Goal: Task Accomplishment & Management: Use online tool/utility

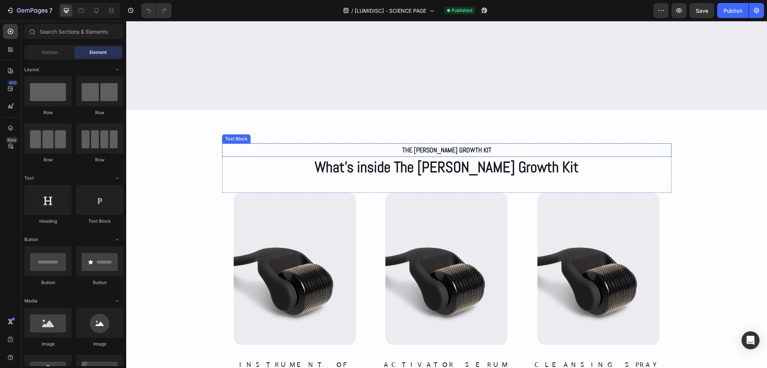
scroll to position [3108, 0]
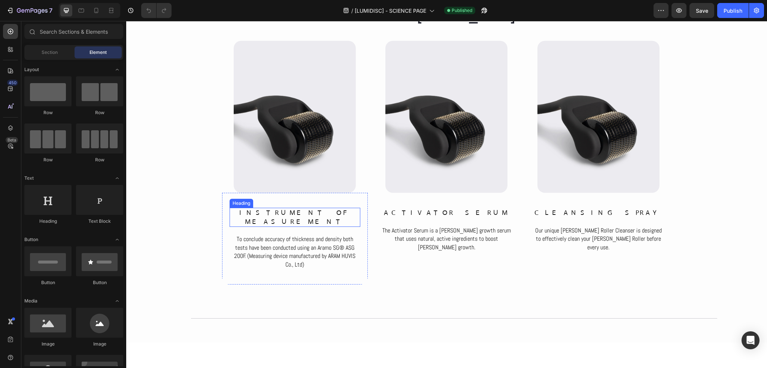
click at [301, 216] on h2 "instrument of measurement" at bounding box center [295, 217] width 131 height 19
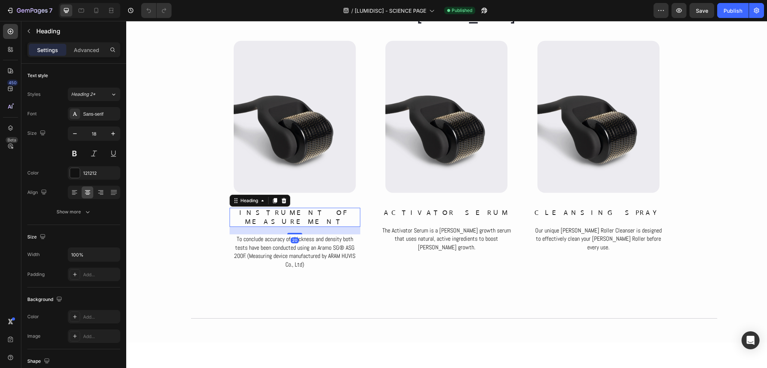
click at [301, 216] on h2 "instrument of measurement" at bounding box center [295, 217] width 131 height 19
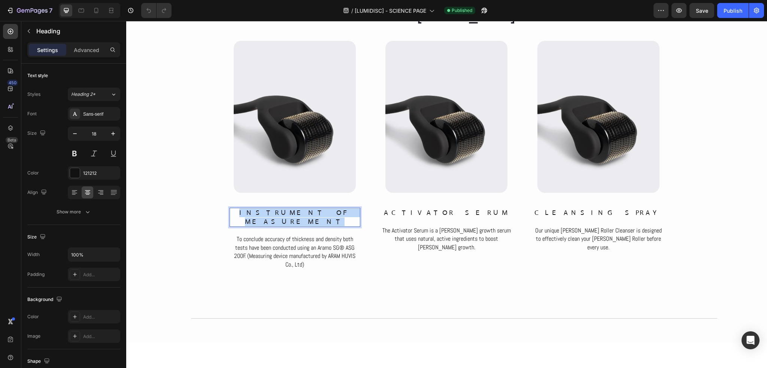
click at [301, 216] on p "instrument of measurement" at bounding box center [294, 218] width 129 height 18
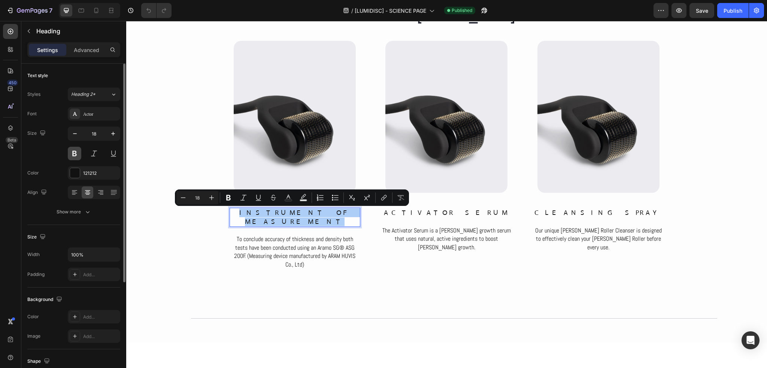
click at [73, 156] on button at bounding box center [74, 153] width 13 height 13
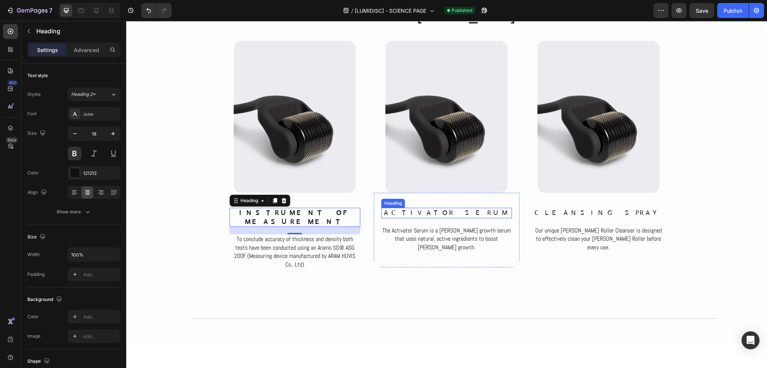
click at [423, 210] on h2 "ACTIVATOR SERUM" at bounding box center [446, 213] width 131 height 10
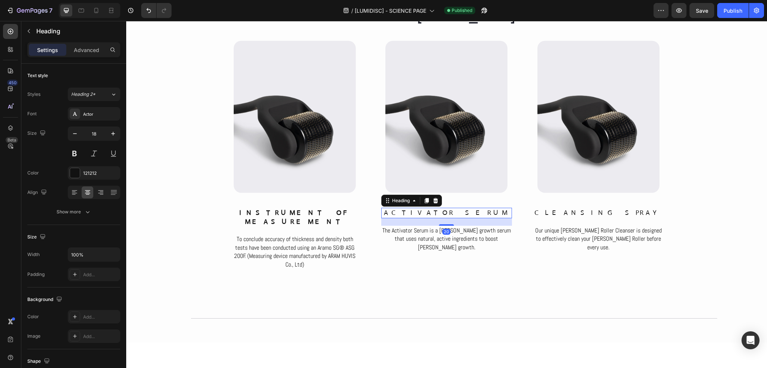
click at [423, 210] on h2 "ACTIVATOR SERUM" at bounding box center [446, 213] width 131 height 10
click at [423, 210] on p "ACTIVATOR SERUM" at bounding box center [446, 213] width 129 height 9
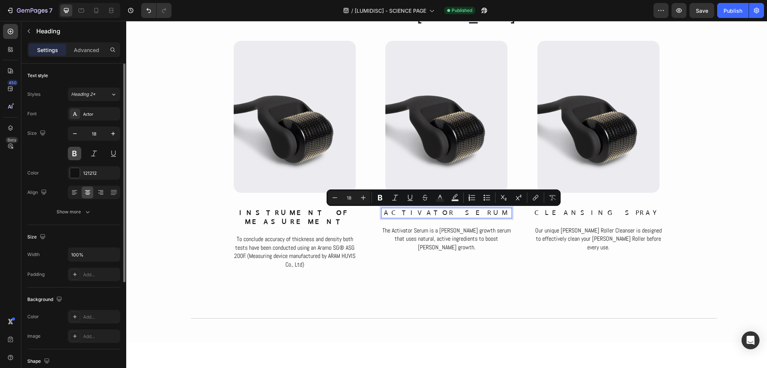
click at [74, 148] on button at bounding box center [74, 153] width 13 height 13
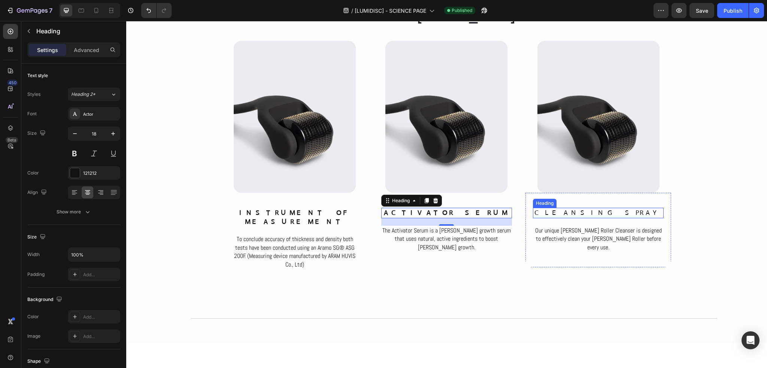
click at [579, 211] on h2 "CLEANSING SPRAY" at bounding box center [598, 213] width 131 height 10
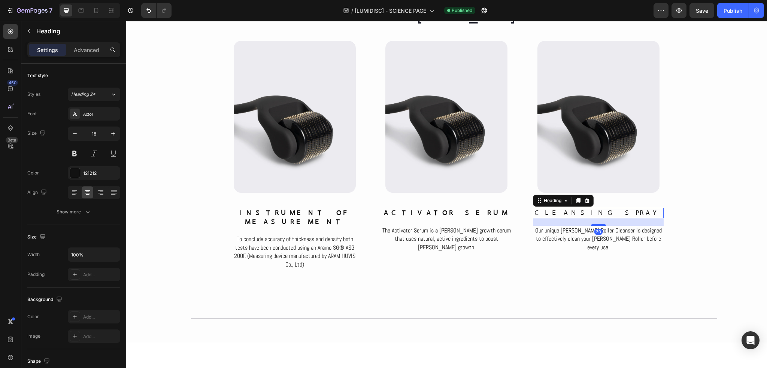
click at [579, 211] on h2 "CLEANSING SPRAY" at bounding box center [598, 213] width 131 height 10
click at [579, 211] on p "CLEANSING SPRAY" at bounding box center [598, 213] width 129 height 9
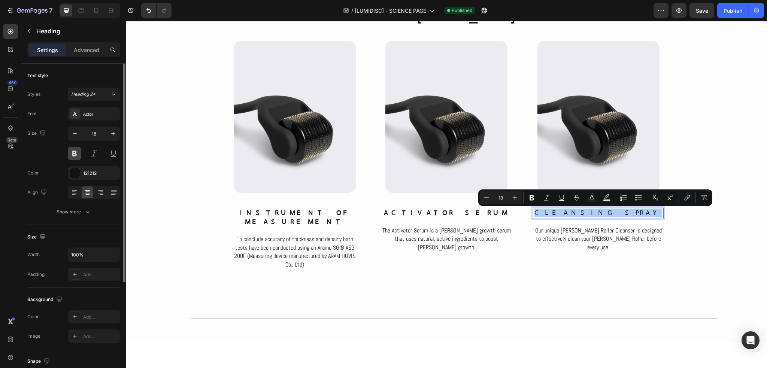
click at [78, 148] on button at bounding box center [74, 153] width 13 height 13
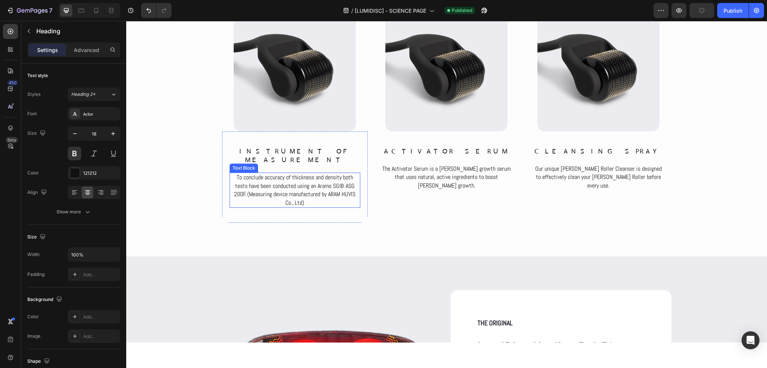
scroll to position [3520, 0]
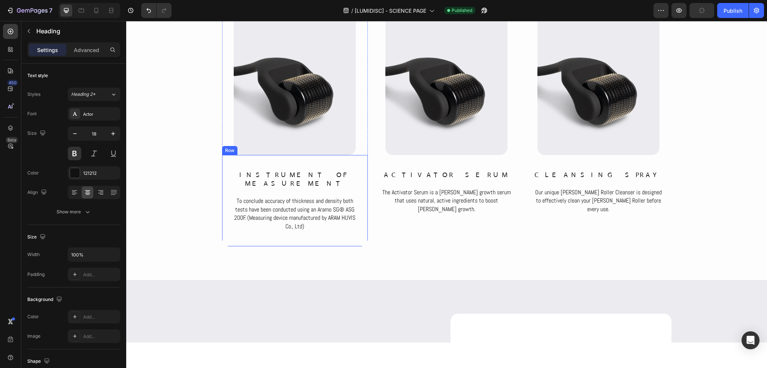
click at [304, 228] on div "instrument of measurement Heading To conclude accuracy of thickness and density…" at bounding box center [295, 200] width 146 height 91
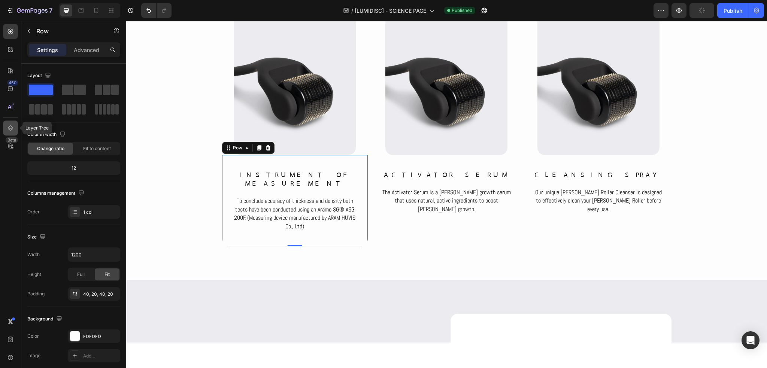
click at [7, 125] on icon at bounding box center [10, 127] width 7 height 7
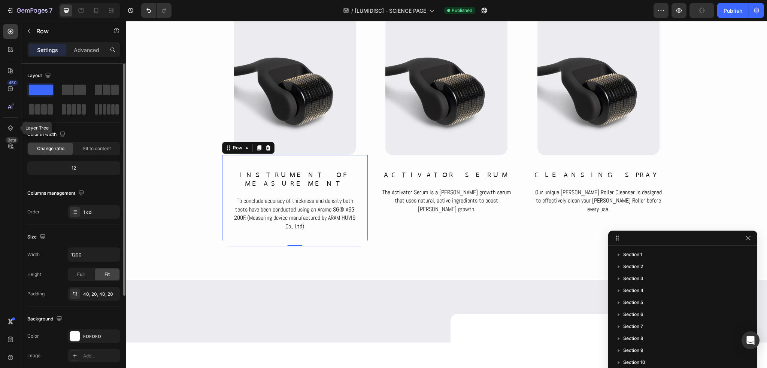
scroll to position [261, 0]
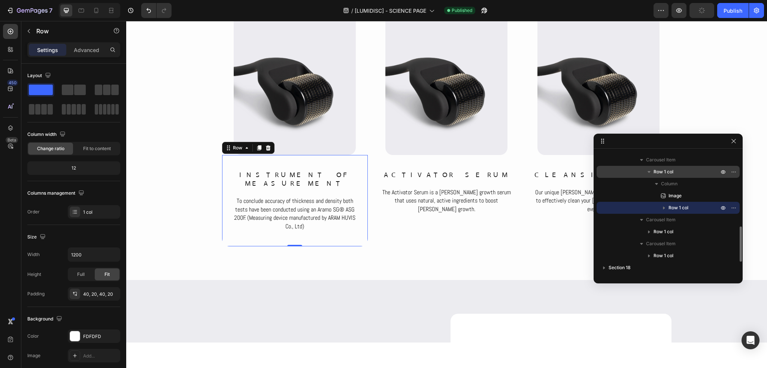
drag, startPoint x: 693, startPoint y: 243, endPoint x: 688, endPoint y: 174, distance: 69.9
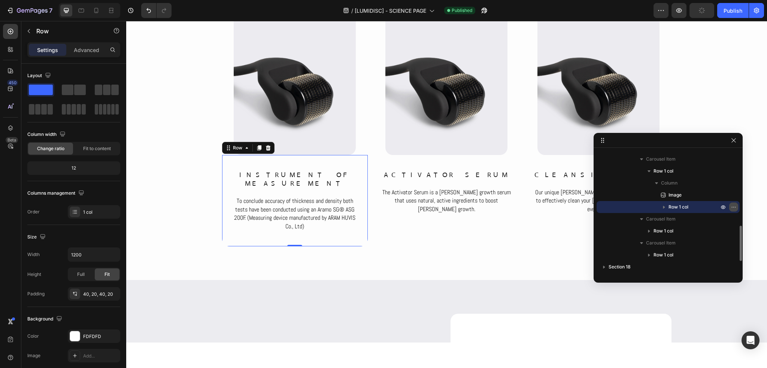
click at [736, 208] on icon "button" at bounding box center [734, 207] width 6 height 6
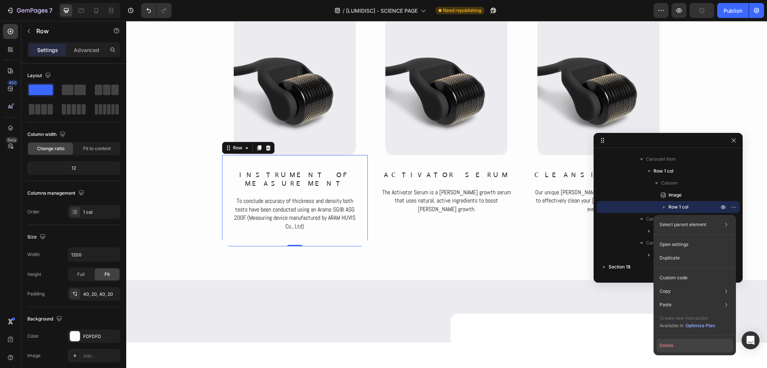
click at [678, 344] on button "Delete" at bounding box center [694, 345] width 76 height 13
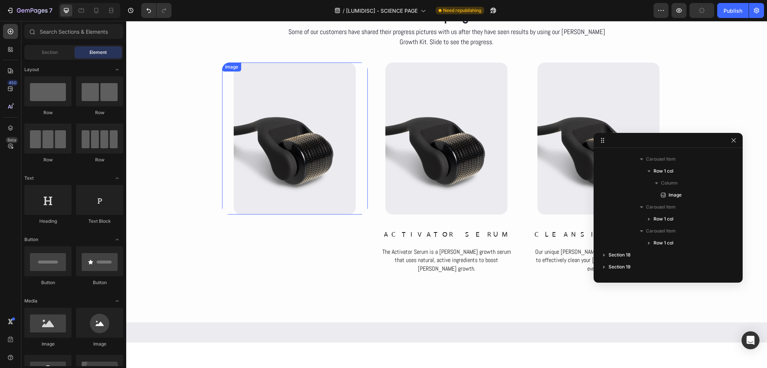
scroll to position [3445, 0]
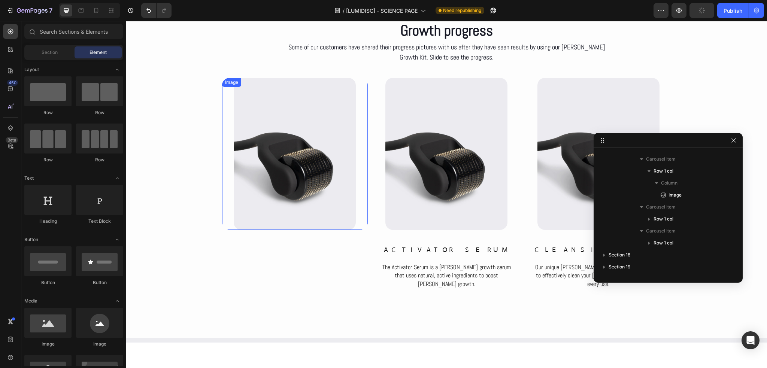
click at [303, 139] on img at bounding box center [295, 154] width 122 height 152
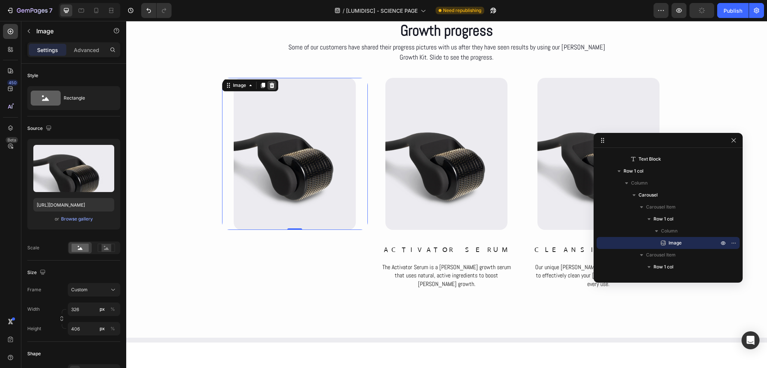
click at [270, 85] on icon at bounding box center [272, 85] width 6 height 6
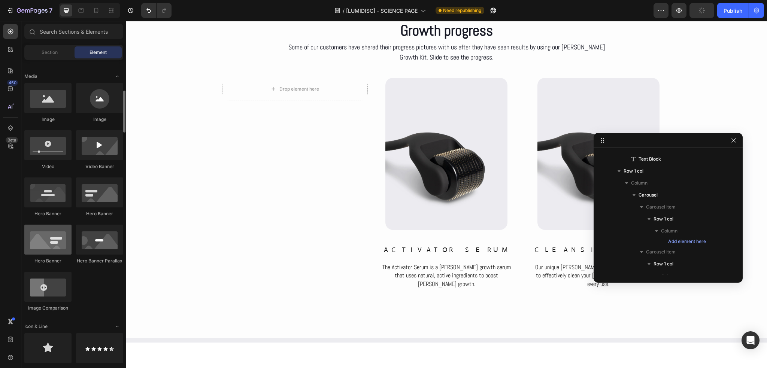
scroll to position [337, 0]
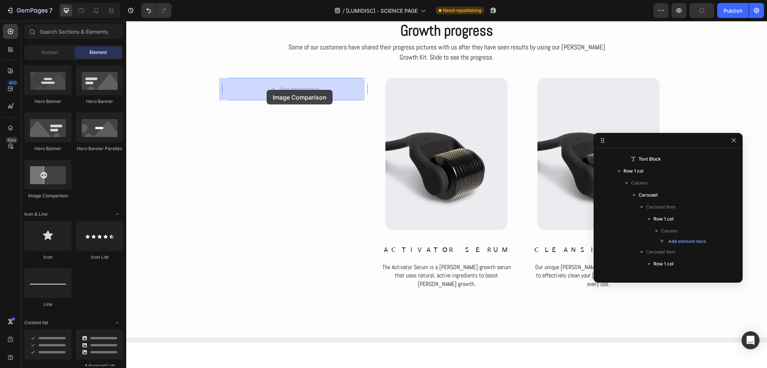
drag, startPoint x: 181, startPoint y: 203, endPoint x: 267, endPoint y: 90, distance: 141.7
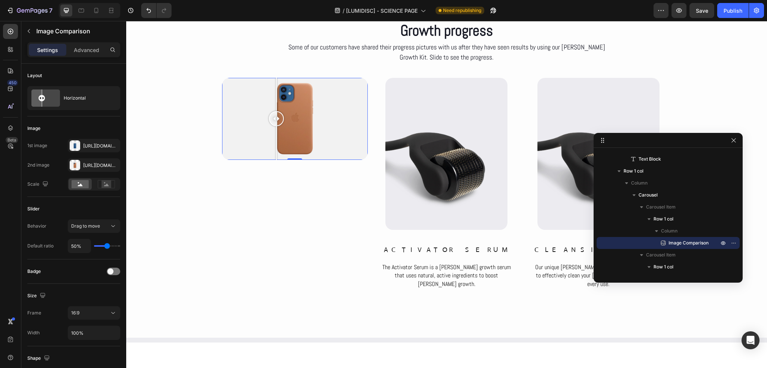
drag, startPoint x: 294, startPoint y: 118, endPoint x: 273, endPoint y: 134, distance: 25.6
click at [273, 134] on div at bounding box center [276, 119] width 15 height 82
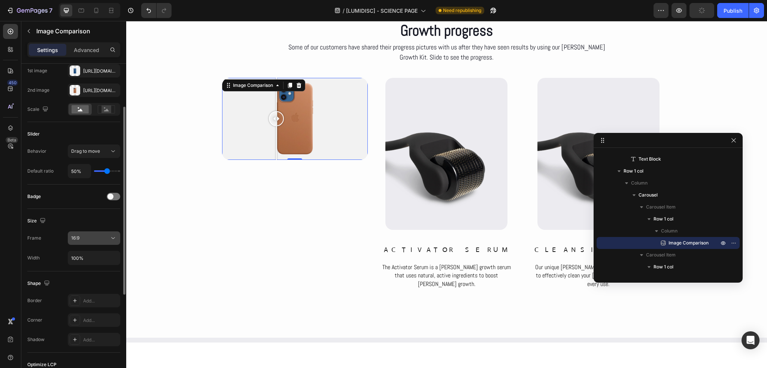
scroll to position [112, 0]
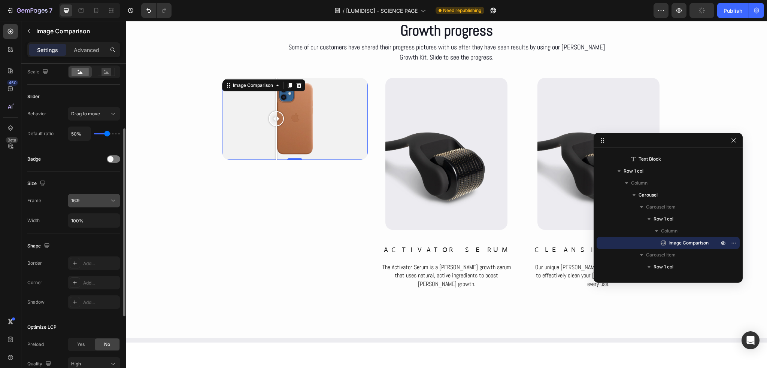
click at [111, 202] on icon at bounding box center [112, 200] width 7 height 7
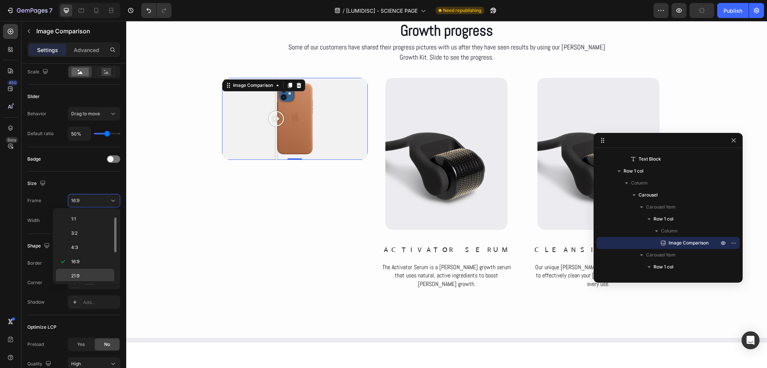
click at [86, 283] on div "21:9" at bounding box center [85, 290] width 58 height 14
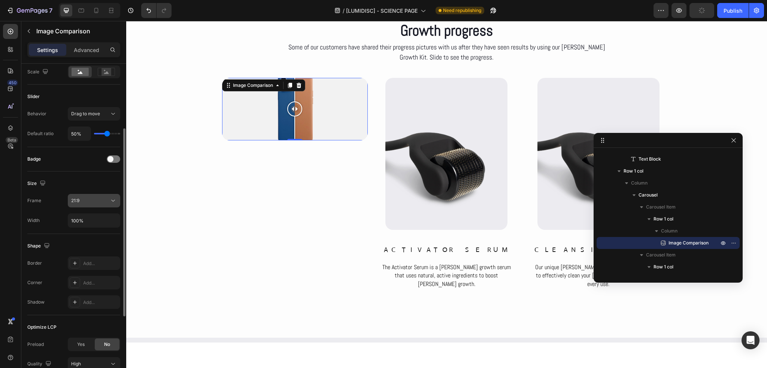
click at [111, 200] on icon at bounding box center [112, 200] width 7 height 7
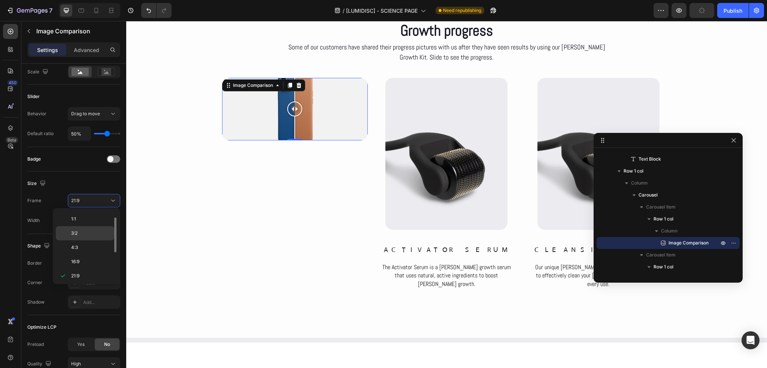
click at [81, 233] on p "3:2" at bounding box center [91, 233] width 40 height 7
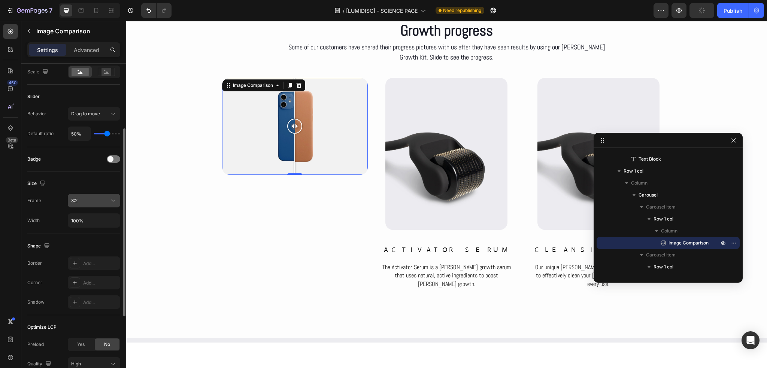
click at [113, 202] on icon at bounding box center [112, 200] width 7 height 7
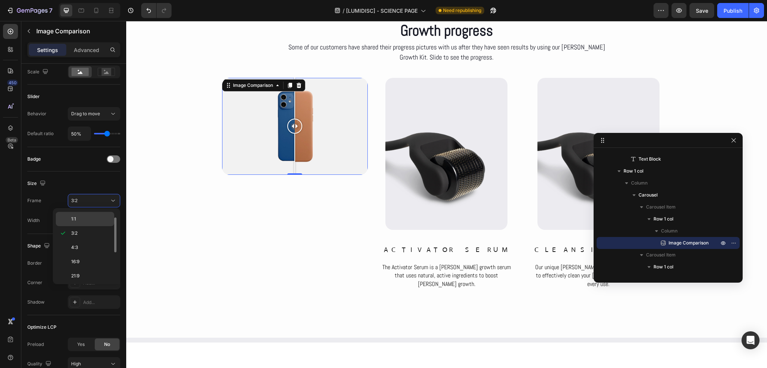
click at [86, 217] on p "1:1" at bounding box center [91, 219] width 40 height 7
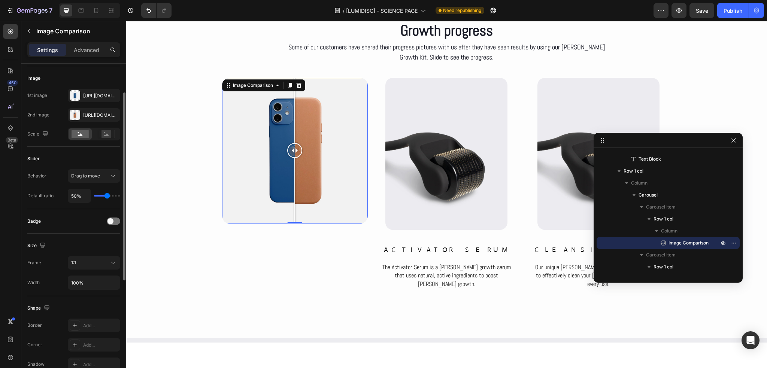
scroll to position [0, 0]
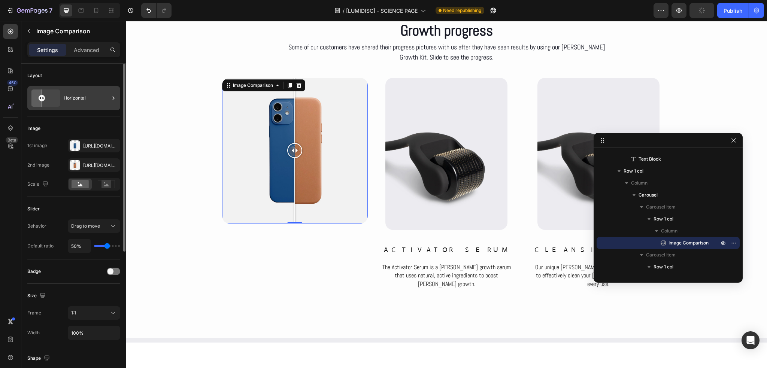
click at [107, 103] on div "Horizontal" at bounding box center [87, 97] width 46 height 17
click at [82, 124] on div "Image" at bounding box center [73, 128] width 93 height 12
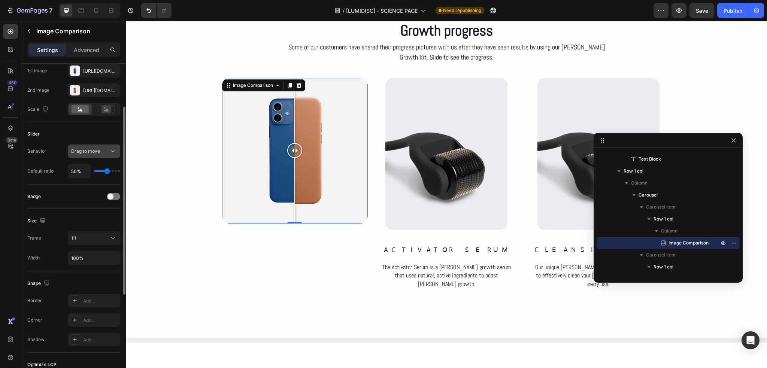
click at [91, 154] on span "Drag to move" at bounding box center [85, 151] width 29 height 6
click at [91, 154] on span "Drag to move" at bounding box center [85, 151] width 29 height 7
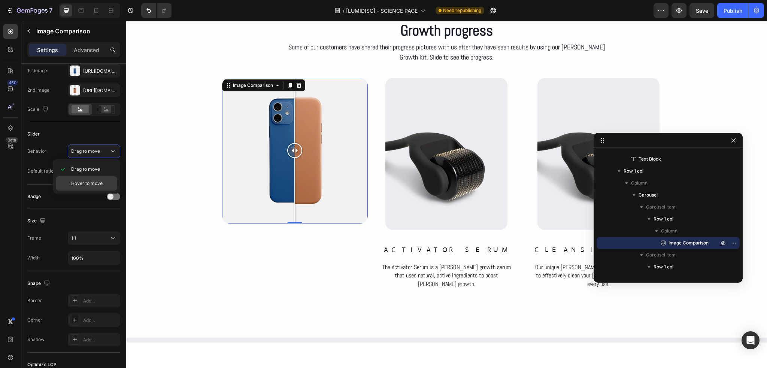
click at [92, 179] on div "Hover to move" at bounding box center [86, 183] width 61 height 14
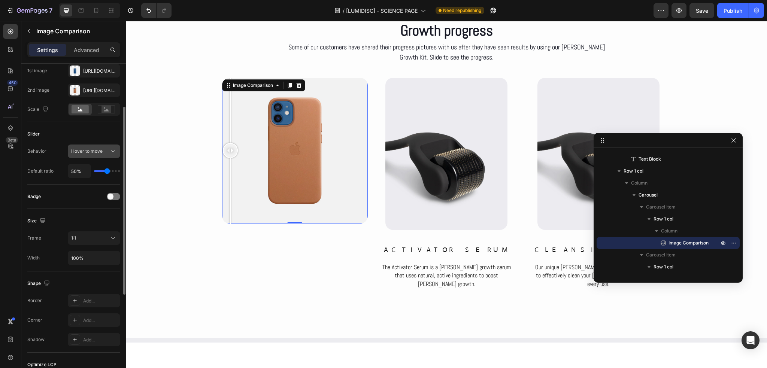
click at [117, 152] on button "Hover to move" at bounding box center [94, 151] width 52 height 13
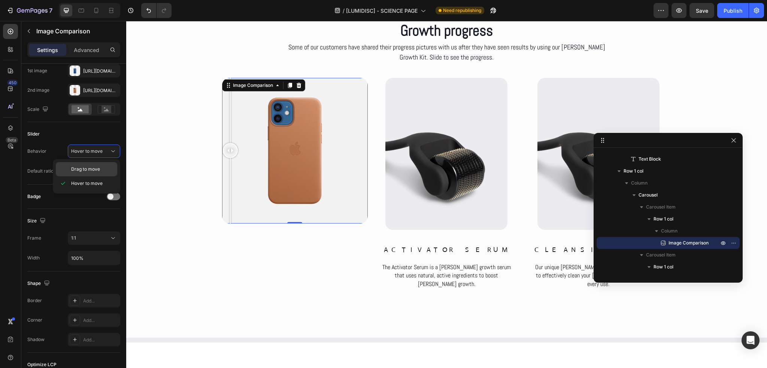
click at [86, 168] on span "Drag to move" at bounding box center [85, 169] width 29 height 7
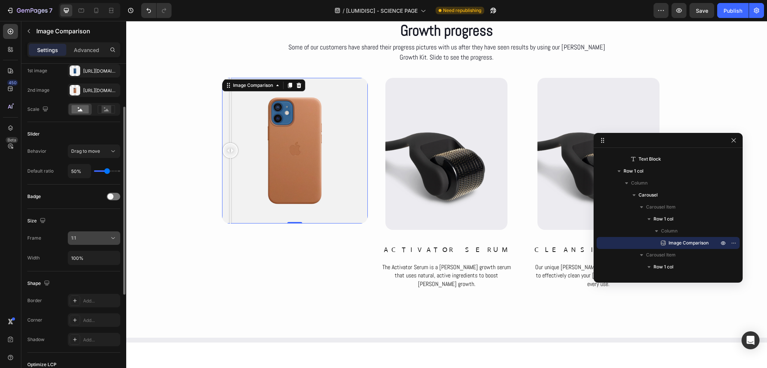
click at [106, 240] on div "1:1" at bounding box center [90, 238] width 38 height 7
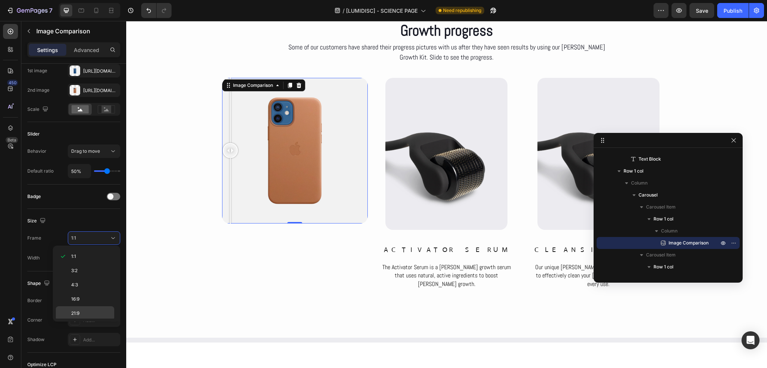
click at [85, 313] on p "21:9" at bounding box center [91, 313] width 40 height 7
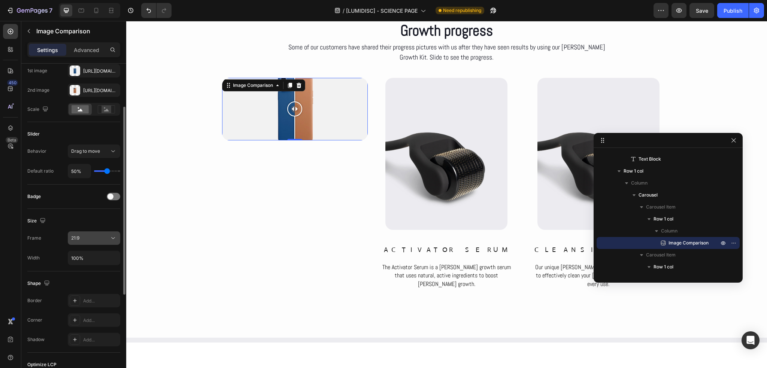
click at [110, 231] on button "21:9" at bounding box center [94, 237] width 52 height 13
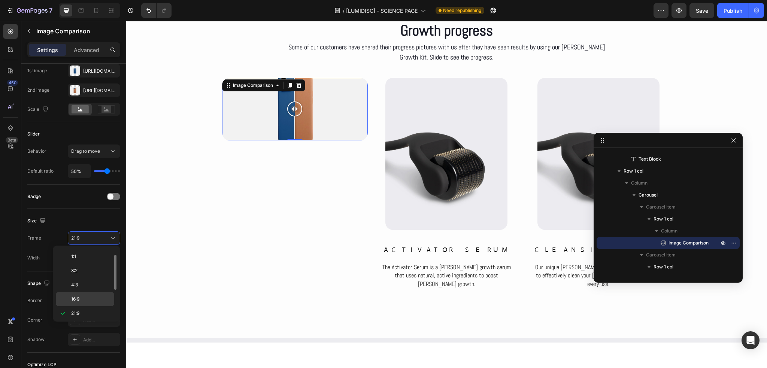
click at [85, 293] on div "16:9" at bounding box center [85, 299] width 58 height 14
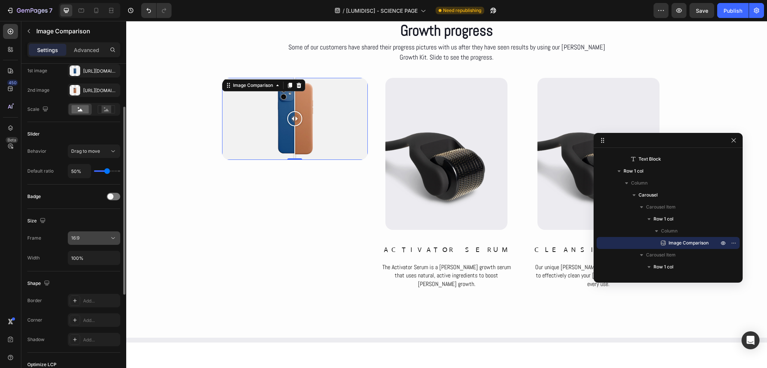
click at [105, 238] on div "16:9" at bounding box center [90, 238] width 38 height 7
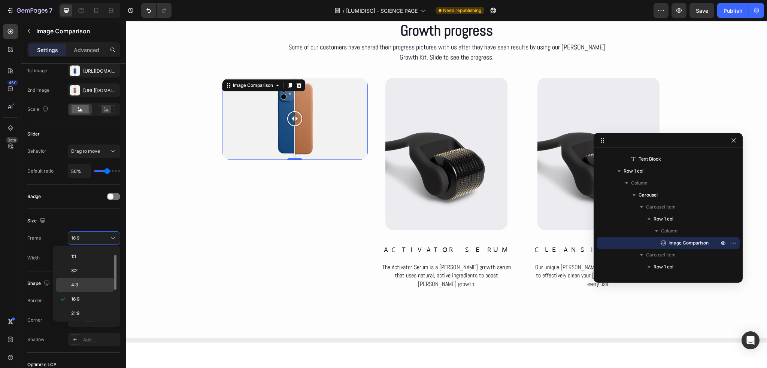
click at [90, 280] on div "4:3" at bounding box center [85, 285] width 58 height 14
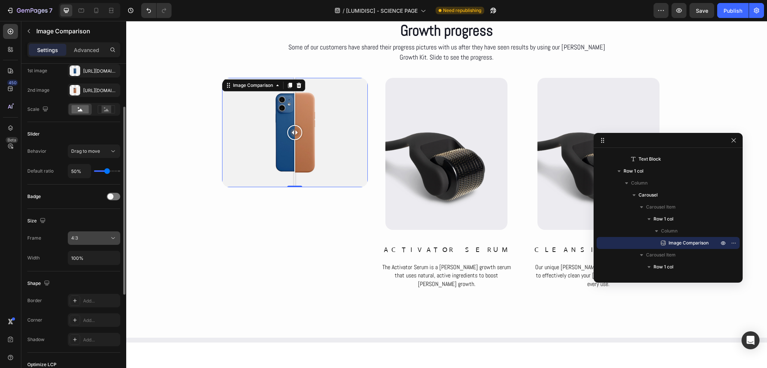
click at [112, 240] on icon at bounding box center [112, 237] width 7 height 7
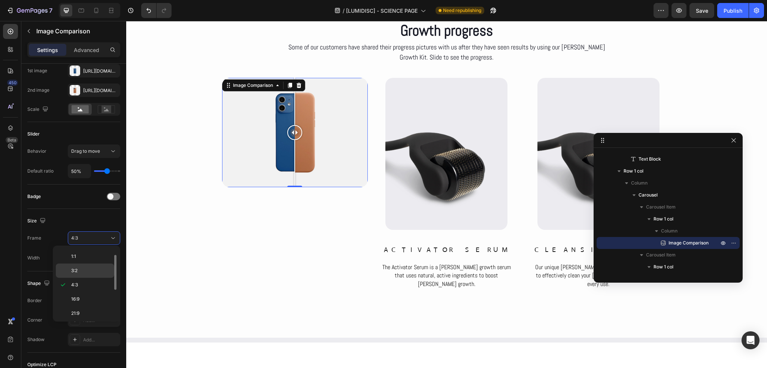
click at [98, 270] on p "3:2" at bounding box center [91, 270] width 40 height 7
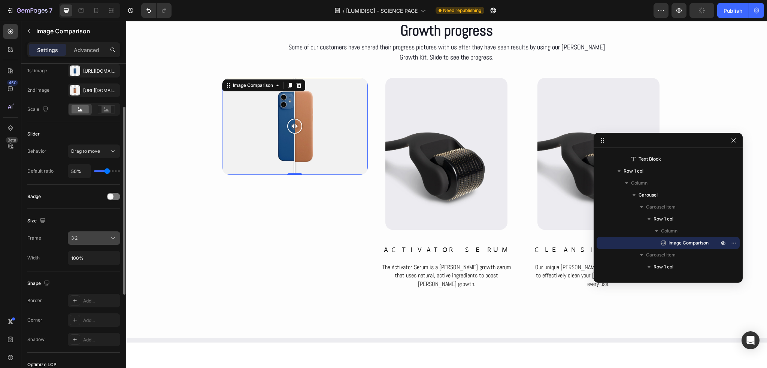
click at [105, 240] on div "3:2" at bounding box center [90, 238] width 38 height 7
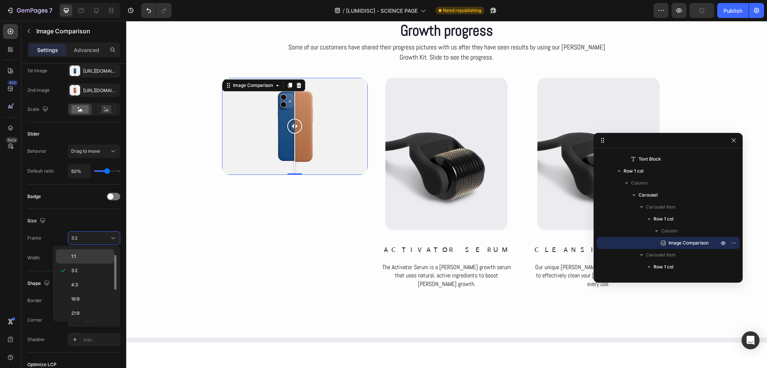
click at [95, 258] on p "1:1" at bounding box center [91, 256] width 40 height 7
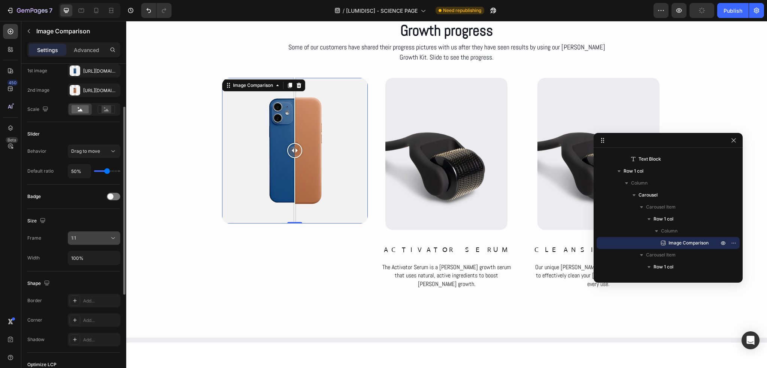
click at [100, 244] on button "1:1" at bounding box center [94, 237] width 52 height 13
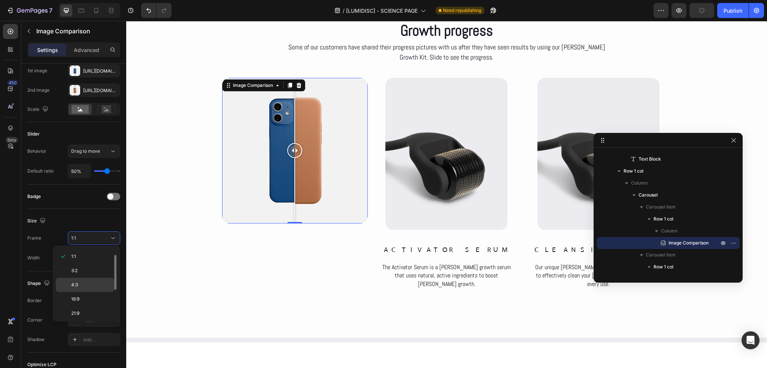
click at [82, 285] on p "4:3" at bounding box center [91, 285] width 40 height 7
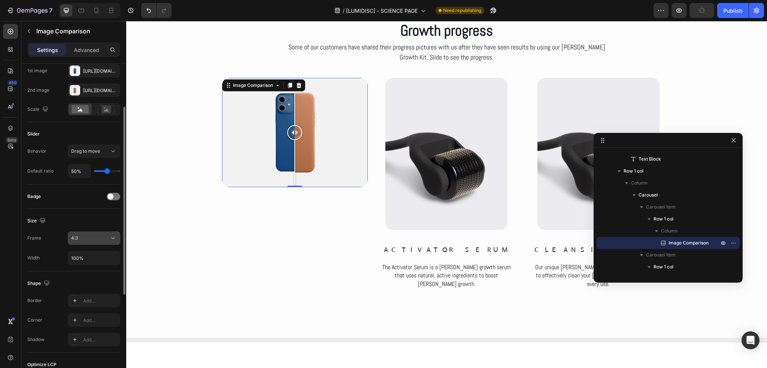
click at [104, 235] on div "4:3" at bounding box center [90, 238] width 38 height 7
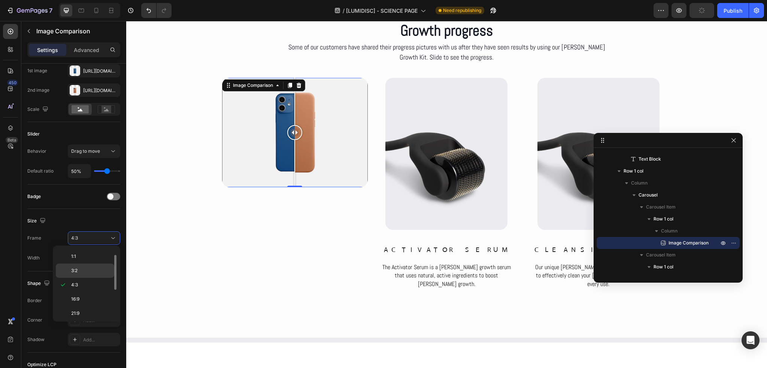
click at [89, 267] on p "3:2" at bounding box center [91, 270] width 40 height 7
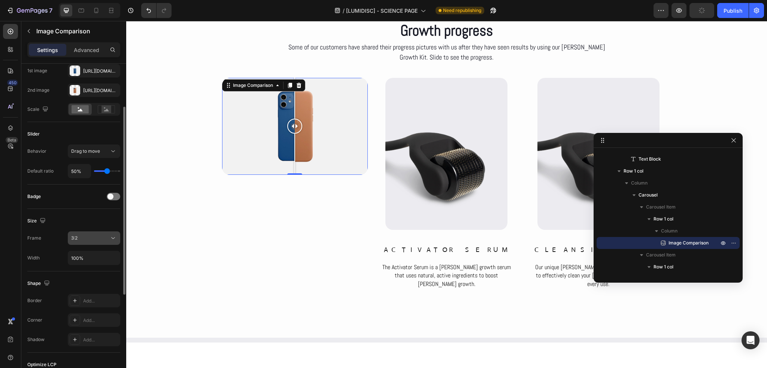
click at [111, 239] on icon at bounding box center [112, 237] width 7 height 7
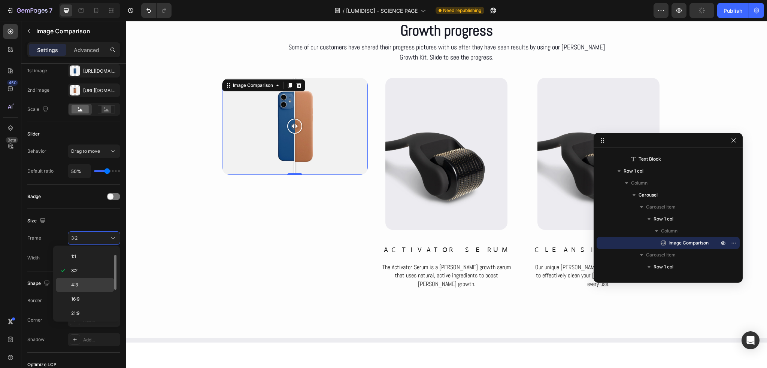
click at [90, 292] on div "4:3" at bounding box center [85, 299] width 58 height 14
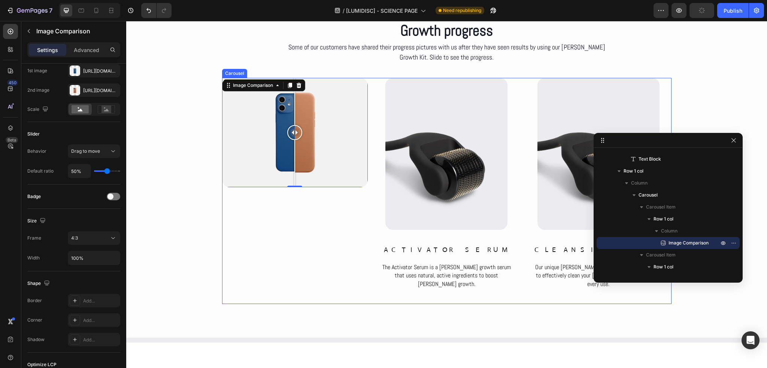
click at [274, 212] on div "Image Comparison 0 Row" at bounding box center [295, 191] width 146 height 227
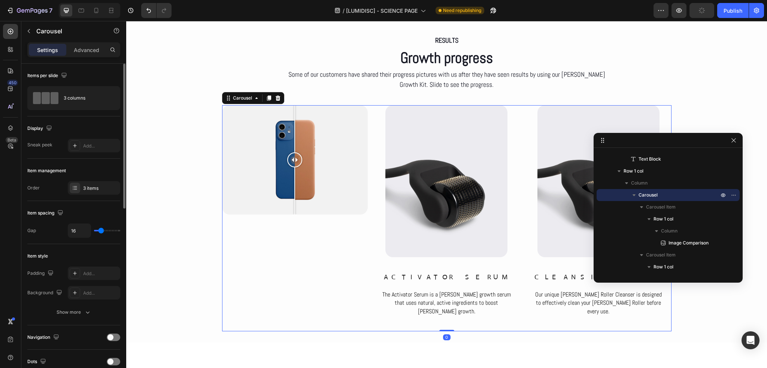
scroll to position [3407, 0]
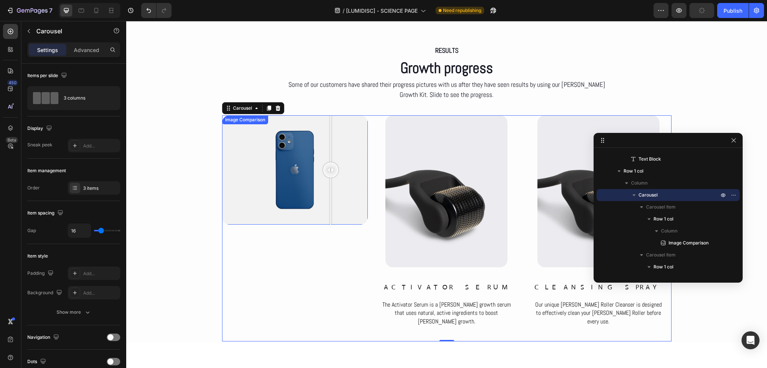
click at [328, 200] on div at bounding box center [295, 169] width 146 height 109
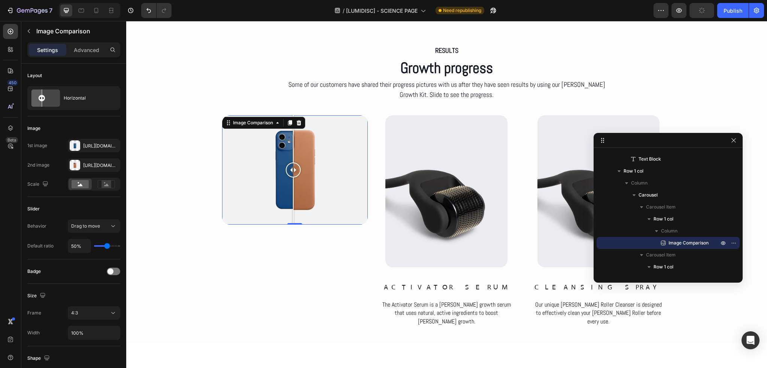
drag, startPoint x: 332, startPoint y: 177, endPoint x: 290, endPoint y: 188, distance: 43.1
click at [290, 188] on div at bounding box center [293, 169] width 15 height 109
click at [738, 13] on div "Publish" at bounding box center [732, 11] width 19 height 8
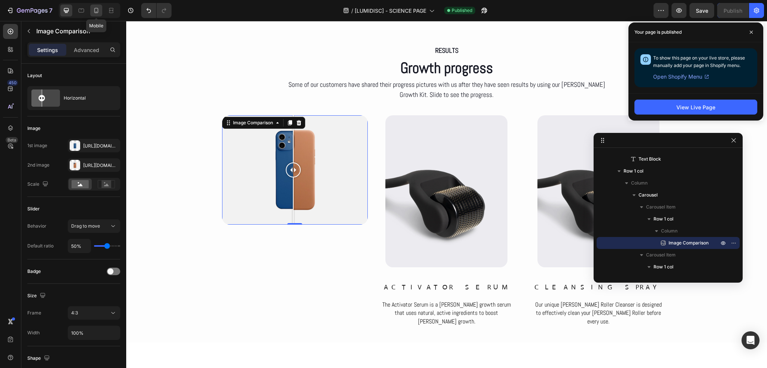
click at [96, 14] on icon at bounding box center [95, 10] width 7 height 7
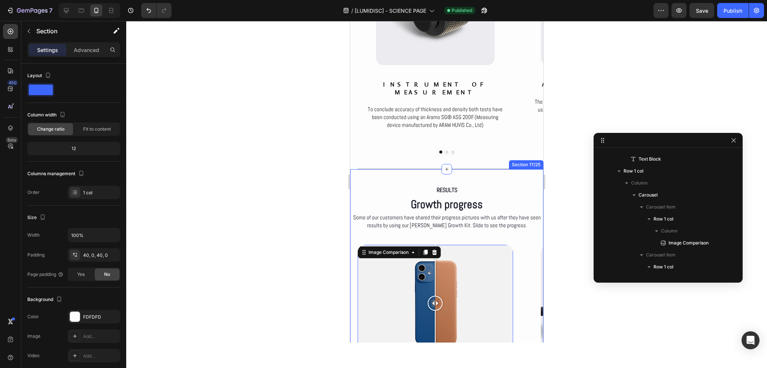
scroll to position [142, 0]
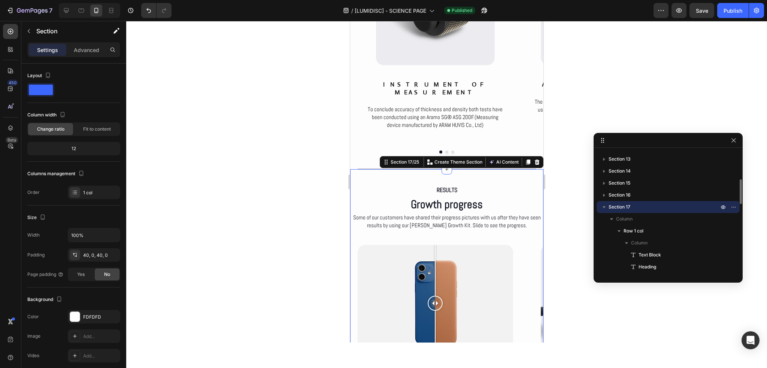
click at [355, 169] on div "RESULTS Text Block Growth progress Heading Some of our customers have shared th…" at bounding box center [446, 328] width 193 height 319
click at [93, 48] on p "Advanced" at bounding box center [86, 50] width 25 height 8
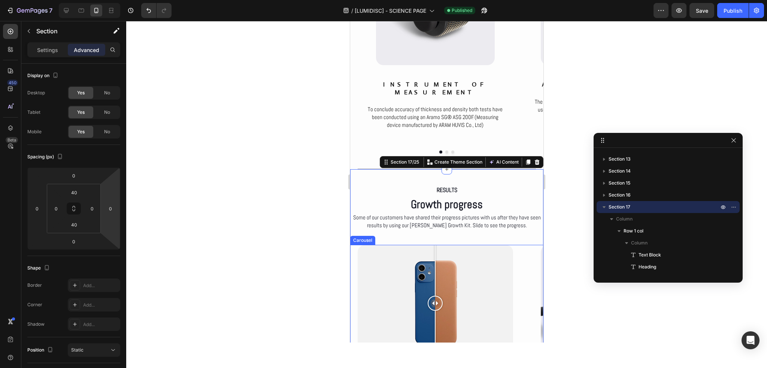
click at [355, 245] on div "Image Comparison Row" at bounding box center [431, 355] width 163 height 220
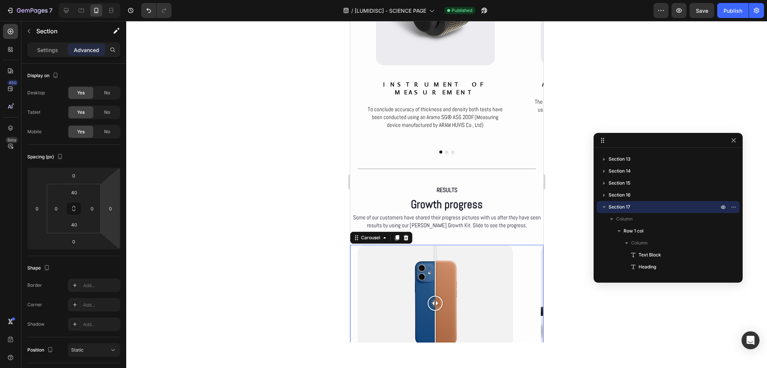
scroll to position [249, 0]
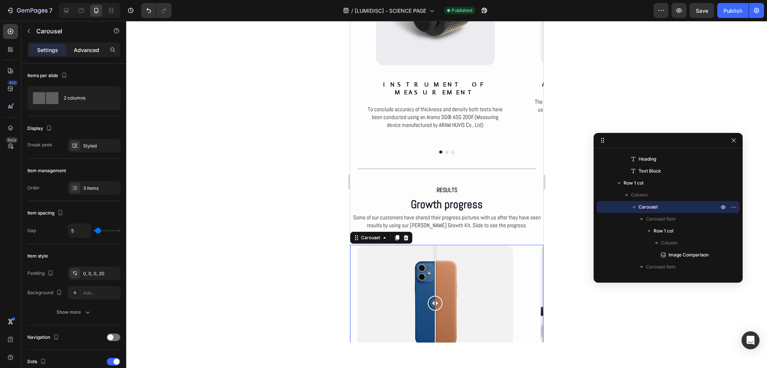
click at [88, 55] on div "Advanced" at bounding box center [86, 50] width 37 height 12
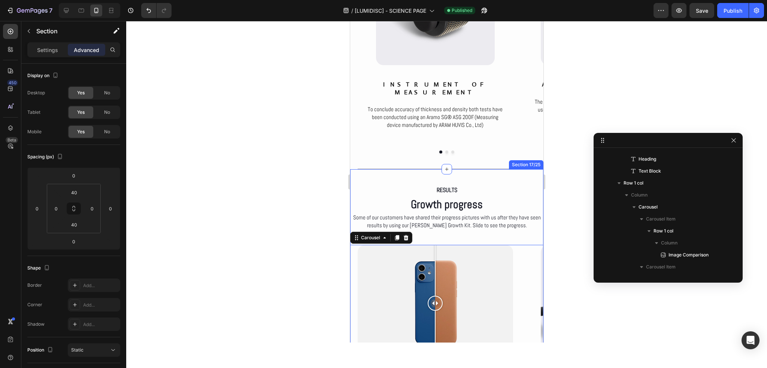
click at [382, 169] on div "RESULTS Text Block Growth progress Heading Some of our customers have shared th…" at bounding box center [446, 328] width 193 height 319
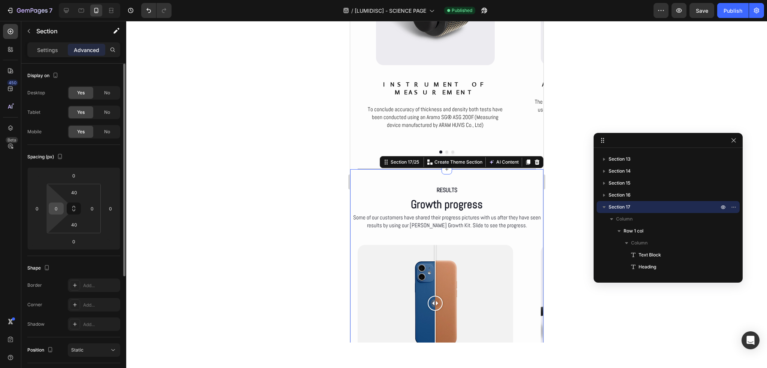
click at [61, 205] on input "0" at bounding box center [56, 208] width 11 height 11
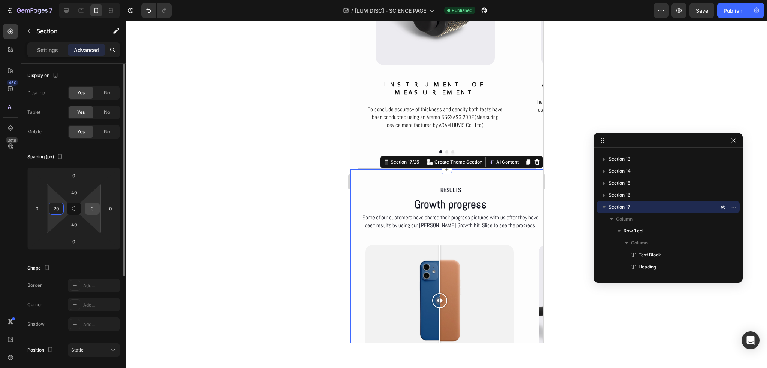
type input "20"
click at [92, 207] on input "0" at bounding box center [91, 208] width 11 height 11
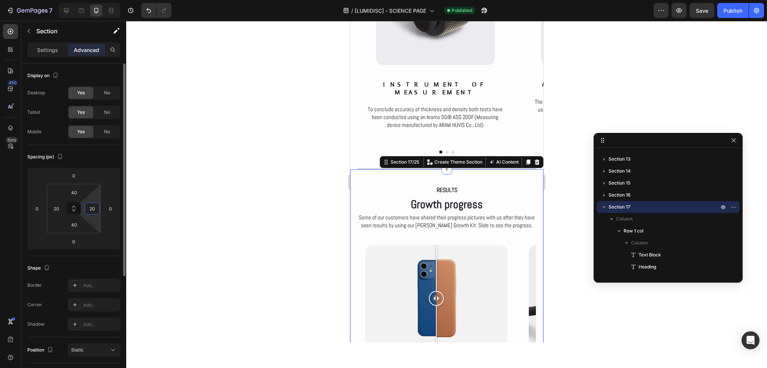
type input "20"
click at [0, 0] on div "Spacing (px) 0 0 0 0 40 20 40 20" at bounding box center [0, 0] width 0 height 0
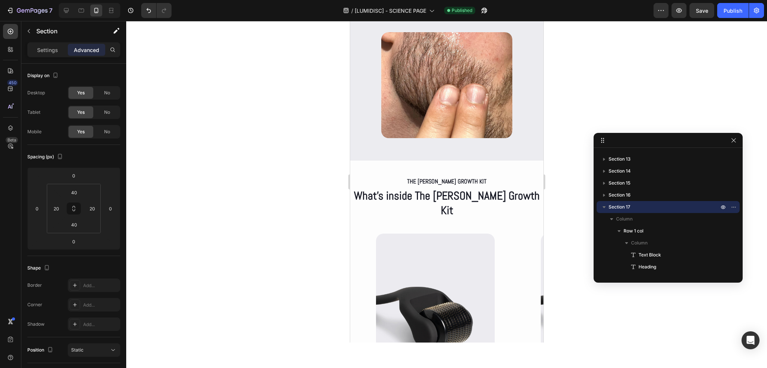
scroll to position [2727, 0]
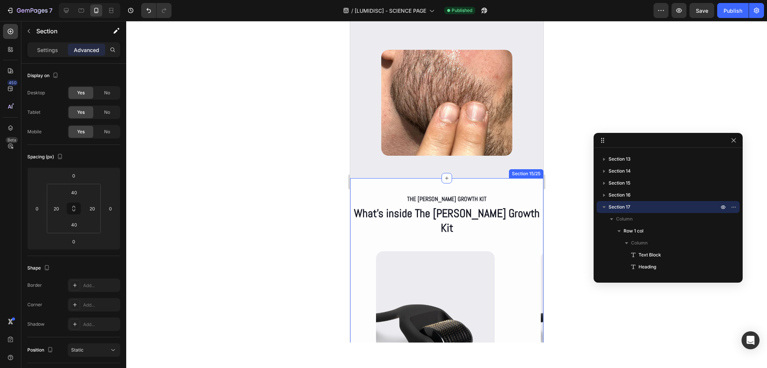
click at [386, 186] on div "The [PERSON_NAME] Growth kit Text Block What’s inside The [PERSON_NAME] Growth …" at bounding box center [446, 340] width 193 height 324
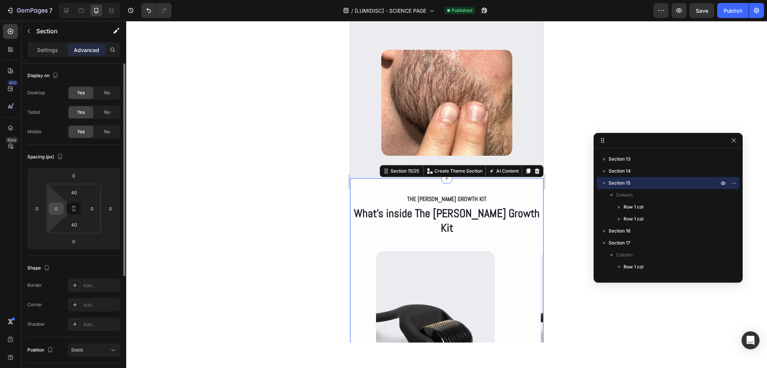
click at [61, 204] on input "0" at bounding box center [56, 208] width 11 height 11
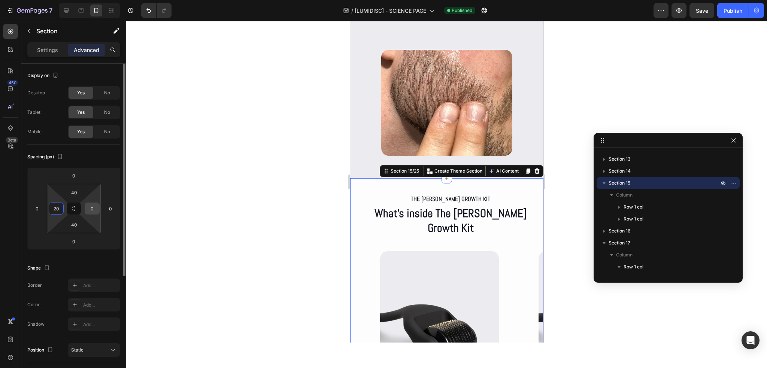
type input "20"
click at [88, 206] on input "0" at bounding box center [91, 208] width 11 height 11
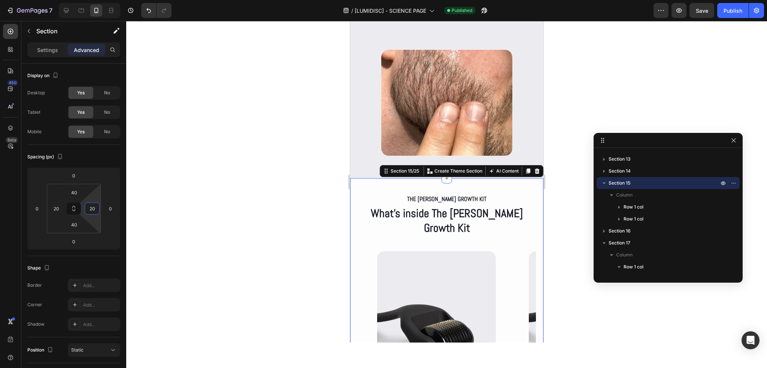
type input "20"
click at [236, 207] on div at bounding box center [446, 194] width 641 height 347
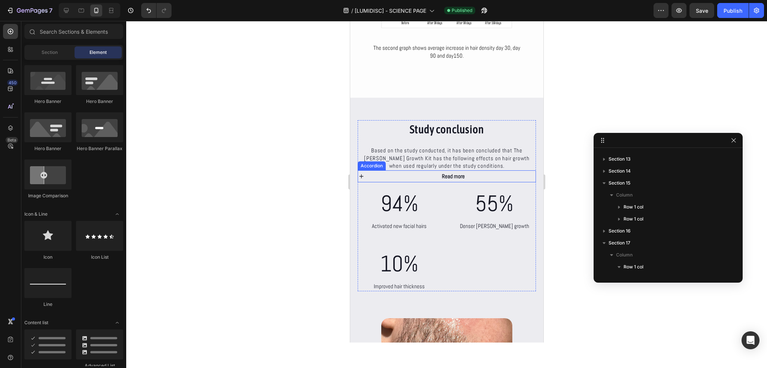
scroll to position [2540, 0]
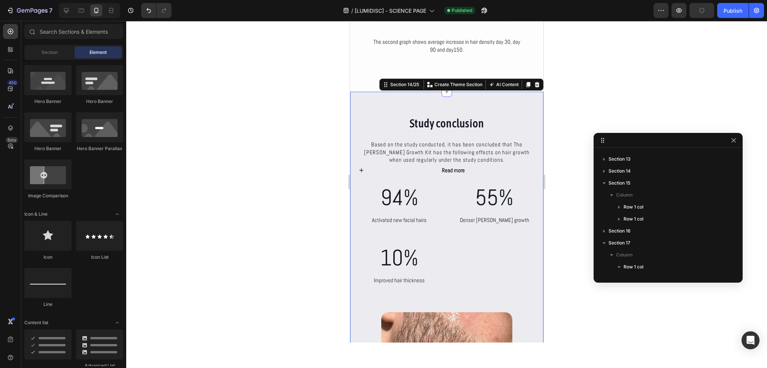
click at [357, 103] on div "Study conclusion Heading Based on the study conducted, it has been concluded th…" at bounding box center [446, 266] width 193 height 349
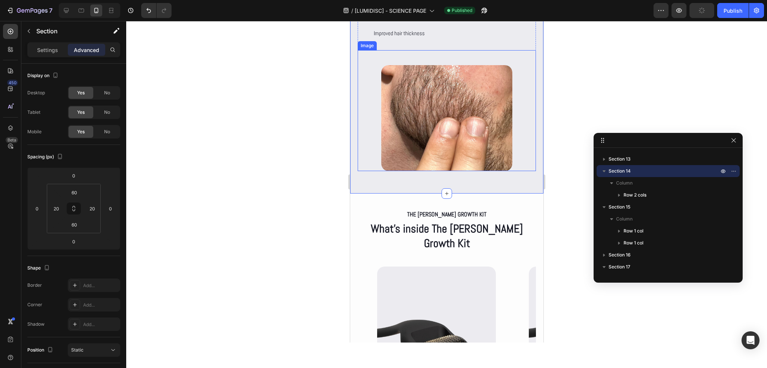
scroll to position [2952, 0]
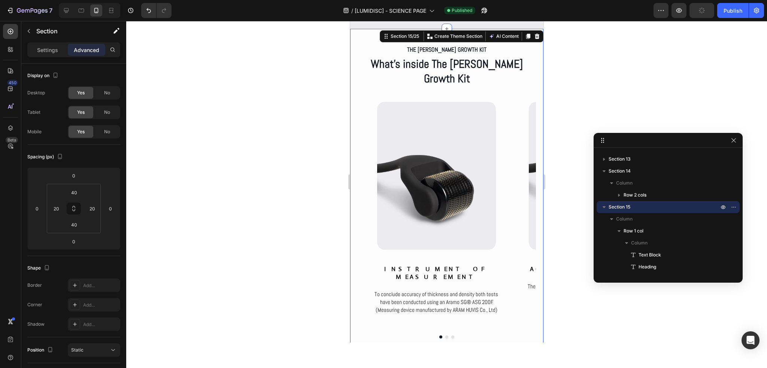
click at [355, 42] on div "The beard Growth kit Text Block What’s inside The Beard Growth Kit Heading Row …" at bounding box center [446, 191] width 193 height 324
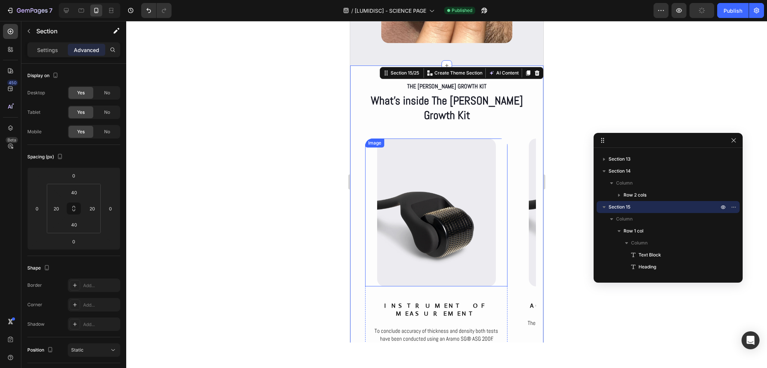
scroll to position [2914, 0]
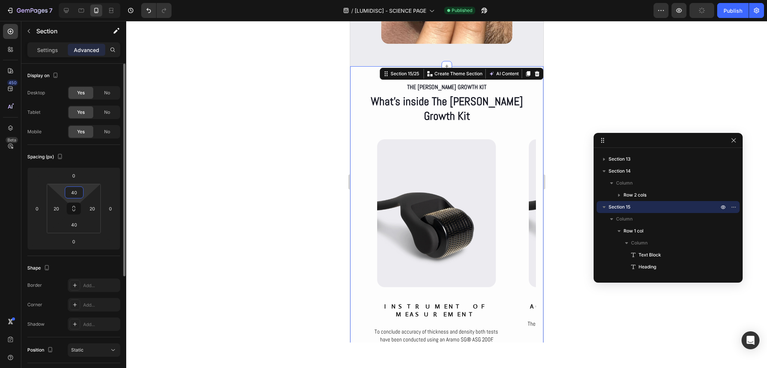
click at [78, 191] on input "40" at bounding box center [74, 192] width 15 height 11
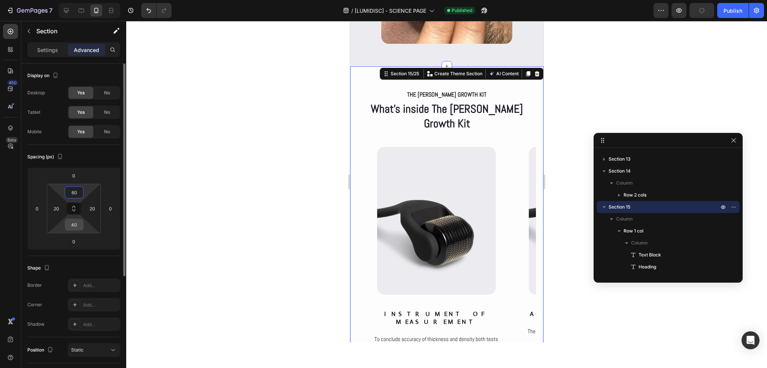
type input "60"
click at [73, 225] on input "40" at bounding box center [74, 224] width 15 height 11
click at [69, 225] on input "060" at bounding box center [74, 224] width 15 height 11
type input "60"
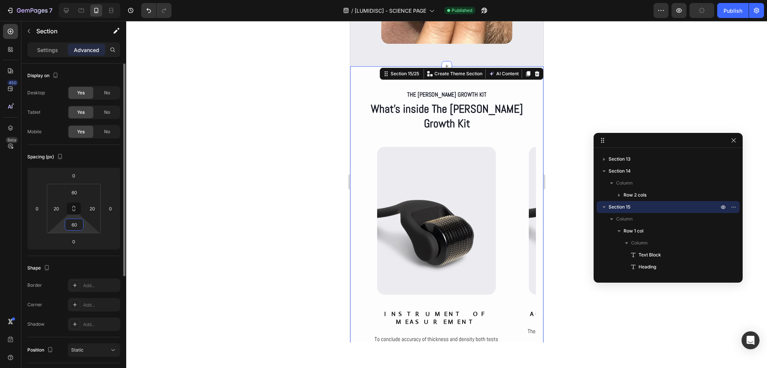
click at [89, 161] on div "Spacing (px)" at bounding box center [73, 157] width 93 height 12
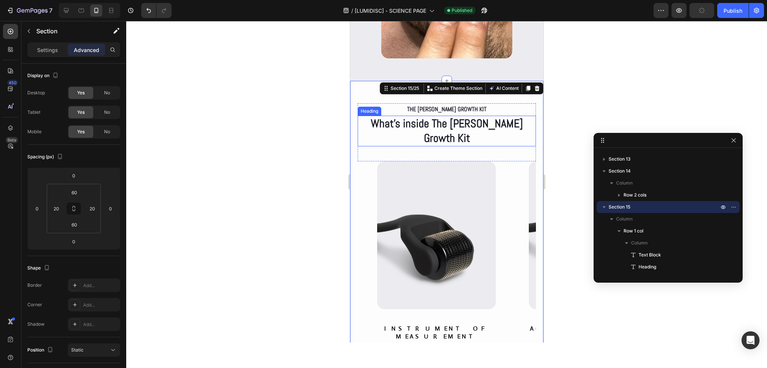
scroll to position [2877, 0]
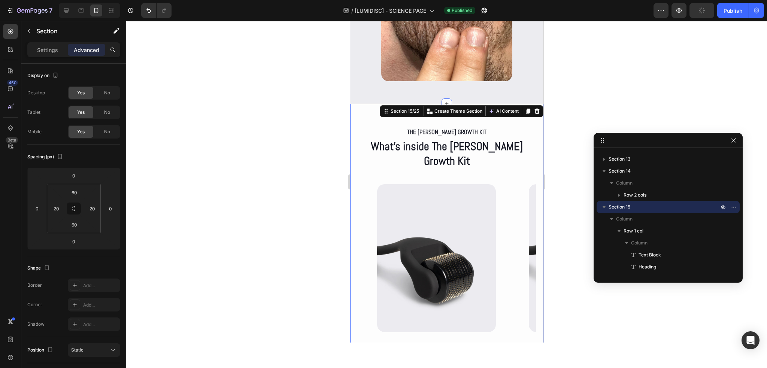
click at [548, 133] on div at bounding box center [446, 194] width 641 height 347
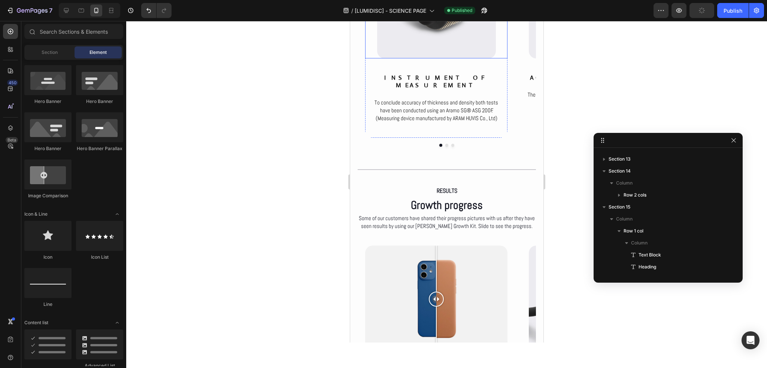
scroll to position [3176, 0]
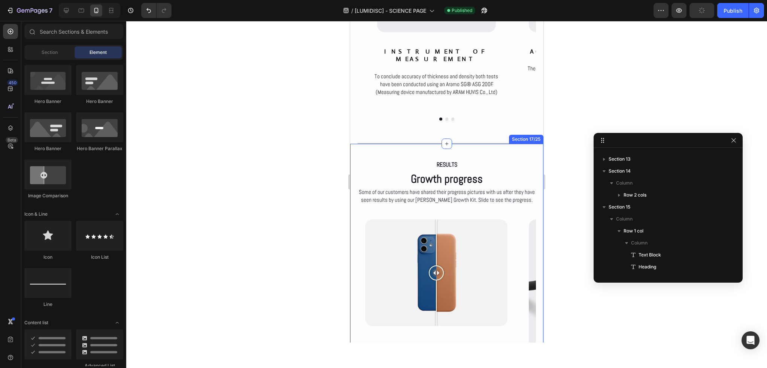
click at [452, 144] on div "RESULTS Text Block Growth progress Heading Some of our customers have shared th…" at bounding box center [446, 303] width 193 height 319
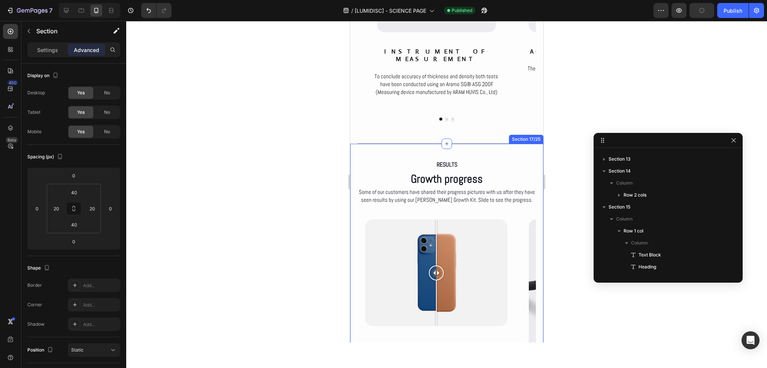
scroll to position [261, 0]
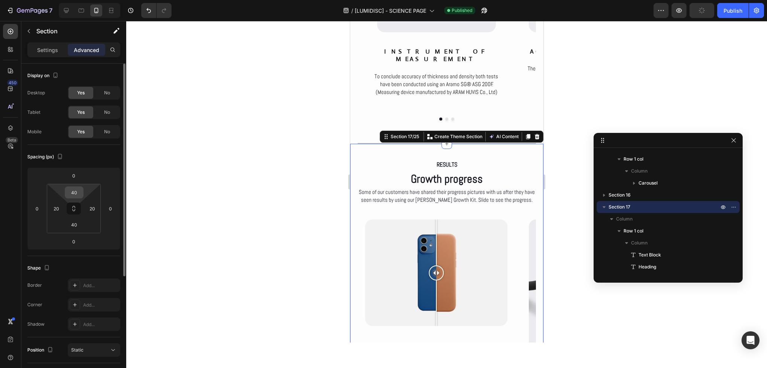
click at [76, 193] on input "40" at bounding box center [74, 192] width 15 height 11
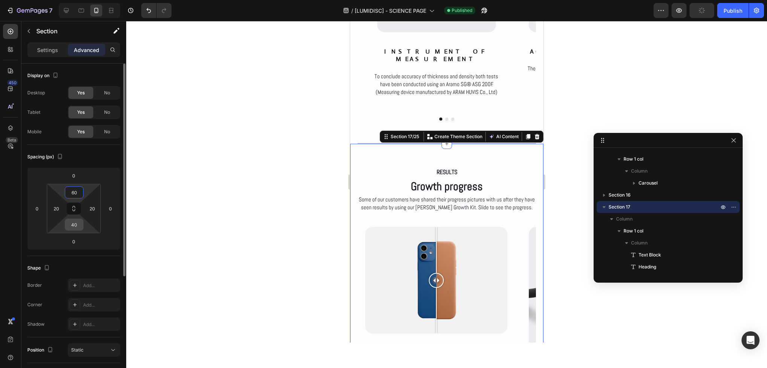
type input "60"
click at [72, 225] on input "40" at bounding box center [74, 224] width 15 height 11
type input "60"
click at [94, 163] on div "Spacing (px)" at bounding box center [73, 157] width 93 height 12
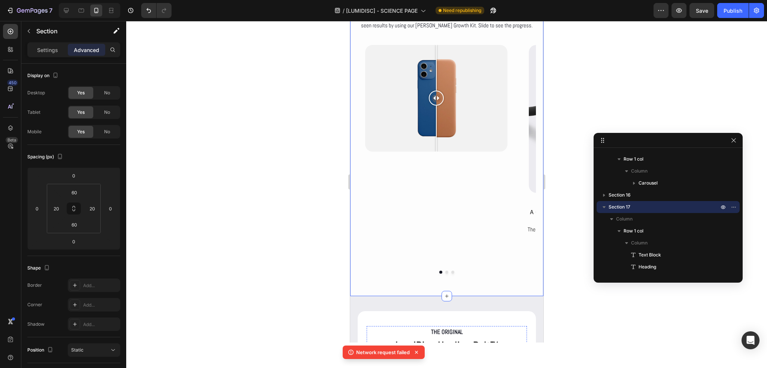
scroll to position [3326, 0]
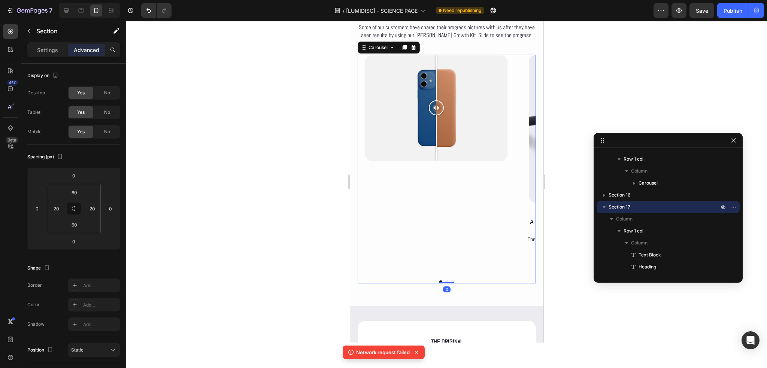
click at [448, 236] on div "Image Comparison Row" at bounding box center [436, 165] width 142 height 220
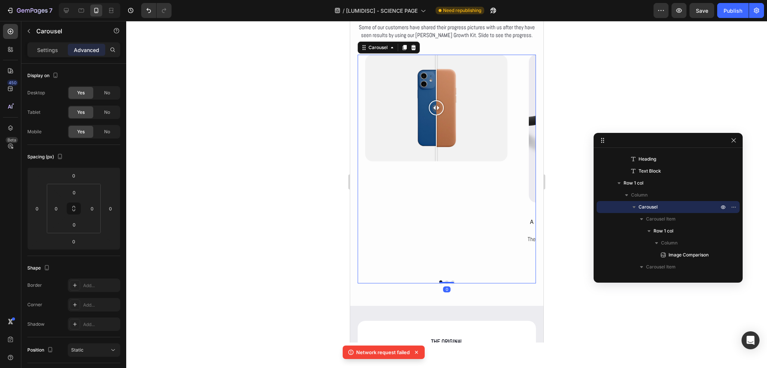
click at [52, 56] on div "Settings Advanced" at bounding box center [73, 49] width 93 height 15
click at [48, 51] on p "Settings" at bounding box center [47, 50] width 21 height 8
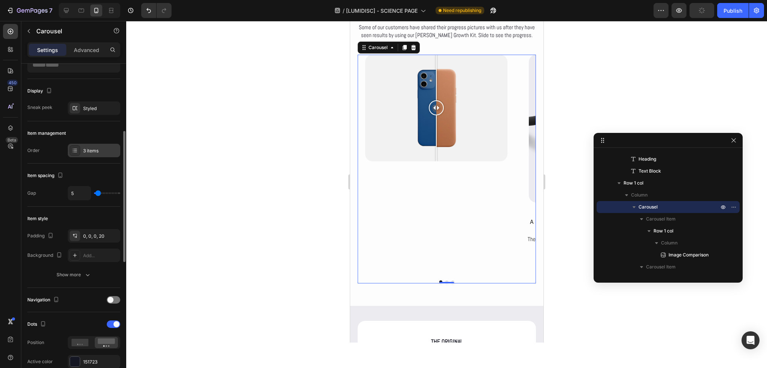
scroll to position [75, 0]
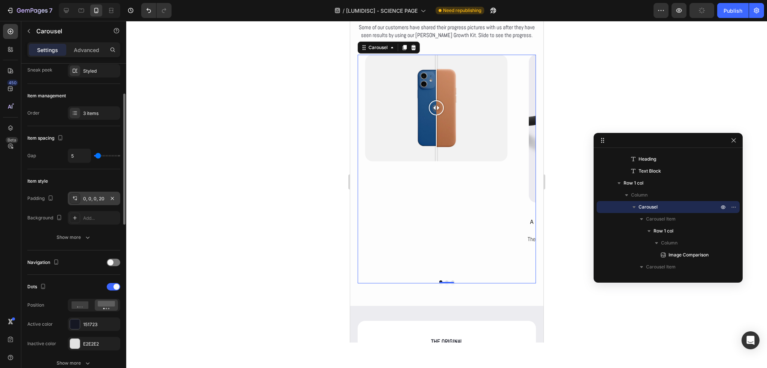
click at [102, 197] on div "0, 0, 0, 20" at bounding box center [94, 198] width 22 height 7
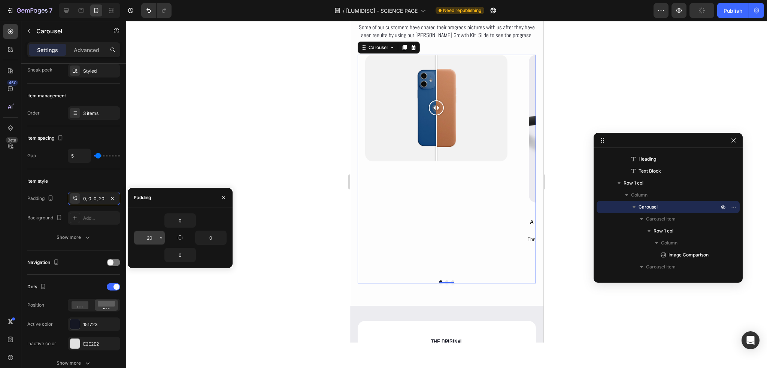
click at [153, 236] on input "20" at bounding box center [149, 237] width 31 height 13
type input "0"
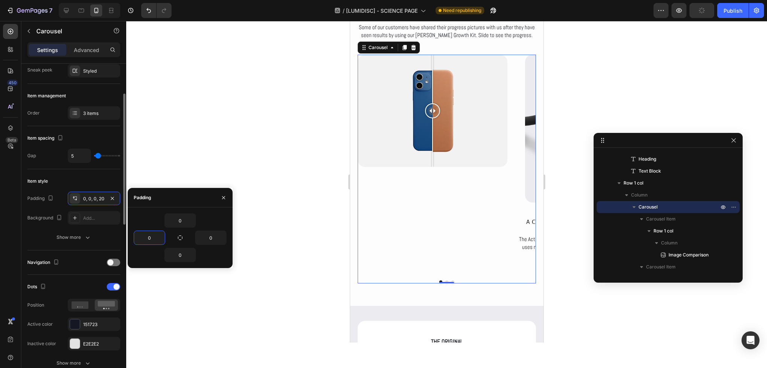
click at [100, 176] on div "Item style" at bounding box center [73, 181] width 93 height 12
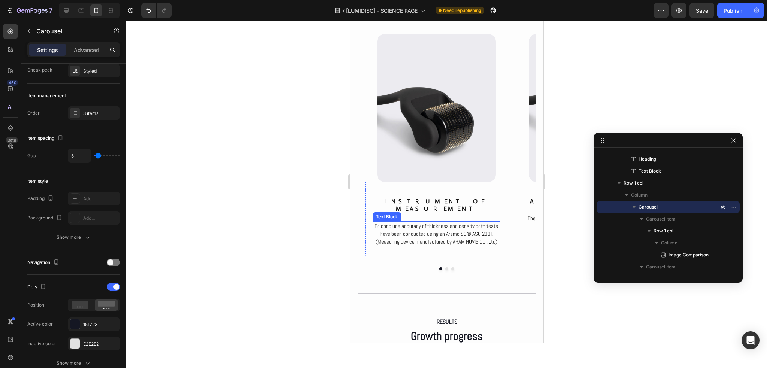
scroll to position [2914, 0]
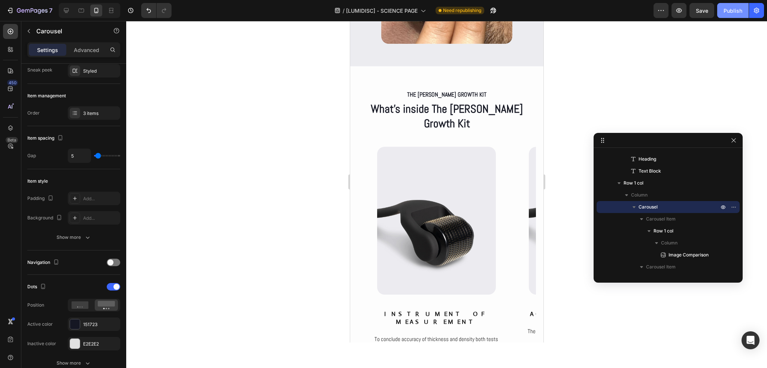
click at [726, 16] on button "Publish" at bounding box center [732, 10] width 31 height 15
click at [66, 9] on icon at bounding box center [66, 10] width 7 height 7
type input "16"
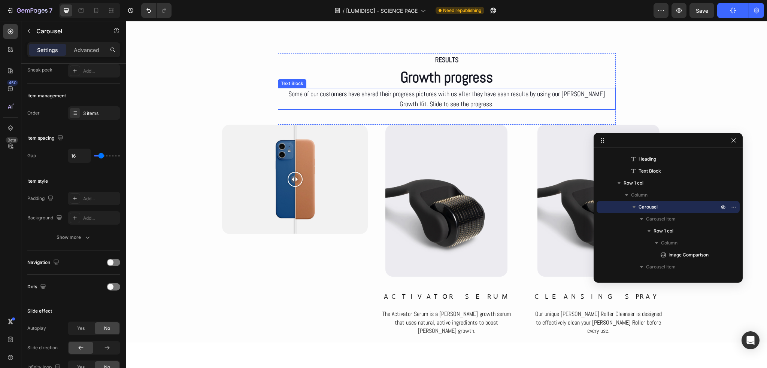
scroll to position [3476, 0]
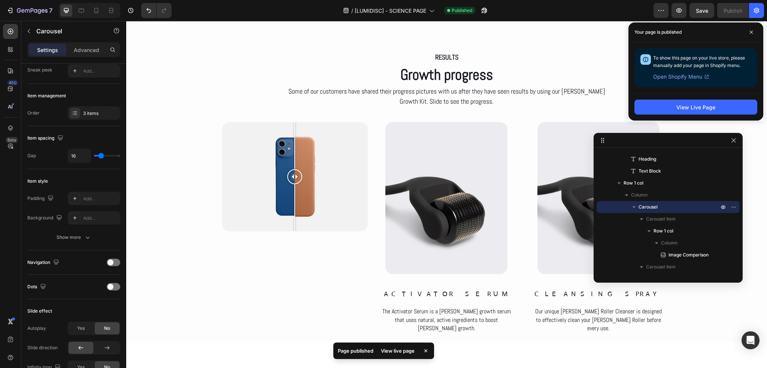
drag, startPoint x: 752, startPoint y: 31, endPoint x: 641, endPoint y: 61, distance: 114.6
click at [751, 31] on icon at bounding box center [751, 32] width 4 height 4
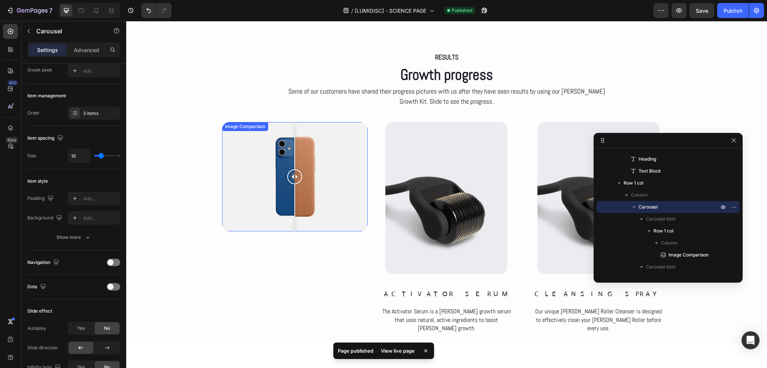
click at [242, 192] on div at bounding box center [295, 176] width 146 height 109
drag, startPoint x: 353, startPoint y: 241, endPoint x: 358, endPoint y: 237, distance: 6.4
click at [354, 241] on div "Image Comparison Row" at bounding box center [295, 235] width 146 height 227
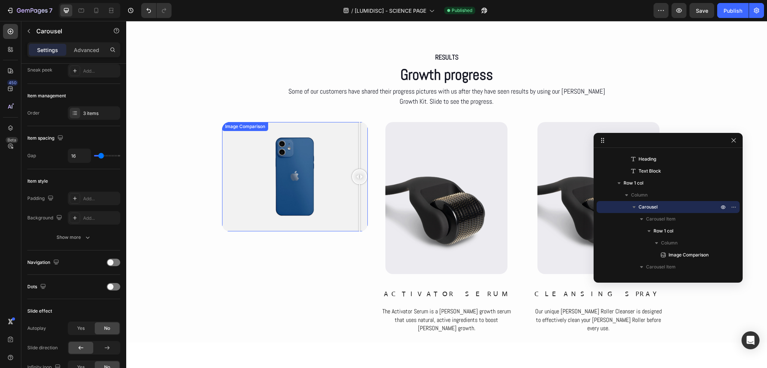
click at [358, 219] on div at bounding box center [295, 176] width 146 height 109
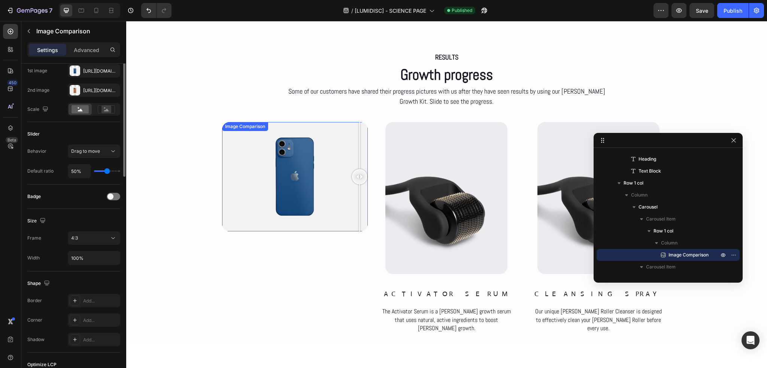
scroll to position [0, 0]
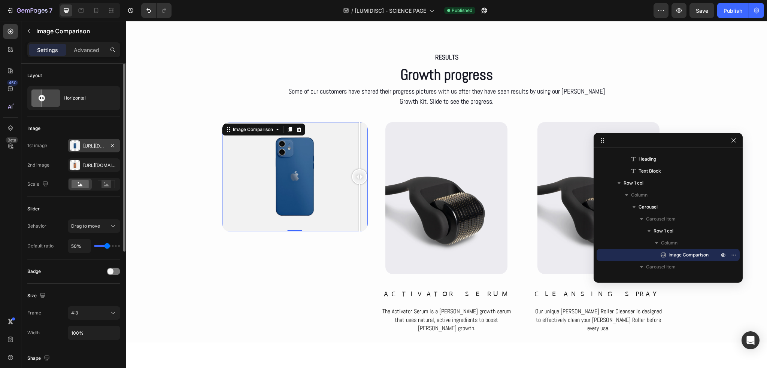
click at [75, 148] on div at bounding box center [75, 145] width 10 height 10
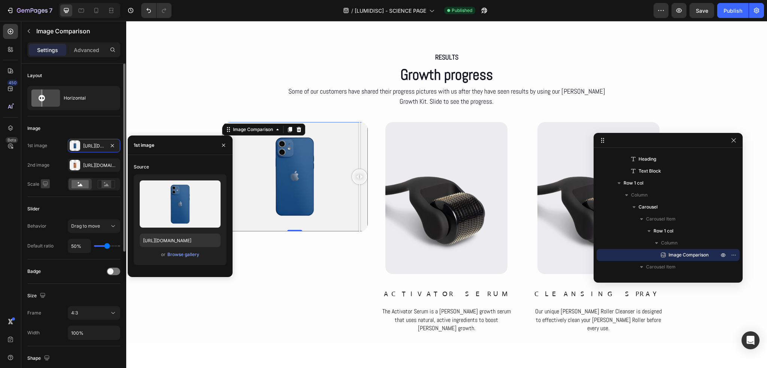
click at [46, 180] on icon "button" at bounding box center [45, 183] width 7 height 7
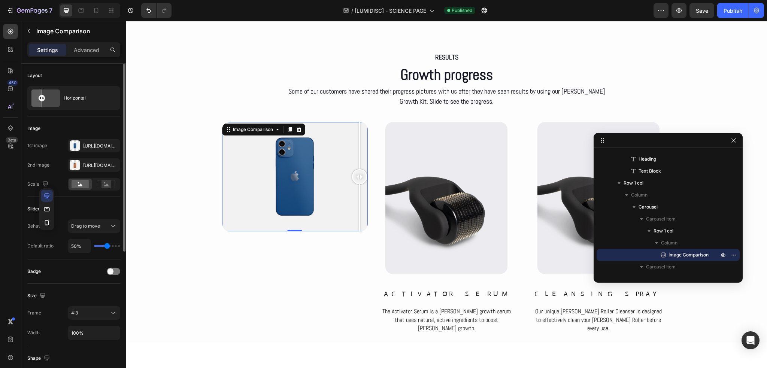
click at [60, 209] on div "Slider" at bounding box center [73, 209] width 93 height 12
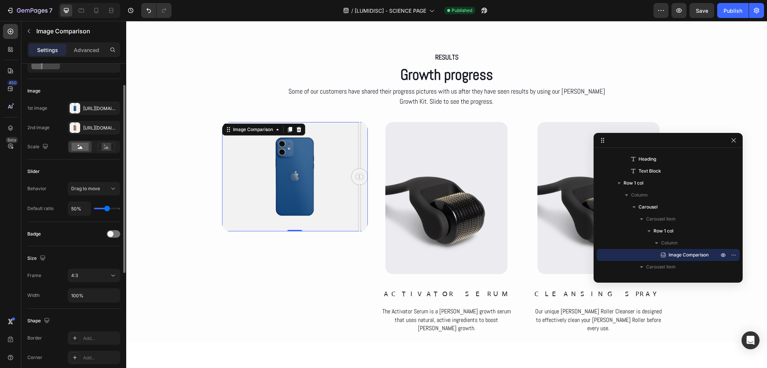
type input "34%"
type input "34"
type input "32%"
type input "32"
type input "31%"
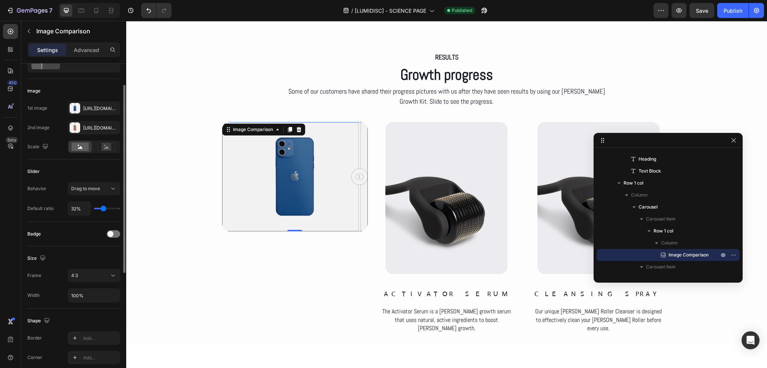
type input "31"
type input "29%"
type input "29"
type input "28%"
type input "28"
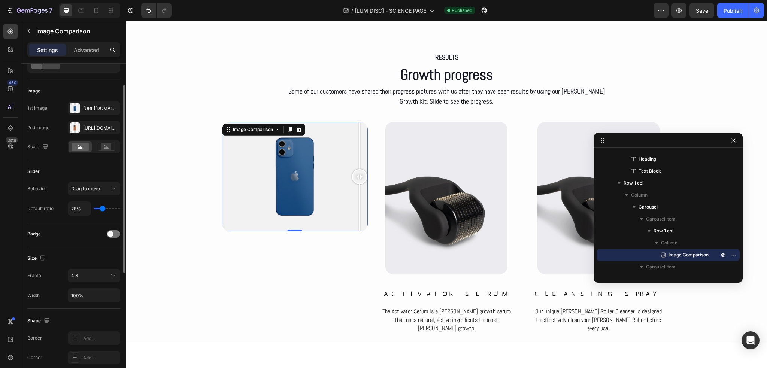
type input "25%"
type input "25"
type input "23%"
type input "23"
type input "22%"
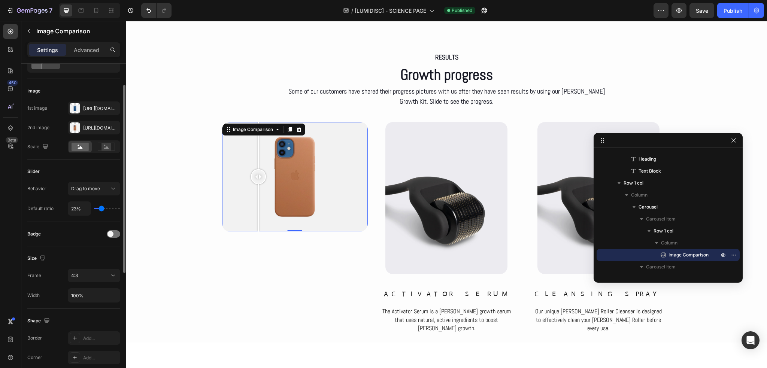
type input "22"
type input "19%"
type input "19"
type input "17%"
type input "17"
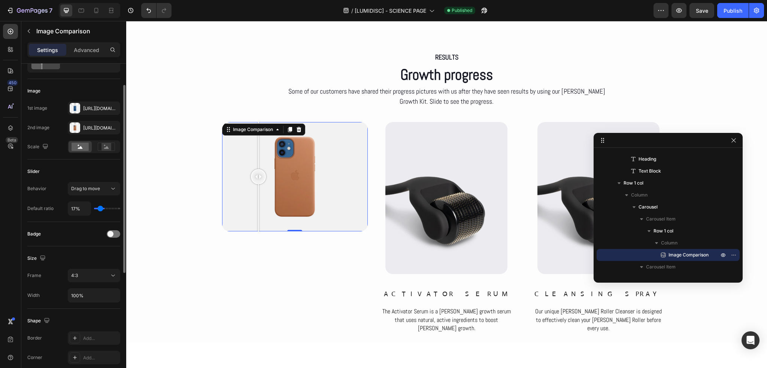
type input "16%"
type input "16"
type input "15%"
type input "15"
type input "16%"
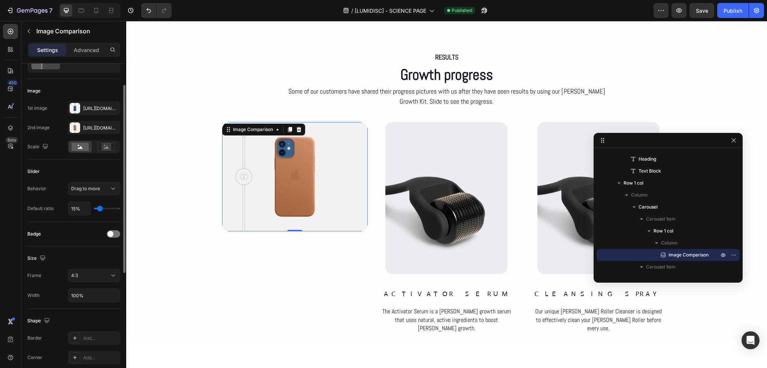
type input "16"
type input "17%"
type input "17"
type input "19%"
type input "19"
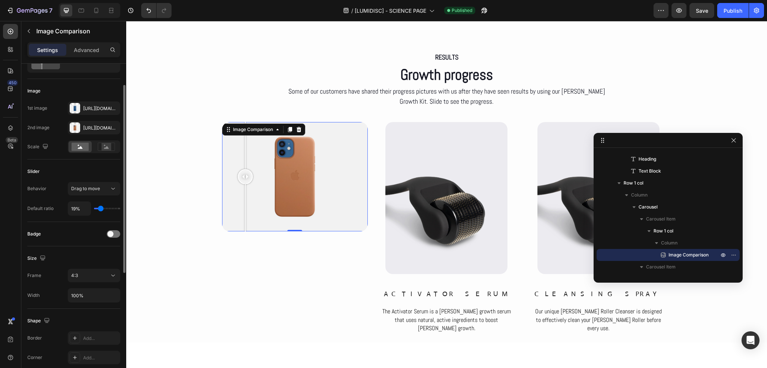
type input "20%"
type input "20"
type input "22%"
type input "22"
type input "23%"
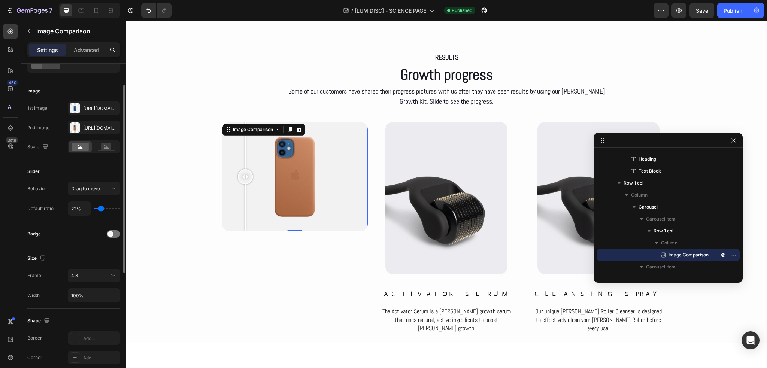
type input "23"
type input "25%"
type input "25"
type input "26%"
type input "26"
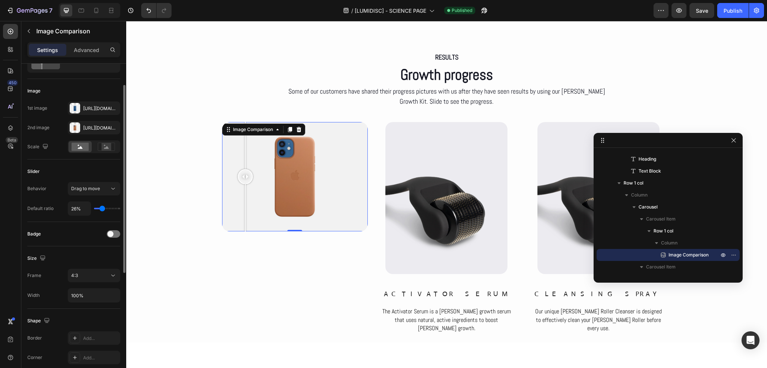
type input "29%"
type input "29"
type input "32%"
type input "32"
type input "34%"
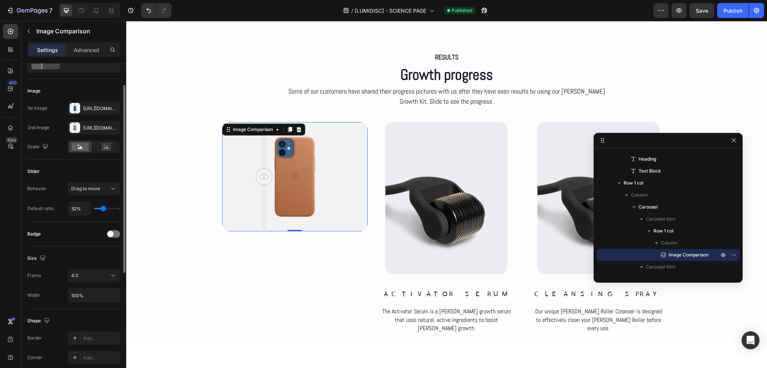
type input "34"
type input "35%"
type input "35"
type input "37%"
type input "37"
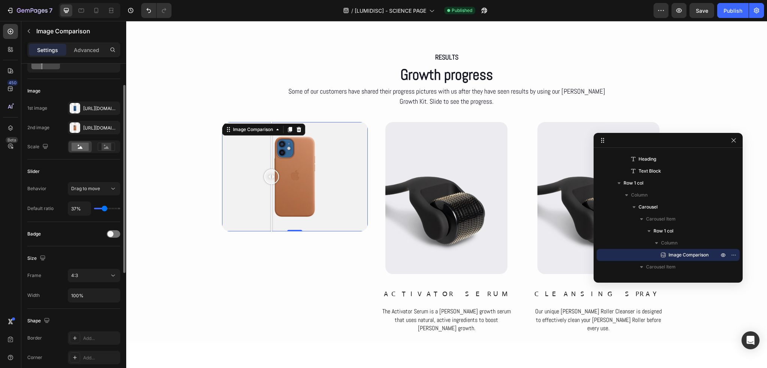
type input "38%"
type input "38"
type input "40%"
type input "40"
type input "41%"
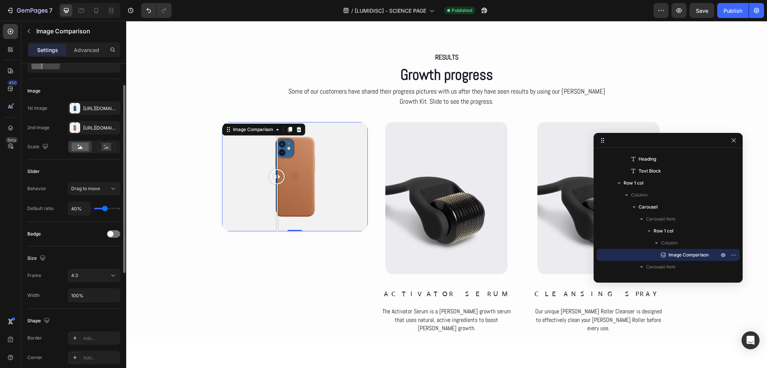
type input "41"
type input "44%"
type input "44"
type input "45%"
type input "45"
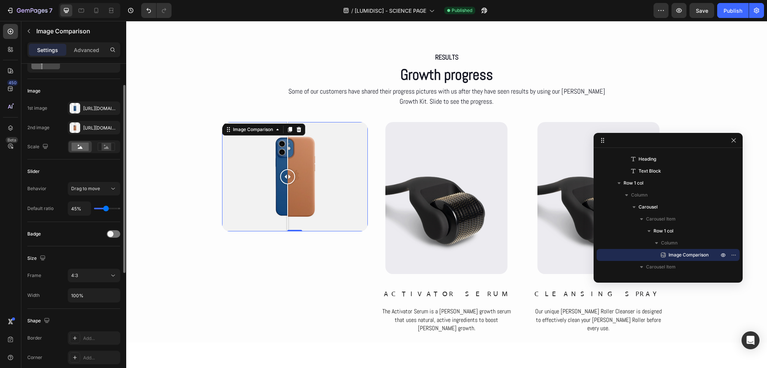
type input "48%"
type input "48"
type input "50%"
type input "50"
click at [107, 209] on input "range" at bounding box center [107, 208] width 26 height 1
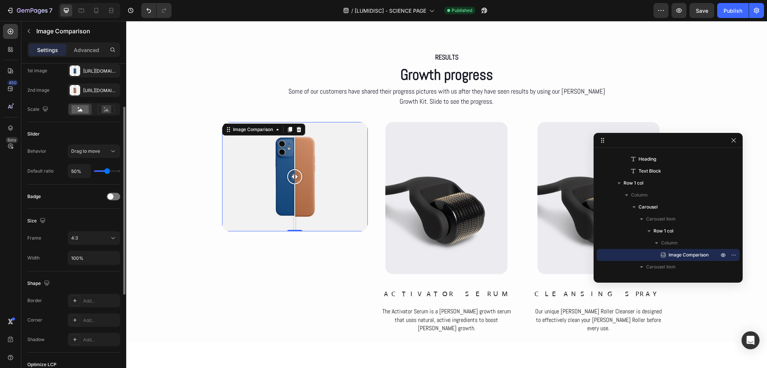
scroll to position [112, 0]
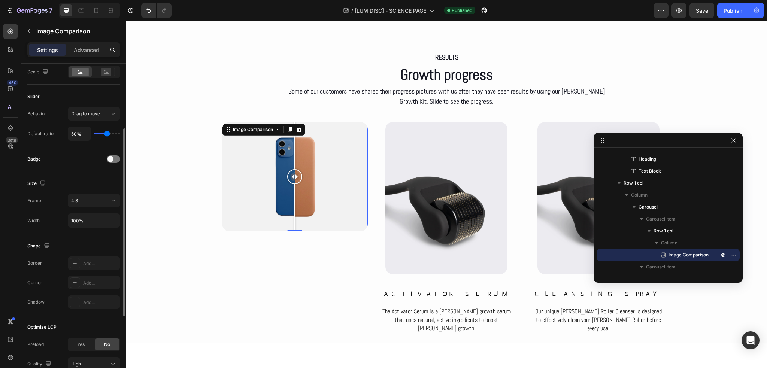
click at [115, 163] on div "Badge" at bounding box center [73, 159] width 93 height 12
click at [115, 161] on div at bounding box center [113, 158] width 13 height 7
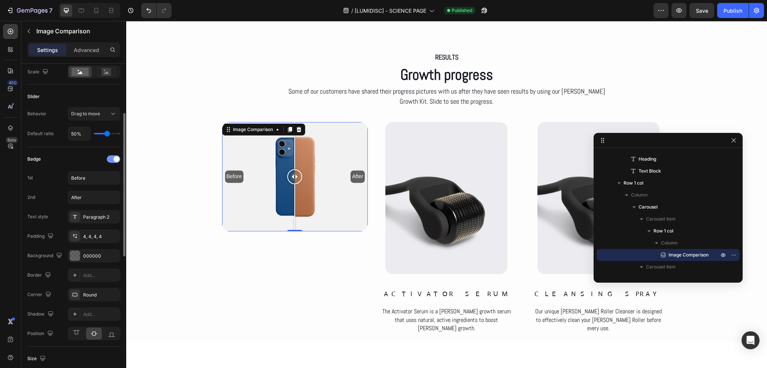
click at [112, 157] on div at bounding box center [113, 158] width 13 height 7
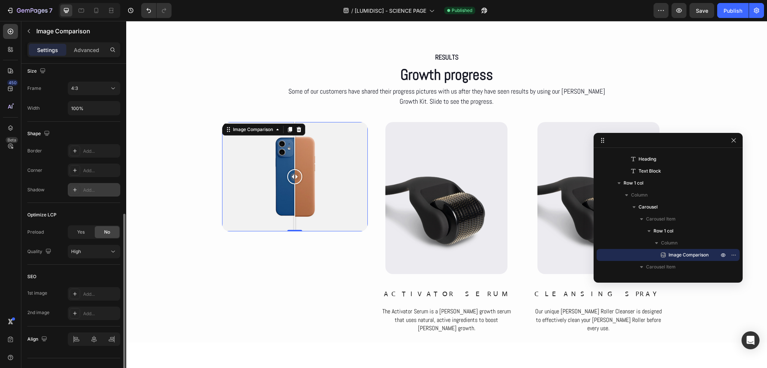
scroll to position [237, 0]
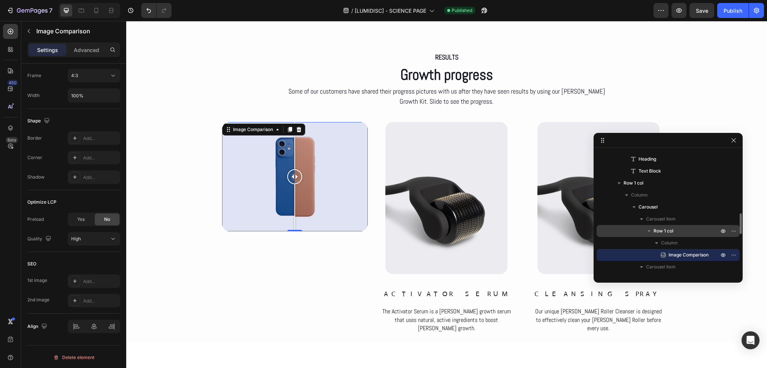
click at [648, 229] on icon "button" at bounding box center [648, 230] width 7 height 7
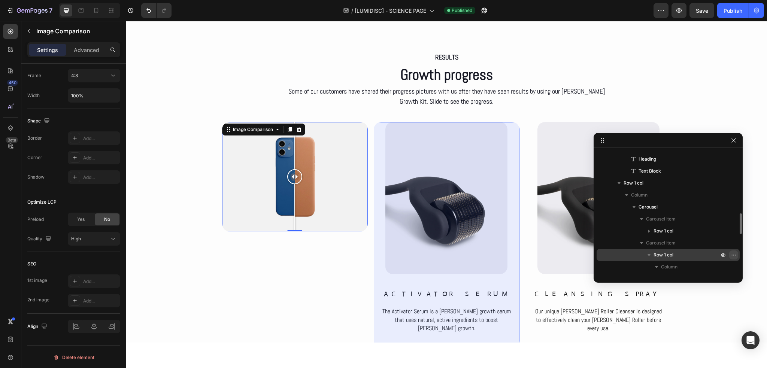
click at [731, 254] on icon "button" at bounding box center [734, 255] width 6 height 6
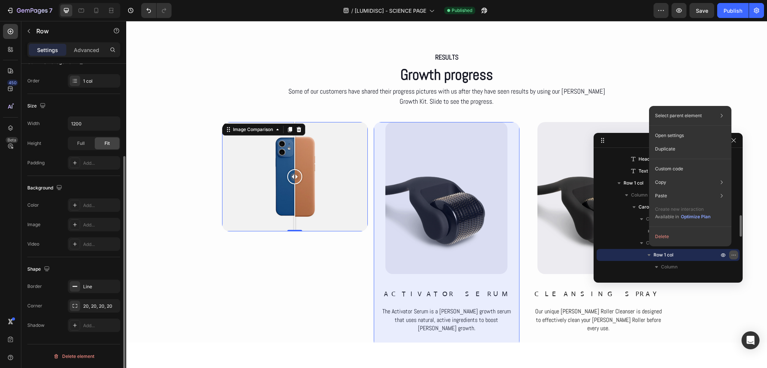
scroll to position [0, 0]
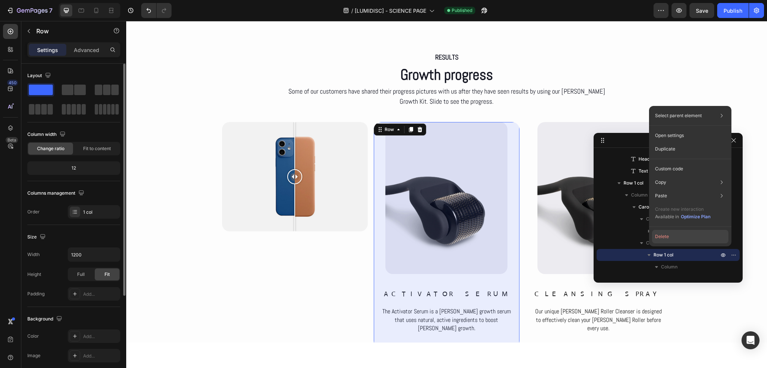
click at [692, 236] on button "Delete" at bounding box center [690, 236] width 76 height 13
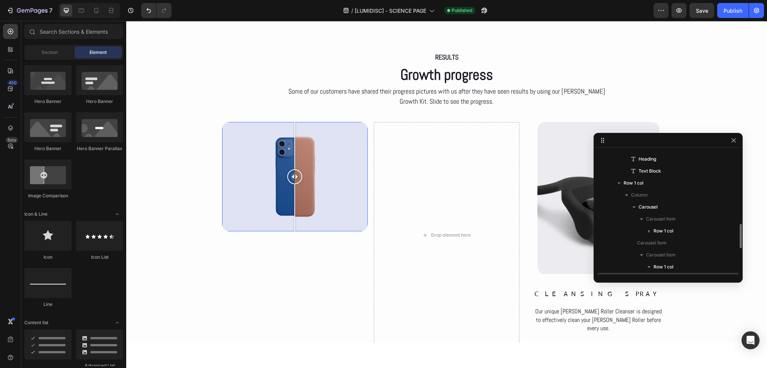
scroll to position [407, 0]
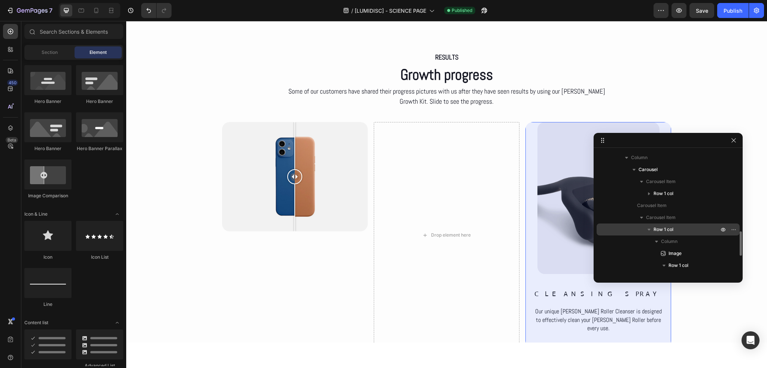
click at [650, 229] on icon "button" at bounding box center [648, 230] width 3 height 2
click at [735, 229] on icon "button" at bounding box center [735, 229] width 1 height 1
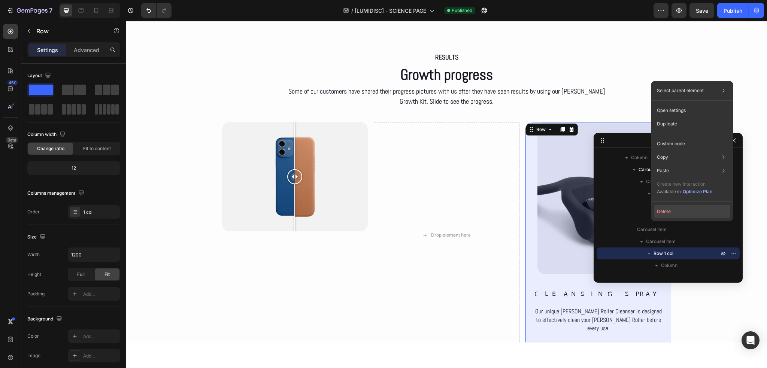
click at [672, 212] on button "Delete" at bounding box center [692, 211] width 76 height 13
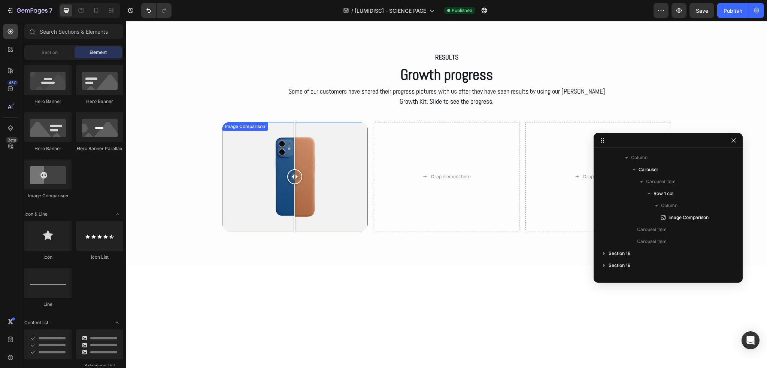
click at [341, 215] on div at bounding box center [295, 176] width 146 height 109
click at [301, 190] on div at bounding box center [295, 176] width 146 height 109
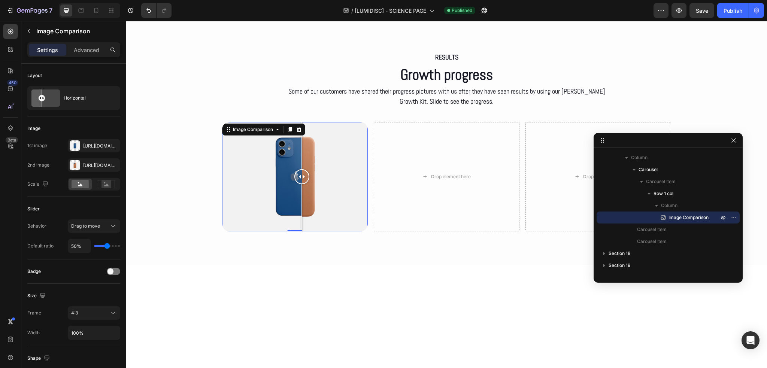
drag, startPoint x: 299, startPoint y: 189, endPoint x: 294, endPoint y: 185, distance: 6.7
click at [301, 186] on div at bounding box center [301, 207] width 1 height 47
click at [288, 130] on icon at bounding box center [290, 129] width 4 height 5
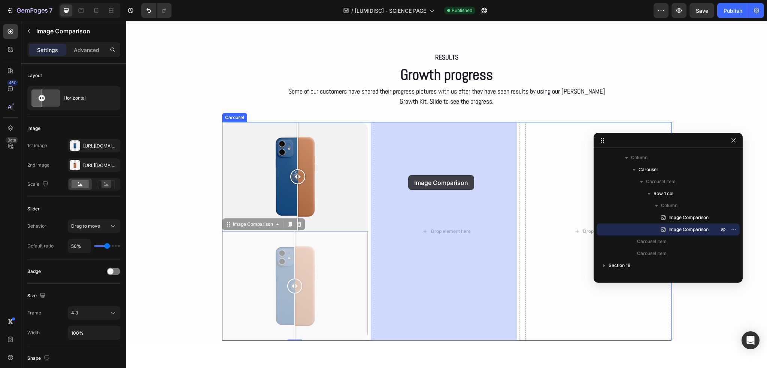
drag, startPoint x: 244, startPoint y: 225, endPoint x: 408, endPoint y: 175, distance: 171.3
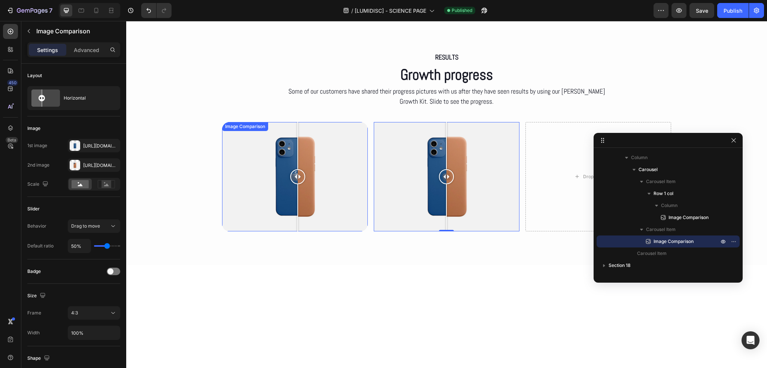
click at [312, 161] on div at bounding box center [295, 176] width 146 height 109
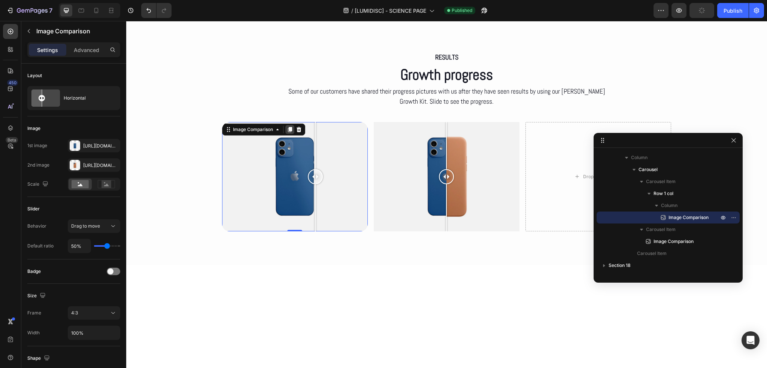
click at [288, 131] on icon at bounding box center [290, 129] width 4 height 5
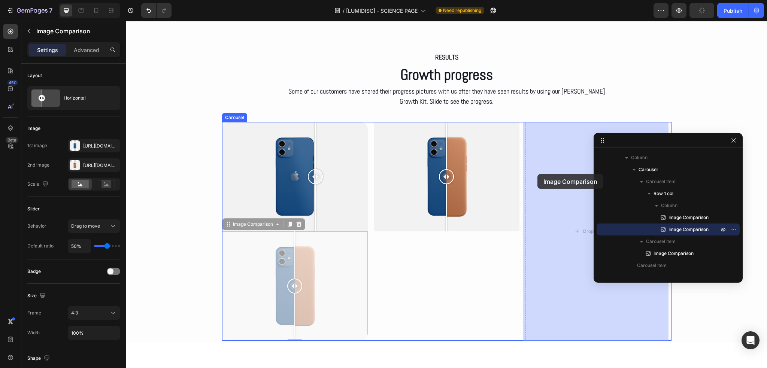
drag, startPoint x: 249, startPoint y: 226, endPoint x: 537, endPoint y: 174, distance: 292.5
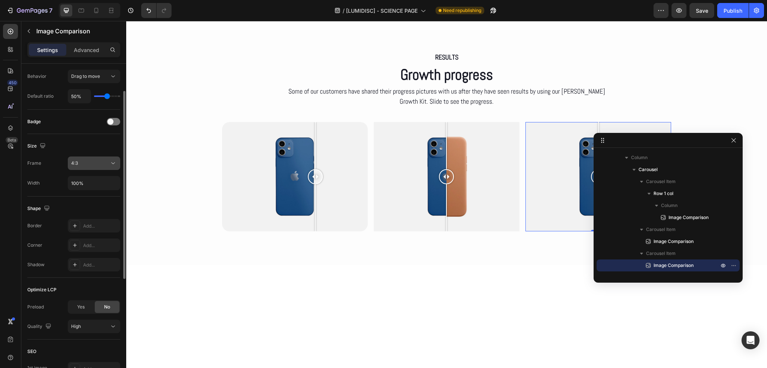
scroll to position [0, 0]
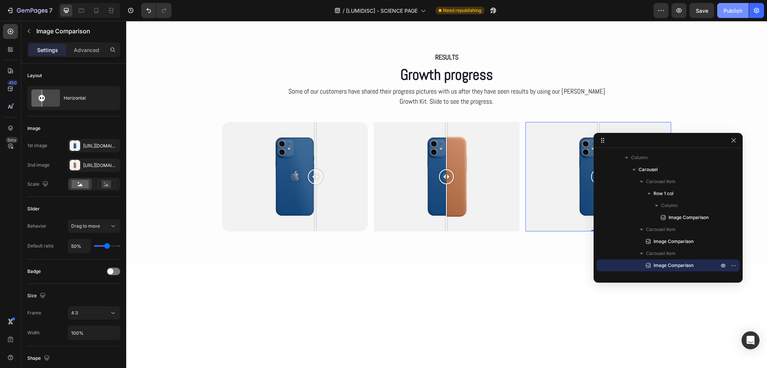
click at [735, 11] on div "Publish" at bounding box center [732, 11] width 19 height 8
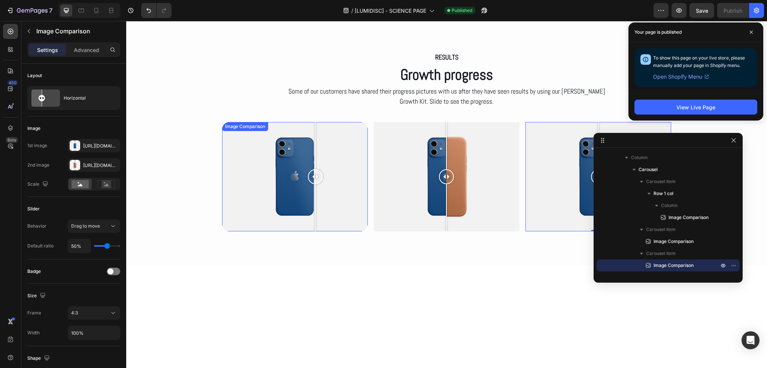
click at [243, 167] on div at bounding box center [295, 176] width 146 height 109
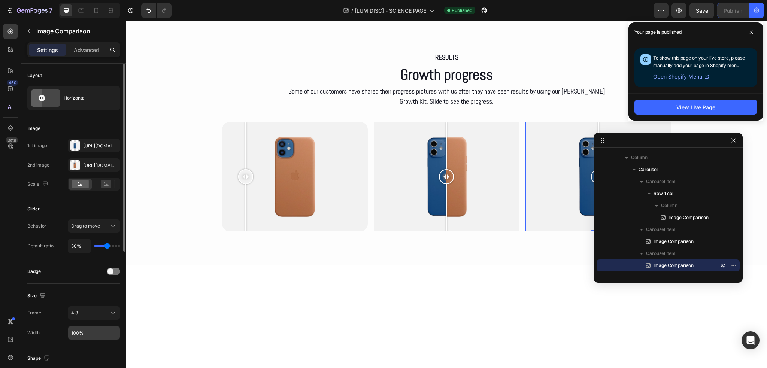
scroll to position [75, 0]
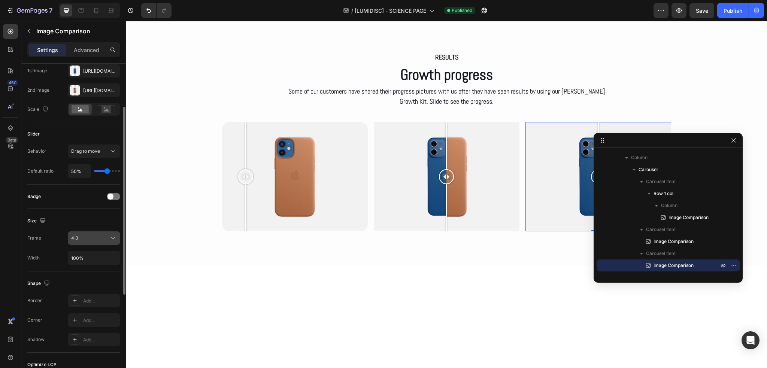
click at [94, 239] on div "4:3" at bounding box center [90, 238] width 38 height 7
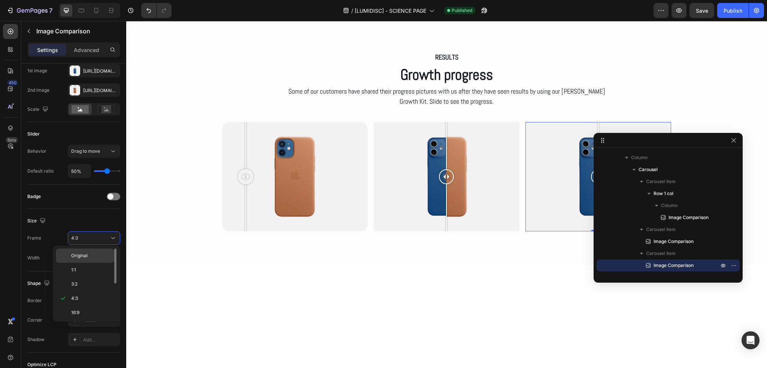
click at [86, 259] on span "Original" at bounding box center [79, 255] width 16 height 7
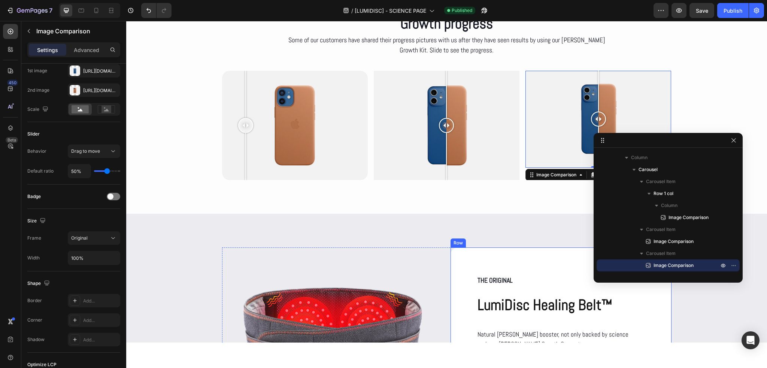
scroll to position [3551, 0]
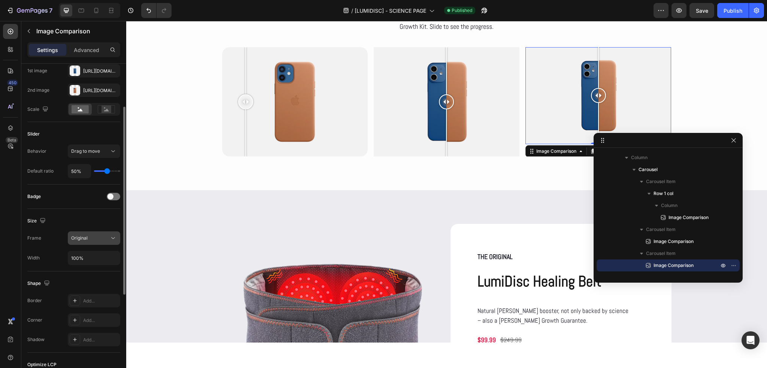
click at [94, 232] on button "Original" at bounding box center [94, 237] width 52 height 13
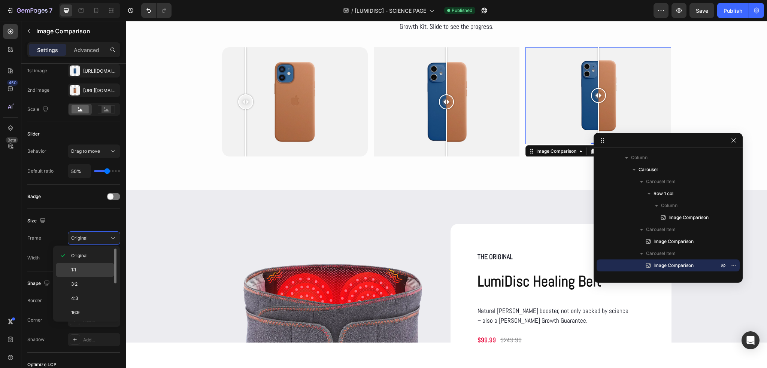
click at [80, 277] on div "1:1" at bounding box center [85, 284] width 58 height 14
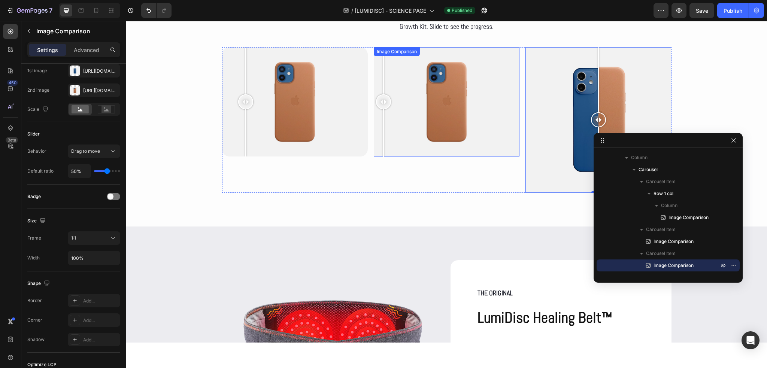
click at [380, 138] on div at bounding box center [447, 101] width 146 height 109
click at [80, 235] on div "1:1" at bounding box center [90, 238] width 38 height 7
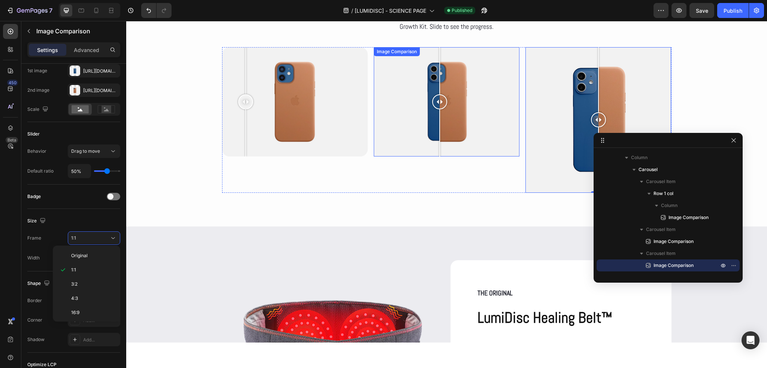
click at [437, 143] on div at bounding box center [447, 101] width 146 height 109
click at [388, 140] on div at bounding box center [447, 101] width 146 height 109
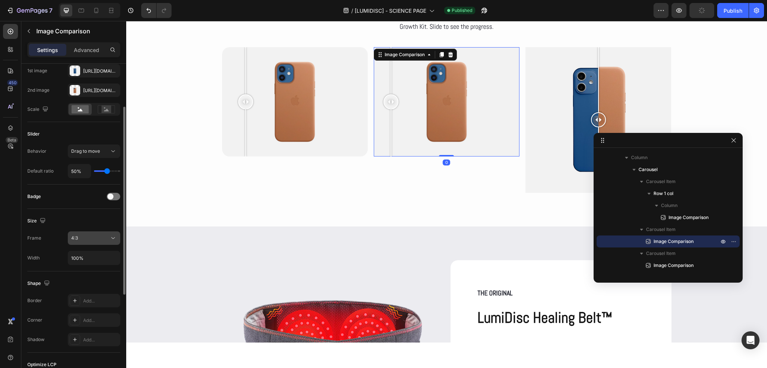
click at [106, 238] on div "4:3" at bounding box center [90, 238] width 38 height 7
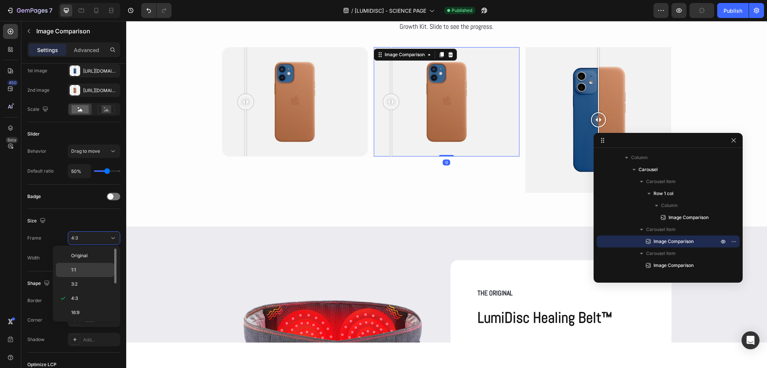
click at [96, 277] on div "1:1" at bounding box center [85, 284] width 58 height 14
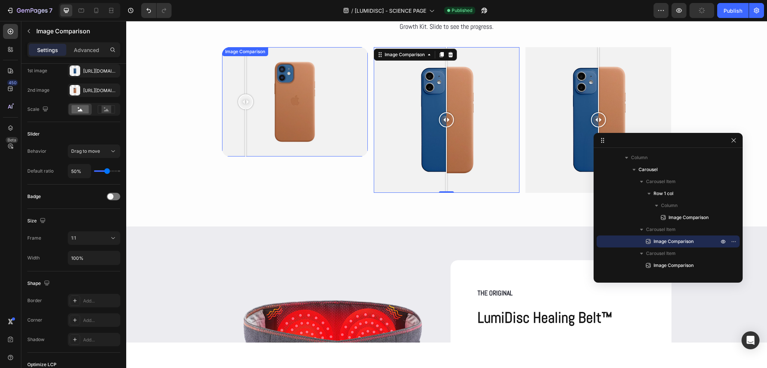
click at [317, 142] on div at bounding box center [295, 101] width 146 height 109
click at [337, 141] on div at bounding box center [295, 101] width 146 height 109
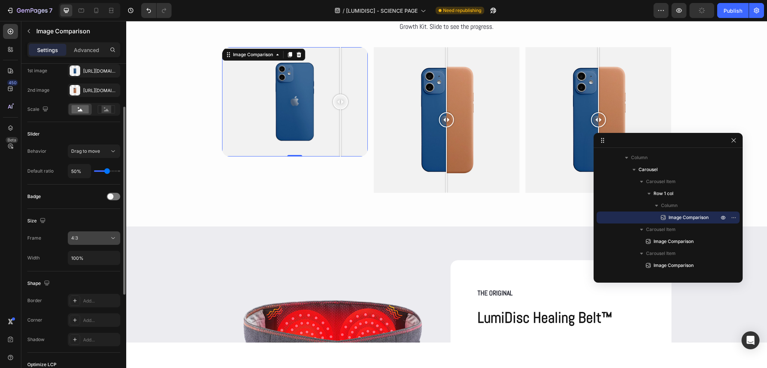
click at [96, 232] on button "4:3" at bounding box center [94, 237] width 52 height 13
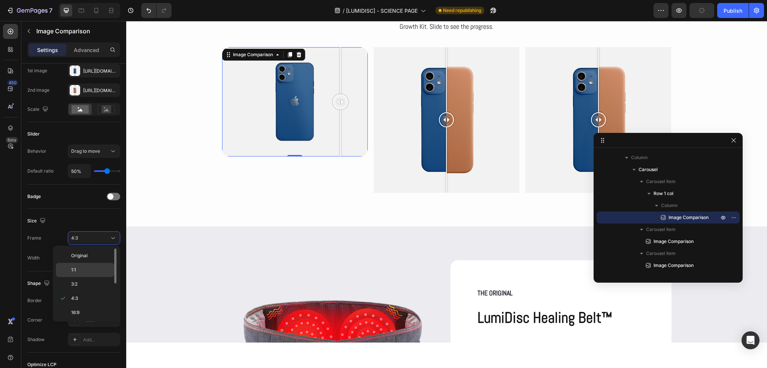
click at [90, 277] on div "1:1" at bounding box center [85, 284] width 58 height 14
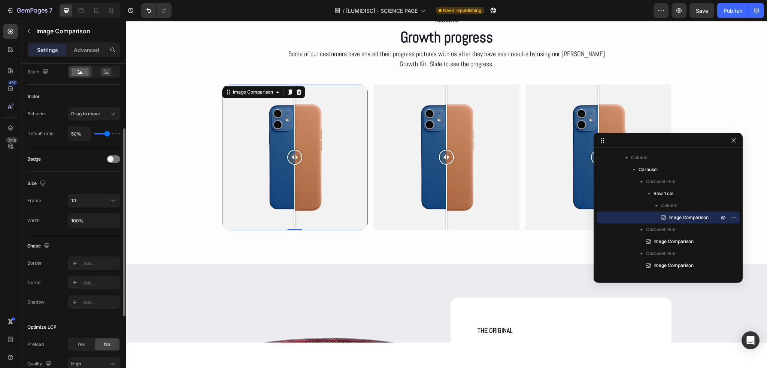
scroll to position [187, 0]
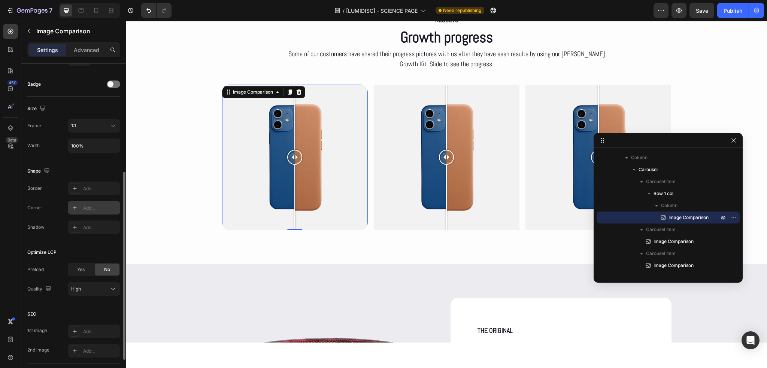
click at [82, 210] on div "Add..." at bounding box center [94, 207] width 52 height 13
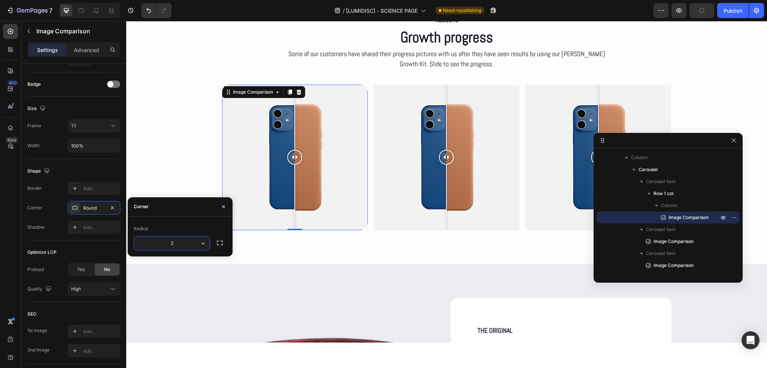
type input "20"
click at [96, 182] on div "Add..." at bounding box center [94, 188] width 52 height 13
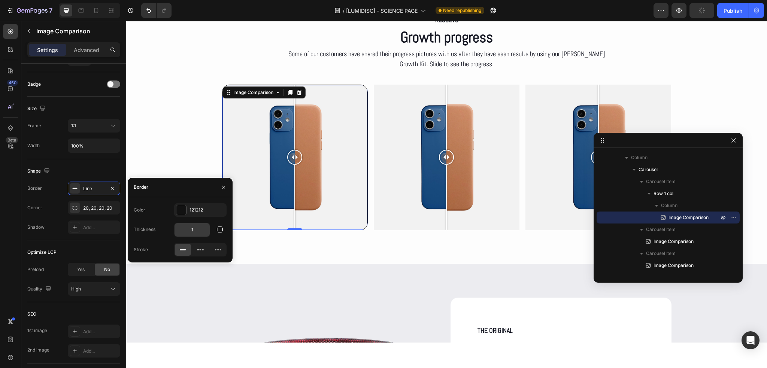
click at [188, 232] on input "1" at bounding box center [191, 229] width 35 height 13
type input "0"
click at [200, 209] on div "121212" at bounding box center [200, 210] width 22 height 7
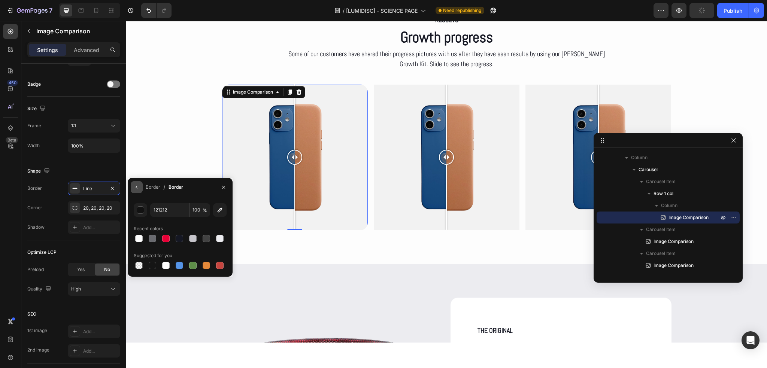
click at [134, 186] on icon "button" at bounding box center [137, 187] width 6 height 6
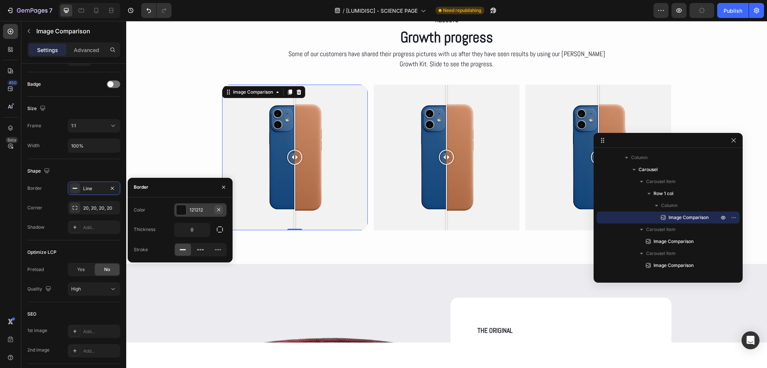
click at [217, 210] on icon "button" at bounding box center [219, 210] width 6 height 6
click at [382, 221] on div at bounding box center [447, 158] width 146 height 146
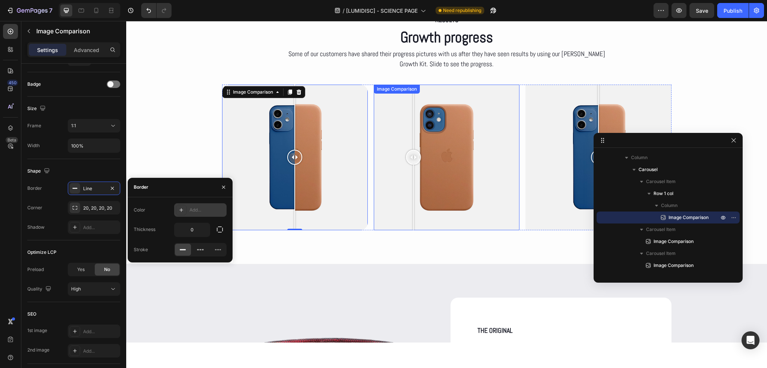
click at [410, 221] on div at bounding box center [447, 158] width 146 height 146
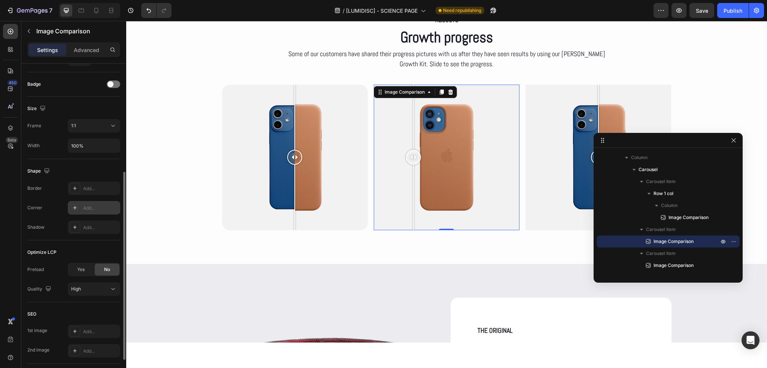
click at [92, 213] on div "Add..." at bounding box center [94, 207] width 52 height 13
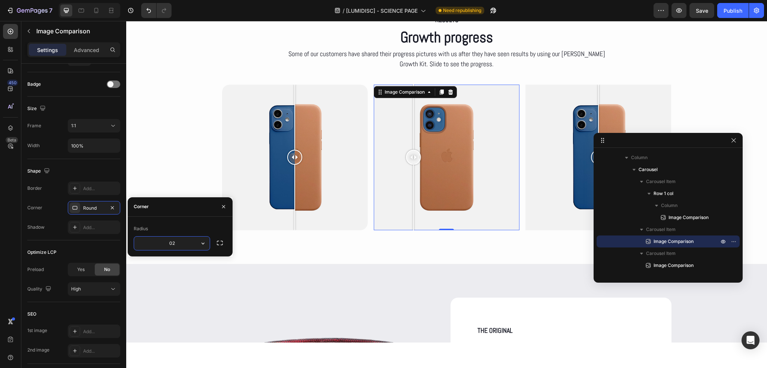
click at [172, 244] on input "02" at bounding box center [172, 243] width 76 height 13
click at [171, 244] on input "02" at bounding box center [172, 243] width 76 height 13
type input "20"
click at [89, 191] on div "Add..." at bounding box center [100, 188] width 35 height 7
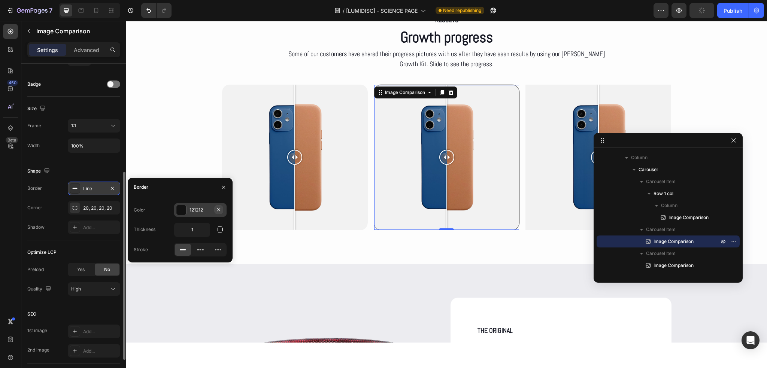
click at [218, 212] on icon "button" at bounding box center [219, 210] width 6 height 6
click at [197, 230] on input "1" at bounding box center [191, 229] width 35 height 13
type input "0"
click at [166, 205] on div "Color Add..." at bounding box center [180, 209] width 93 height 13
click at [527, 193] on div at bounding box center [598, 158] width 146 height 146
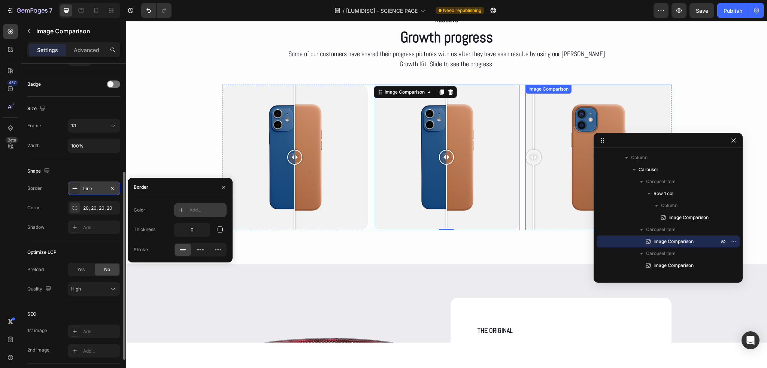
click at [533, 198] on div at bounding box center [533, 158] width 15 height 146
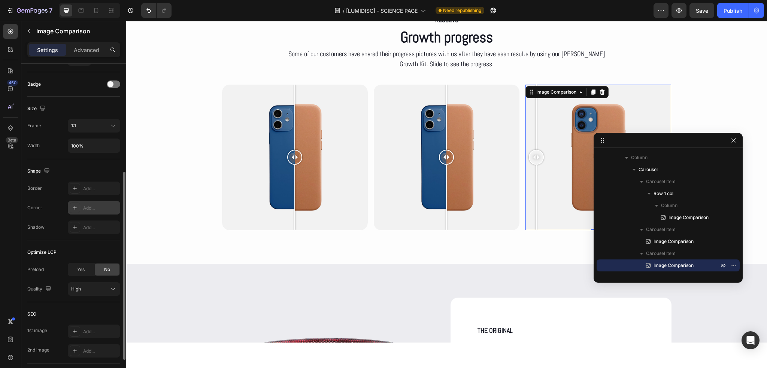
click at [87, 208] on div "Add..." at bounding box center [100, 208] width 35 height 7
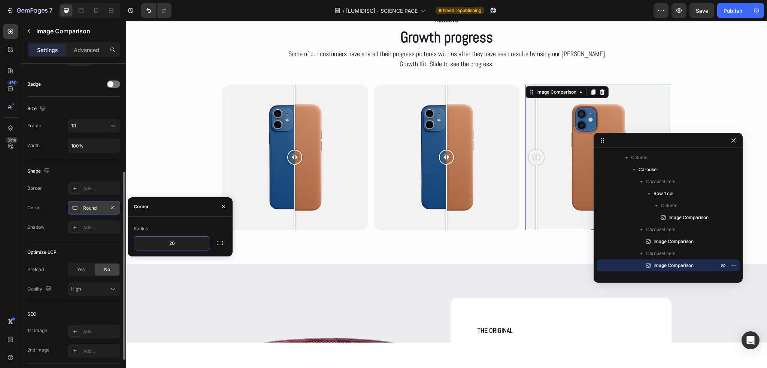
type input "20"
click at [162, 223] on div "Radius" at bounding box center [180, 229] width 93 height 12
click at [94, 189] on div "Add..." at bounding box center [100, 188] width 35 height 7
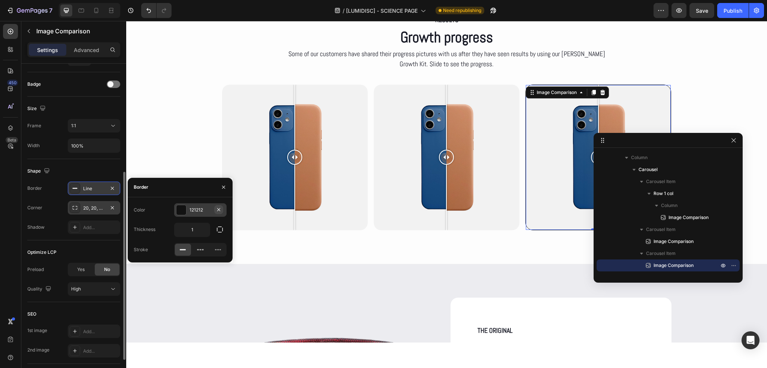
click at [217, 209] on icon "button" at bounding box center [219, 210] width 6 height 6
click at [197, 228] on input "1" at bounding box center [191, 229] width 35 height 13
type input "0"
click at [170, 223] on div "Thickness 0" at bounding box center [180, 230] width 93 height 14
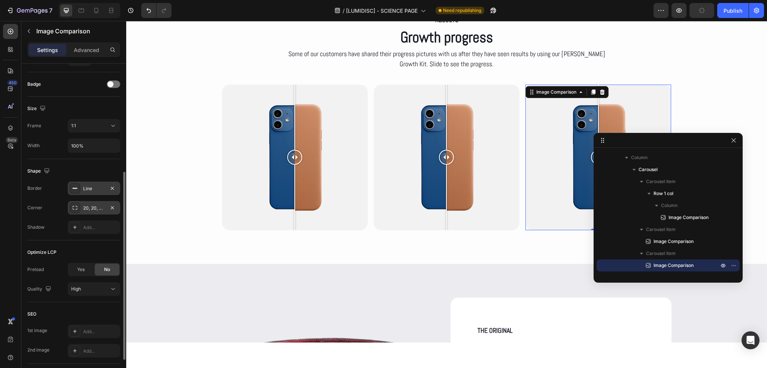
click at [116, 167] on div "Shape" at bounding box center [73, 171] width 93 height 12
click at [155, 140] on div "RESULTS Text Block Growth progress Heading Some of our customers have shared th…" at bounding box center [446, 121] width 641 height 217
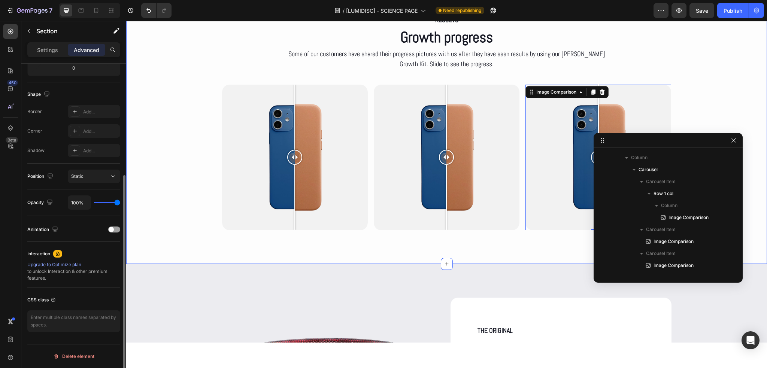
scroll to position [0, 0]
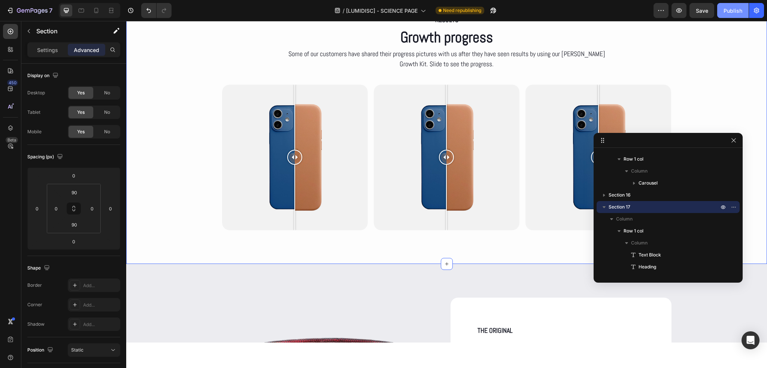
click at [732, 16] on button "Publish" at bounding box center [732, 10] width 31 height 15
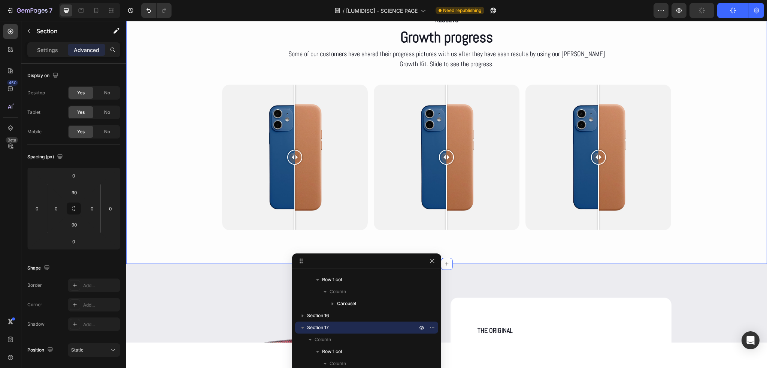
drag, startPoint x: 693, startPoint y: 140, endPoint x: 394, endPoint y: 259, distance: 322.8
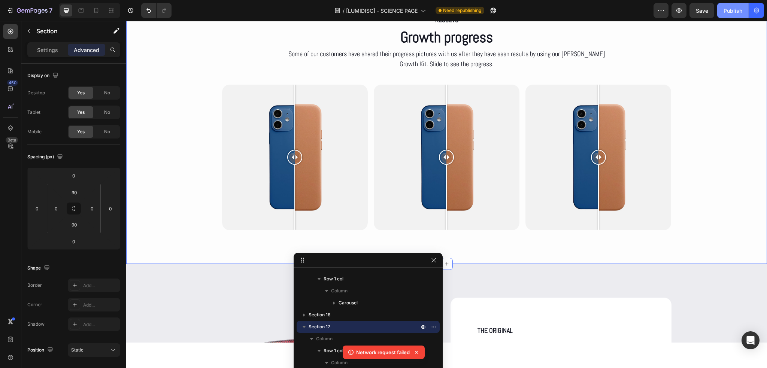
click at [731, 7] on div "Publish" at bounding box center [732, 11] width 19 height 8
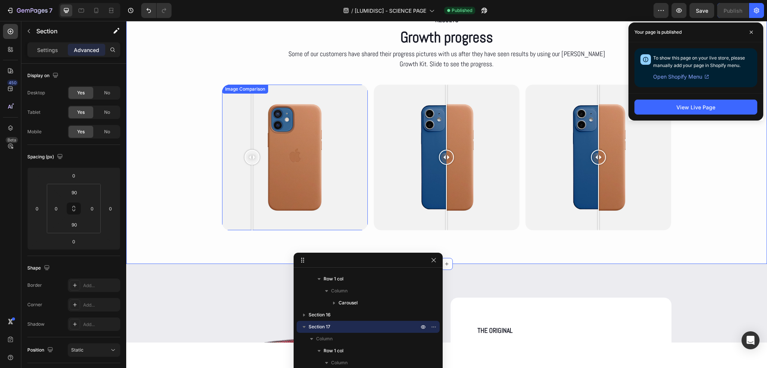
click at [249, 224] on div at bounding box center [295, 158] width 146 height 146
click at [223, 206] on div at bounding box center [295, 158] width 146 height 146
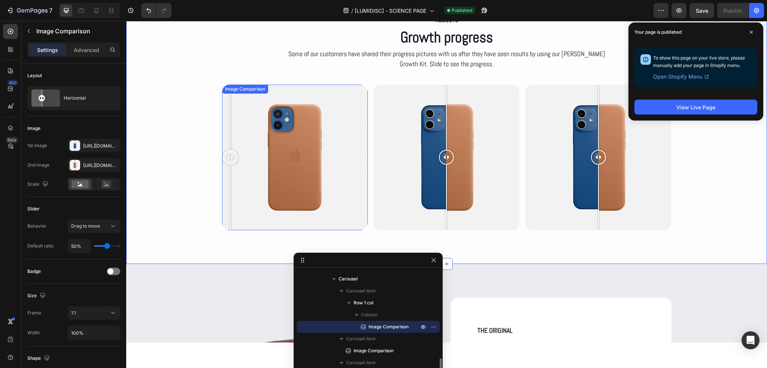
click at [223, 206] on div at bounding box center [230, 158] width 15 height 146
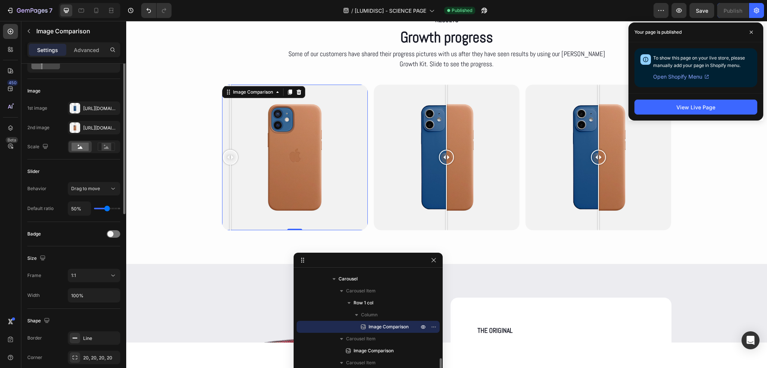
scroll to position [75, 0]
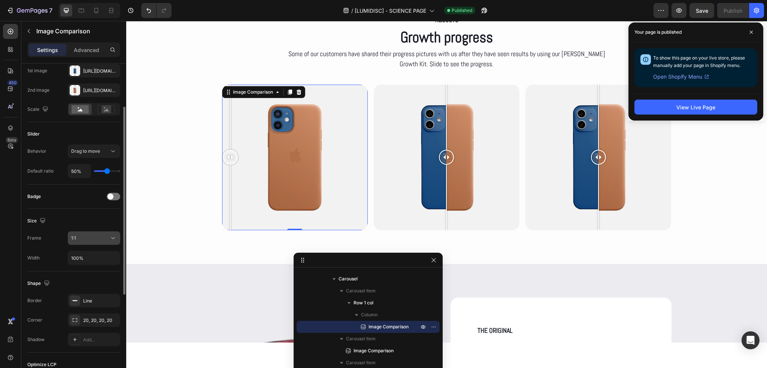
click at [88, 239] on div "1:1" at bounding box center [90, 238] width 38 height 7
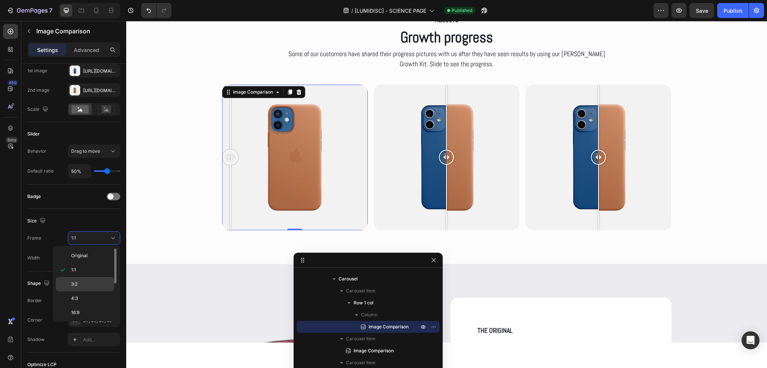
click at [87, 291] on div "3:2" at bounding box center [85, 298] width 58 height 14
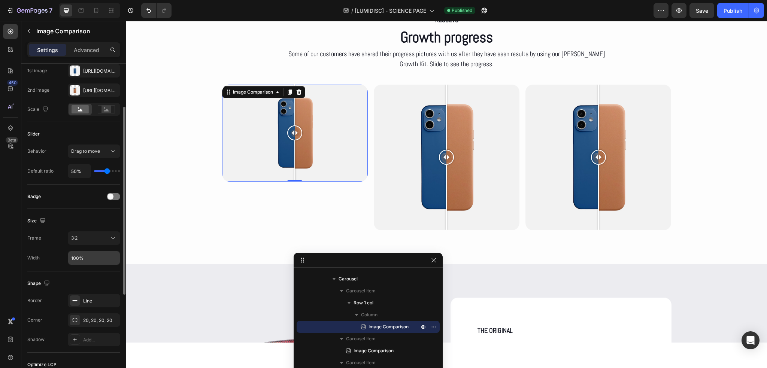
click at [85, 257] on input "100%" at bounding box center [94, 257] width 52 height 13
click at [88, 237] on div "3:2" at bounding box center [90, 238] width 38 height 7
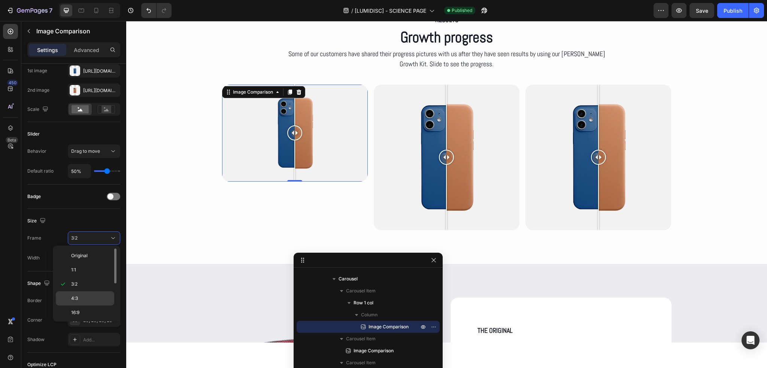
click at [79, 296] on p "4:3" at bounding box center [91, 298] width 40 height 7
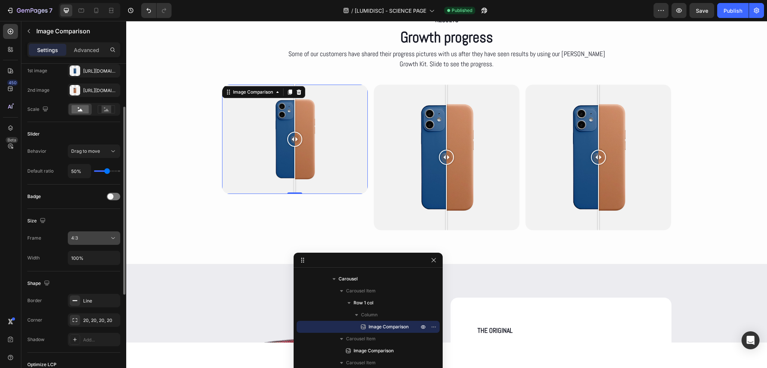
click at [97, 240] on div "4:3" at bounding box center [90, 238] width 38 height 7
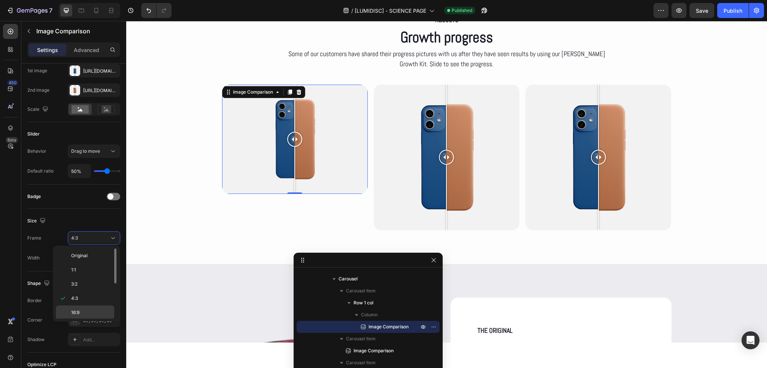
click at [77, 320] on div "16:9" at bounding box center [85, 327] width 58 height 14
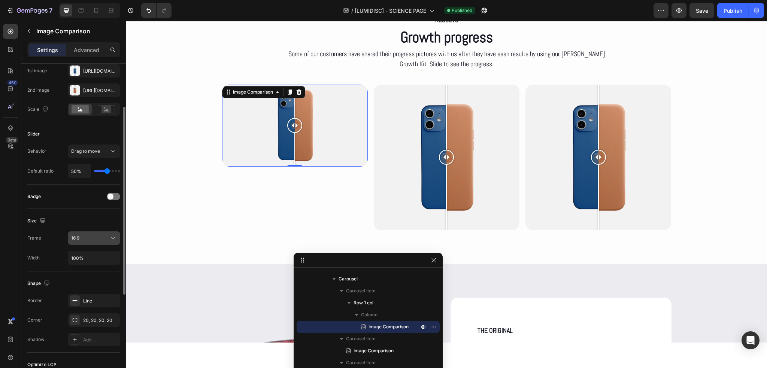
click at [112, 238] on icon at bounding box center [112, 237] width 7 height 7
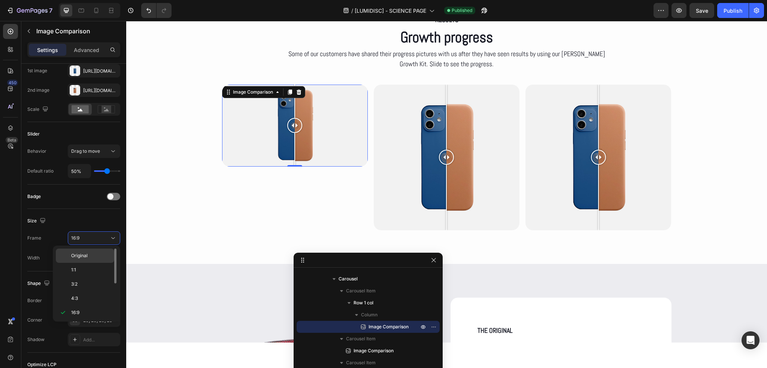
click at [84, 263] on div "Original" at bounding box center [85, 270] width 58 height 14
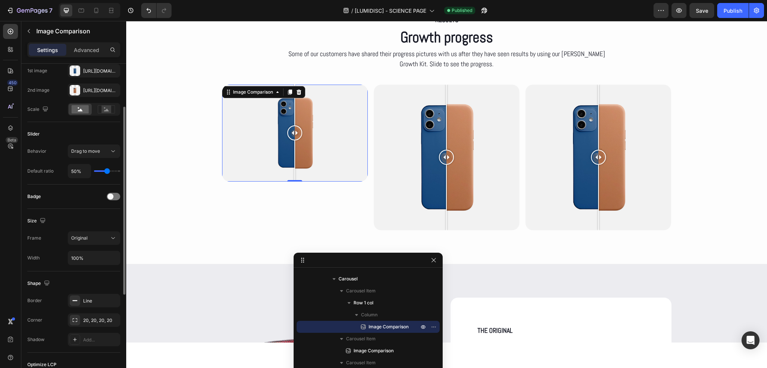
click at [94, 213] on div "Size Frame Original Width 100%" at bounding box center [73, 240] width 93 height 63
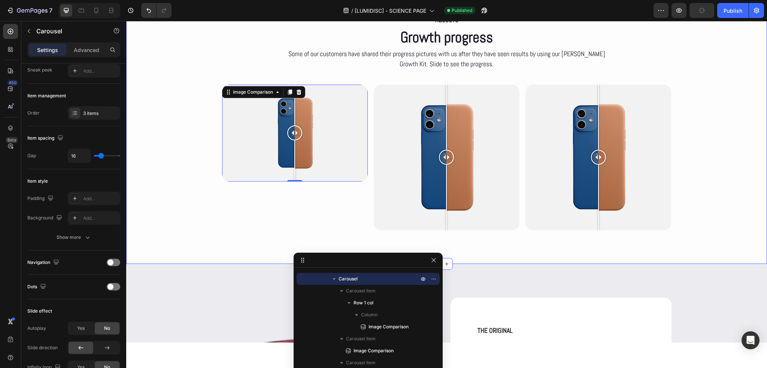
click at [259, 219] on div "Image Comparison 0 Row" at bounding box center [295, 158] width 146 height 146
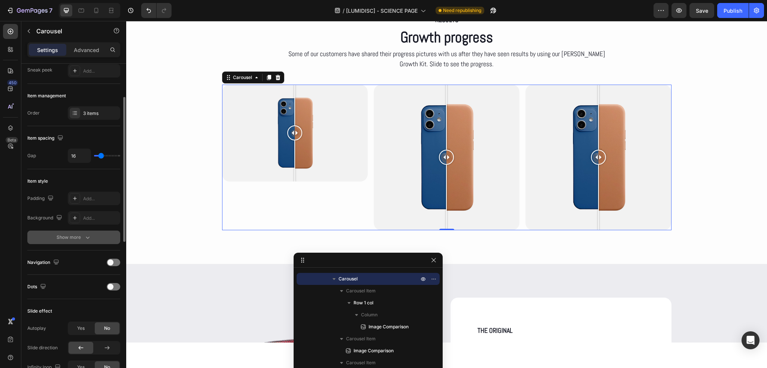
click at [71, 234] on div "Show more" at bounding box center [74, 237] width 35 height 7
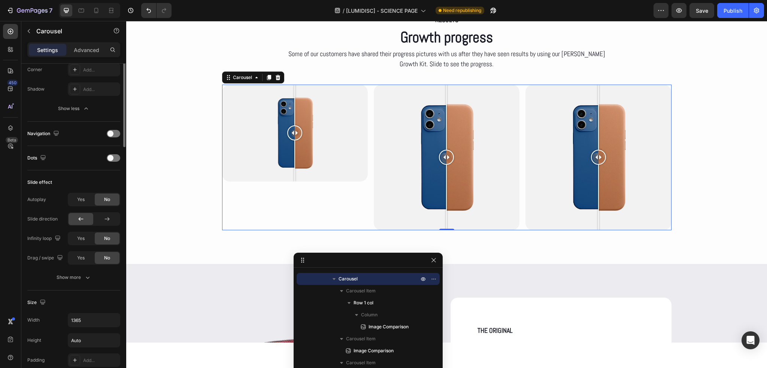
scroll to position [300, 0]
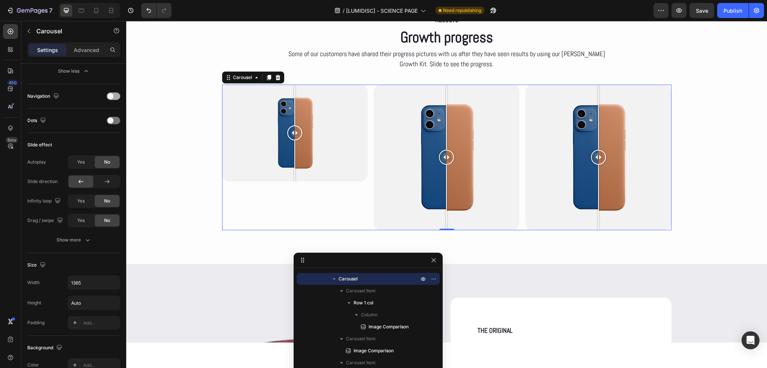
click at [113, 94] on span at bounding box center [110, 96] width 6 height 6
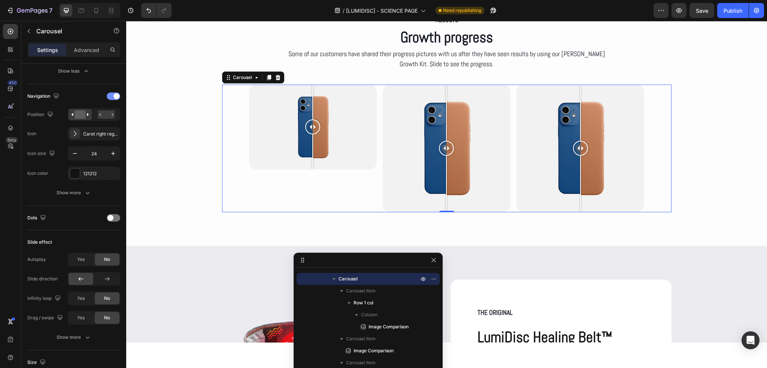
click at [113, 94] on div at bounding box center [113, 95] width 13 height 7
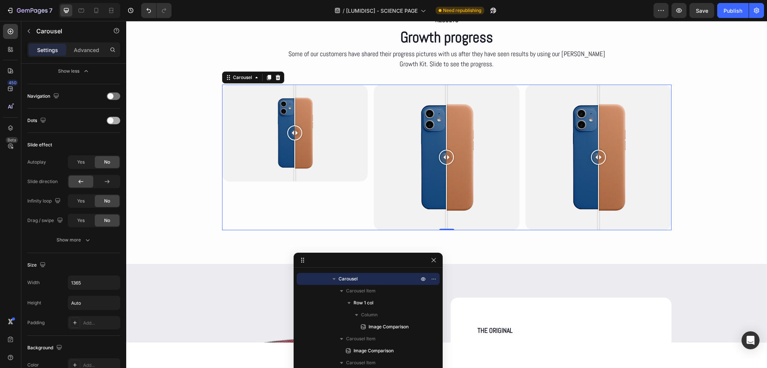
click at [111, 121] on span at bounding box center [110, 121] width 6 height 6
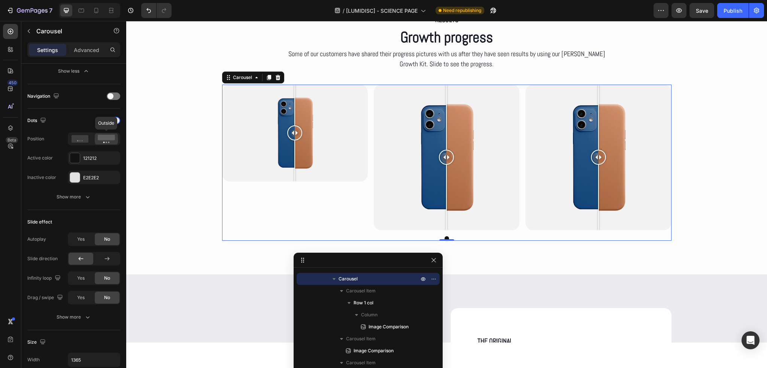
click at [101, 140] on icon at bounding box center [106, 139] width 17 height 8
click at [96, 160] on div "121212" at bounding box center [94, 158] width 22 height 7
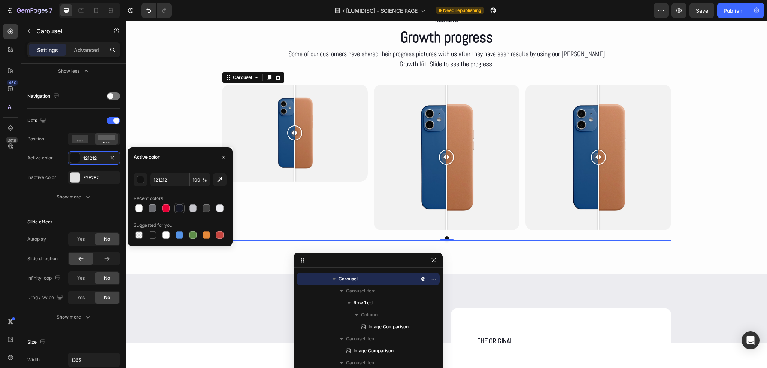
click at [179, 206] on div at bounding box center [179, 207] width 7 height 7
type input "151723"
click at [109, 186] on div "Dots Position Active color 151723 Inactive color E2E2E2 Show more" at bounding box center [73, 159] width 93 height 89
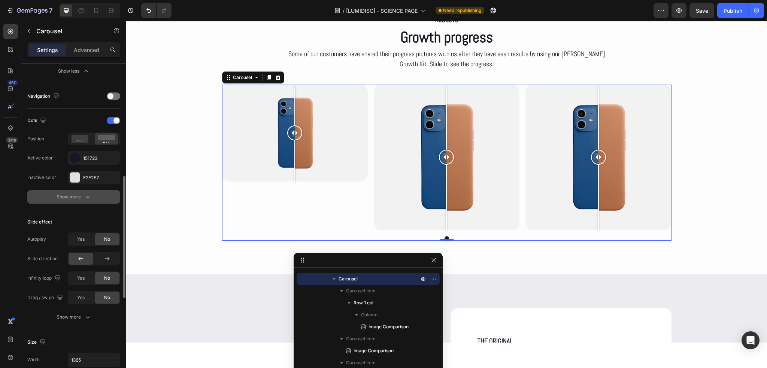
click at [79, 193] on div "Show more" at bounding box center [74, 196] width 35 height 7
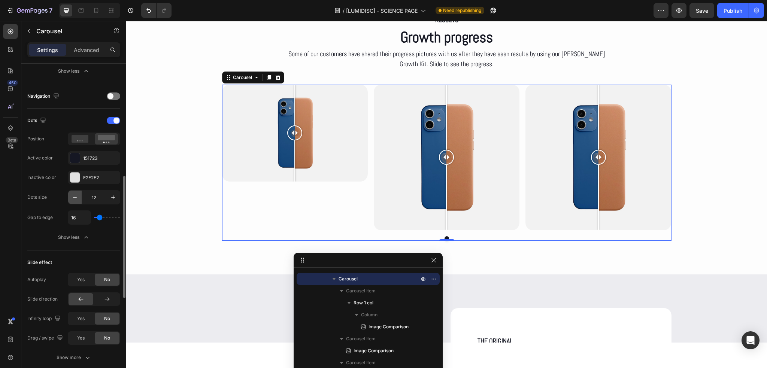
click at [76, 197] on icon "button" at bounding box center [74, 197] width 7 height 7
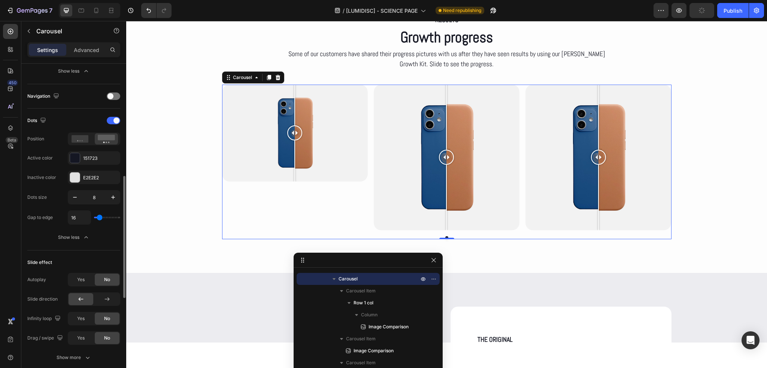
type input "7"
click at [109, 256] on div "Slide effect" at bounding box center [73, 262] width 93 height 12
click at [194, 253] on div "RESULTS Text Block Growth progress Heading Some of our customers have shared th…" at bounding box center [446, 125] width 641 height 293
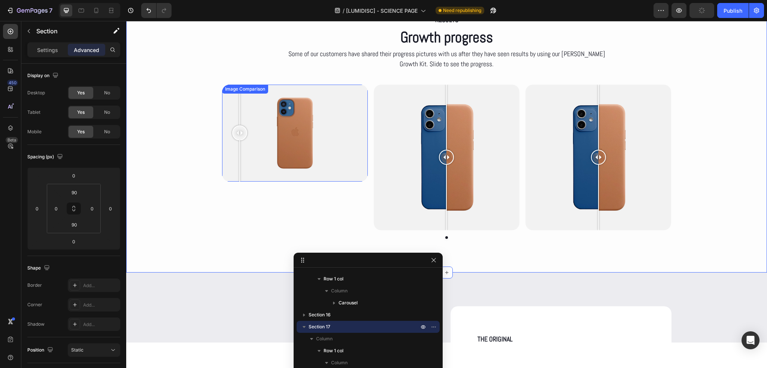
click at [237, 167] on div at bounding box center [295, 133] width 146 height 97
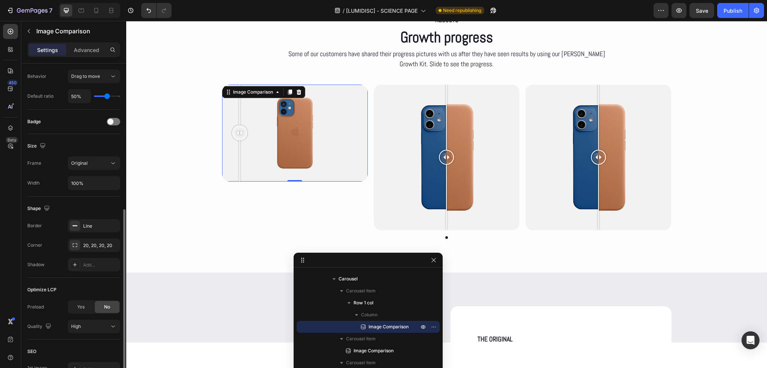
scroll to position [187, 0]
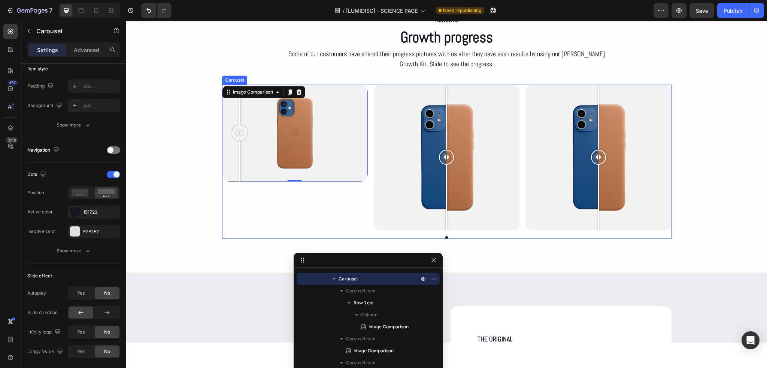
click at [231, 211] on div "Image Comparison 0 Row" at bounding box center [295, 158] width 146 height 146
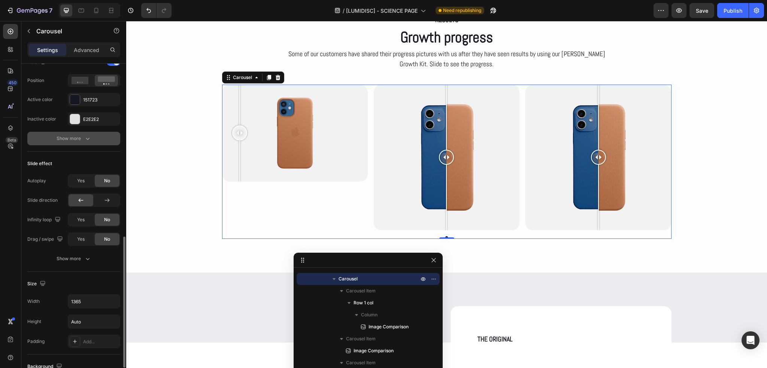
scroll to position [412, 0]
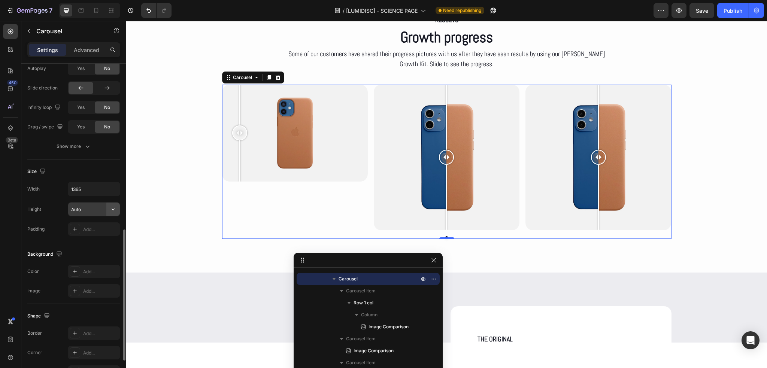
click at [113, 209] on icon "button" at bounding box center [112, 209] width 7 height 7
click at [107, 226] on span "Auto" at bounding box center [109, 227] width 10 height 7
click at [97, 212] on input "Auto" at bounding box center [94, 209] width 52 height 13
click at [96, 210] on input "Auto" at bounding box center [94, 209] width 52 height 13
type input "A"
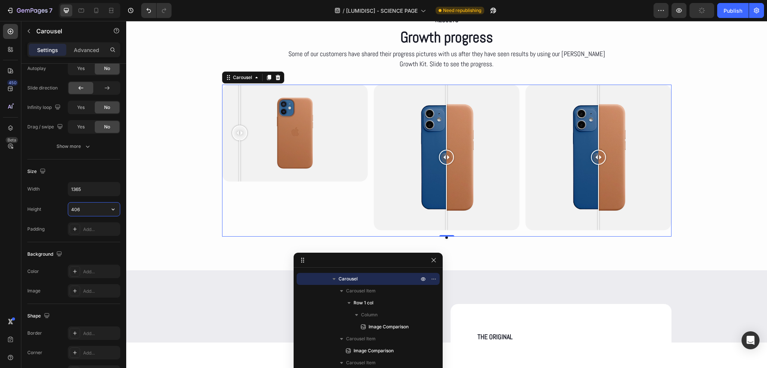
type input "406"
click at [338, 183] on div "Image Comparison Row" at bounding box center [295, 158] width 146 height 146
click at [338, 173] on div at bounding box center [295, 133] width 146 height 97
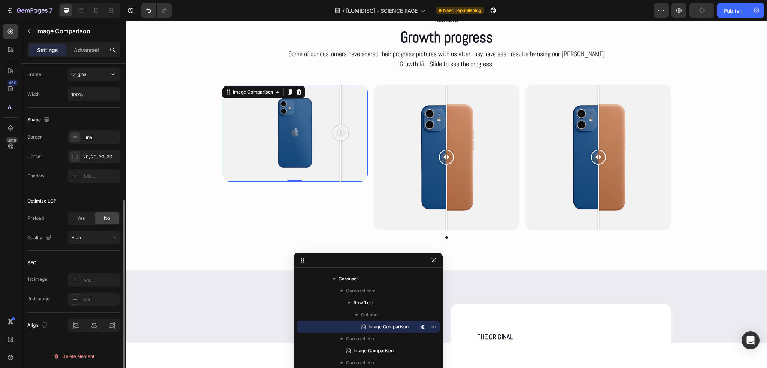
scroll to position [0, 0]
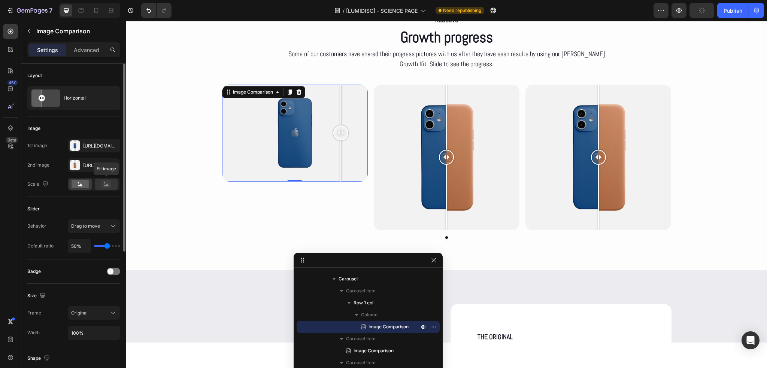
click at [105, 187] on rect at bounding box center [106, 183] width 10 height 7
drag, startPoint x: 87, startPoint y: 188, endPoint x: 79, endPoint y: 224, distance: 37.5
click at [86, 188] on rect at bounding box center [80, 184] width 17 height 8
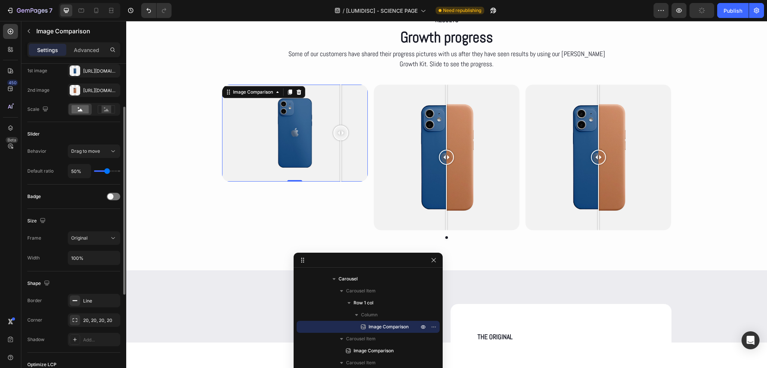
scroll to position [112, 0]
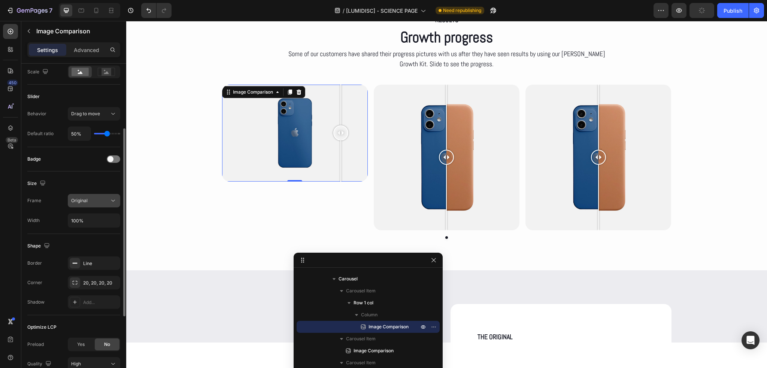
click at [98, 203] on div "Original" at bounding box center [90, 200] width 38 height 7
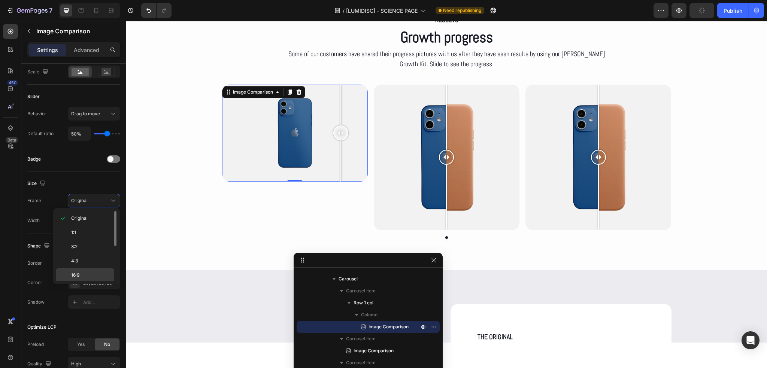
click at [89, 282] on div "16:9" at bounding box center [85, 289] width 58 height 14
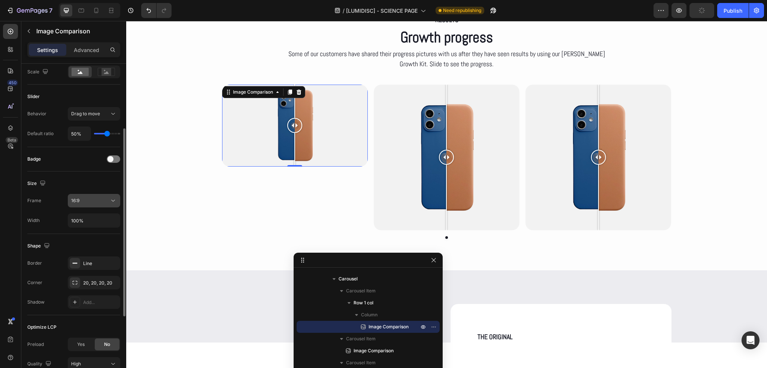
click at [103, 200] on div "16:9" at bounding box center [90, 200] width 38 height 7
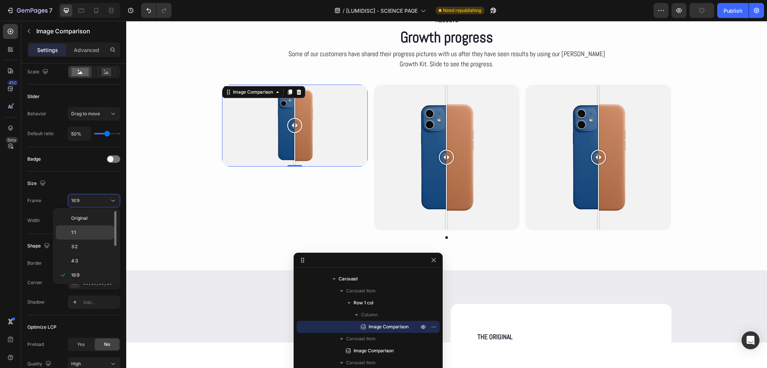
click at [81, 240] on div "1:1" at bounding box center [85, 247] width 58 height 14
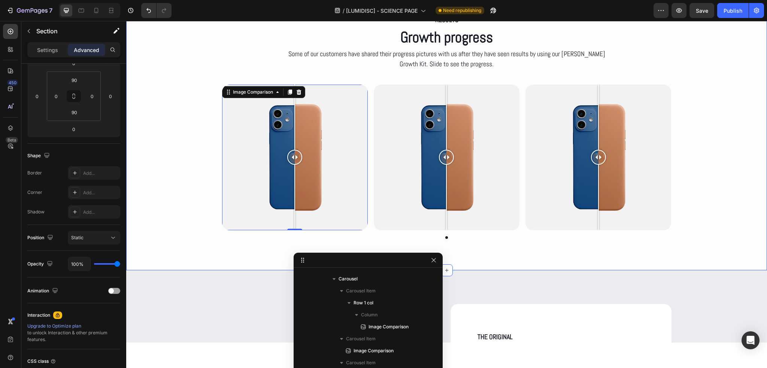
click at [691, 196] on div "RESULTS Text Block Growth progress Heading Some of our customers have shared th…" at bounding box center [446, 124] width 641 height 223
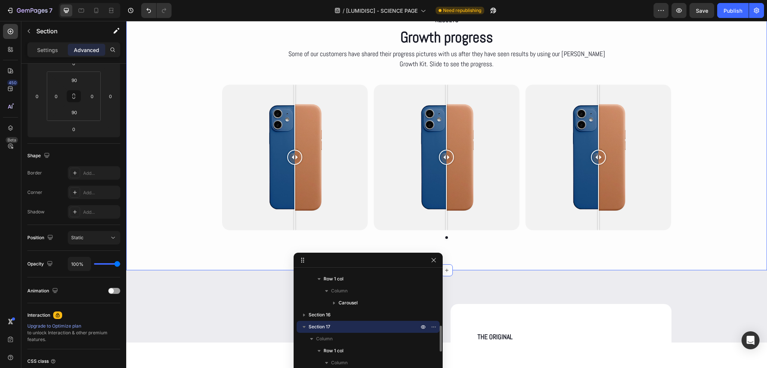
scroll to position [0, 0]
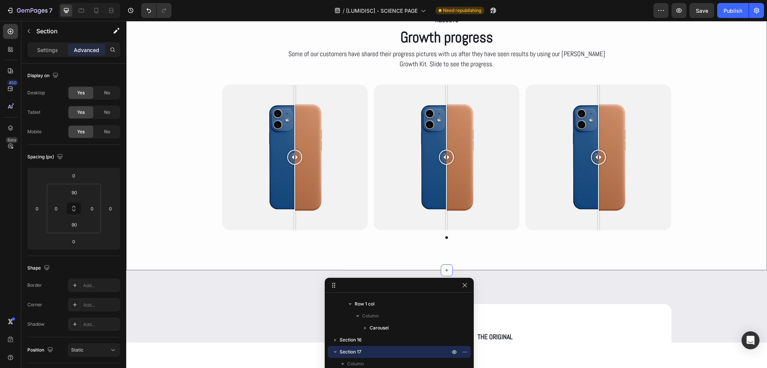
drag, startPoint x: 384, startPoint y: 263, endPoint x: 417, endPoint y: 290, distance: 42.6
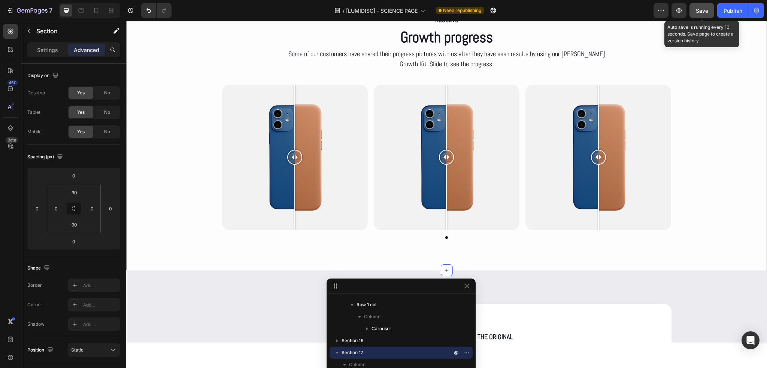
click at [703, 9] on span "Save" at bounding box center [702, 10] width 12 height 6
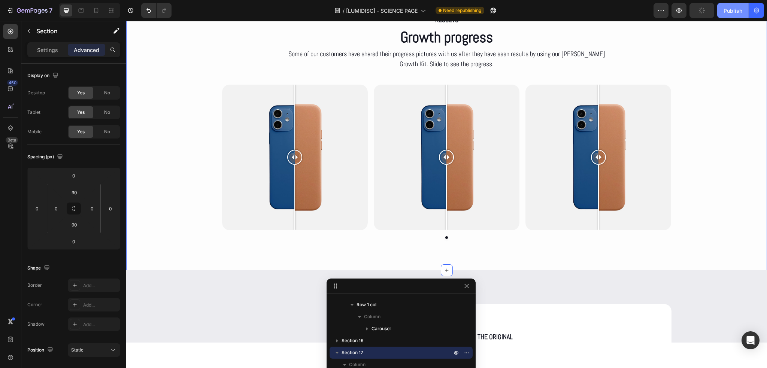
click at [738, 10] on div "Publish" at bounding box center [732, 11] width 19 height 8
click at [371, 232] on div "Image Comparison Row Image Comparison Image Comparison Carousel" at bounding box center [446, 161] width 449 height 152
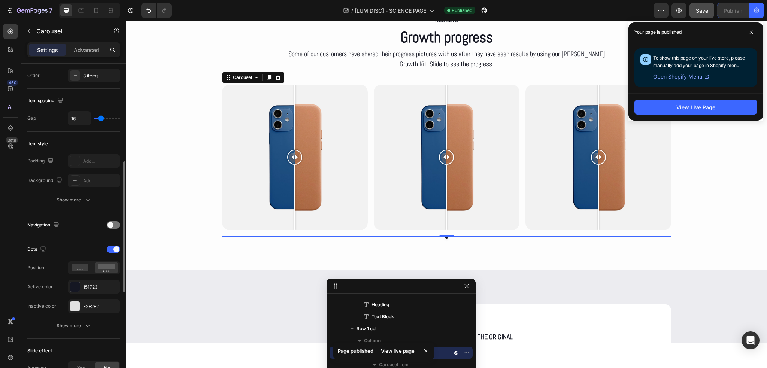
scroll to position [150, 0]
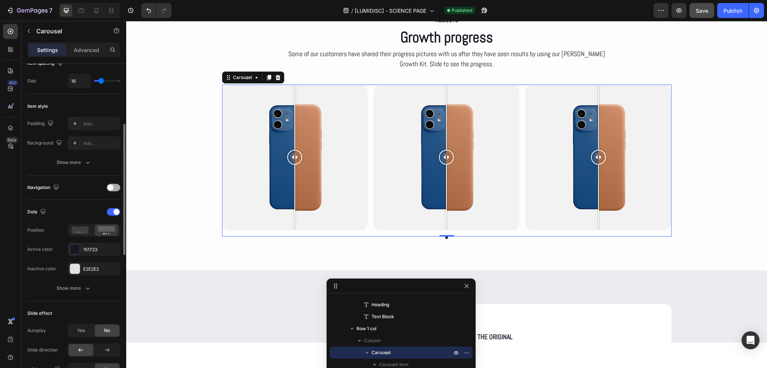
click at [112, 189] on span at bounding box center [110, 188] width 6 height 6
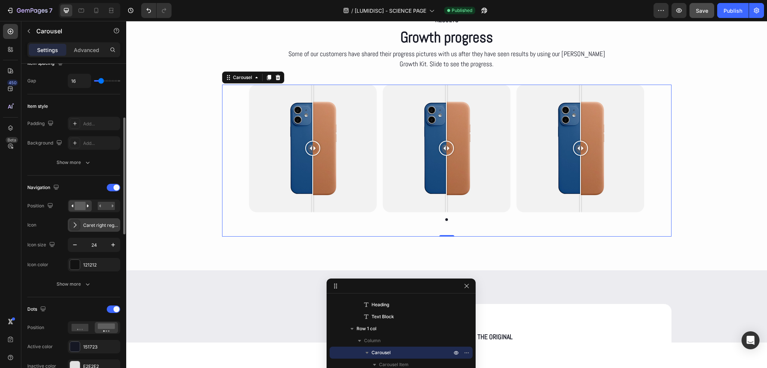
click at [105, 225] on div "Caret right regular" at bounding box center [100, 225] width 35 height 7
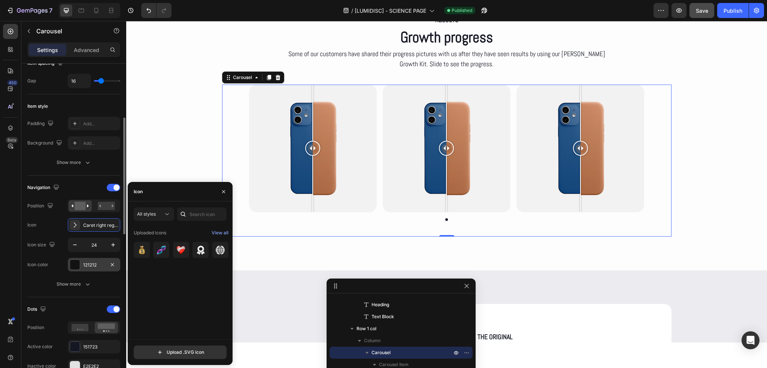
click at [98, 264] on div "121212" at bounding box center [94, 265] width 22 height 7
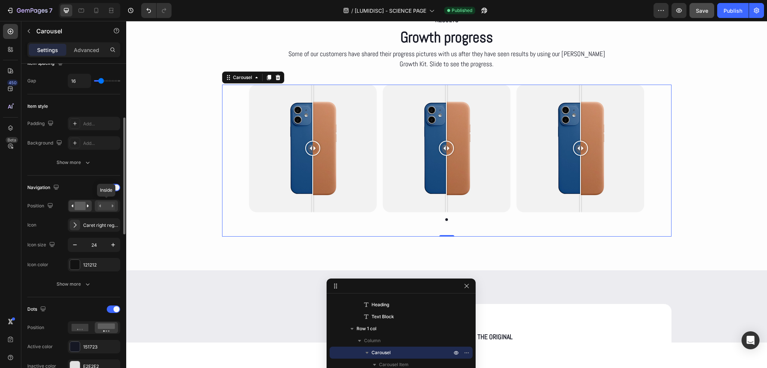
click at [103, 204] on rect at bounding box center [106, 206] width 17 height 8
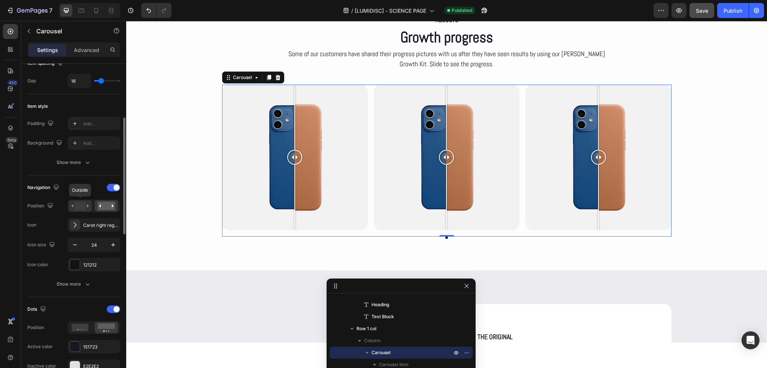
click at [81, 205] on rect at bounding box center [80, 206] width 11 height 8
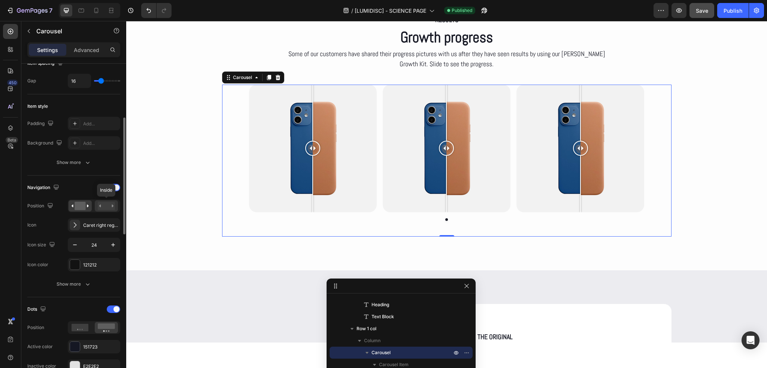
click at [109, 205] on rect at bounding box center [106, 206] width 17 height 8
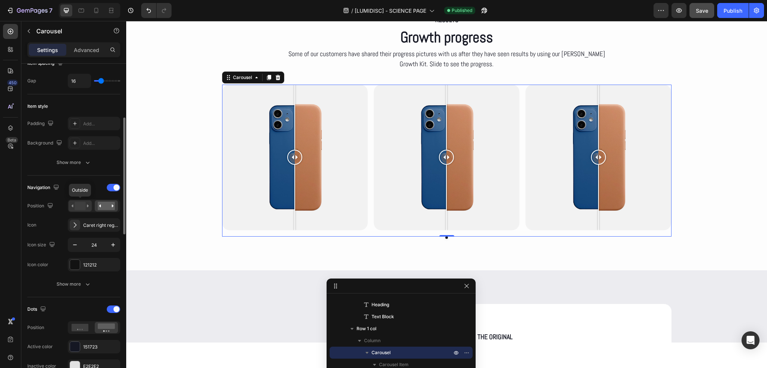
click at [72, 204] on icon at bounding box center [80, 206] width 17 height 8
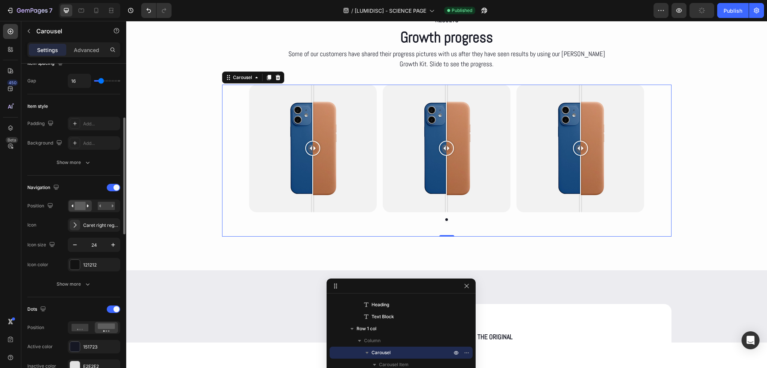
scroll to position [187, 0]
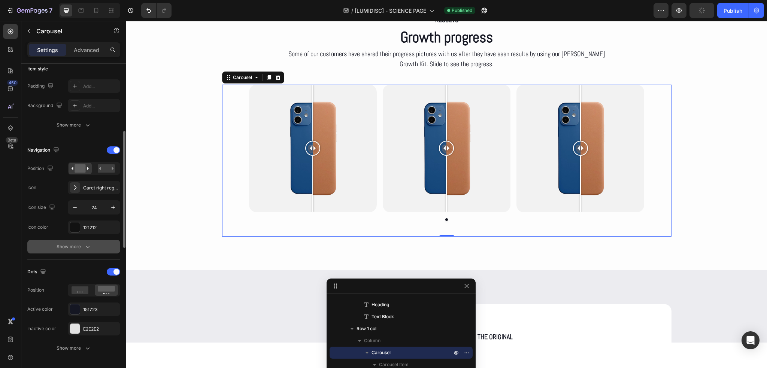
click at [88, 249] on icon "button" at bounding box center [87, 246] width 7 height 7
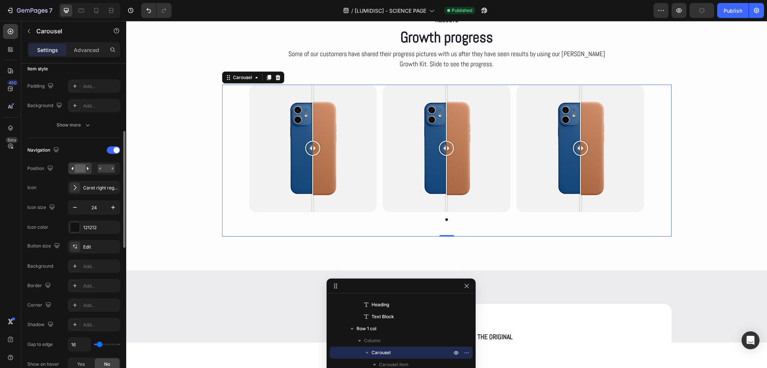
scroll to position [225, 0]
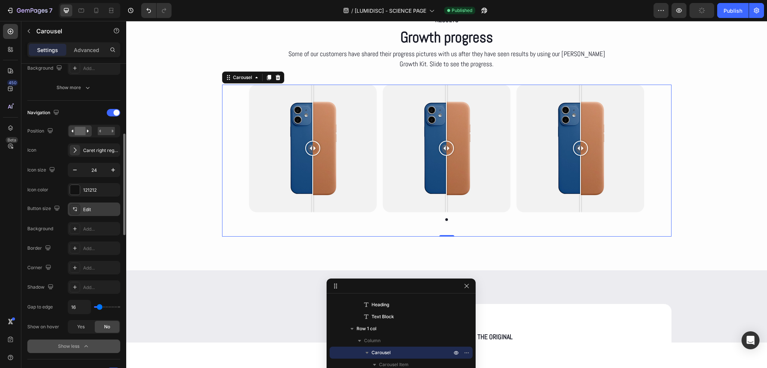
click at [94, 209] on div "Edit" at bounding box center [100, 209] width 35 height 7
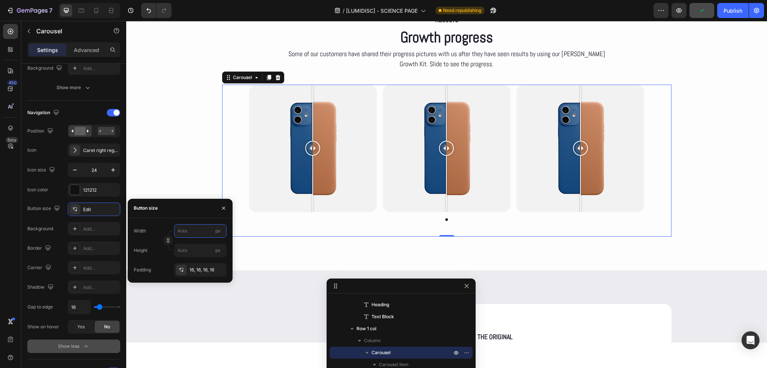
click at [195, 228] on input "px" at bounding box center [200, 230] width 52 height 13
click at [195, 246] on p "Small 24px" at bounding box center [198, 249] width 43 height 7
type input "24"
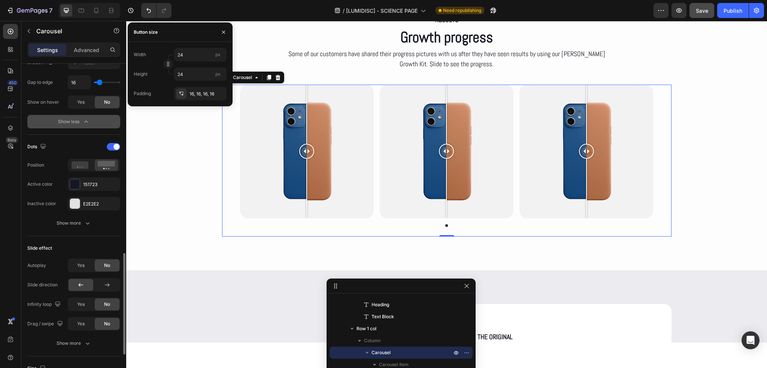
scroll to position [524, 0]
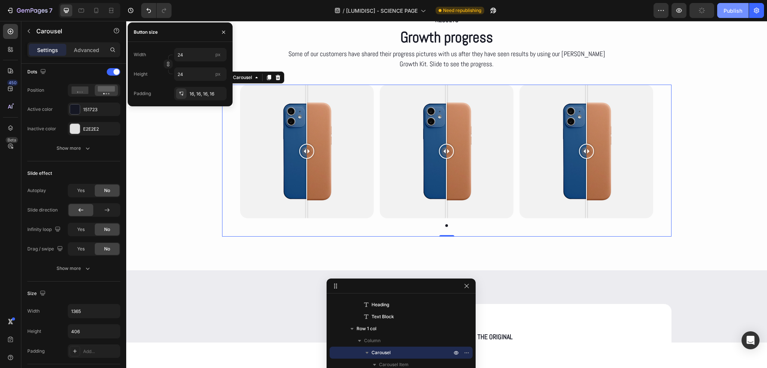
click at [731, 10] on div "Publish" at bounding box center [732, 11] width 19 height 8
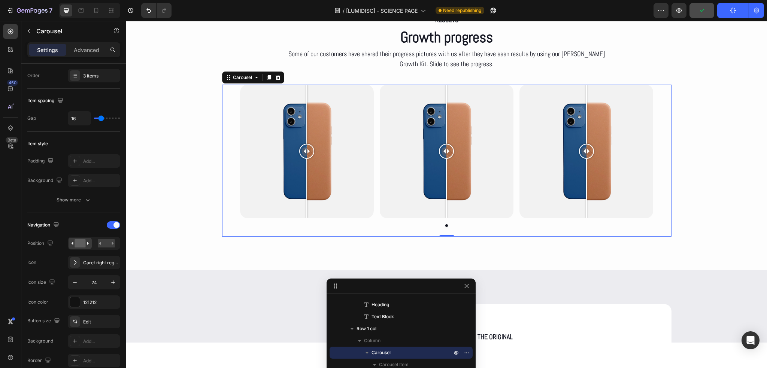
scroll to position [0, 0]
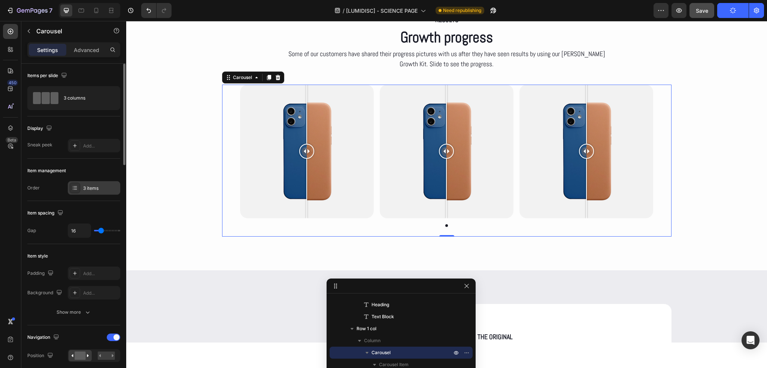
click at [93, 188] on div "3 items" at bounding box center [100, 188] width 35 height 7
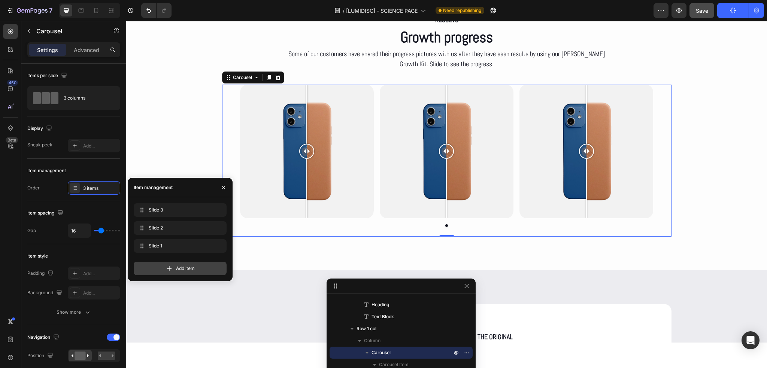
click at [172, 267] on icon at bounding box center [169, 268] width 7 height 7
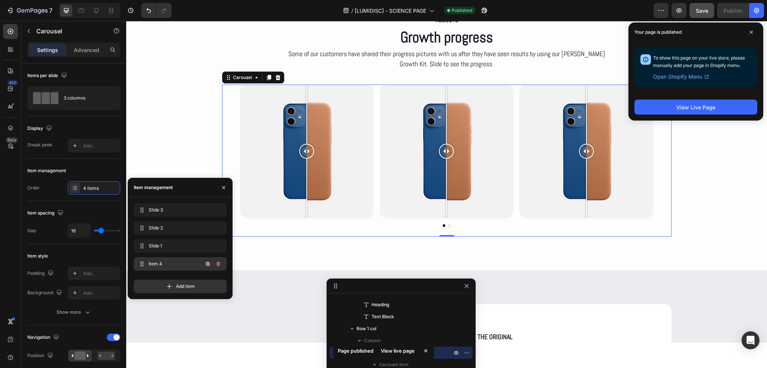
click at [154, 263] on span "Item 4" at bounding box center [170, 264] width 42 height 7
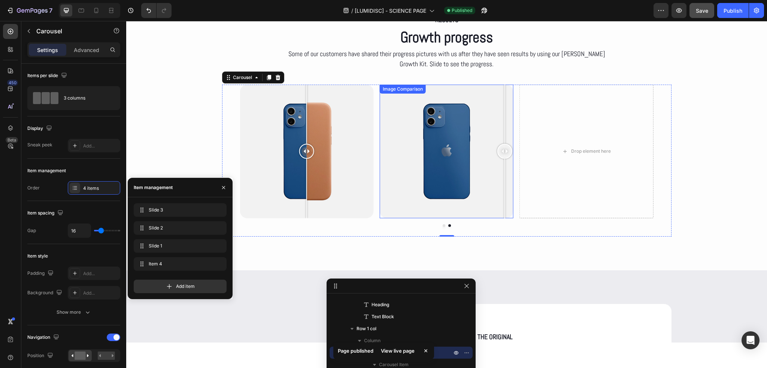
click at [502, 202] on div at bounding box center [447, 152] width 134 height 134
click at [268, 76] on icon at bounding box center [269, 77] width 4 height 5
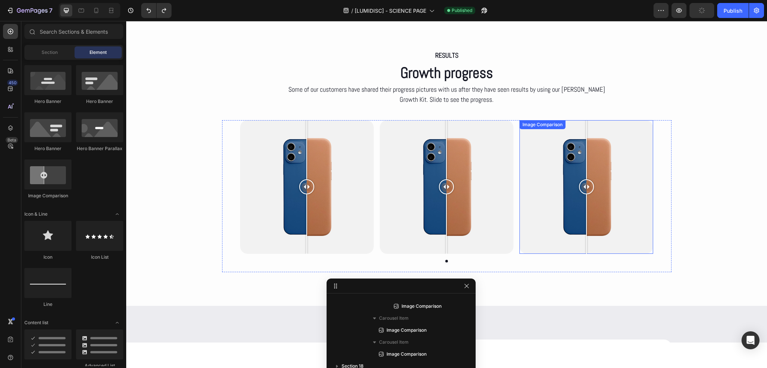
scroll to position [463, 0]
click at [373, 234] on div "Image Comparison Row Image Comparison Image Comparison" at bounding box center [446, 187] width 413 height 134
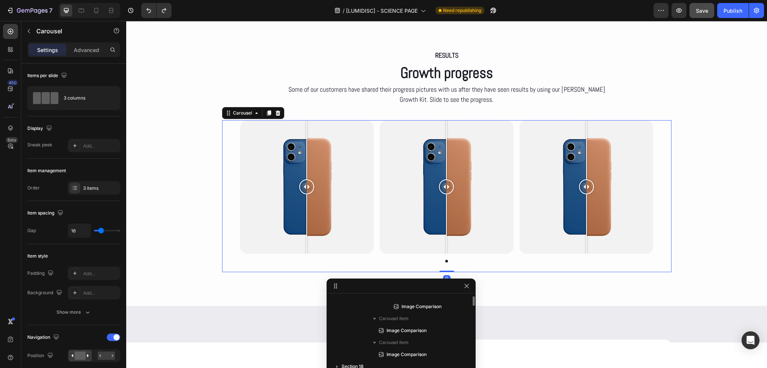
scroll to position [369, 0]
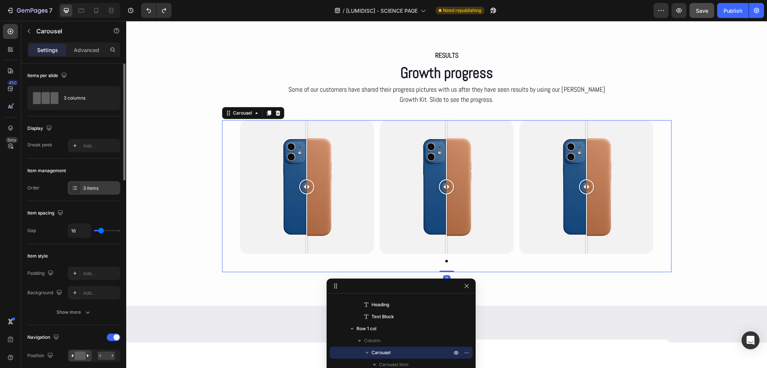
click at [95, 184] on div "3 items" at bounding box center [94, 187] width 52 height 13
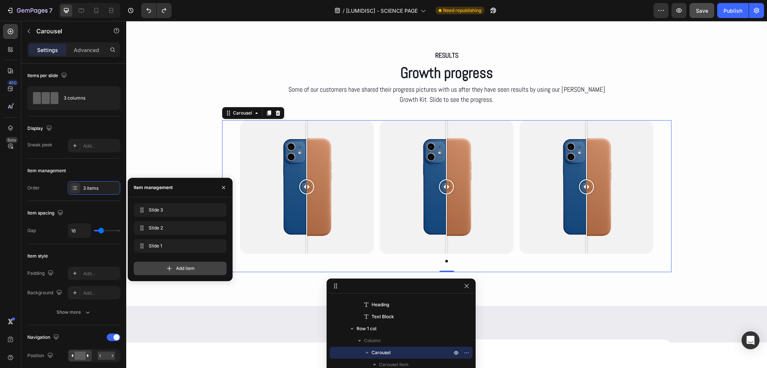
click at [168, 266] on icon at bounding box center [169, 268] width 7 height 7
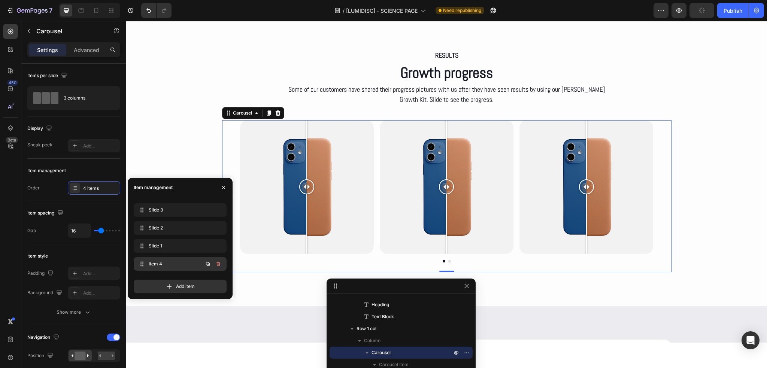
click at [174, 264] on span "Item 4" at bounding box center [170, 264] width 42 height 7
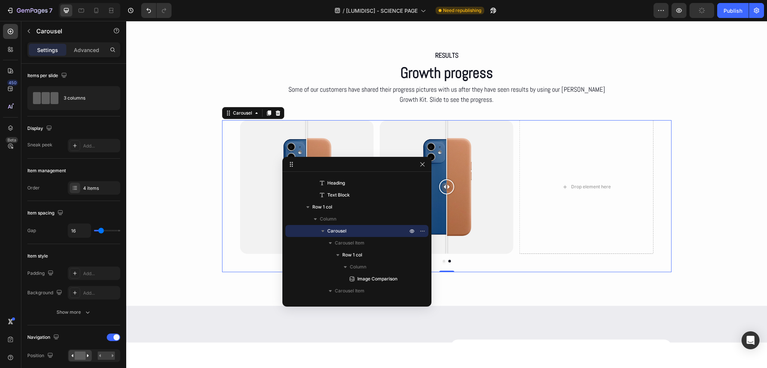
drag, startPoint x: 421, startPoint y: 287, endPoint x: 377, endPoint y: 165, distance: 129.8
click at [348, 253] on span "Row 1 col" at bounding box center [352, 254] width 20 height 7
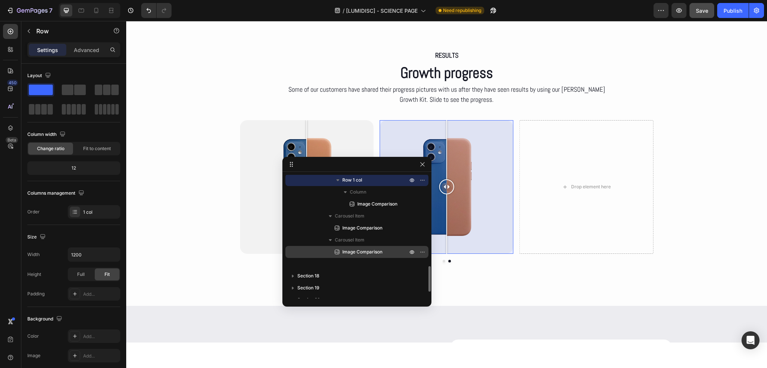
scroll to position [407, 0]
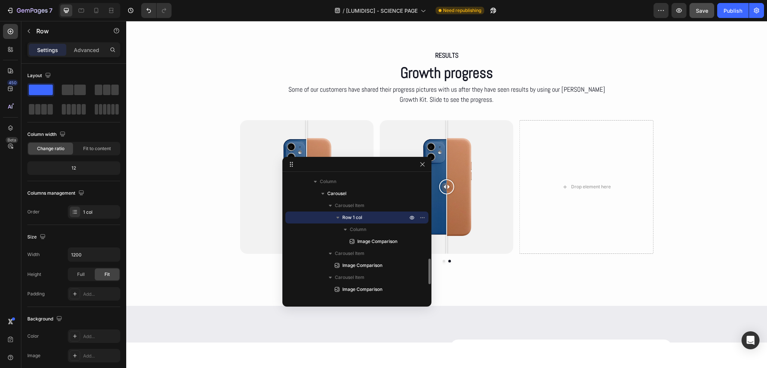
click at [337, 216] on icon "button" at bounding box center [337, 217] width 7 height 7
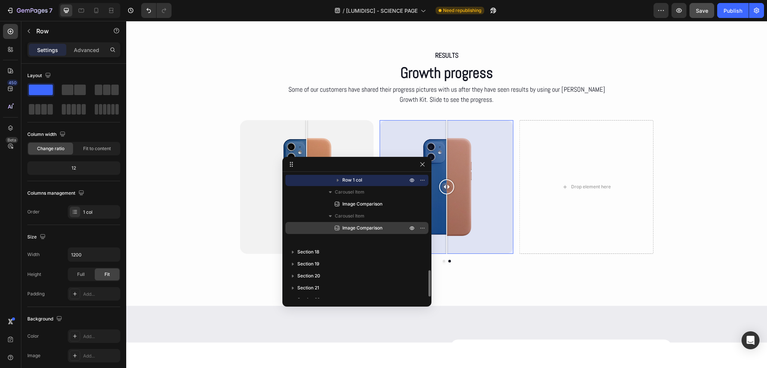
click at [347, 226] on span "Image Comparison" at bounding box center [362, 227] width 40 height 7
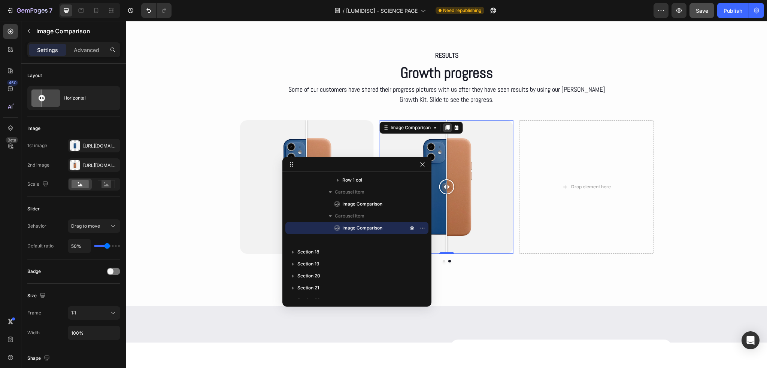
click at [446, 127] on icon at bounding box center [448, 127] width 4 height 5
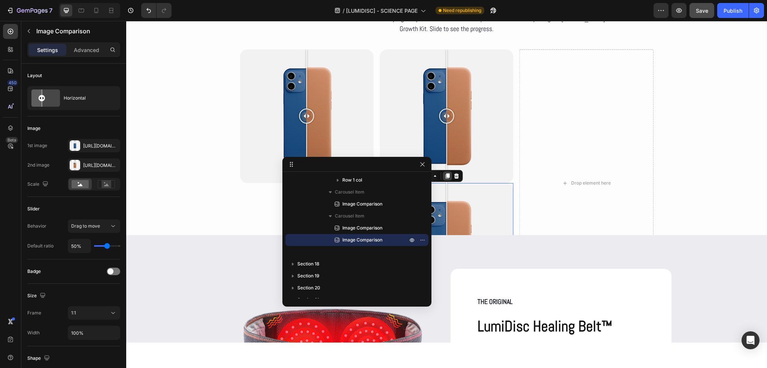
scroll to position [3553, 0]
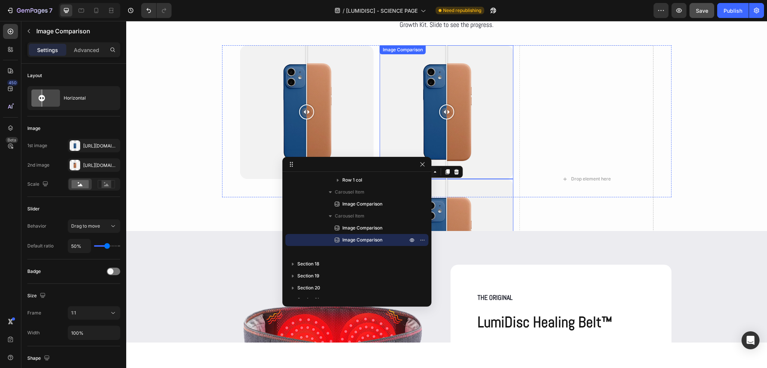
drag, startPoint x: 445, startPoint y: 172, endPoint x: 497, endPoint y: 157, distance: 54.6
click at [497, 157] on div "Image Comparison Image Comparison 0" at bounding box center [447, 179] width 134 height 268
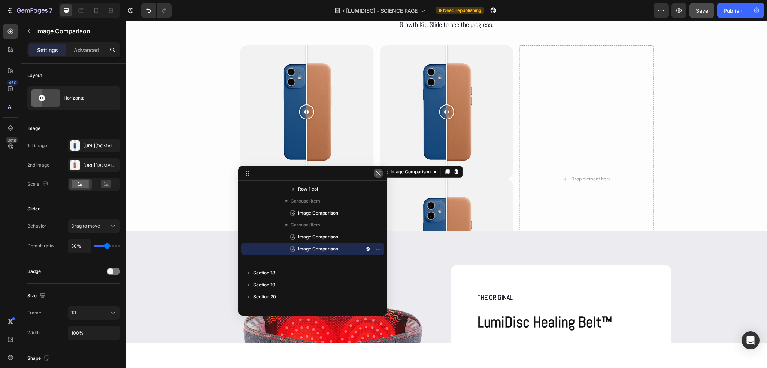
drag, startPoint x: 396, startPoint y: 166, endPoint x: 288, endPoint y: 193, distance: 110.8
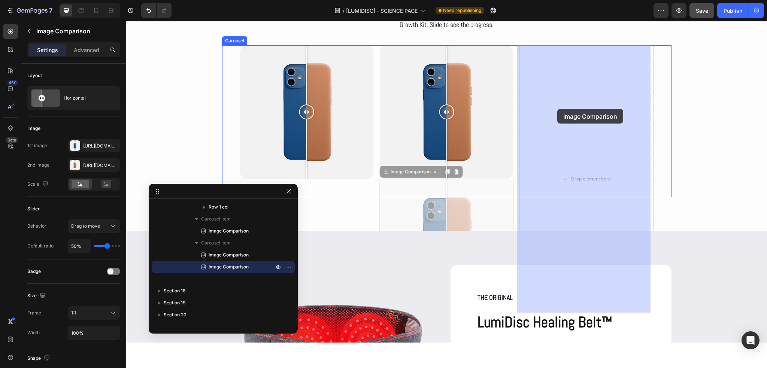
drag, startPoint x: 398, startPoint y: 173, endPoint x: 557, endPoint y: 109, distance: 171.9
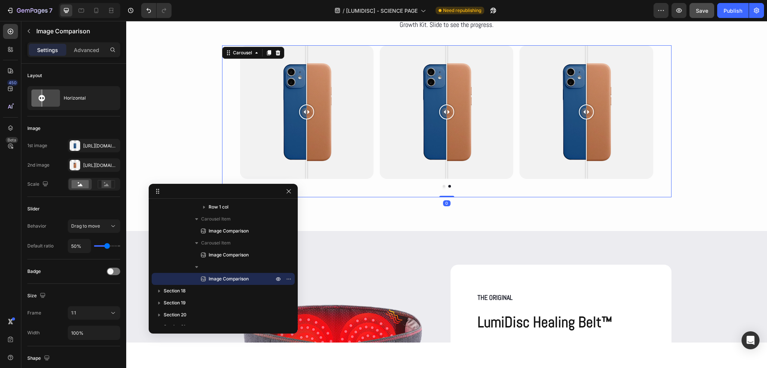
click at [443, 186] on button "Dot" at bounding box center [444, 186] width 3 height 3
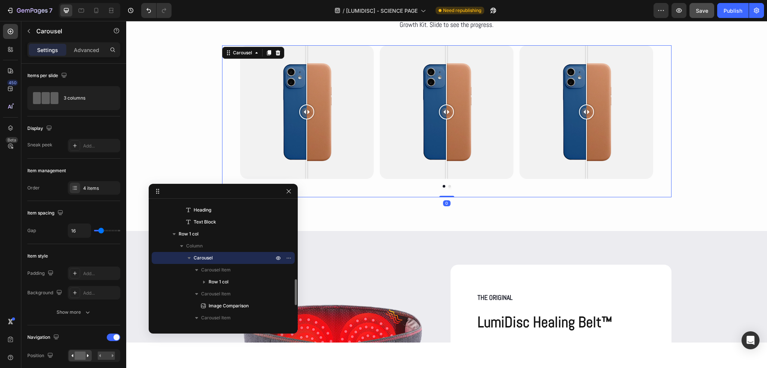
click at [444, 186] on div at bounding box center [446, 186] width 449 height 3
click at [448, 186] on button "Dot" at bounding box center [449, 186] width 3 height 3
click at [708, 15] on button "Save" at bounding box center [701, 10] width 25 height 15
click at [729, 13] on div "Publish" at bounding box center [732, 11] width 19 height 8
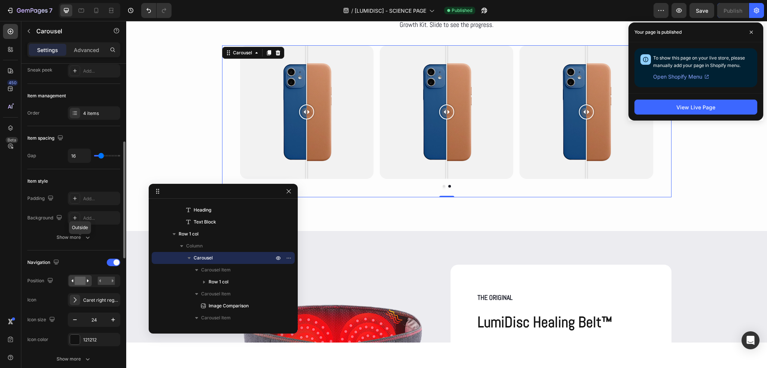
scroll to position [112, 0]
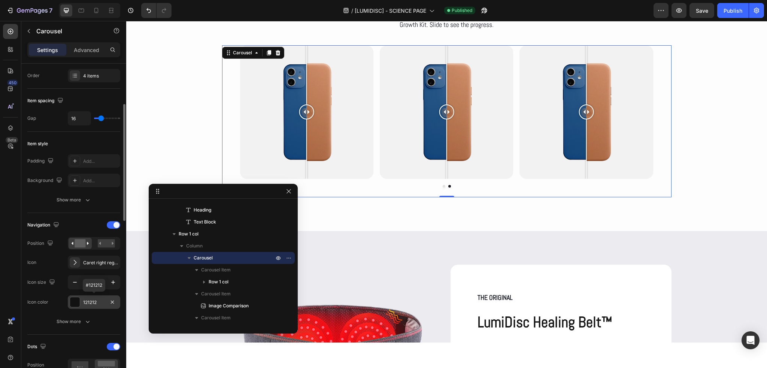
click at [89, 302] on div "121212" at bounding box center [94, 302] width 22 height 7
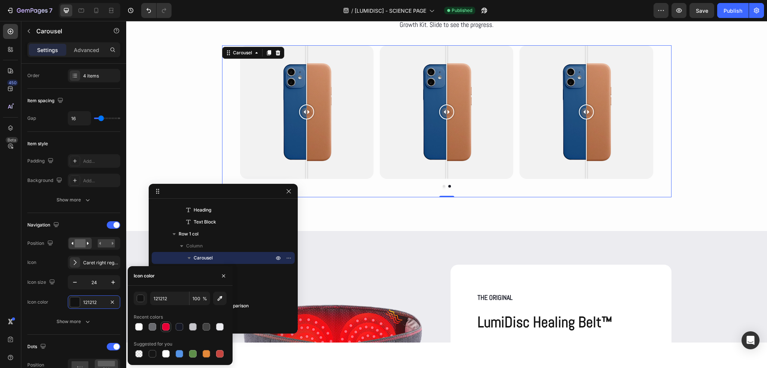
click at [166, 326] on div at bounding box center [165, 326] width 7 height 7
type input "121212"
click at [79, 261] on div at bounding box center [75, 262] width 10 height 10
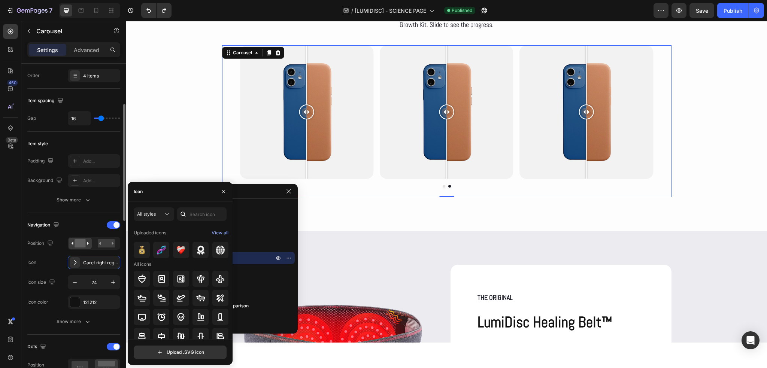
click at [63, 256] on div "Icon Caret right regular" at bounding box center [73, 262] width 93 height 13
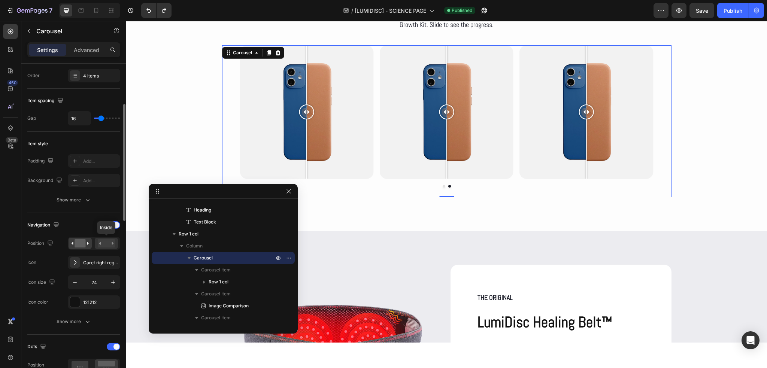
click at [112, 245] on rect at bounding box center [106, 243] width 17 height 8
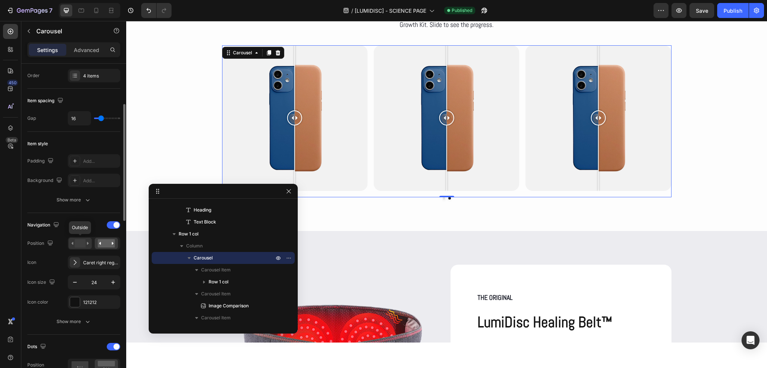
click at [69, 242] on div at bounding box center [80, 243] width 23 height 11
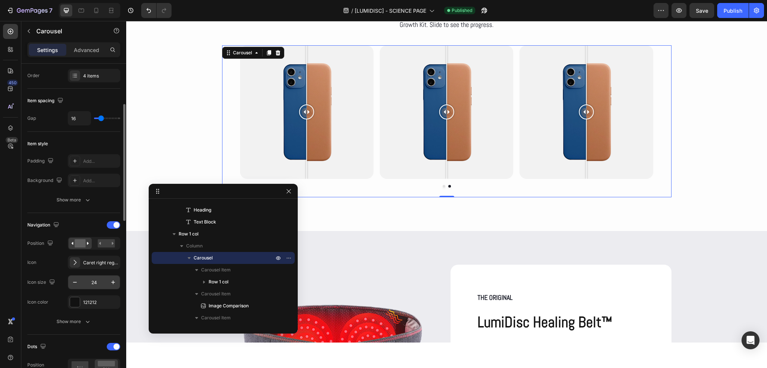
scroll to position [150, 0]
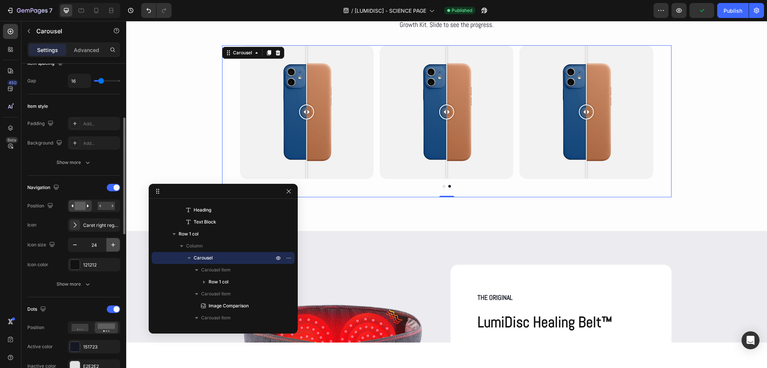
click at [114, 241] on icon "button" at bounding box center [112, 244] width 7 height 7
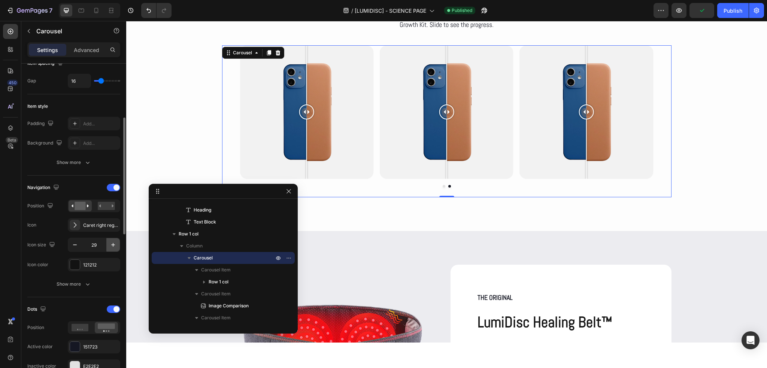
click at [114, 241] on icon "button" at bounding box center [112, 244] width 7 height 7
type input "31"
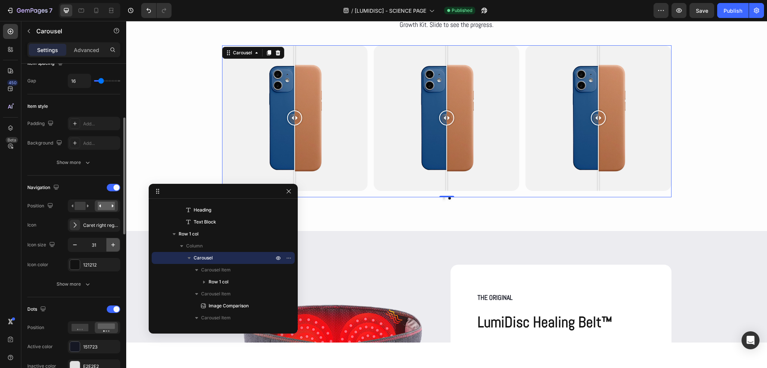
type input "24"
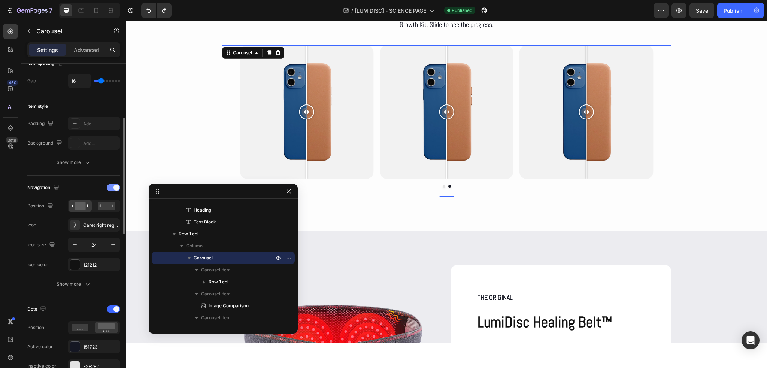
click at [113, 188] on div at bounding box center [113, 187] width 13 height 7
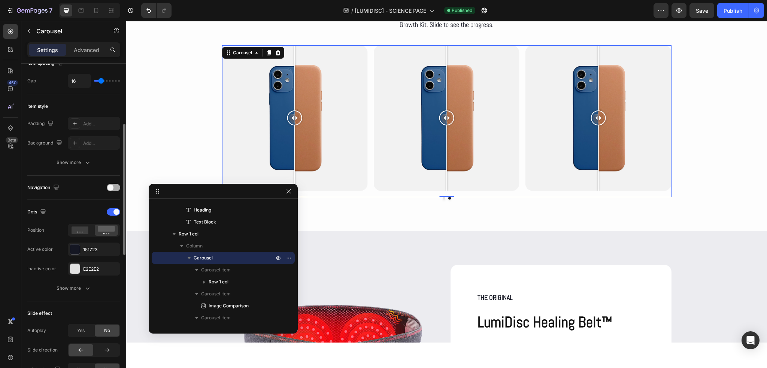
click at [113, 188] on div at bounding box center [113, 187] width 13 height 7
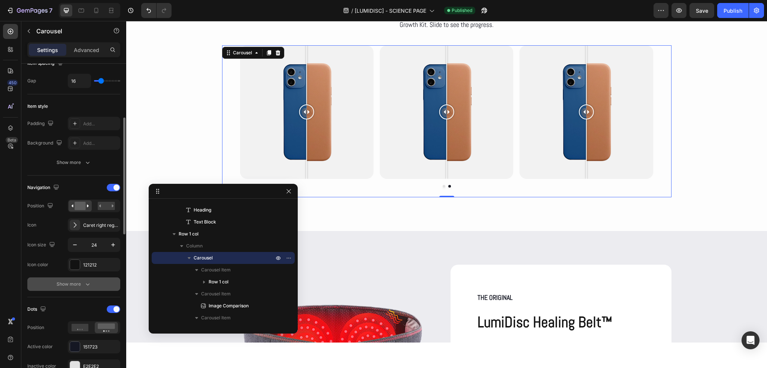
click at [97, 280] on button "Show more" at bounding box center [73, 283] width 93 height 13
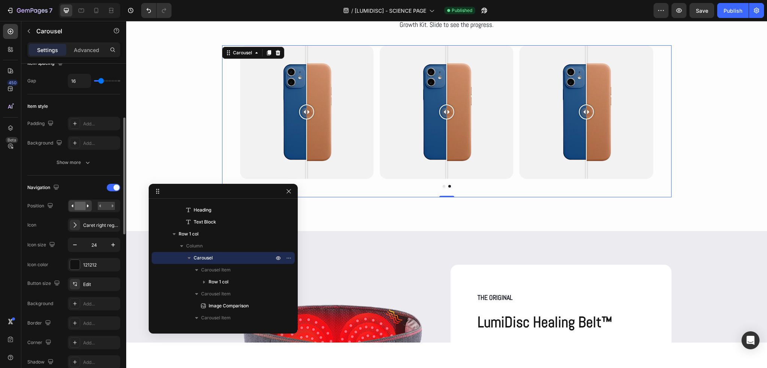
scroll to position [187, 0]
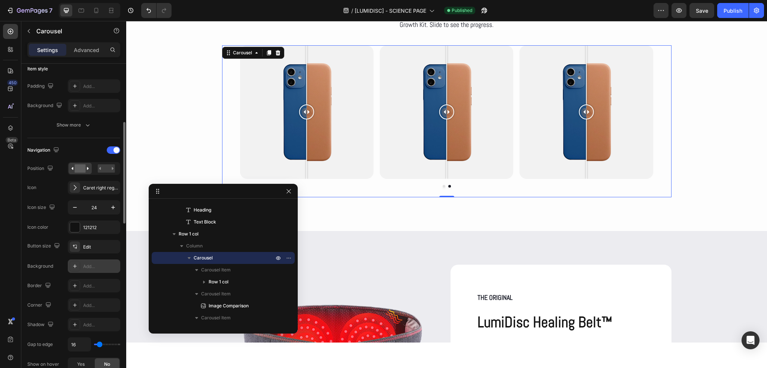
click at [92, 268] on div "Add..." at bounding box center [100, 266] width 35 height 7
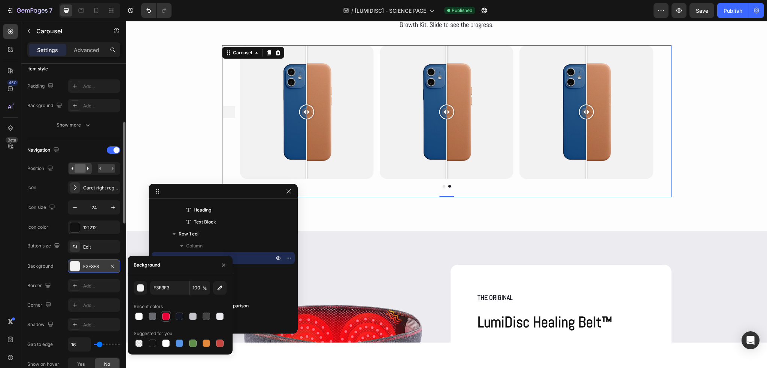
click at [166, 313] on div at bounding box center [165, 316] width 7 height 7
type input "E80036"
click at [101, 226] on div "121212" at bounding box center [94, 227] width 22 height 7
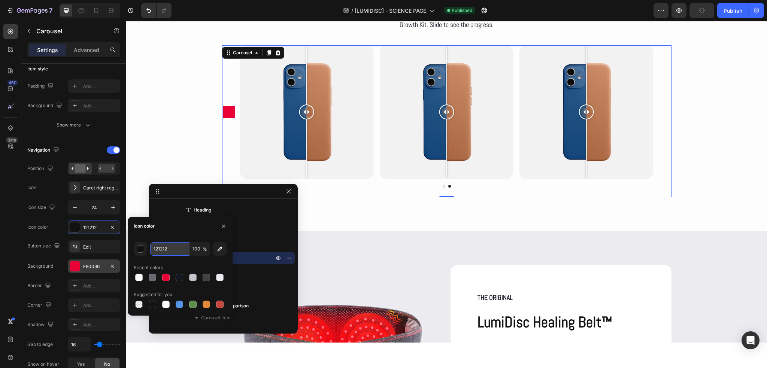
click at [179, 248] on input "121212" at bounding box center [169, 248] width 39 height 13
click at [180, 276] on div at bounding box center [179, 277] width 7 height 7
type input "151723"
click at [184, 264] on div "Recent colors" at bounding box center [180, 268] width 93 height 12
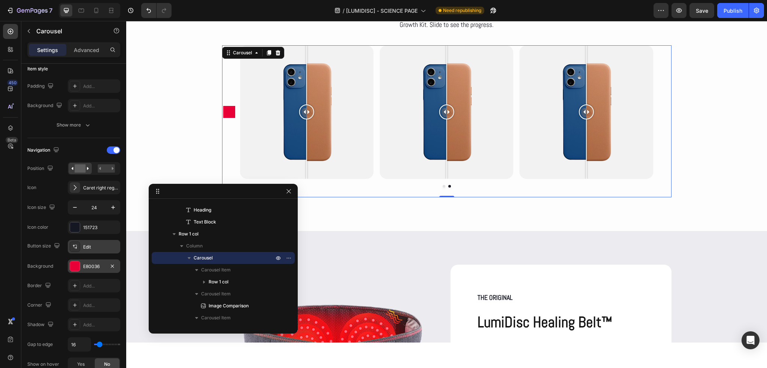
click at [95, 245] on div "Edit" at bounding box center [100, 247] width 35 height 7
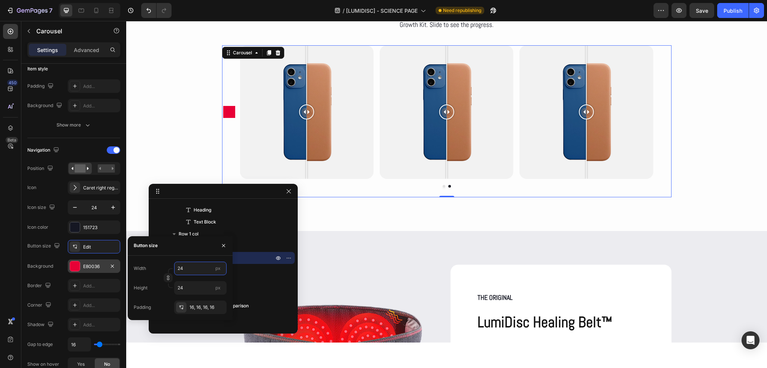
click at [194, 269] on input "24" at bounding box center [200, 268] width 52 height 13
type input "25"
type input "26"
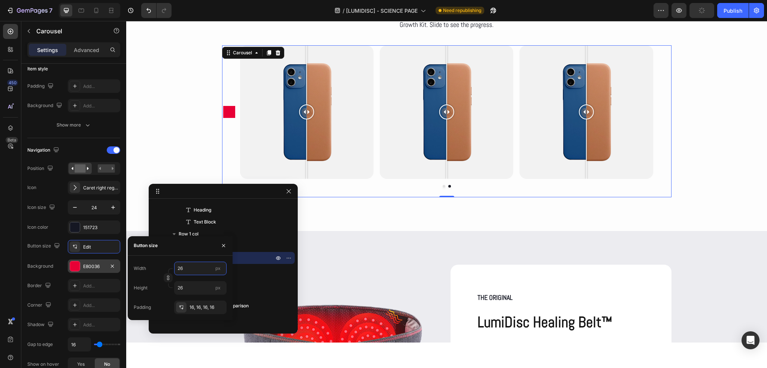
type input "27"
type input "28"
type input "29"
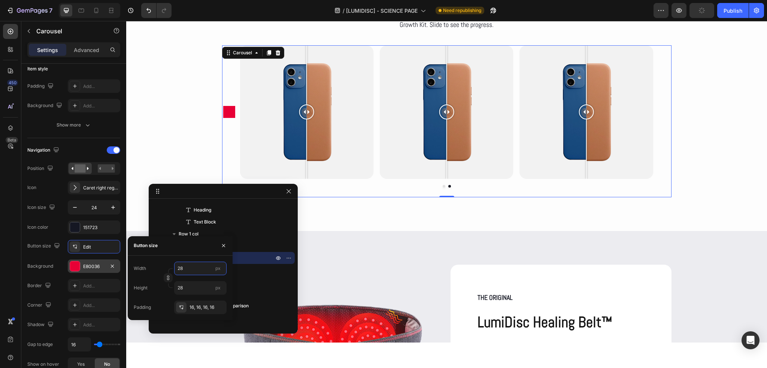
type input "29"
type input "30"
type input "31"
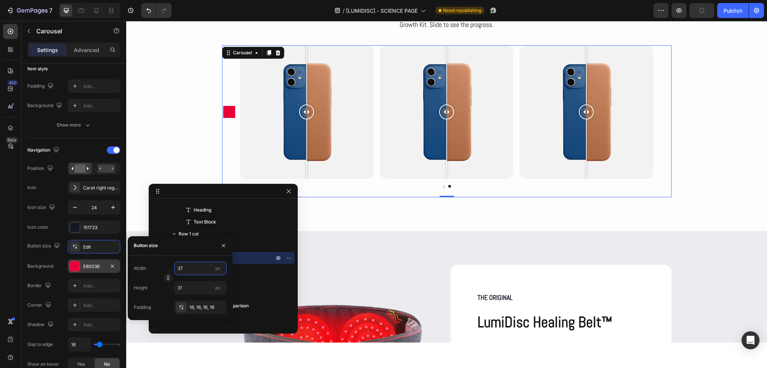
type input "38"
type input "44"
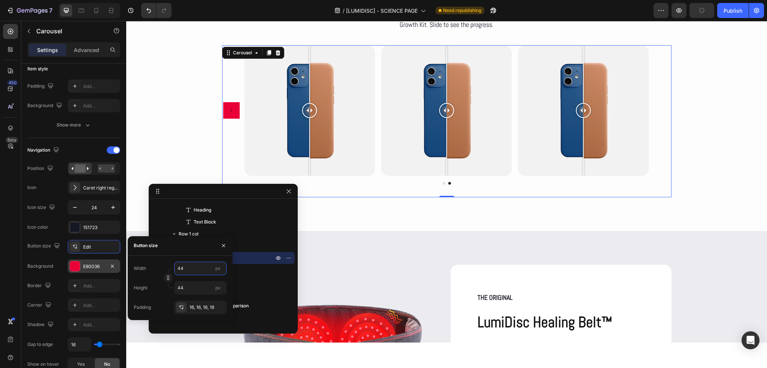
type input "45"
type input "51"
type input "58"
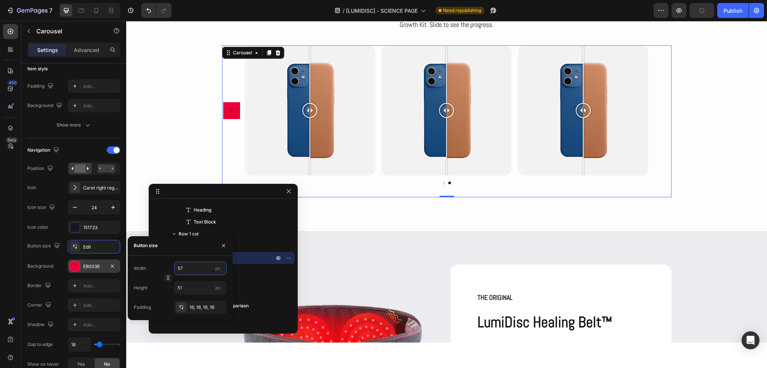
type input "58"
type input "63"
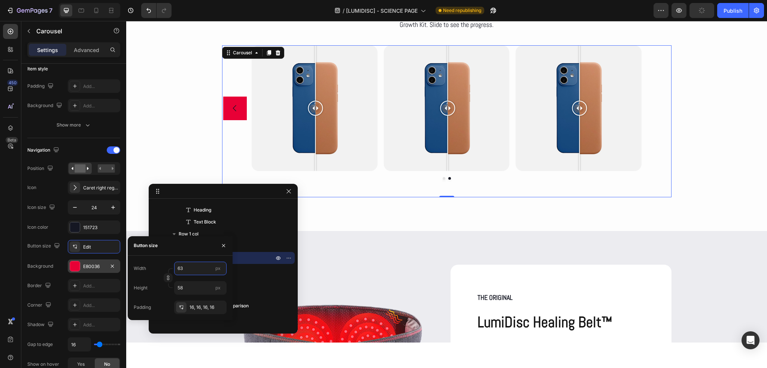
type input "63"
type input "62"
type input "61"
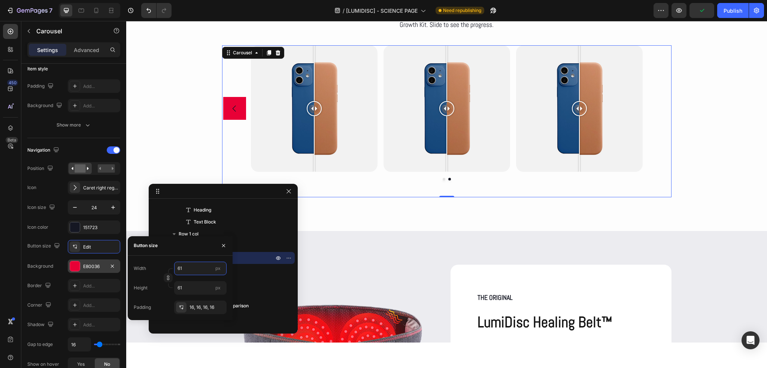
type input "60"
type input "59"
type input "58"
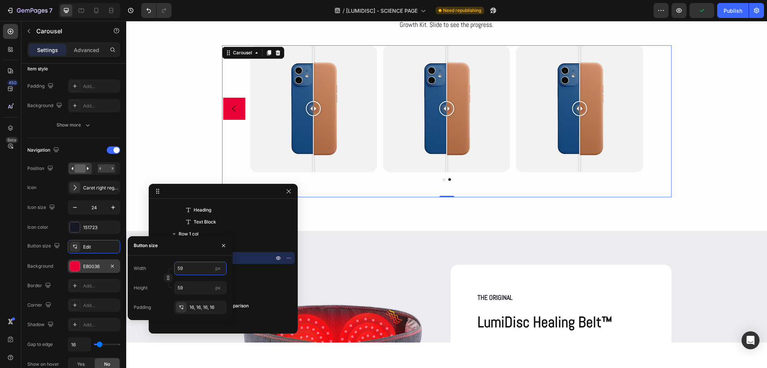
type input "58"
type input "57"
type input "56"
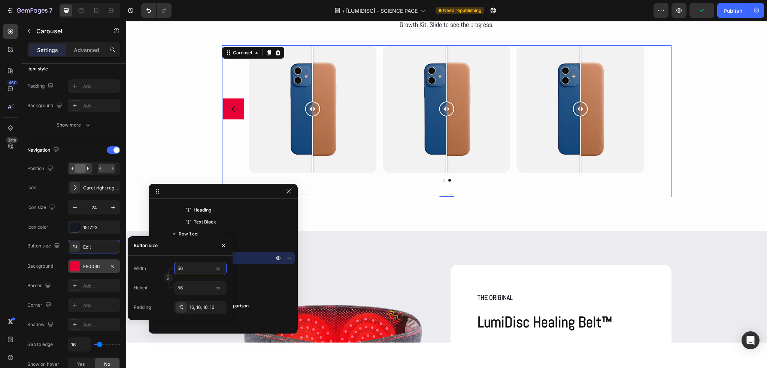
type input "55"
type input "54"
type input "53"
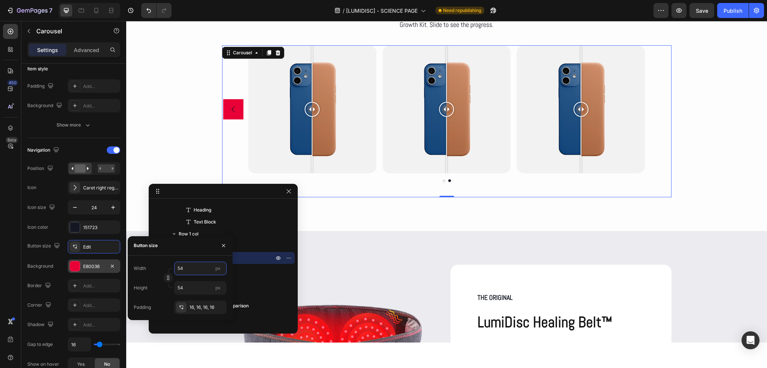
type input "53"
type input "52"
type input "51"
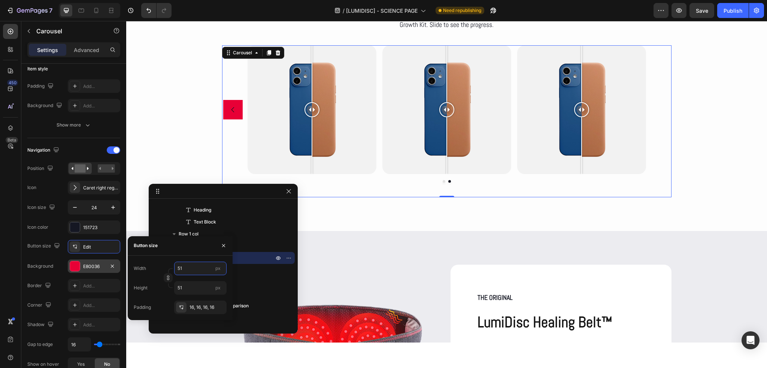
type input "50"
click at [99, 268] on div "E80036" at bounding box center [94, 266] width 22 height 7
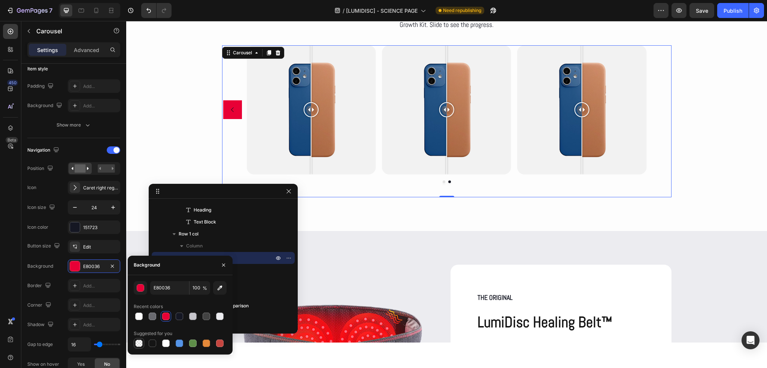
click at [141, 344] on div at bounding box center [138, 343] width 7 height 7
type input "000000"
type input "0"
click at [94, 250] on div "Edit" at bounding box center [94, 246] width 52 height 13
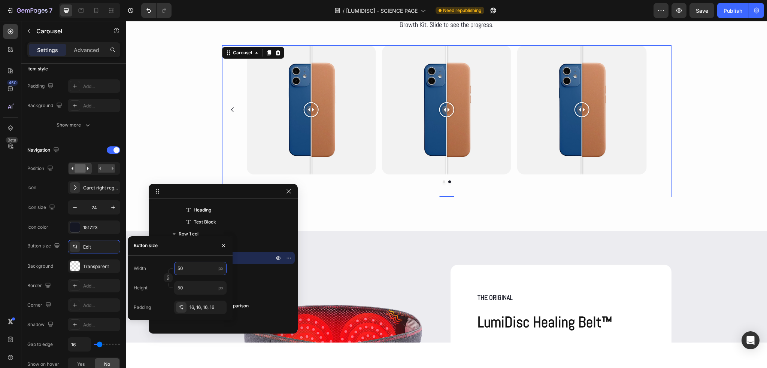
click at [194, 267] on input "50" at bounding box center [200, 268] width 52 height 13
type input "51"
type input "54"
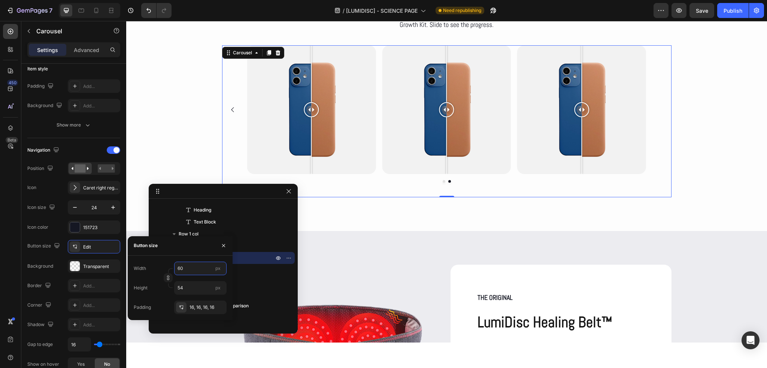
type input "61"
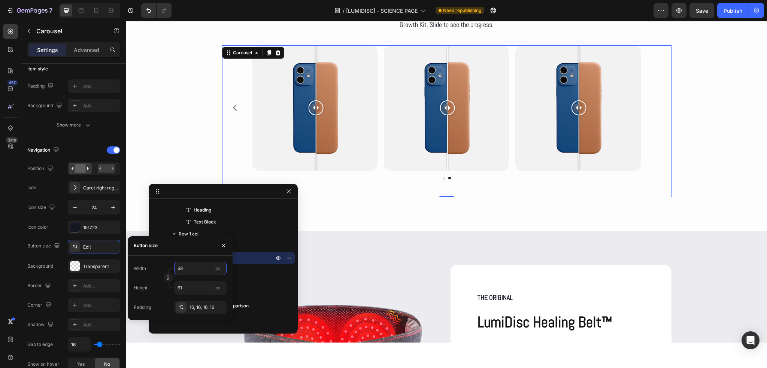
type input "69"
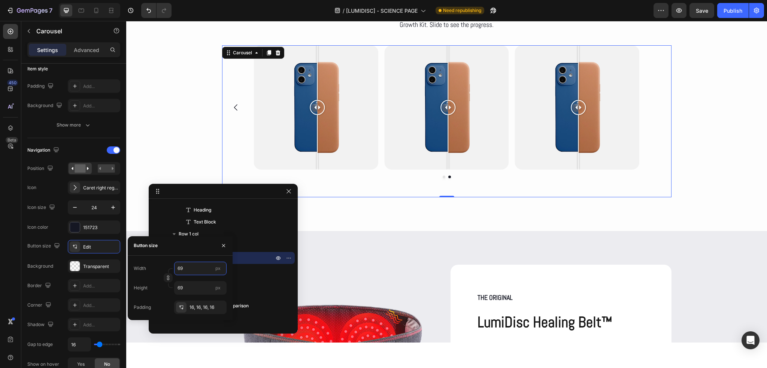
type input "70"
type input "71"
type input "72"
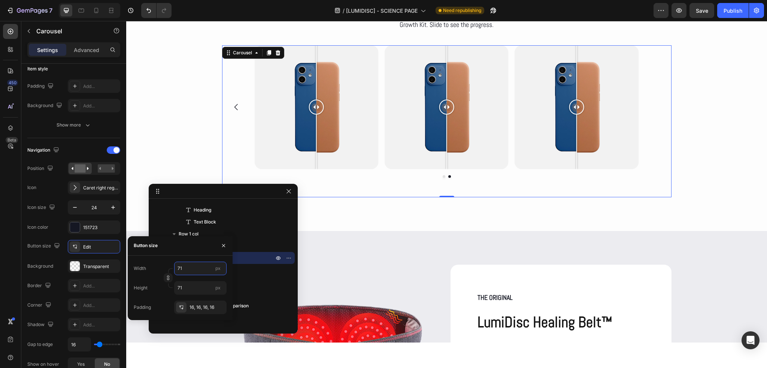
type input "72"
type input "73"
type input "72"
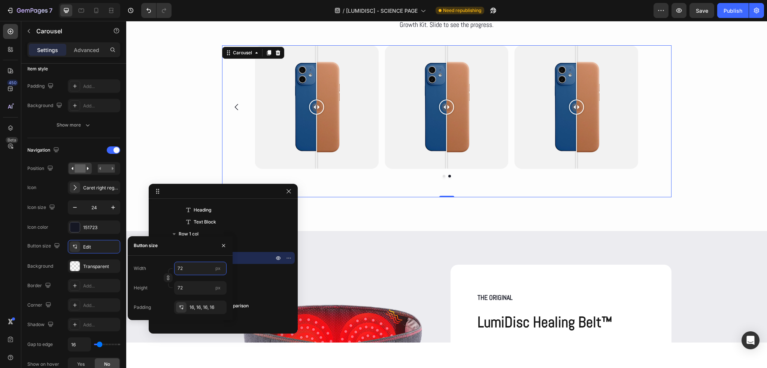
type input "71"
type input "70"
type input "0"
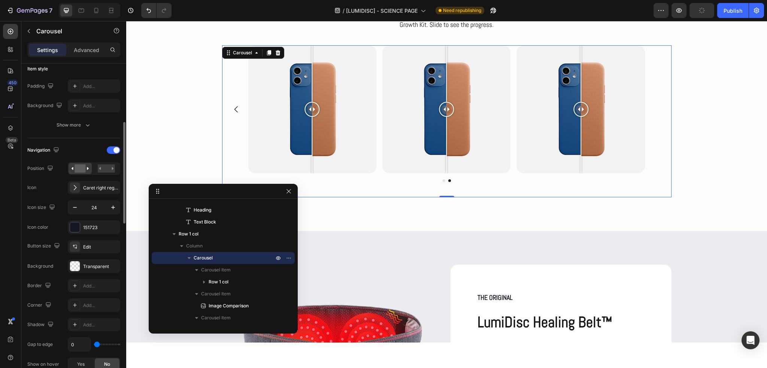
type input "0"
click at [94, 344] on input "range" at bounding box center [107, 344] width 26 height 1
click at [443, 182] on div "Image Comparison Row Image Comparison Image Comparison Image Comparison Carouse…" at bounding box center [446, 121] width 449 height 152
click at [442, 182] on div at bounding box center [446, 180] width 449 height 3
click at [443, 179] on button "Dot" at bounding box center [444, 180] width 3 height 3
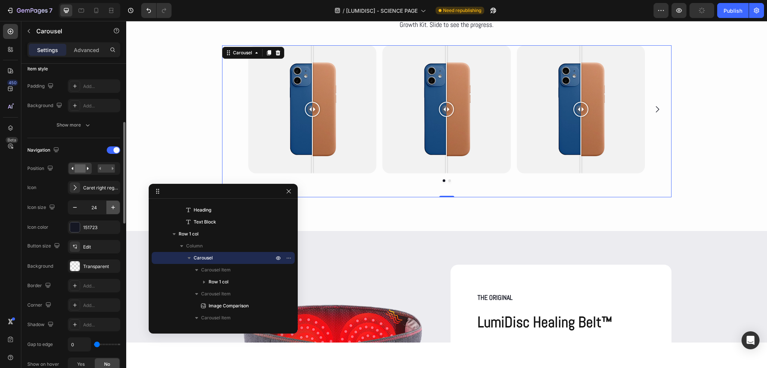
click at [110, 206] on icon "button" at bounding box center [112, 207] width 7 height 7
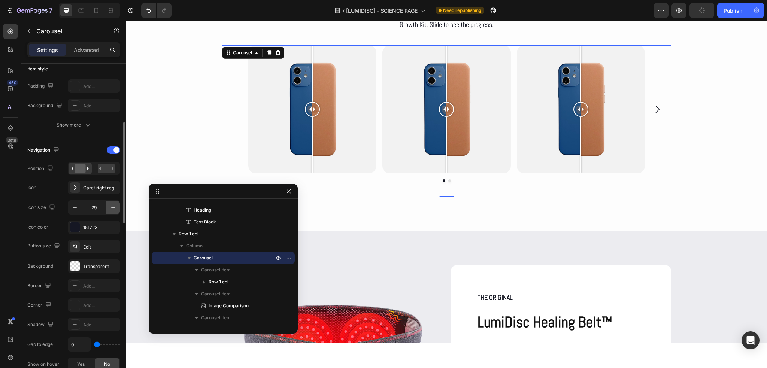
click at [110, 206] on icon "button" at bounding box center [112, 207] width 7 height 7
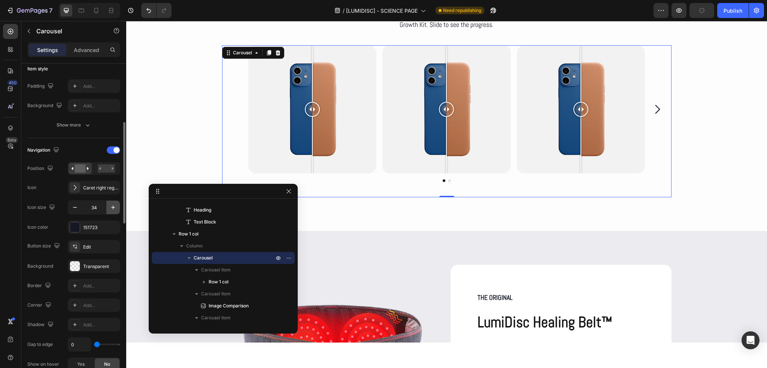
click at [110, 206] on icon "button" at bounding box center [112, 207] width 7 height 7
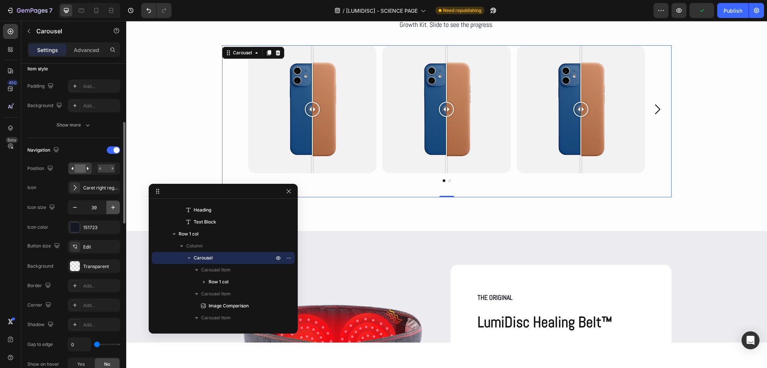
click at [110, 206] on icon "button" at bounding box center [112, 207] width 7 height 7
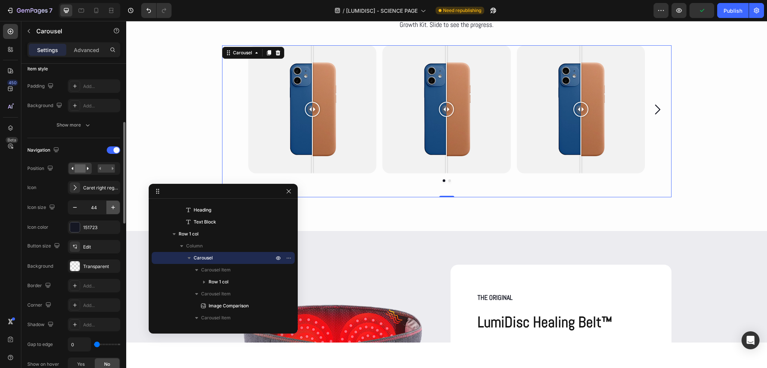
click at [110, 206] on icon "button" at bounding box center [112, 207] width 7 height 7
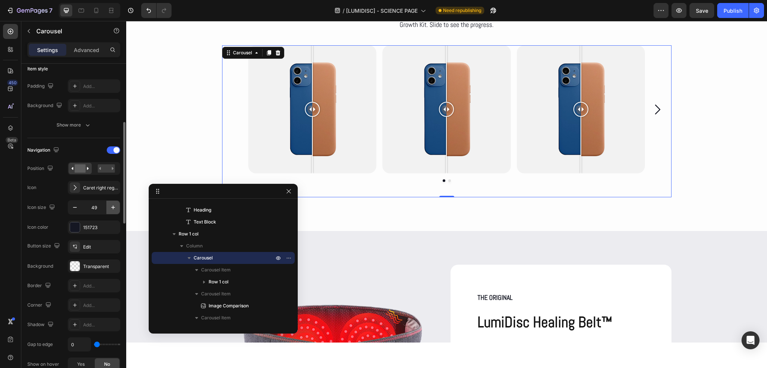
click at [110, 206] on icon "button" at bounding box center [112, 207] width 7 height 7
click at [74, 208] on icon "button" at bounding box center [74, 207] width 7 height 7
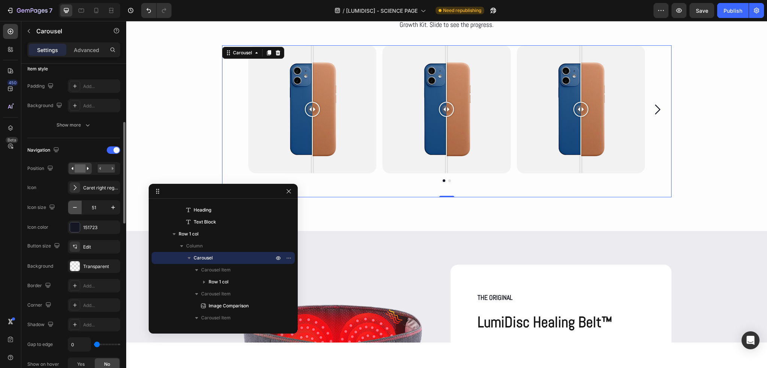
type input "50"
click at [90, 242] on div "Edit" at bounding box center [94, 246] width 52 height 13
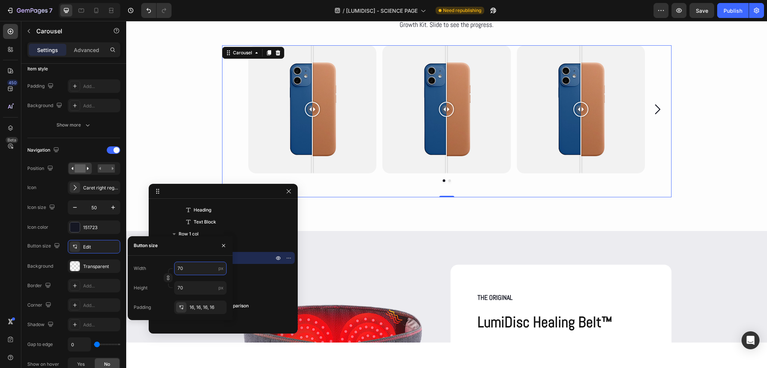
click at [186, 269] on input "70" at bounding box center [200, 268] width 52 height 13
type input "5"
type input "50"
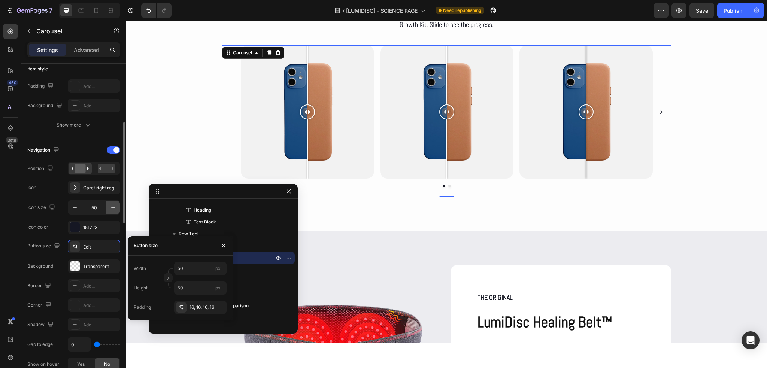
click at [115, 201] on button "button" at bounding box center [112, 207] width 13 height 13
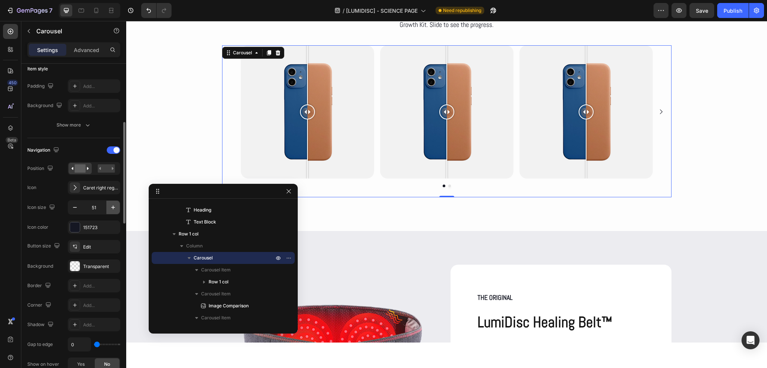
click at [115, 204] on icon "button" at bounding box center [112, 207] width 7 height 7
click at [112, 206] on icon "button" at bounding box center [112, 207] width 7 height 7
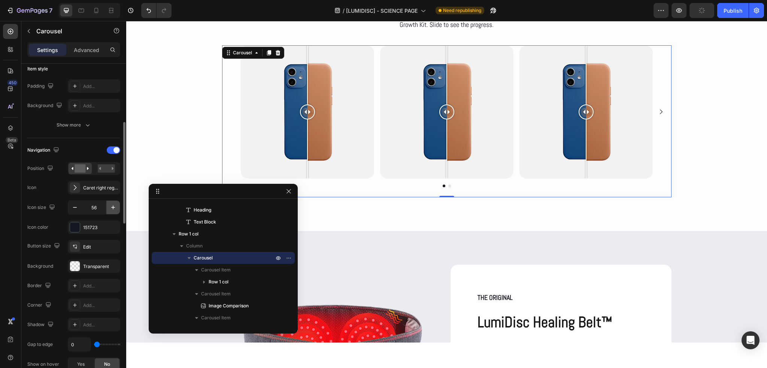
click at [112, 206] on icon "button" at bounding box center [112, 207] width 7 height 7
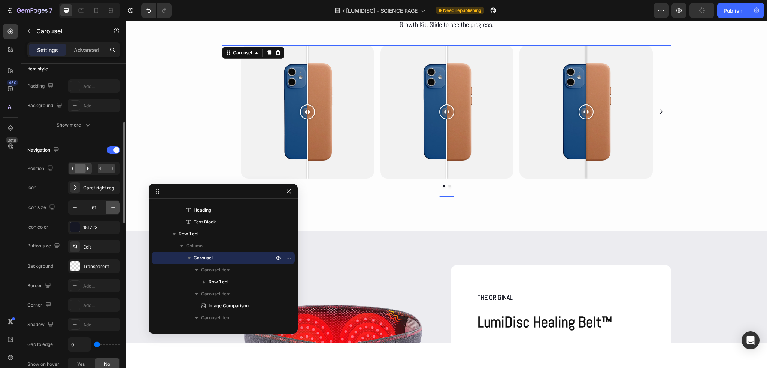
click at [112, 206] on icon "button" at bounding box center [112, 207] width 7 height 7
type input "64"
type input "50"
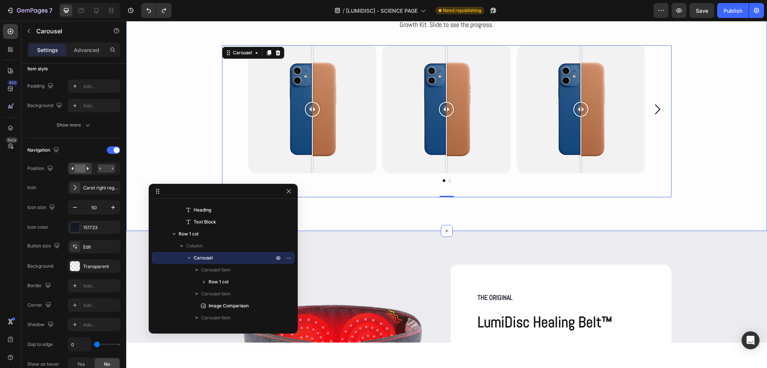
click at [740, 149] on div "RESULTS Text Block Growth progress Heading Some of our customers have shared th…" at bounding box center [446, 85] width 641 height 223
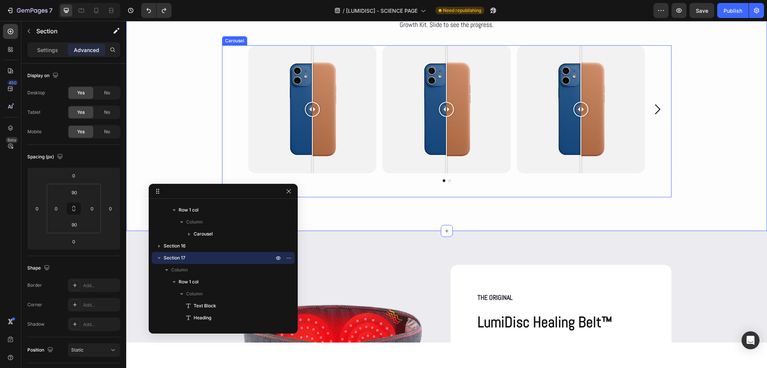
click at [541, 188] on div "Image Comparison Row Image Comparison Image Comparison Image Comparison Carousel" at bounding box center [446, 121] width 449 height 152
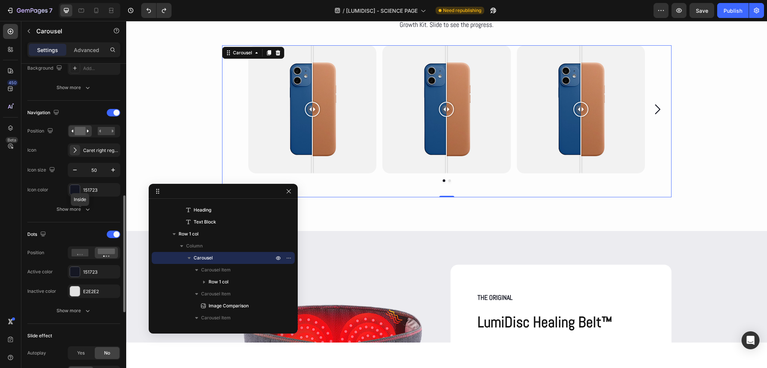
scroll to position [262, 0]
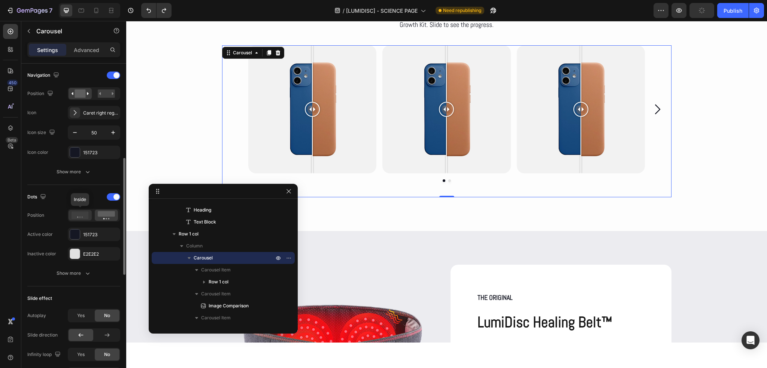
click at [84, 213] on icon at bounding box center [80, 215] width 17 height 7
click at [104, 213] on rect at bounding box center [106, 214] width 17 height 6
click at [83, 214] on icon at bounding box center [80, 215] width 17 height 7
click at [715, 184] on div "RESULTS Text Block Growth progress Heading Some of our customers have shared th…" at bounding box center [446, 85] width 641 height 223
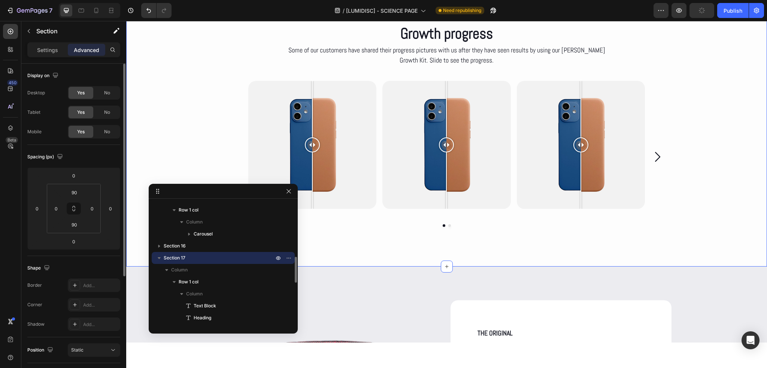
scroll to position [3515, 0]
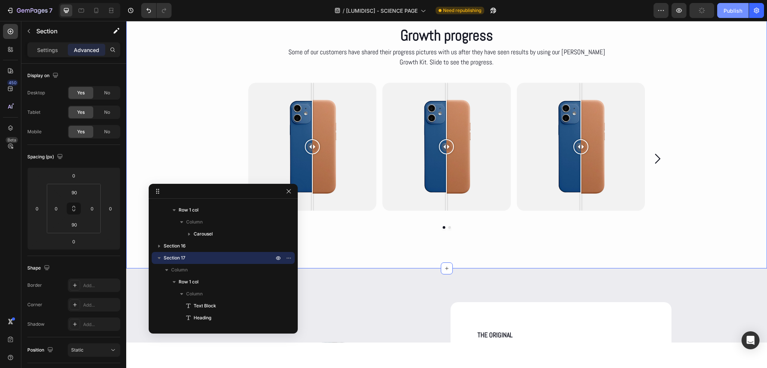
click at [726, 9] on div "Publish" at bounding box center [732, 11] width 19 height 8
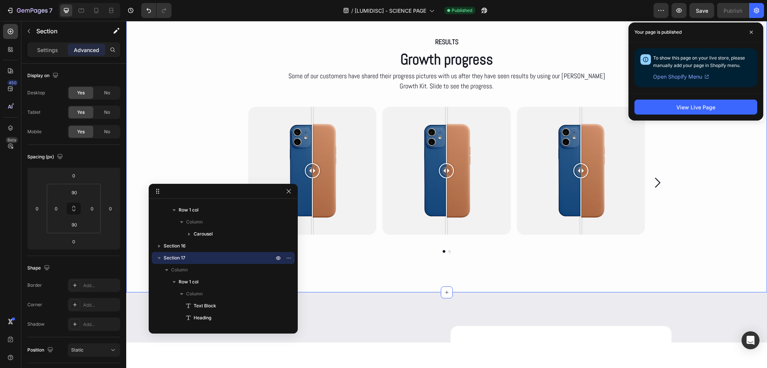
scroll to position [3440, 0]
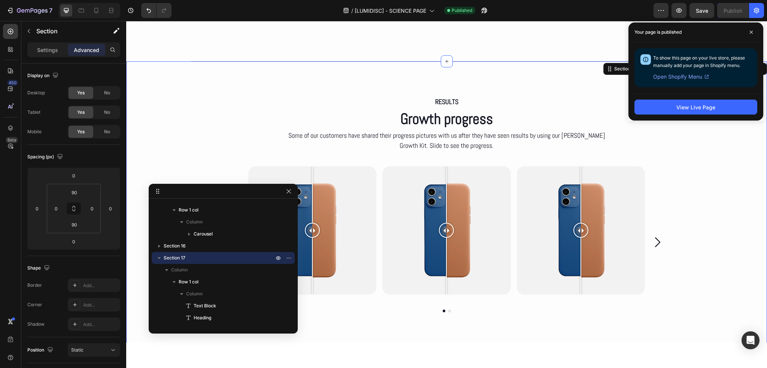
click at [151, 104] on div "RESULTS Text Block Growth progress Heading Some of our customers have shared th…" at bounding box center [446, 206] width 641 height 223
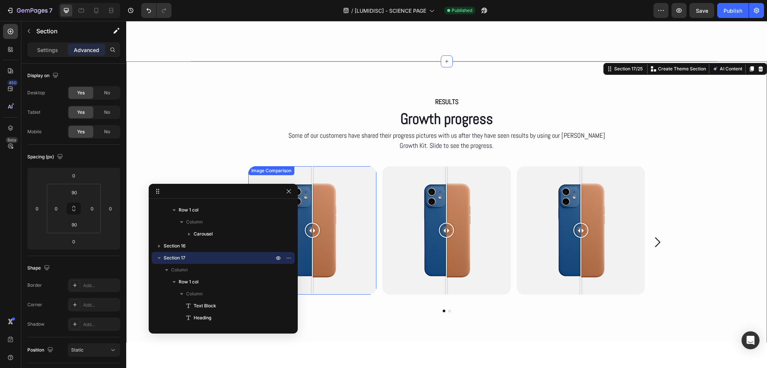
scroll to position [3590, 0]
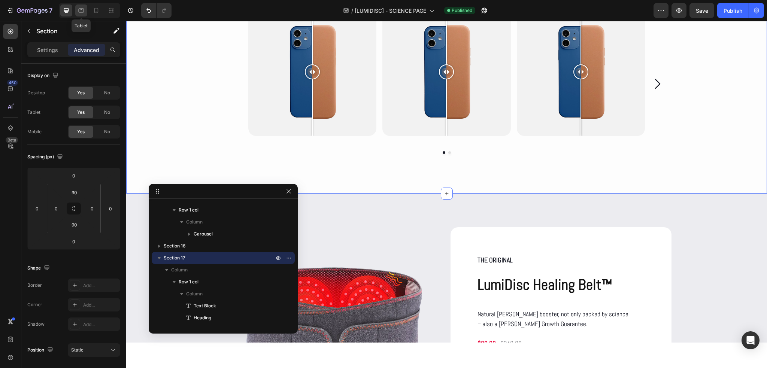
click at [83, 11] on icon at bounding box center [81, 10] width 7 height 7
type input "20"
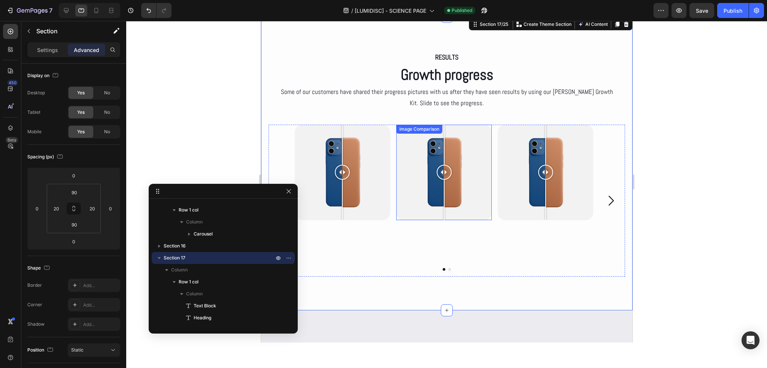
scroll to position [3446, 0]
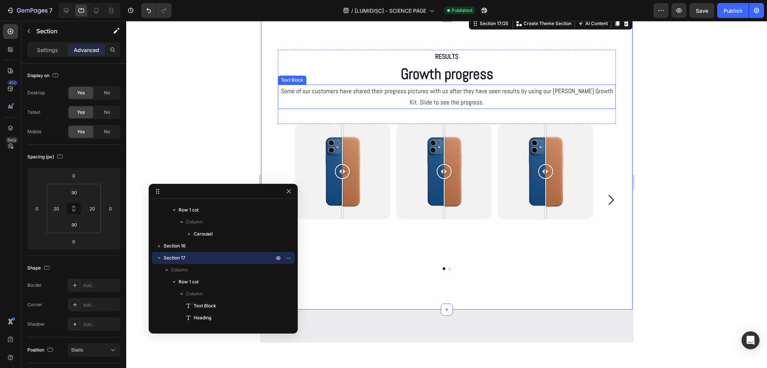
click at [430, 103] on p "Some of our customers have shared their progress pictures with us after they ha…" at bounding box center [446, 96] width 336 height 23
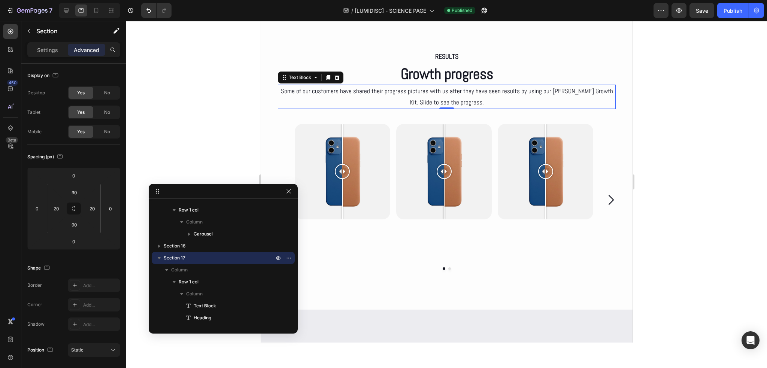
scroll to position [333, 0]
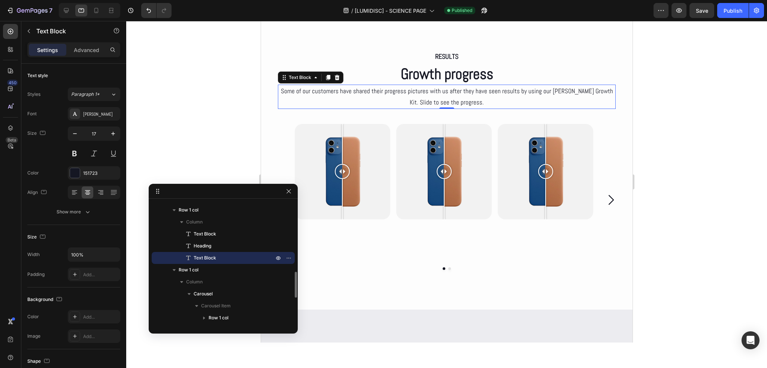
click at [430, 102] on p "Some of our customers have shared their progress pictures with us after they ha…" at bounding box center [446, 96] width 336 height 23
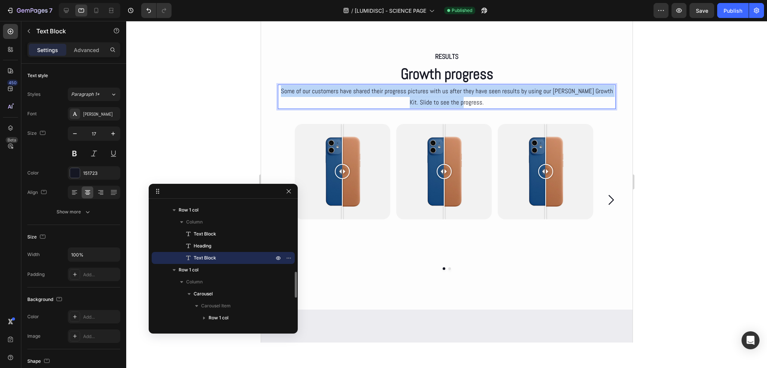
click at [430, 102] on p "Some of our customers have shared their progress pictures with us after they ha…" at bounding box center [446, 96] width 336 height 23
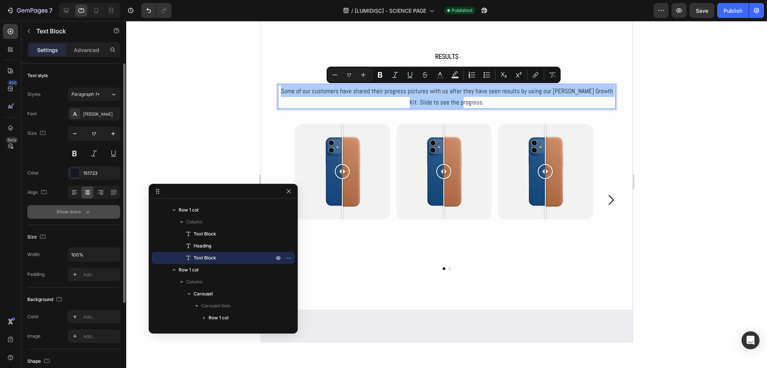
click at [88, 209] on icon "button" at bounding box center [87, 211] width 7 height 7
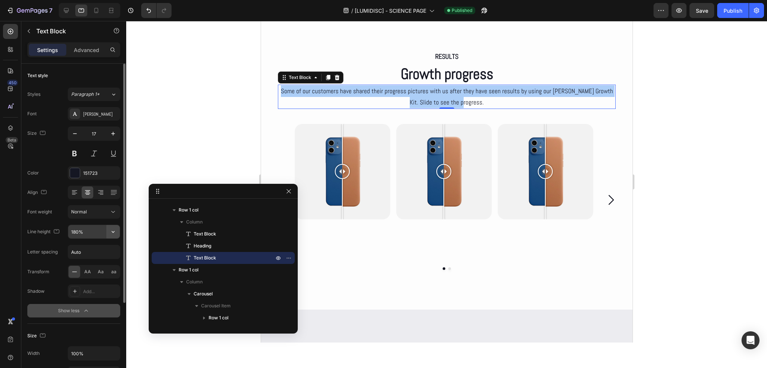
click at [110, 232] on icon "button" at bounding box center [112, 231] width 7 height 7
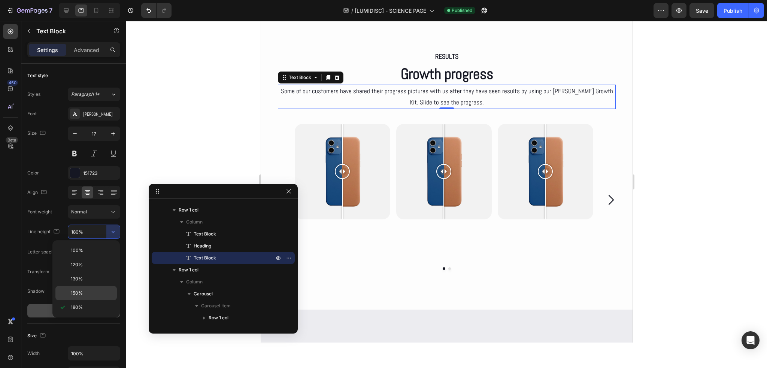
click at [90, 286] on div "150%" at bounding box center [85, 293] width 61 height 14
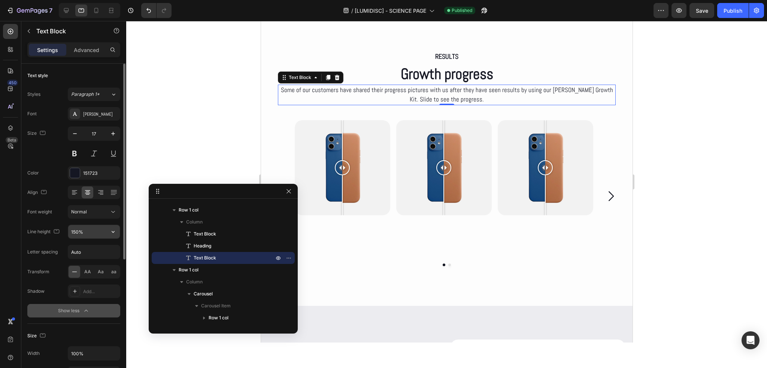
click at [96, 233] on input "150%" at bounding box center [94, 231] width 52 height 13
type input "140%"
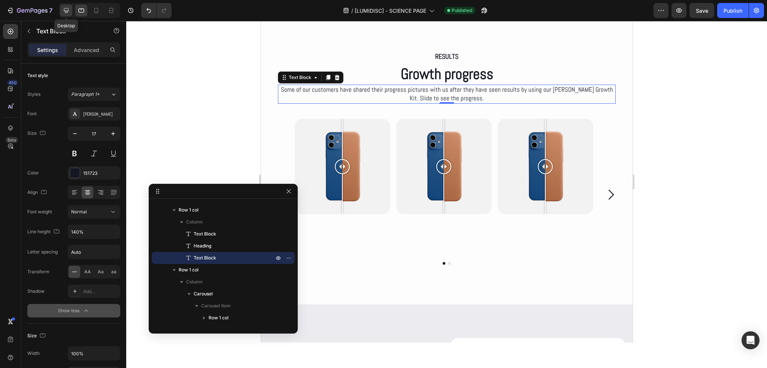
click at [66, 12] on icon at bounding box center [66, 10] width 7 height 7
type input "18"
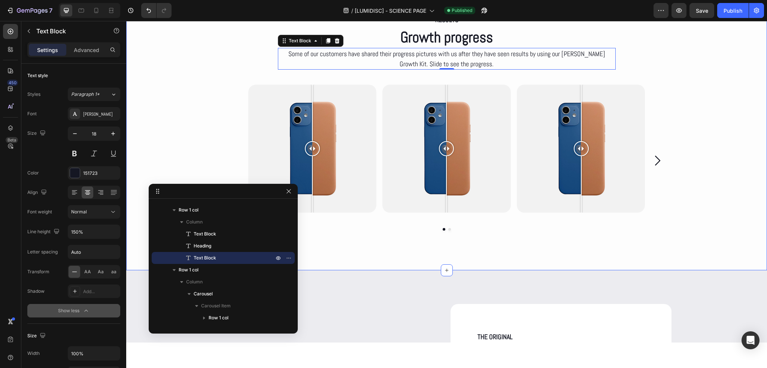
scroll to position [3483, 0]
click at [101, 232] on input "150%" at bounding box center [94, 231] width 52 height 13
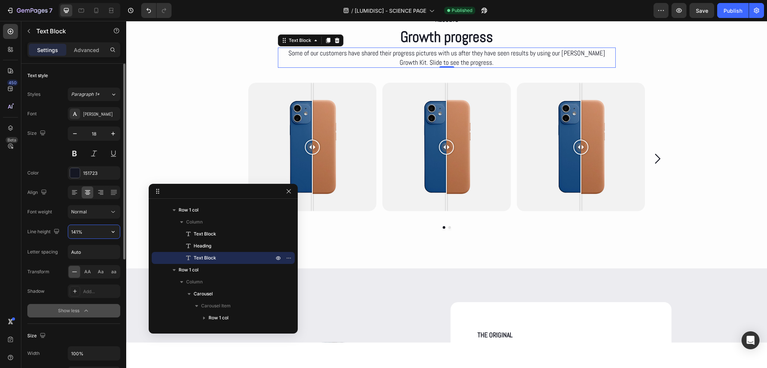
type input "140%"
click at [78, 12] on icon at bounding box center [81, 10] width 7 height 7
type input "17"
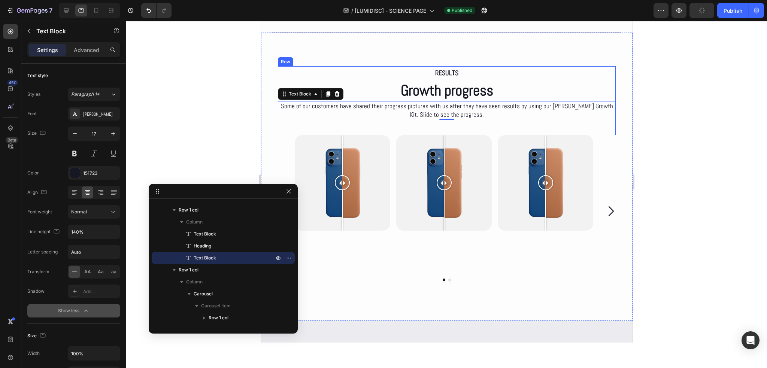
scroll to position [3370, 0]
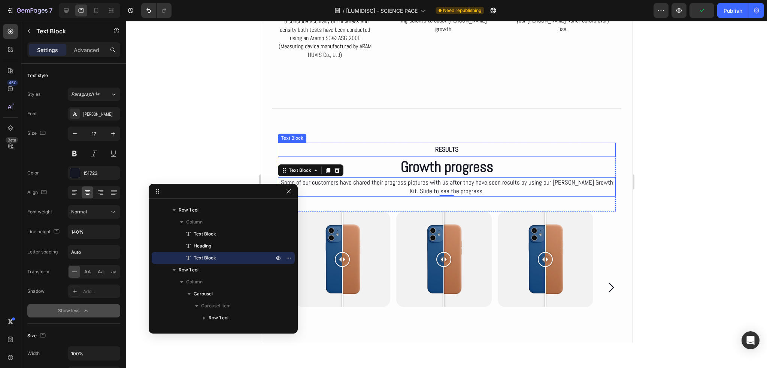
click at [439, 143] on p "RESULTS" at bounding box center [446, 149] width 336 height 12
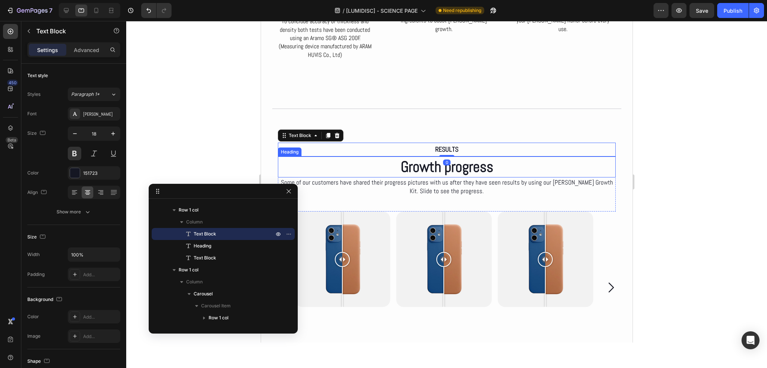
click at [440, 157] on h2 "Growth progress" at bounding box center [446, 167] width 338 height 21
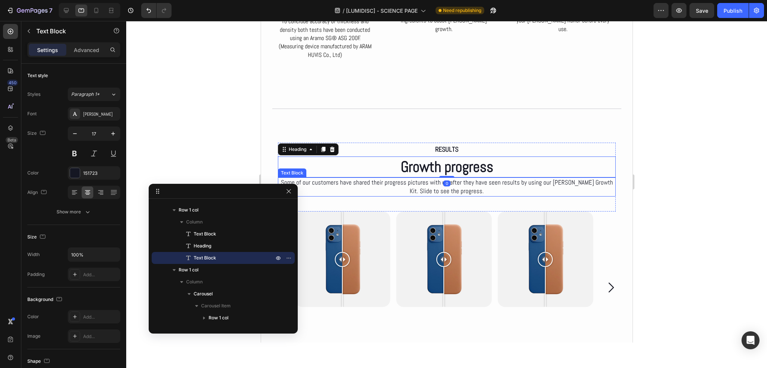
click at [440, 178] on p "Some of our customers have shared their progress pictures with us after they ha…" at bounding box center [446, 187] width 336 height 18
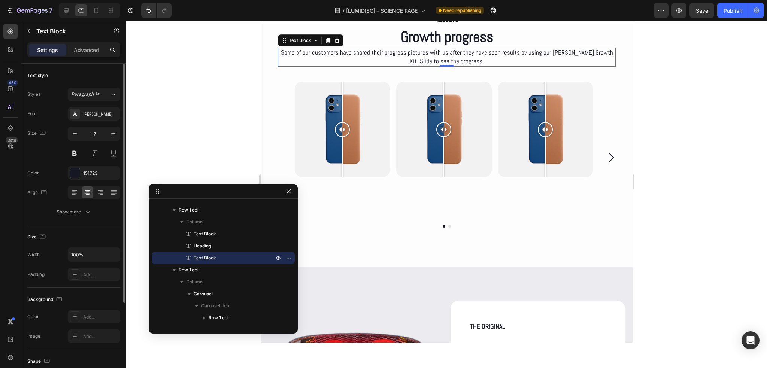
scroll to position [37, 0]
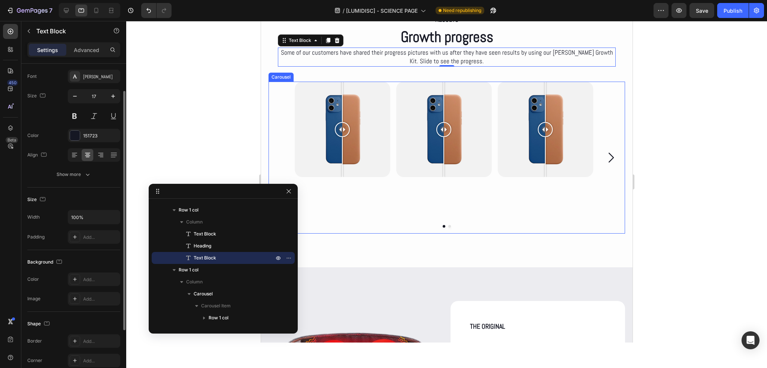
click at [424, 188] on div "Image Comparison" at bounding box center [443, 158] width 95 height 152
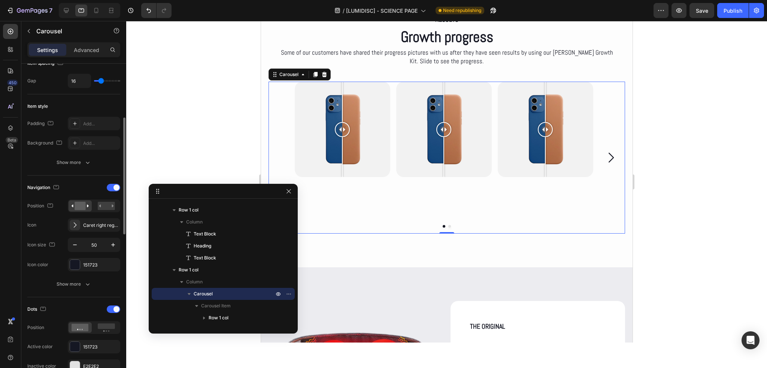
scroll to position [187, 0]
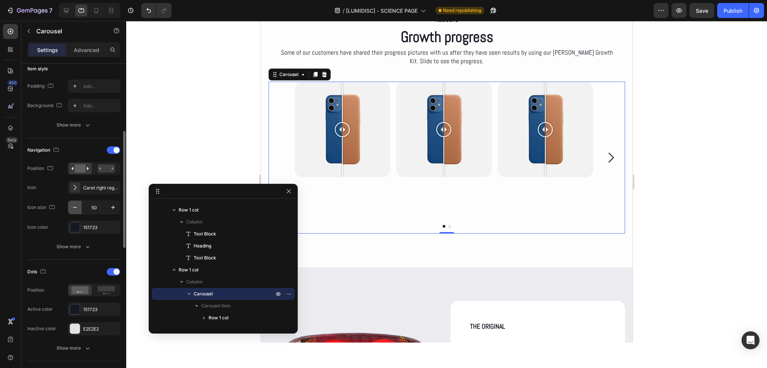
click at [77, 208] on icon "button" at bounding box center [74, 207] width 7 height 7
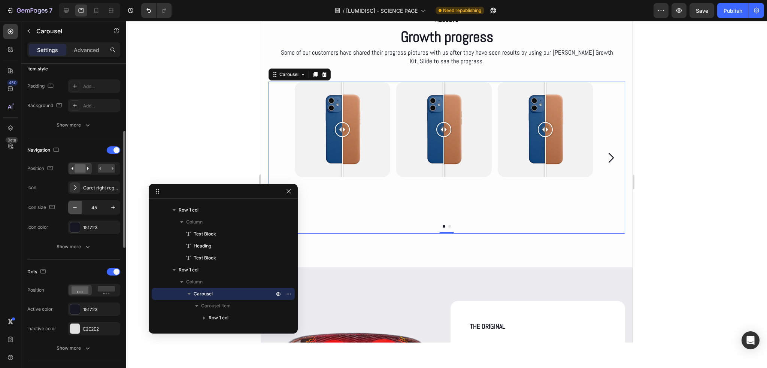
click at [77, 208] on icon "button" at bounding box center [74, 207] width 7 height 7
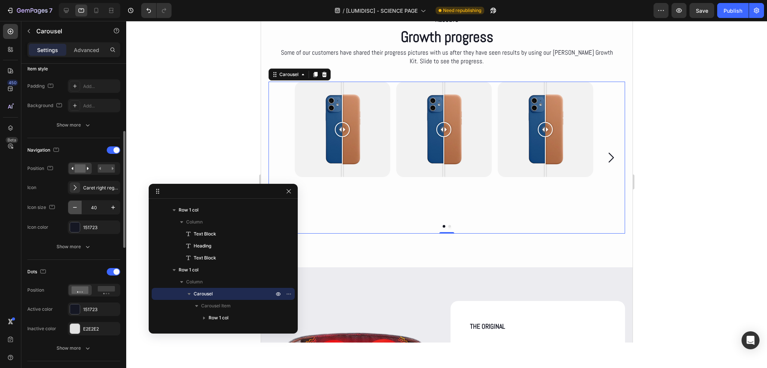
click at [77, 208] on icon "button" at bounding box center [74, 207] width 7 height 7
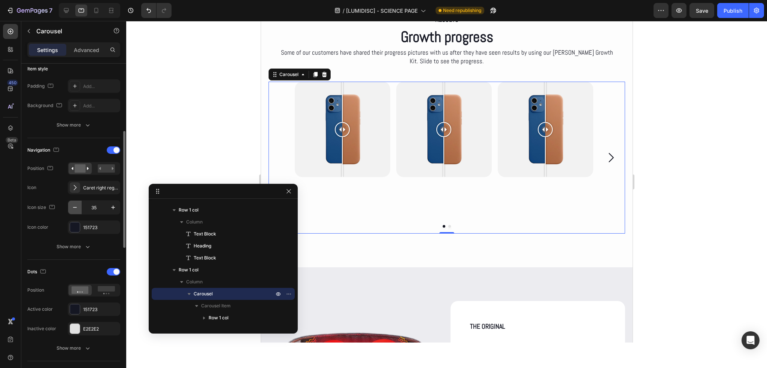
click at [77, 208] on icon "button" at bounding box center [74, 207] width 7 height 7
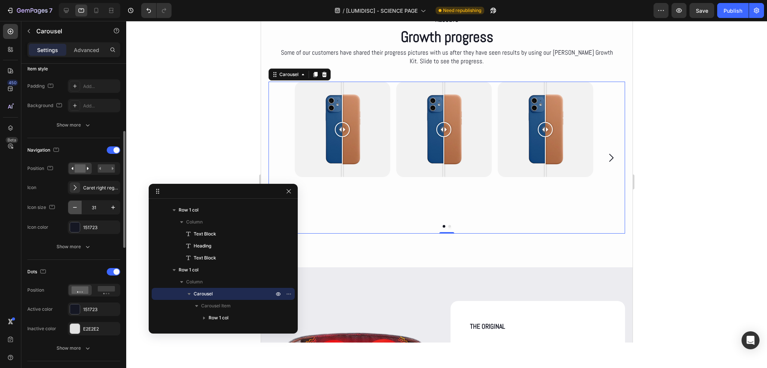
type input "30"
click at [56, 240] on div "Show more" at bounding box center [73, 246] width 93 height 13
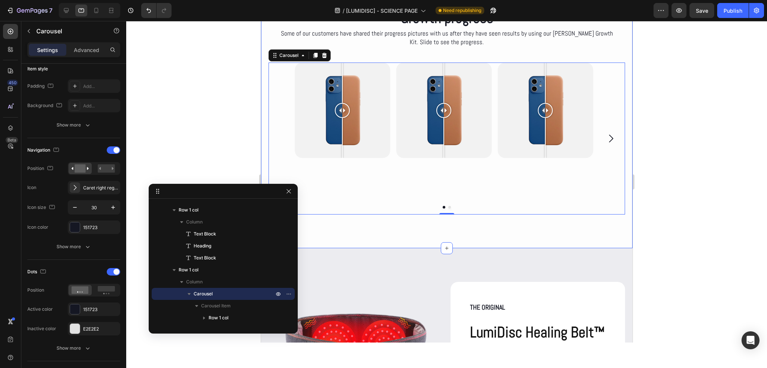
scroll to position [3520, 0]
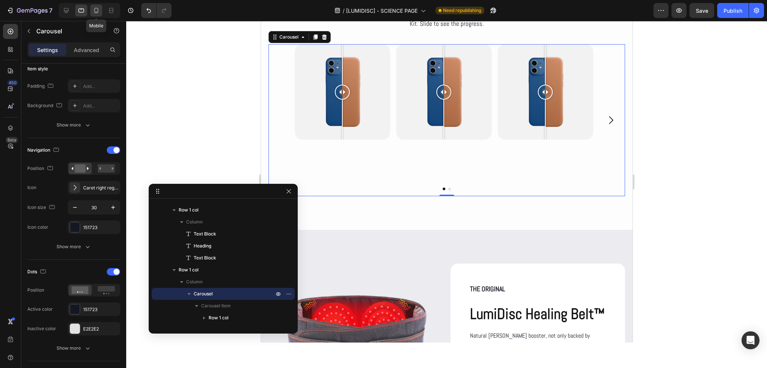
click at [95, 13] on icon at bounding box center [96, 10] width 4 height 5
type input "5"
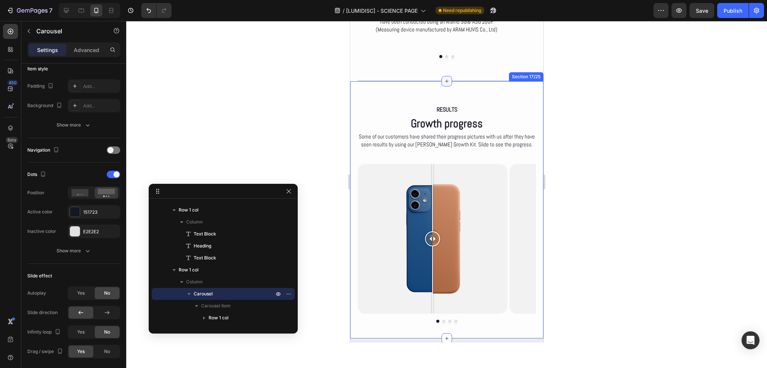
scroll to position [3146, 0]
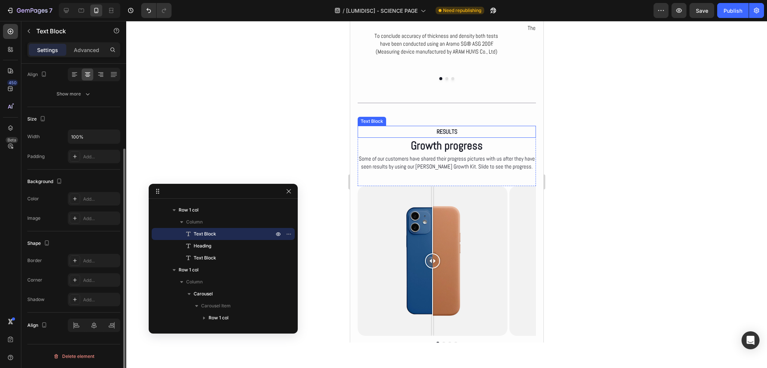
click at [448, 127] on p "RESULTS" at bounding box center [446, 132] width 177 height 11
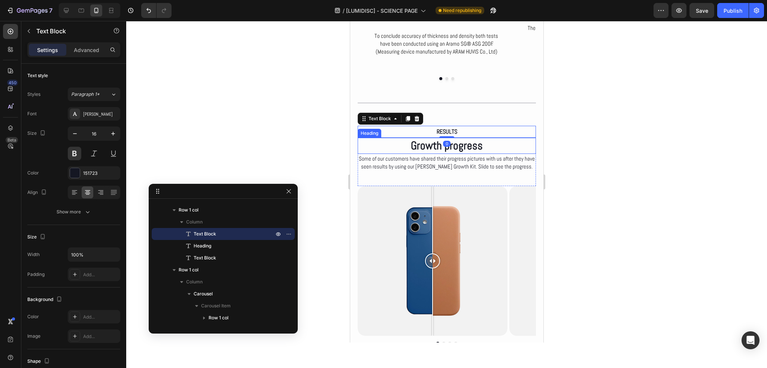
click at [444, 138] on h2 "Growth progress" at bounding box center [446, 146] width 178 height 16
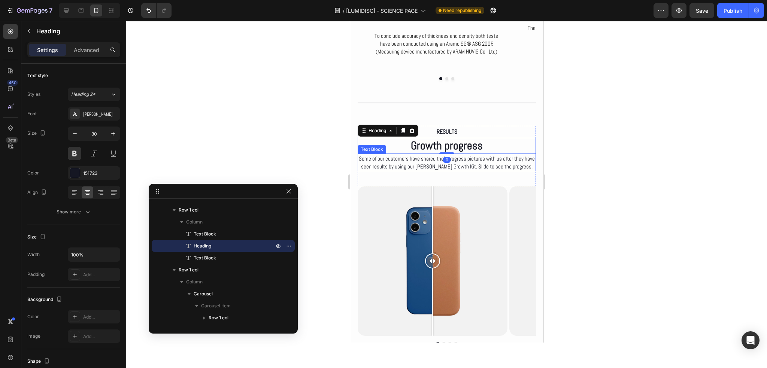
click at [452, 155] on p "Some of our customers have shared their progress pictures with us after they ha…" at bounding box center [446, 163] width 177 height 16
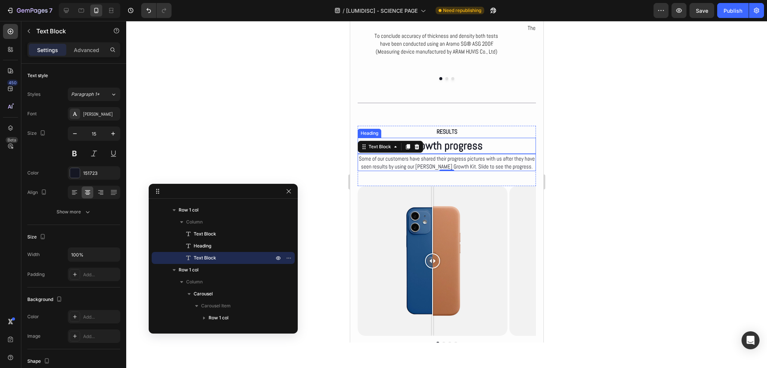
click at [460, 138] on h2 "Growth progress" at bounding box center [446, 146] width 178 height 16
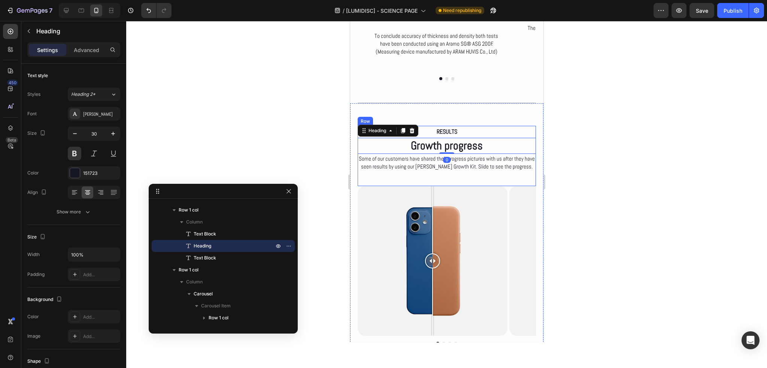
click at [437, 149] on div "RESULTS Text Block Growth progress Heading 0 Some of our customers have shared …" at bounding box center [446, 156] width 178 height 61
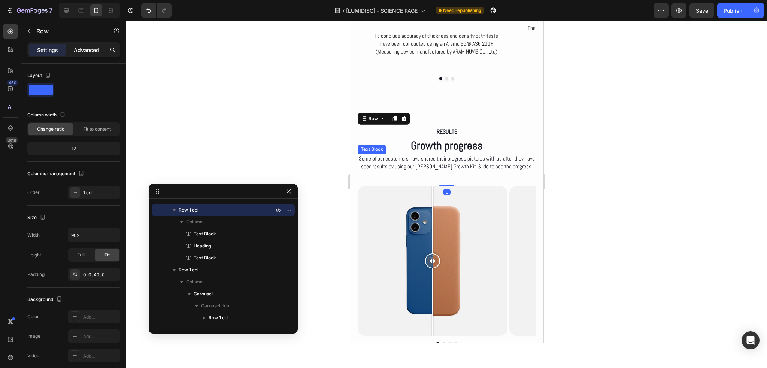
click at [71, 51] on div "Advanced" at bounding box center [86, 50] width 37 height 12
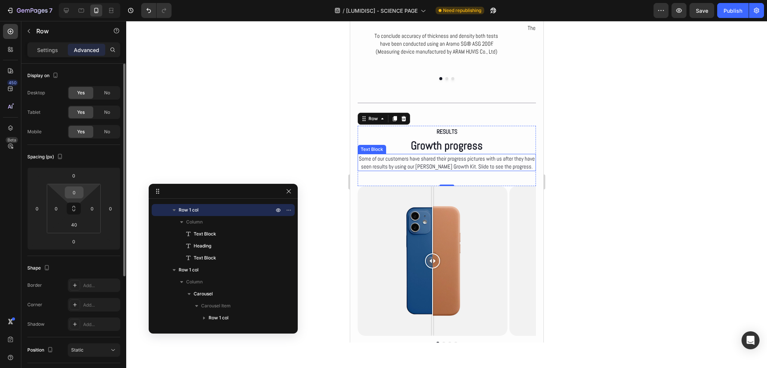
click at [78, 194] on input "0" at bounding box center [74, 192] width 15 height 11
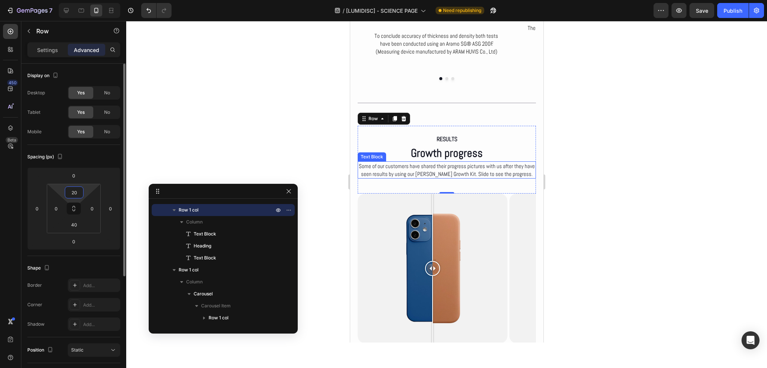
click at [93, 155] on div "Spacing (px)" at bounding box center [73, 157] width 93 height 12
type input "0"
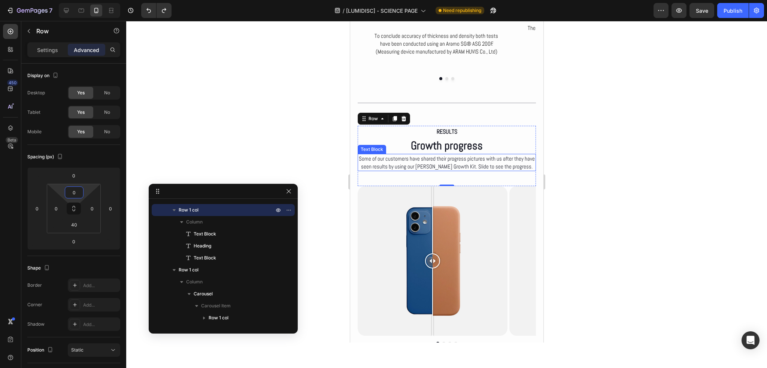
click at [460, 155] on p "Some of our customers have shared their progress pictures with us after they ha…" at bounding box center [446, 163] width 177 height 16
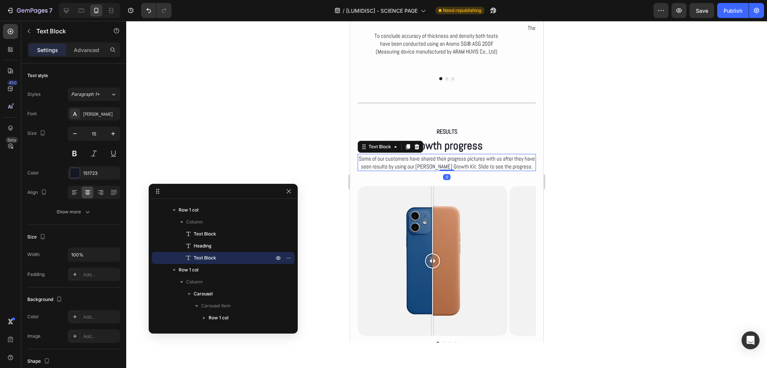
click at [84, 43] on div "Settings Advanced" at bounding box center [73, 49] width 93 height 15
click at [85, 47] on p "Advanced" at bounding box center [86, 50] width 25 height 8
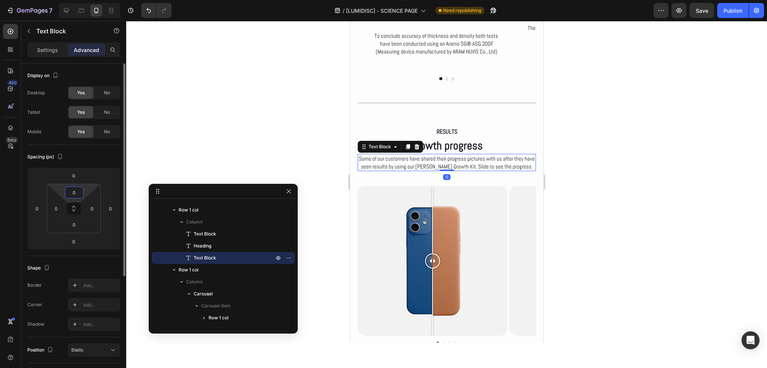
click at [79, 191] on input "0" at bounding box center [74, 192] width 15 height 11
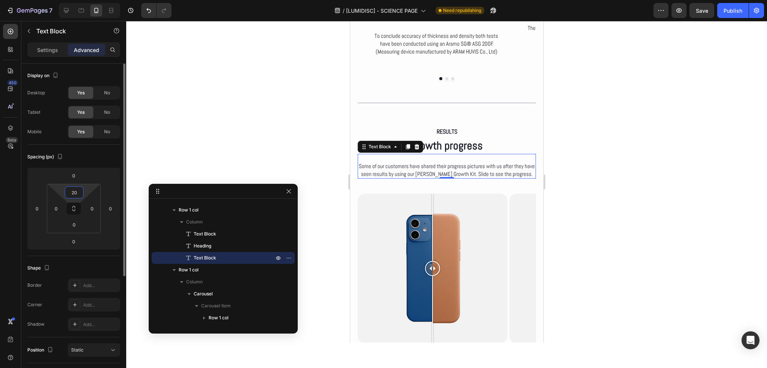
type input "20"
click at [80, 157] on div "Spacing (px)" at bounding box center [73, 157] width 93 height 12
click at [201, 137] on div at bounding box center [446, 194] width 641 height 347
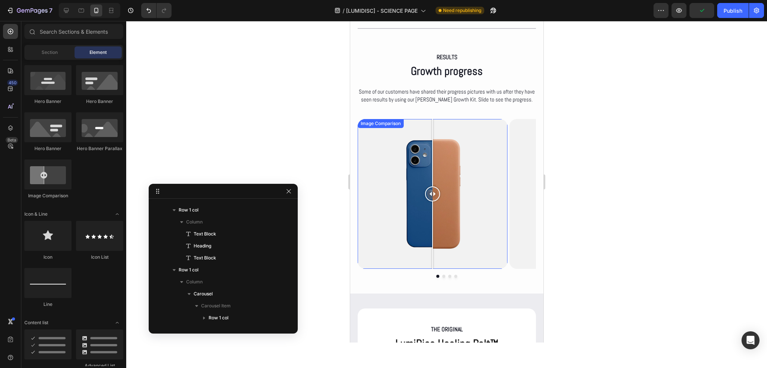
scroll to position [3221, 0]
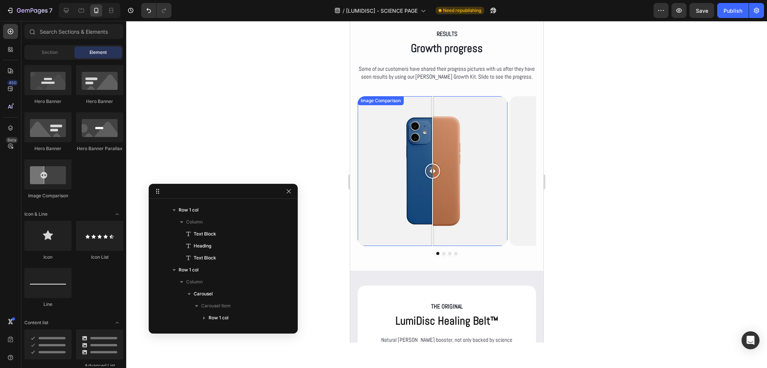
click at [388, 195] on div at bounding box center [432, 171] width 150 height 150
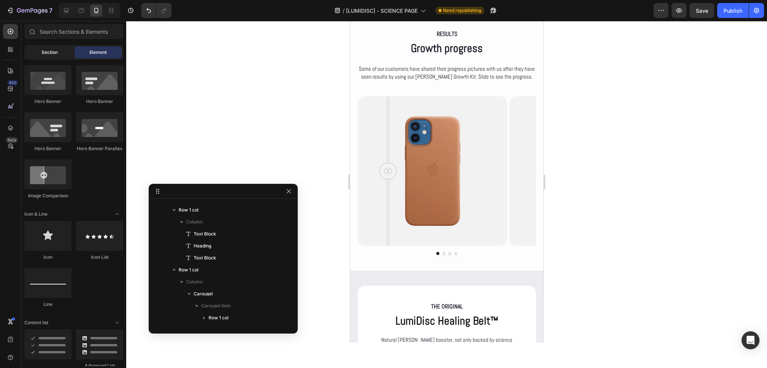
click at [58, 57] on div "Section" at bounding box center [49, 52] width 47 height 12
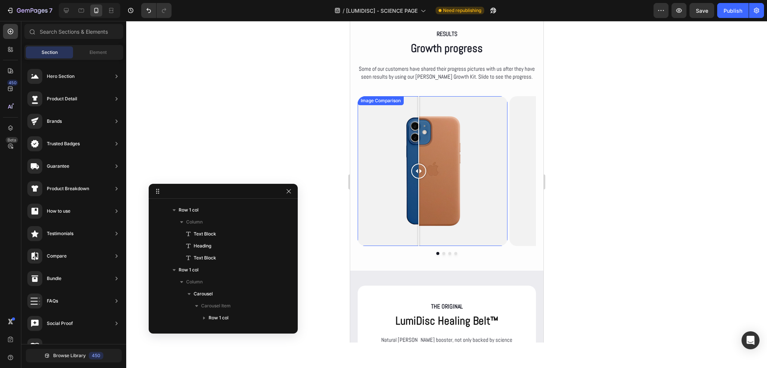
click at [418, 107] on div at bounding box center [432, 171] width 150 height 150
click at [418, 107] on div at bounding box center [418, 129] width 1 height 67
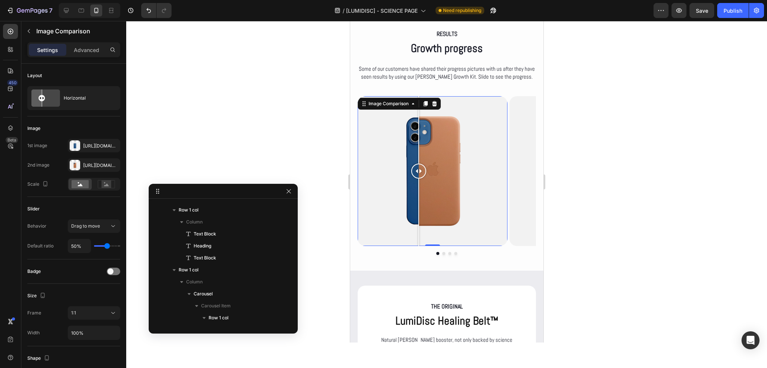
scroll to position [417, 0]
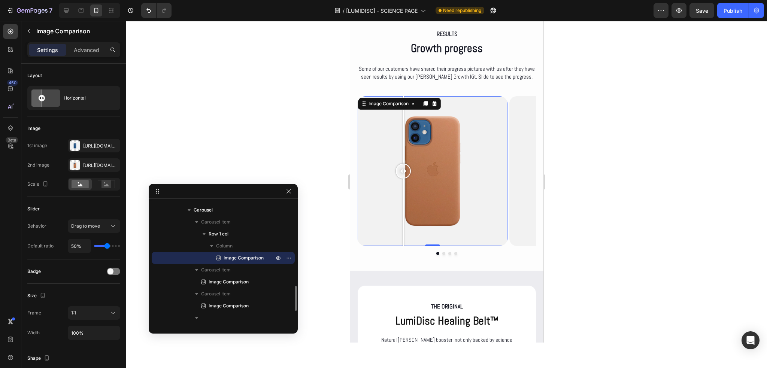
click at [403, 109] on div at bounding box center [432, 171] width 150 height 150
click at [388, 133] on div at bounding box center [432, 171] width 150 height 150
click at [432, 140] on div at bounding box center [432, 171] width 150 height 150
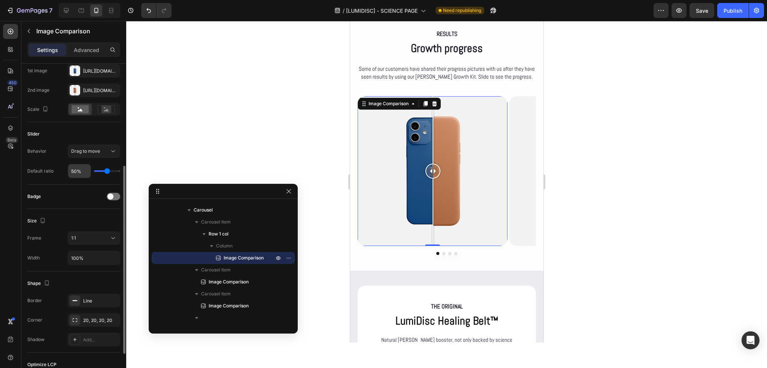
scroll to position [112, 0]
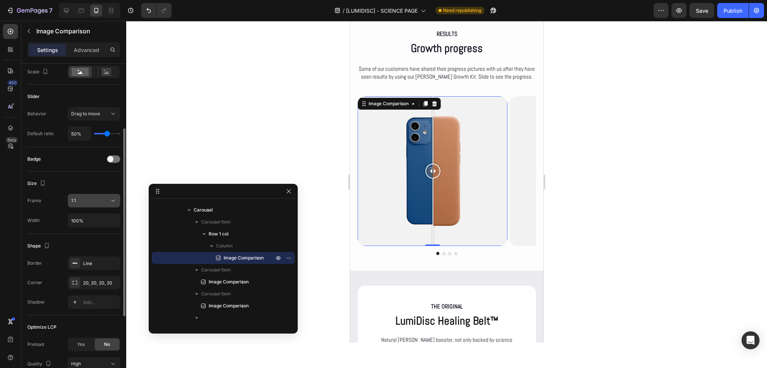
click at [85, 204] on button "1:1" at bounding box center [94, 200] width 52 height 13
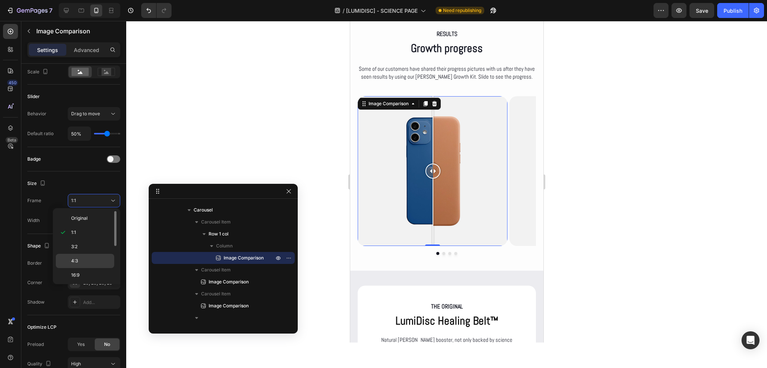
click at [88, 259] on p "4:3" at bounding box center [91, 261] width 40 height 7
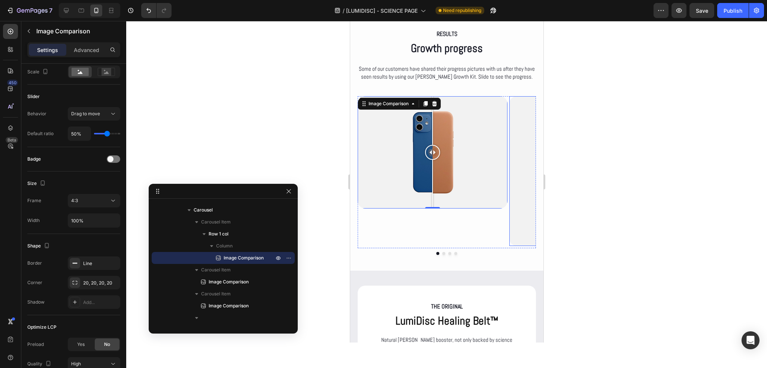
click at [519, 197] on div at bounding box center [584, 171] width 150 height 150
click at [511, 204] on div at bounding box center [584, 171] width 150 height 150
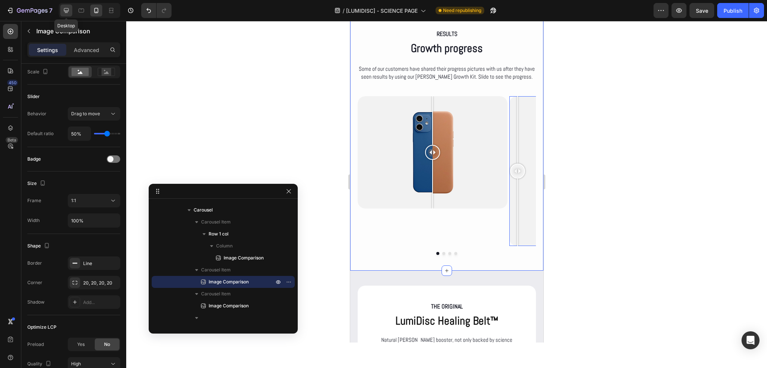
click at [65, 7] on icon at bounding box center [66, 10] width 7 height 7
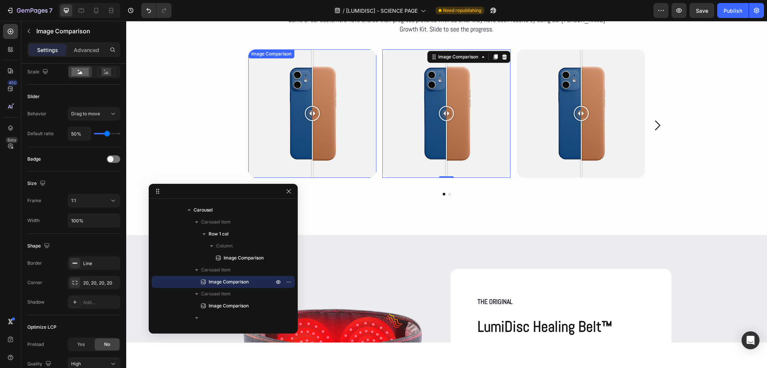
scroll to position [3549, 0]
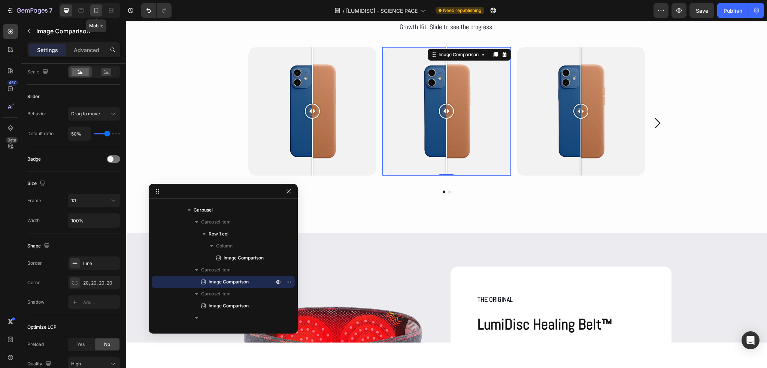
click at [94, 13] on icon at bounding box center [95, 10] width 7 height 7
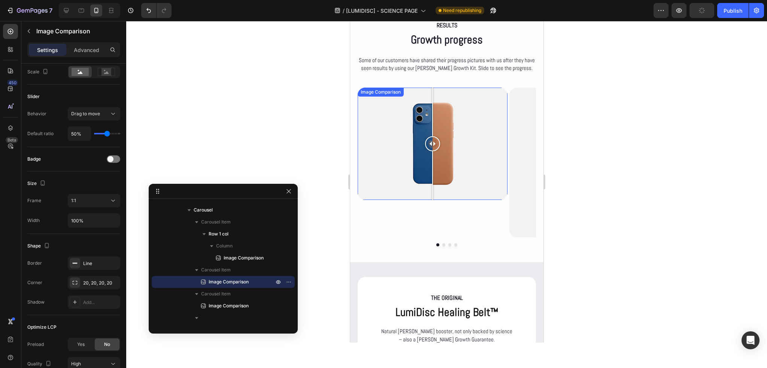
scroll to position [3212, 0]
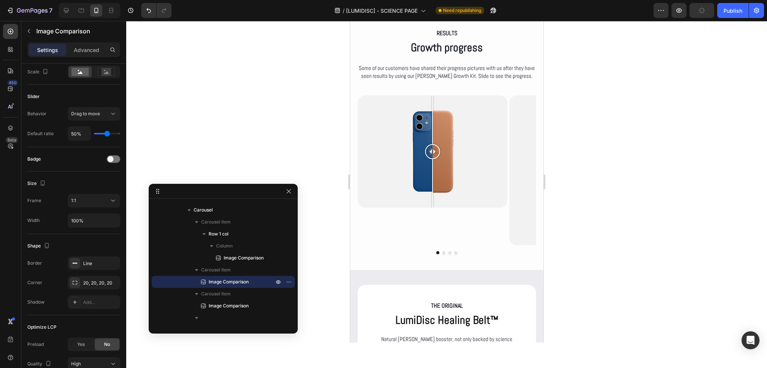
click at [514, 209] on div at bounding box center [584, 170] width 150 height 150
click at [509, 215] on img at bounding box center [584, 170] width 150 height 150
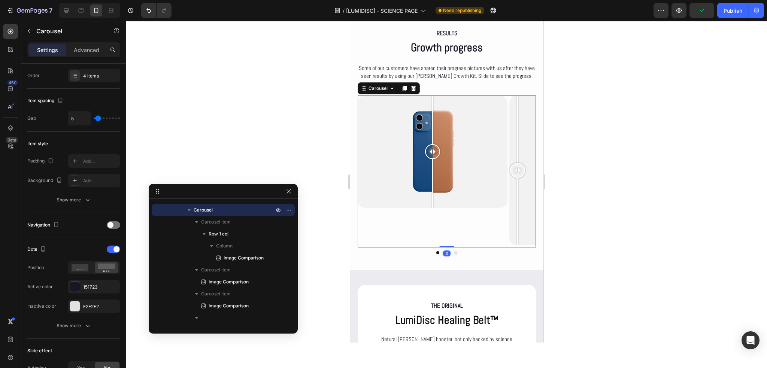
click at [440, 248] on div "Image Comparison Row Image Comparison Image Comparison Image Comparison Carouse…" at bounding box center [446, 171] width 178 height 152
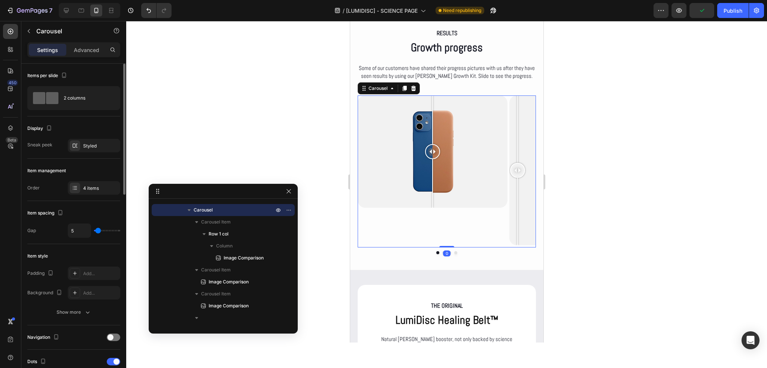
click at [443, 253] on div "0" at bounding box center [446, 254] width 7 height 6
click at [436, 255] on div "RESULTS Text Block Growth progress Heading Some of our customers have shared th…" at bounding box center [446, 137] width 193 height 265
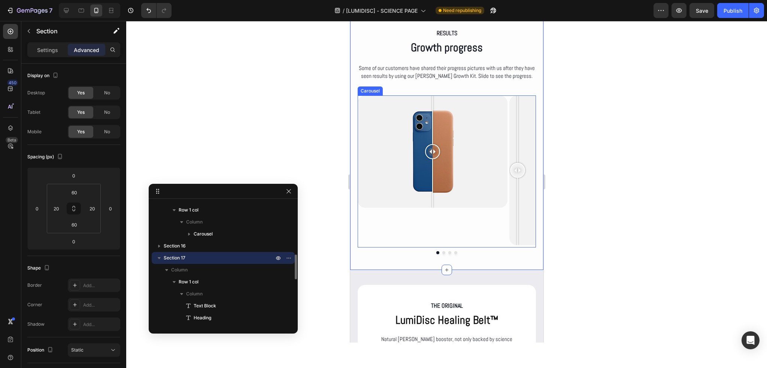
click at [439, 248] on div "Image Comparison Row Image Comparison Image Comparison Image Comparison Carousel" at bounding box center [446, 171] width 178 height 152
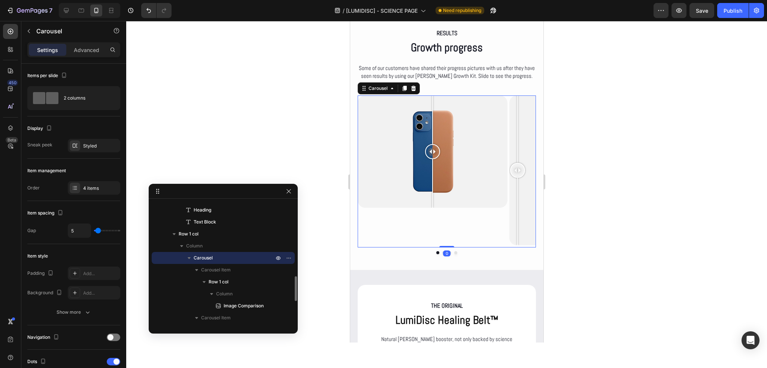
click at [443, 253] on div "0" at bounding box center [446, 254] width 7 height 6
click at [443, 252] on div "0" at bounding box center [446, 254] width 7 height 6
click at [402, 255] on div "RESULTS Text Block Growth progress Heading Some of our customers have shared th…" at bounding box center [446, 137] width 193 height 265
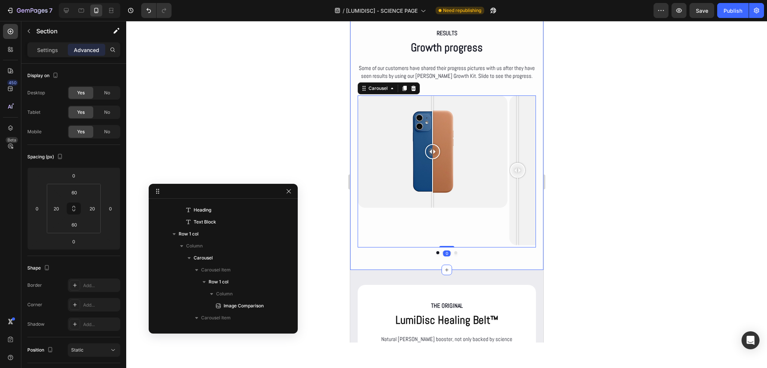
scroll to position [261, 0]
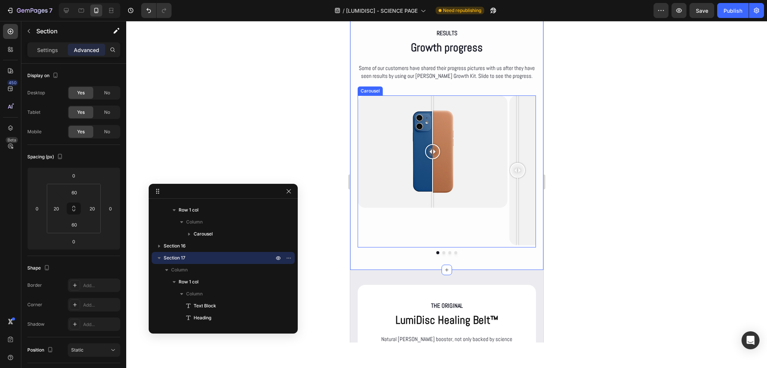
click at [433, 221] on div "Image Comparison Row" at bounding box center [432, 170] width 150 height 150
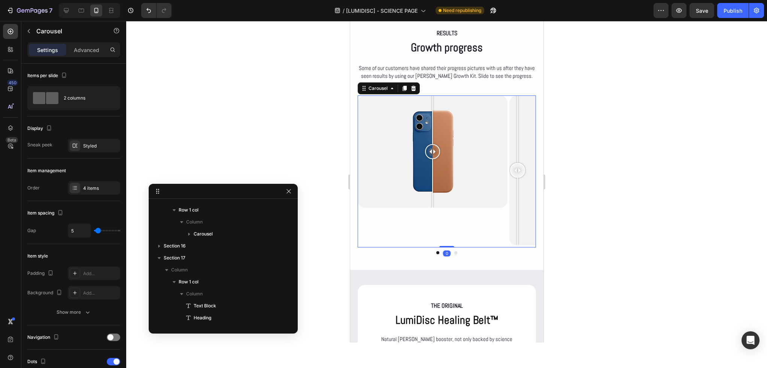
scroll to position [369, 0]
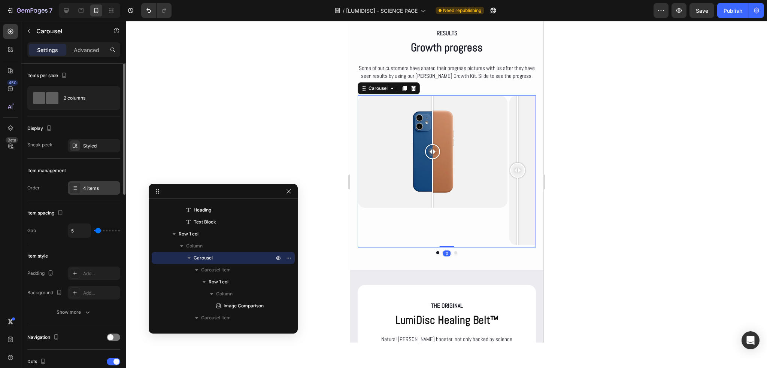
click at [97, 185] on div "4 items" at bounding box center [100, 188] width 35 height 7
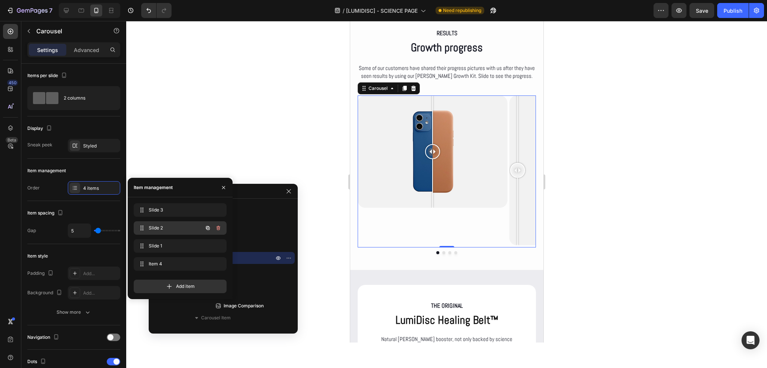
click at [171, 232] on div "Slide 2 Slide 2" at bounding box center [170, 228] width 66 height 10
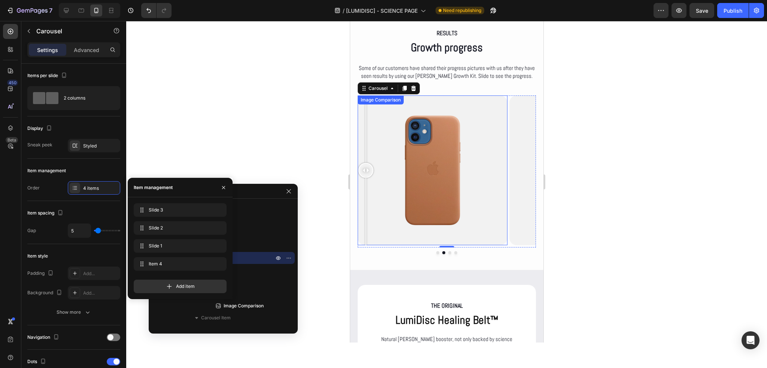
click at [398, 220] on div at bounding box center [432, 170] width 150 height 150
click at [391, 220] on div at bounding box center [390, 170] width 15 height 150
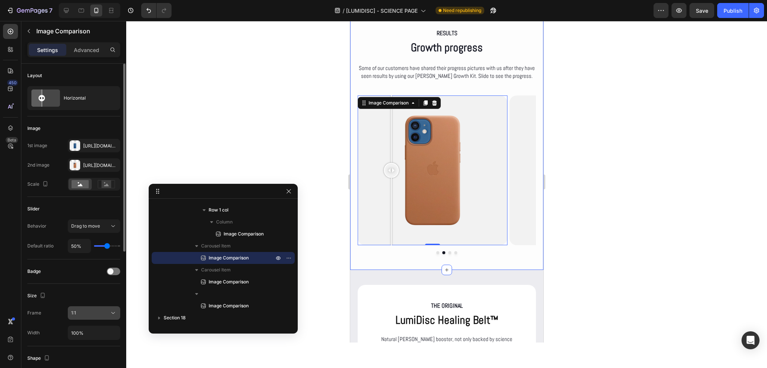
click at [103, 310] on div "1:1" at bounding box center [90, 313] width 38 height 7
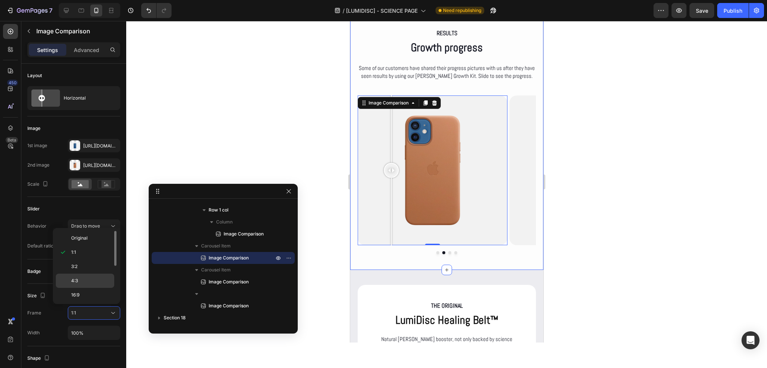
click at [93, 288] on div "4:3" at bounding box center [85, 295] width 58 height 14
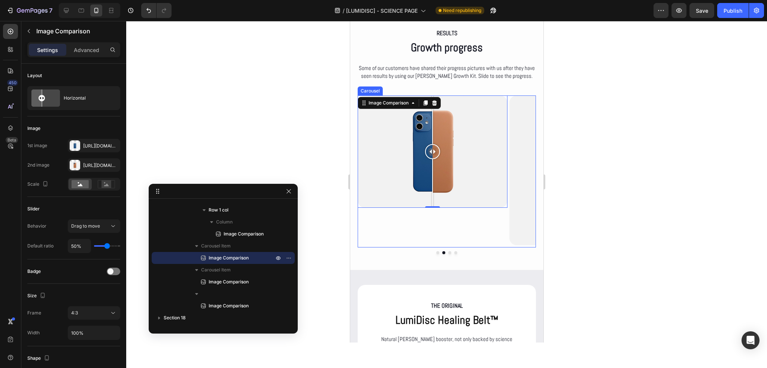
click at [398, 232] on div "Image Comparison 0" at bounding box center [432, 170] width 150 height 150
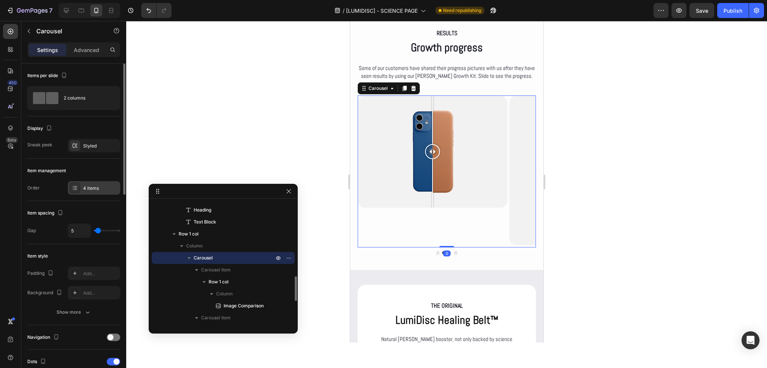
click at [88, 188] on div "4 items" at bounding box center [100, 188] width 35 height 7
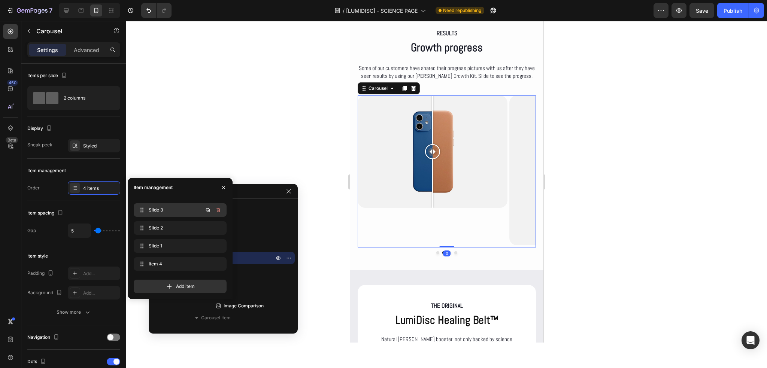
click at [165, 211] on span "Slide 3" at bounding box center [170, 210] width 42 height 7
click at [180, 226] on span "Slide 2" at bounding box center [170, 228] width 42 height 7
click at [179, 225] on span "Slide 2" at bounding box center [174, 228] width 55 height 7
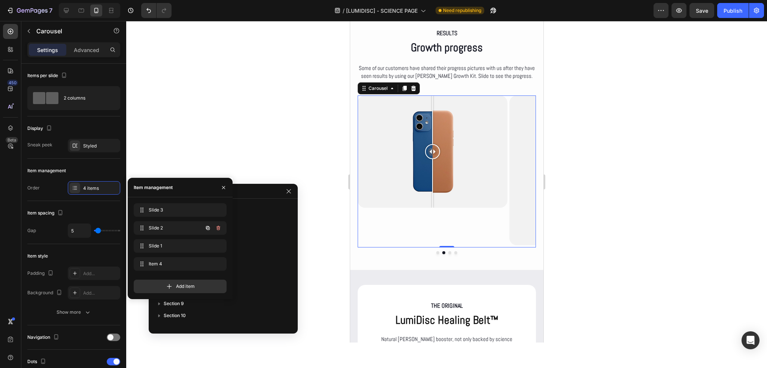
scroll to position [369, 0]
click at [178, 214] on div "Slide 3 Slide 3" at bounding box center [170, 210] width 66 height 10
click at [177, 229] on span "Slide 2" at bounding box center [174, 228] width 55 height 7
click at [176, 243] on span "Slide 1" at bounding box center [174, 246] width 55 height 7
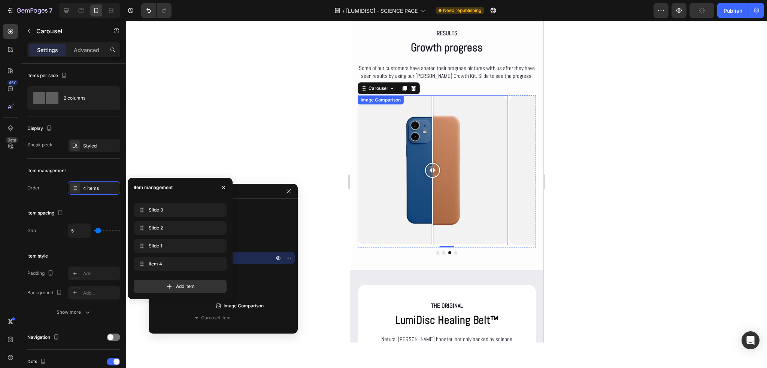
click at [473, 213] on div at bounding box center [432, 170] width 150 height 150
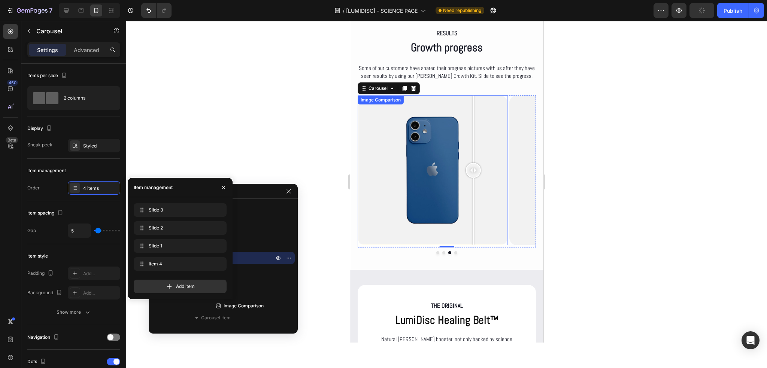
click at [459, 216] on div at bounding box center [432, 170] width 150 height 150
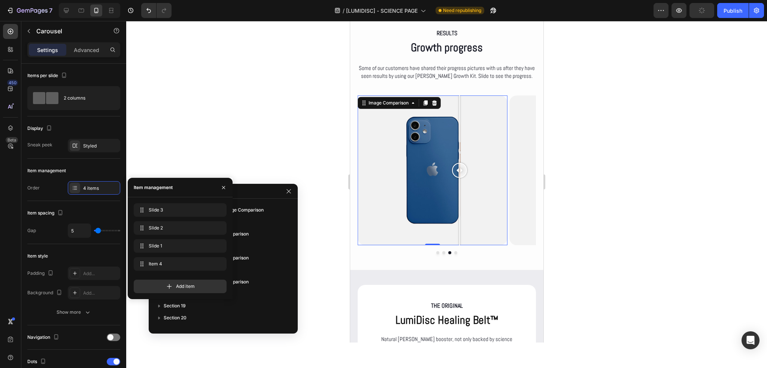
click at [459, 216] on div at bounding box center [459, 211] width 1 height 67
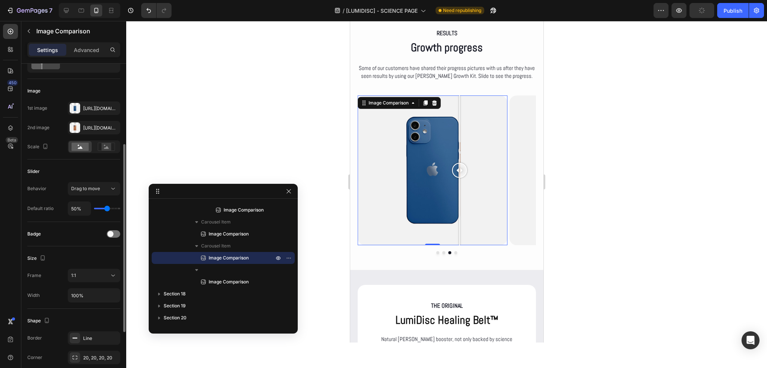
scroll to position [112, 0]
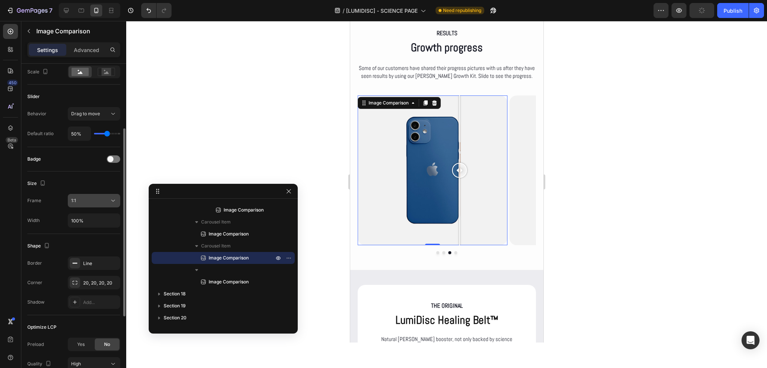
click at [104, 203] on div "1:1" at bounding box center [90, 200] width 38 height 7
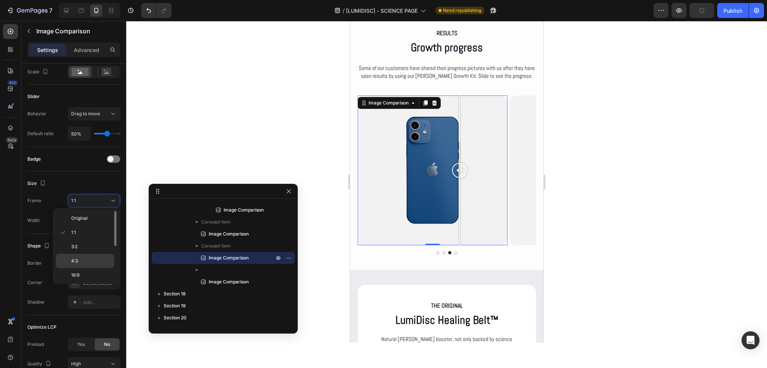
click at [91, 259] on p "4:3" at bounding box center [91, 261] width 40 height 7
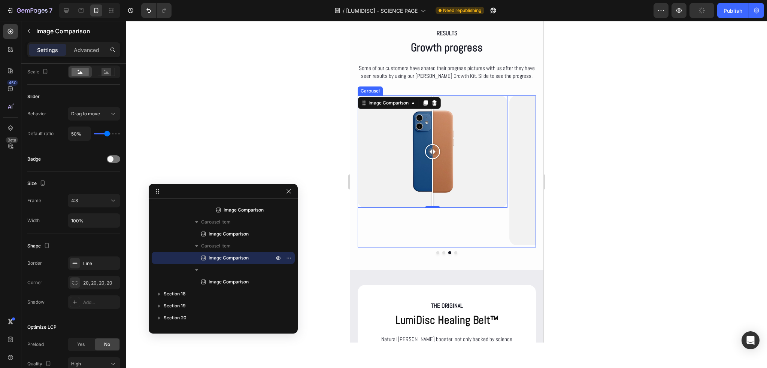
click at [439, 222] on div "Image Comparison 0" at bounding box center [432, 170] width 150 height 150
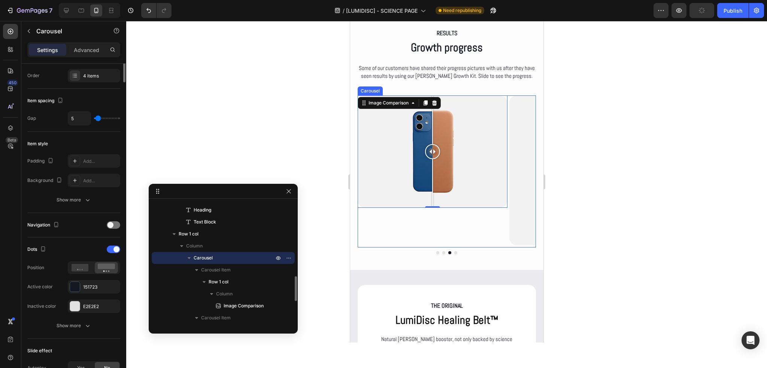
scroll to position [0, 0]
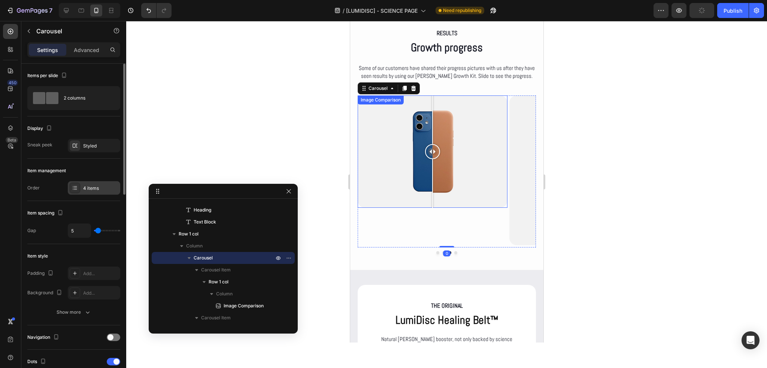
click at [91, 184] on div "4 items" at bounding box center [94, 187] width 52 height 13
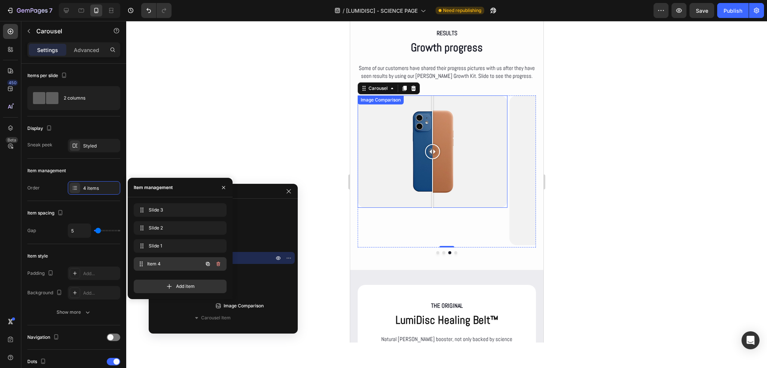
click at [198, 258] on div "Item 4 Item 4" at bounding box center [180, 263] width 93 height 13
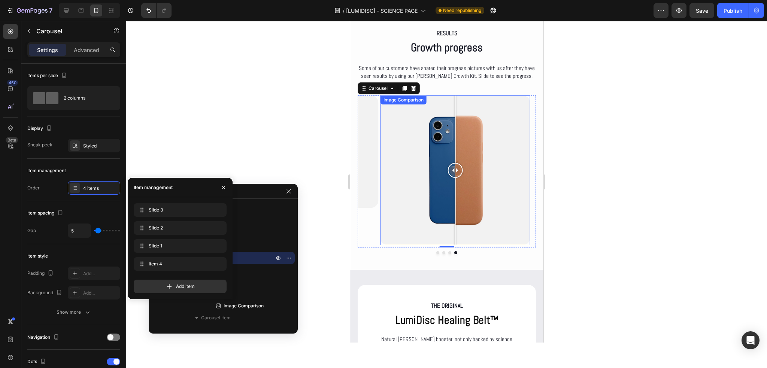
click at [401, 221] on div at bounding box center [455, 170] width 150 height 150
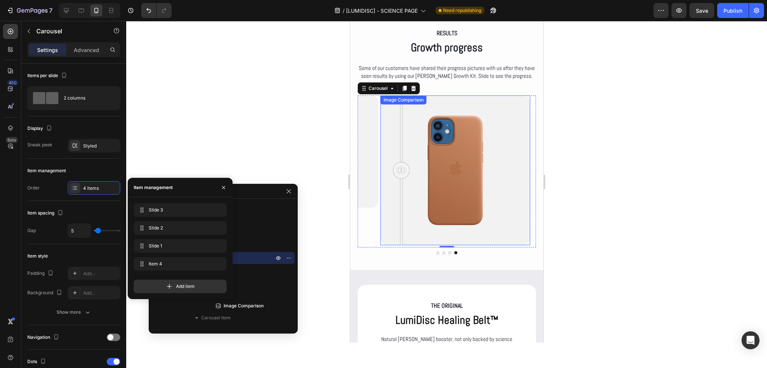
click at [403, 221] on div at bounding box center [401, 170] width 15 height 150
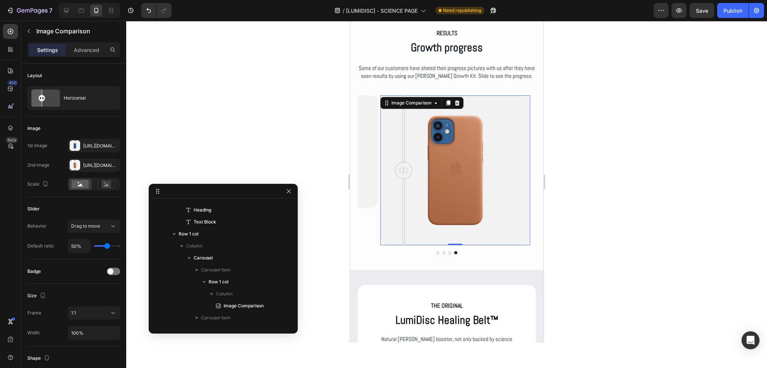
scroll to position [487, 0]
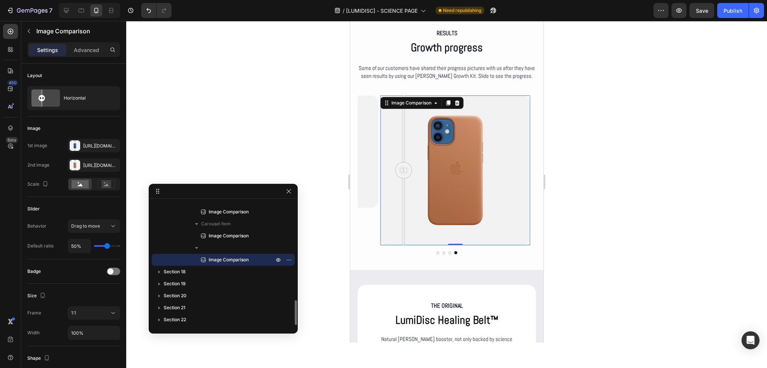
click at [412, 221] on div at bounding box center [455, 170] width 150 height 150
click at [104, 311] on div "1:1" at bounding box center [90, 313] width 38 height 7
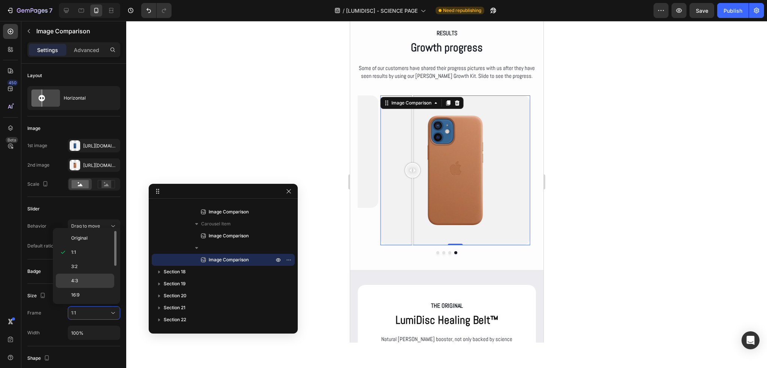
click at [94, 288] on div "4:3" at bounding box center [85, 295] width 58 height 14
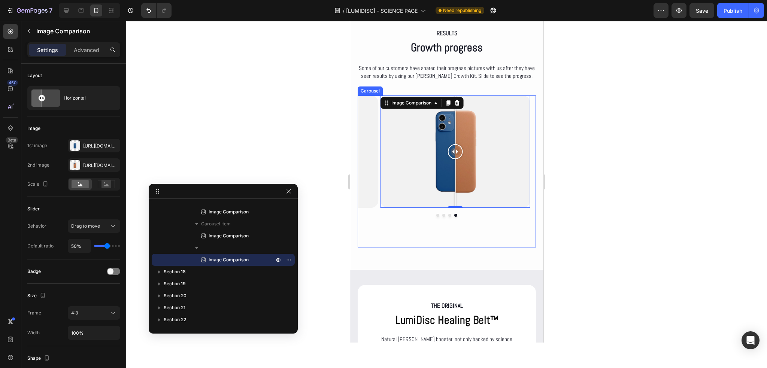
click at [432, 235] on div "Image Comparison Row Image Comparison Image Comparison Image Comparison 0 Carou…" at bounding box center [446, 171] width 178 height 152
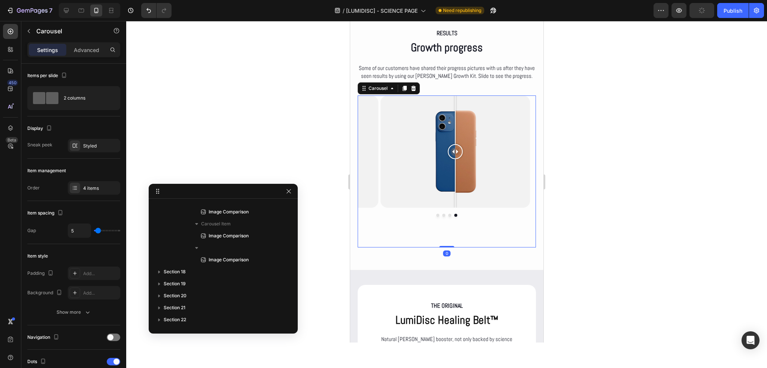
scroll to position [369, 0]
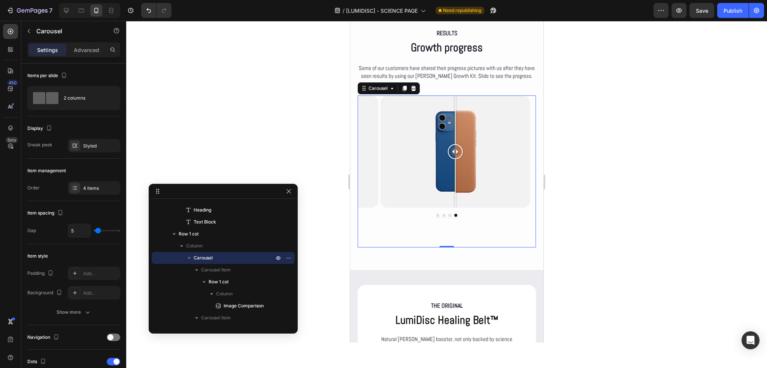
click at [448, 239] on div "Image Comparison Row Image Comparison Image Comparison Image Comparison Carouse…" at bounding box center [446, 171] width 178 height 152
click at [91, 53] on p "Advanced" at bounding box center [86, 50] width 25 height 8
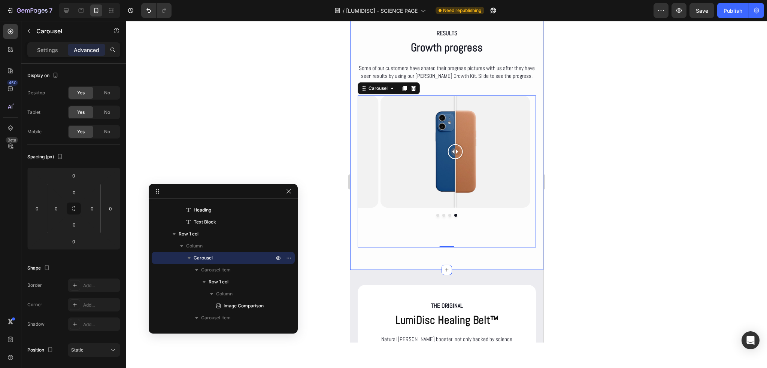
click at [353, 107] on div "RESULTS Text Block Growth progress Heading Some of our customers have shared th…" at bounding box center [446, 137] width 193 height 265
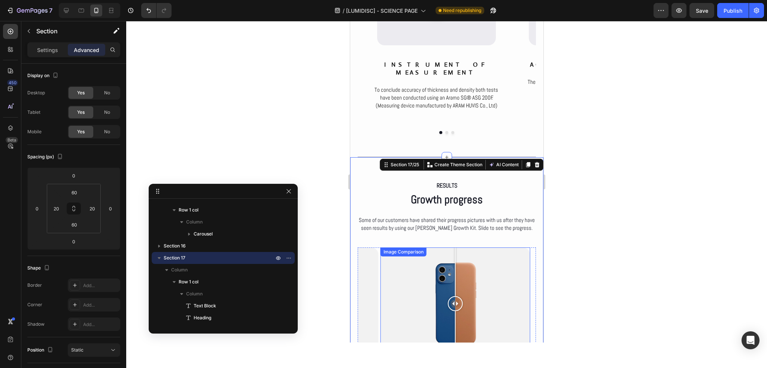
scroll to position [3063, 0]
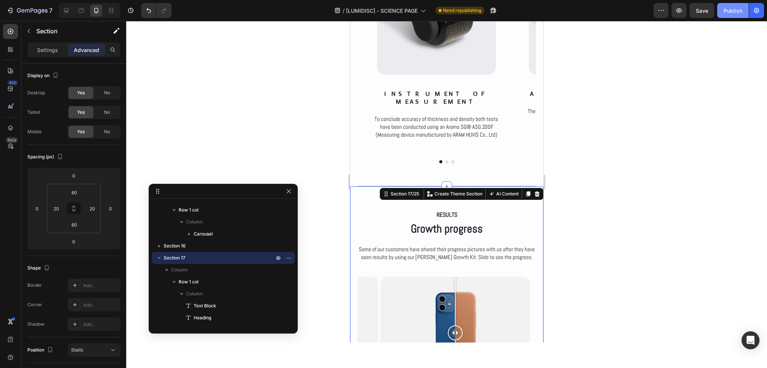
click at [725, 8] on div "Publish" at bounding box center [732, 11] width 19 height 8
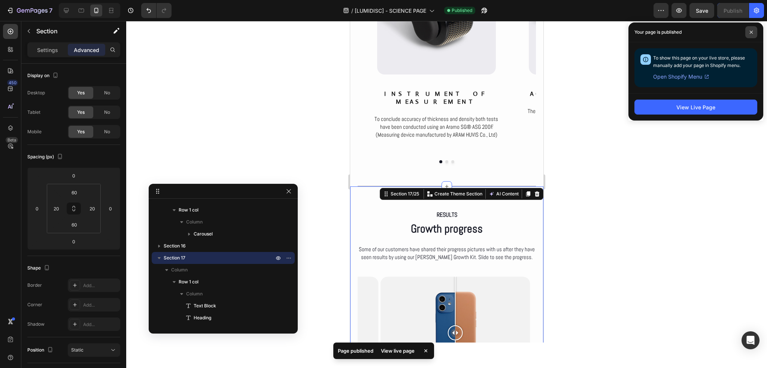
click at [748, 31] on span at bounding box center [751, 32] width 12 height 12
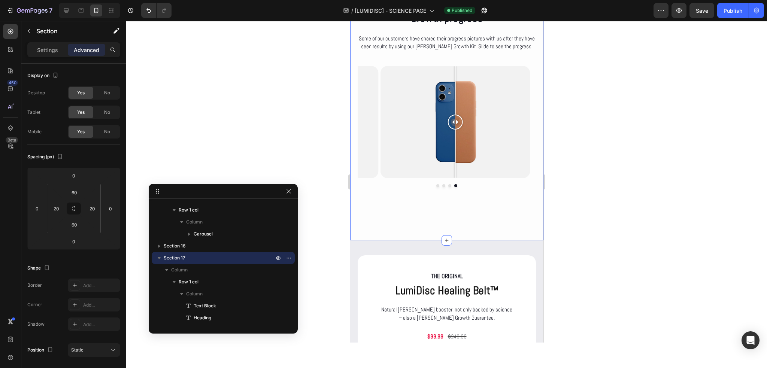
scroll to position [3250, 0]
click at [396, 198] on div "Image Comparison Row Image Comparison Image Comparison Image Comparison Carousel" at bounding box center [446, 143] width 178 height 152
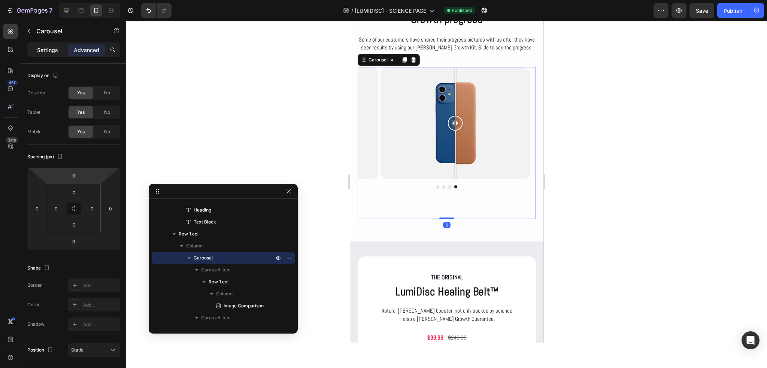
click at [43, 47] on p "Settings" at bounding box center [47, 50] width 21 height 8
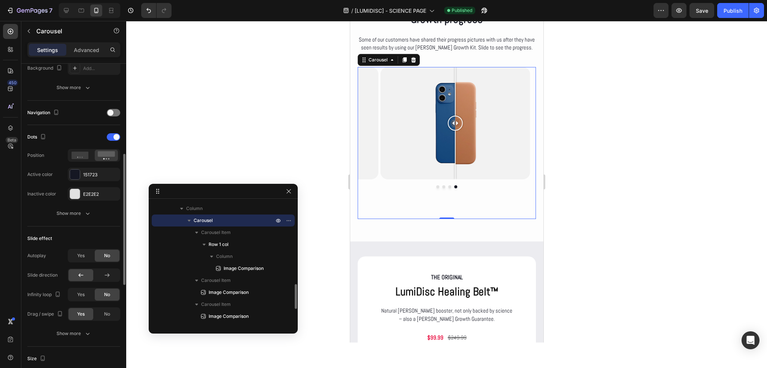
scroll to position [374, 0]
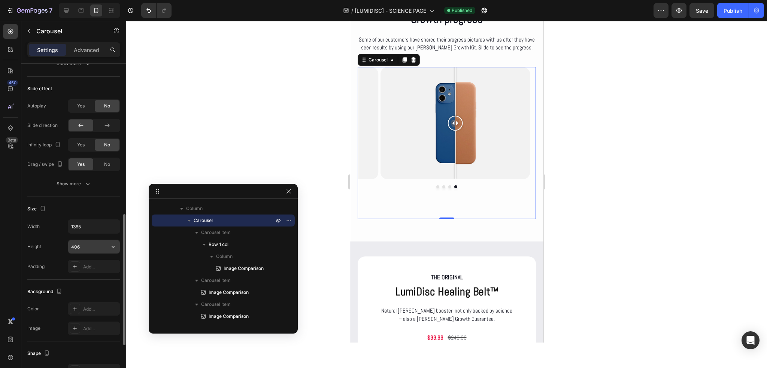
click at [87, 245] on input "406" at bounding box center [94, 246] width 52 height 13
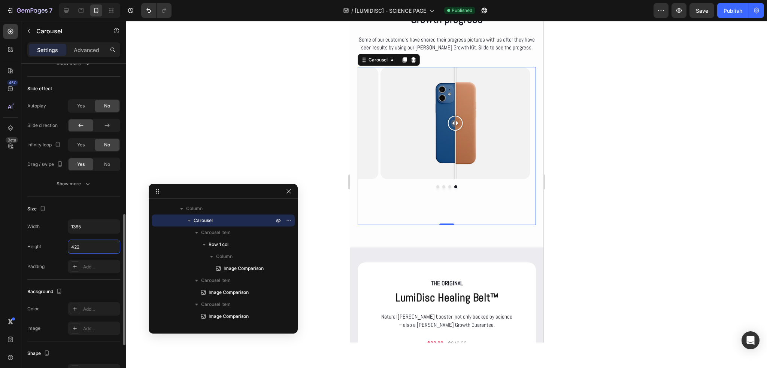
type input "422"
click at [90, 205] on div "Size" at bounding box center [73, 209] width 93 height 12
click at [70, 8] on div at bounding box center [66, 10] width 12 height 12
type input "16"
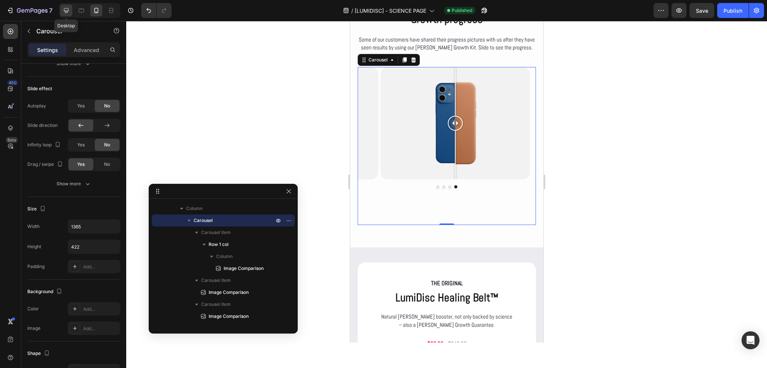
type input "406"
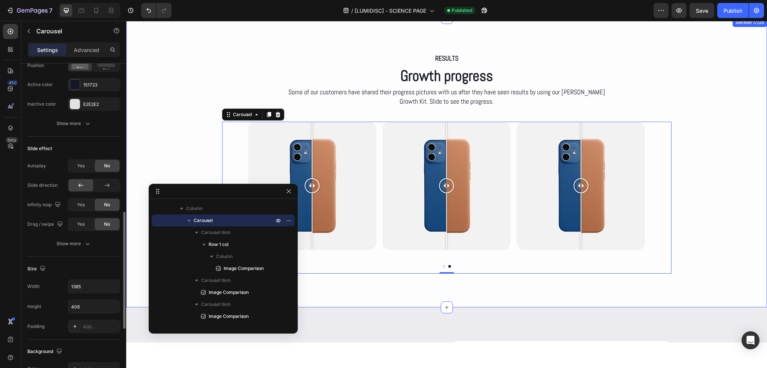
scroll to position [3474, 0]
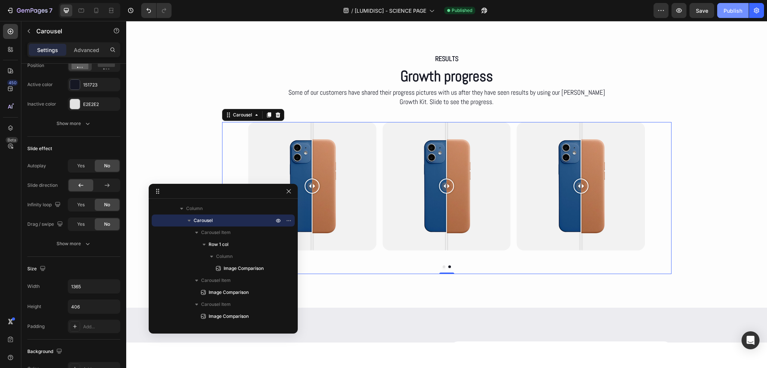
click at [732, 9] on div "Publish" at bounding box center [732, 11] width 19 height 8
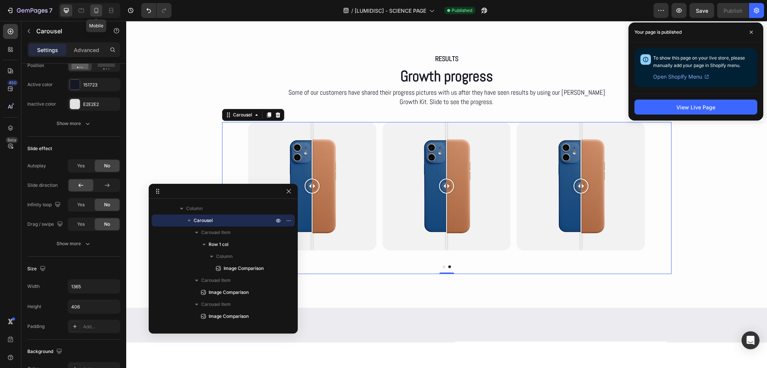
click at [100, 10] on div at bounding box center [96, 10] width 12 height 12
type input "5"
type input "422"
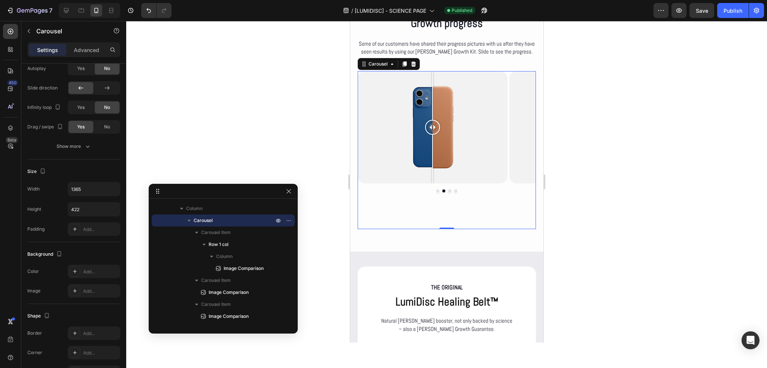
scroll to position [3169, 0]
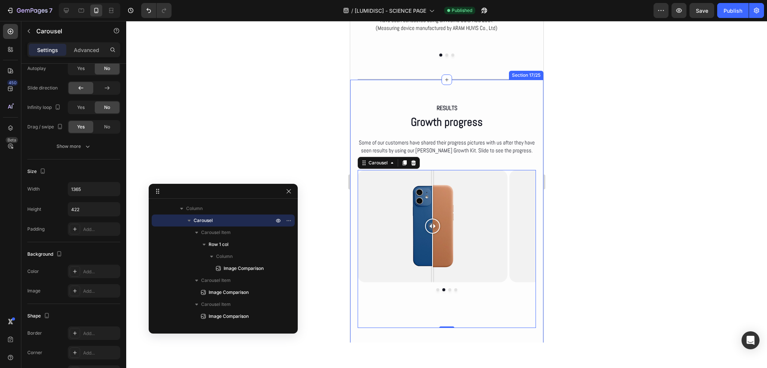
click at [525, 80] on div "RESULTS Text Block Growth progress Heading Some of our customers have shared th…" at bounding box center [446, 215] width 193 height 271
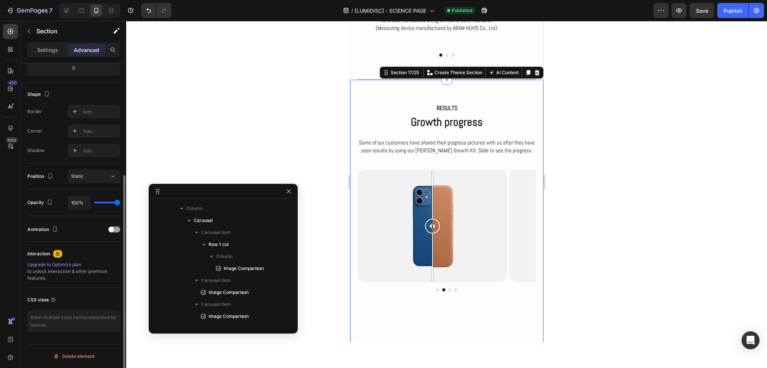
scroll to position [0, 0]
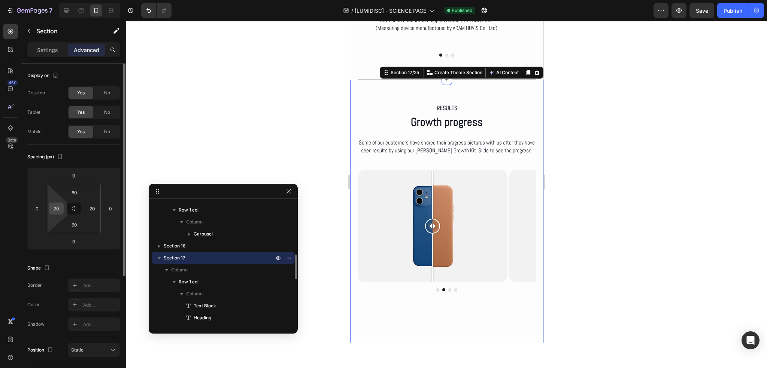
click at [57, 210] on input "20" at bounding box center [56, 208] width 11 height 11
type input "0"
click at [97, 207] on input "20" at bounding box center [91, 208] width 11 height 11
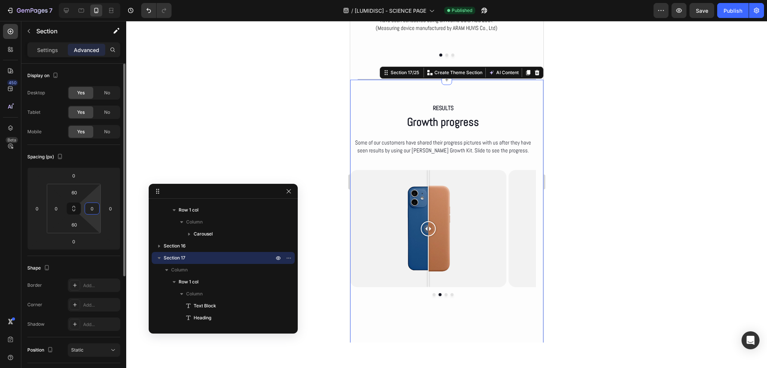
type input "0"
click at [0, 0] on div "Spacing (px) 0 0 0 0 60 0 60 0" at bounding box center [0, 0] width 0 height 0
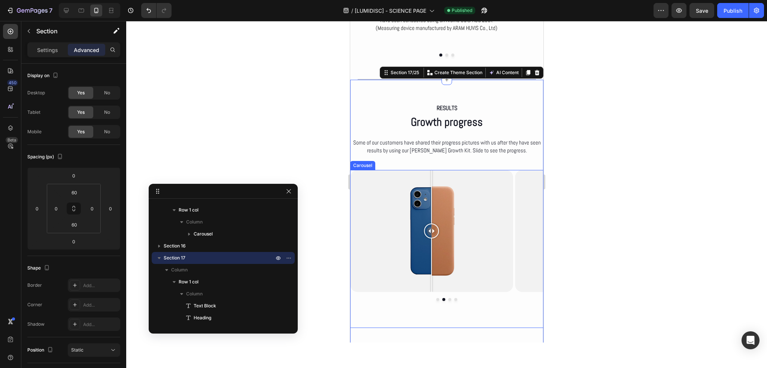
click at [412, 292] on div "Image Comparison Row Image Comparison Image Comparison Image Comparison Carousel" at bounding box center [446, 249] width 193 height 158
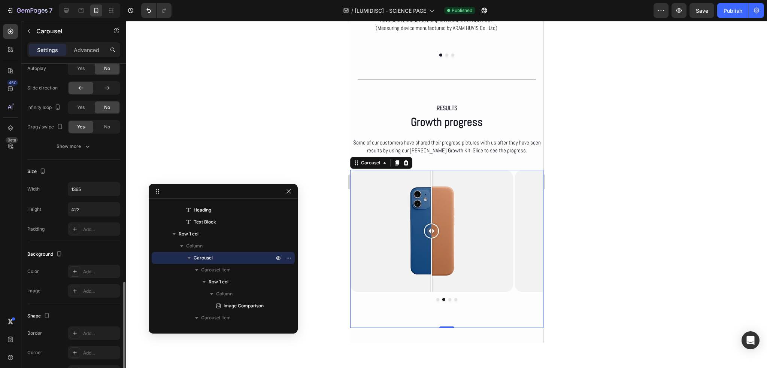
scroll to position [449, 0]
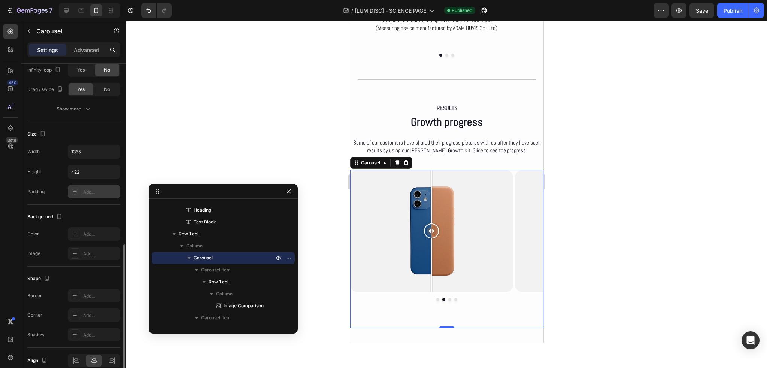
click at [87, 190] on div "Add..." at bounding box center [100, 192] width 35 height 7
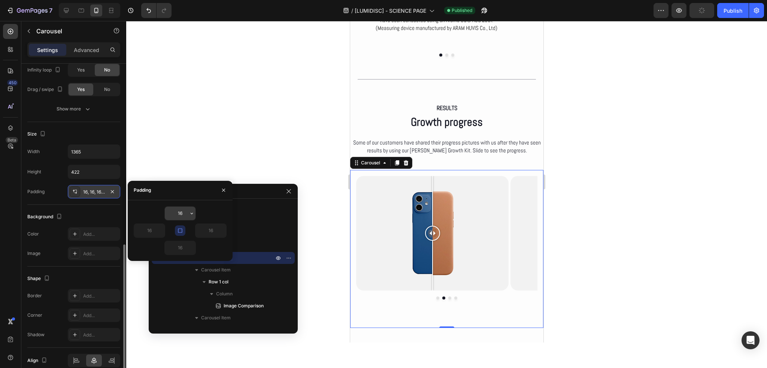
click at [187, 210] on input "16" at bounding box center [180, 213] width 31 height 13
type input "0"
click at [183, 229] on icon "button" at bounding box center [180, 231] width 6 height 6
type input "0"
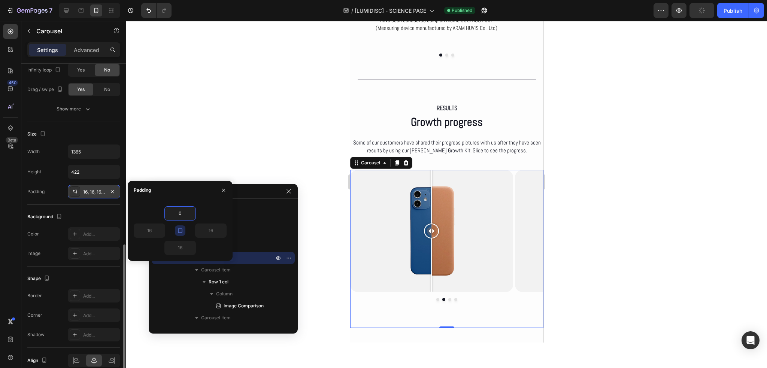
type input "0"
click at [150, 230] on input "0" at bounding box center [149, 230] width 31 height 13
type input "20"
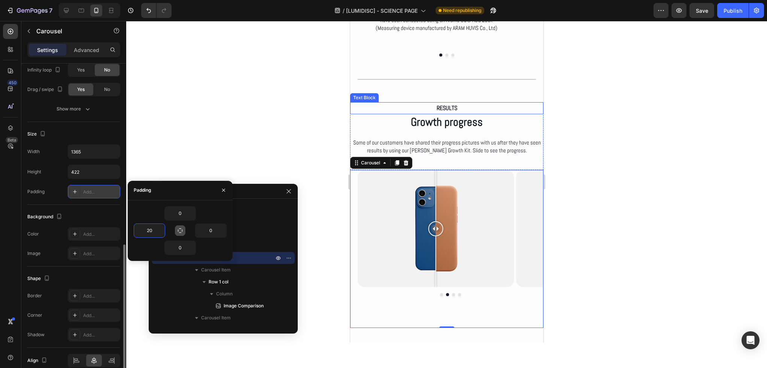
click at [414, 103] on p "RESULTS" at bounding box center [446, 108] width 192 height 11
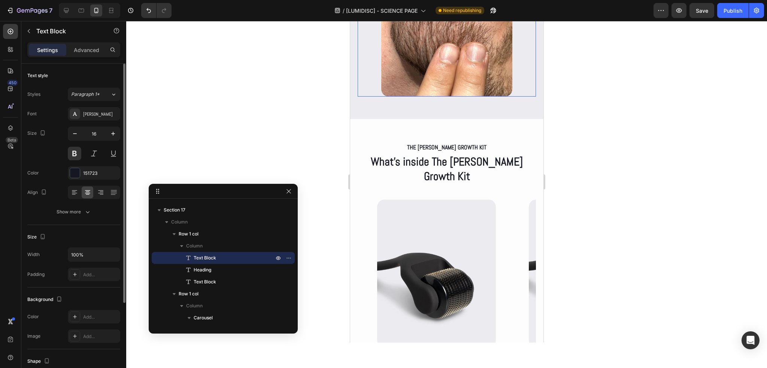
scroll to position [2870, 0]
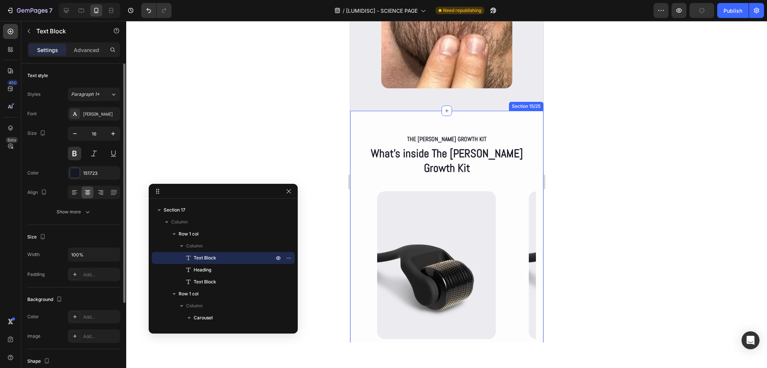
click at [356, 136] on div "The beard Growth kit Text Block What’s inside The Beard Growth Kit Heading Row …" at bounding box center [446, 280] width 193 height 339
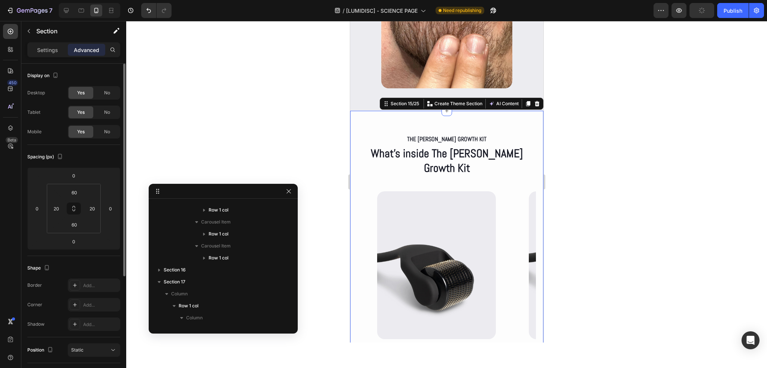
scroll to position [142, 0]
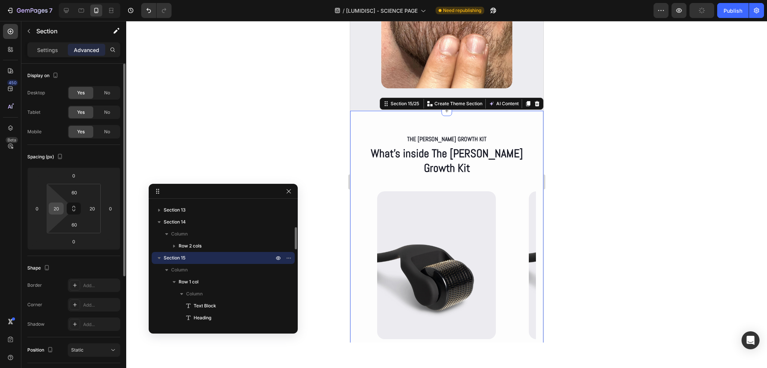
click at [56, 212] on input "20" at bounding box center [56, 208] width 11 height 11
type input "0"
click at [90, 208] on input "20" at bounding box center [91, 208] width 11 height 11
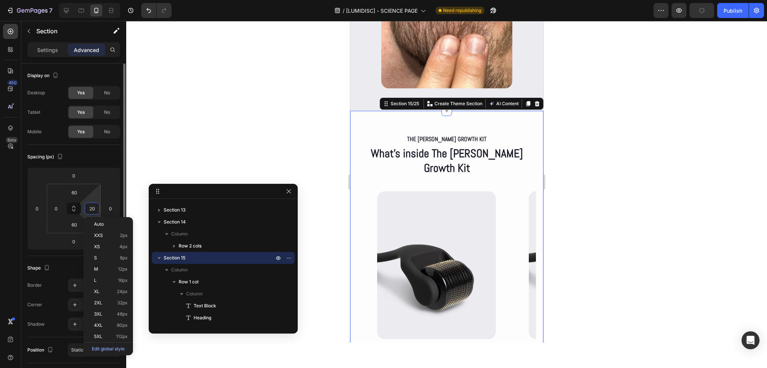
type input "0"
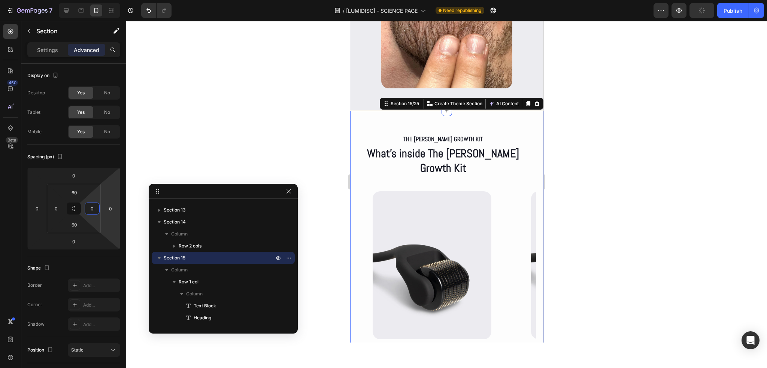
click at [307, 161] on div at bounding box center [446, 194] width 641 height 347
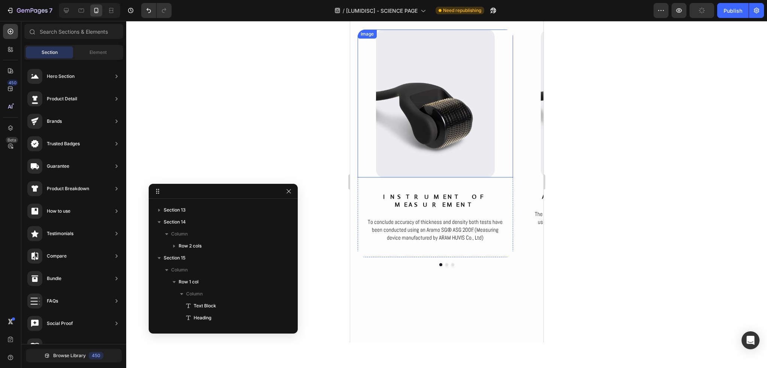
scroll to position [2907, 0]
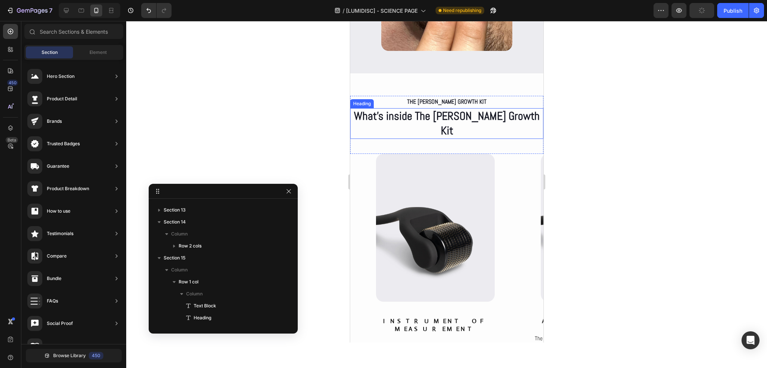
click at [476, 117] on h2 "What’s inside The Beard Growth Kit" at bounding box center [446, 123] width 193 height 31
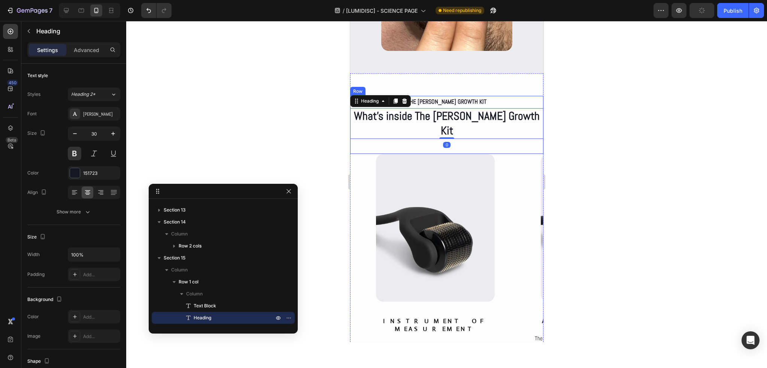
click at [391, 133] on div "The beard Growth kit Text Block What’s inside The Beard Growth Kit Heading 0 Row" at bounding box center [446, 125] width 193 height 58
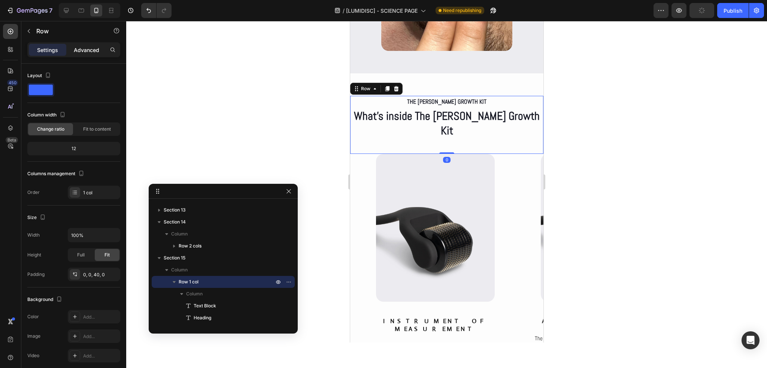
click at [81, 48] on p "Advanced" at bounding box center [86, 50] width 25 height 8
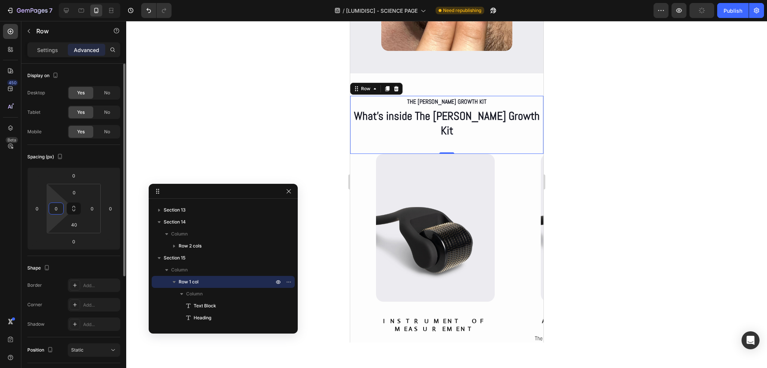
click at [54, 206] on input "0" at bounding box center [56, 208] width 11 height 11
type input "20"
click at [89, 209] on input "0" at bounding box center [91, 208] width 11 height 11
type input "20"
click at [103, 160] on div "Spacing (px)" at bounding box center [73, 157] width 93 height 12
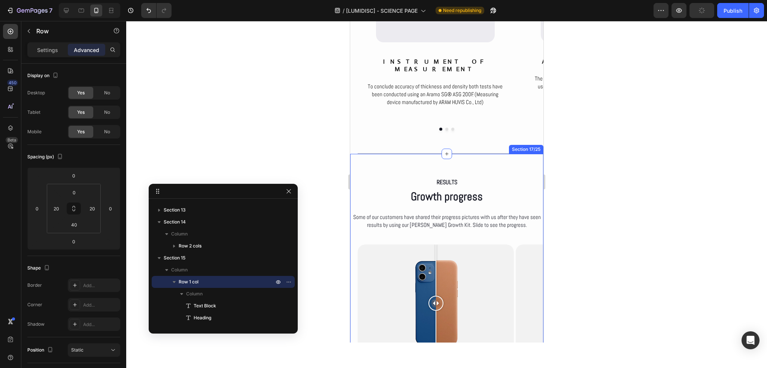
scroll to position [3169, 0]
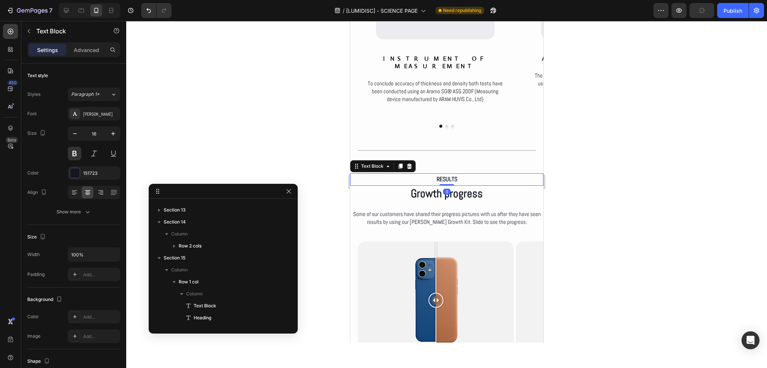
click at [387, 174] on p "RESULTS" at bounding box center [446, 179] width 192 height 11
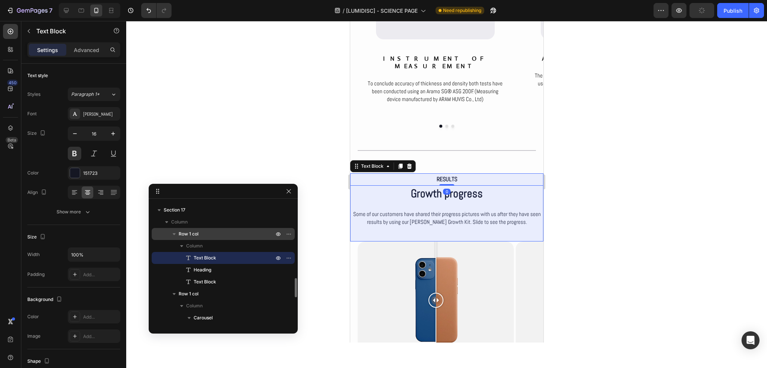
click at [181, 236] on span "Row 1 col" at bounding box center [189, 233] width 20 height 7
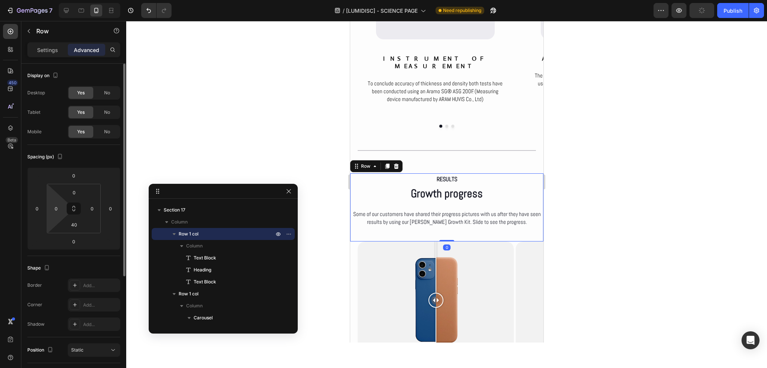
click at [55, 0] on html "7 Version history / [LUMIDISC] - SCIENCE PAGE Need republishing Preview Publish…" at bounding box center [383, 0] width 767 height 0
click at [57, 206] on input "0" at bounding box center [56, 208] width 11 height 11
click at [59, 207] on input "02" at bounding box center [56, 208] width 11 height 11
type input "20"
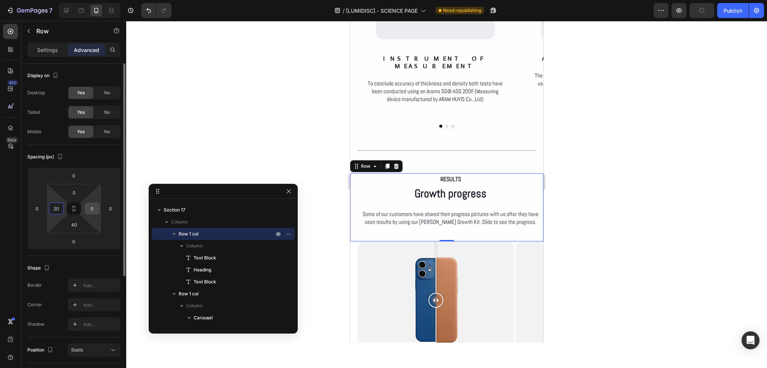
click at [87, 207] on input "0" at bounding box center [91, 208] width 11 height 11
type input "20"
click at [91, 0] on html "7 Version history / [LUMIDISC] - SCIENCE PAGE Need republishing Preview Publish…" at bounding box center [383, 0] width 767 height 0
click at [94, 161] on div "Spacing (px)" at bounding box center [73, 157] width 93 height 12
click at [739, 6] on button "Publish" at bounding box center [732, 10] width 31 height 15
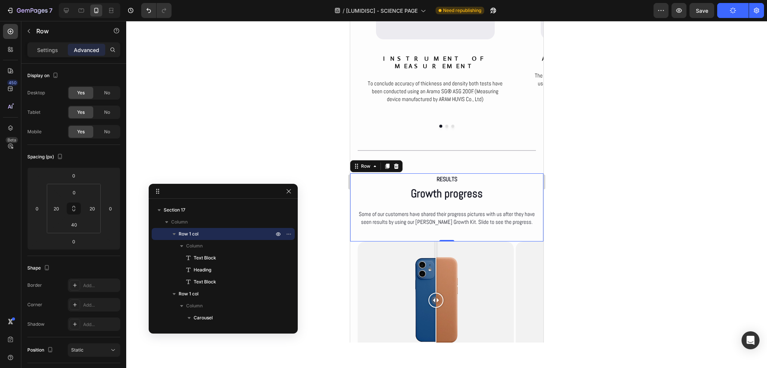
click at [277, 123] on div at bounding box center [446, 194] width 641 height 347
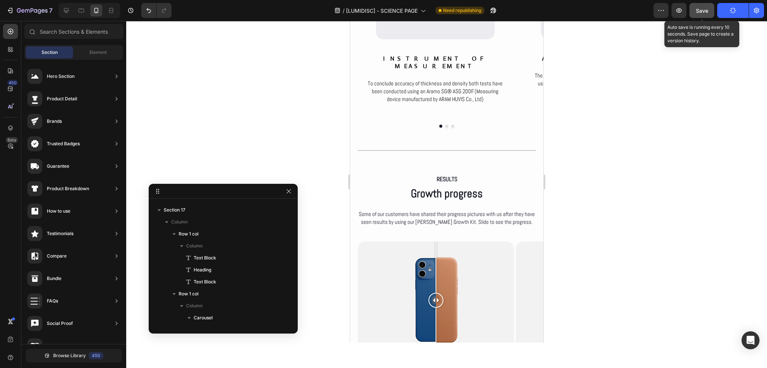
click at [702, 13] on span "Save" at bounding box center [702, 10] width 12 height 6
click at [295, 119] on div at bounding box center [446, 194] width 641 height 347
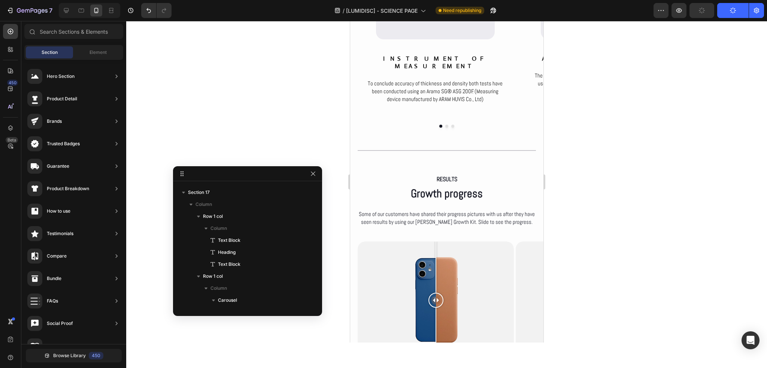
drag, startPoint x: 244, startPoint y: 196, endPoint x: 274, endPoint y: 160, distance: 47.3
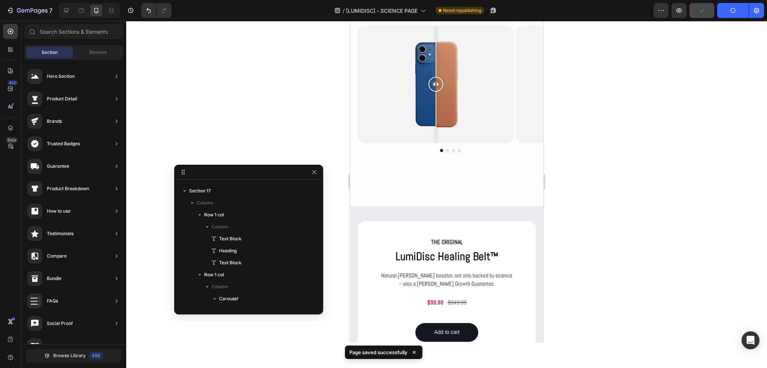
scroll to position [3431, 0]
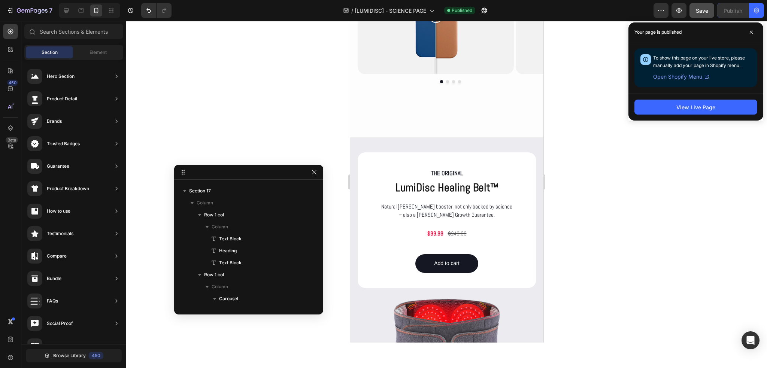
click at [574, 94] on div at bounding box center [446, 194] width 641 height 347
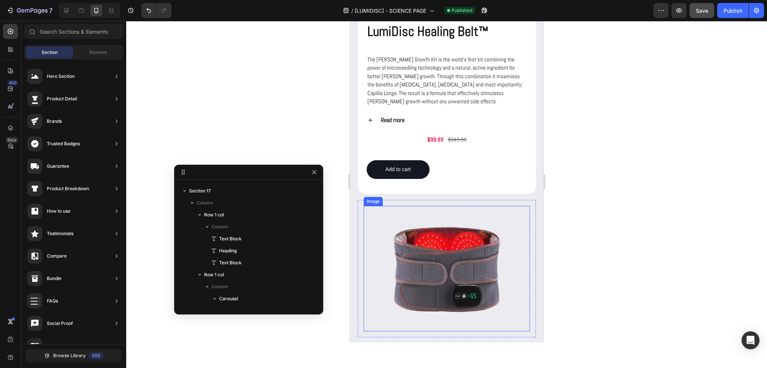
scroll to position [773, 0]
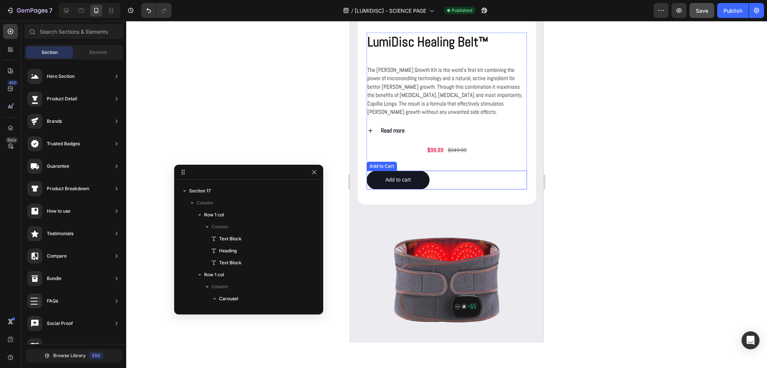
click at [440, 179] on div "Add to cart Add to Cart" at bounding box center [446, 180] width 160 height 19
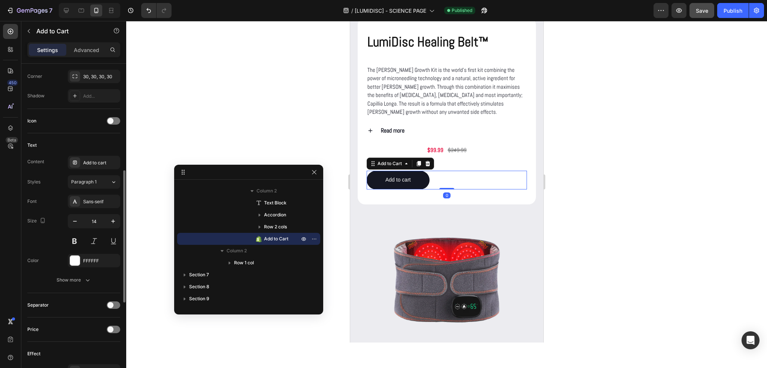
scroll to position [475, 0]
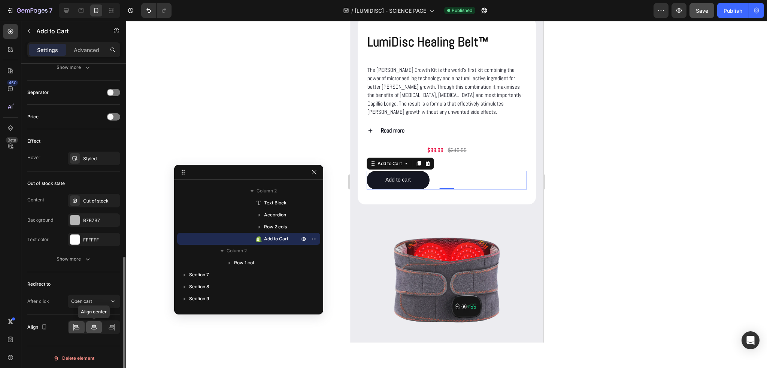
click at [95, 324] on icon at bounding box center [93, 327] width 7 height 7
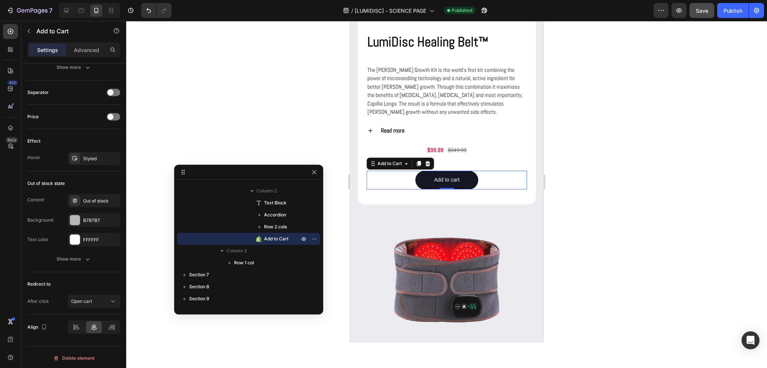
click at [606, 208] on div at bounding box center [446, 194] width 641 height 347
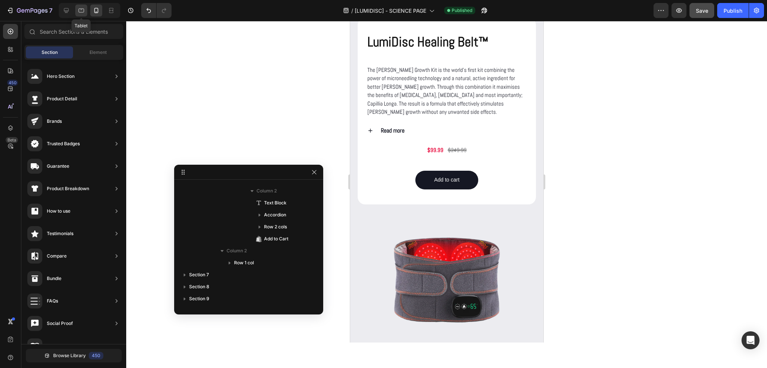
click at [84, 10] on icon at bounding box center [82, 11] width 6 height 4
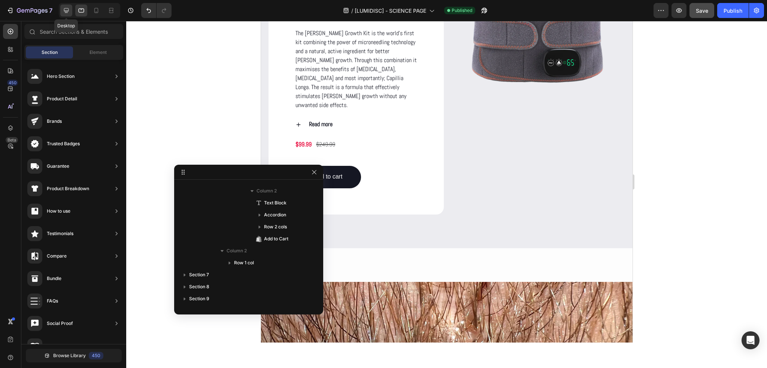
drag, startPoint x: 64, startPoint y: 10, endPoint x: 69, endPoint y: 10, distance: 4.9
click at [65, 10] on icon at bounding box center [66, 10] width 7 height 7
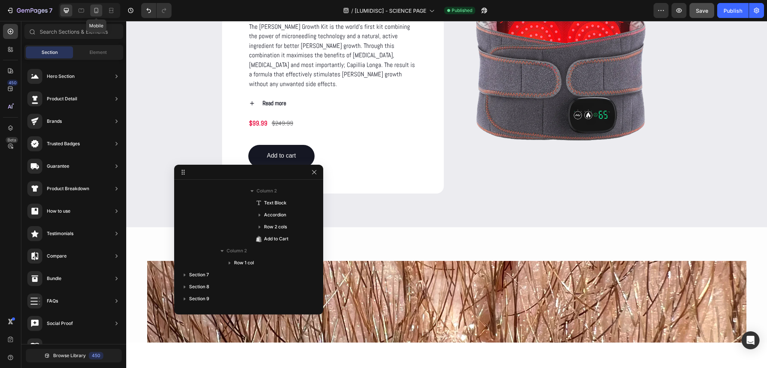
click at [95, 10] on icon at bounding box center [95, 10] width 7 height 7
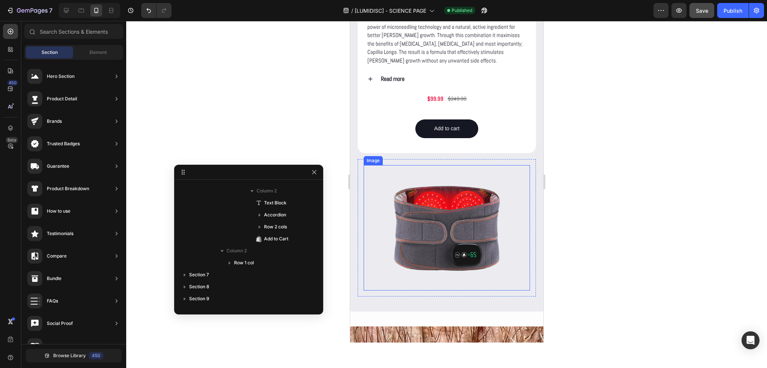
scroll to position [848, 0]
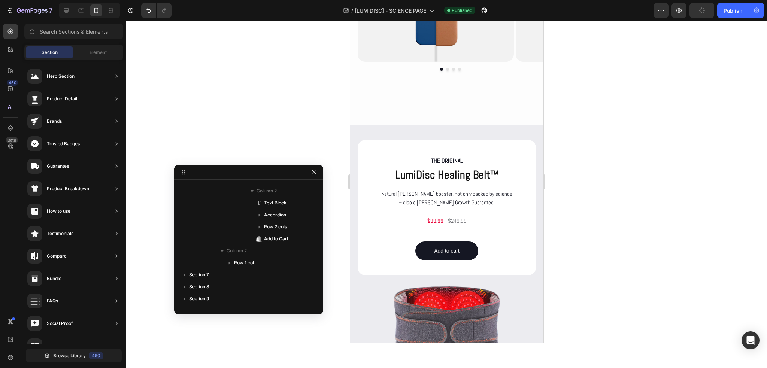
drag, startPoint x: 540, startPoint y: 85, endPoint x: 904, endPoint y: 282, distance: 413.5
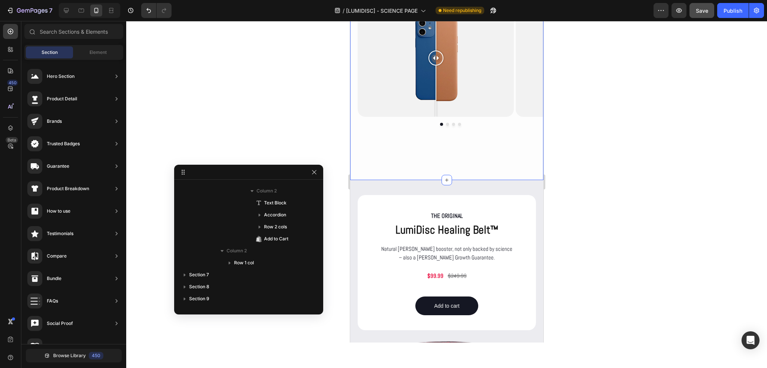
click at [426, 166] on div "RESULTS Text Block Growth progress Heading Some of our customers have shared th…" at bounding box center [446, 44] width 193 height 271
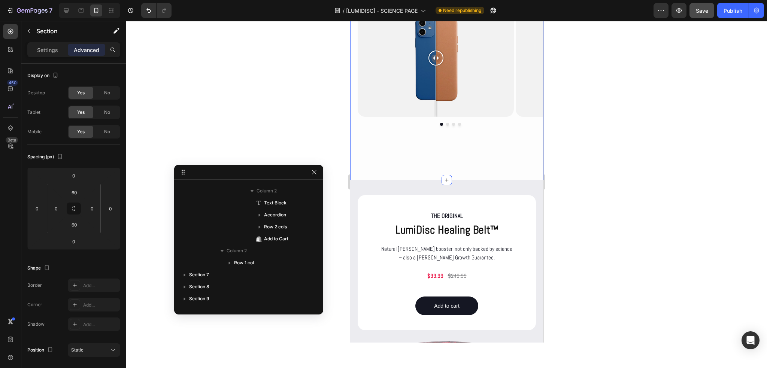
scroll to position [645, 0]
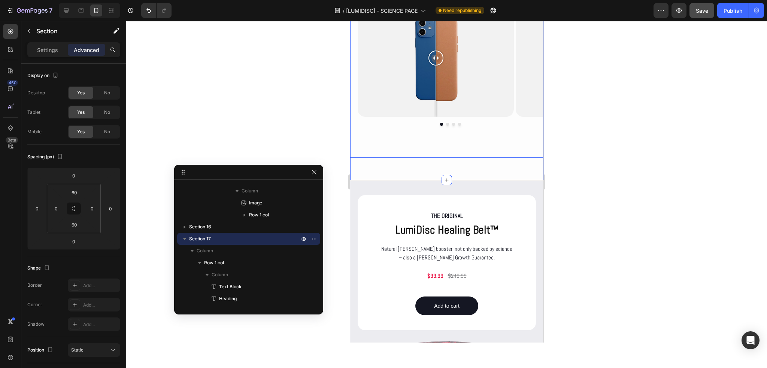
click at [364, 150] on div "Image Comparison Row Image Comparison Image Comparison Image Comparison Carousel" at bounding box center [446, 79] width 193 height 158
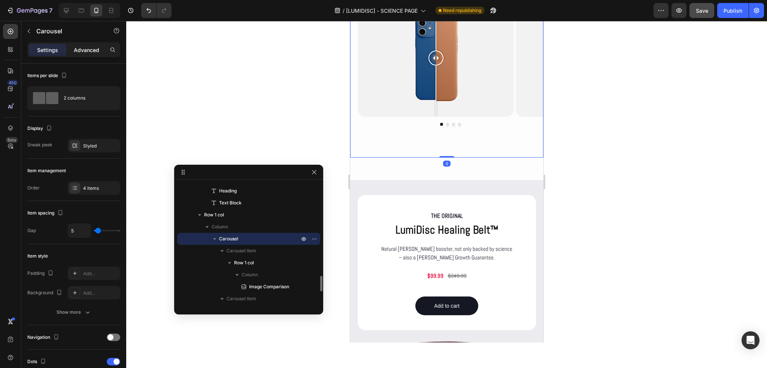
click at [91, 51] on p "Advanced" at bounding box center [86, 50] width 25 height 8
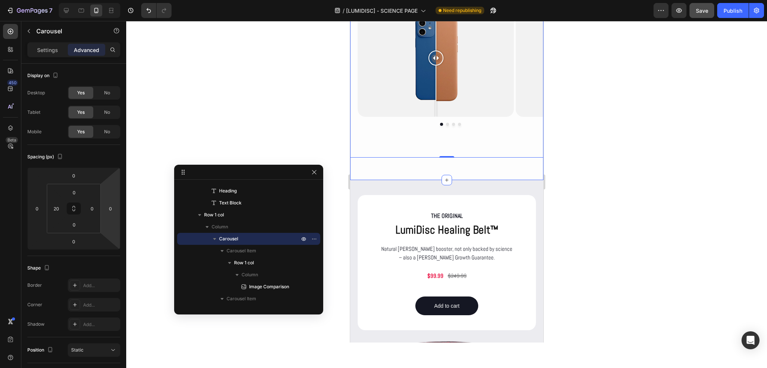
click at [415, 166] on div "RESULTS Text Block Growth progress Heading Some of our customers have shared th…" at bounding box center [446, 44] width 193 height 271
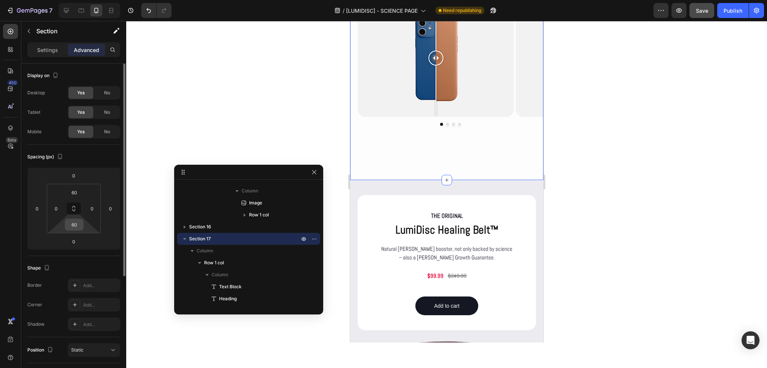
click at [83, 227] on div "60" at bounding box center [74, 225] width 19 height 12
click at [78, 226] on input "60" at bounding box center [74, 224] width 15 height 11
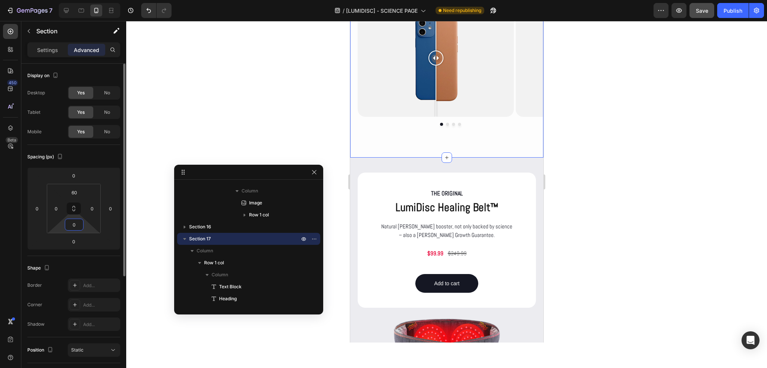
type input "0"
click at [80, 160] on div "Spacing (px)" at bounding box center [73, 157] width 93 height 12
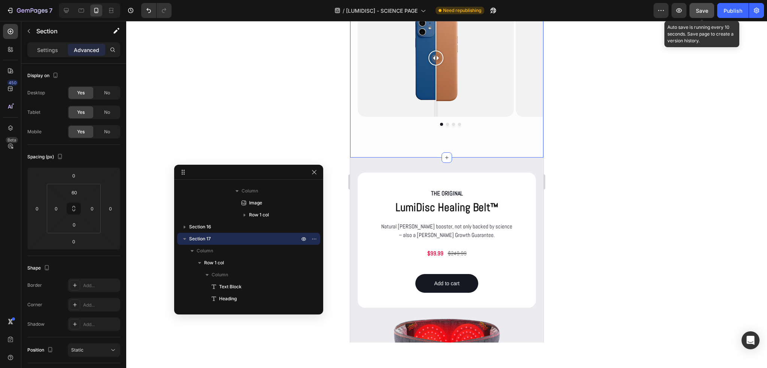
click at [710, 7] on button "Save" at bounding box center [701, 10] width 25 height 15
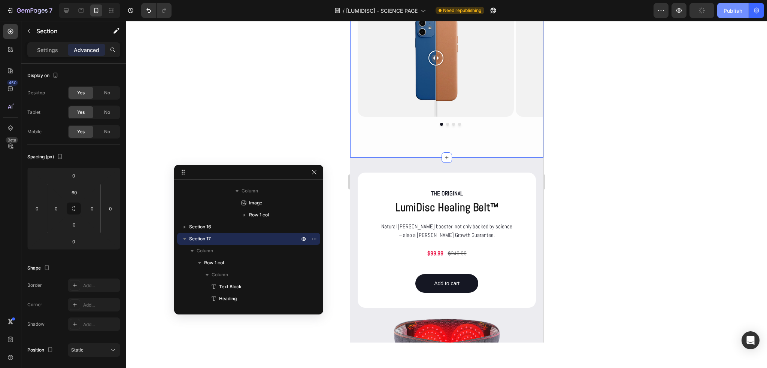
click at [735, 9] on div "Publish" at bounding box center [732, 11] width 19 height 8
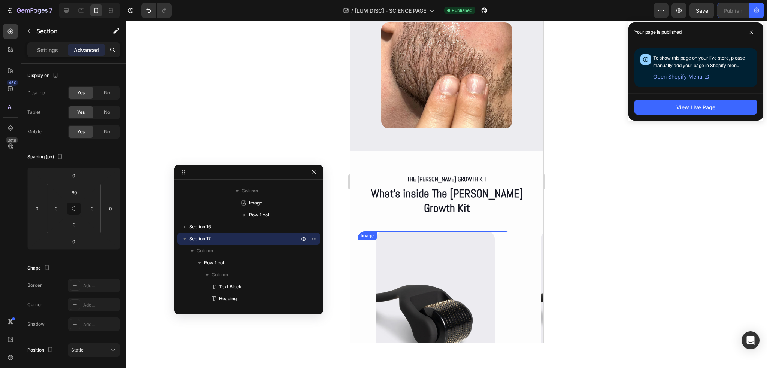
scroll to position [3204, 0]
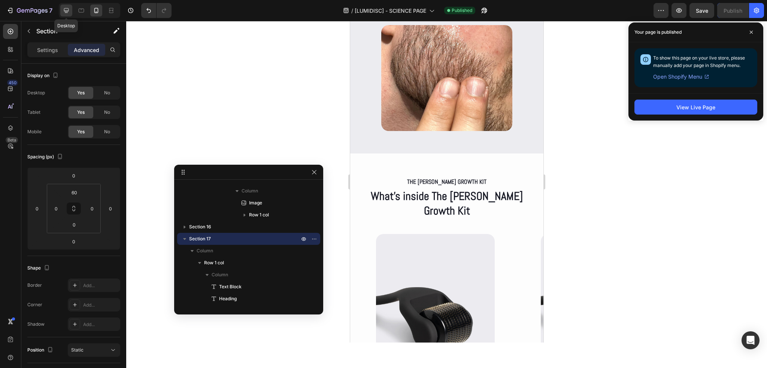
click at [66, 6] on div at bounding box center [66, 10] width 12 height 12
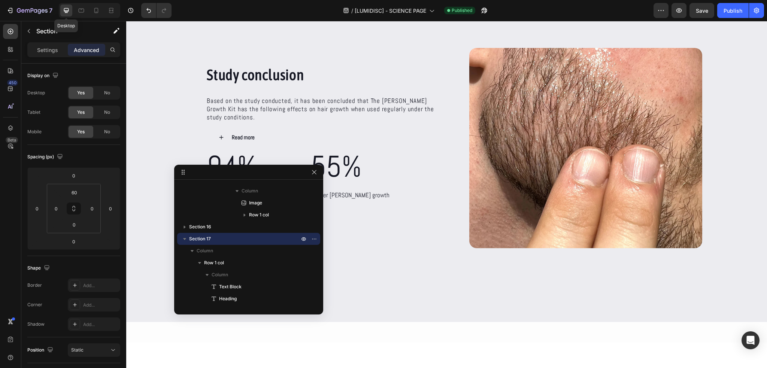
type input "90"
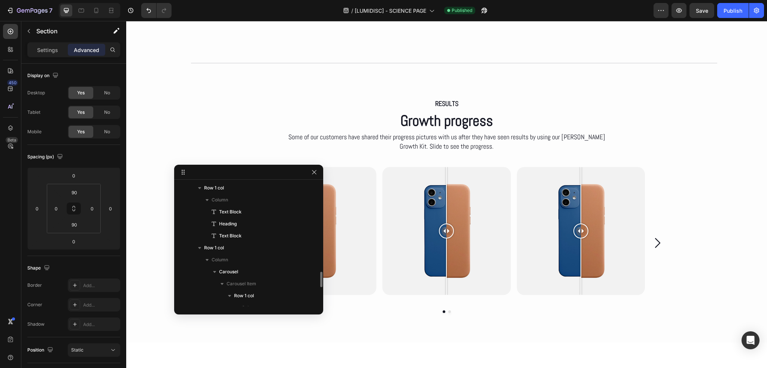
scroll to position [3823, 0]
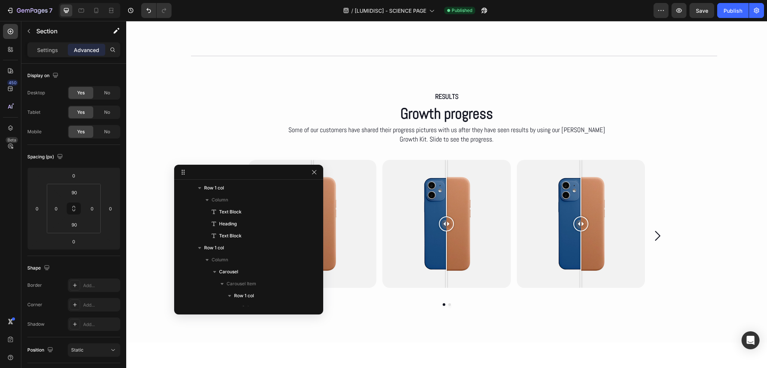
click at [188, 56] on div "RESULTS Text Block Growth progress Heading Some of our customers have shared th…" at bounding box center [446, 200] width 641 height 289
click at [191, 56] on div at bounding box center [454, 56] width 526 height 0
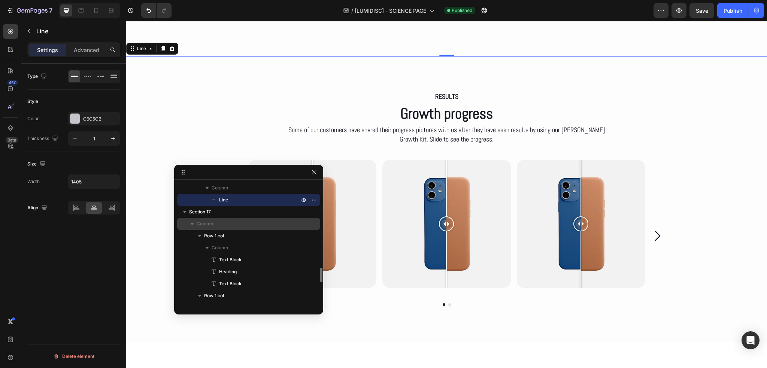
scroll to position [682, 0]
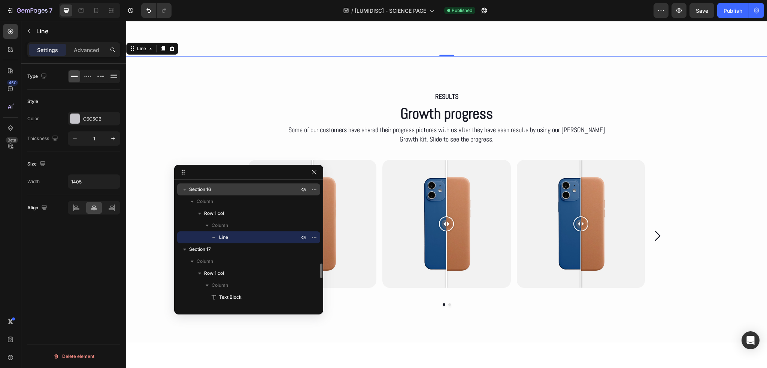
click at [207, 189] on span "Section 16" at bounding box center [200, 189] width 22 height 7
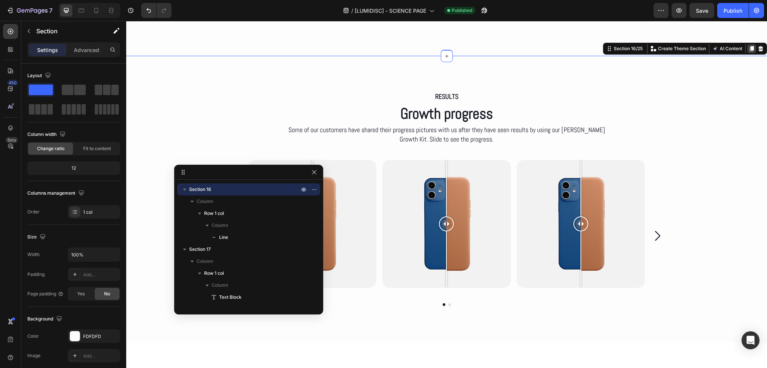
click at [750, 46] on icon at bounding box center [752, 48] width 4 height 5
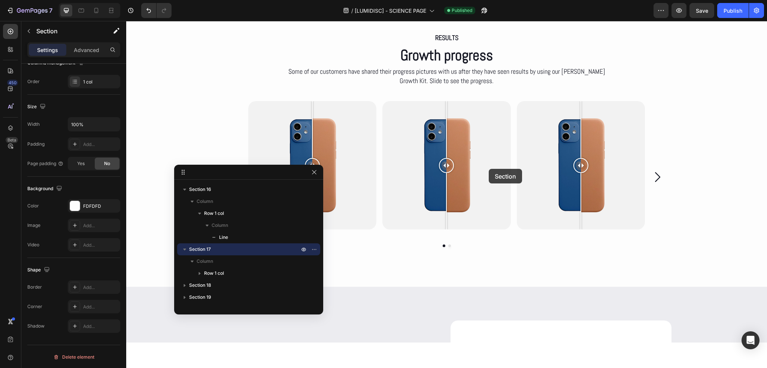
scroll to position [4010, 0]
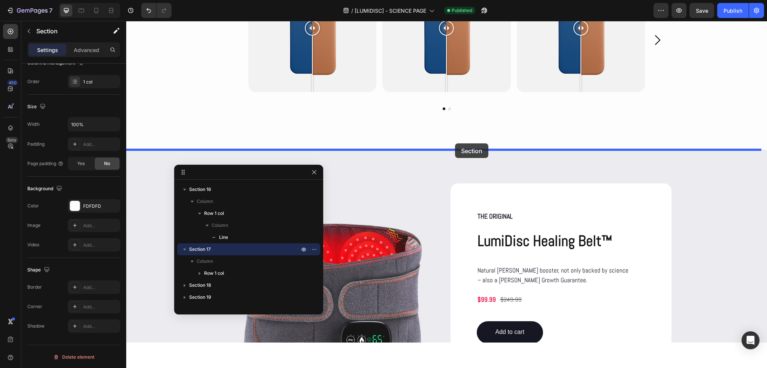
drag, startPoint x: 617, startPoint y: 40, endPoint x: 455, endPoint y: 143, distance: 192.1
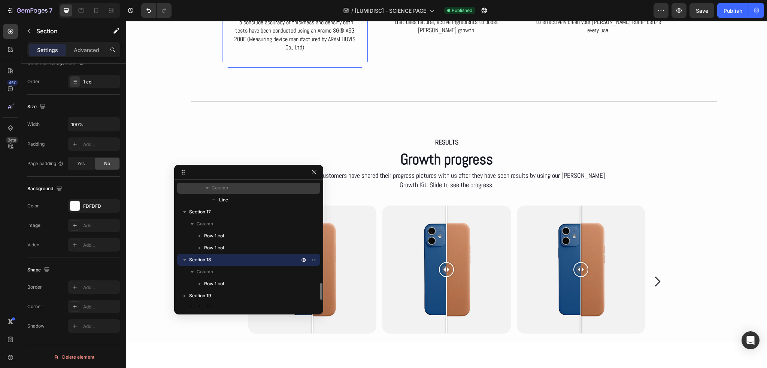
scroll to position [3785, 0]
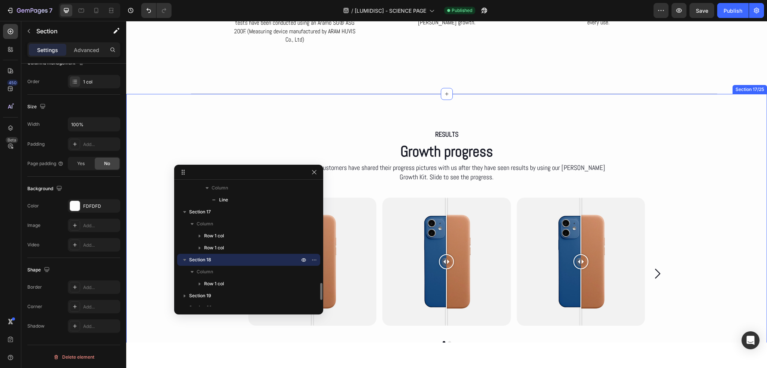
click at [173, 113] on div "RESULTS Text Block Growth progress Heading Some of our customers have shared th…" at bounding box center [446, 238] width 641 height 289
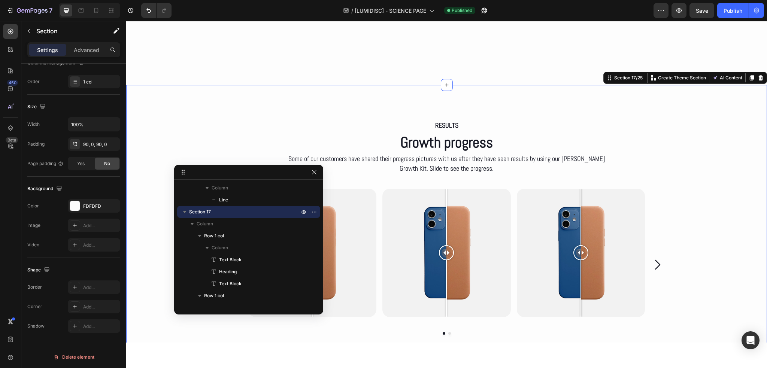
scroll to position [4010, 0]
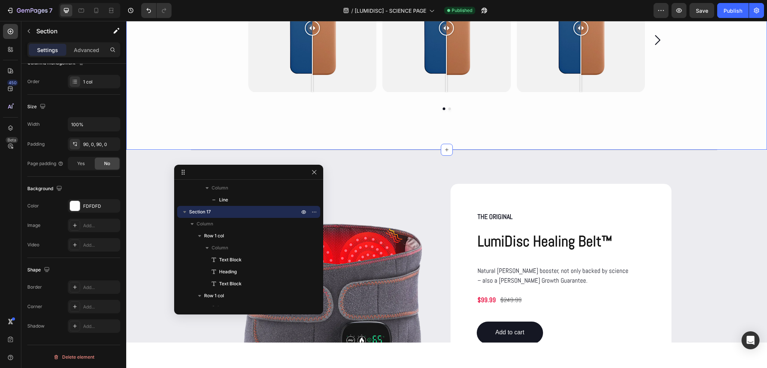
click at [165, 81] on div "RESULTS Text Block Growth progress Heading Some of our customers have shared th…" at bounding box center [446, 5] width 641 height 222
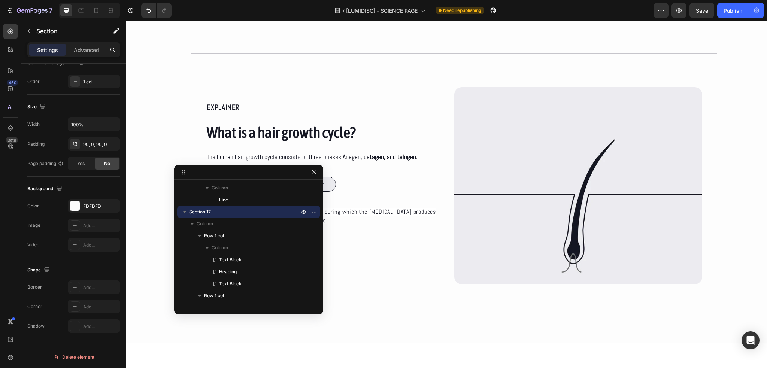
scroll to position [303, 0]
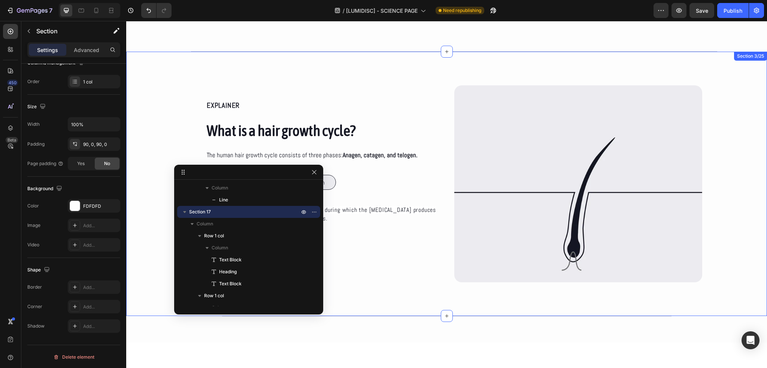
click at [418, 52] on div "EXPLAINER Text Block What is a hair growth cycle? Heading The human hair growth…" at bounding box center [446, 184] width 641 height 264
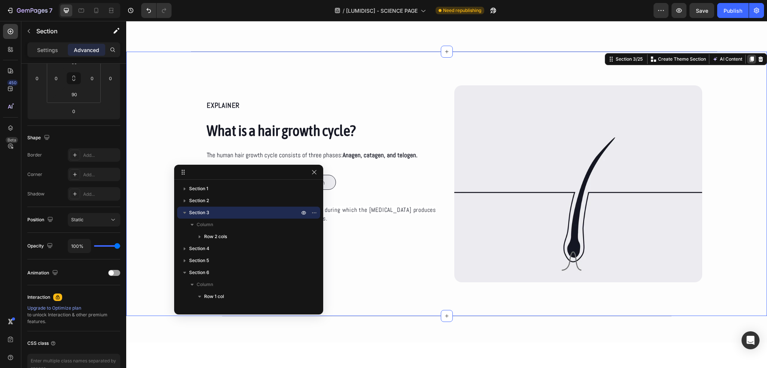
click at [750, 57] on icon at bounding box center [752, 59] width 4 height 5
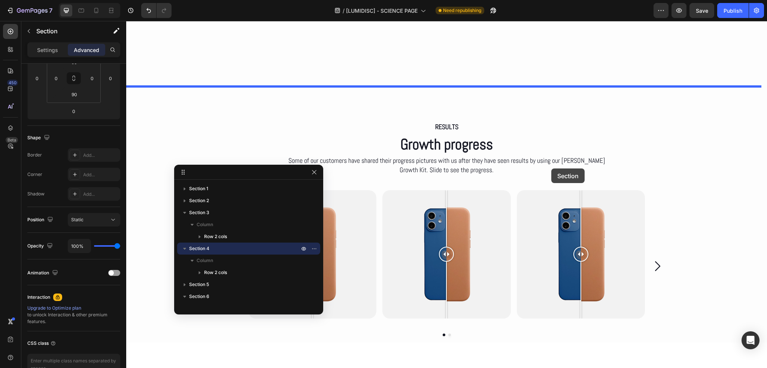
scroll to position [3771, 0]
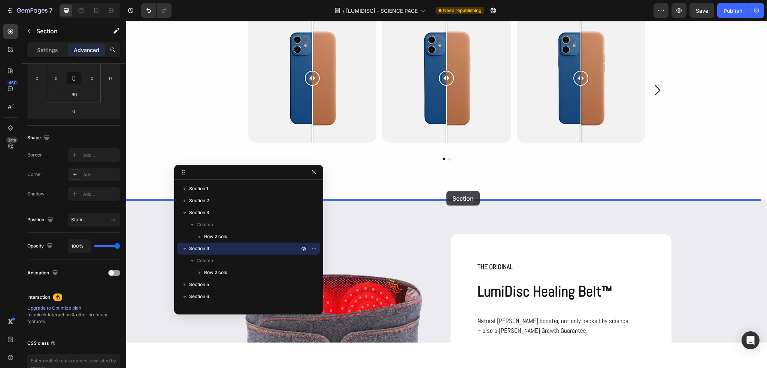
drag, startPoint x: 621, startPoint y: 42, endPoint x: 446, endPoint y: 191, distance: 229.5
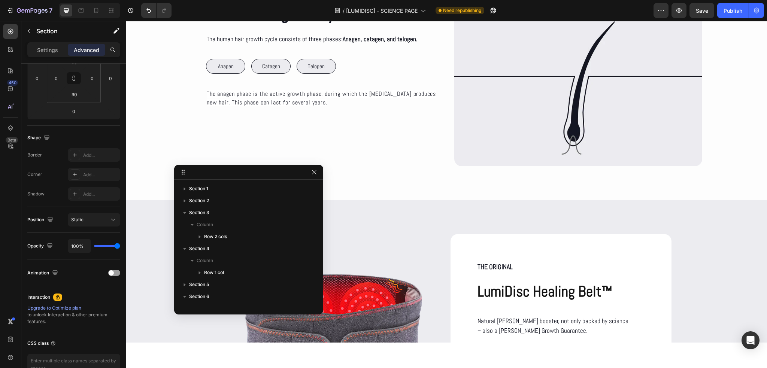
scroll to position [3507, 0]
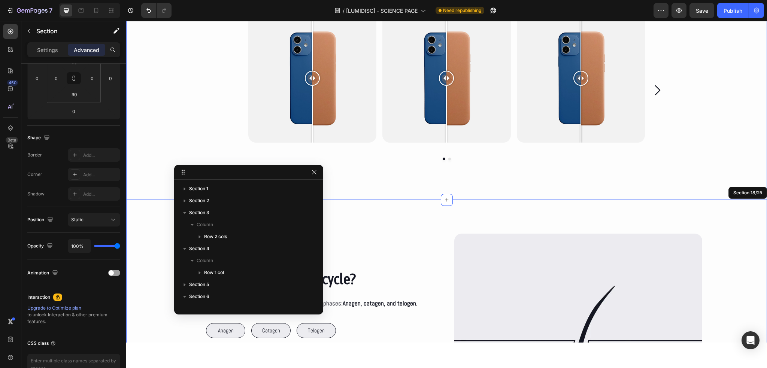
click at [407, 179] on div "RESULTS Text Block Growth progress Heading Some of our customers have shared th…" at bounding box center [446, 55] width 641 height 289
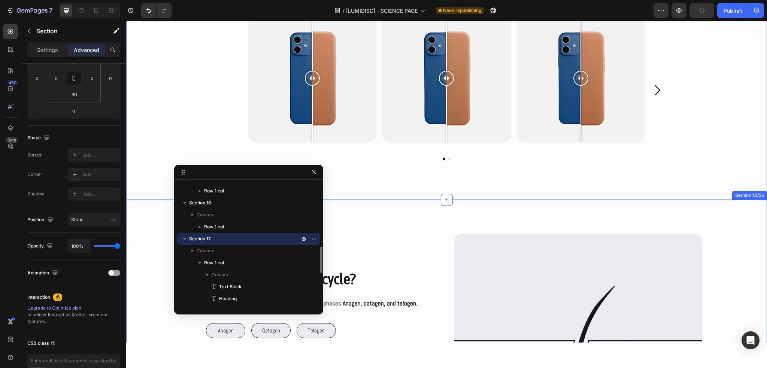
click at [407, 236] on div "EXPLAINER Text Block What is a hair growth cycle? Heading The human hair growth…" at bounding box center [315, 318] width 248 height 168
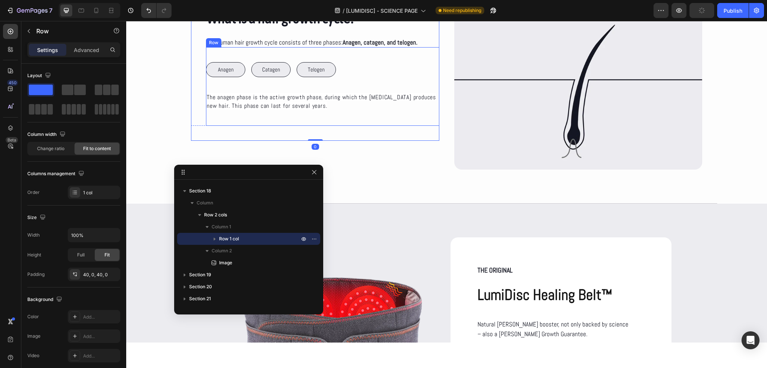
scroll to position [3769, 0]
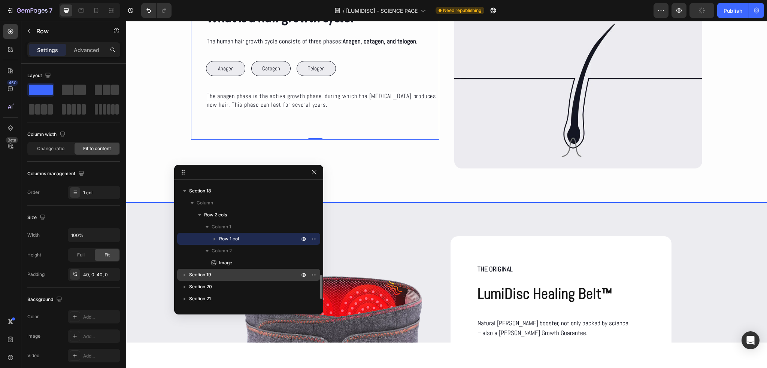
click at [213, 272] on p "Section 19" at bounding box center [245, 274] width 112 height 7
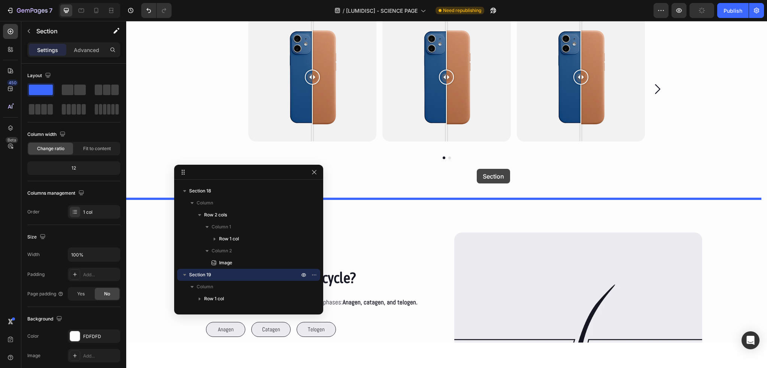
scroll to position [3507, 0]
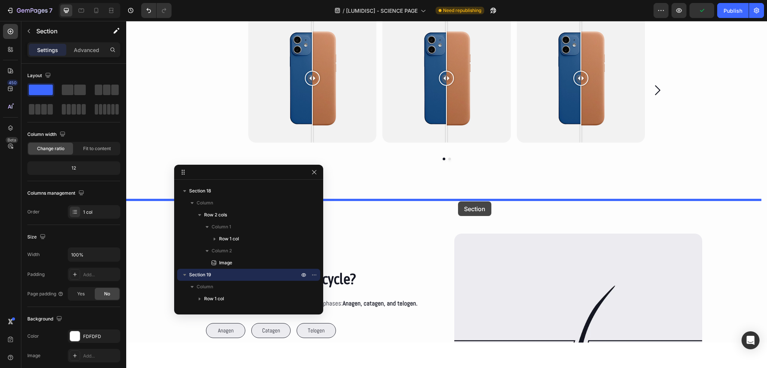
drag, startPoint x: 619, startPoint y: 192, endPoint x: 458, endPoint y: 201, distance: 161.7
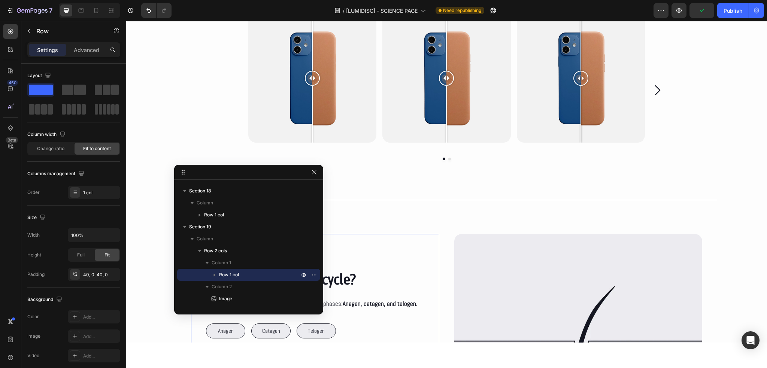
click at [422, 238] on div "EXPLAINER Text Block What is a hair growth cycle? Heading The human hair growth…" at bounding box center [315, 318] width 248 height 168
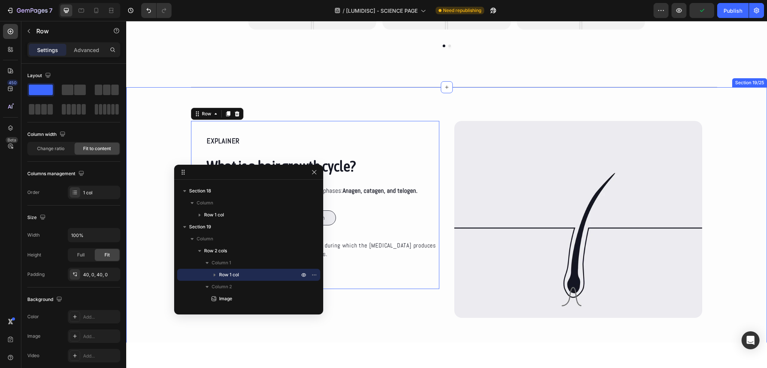
scroll to position [3619, 0]
click at [433, 109] on div "EXPLAINER Text Block What is a hair growth cycle? Heading The human hair growth…" at bounding box center [446, 220] width 641 height 264
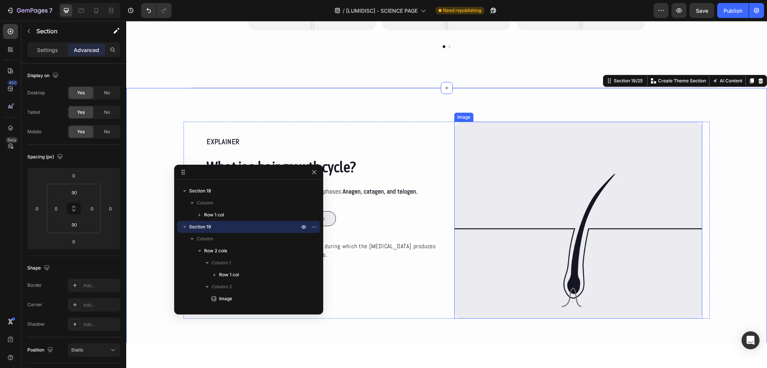
click at [558, 210] on img at bounding box center [578, 220] width 248 height 197
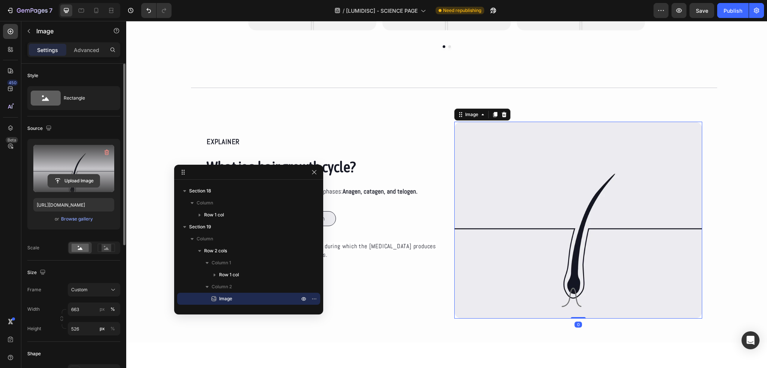
click at [70, 179] on input "file" at bounding box center [74, 180] width 52 height 13
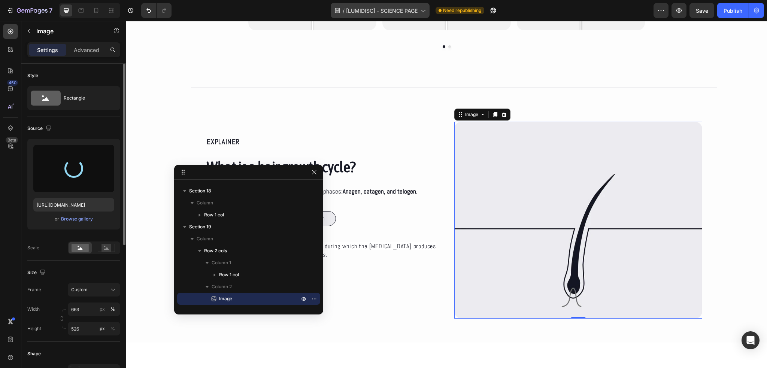
type input "https://cdn.shopify.com/s/files/1/0686/4712/5143/files/gempages_575915822975812…"
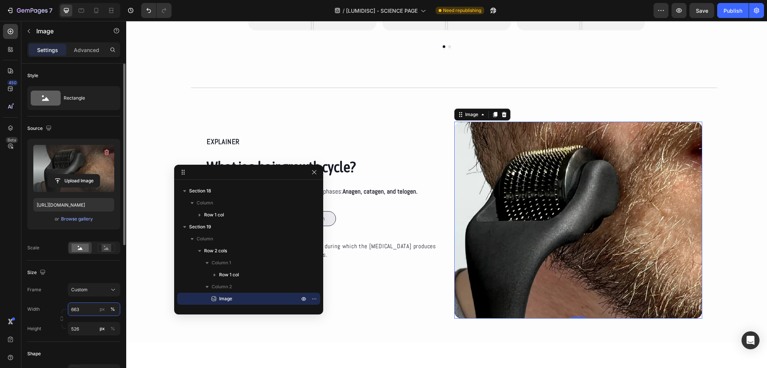
click at [83, 305] on input "663" at bounding box center [94, 309] width 52 height 13
type input "662"
click at [91, 328] on input "526" at bounding box center [94, 328] width 52 height 13
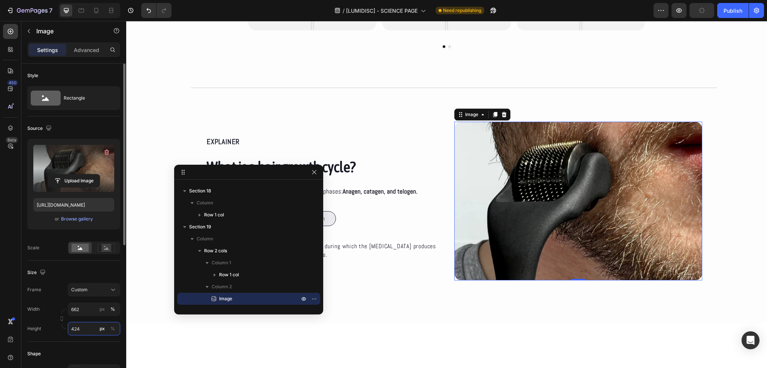
type input "424"
click at [60, 287] on div "Frame Custom" at bounding box center [73, 289] width 93 height 13
click at [434, 153] on div "EXPLAINER Text Block What is a hair growth cycle? Heading The human hair growth…" at bounding box center [322, 206] width 233 height 138
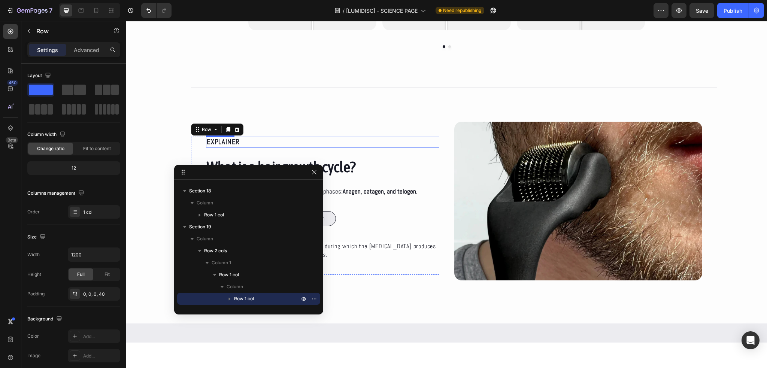
click at [221, 143] on p "EXPLAINER" at bounding box center [323, 141] width 232 height 9
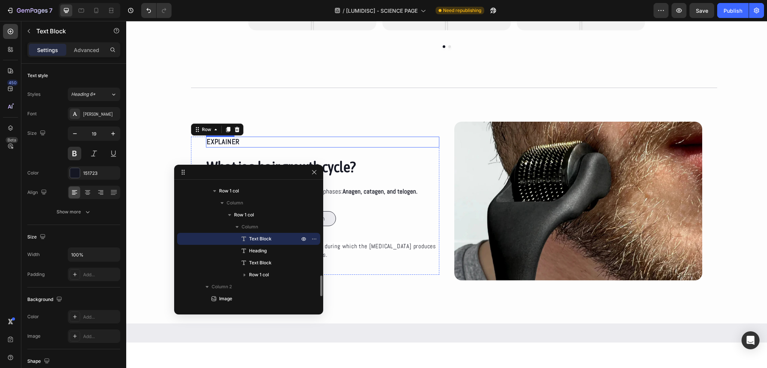
click at [221, 143] on p "EXPLAINER" at bounding box center [323, 141] width 232 height 9
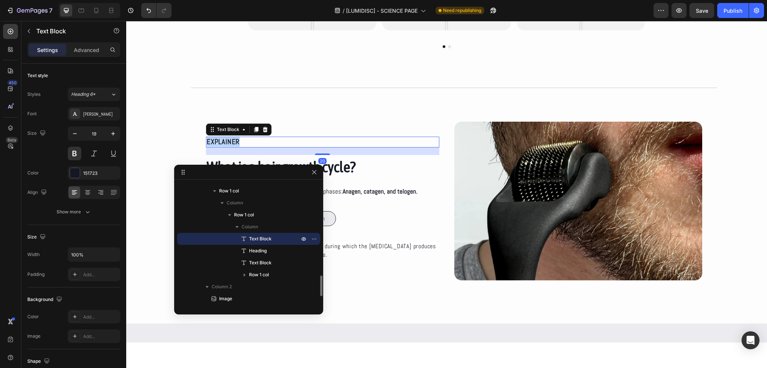
click at [221, 143] on p "EXPLAINER" at bounding box center [323, 141] width 232 height 9
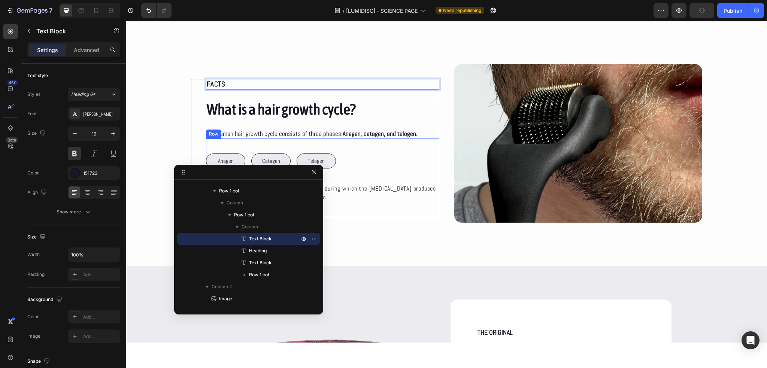
scroll to position [3657, 0]
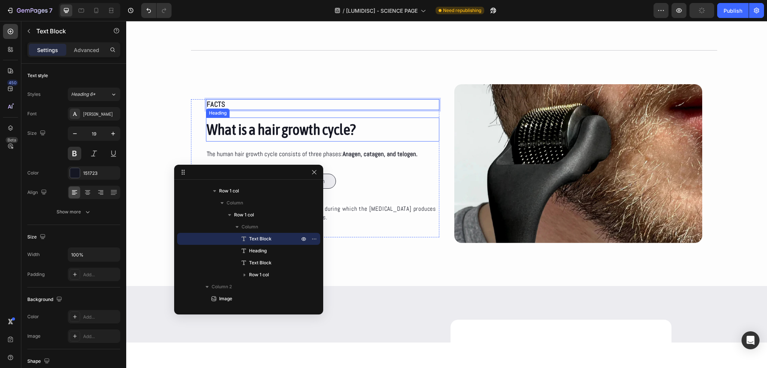
click at [246, 125] on h2 "What is a hair growth cycle?" at bounding box center [322, 130] width 233 height 24
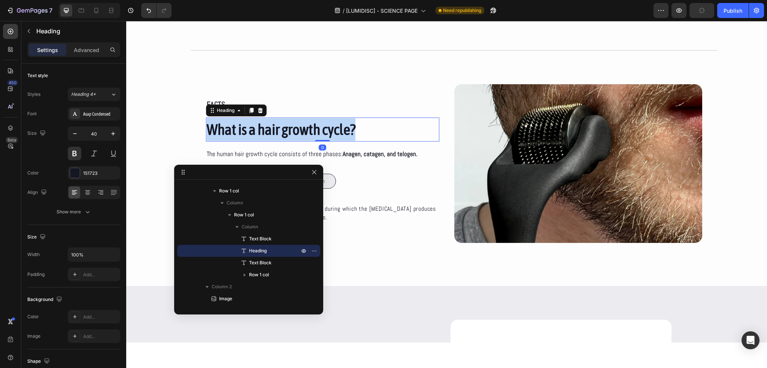
click at [246, 125] on p "What is a hair growth cycle?" at bounding box center [323, 129] width 232 height 22
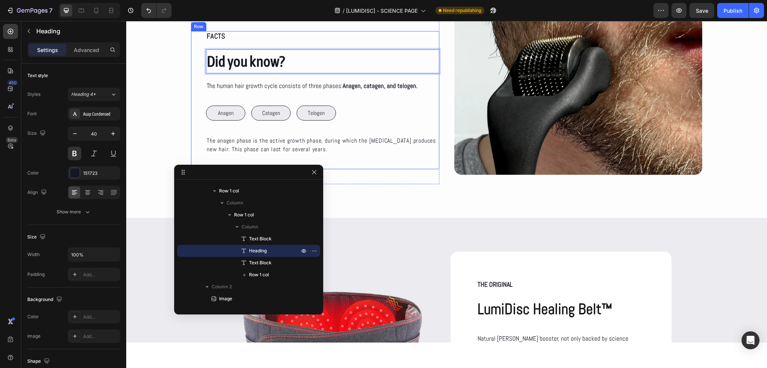
scroll to position [3732, 0]
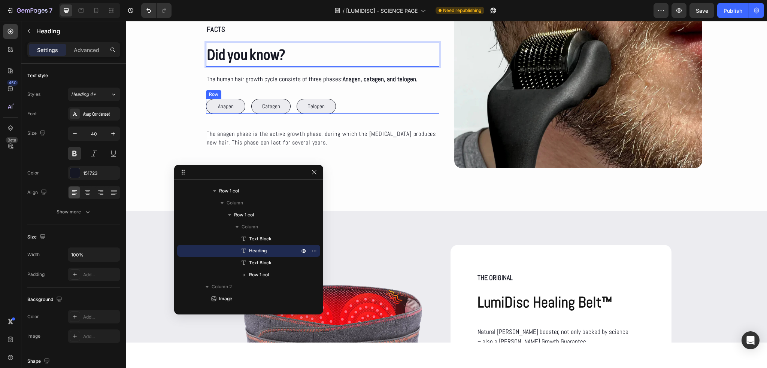
click at [373, 106] on div "Anagen Button Catagen Button Telogen Button Row" at bounding box center [322, 106] width 233 height 15
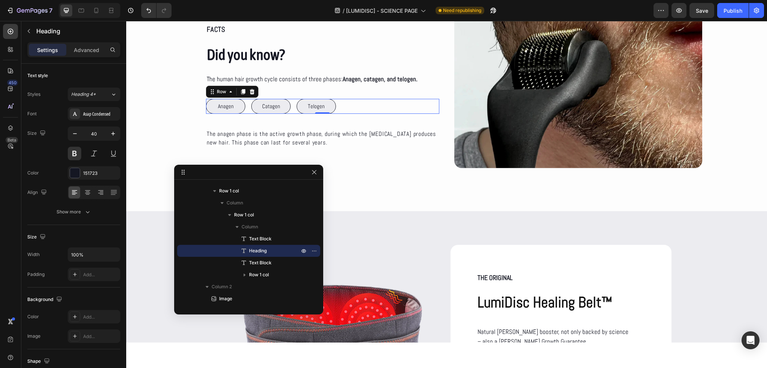
scroll to position [633, 0]
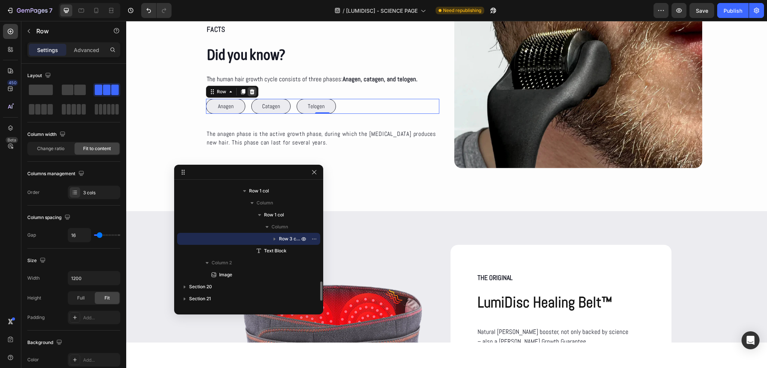
click at [250, 90] on icon at bounding box center [252, 91] width 5 height 5
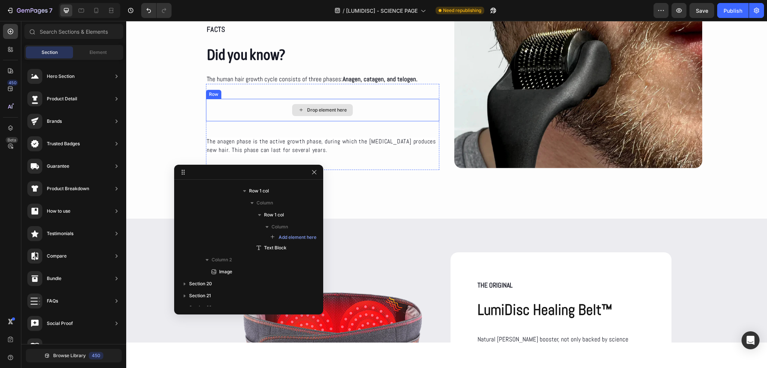
click at [381, 109] on div "Drop element here" at bounding box center [322, 110] width 233 height 22
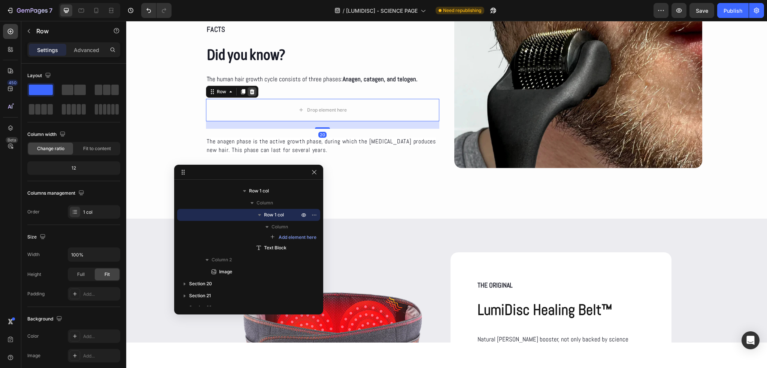
click at [250, 91] on icon at bounding box center [252, 91] width 5 height 5
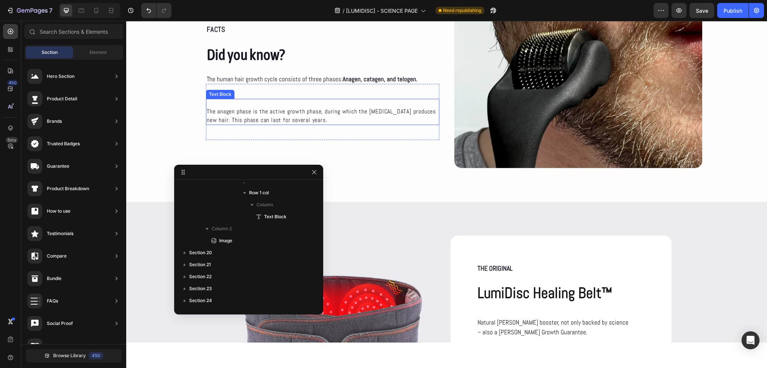
click at [248, 115] on span "The anagen phase is the active growth phase, during which the hair follicle pro…" at bounding box center [321, 115] width 229 height 16
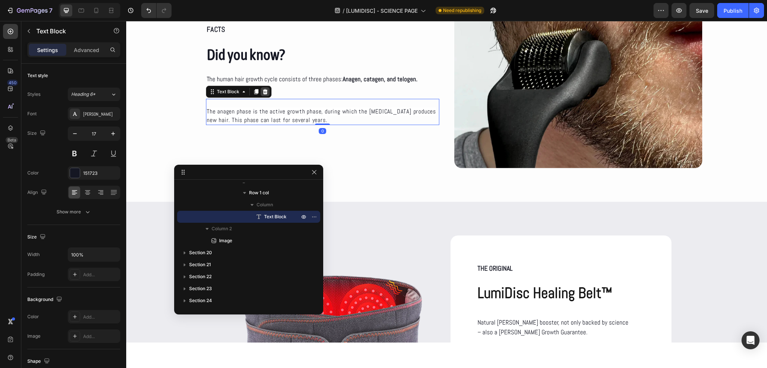
click at [264, 92] on icon at bounding box center [265, 91] width 5 height 5
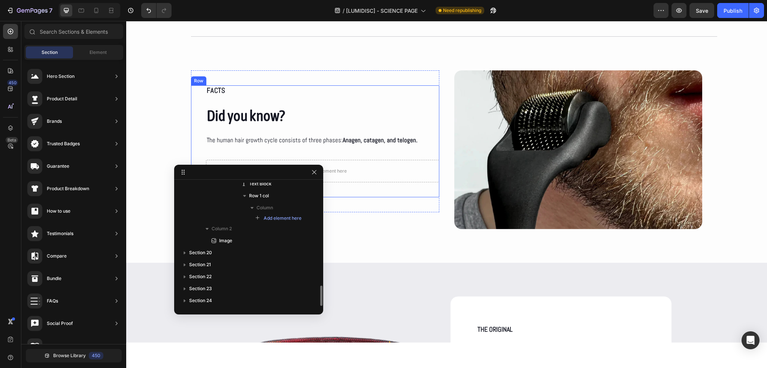
scroll to position [3694, 0]
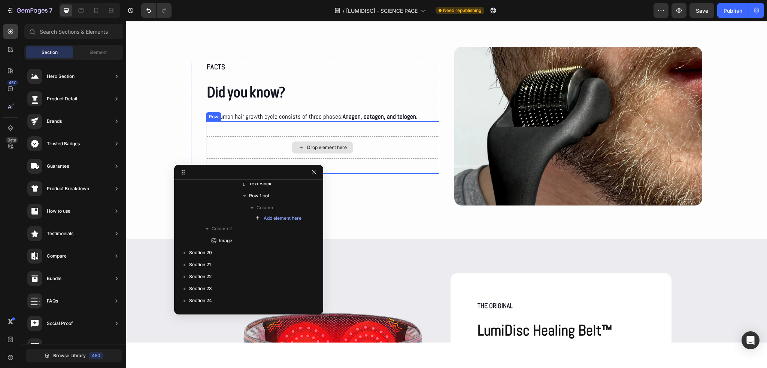
click at [249, 139] on div "Drop element here" at bounding box center [322, 147] width 233 height 22
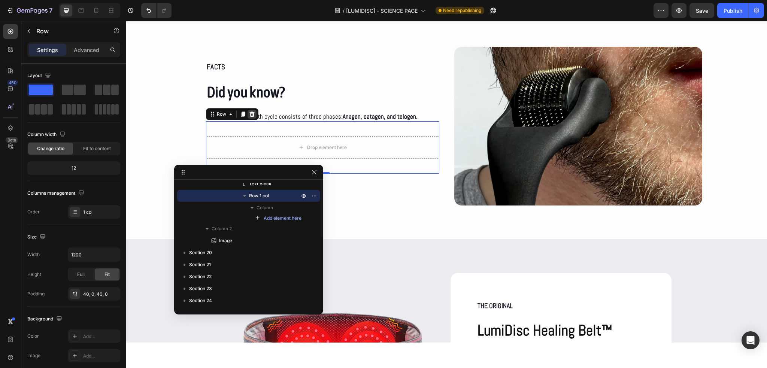
click at [252, 112] on icon at bounding box center [252, 114] width 6 height 6
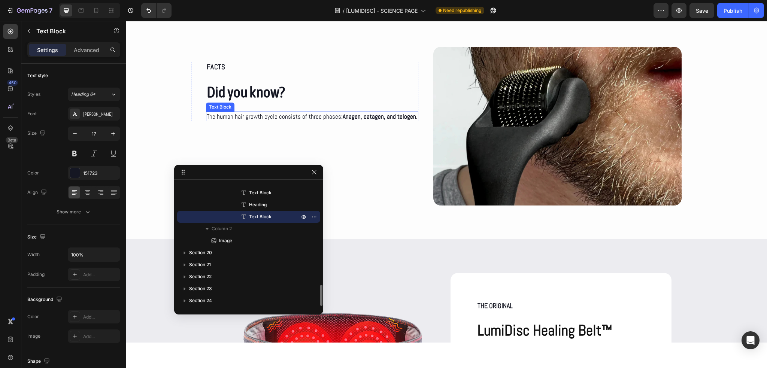
click at [256, 115] on p "The human hair growth cycle consists of three phases: Anagen, catagen, and telo…" at bounding box center [312, 116] width 211 height 8
click at [303, 115] on p "The human hair growth cycle consists of three phases: Anagen, catagen, and telo…" at bounding box center [312, 116] width 211 height 8
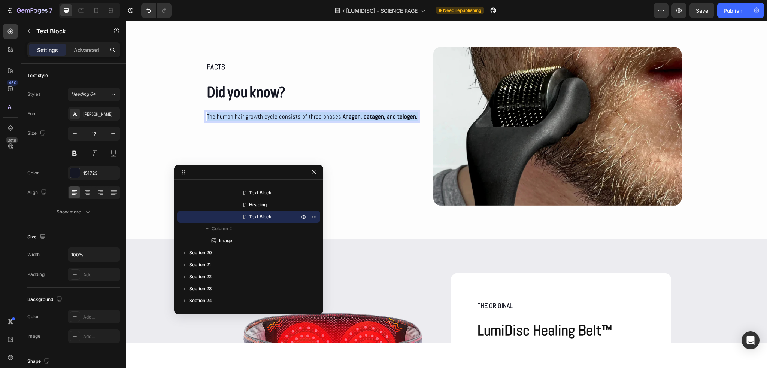
click at [303, 115] on p "The human hair growth cycle consists of three phases: Anagen, catagen, and telo…" at bounding box center [312, 116] width 211 height 8
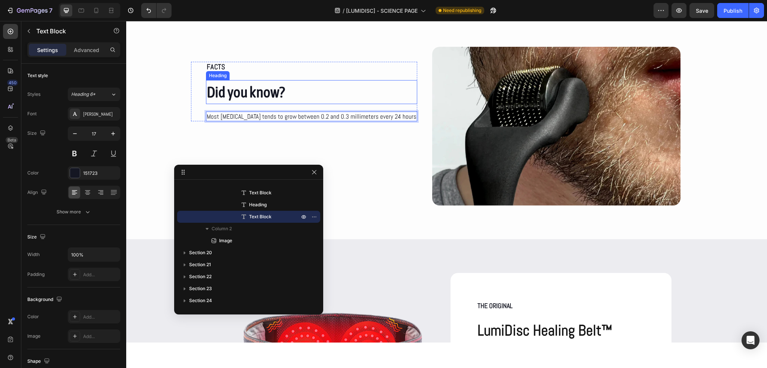
click at [327, 97] on p "Did you know?" at bounding box center [312, 92] width 210 height 22
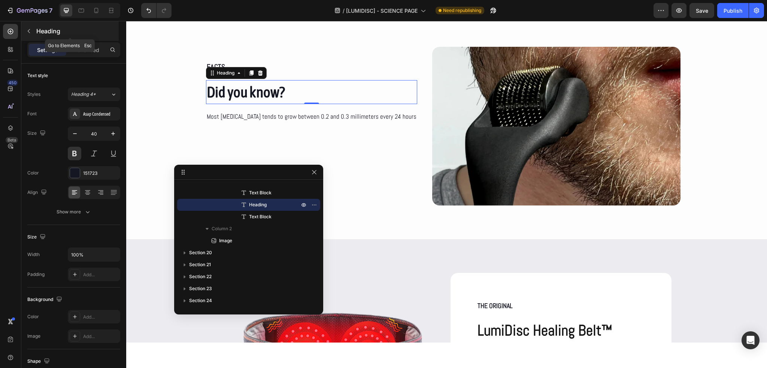
click at [28, 32] on icon "button" at bounding box center [29, 31] width 6 height 6
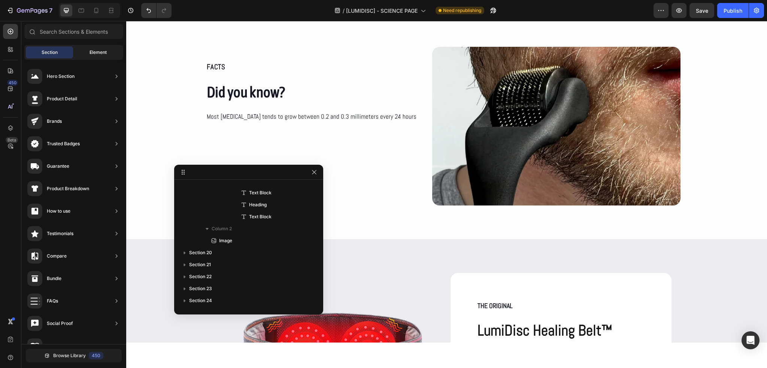
click at [94, 53] on span "Element" at bounding box center [97, 52] width 17 height 7
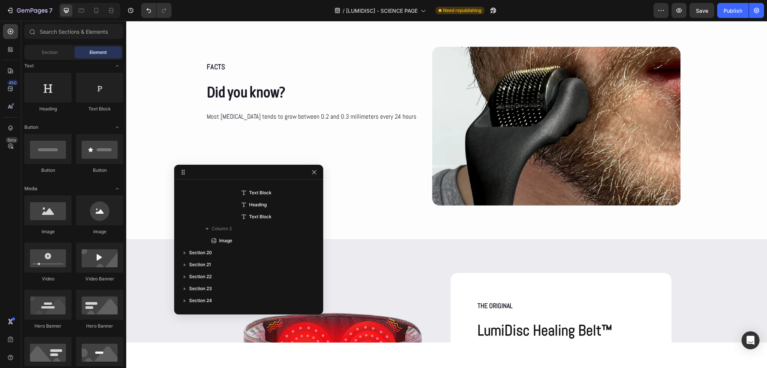
scroll to position [0, 0]
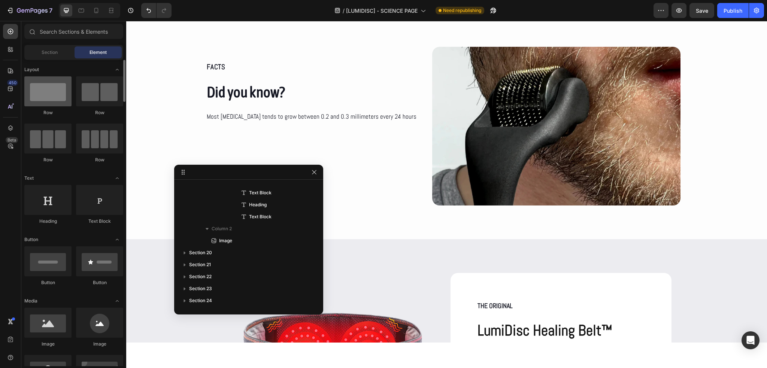
click at [54, 106] on div at bounding box center [47, 91] width 47 height 30
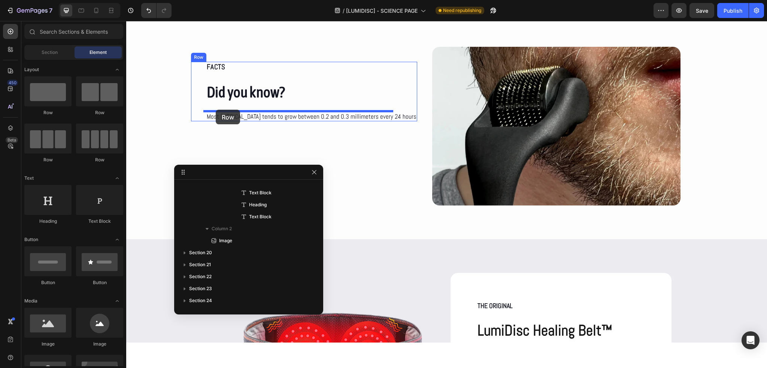
drag, startPoint x: 174, startPoint y: 119, endPoint x: 216, endPoint y: 110, distance: 42.7
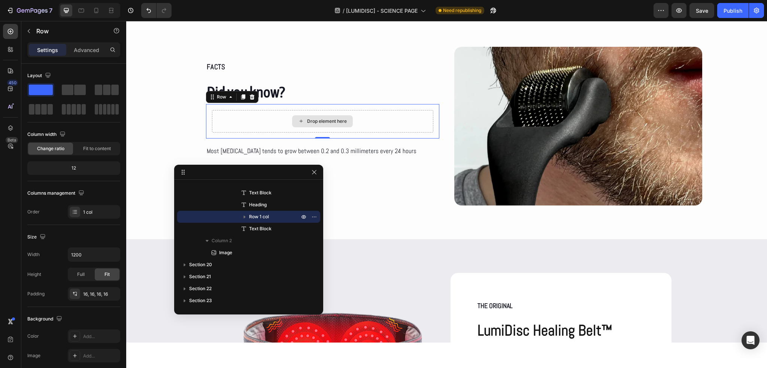
click at [313, 123] on div "Drop element here" at bounding box center [327, 121] width 40 height 6
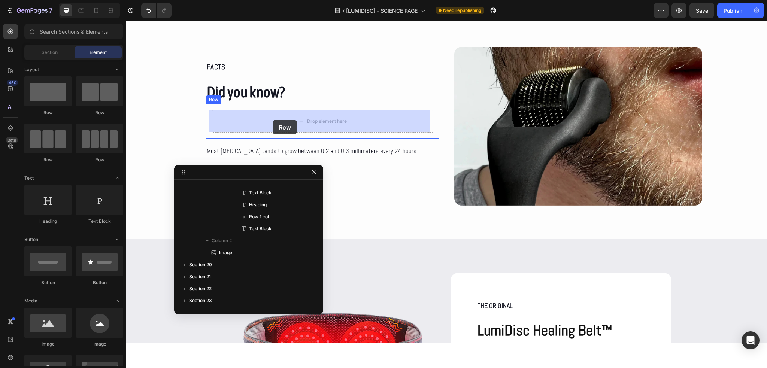
drag, startPoint x: 229, startPoint y: 118, endPoint x: 277, endPoint y: 118, distance: 47.9
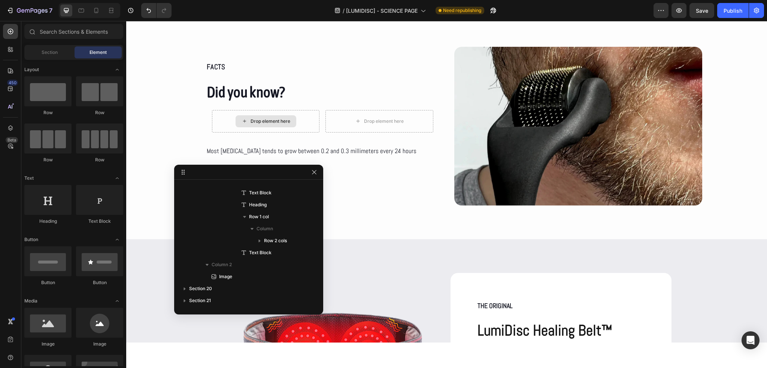
click at [258, 119] on div "Drop element here" at bounding box center [271, 121] width 40 height 6
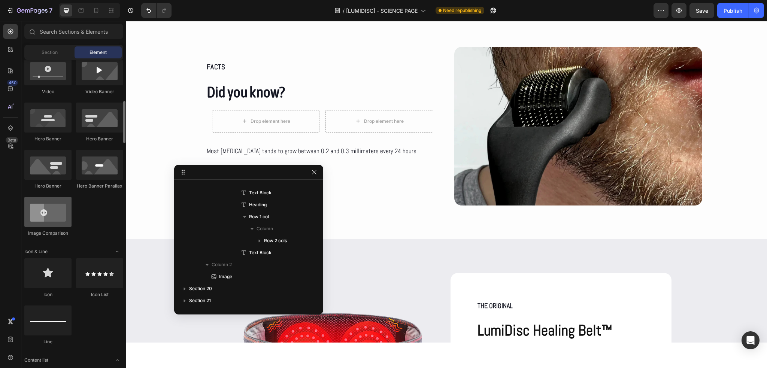
scroll to position [337, 0]
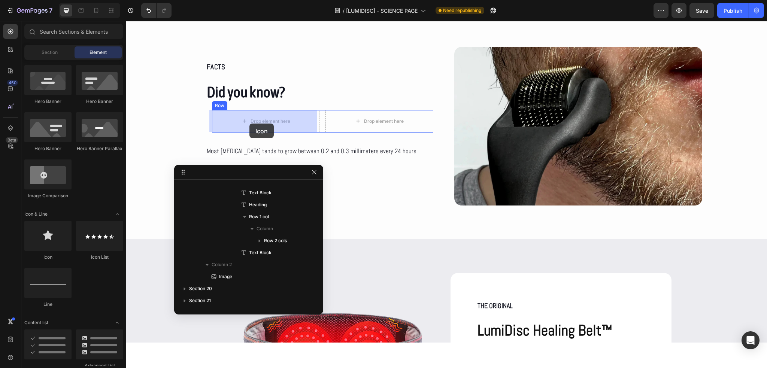
drag, startPoint x: 180, startPoint y: 260, endPoint x: 249, endPoint y: 124, distance: 152.9
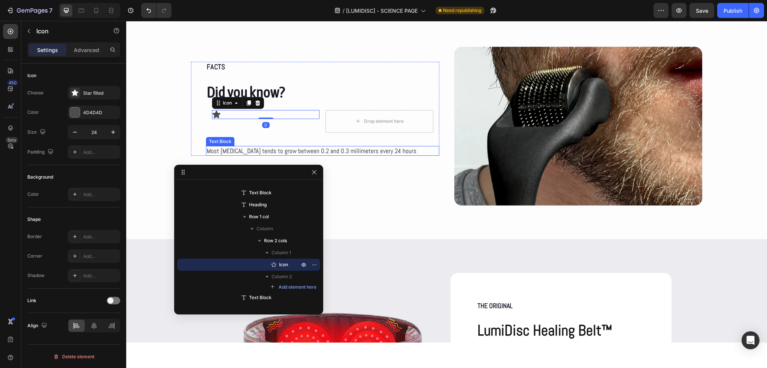
click at [250, 151] on p "Most facial hair tends to grow between 0.2 and 0.3 millimeters every 24 hours" at bounding box center [323, 151] width 232 height 8
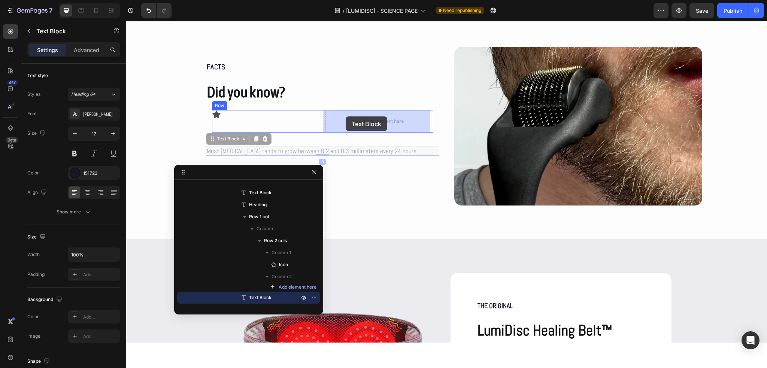
drag, startPoint x: 216, startPoint y: 140, endPoint x: 340, endPoint y: 121, distance: 126.1
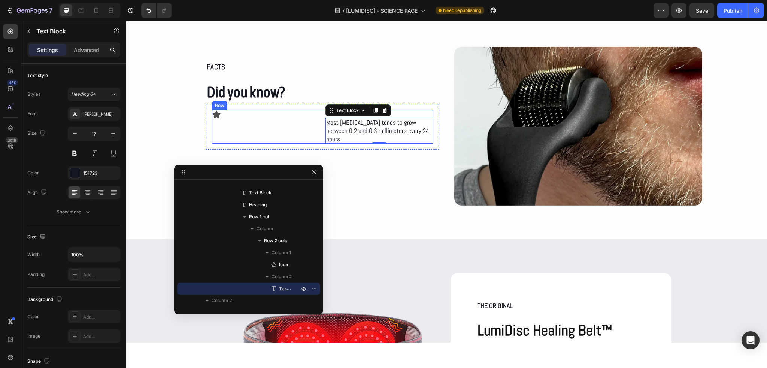
click at [313, 132] on div "Icon" at bounding box center [265, 127] width 107 height 34
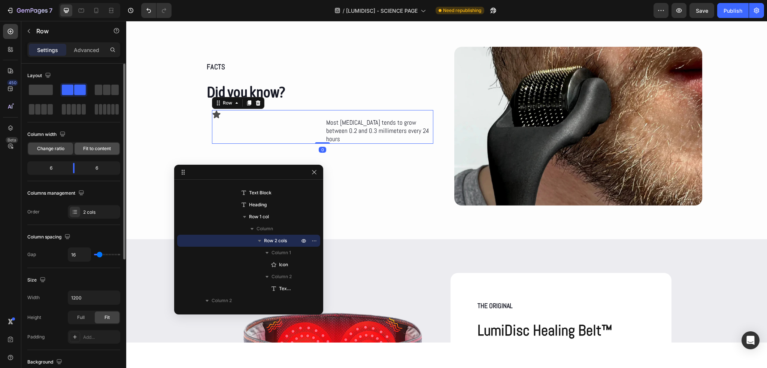
click at [94, 148] on span "Fit to content" at bounding box center [97, 148] width 28 height 7
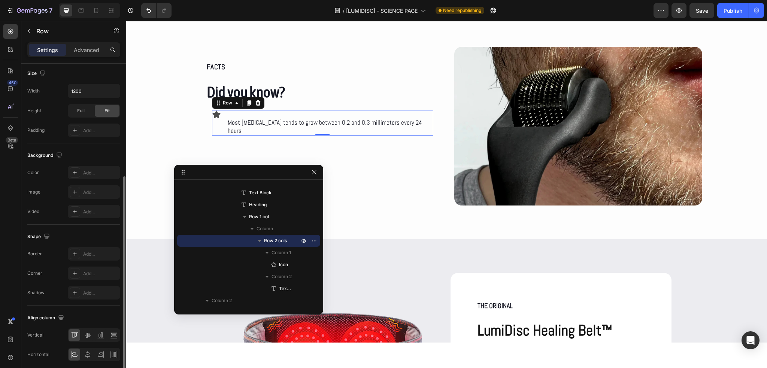
scroll to position [215, 0]
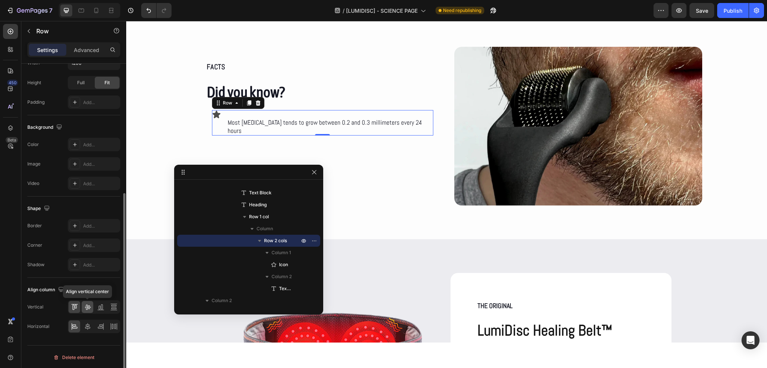
click at [83, 305] on div at bounding box center [88, 307] width 12 height 12
click at [87, 316] on div "Vertical Horizontal" at bounding box center [73, 316] width 93 height 33
click at [86, 323] on icon at bounding box center [87, 326] width 5 height 7
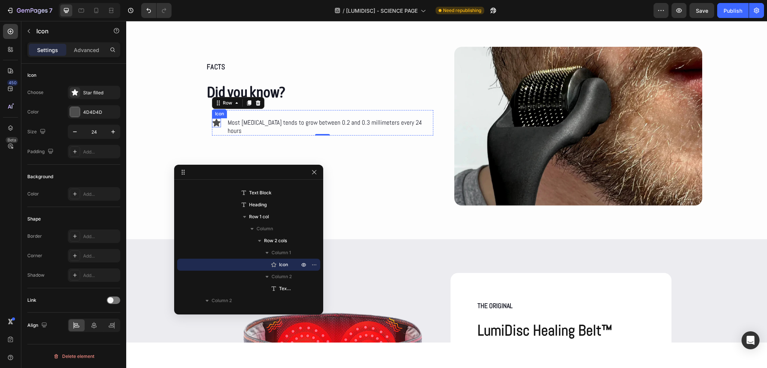
click at [221, 119] on icon at bounding box center [217, 122] width 8 height 7
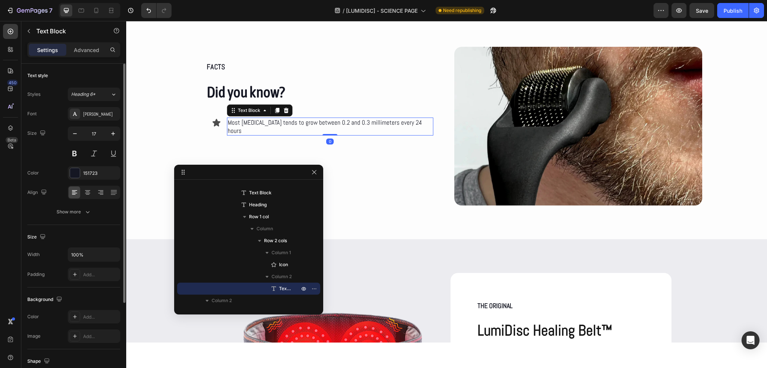
click at [240, 121] on p "Most facial hair tends to grow between 0.2 and 0.3 millimeters every 24 hours" at bounding box center [330, 126] width 205 height 16
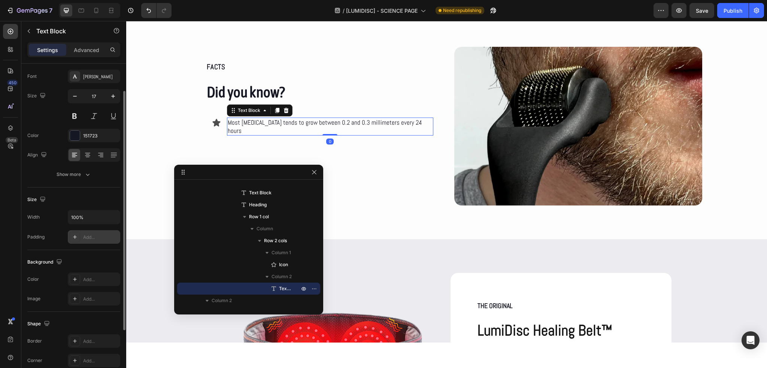
scroll to position [117, 0]
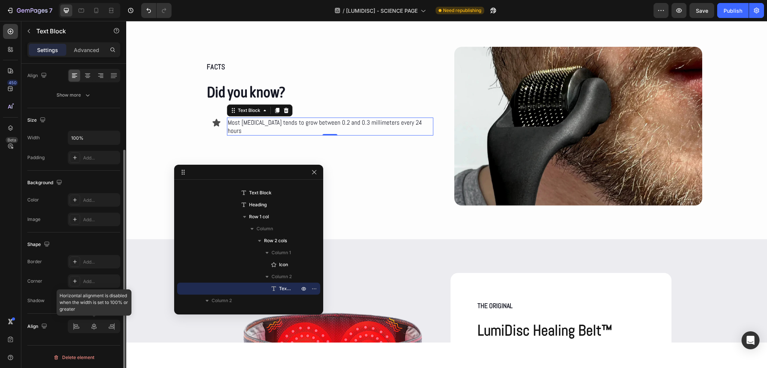
click at [80, 328] on div at bounding box center [94, 326] width 52 height 13
click at [86, 327] on div at bounding box center [94, 326] width 52 height 13
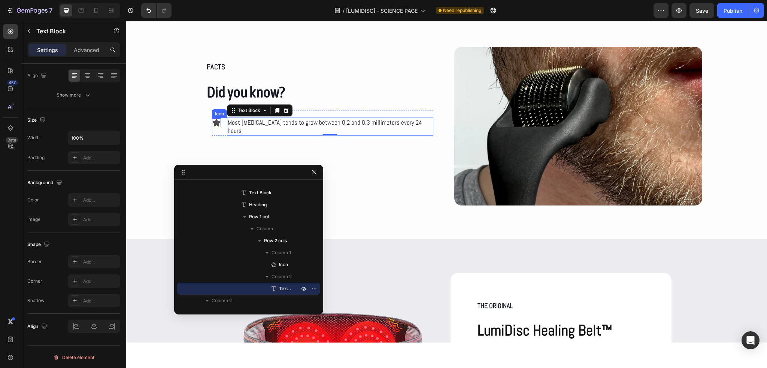
click at [219, 119] on icon at bounding box center [217, 122] width 8 height 7
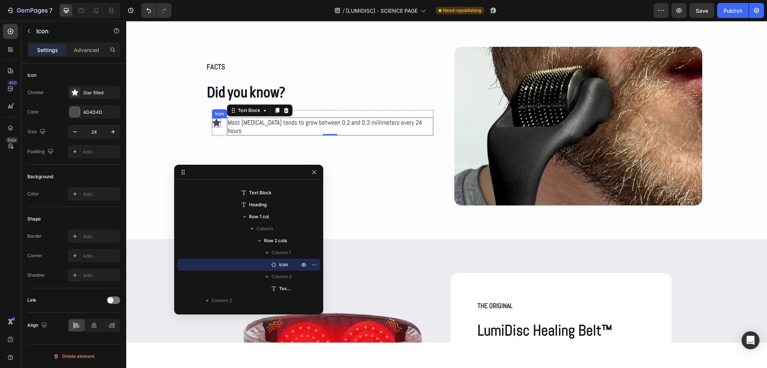
scroll to position [0, 0]
click at [98, 95] on div "Star filled" at bounding box center [100, 93] width 35 height 7
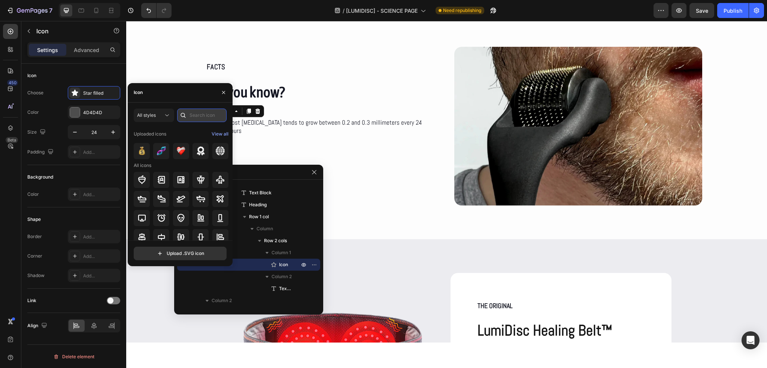
click at [201, 118] on input "text" at bounding box center [201, 115] width 49 height 13
type input "arrow"
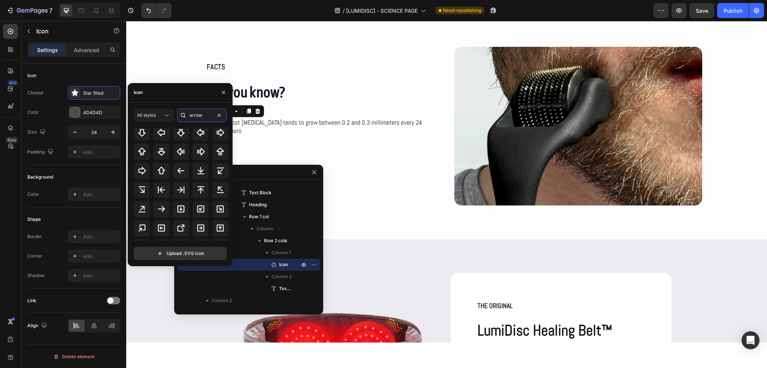
scroll to position [169, 0]
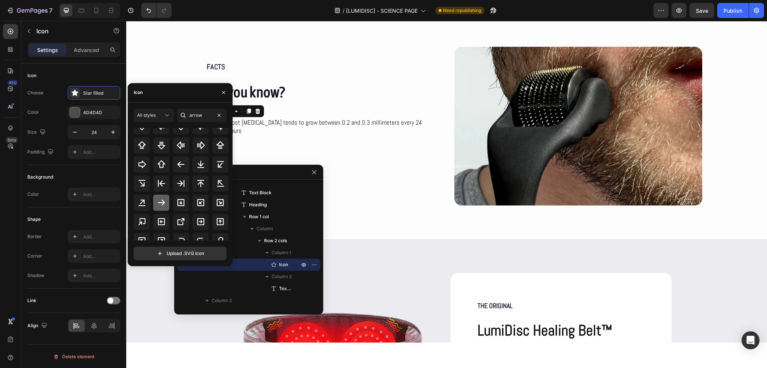
click at [160, 200] on icon at bounding box center [161, 202] width 9 height 9
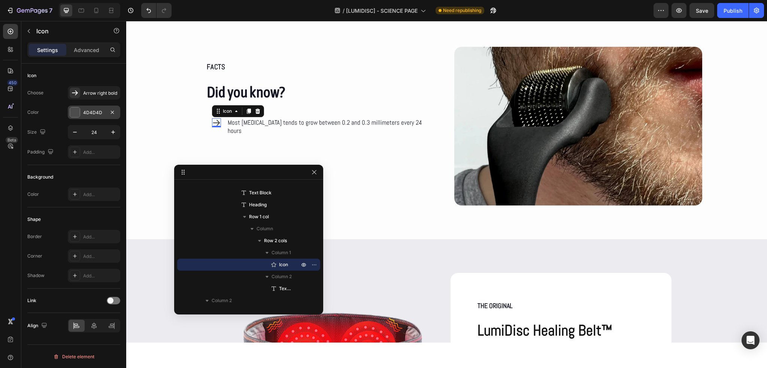
click at [97, 108] on div "4D4D4D" at bounding box center [94, 112] width 52 height 13
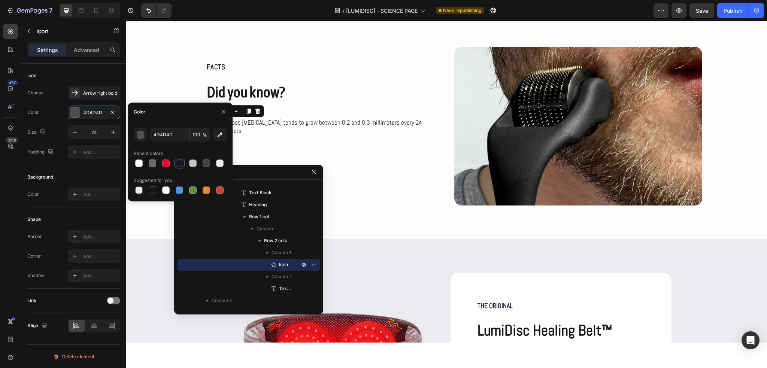
click at [179, 163] on div at bounding box center [179, 163] width 7 height 7
type input "151723"
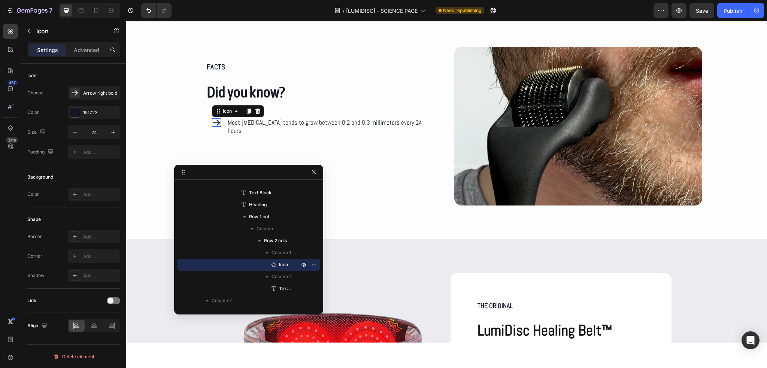
click at [53, 110] on div "Color 151723" at bounding box center [73, 112] width 93 height 13
click at [229, 119] on div "Icon 0 Most facial hair tends to grow between 0.2 and 0.3 millimeters every 24 …" at bounding box center [322, 122] width 221 height 25
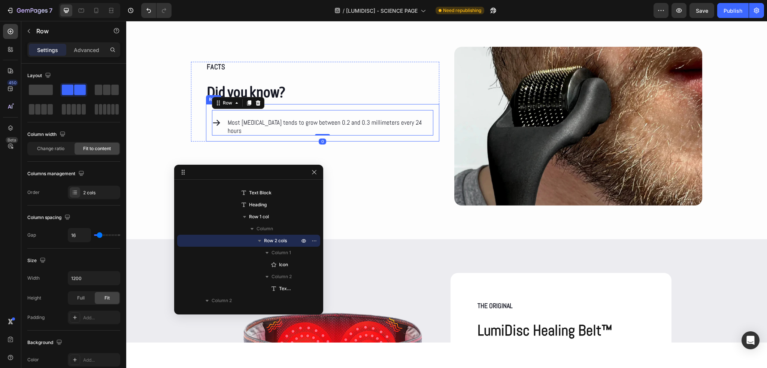
click at [212, 129] on div "Icon Most facial hair tends to grow between 0.2 and 0.3 millimeters every 24 ho…" at bounding box center [322, 122] width 233 height 37
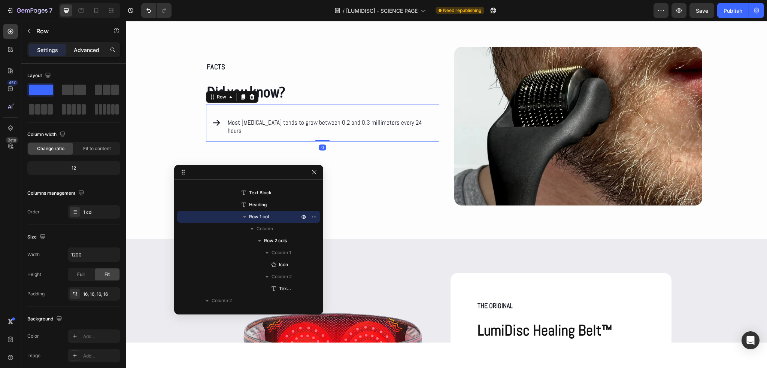
click at [90, 46] on p "Advanced" at bounding box center [86, 50] width 25 height 8
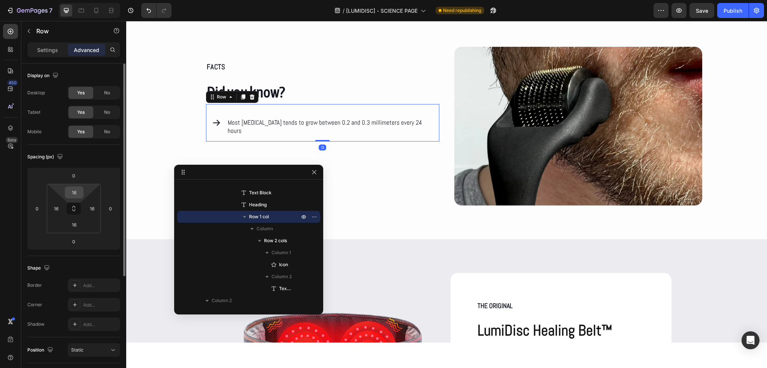
click at [73, 196] on input "16" at bounding box center [74, 192] width 15 height 11
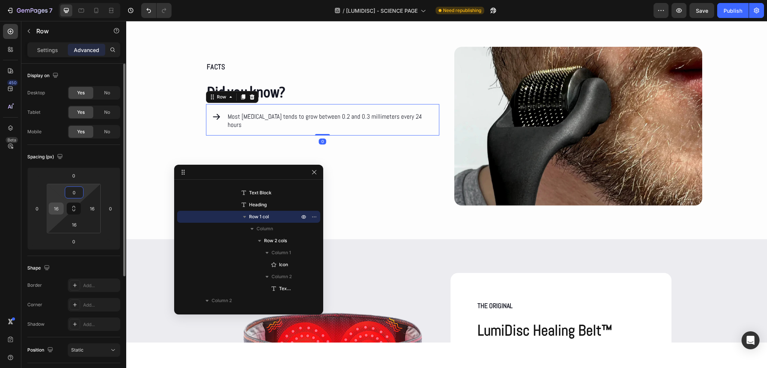
type input "0"
click at [57, 205] on input "16" at bounding box center [56, 208] width 11 height 11
type input "0"
click at [73, 224] on input "16" at bounding box center [74, 224] width 15 height 11
type input "0"
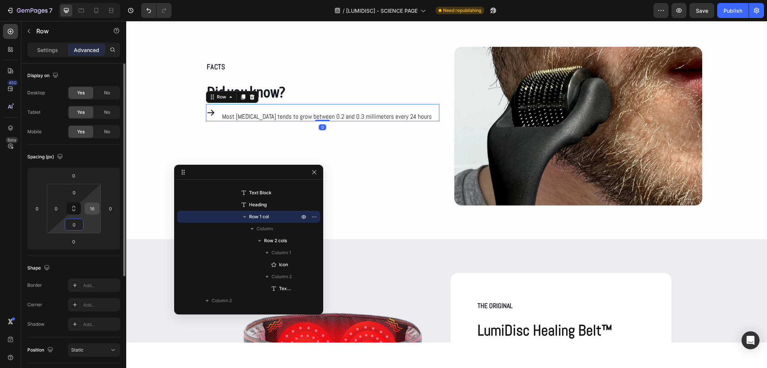
click at [91, 207] on input "16" at bounding box center [91, 208] width 11 height 11
type input "0"
click at [225, 116] on div "Icon Most facial hair tends to grow between 0.2 and 0.3 millimeters every 24 ho…" at bounding box center [319, 112] width 227 height 17
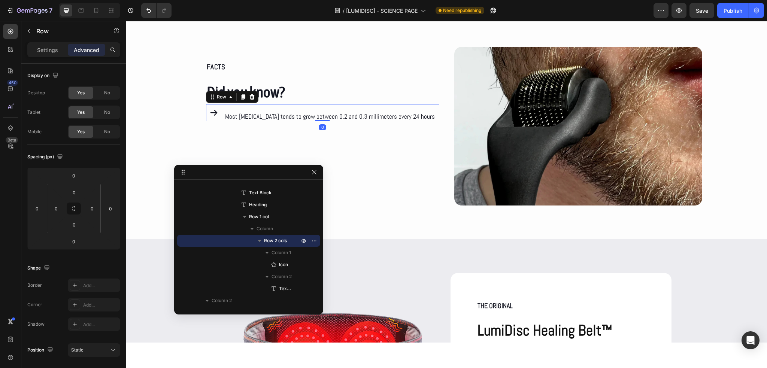
click at [208, 112] on div "Icon Most facial hair tends to grow between 0.2 and 0.3 millimeters every 24 ho…" at bounding box center [322, 112] width 233 height 17
click at [231, 116] on div "Icon Most facial hair tends to grow between 0.2 and 0.3 millimeters every 24 ho…" at bounding box center [322, 112] width 233 height 17
click at [50, 49] on p "Settings" at bounding box center [47, 50] width 21 height 8
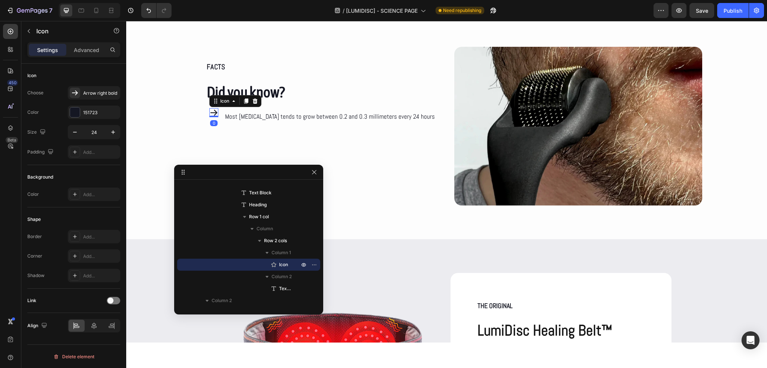
click at [218, 112] on icon at bounding box center [213, 113] width 7 height 6
click at [76, 133] on icon "button" at bounding box center [74, 131] width 7 height 7
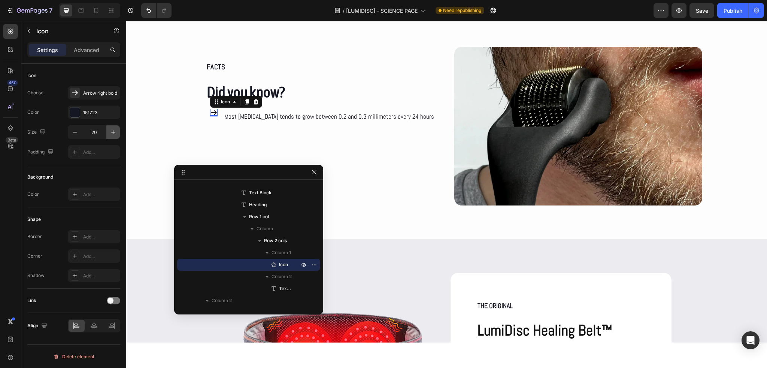
click at [113, 133] on icon "button" at bounding box center [113, 132] width 4 height 4
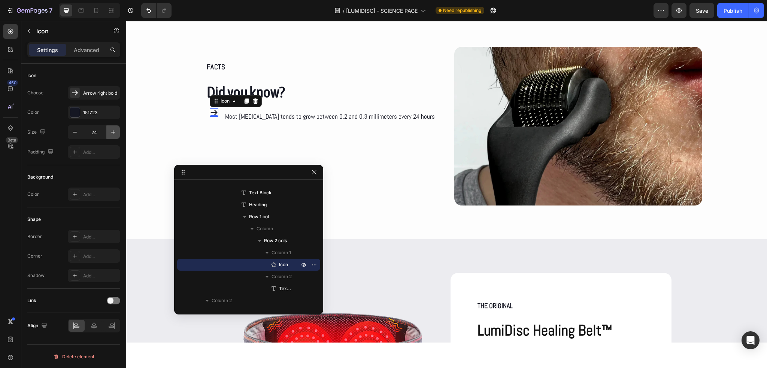
type input "25"
click at [251, 112] on p "Most facial hair tends to grow between 0.2 and 0.3 millimeters every 24 hours" at bounding box center [330, 116] width 210 height 8
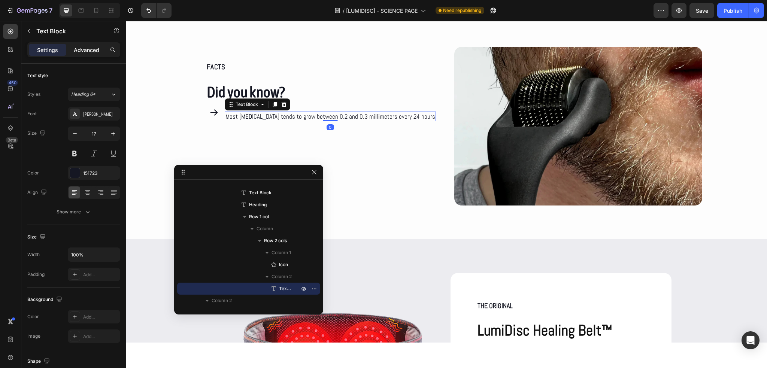
click at [89, 46] on p "Advanced" at bounding box center [86, 50] width 25 height 8
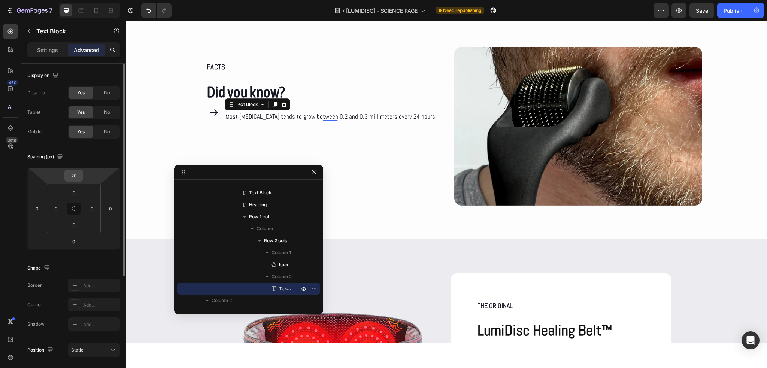
click at [76, 176] on input "20" at bounding box center [73, 175] width 15 height 11
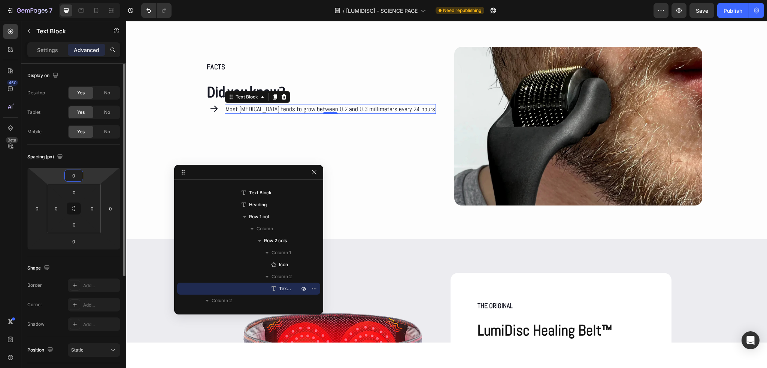
type input "0"
click at [78, 152] on div "Spacing (px)" at bounding box center [73, 157] width 93 height 12
click at [426, 109] on div "Icon Most facial hair tends to grow between 0.2 and 0.3 millimeters every 24 ho…" at bounding box center [322, 109] width 233 height 10
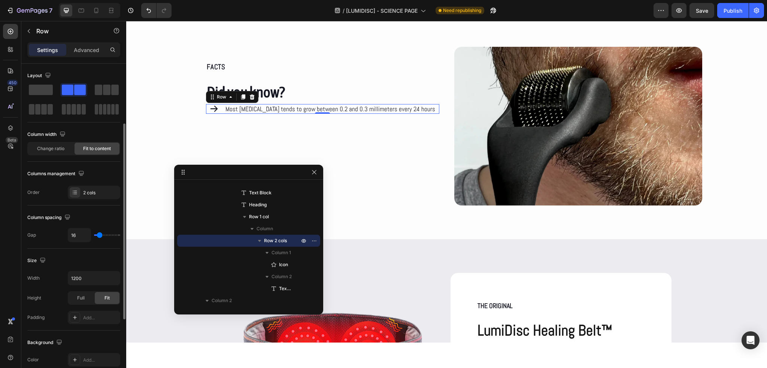
scroll to position [215, 0]
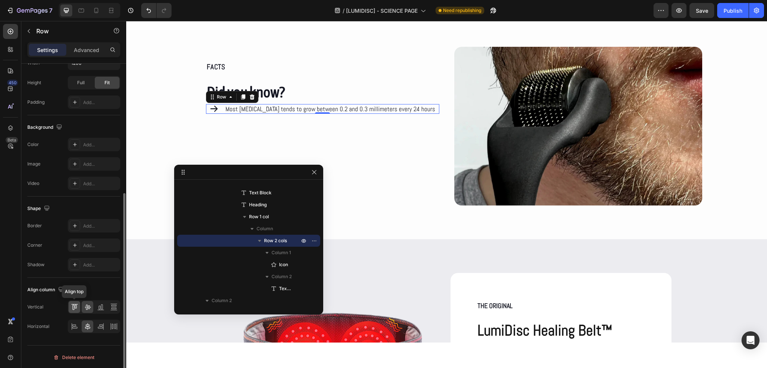
click at [78, 308] on div at bounding box center [75, 307] width 12 height 12
click at [75, 318] on div "Vertical Horizontal" at bounding box center [73, 316] width 93 height 33
click at [73, 323] on icon at bounding box center [74, 326] width 7 height 7
click at [218, 109] on div "Icon Most facial hair tends to grow between 0.2 and 0.3 millimeters every 24 ho…" at bounding box center [322, 109] width 233 height 10
click at [217, 109] on div "Icon Most facial hair tends to grow between 0.2 and 0.3 millimeters every 24 ho…" at bounding box center [322, 109] width 233 height 10
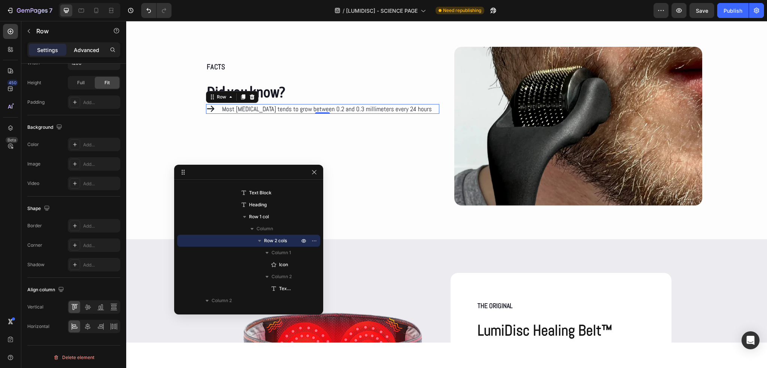
click at [99, 52] on p "Advanced" at bounding box center [86, 50] width 25 height 8
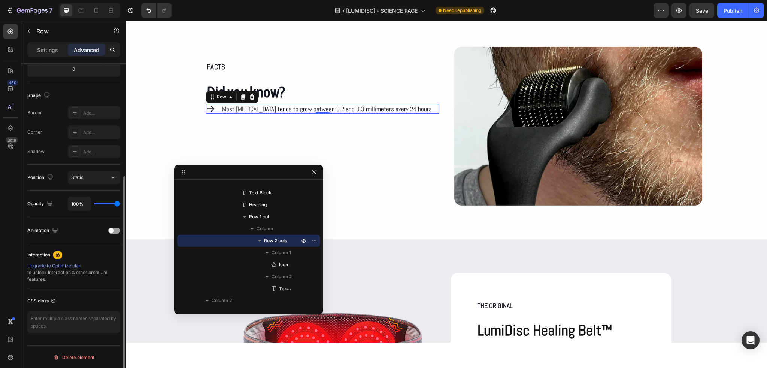
scroll to position [0, 0]
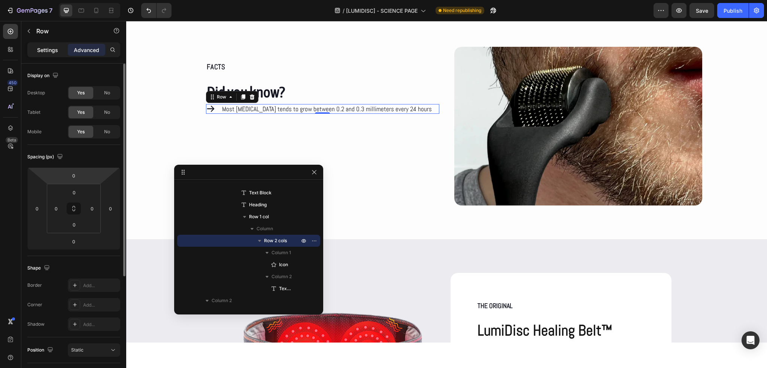
click at [49, 48] on p "Settings" at bounding box center [47, 50] width 21 height 8
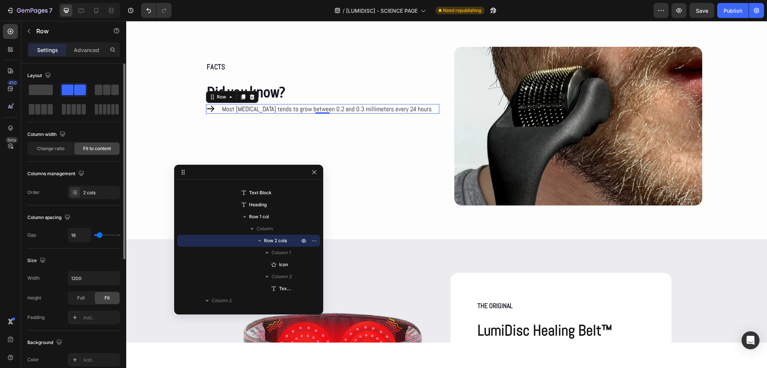
type input "0"
drag, startPoint x: 97, startPoint y: 235, endPoint x: 92, endPoint y: 235, distance: 5.2
type input "0"
click at [94, 235] on input "range" at bounding box center [107, 234] width 26 height 1
type input "22"
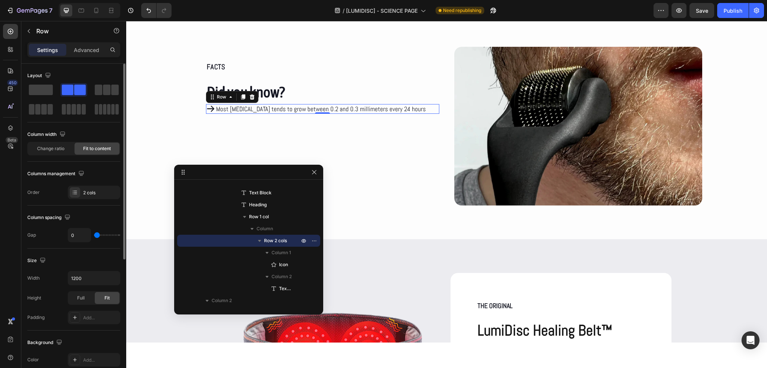
type input "22"
type input "20"
type input "18"
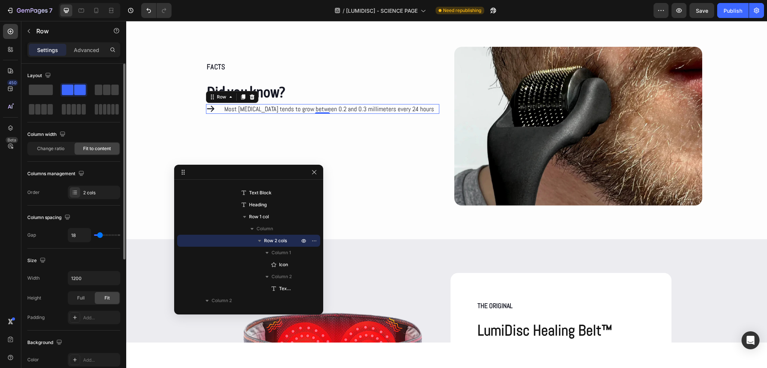
type input "16"
type input "15"
type input "11"
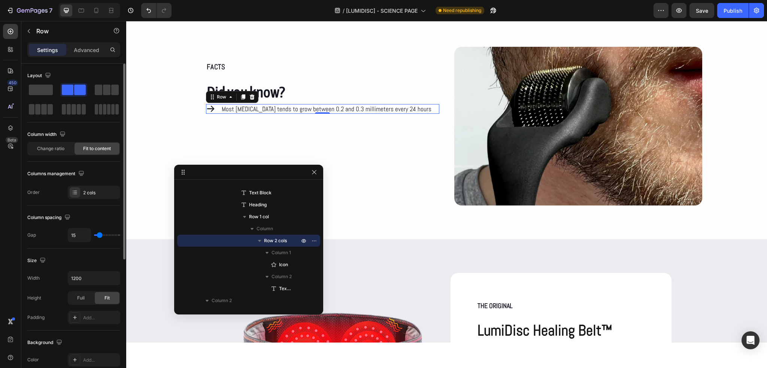
type input "11"
type input "9"
click at [98, 235] on input "range" at bounding box center [107, 234] width 26 height 1
click at [88, 235] on input "9" at bounding box center [79, 234] width 22 height 13
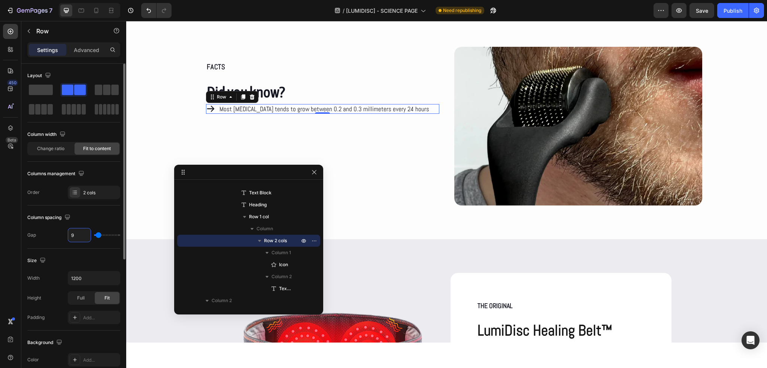
type input "10"
click at [84, 214] on div "Column spacing" at bounding box center [73, 218] width 93 height 12
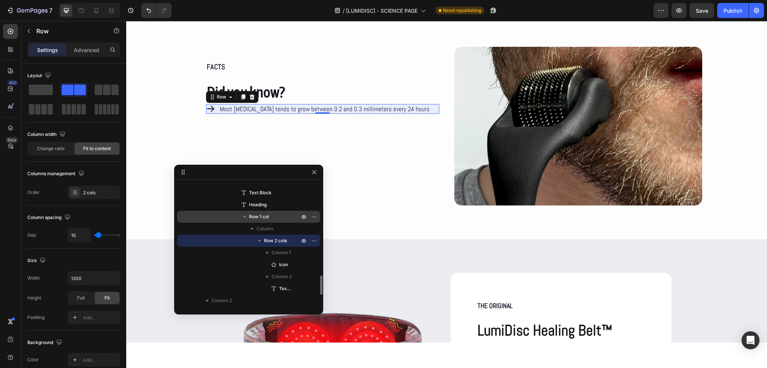
click at [263, 216] on span "Row 1 col" at bounding box center [259, 216] width 20 height 7
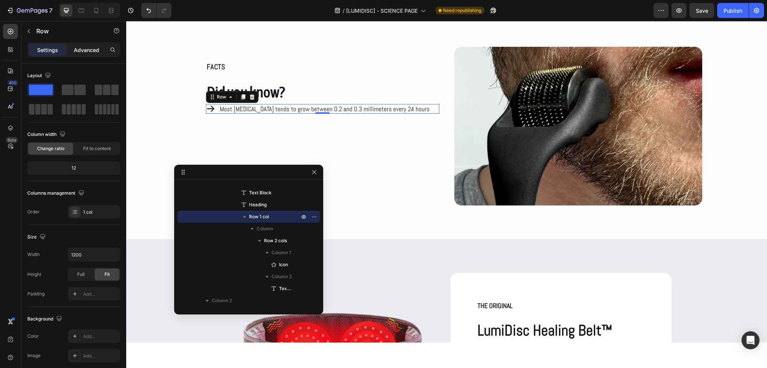
click at [93, 49] on p "Advanced" at bounding box center [86, 50] width 25 height 8
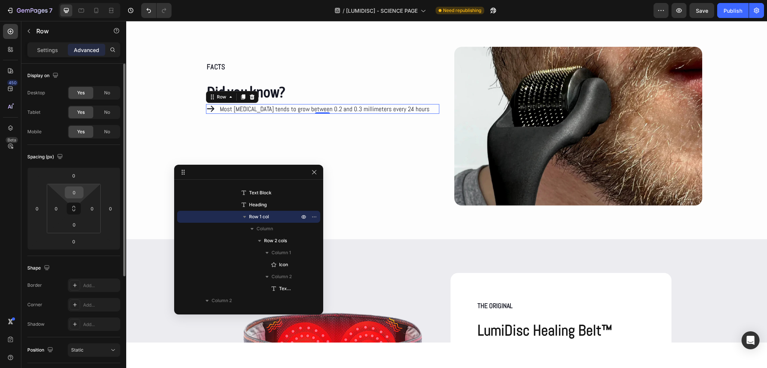
click at [74, 192] on input "0" at bounding box center [74, 192] width 15 height 11
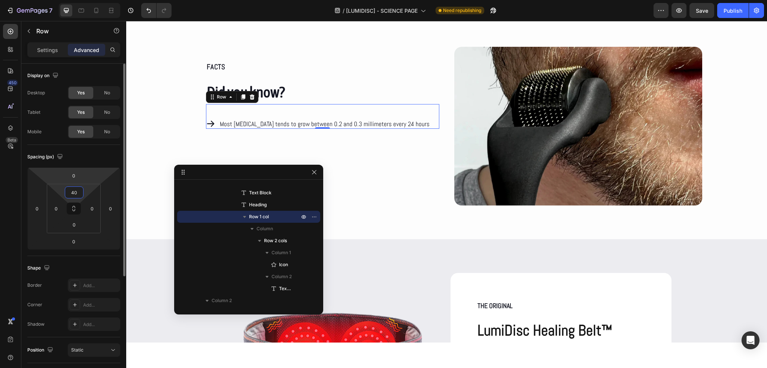
type input "40"
click at [78, 163] on div "Spacing (px)" at bounding box center [73, 157] width 93 height 12
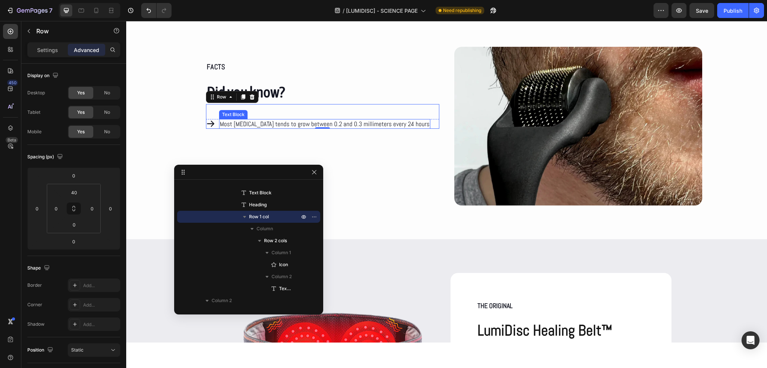
click at [258, 119] on div "Most facial hair tends to grow between 0.2 and 0.3 millimeters every 24 hours" at bounding box center [324, 124] width 211 height 10
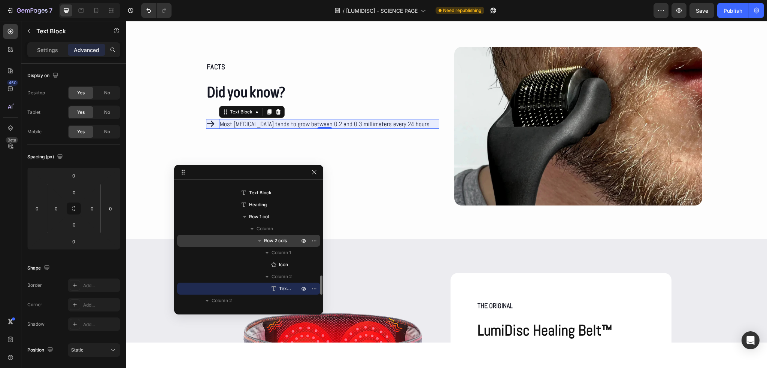
click at [280, 244] on span "Row 2 cols" at bounding box center [275, 240] width 23 height 7
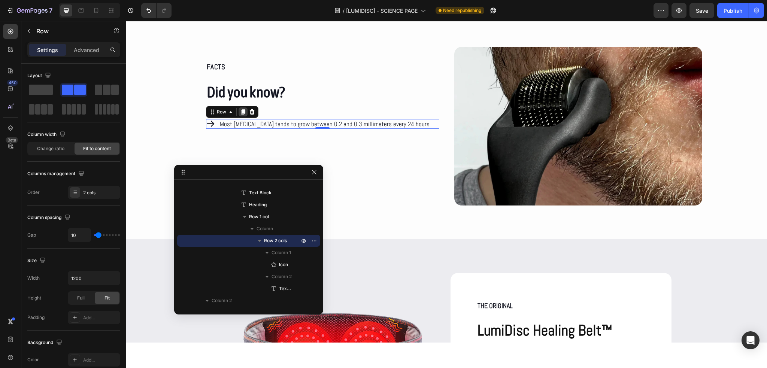
click at [239, 115] on div at bounding box center [243, 111] width 9 height 9
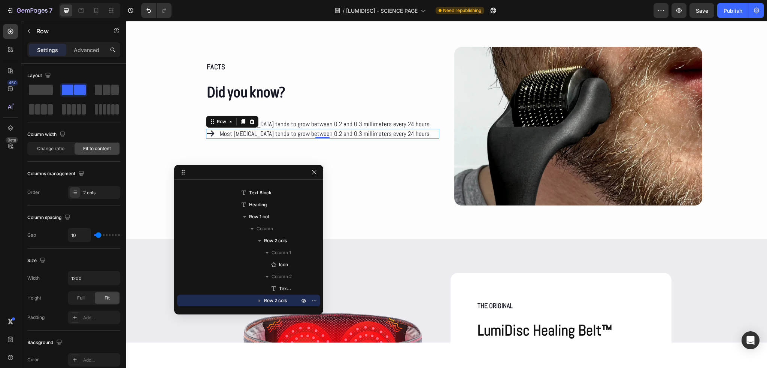
scroll to position [657, 0]
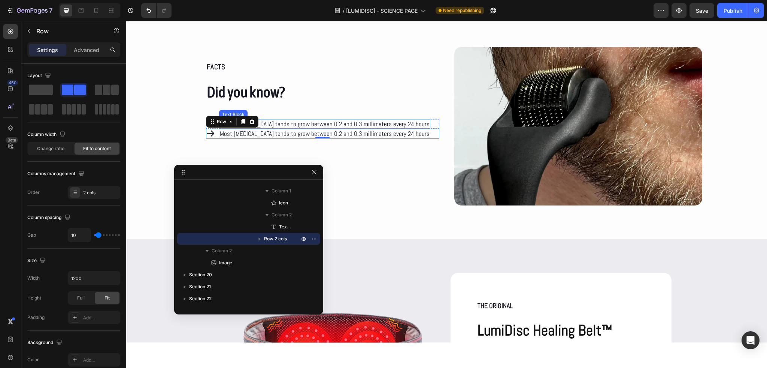
click at [302, 125] on p "Most facial hair tends to grow between 0.2 and 0.3 millimeters every 24 hours" at bounding box center [325, 124] width 210 height 8
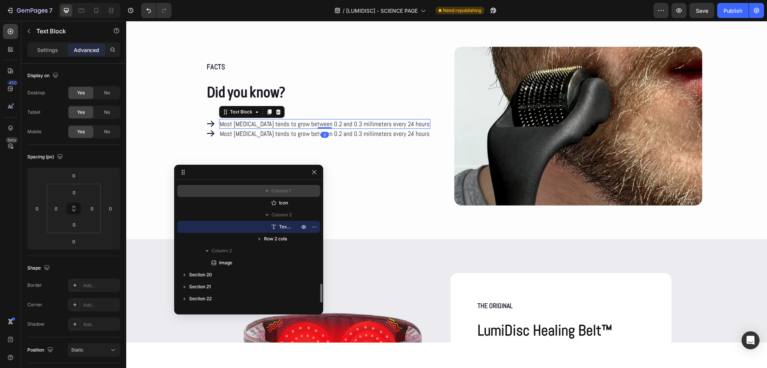
scroll to position [619, 0]
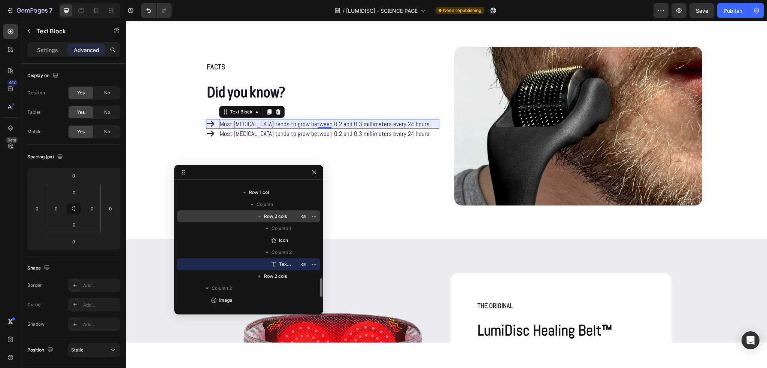
click at [273, 213] on span "Row 2 cols" at bounding box center [275, 216] width 23 height 7
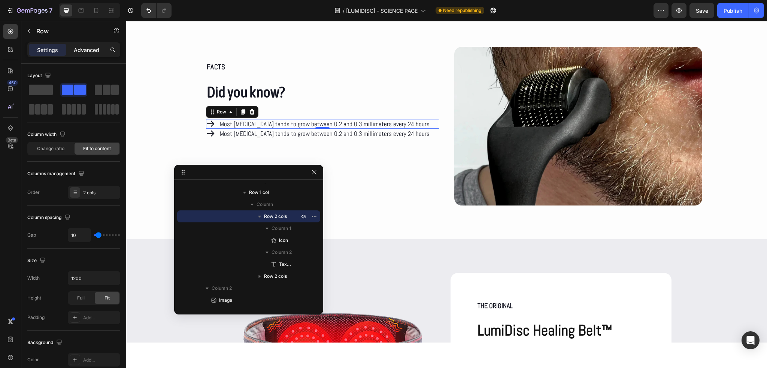
click at [85, 55] on div "Advanced" at bounding box center [86, 50] width 37 height 12
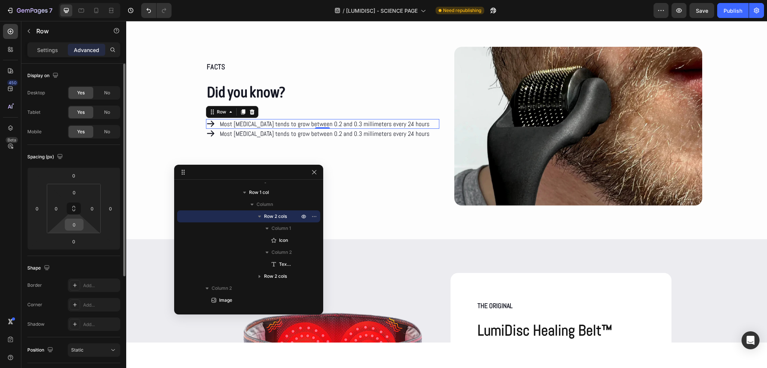
click at [76, 221] on input "0" at bounding box center [74, 224] width 15 height 11
type input "20"
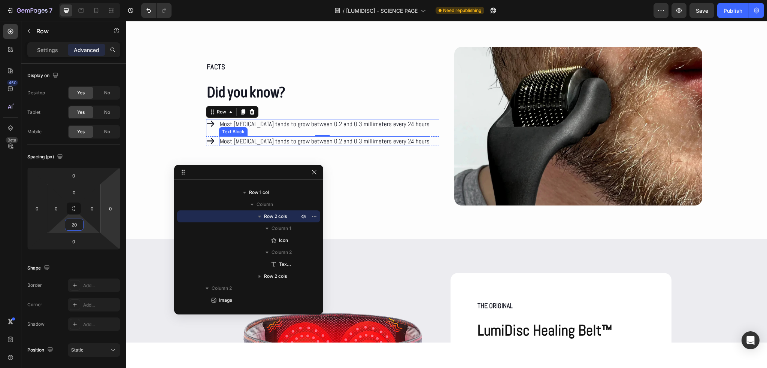
click at [235, 145] on div "Most facial hair tends to grow between 0.2 and 0.3 millimeters every 24 hours" at bounding box center [324, 141] width 211 height 10
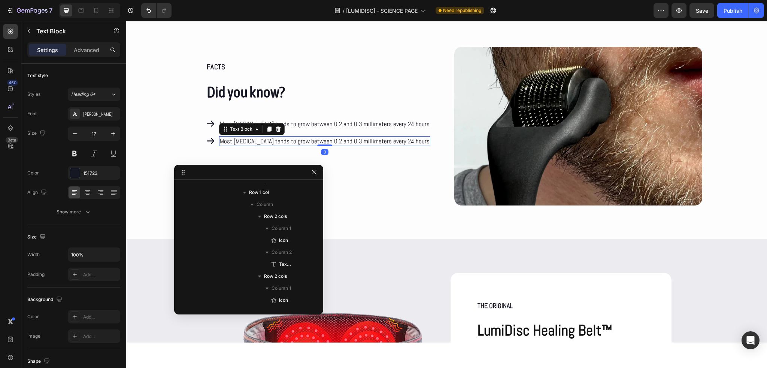
scroll to position [705, 0]
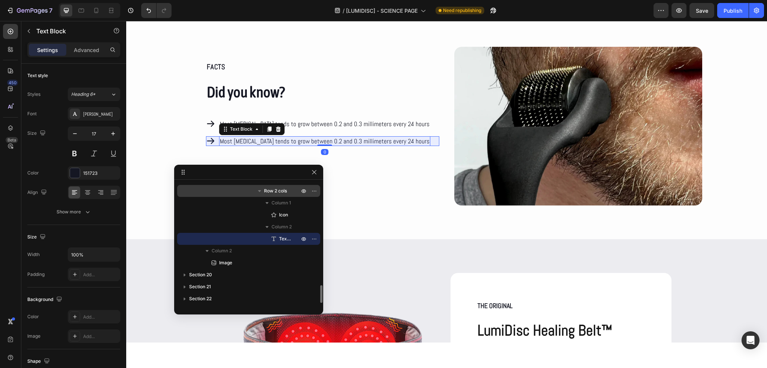
click at [270, 194] on span "Row 2 cols" at bounding box center [275, 190] width 23 height 7
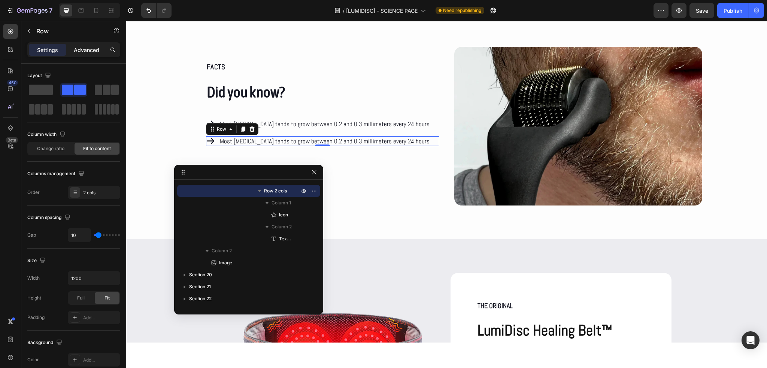
click at [74, 49] on p "Advanced" at bounding box center [86, 50] width 25 height 8
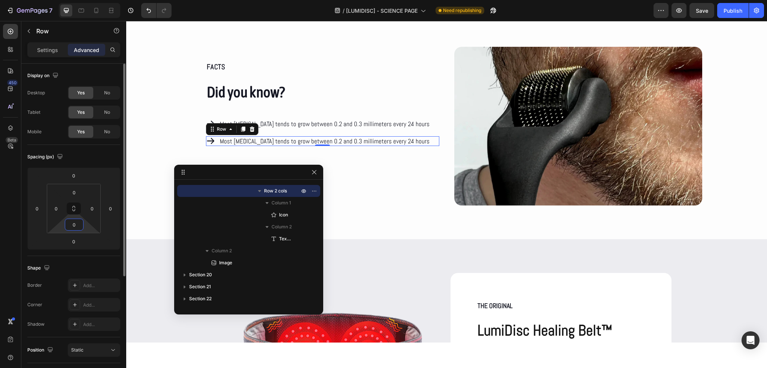
click at [78, 222] on input "0" at bounding box center [74, 224] width 15 height 11
type input "20"
click at [88, 160] on div "Spacing (px)" at bounding box center [73, 157] width 93 height 12
click at [275, 140] on p "Most facial hair tends to grow between 0.2 and 0.3 millimeters every 24 hours" at bounding box center [325, 141] width 210 height 8
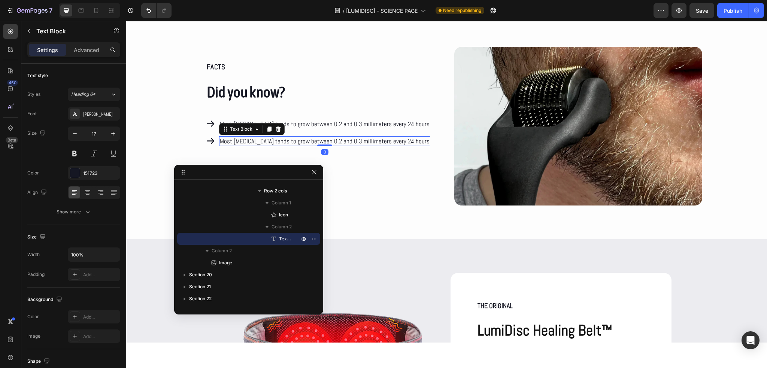
click at [275, 140] on p "Most facial hair tends to grow between 0.2 and 0.3 millimeters every 24 hours" at bounding box center [325, 141] width 210 height 8
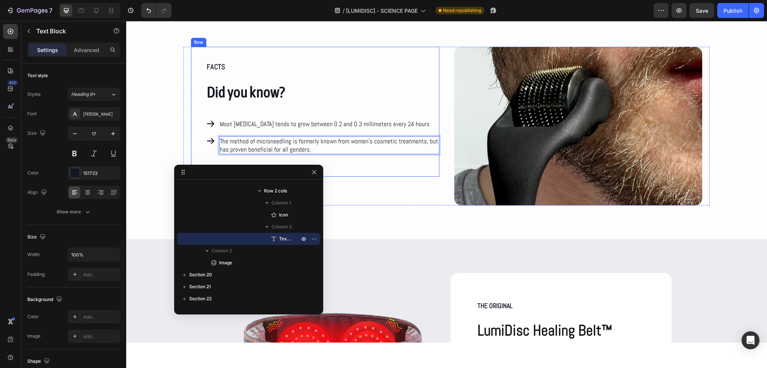
click at [327, 162] on div "FACTS Text Block Did you know? Heading Icon Most facial hair tends to grow betw…" at bounding box center [315, 112] width 248 height 130
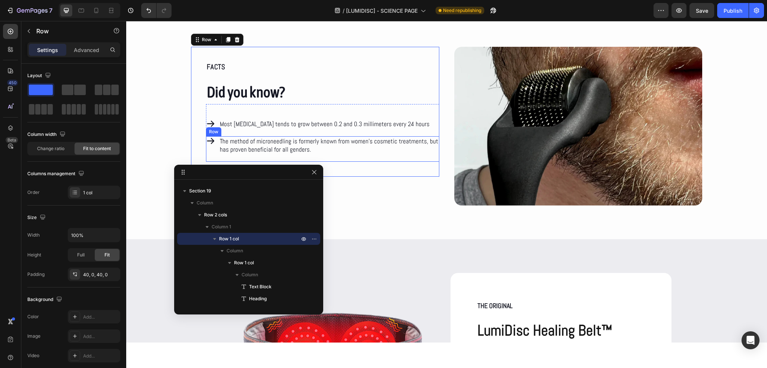
click at [210, 151] on div "Icon" at bounding box center [210, 145] width 9 height 18
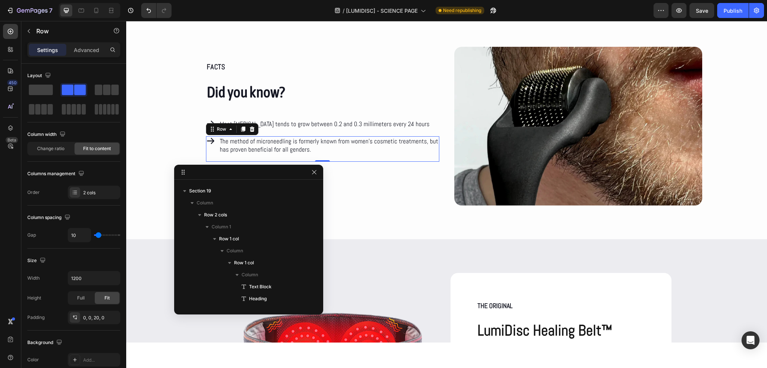
scroll to position [657, 0]
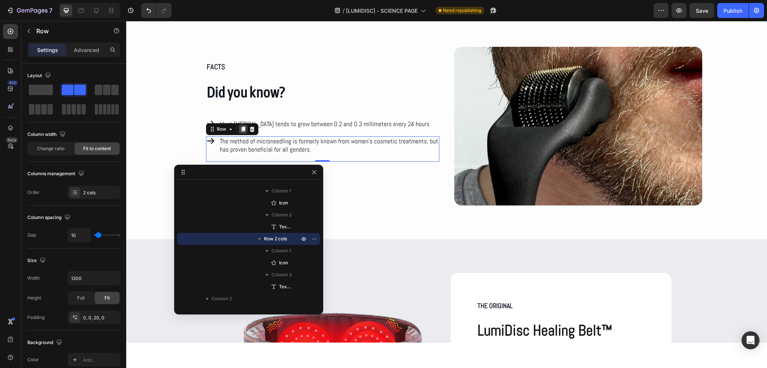
click at [241, 128] on icon at bounding box center [243, 129] width 4 height 5
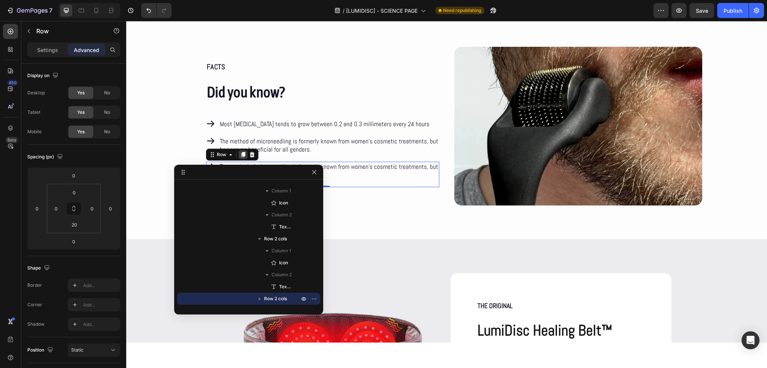
click at [240, 154] on icon at bounding box center [243, 155] width 6 height 6
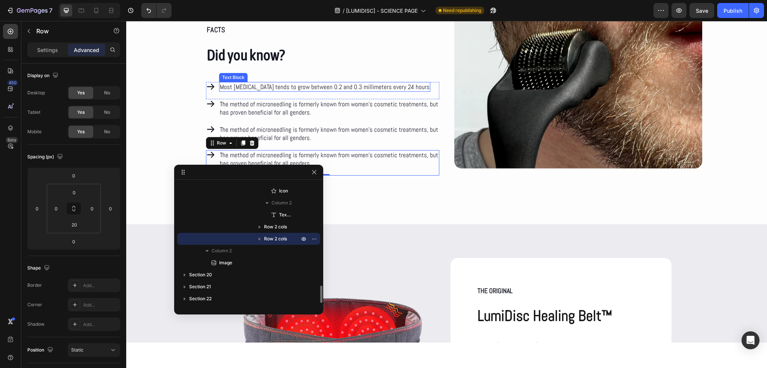
scroll to position [3732, 0]
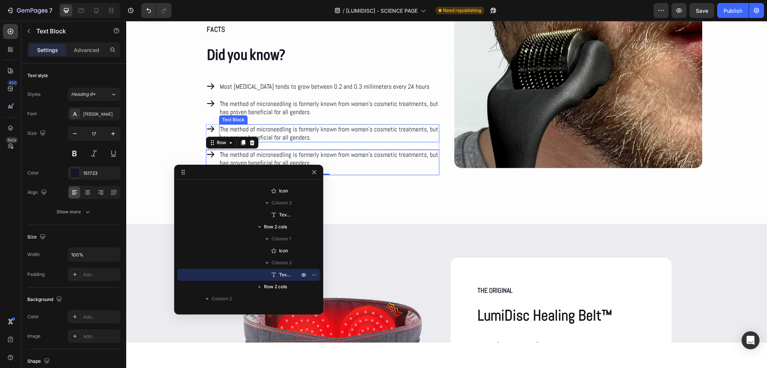
click at [289, 135] on p "The method of microneedling is formerly known from women’s cosmetic treatments,…" at bounding box center [329, 133] width 219 height 16
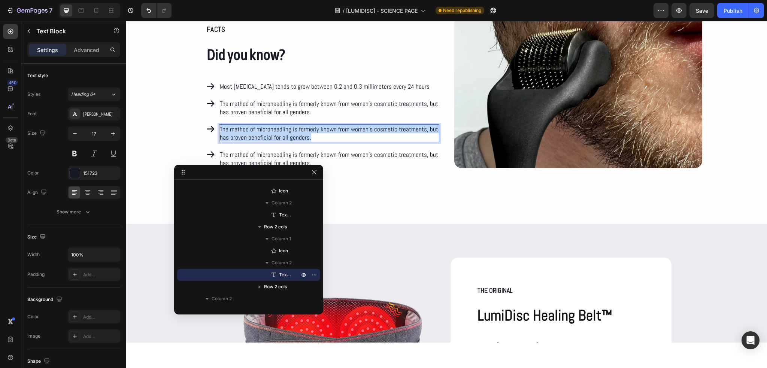
click at [289, 135] on p "The method of microneedling is formerly known from women’s cosmetic treatments,…" at bounding box center [329, 133] width 219 height 16
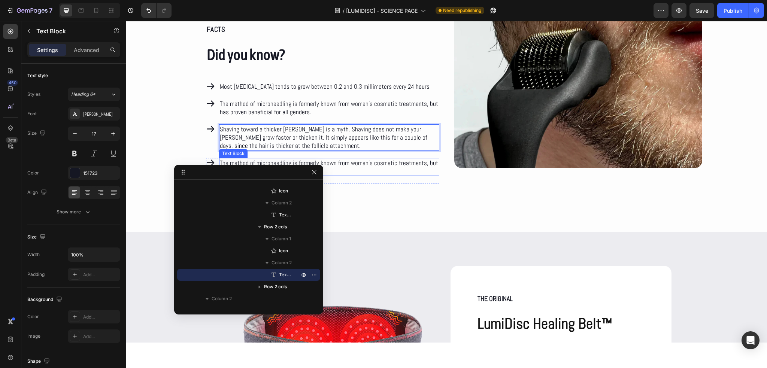
click at [346, 162] on p "The method of microneedling is formerly known from women’s cosmetic treatments,…" at bounding box center [329, 167] width 219 height 16
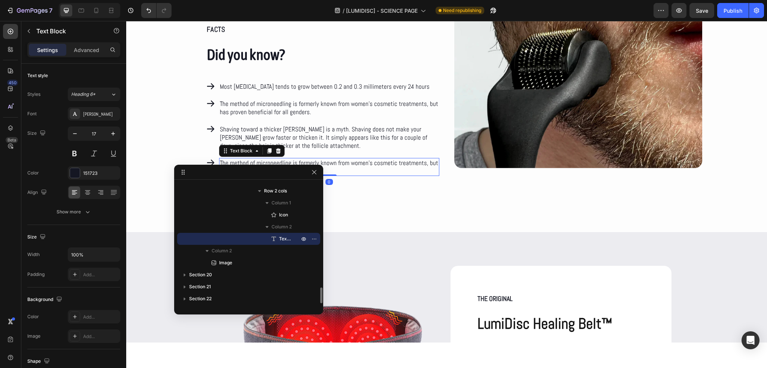
click at [346, 162] on p "The method of microneedling is formerly known from women’s cosmetic treatments,…" at bounding box center [329, 167] width 219 height 16
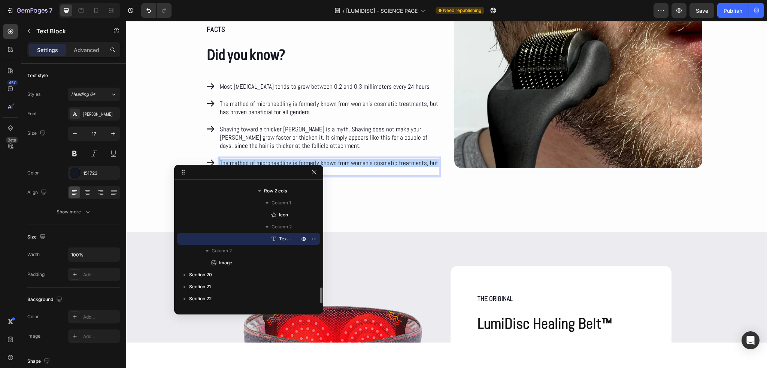
click at [346, 162] on p "The method of microneedling is formerly known from women’s cosmetic treatments,…" at bounding box center [329, 167] width 219 height 16
click at [186, 140] on div "FACTS Text Block Did you know? Heading Icon Most facial hair tends to grow betw…" at bounding box center [446, 103] width 526 height 189
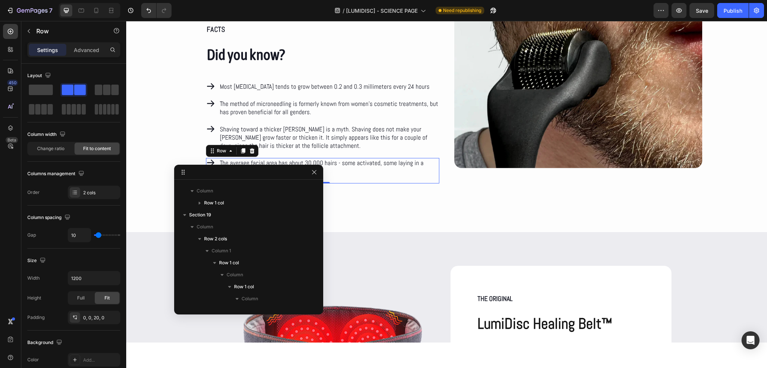
click at [388, 176] on div "Icon The average facial area has about 30.000 hairs - some activated, some layi…" at bounding box center [322, 170] width 233 height 25
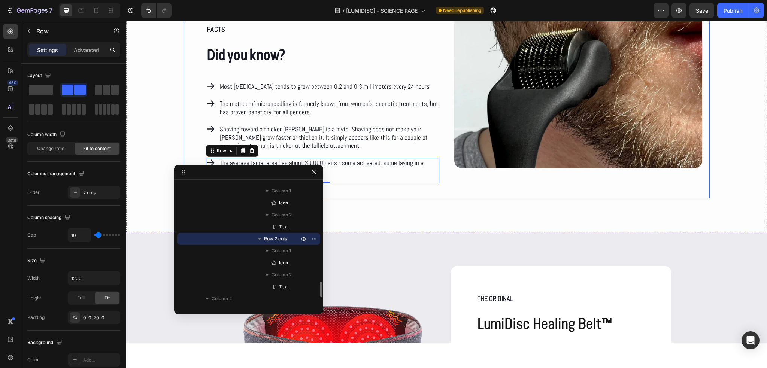
click at [462, 185] on div "Image" at bounding box center [578, 103] width 248 height 189
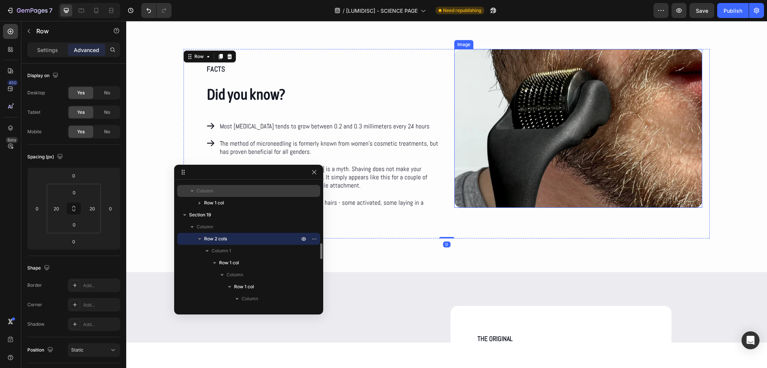
scroll to position [3657, 0]
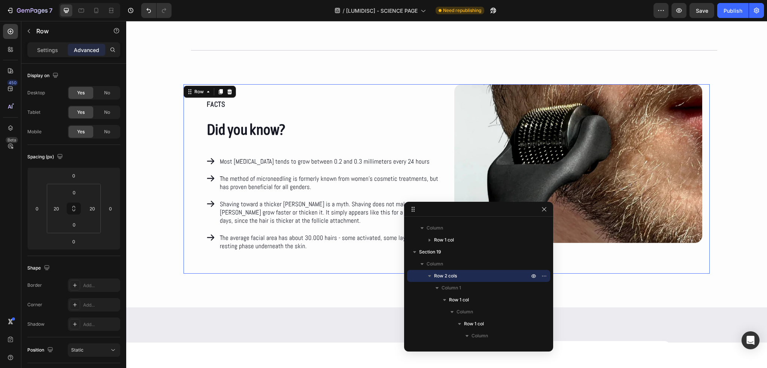
drag, startPoint x: 261, startPoint y: 174, endPoint x: 548, endPoint y: 205, distance: 289.2
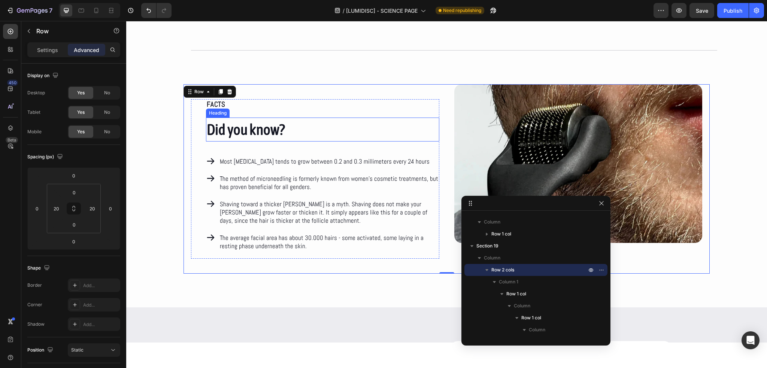
click at [228, 124] on p "Did you know?" at bounding box center [323, 129] width 232 height 22
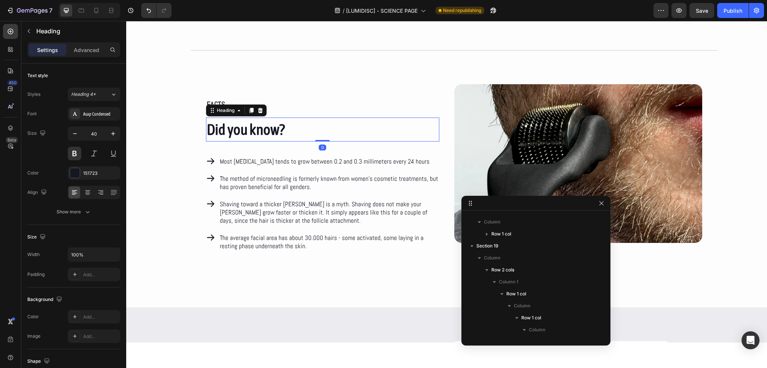
scroll to position [561, 0]
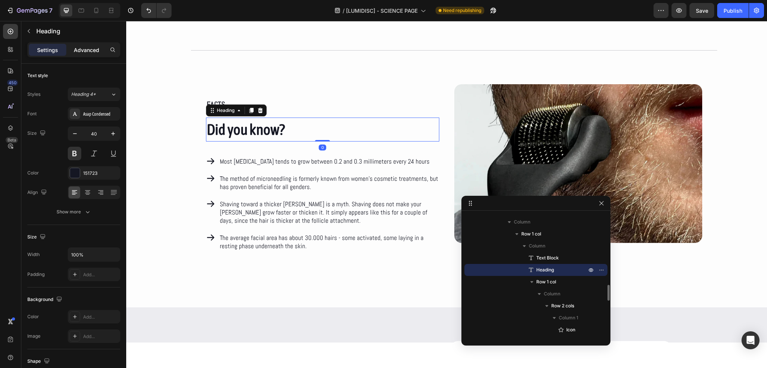
click at [92, 51] on p "Advanced" at bounding box center [86, 50] width 25 height 8
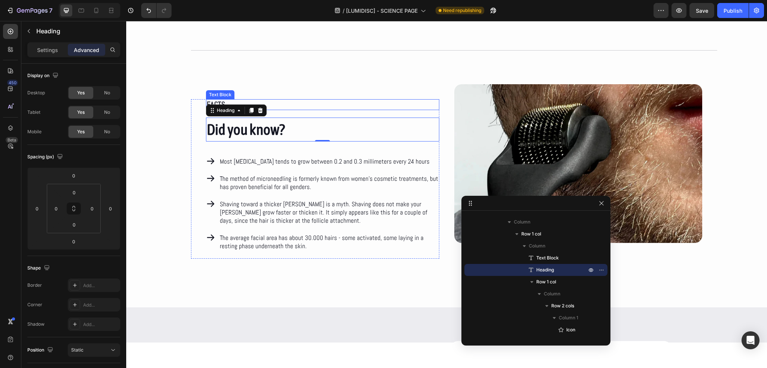
click at [291, 109] on div "FACTS Text Block" at bounding box center [322, 104] width 233 height 11
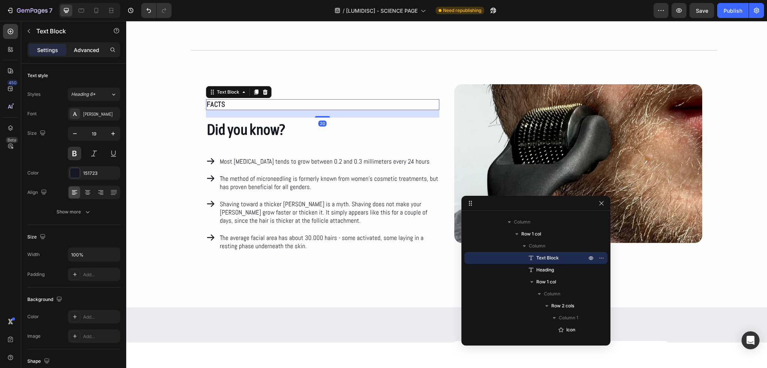
click at [95, 54] on div "Advanced" at bounding box center [86, 50] width 37 height 12
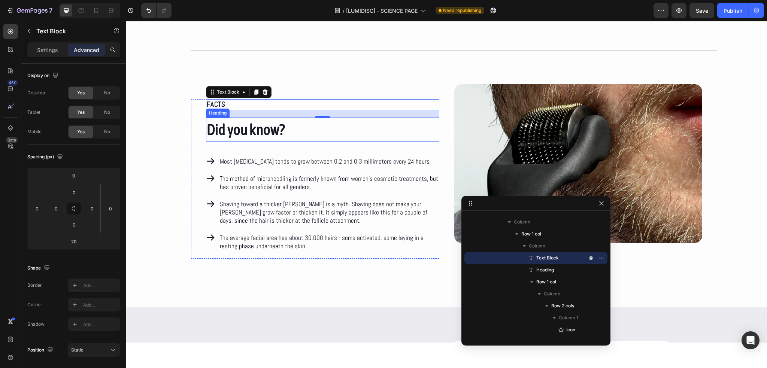
click at [233, 124] on p "Did you know?" at bounding box center [323, 129] width 232 height 22
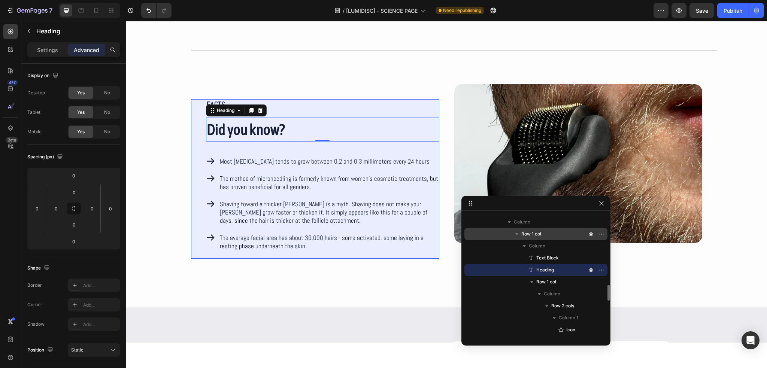
click at [522, 234] on span "Row 1 col" at bounding box center [531, 233] width 20 height 7
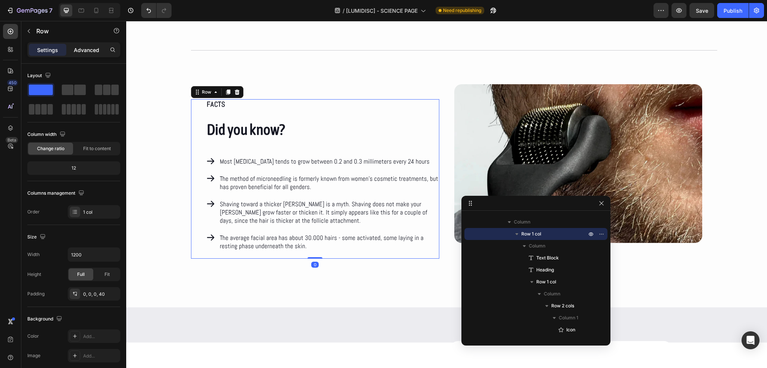
click at [91, 46] on p "Advanced" at bounding box center [86, 50] width 25 height 8
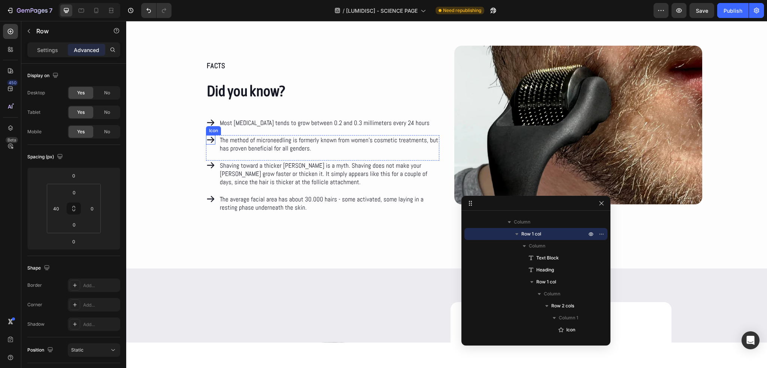
scroll to position [3694, 0]
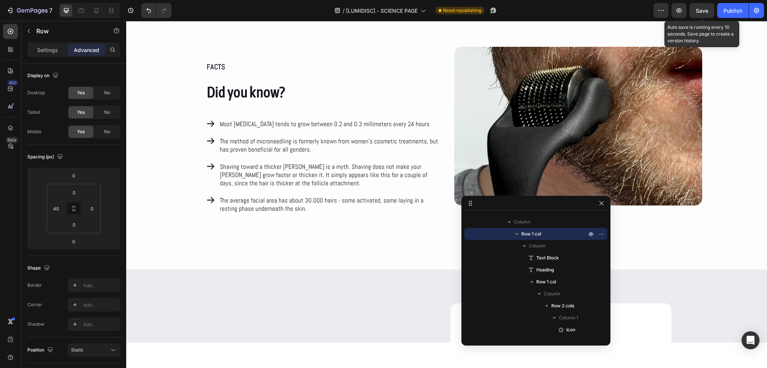
click at [704, 13] on span "Save" at bounding box center [702, 10] width 12 height 6
click at [732, 15] on button "Publish" at bounding box center [732, 10] width 31 height 15
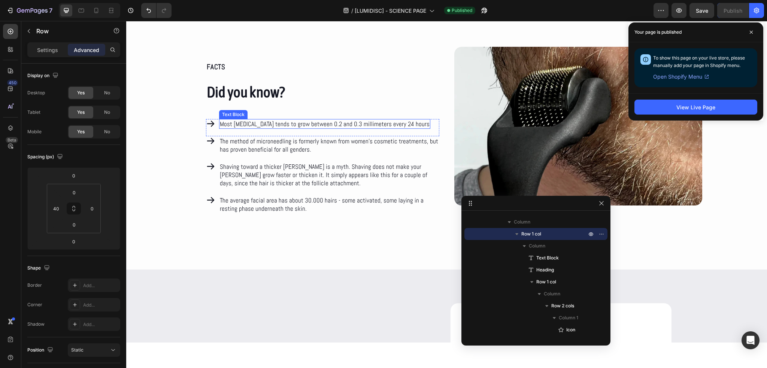
click at [273, 128] on div "Most facial hair tends to grow between 0.2 and 0.3 millimeters every 24 hours" at bounding box center [324, 124] width 211 height 10
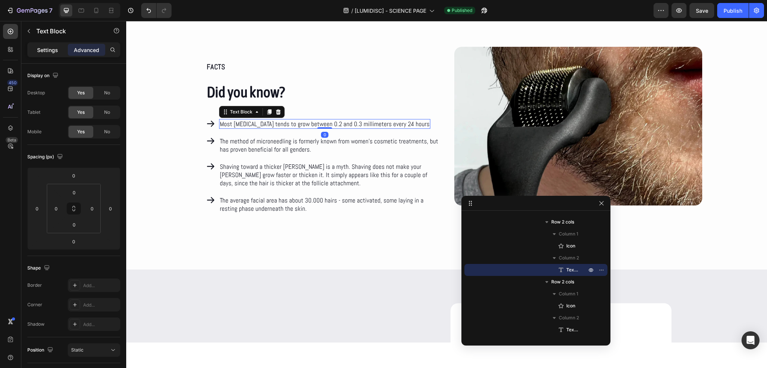
click at [56, 44] on div "Settings" at bounding box center [47, 50] width 37 height 12
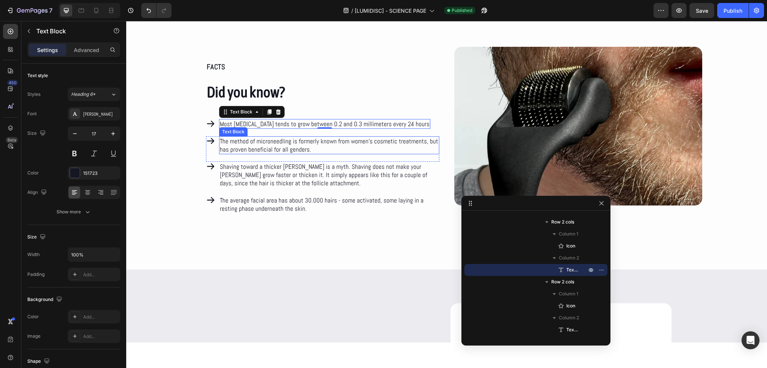
click at [246, 148] on p "The method of microneedling is formerly known from women’s cosmetic treatments,…" at bounding box center [329, 145] width 219 height 16
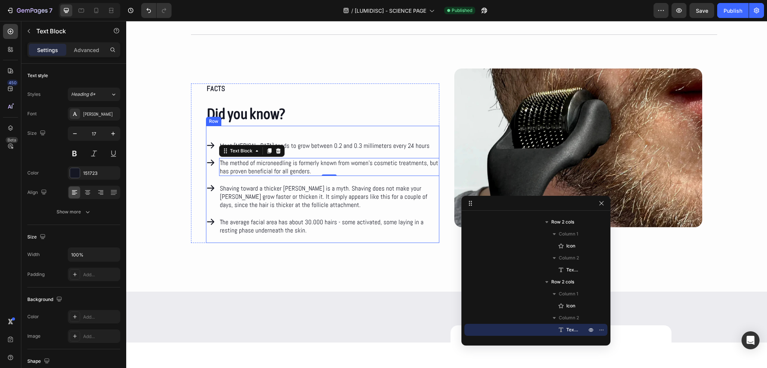
scroll to position [3657, 0]
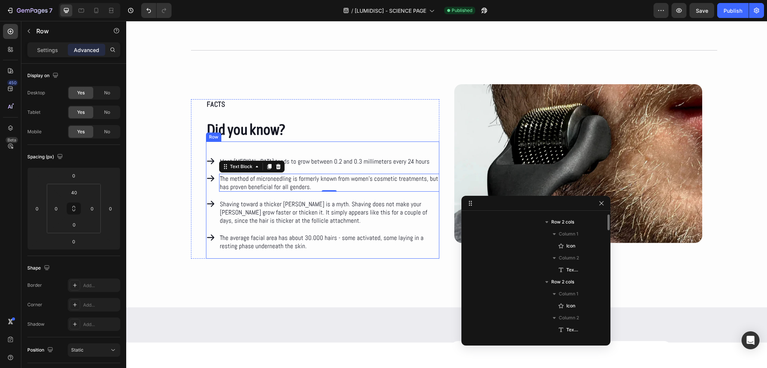
click at [234, 146] on div "Icon Most facial hair tends to grow between 0.2 and 0.3 millimeters every 24 ho…" at bounding box center [322, 200] width 233 height 117
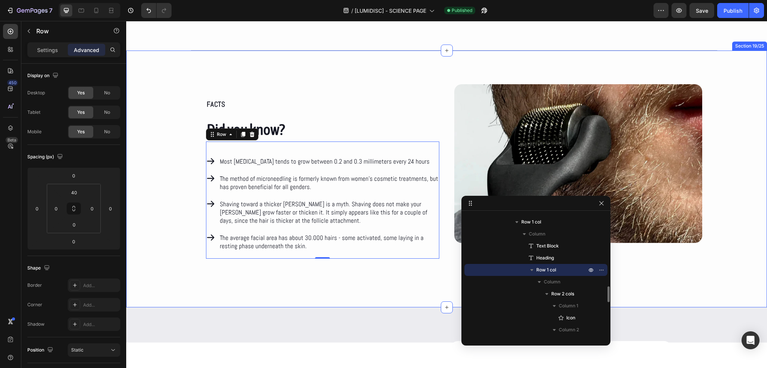
click at [170, 151] on div "FACTS Text Block Did you know? Heading Icon Most facial hair tends to grow betw…" at bounding box center [446, 178] width 641 height 189
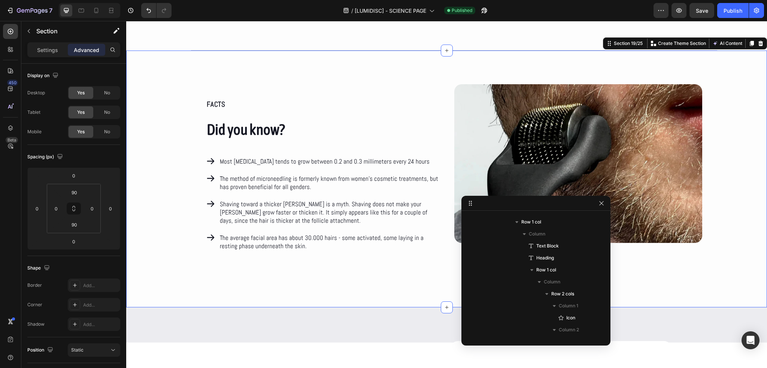
scroll to position [453, 0]
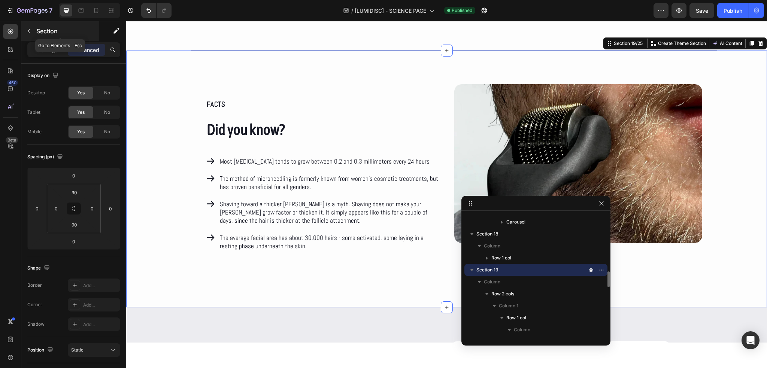
click at [33, 33] on button "button" at bounding box center [29, 31] width 12 height 12
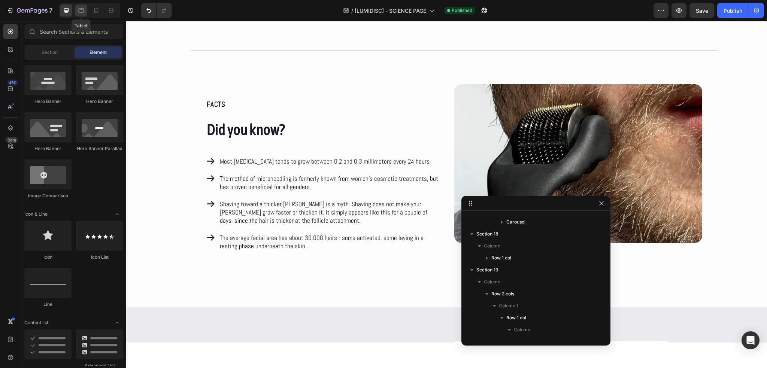
click at [79, 11] on icon at bounding box center [81, 10] width 7 height 7
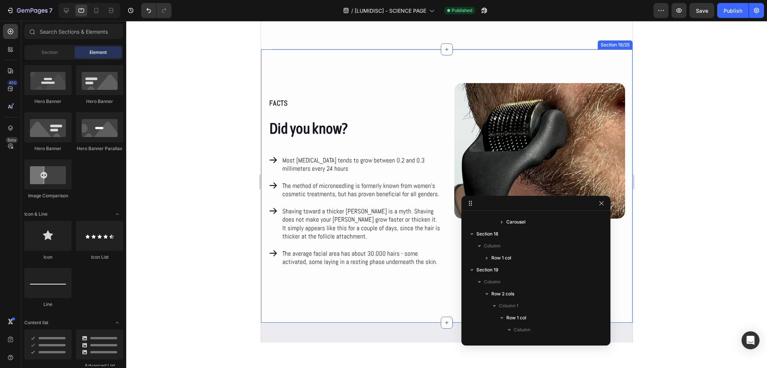
click at [265, 118] on div "FACTS Text Block Did you know? Heading Icon Most facial hair tends to grow betw…" at bounding box center [446, 185] width 371 height 273
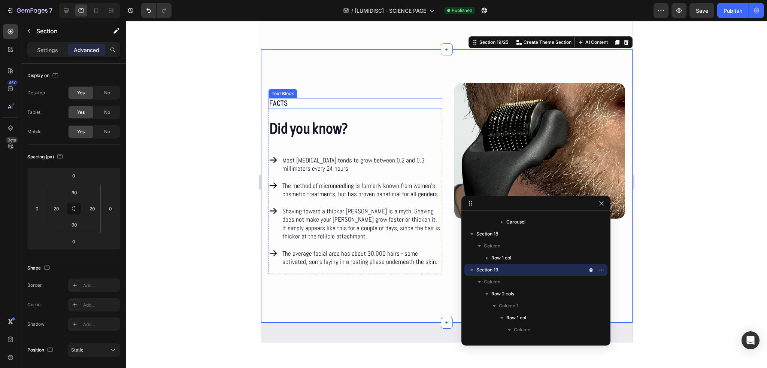
click at [281, 105] on p "FACTS" at bounding box center [355, 103] width 172 height 9
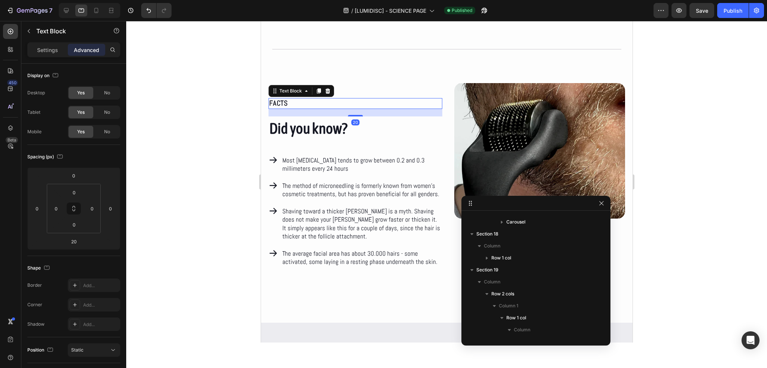
scroll to position [549, 0]
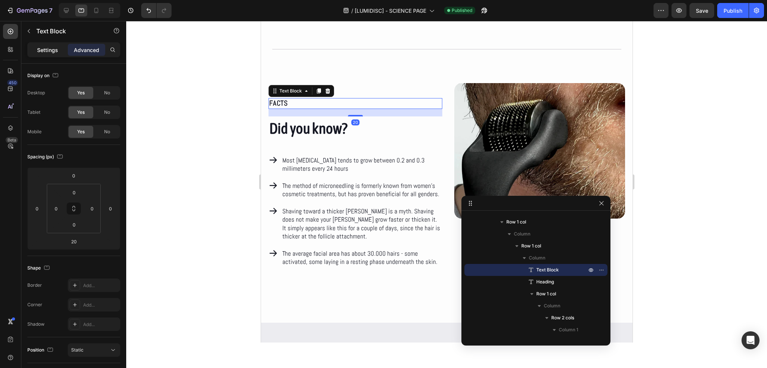
click at [55, 51] on p "Settings" at bounding box center [47, 50] width 21 height 8
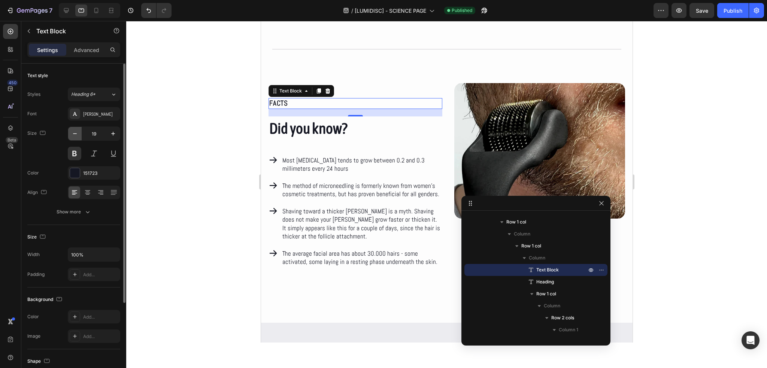
click at [76, 131] on icon "button" at bounding box center [74, 133] width 7 height 7
type input "18"
click at [287, 122] on h2 "Did you know?" at bounding box center [355, 128] width 174 height 24
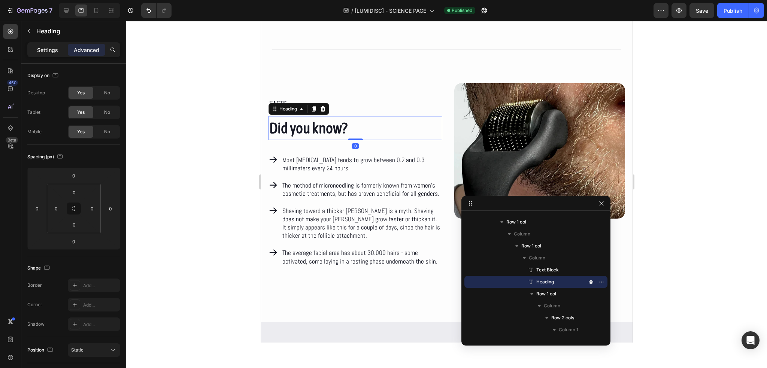
click at [49, 53] on p "Settings" at bounding box center [47, 50] width 21 height 8
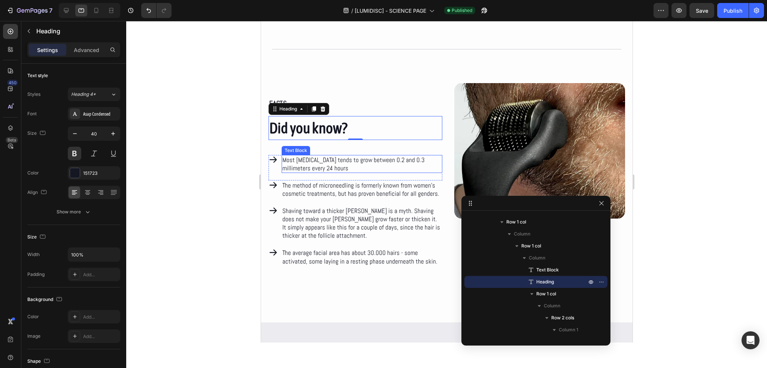
click at [317, 164] on p "Most facial hair tends to grow between 0.2 and 0.3 millimeters every 24 hours" at bounding box center [361, 164] width 159 height 16
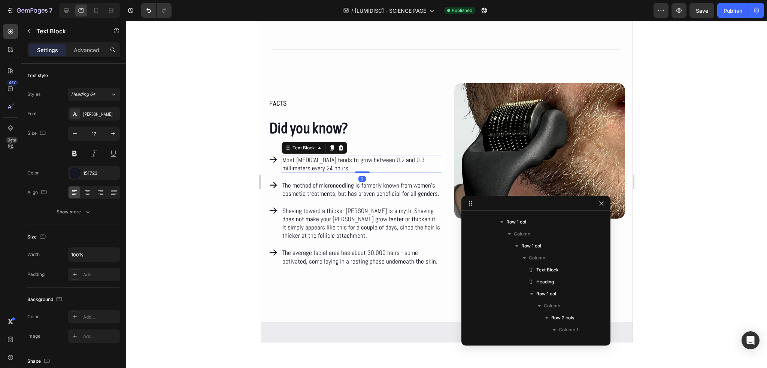
scroll to position [645, 0]
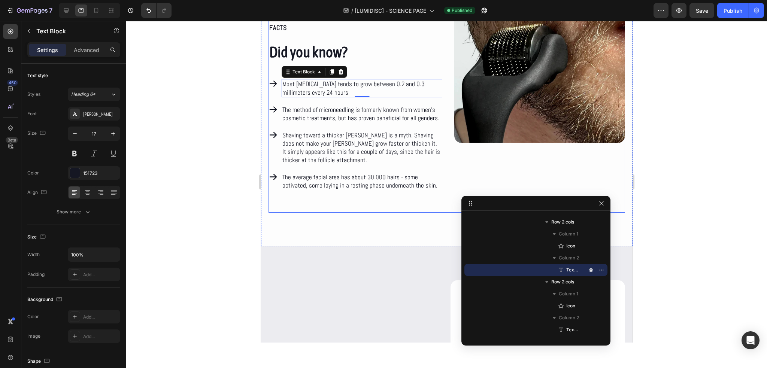
scroll to position [3769, 0]
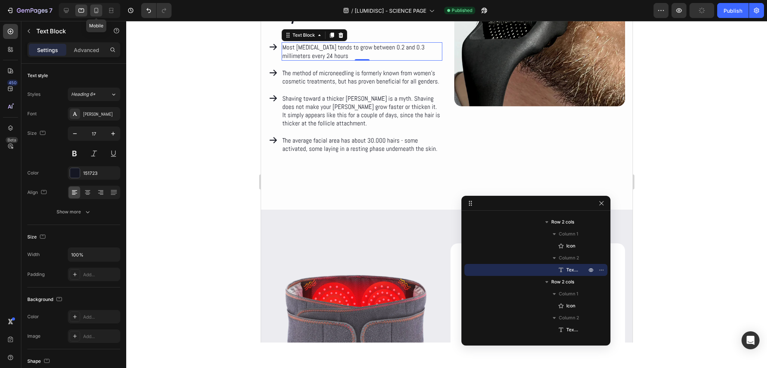
click at [94, 9] on icon at bounding box center [95, 10] width 7 height 7
type input "15"
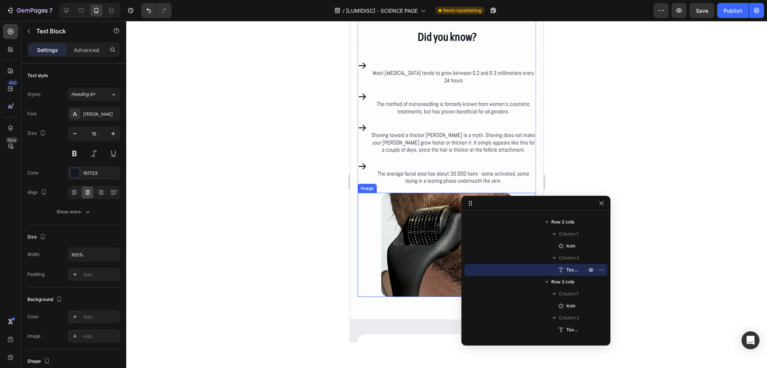
scroll to position [3395, 0]
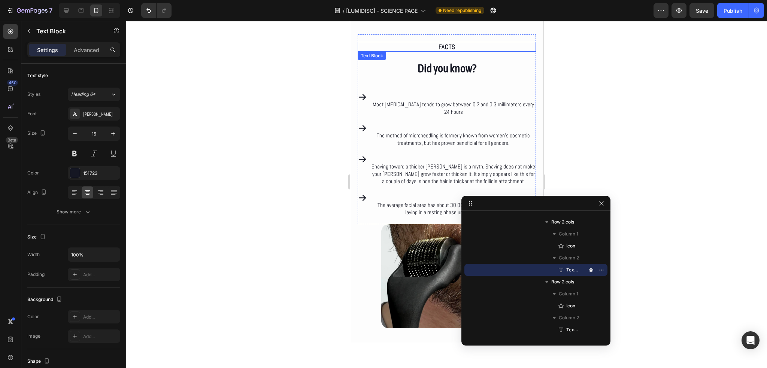
click at [447, 47] on p "FACTS" at bounding box center [446, 47] width 177 height 8
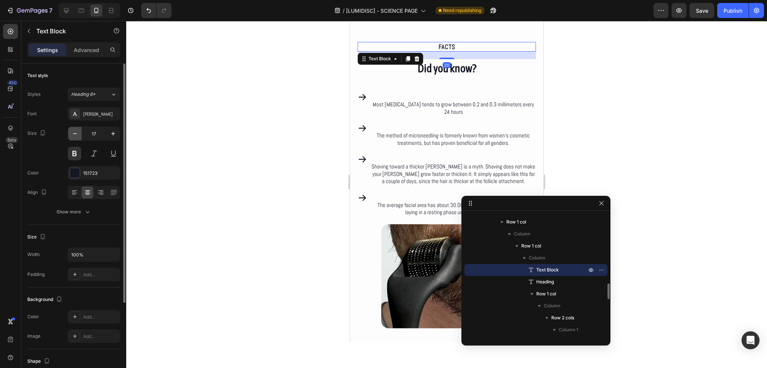
click at [78, 133] on icon "button" at bounding box center [74, 133] width 7 height 7
type input "16"
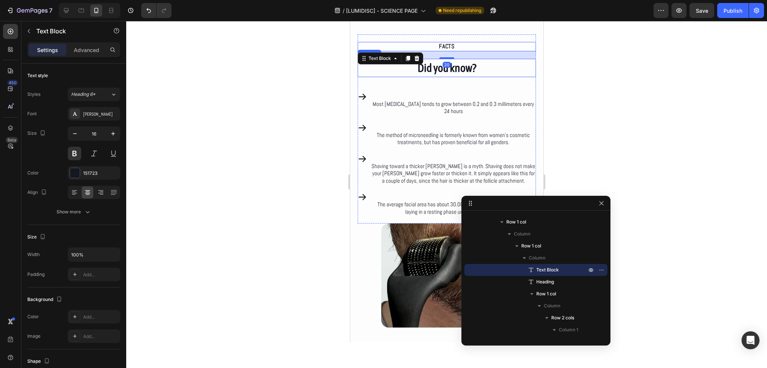
click at [433, 72] on h2 "Did you know?" at bounding box center [446, 68] width 178 height 18
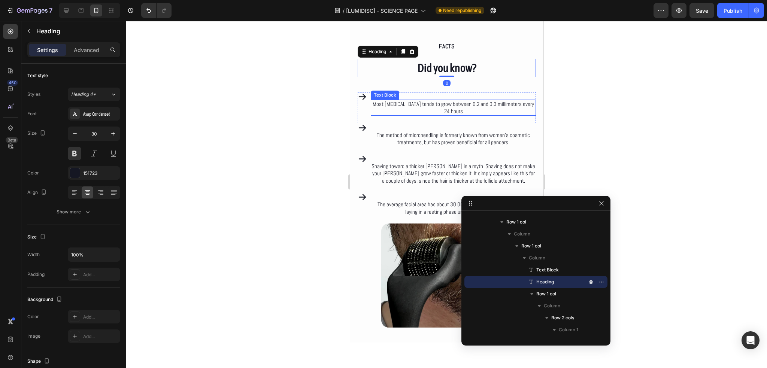
click at [428, 110] on p "Most [MEDICAL_DATA] tends to grow between 0.2 and 0.3 millimeters every 24 hours" at bounding box center [453, 107] width 164 height 15
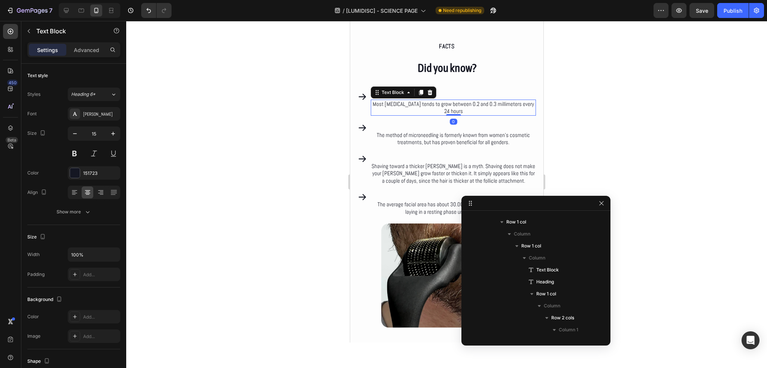
scroll to position [645, 0]
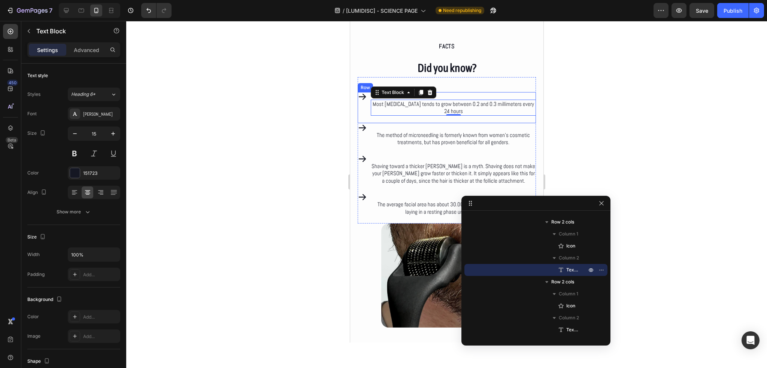
click at [365, 105] on div "Icon" at bounding box center [361, 104] width 9 height 24
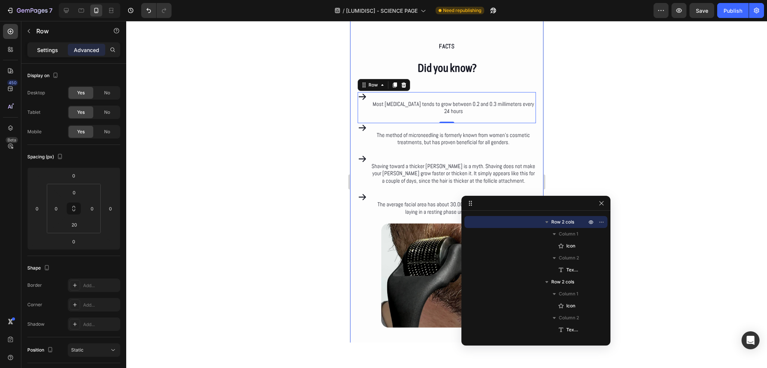
click at [56, 47] on p "Settings" at bounding box center [47, 50] width 21 height 8
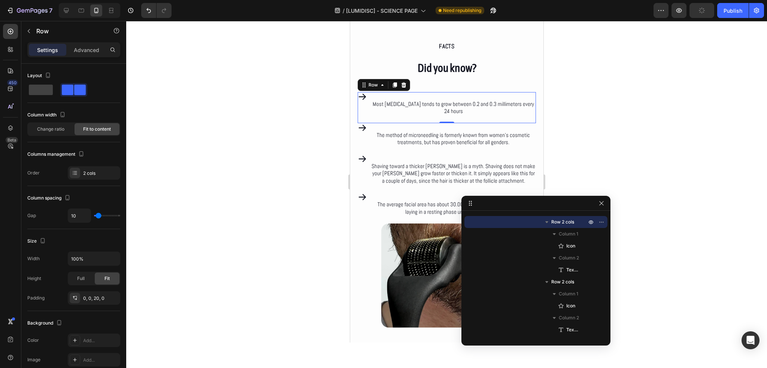
click at [370, 116] on div "Icon Most [MEDICAL_DATA] tends to grow between 0.2 and 0.3 millimeters every 24…" at bounding box center [446, 107] width 178 height 31
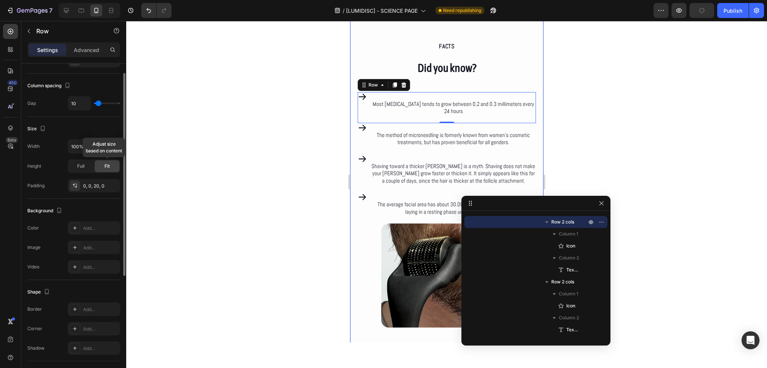
scroll to position [187, 0]
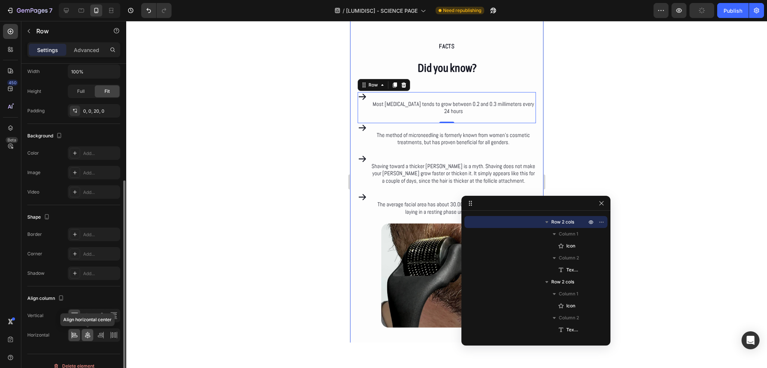
click at [88, 335] on icon at bounding box center [87, 334] width 7 height 7
click at [87, 319] on div at bounding box center [88, 316] width 12 height 12
click at [77, 333] on icon at bounding box center [74, 334] width 7 height 7
click at [363, 142] on div "Icon" at bounding box center [361, 135] width 9 height 24
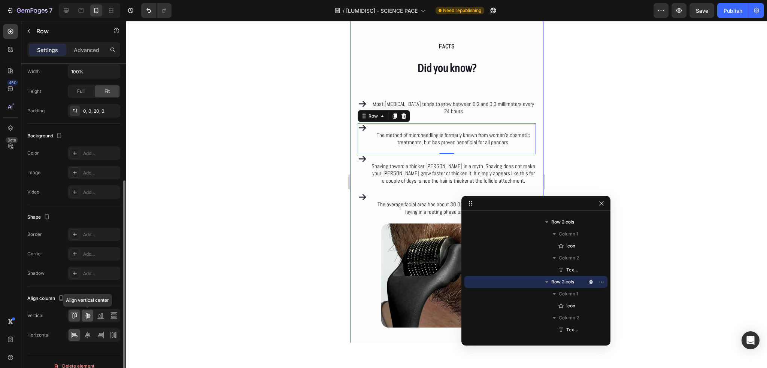
click at [88, 316] on icon at bounding box center [87, 315] width 7 height 7
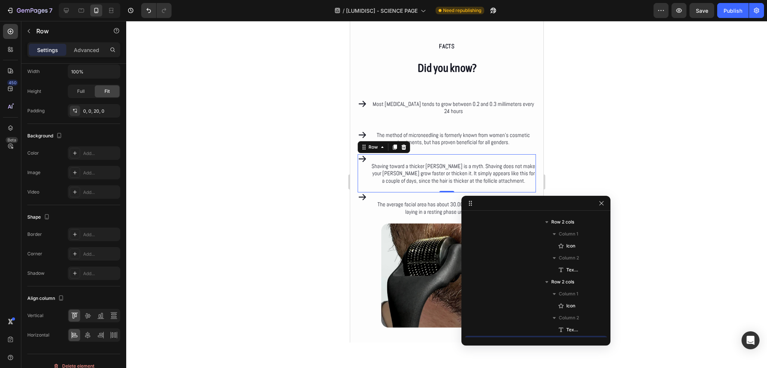
scroll to position [717, 0]
drag, startPoint x: 363, startPoint y: 184, endPoint x: 696, endPoint y: 215, distance: 334.0
click at [363, 184] on div "Icon" at bounding box center [361, 169] width 9 height 31
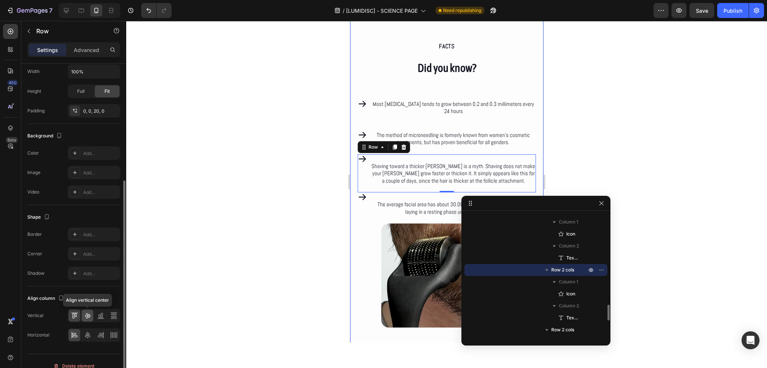
click at [86, 312] on icon at bounding box center [87, 315] width 7 height 7
click at [363, 218] on div "Icon The average facial area has about 30.000 hairs - some activated, some layi…" at bounding box center [446, 207] width 178 height 31
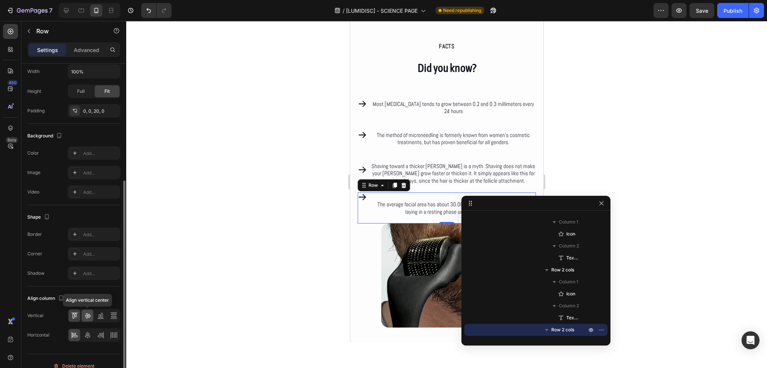
click at [87, 320] on div at bounding box center [88, 316] width 12 height 12
click at [403, 120] on div "Icon Most [MEDICAL_DATA] tends to grow between 0.2 and 0.3 millimeters every 24…" at bounding box center [446, 107] width 178 height 31
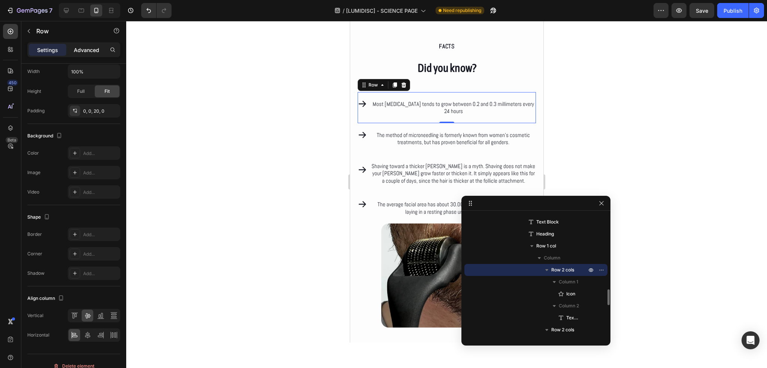
click at [90, 55] on div "Advanced" at bounding box center [86, 50] width 37 height 12
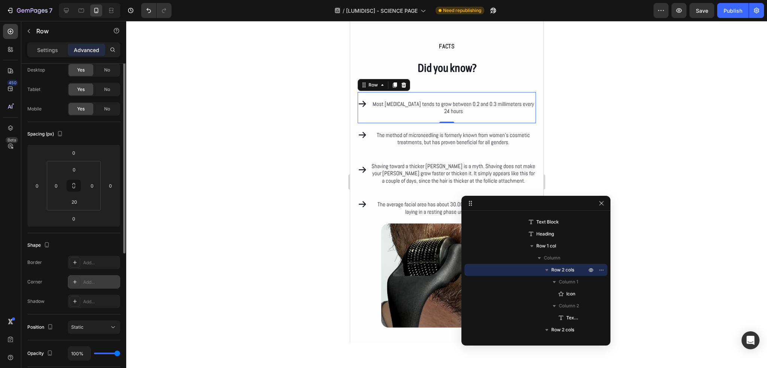
scroll to position [0, 0]
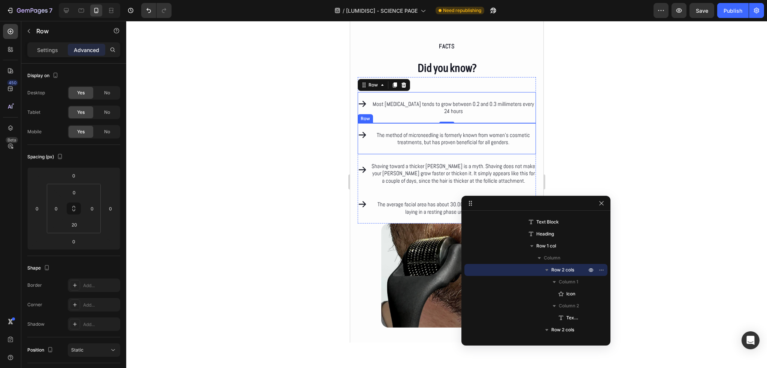
click at [416, 129] on div "The method of microneedling is formerly known from women’s cosmetic treatments,…" at bounding box center [452, 135] width 165 height 24
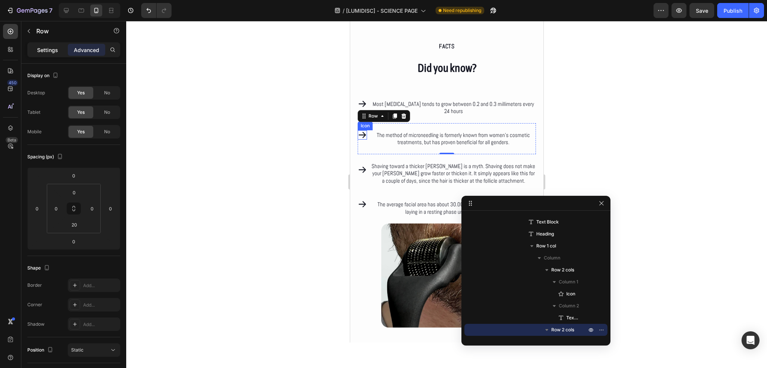
click at [59, 50] on div "Settings" at bounding box center [47, 50] width 37 height 12
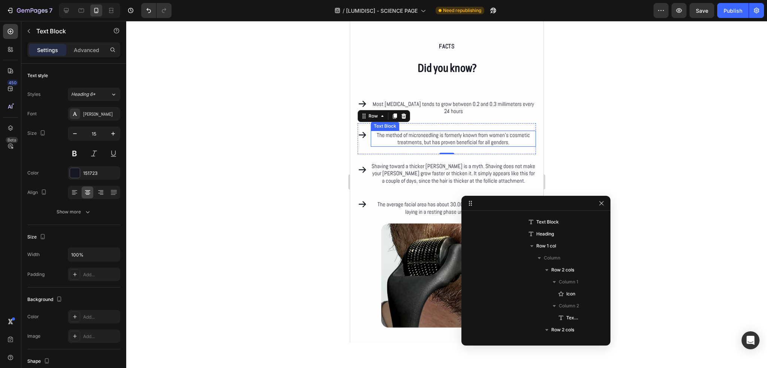
click at [426, 133] on p "The method of microneedling is formerly known from women’s cosmetic treatments,…" at bounding box center [453, 138] width 164 height 15
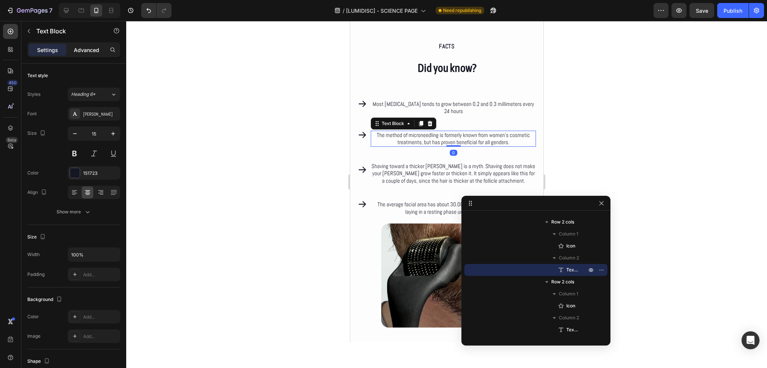
click at [88, 46] on p "Advanced" at bounding box center [86, 50] width 25 height 8
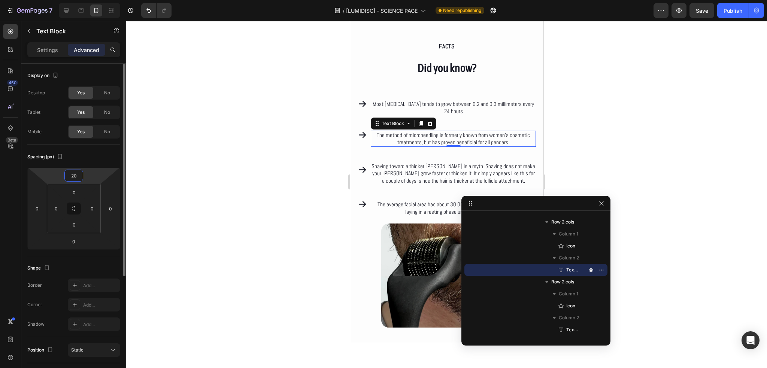
click at [74, 170] on input "20" at bounding box center [73, 175] width 15 height 11
type input "0"
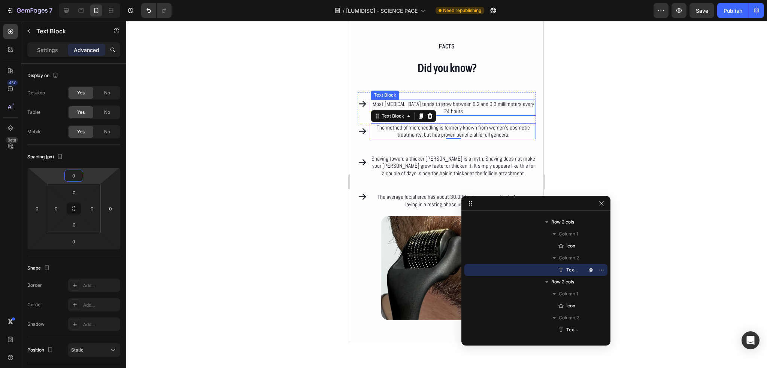
click at [462, 106] on p "Most [MEDICAL_DATA] tends to grow between 0.2 and 0.3 millimeters every 24 hours" at bounding box center [453, 107] width 164 height 15
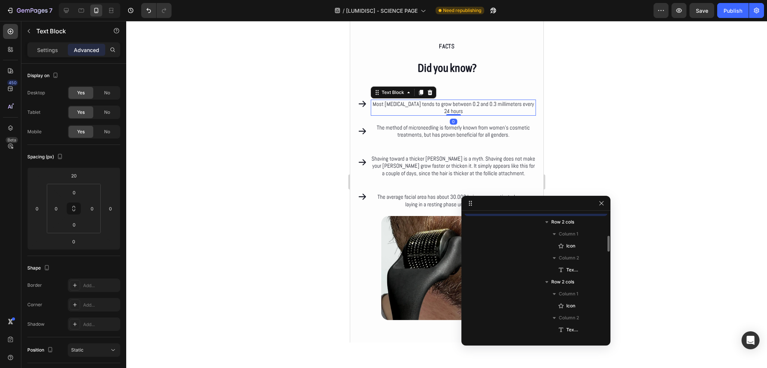
scroll to position [645, 0]
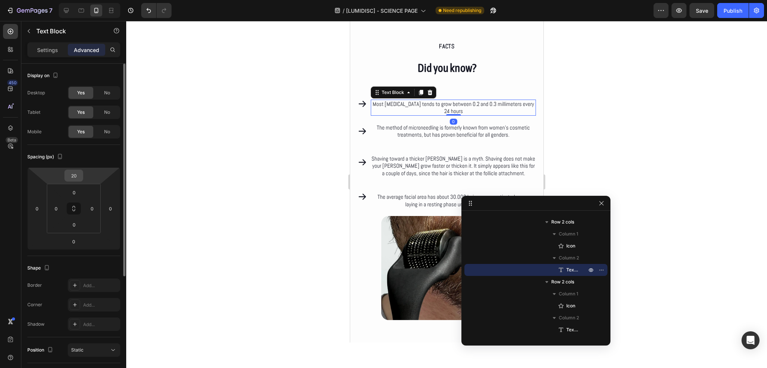
click at [75, 177] on input "20" at bounding box center [73, 175] width 15 height 11
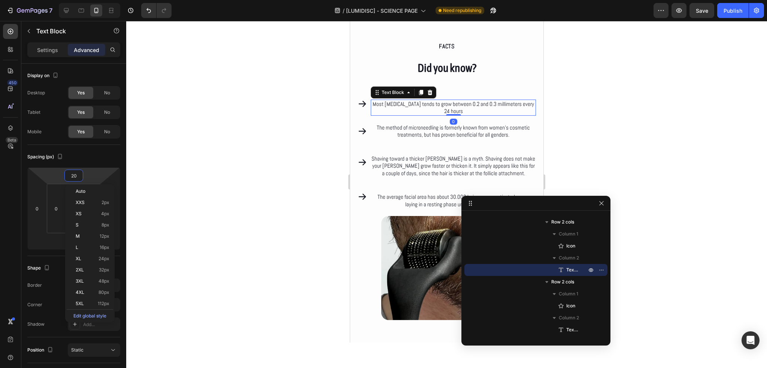
type input "0"
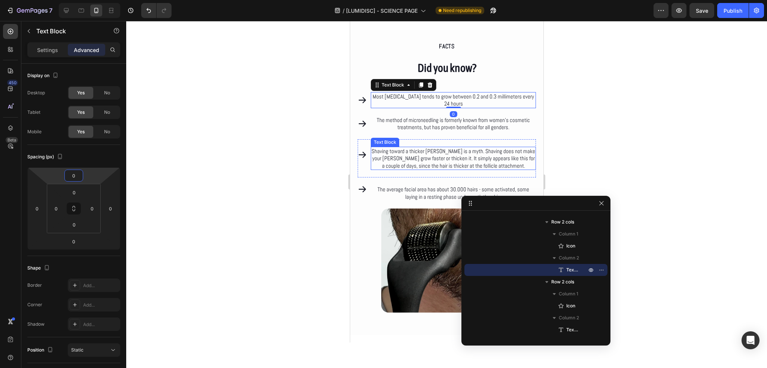
click at [451, 158] on p "Shaving toward a thicker [PERSON_NAME] is a myth. Shaving does not make your [P…" at bounding box center [453, 159] width 164 height 22
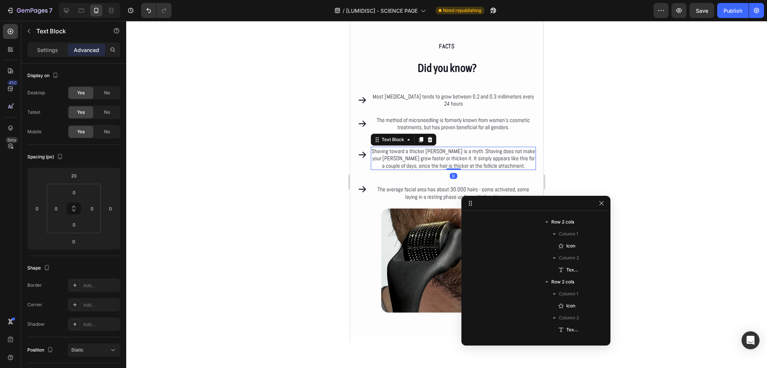
scroll to position [765, 0]
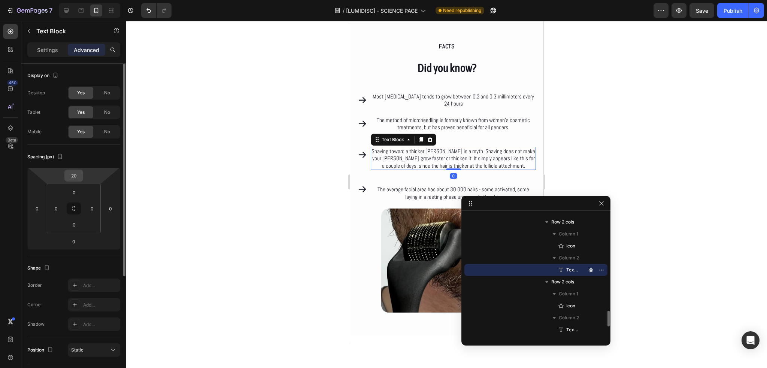
click at [80, 179] on input "20" at bounding box center [73, 175] width 15 height 11
type input "0"
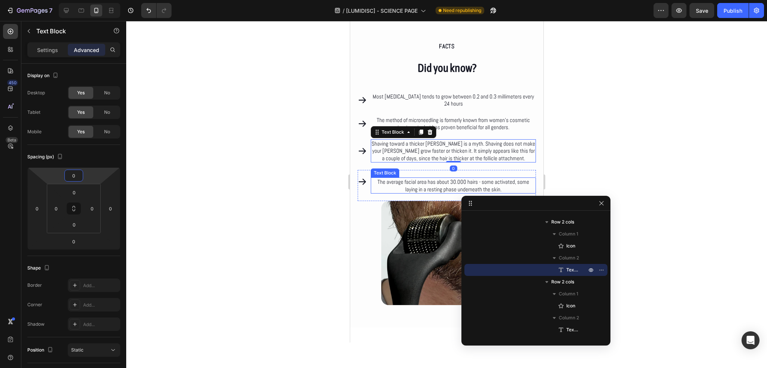
click at [438, 184] on p "The average facial area has about 30.000 hairs - some activated, some laying in…" at bounding box center [453, 185] width 164 height 15
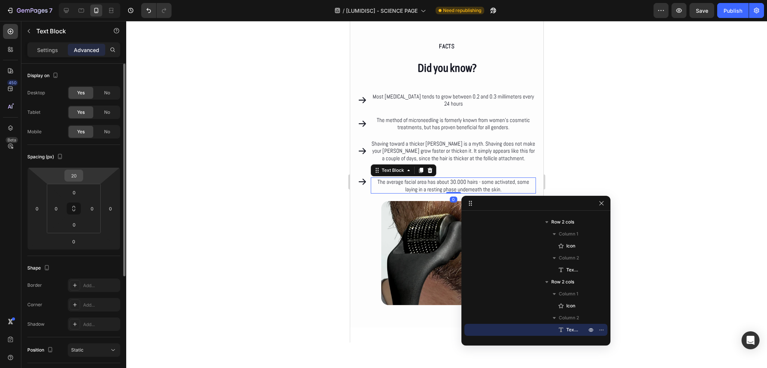
click at [77, 171] on input "20" at bounding box center [73, 175] width 15 height 11
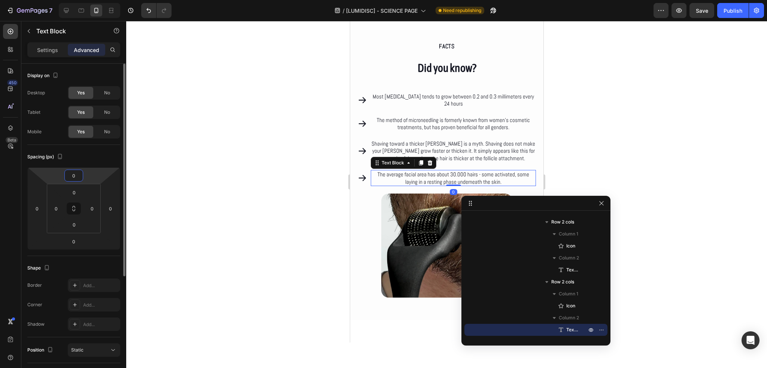
type input "0"
click at [78, 155] on div "Spacing (px)" at bounding box center [73, 157] width 93 height 12
click at [283, 169] on div at bounding box center [446, 194] width 641 height 347
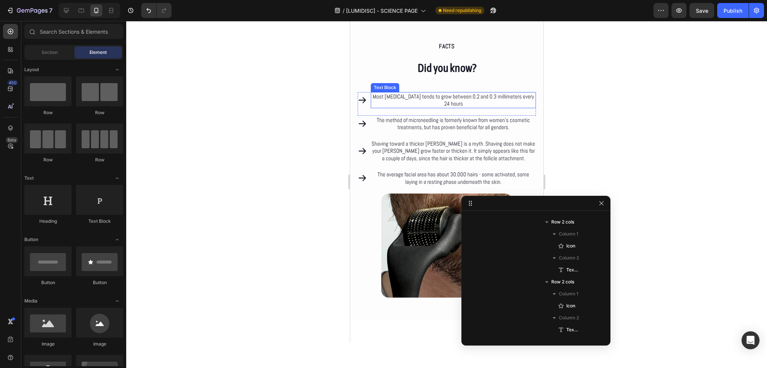
click at [474, 100] on p "Most [MEDICAL_DATA] tends to grow between 0.2 and 0.3 millimeters every 24 hours" at bounding box center [453, 100] width 164 height 15
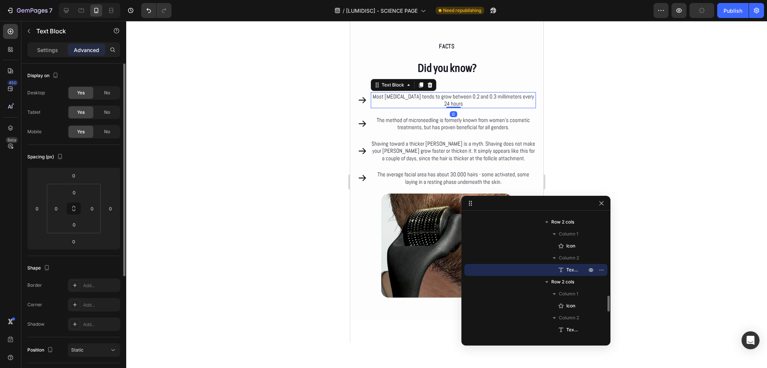
scroll to position [75, 0]
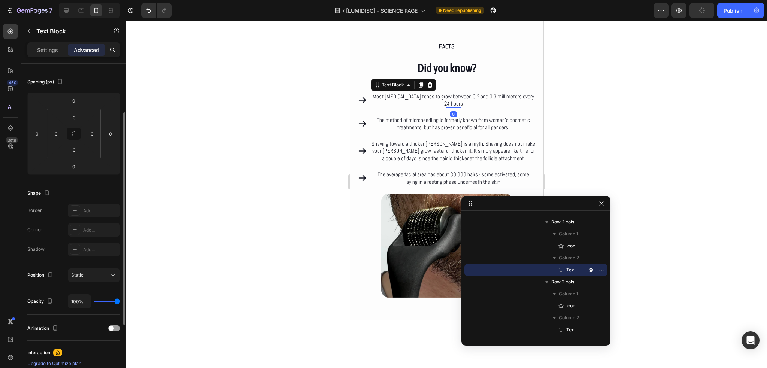
click at [51, 41] on div "Text Block" at bounding box center [63, 31] width 85 height 21
click at [51, 51] on p "Settings" at bounding box center [47, 50] width 21 height 8
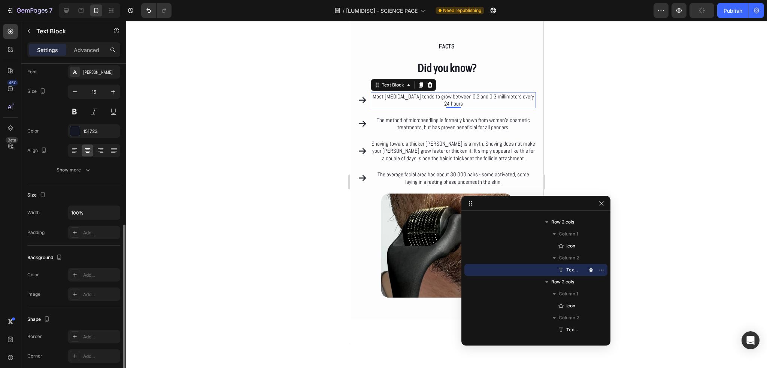
scroll to position [4, 0]
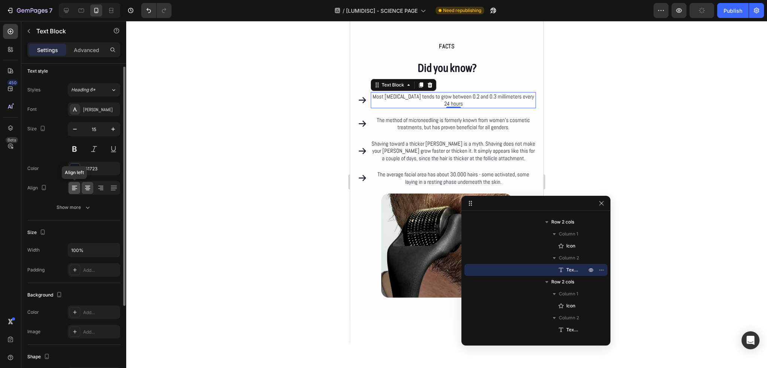
click at [77, 185] on icon at bounding box center [74, 187] width 7 height 7
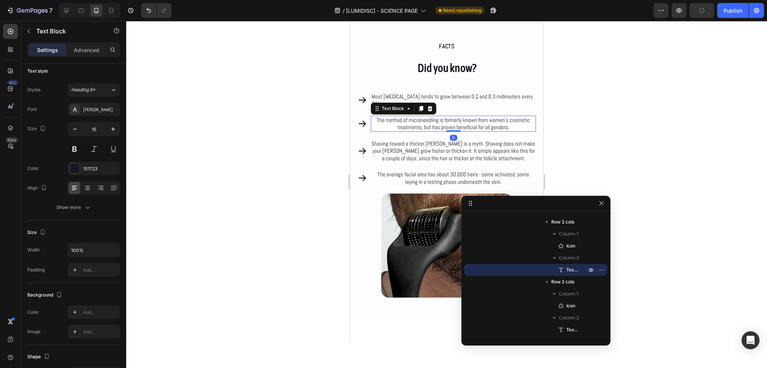
click at [456, 118] on p "The method of microneedling is formerly known from women’s cosmetic treatments,…" at bounding box center [453, 123] width 164 height 15
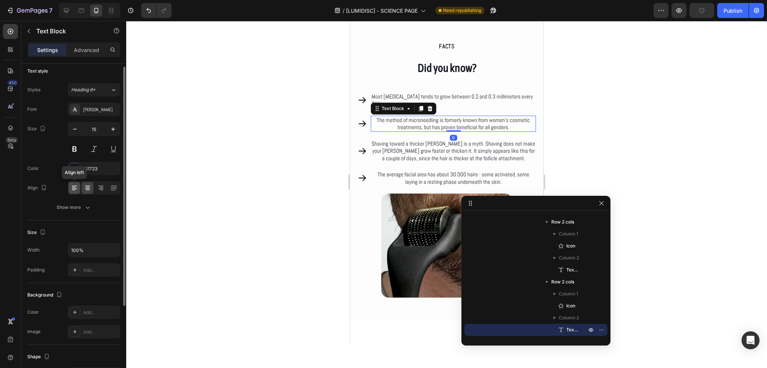
click at [73, 191] on icon at bounding box center [74, 187] width 7 height 7
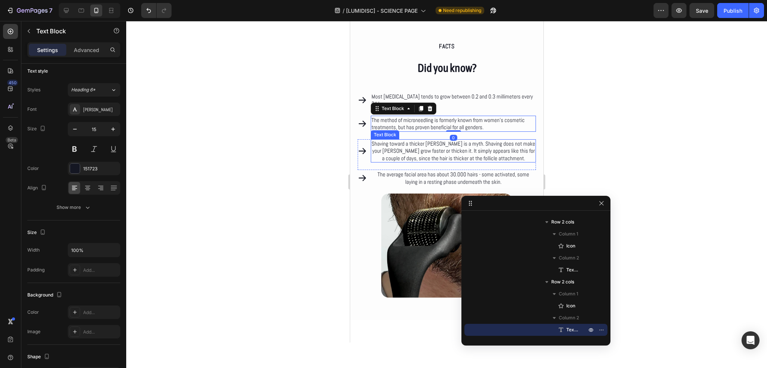
click at [435, 148] on p "Shaving toward a thicker [PERSON_NAME] is a myth. Shaving does not make your [P…" at bounding box center [453, 151] width 164 height 22
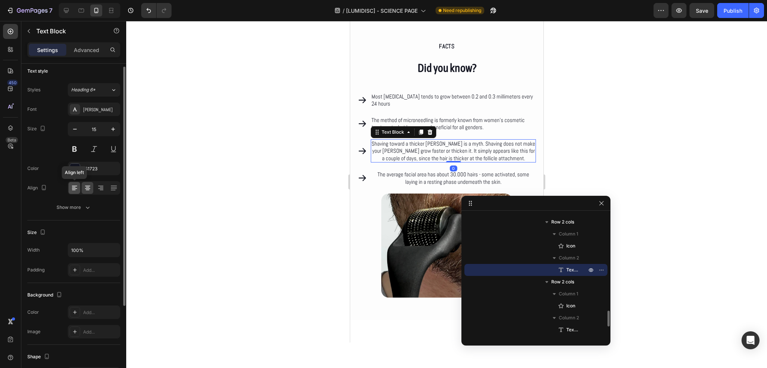
click at [78, 185] on icon at bounding box center [74, 187] width 7 height 7
click at [390, 173] on p "The average facial area has about 30.000 hairs - some activated, some laying in…" at bounding box center [453, 178] width 164 height 15
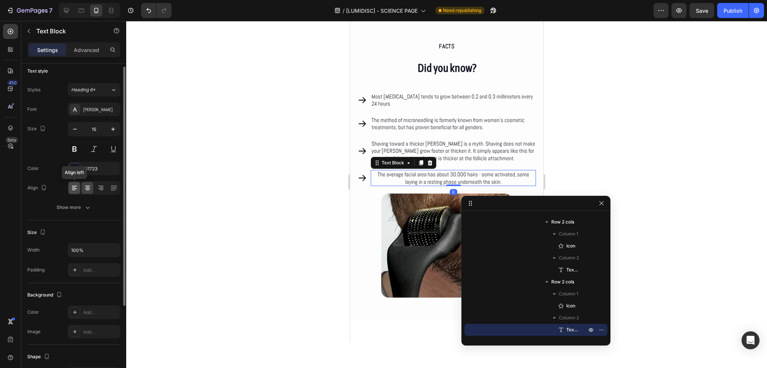
click at [72, 189] on icon at bounding box center [74, 187] width 7 height 7
click at [279, 211] on div at bounding box center [446, 194] width 641 height 347
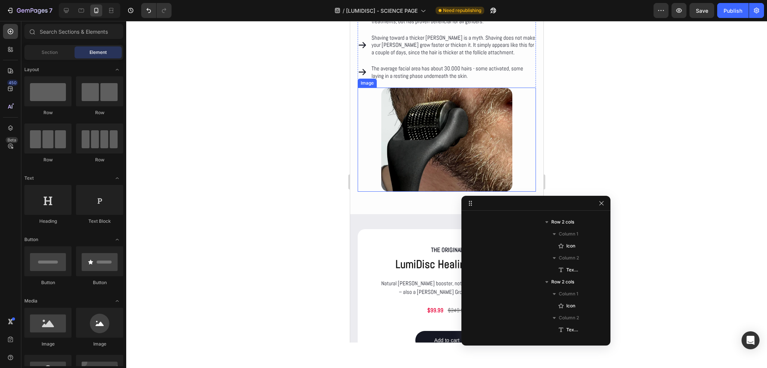
scroll to position [3507, 0]
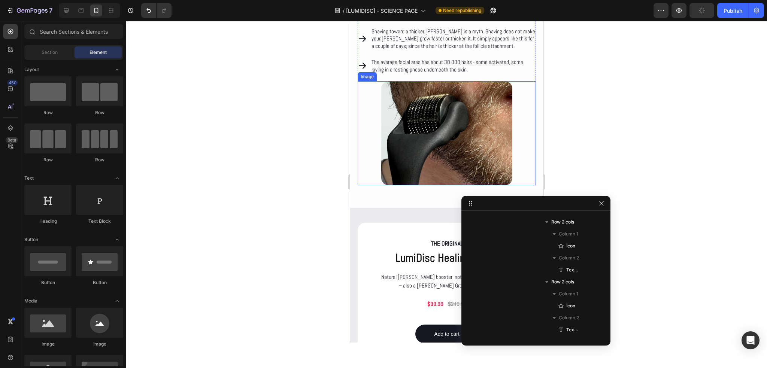
click at [400, 147] on img at bounding box center [446, 133] width 131 height 104
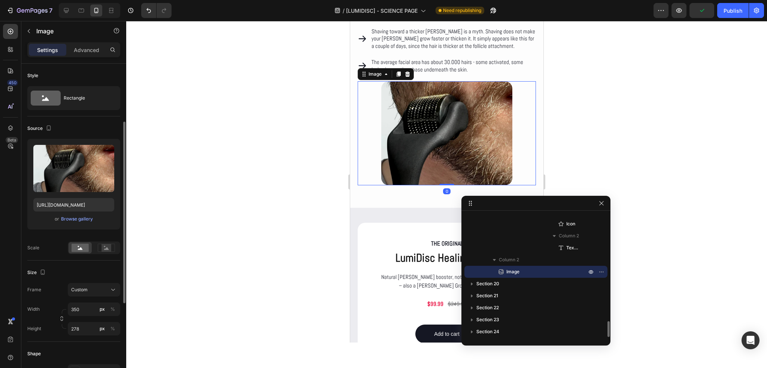
scroll to position [37, 0]
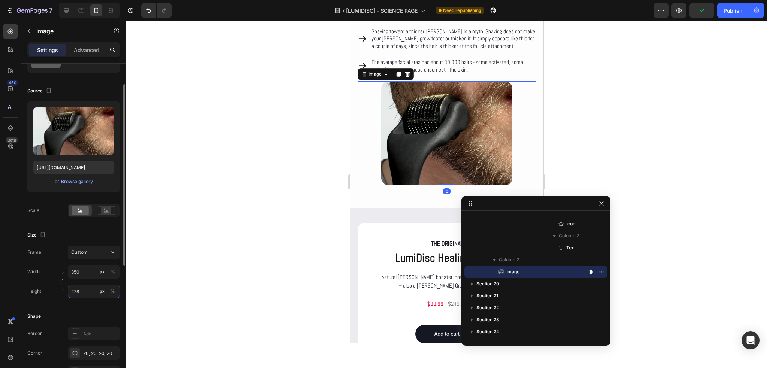
click at [75, 290] on input "278" at bounding box center [94, 291] width 52 height 13
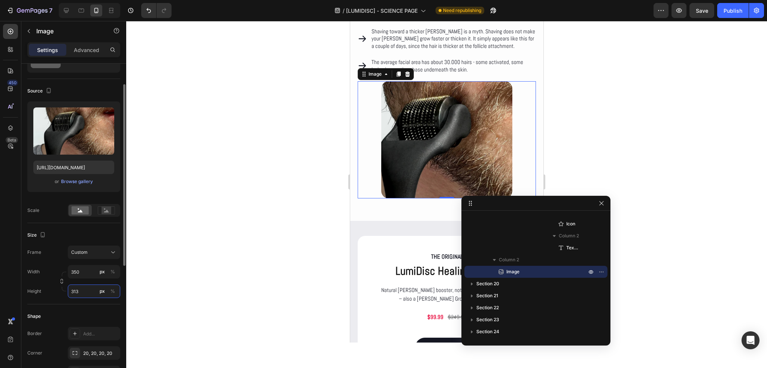
type input "313"
click at [62, 262] on div "Frame Custom Width 350 px % Height 313 px %" at bounding box center [73, 272] width 93 height 52
click at [218, 232] on div at bounding box center [446, 194] width 641 height 347
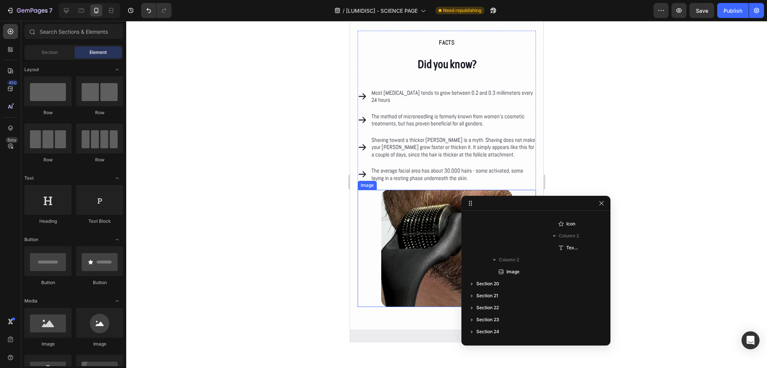
scroll to position [3395, 0]
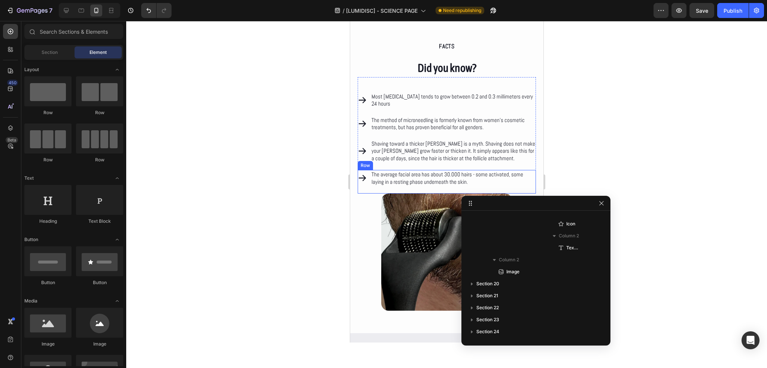
click at [424, 187] on div "Icon The average facial area has about 30.000 hairs - some activated, some layi…" at bounding box center [446, 182] width 178 height 24
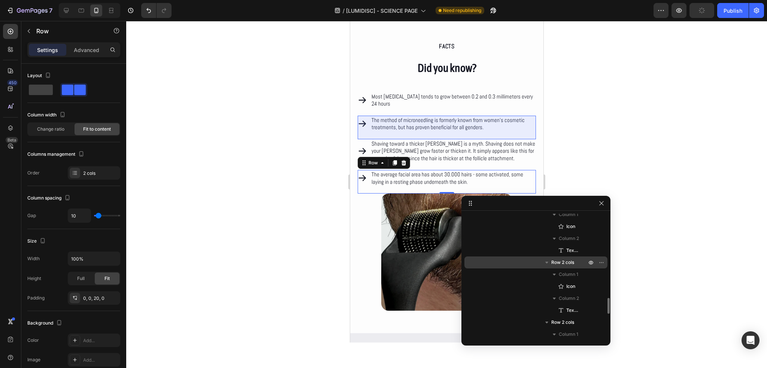
scroll to position [627, 0]
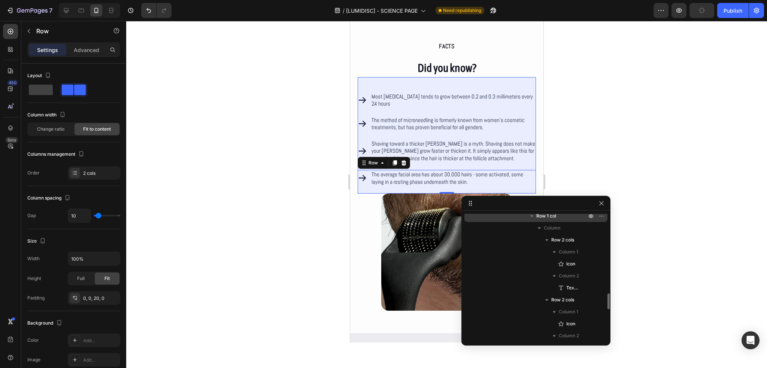
click at [544, 218] on span "Row 1 col" at bounding box center [546, 215] width 20 height 7
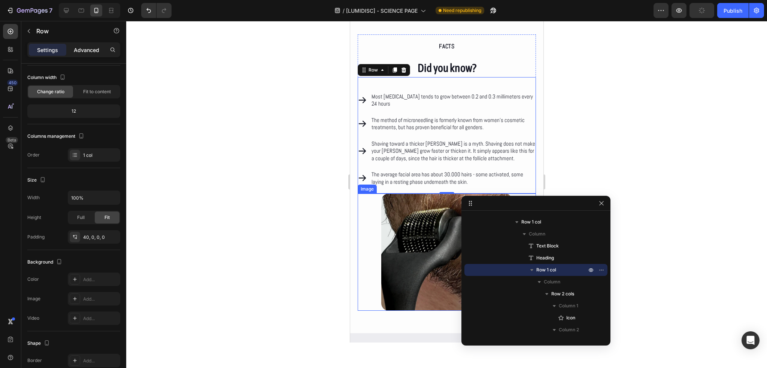
click at [86, 55] on div "Advanced" at bounding box center [86, 50] width 37 height 12
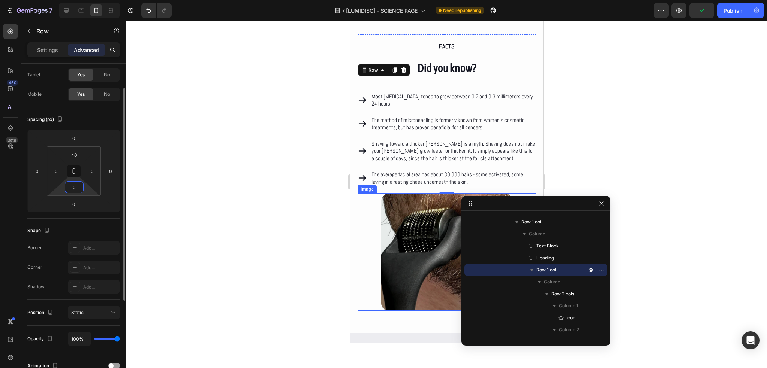
click at [75, 188] on input "0" at bounding box center [74, 187] width 15 height 11
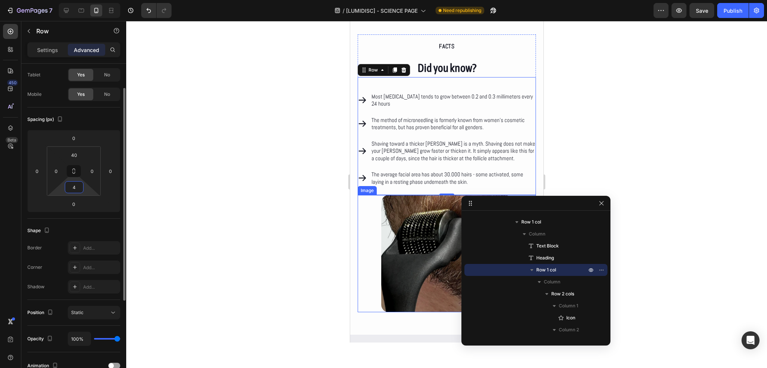
type input "40"
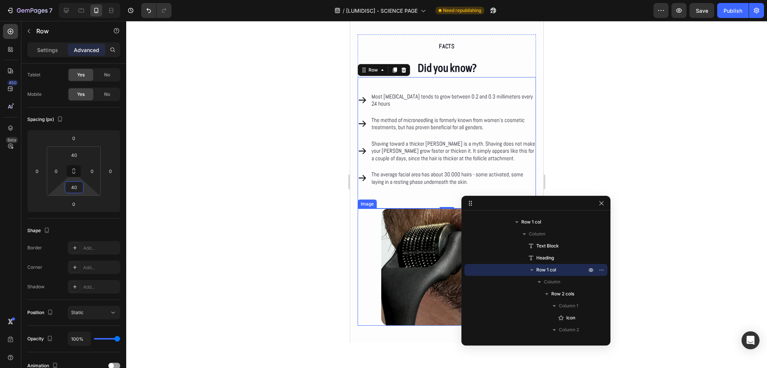
click at [216, 212] on div at bounding box center [446, 194] width 641 height 347
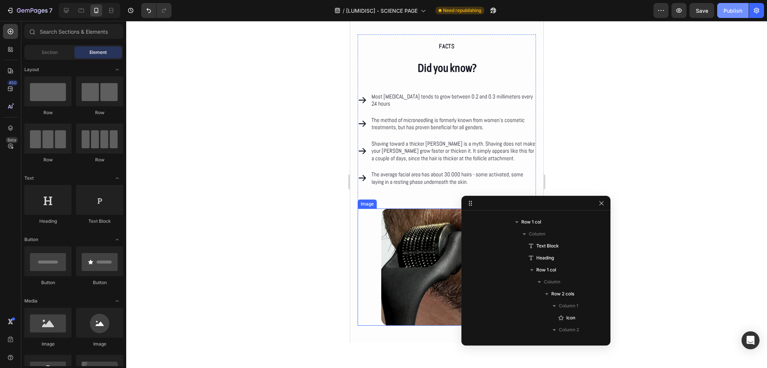
click at [726, 6] on button "Publish" at bounding box center [732, 10] width 31 height 15
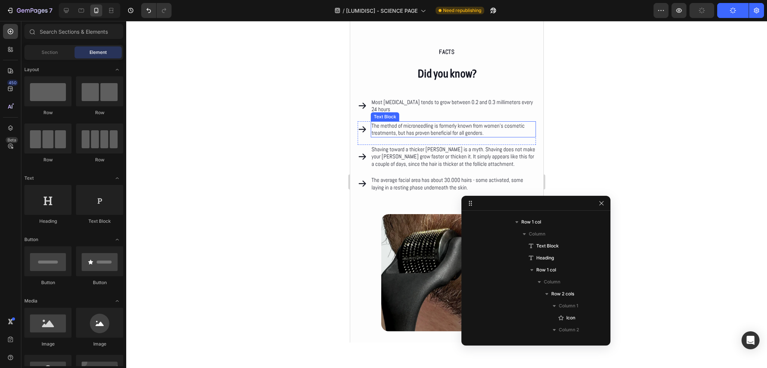
scroll to position [3320, 0]
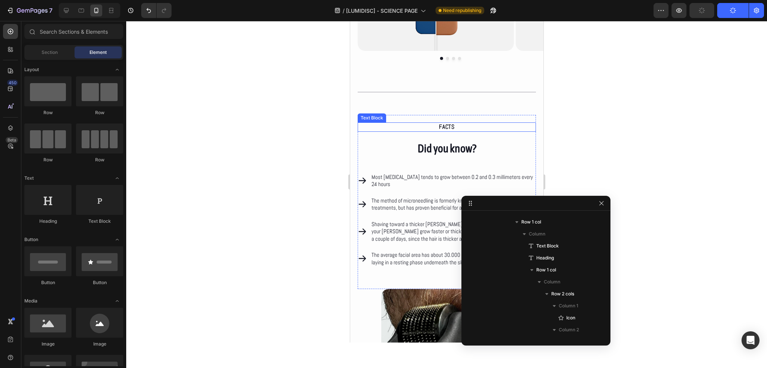
click at [415, 128] on p "FACTS" at bounding box center [446, 127] width 177 height 8
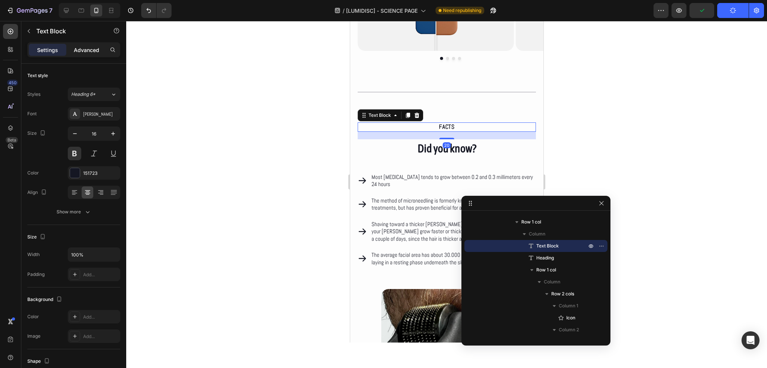
click at [91, 52] on p "Advanced" at bounding box center [86, 50] width 25 height 8
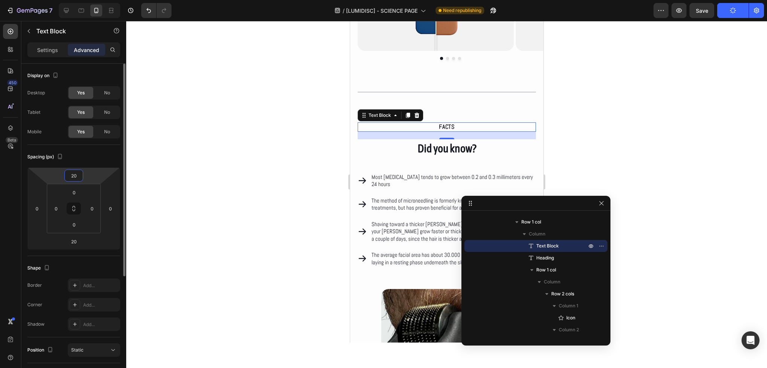
click at [76, 177] on input "20" at bounding box center [73, 175] width 15 height 11
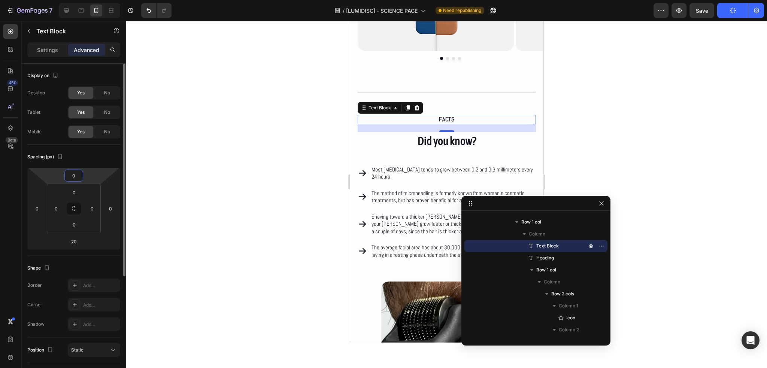
type input "0"
click at [77, 154] on div "Spacing (px)" at bounding box center [73, 157] width 93 height 12
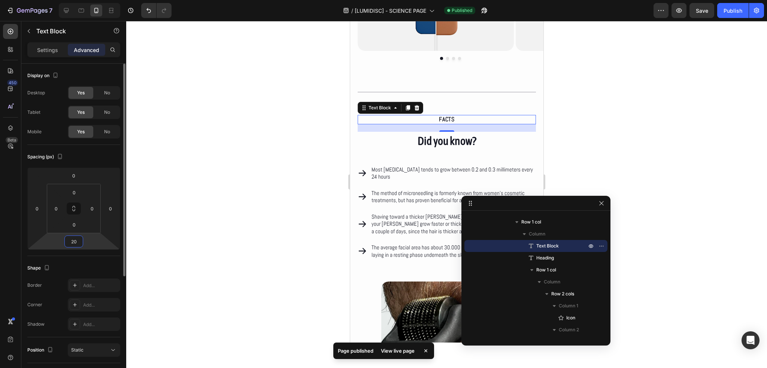
click at [69, 243] on input "20" at bounding box center [73, 241] width 15 height 11
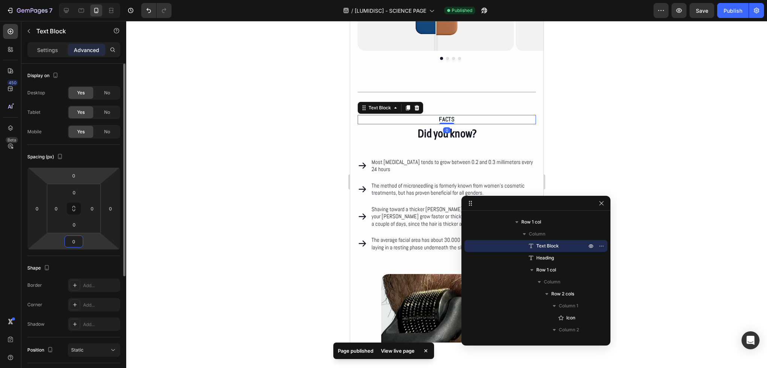
type input "0"
click at [76, 151] on div "Spacing (px)" at bounding box center [73, 157] width 93 height 12
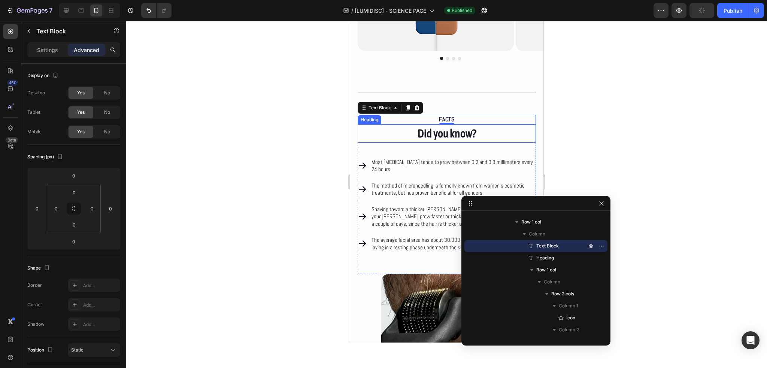
click at [453, 139] on h2 "Did you know?" at bounding box center [446, 133] width 178 height 18
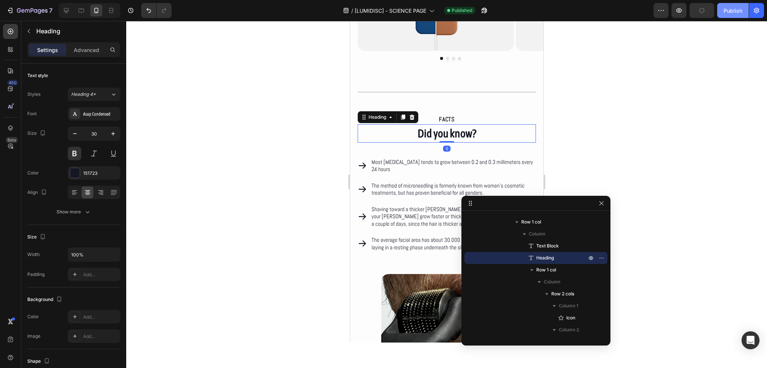
click at [731, 13] on div "Publish" at bounding box center [732, 11] width 19 height 8
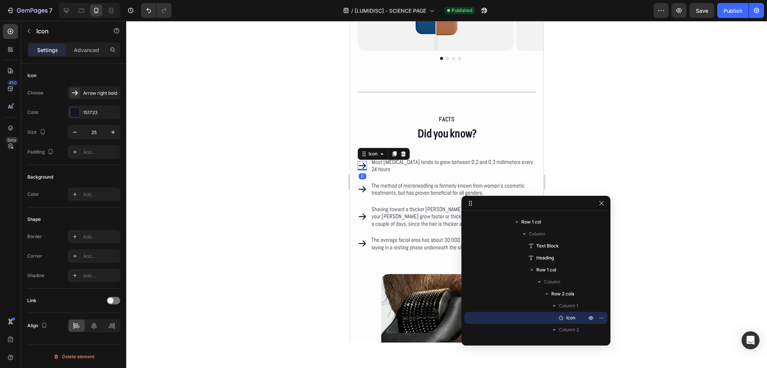
click at [365, 167] on icon at bounding box center [361, 165] width 9 height 9
click at [72, 131] on icon "button" at bounding box center [74, 131] width 7 height 7
type input "22"
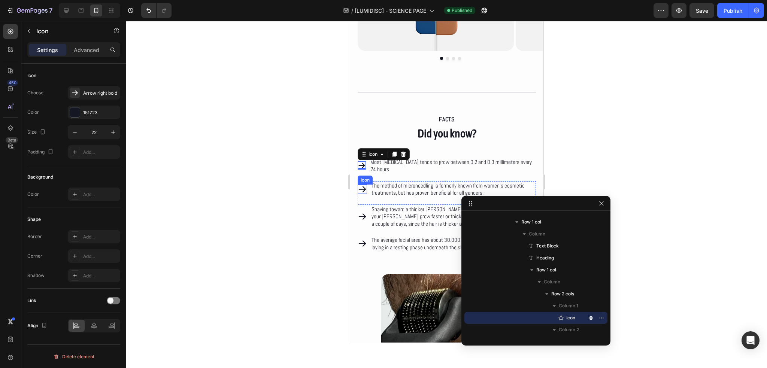
click at [364, 186] on icon at bounding box center [361, 189] width 9 height 9
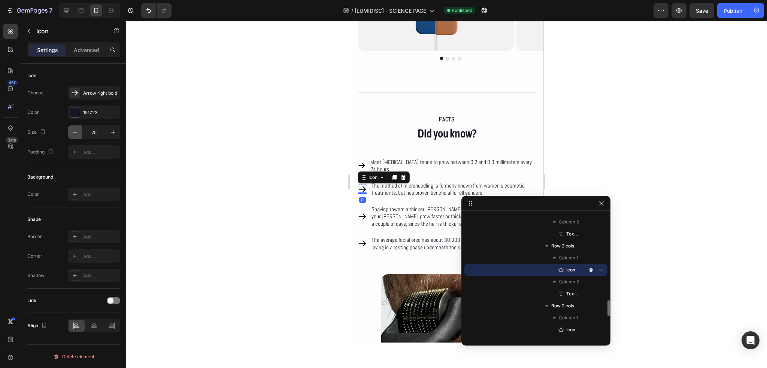
click at [73, 134] on icon "button" at bounding box center [74, 131] width 7 height 7
click at [73, 133] on icon "button" at bounding box center [74, 131] width 7 height 7
type input "22"
click at [362, 220] on div "Icon" at bounding box center [361, 216] width 9 height 9
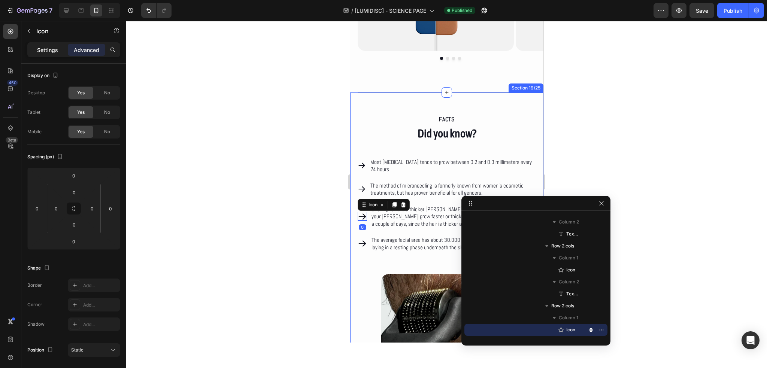
click at [48, 51] on p "Settings" at bounding box center [47, 50] width 21 height 8
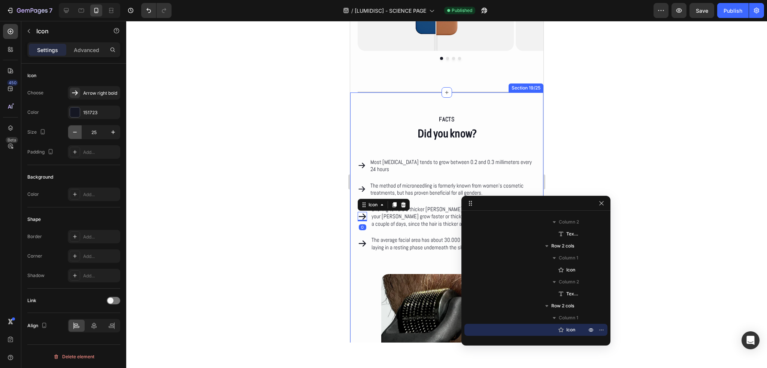
click at [79, 134] on button "button" at bounding box center [74, 131] width 13 height 13
type input "22"
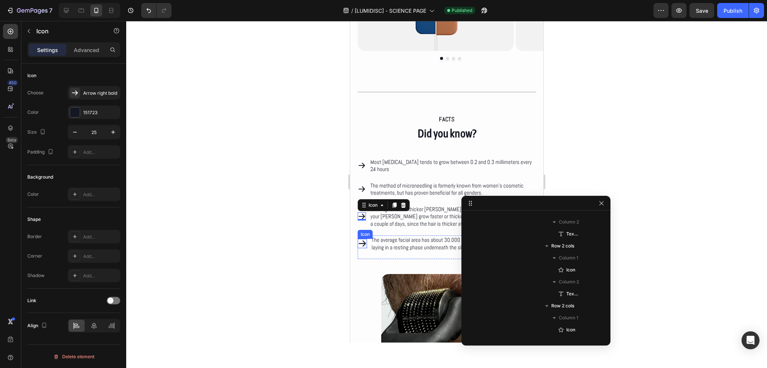
click at [363, 242] on icon at bounding box center [361, 243] width 9 height 9
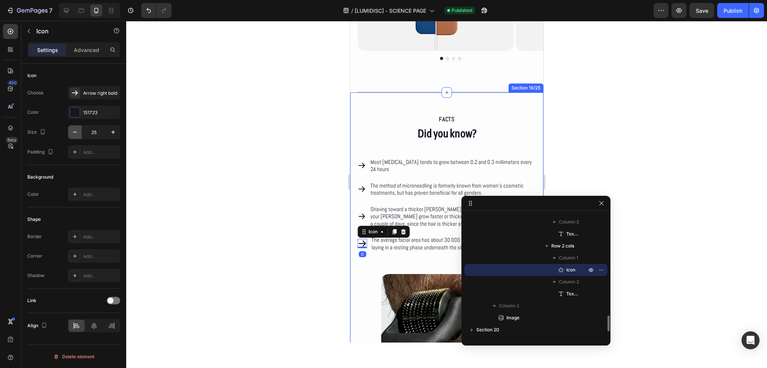
click at [77, 131] on icon "button" at bounding box center [74, 131] width 7 height 7
type input "22"
click at [734, 17] on button "Publish" at bounding box center [732, 10] width 31 height 15
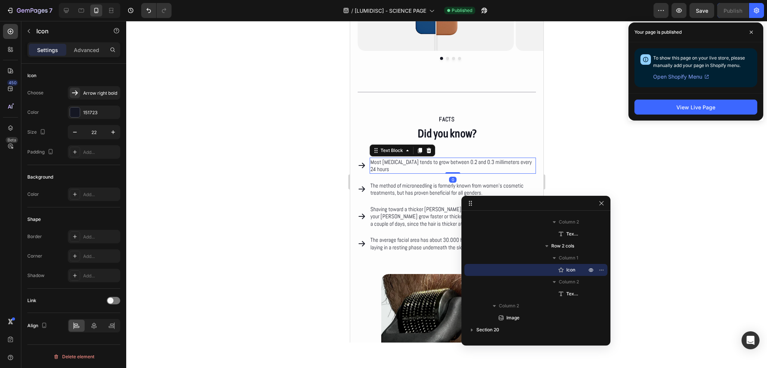
scroll to position [645, 0]
click at [385, 166] on p "Most [MEDICAL_DATA] tends to grow between 0.2 and 0.3 millimeters every 24 hours" at bounding box center [452, 165] width 165 height 15
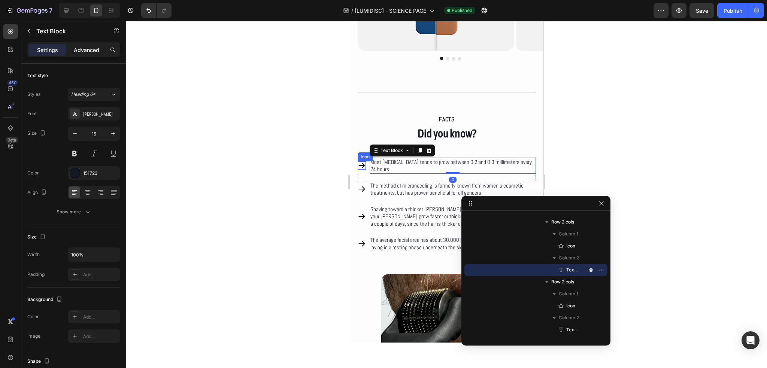
click at [88, 49] on p "Advanced" at bounding box center [86, 50] width 25 height 8
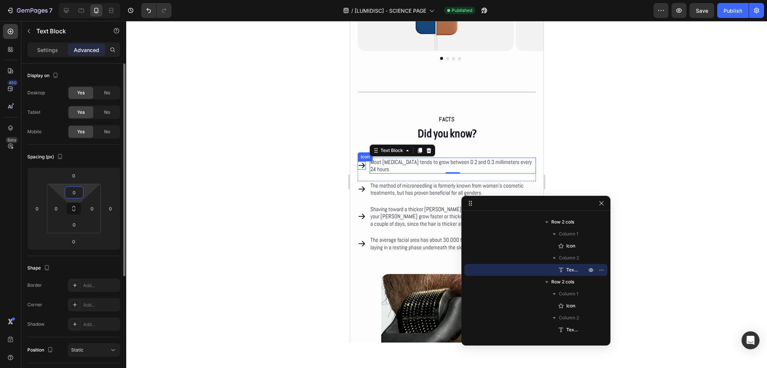
click at [76, 193] on input "0" at bounding box center [74, 192] width 15 height 11
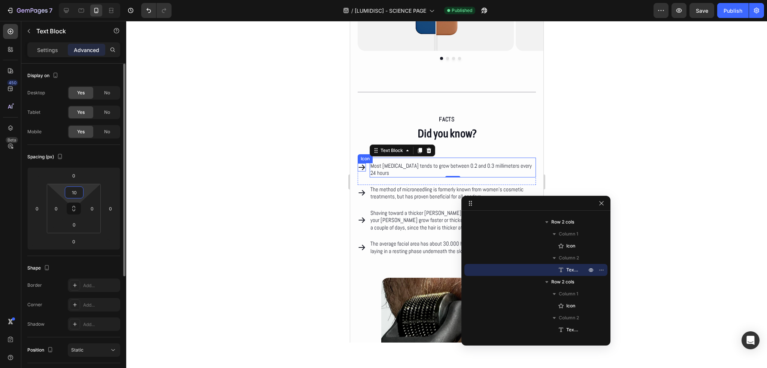
click at [73, 196] on input "10" at bounding box center [74, 192] width 15 height 11
click at [73, 195] on input "10" at bounding box center [74, 192] width 15 height 11
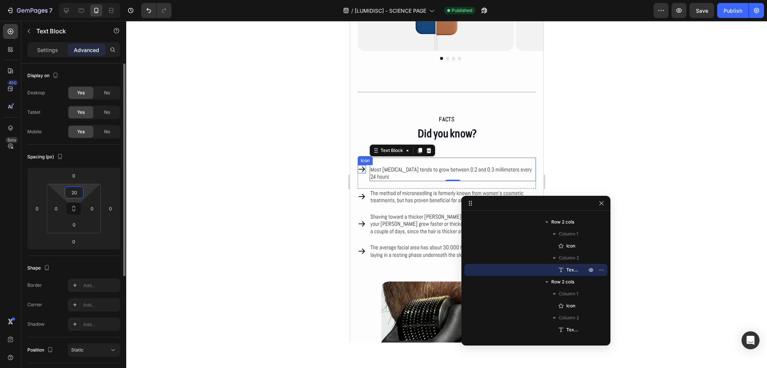
type input "20"
click at [80, 157] on div "Spacing (px)" at bounding box center [73, 157] width 93 height 12
click at [298, 178] on div at bounding box center [446, 194] width 641 height 347
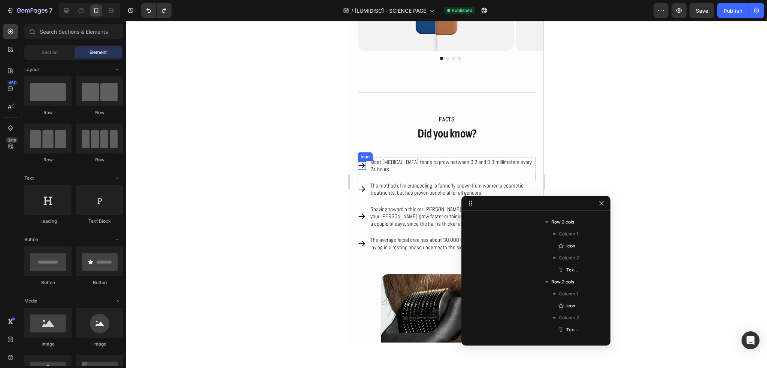
click at [363, 164] on icon at bounding box center [361, 165] width 6 height 5
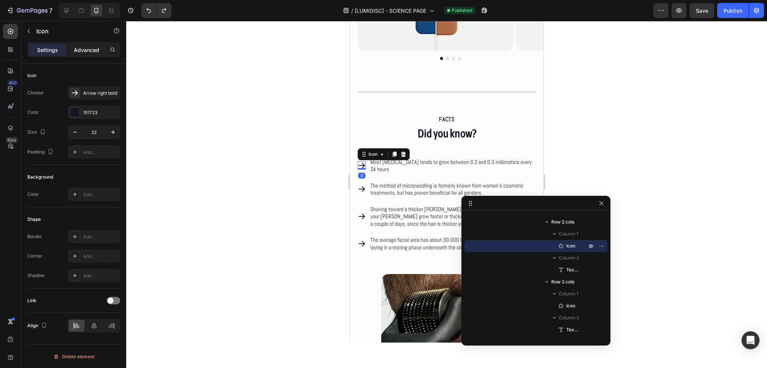
click at [87, 50] on p "Advanced" at bounding box center [86, 50] width 25 height 8
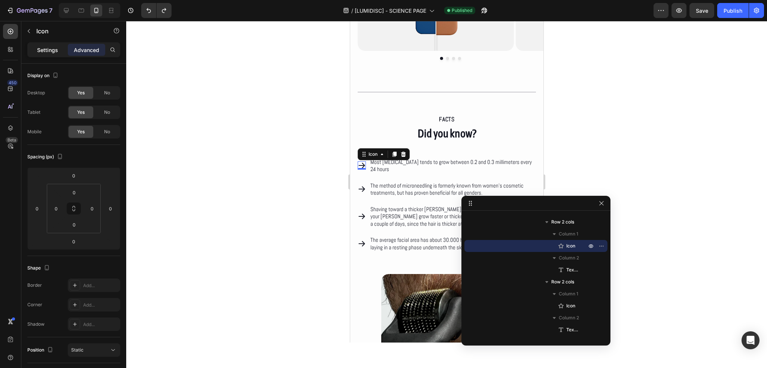
click at [43, 52] on p "Settings" at bounding box center [47, 50] width 21 height 8
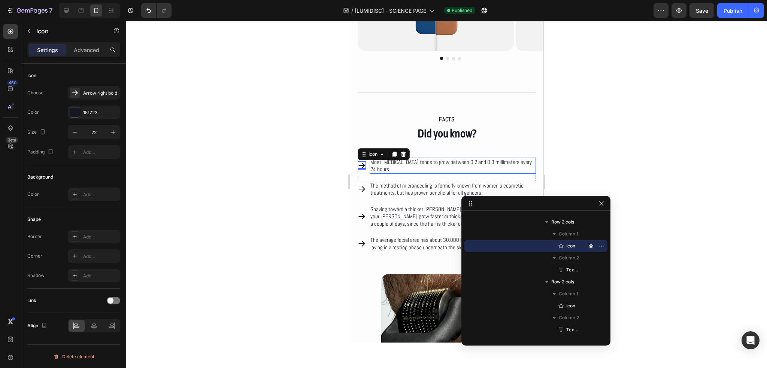
click at [397, 170] on p "Most [MEDICAL_DATA] tends to grow between 0.2 and 0.3 millimeters every 24 hours" at bounding box center [452, 165] width 165 height 15
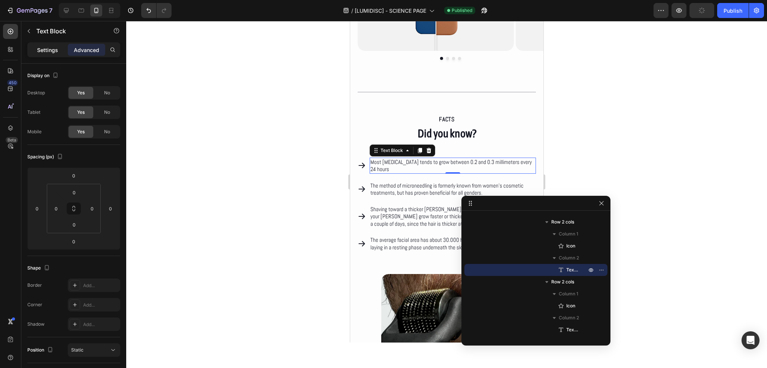
click at [52, 49] on p "Settings" at bounding box center [47, 50] width 21 height 8
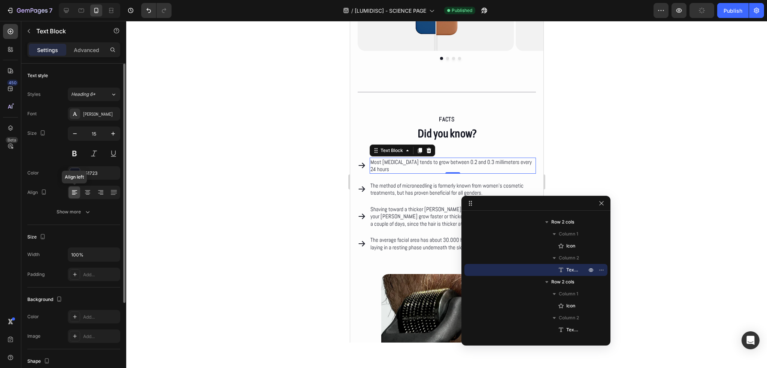
scroll to position [117, 0]
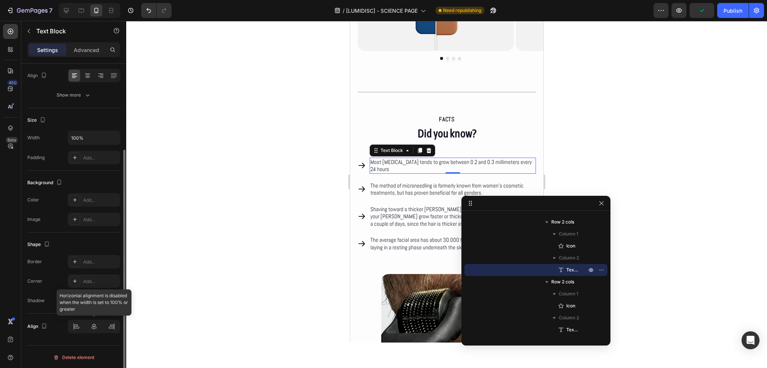
click at [93, 324] on div at bounding box center [94, 326] width 52 height 13
click at [81, 324] on div at bounding box center [94, 326] width 52 height 13
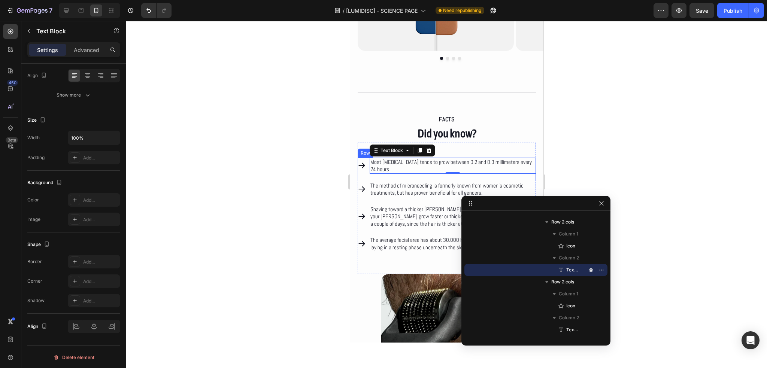
click at [361, 170] on div "Icon" at bounding box center [361, 166] width 8 height 16
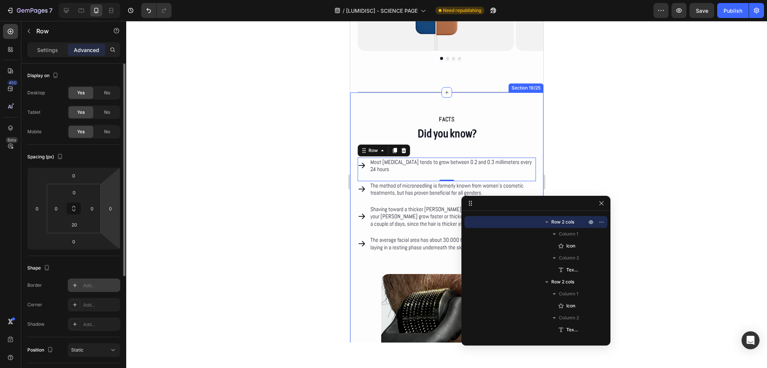
scroll to position [173, 0]
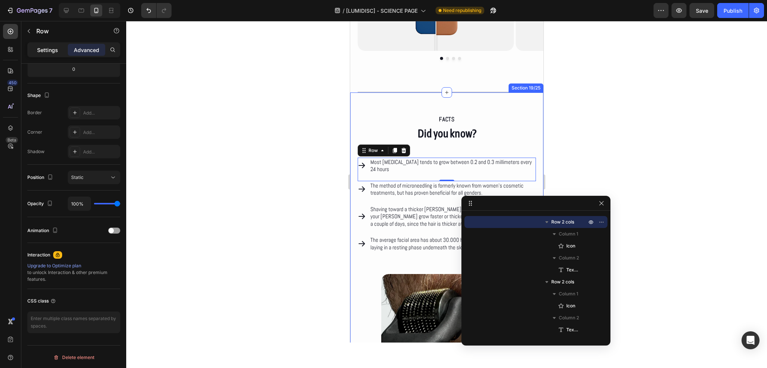
drag, startPoint x: 49, startPoint y: 47, endPoint x: 49, endPoint y: 61, distance: 13.5
click at [49, 48] on p "Settings" at bounding box center [47, 50] width 21 height 8
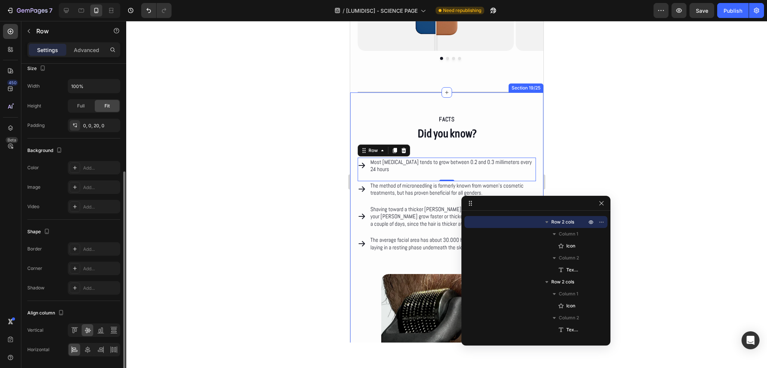
scroll to position [196, 0]
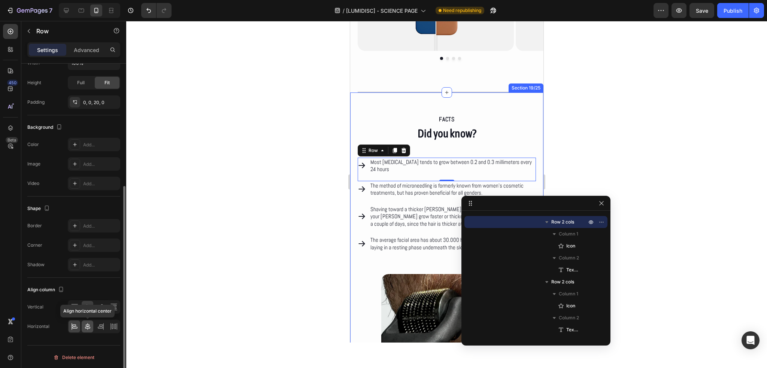
click at [86, 325] on icon at bounding box center [87, 326] width 7 height 7
click at [81, 324] on div at bounding box center [94, 326] width 52 height 13
click at [79, 322] on div at bounding box center [75, 327] width 12 height 12
click at [77, 306] on icon at bounding box center [74, 306] width 7 height 7
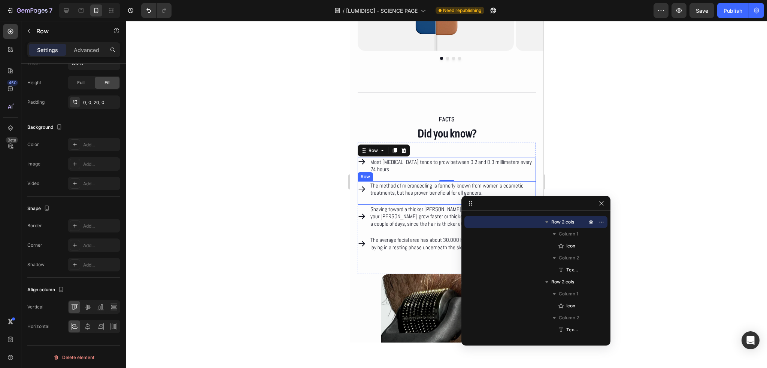
click at [362, 198] on div "Icon The method of microneedling is formerly known from women’s cosmetic treatm…" at bounding box center [446, 193] width 178 height 24
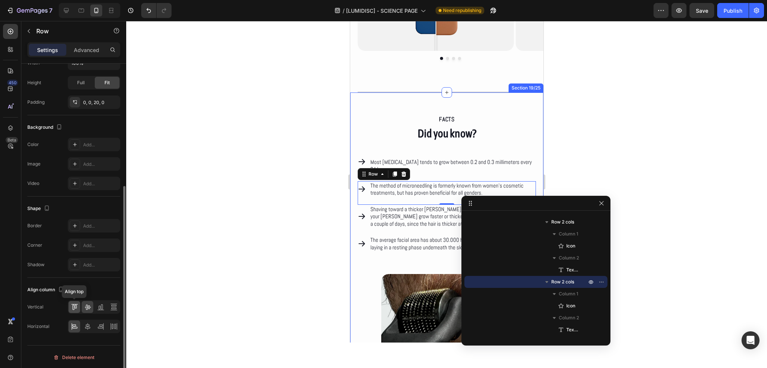
click at [76, 305] on icon at bounding box center [74, 306] width 7 height 7
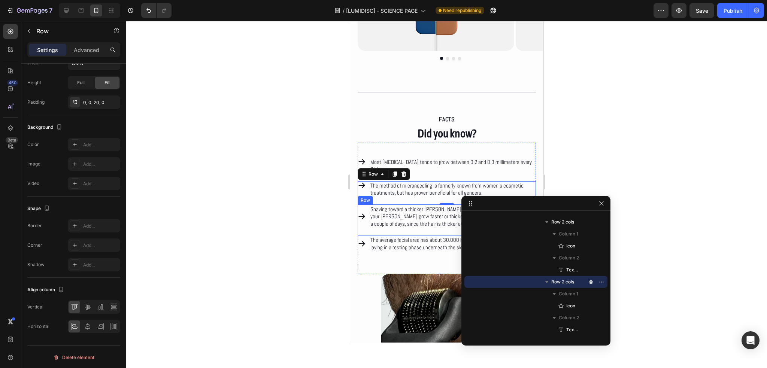
click at [360, 224] on div "Icon" at bounding box center [361, 217] width 8 height 24
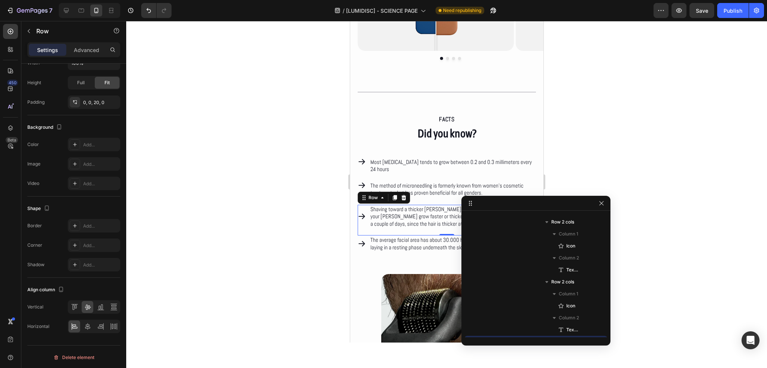
scroll to position [717, 0]
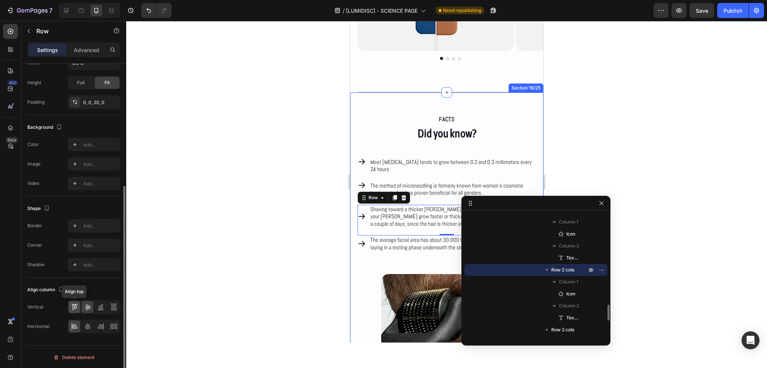
click at [69, 307] on div at bounding box center [75, 307] width 12 height 12
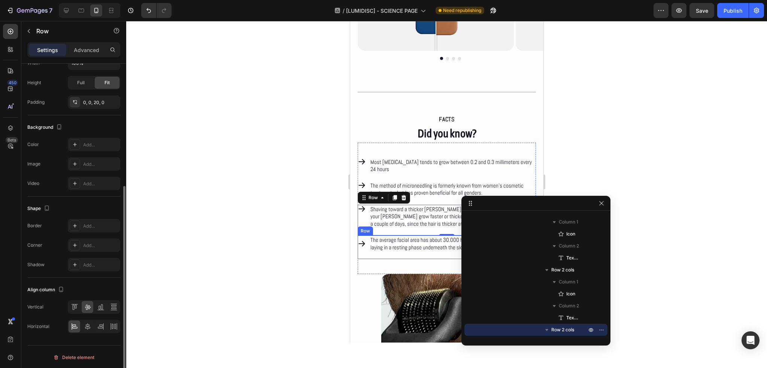
click at [364, 249] on div "Icon" at bounding box center [361, 244] width 8 height 16
click at [75, 307] on icon at bounding box center [74, 306] width 7 height 7
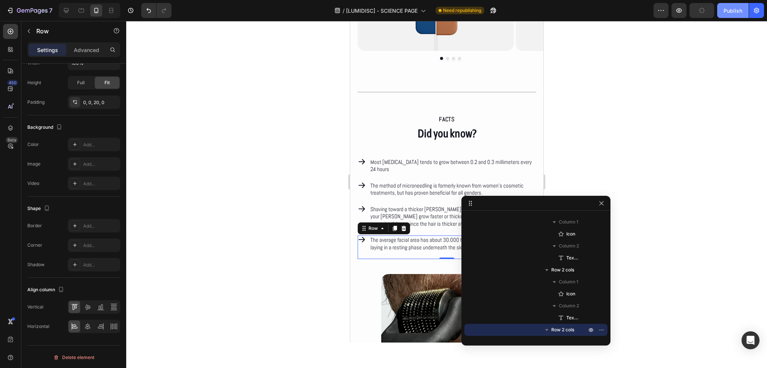
click at [737, 15] on button "Publish" at bounding box center [732, 10] width 31 height 15
click at [68, 13] on icon at bounding box center [66, 10] width 7 height 7
type input "1200"
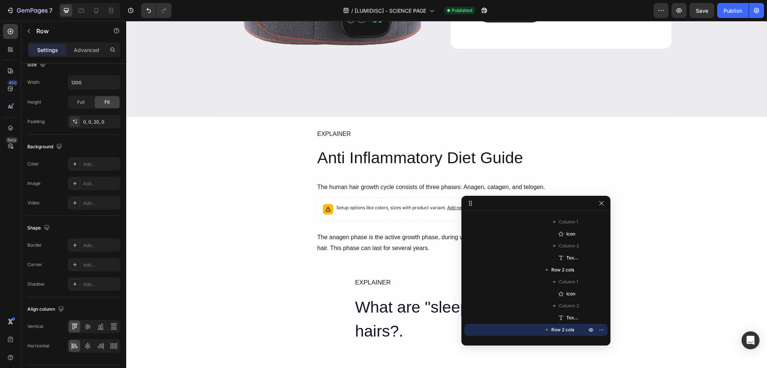
scroll to position [4144, 0]
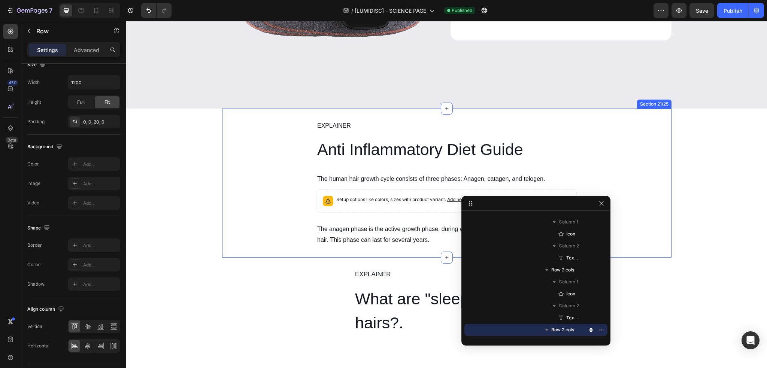
click at [269, 169] on div "EXPLAINER Text Block Anti Inflammatory Diet Guide Product Title The human hair …" at bounding box center [446, 183] width 449 height 127
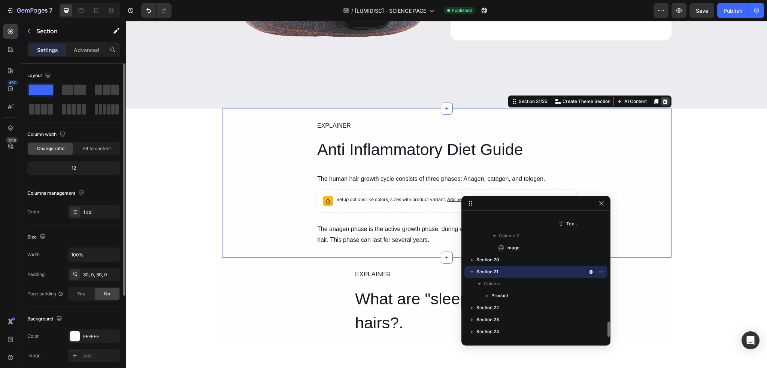
click at [665, 103] on div at bounding box center [665, 101] width 9 height 9
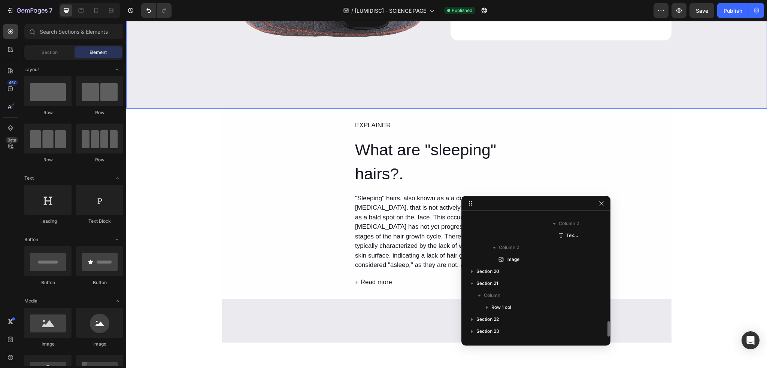
scroll to position [859, 0]
click at [647, 142] on div "EXPLAINER Text Block What are "sleeping" hairs?. Heading "Sleeping" hairs, also…" at bounding box center [446, 204] width 449 height 168
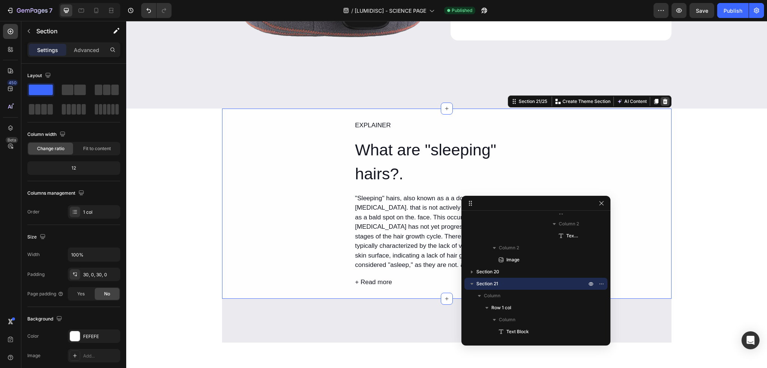
click at [664, 101] on icon at bounding box center [665, 101] width 6 height 6
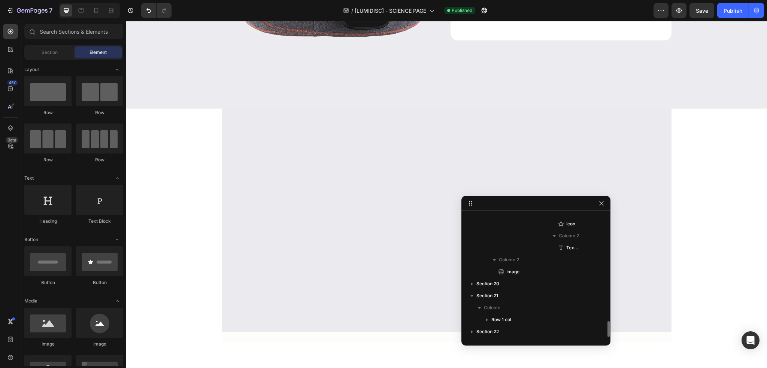
click at [653, 137] on div at bounding box center [446, 220] width 449 height 201
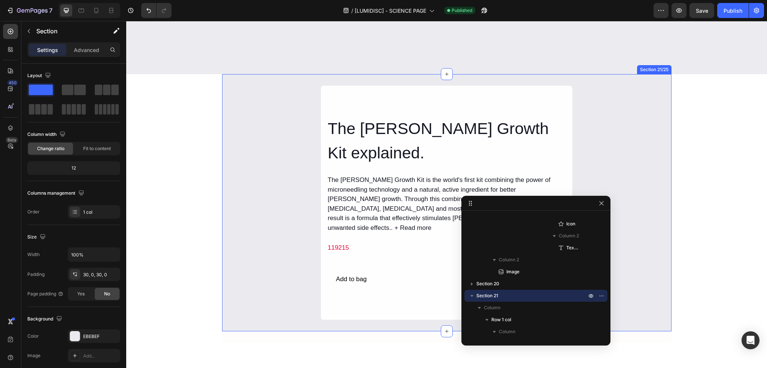
scroll to position [4181, 0]
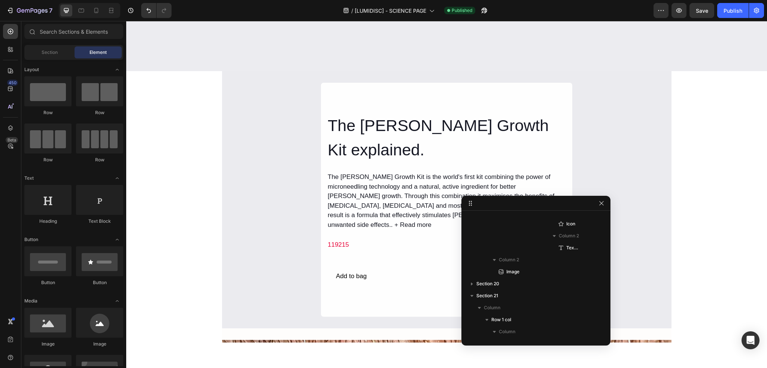
drag, startPoint x: 712, startPoint y: 144, endPoint x: 665, endPoint y: 136, distance: 48.2
click at [655, 135] on div "The Beard Growth Kit explained. Heading The Beard Growth Kit is the world's fir…" at bounding box center [446, 199] width 449 height 235
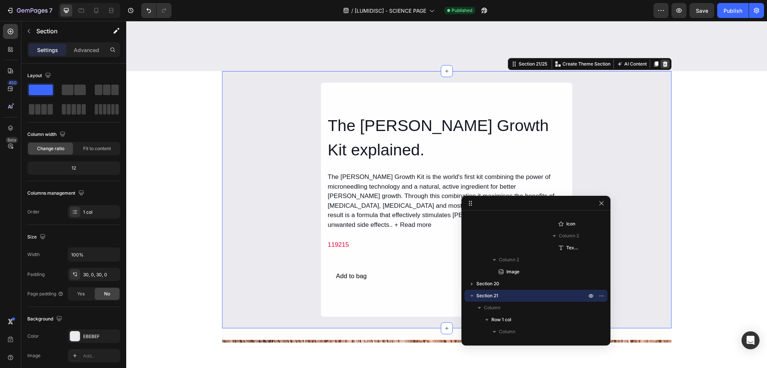
click at [662, 61] on icon at bounding box center [664, 63] width 5 height 5
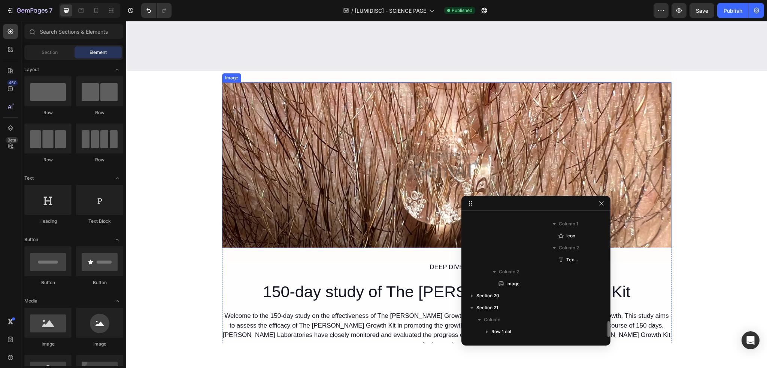
click at [658, 124] on img at bounding box center [446, 165] width 449 height 166
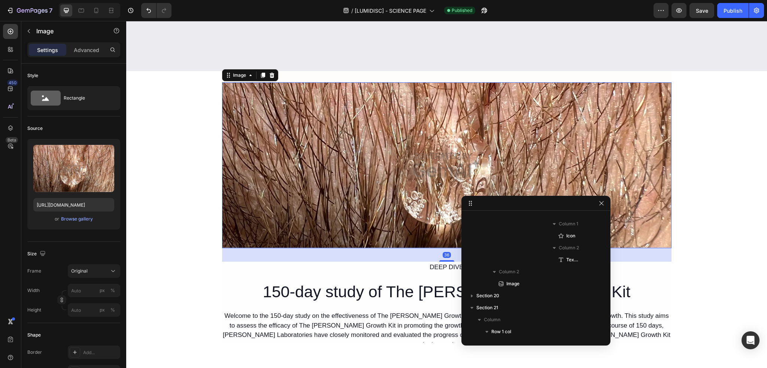
scroll to position [871, 0]
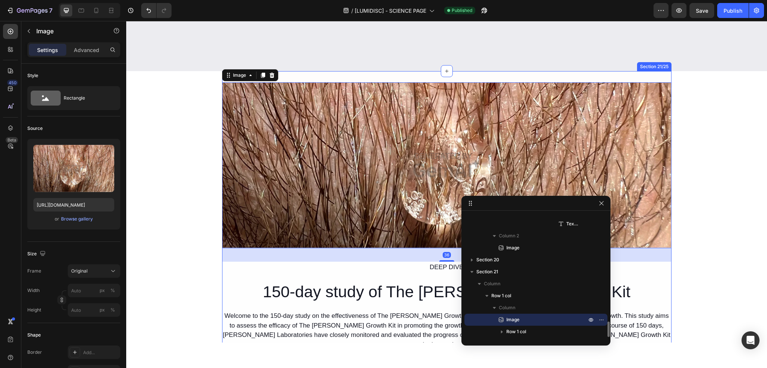
click at [653, 79] on div "Image 36 DEEP DIVE Text Block 150-day study of The Beard Growth Kit Heading Wel…" at bounding box center [446, 224] width 449 height 307
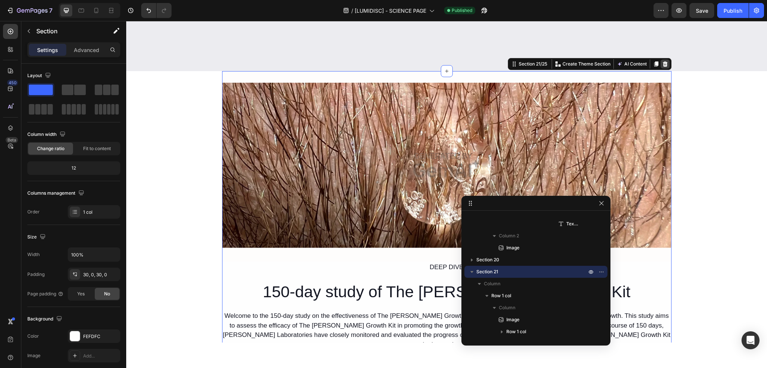
click at [665, 63] on icon at bounding box center [665, 64] width 6 height 6
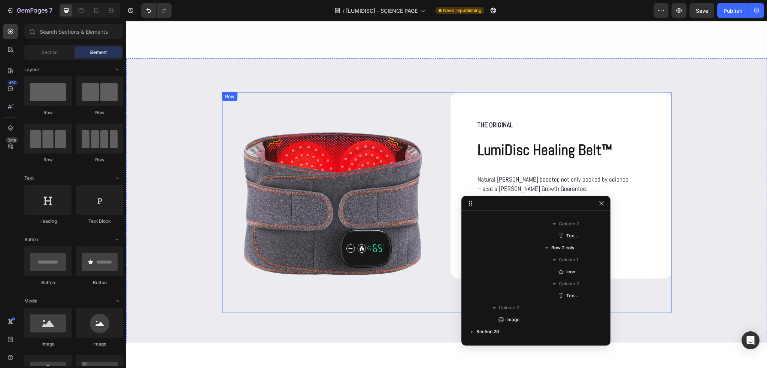
scroll to position [4017, 0]
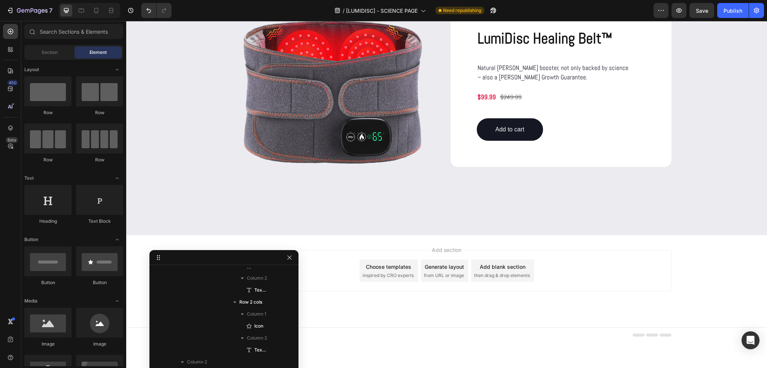
drag, startPoint x: 523, startPoint y: 205, endPoint x: 243, endPoint y: 252, distance: 284.0
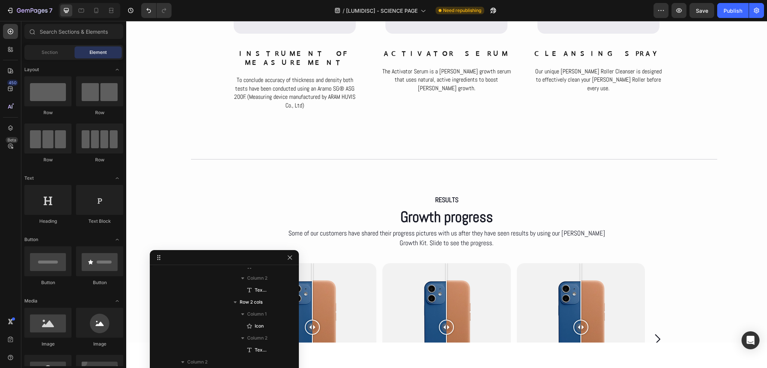
scroll to position [3351, 0]
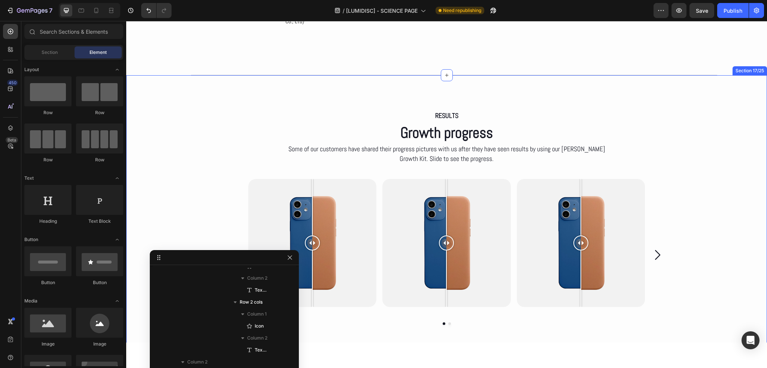
click at [535, 87] on div "RESULTS Text Block Growth progress Heading Some of our customers have shared th…" at bounding box center [446, 219] width 641 height 289
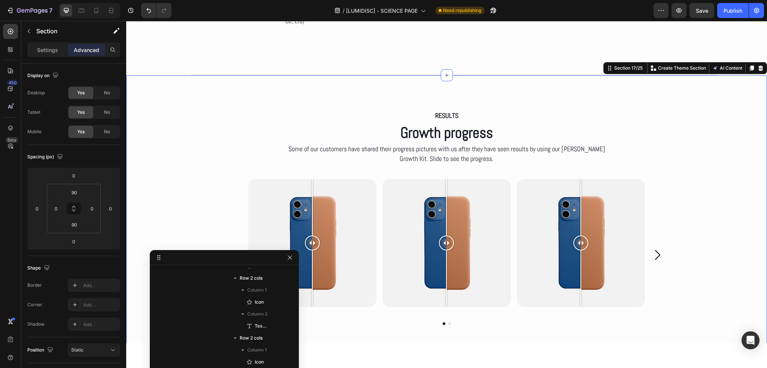
scroll to position [297, 0]
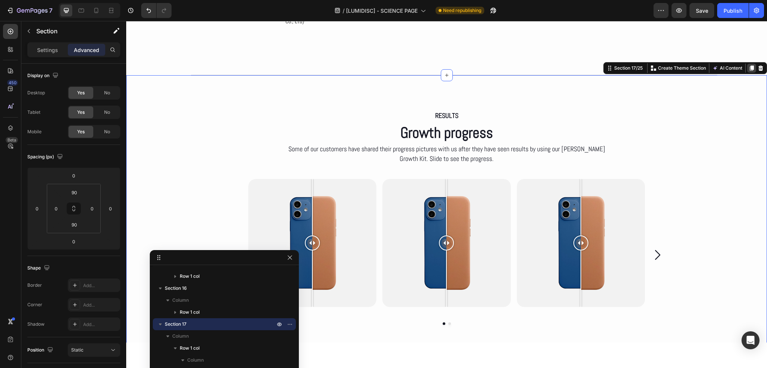
click at [749, 65] on icon at bounding box center [752, 68] width 6 height 6
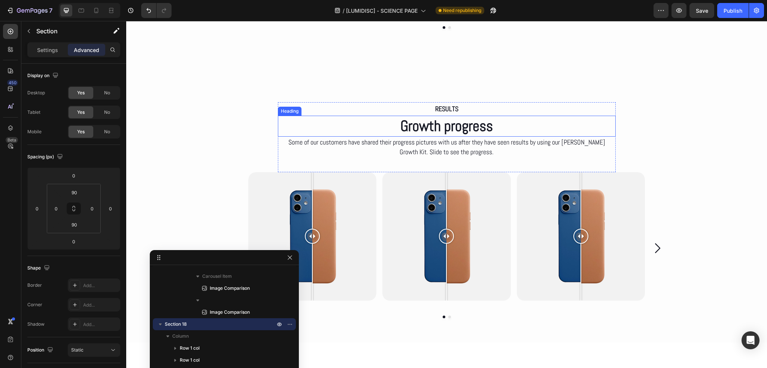
scroll to position [3585, 0]
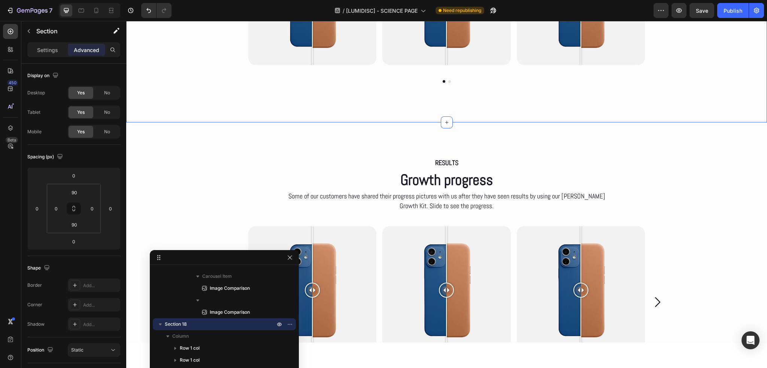
click at [207, 154] on div "RESULTS Text Block Growth progress Heading Some of our customers have shared th…" at bounding box center [446, 266] width 641 height 289
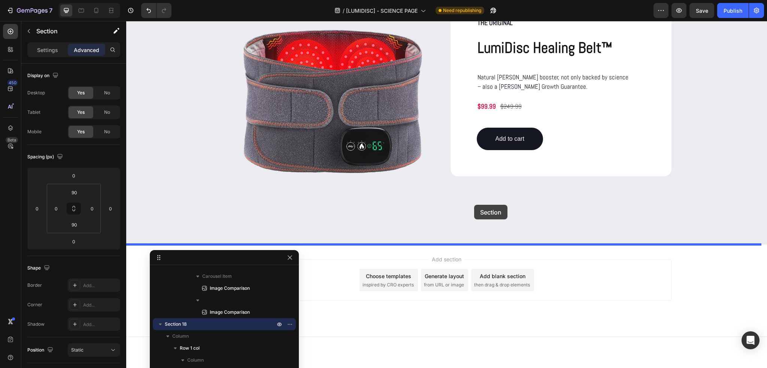
scroll to position [4306, 0]
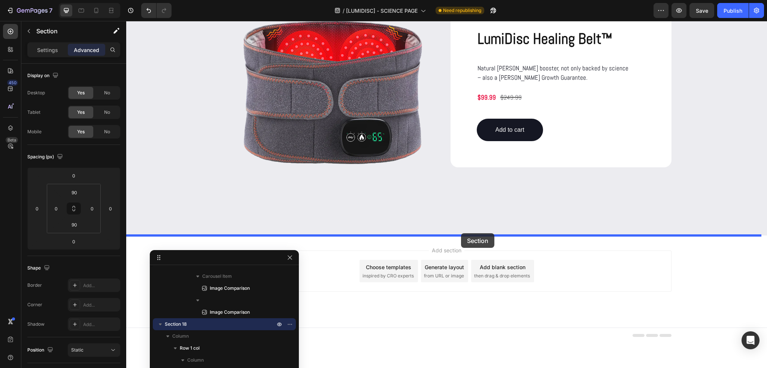
drag, startPoint x: 617, startPoint y: 116, endPoint x: 460, endPoint y: 233, distance: 196.4
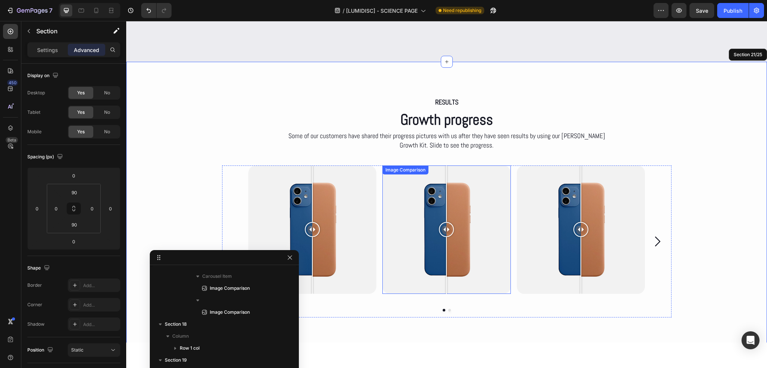
scroll to position [4204, 0]
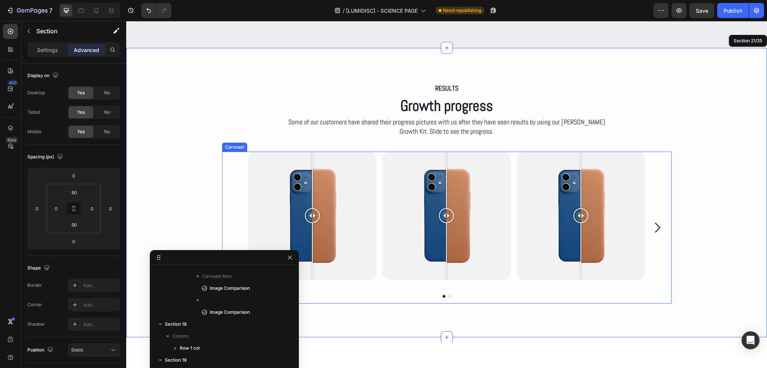
click at [225, 168] on div "Image Comparison Row Image Comparison Image Comparison Image Comparison" at bounding box center [446, 228] width 449 height 152
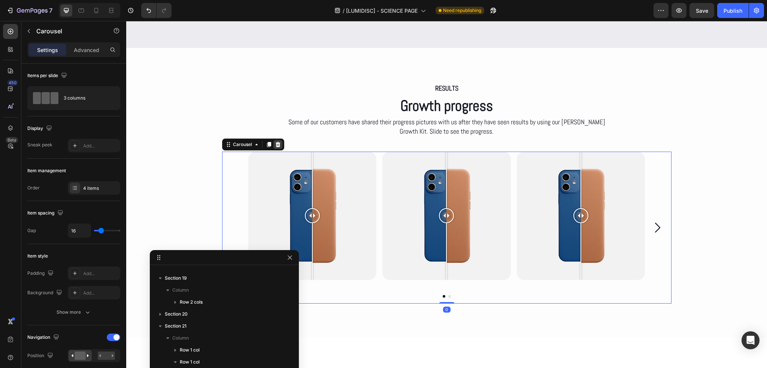
click at [275, 146] on icon at bounding box center [277, 144] width 5 height 5
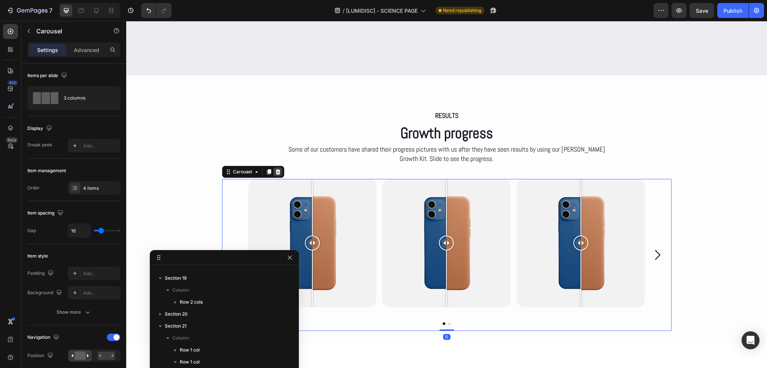
scroll to position [616, 0]
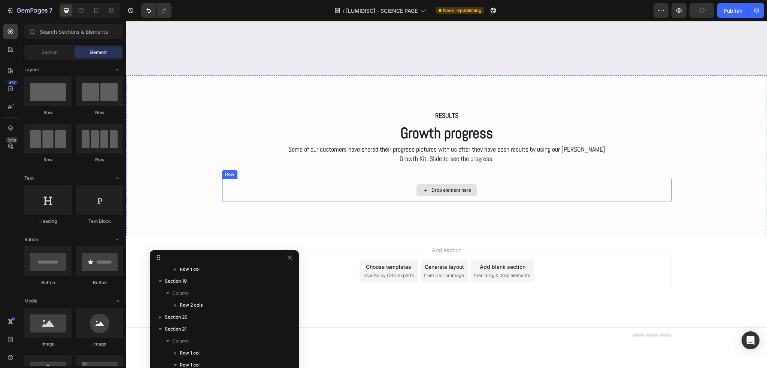
click at [228, 198] on div "Drop element here" at bounding box center [446, 190] width 449 height 22
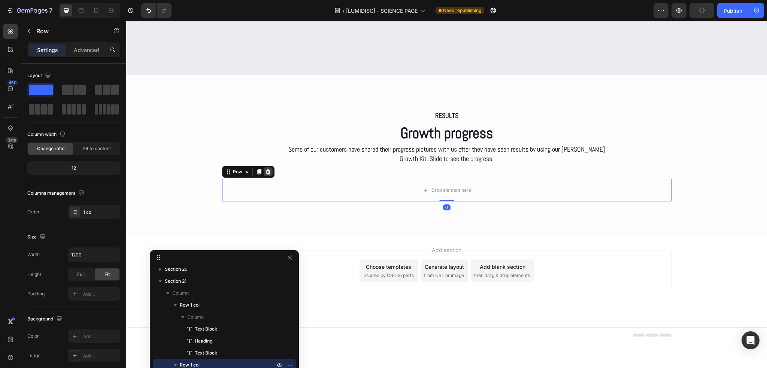
click at [265, 171] on icon at bounding box center [268, 172] width 6 height 6
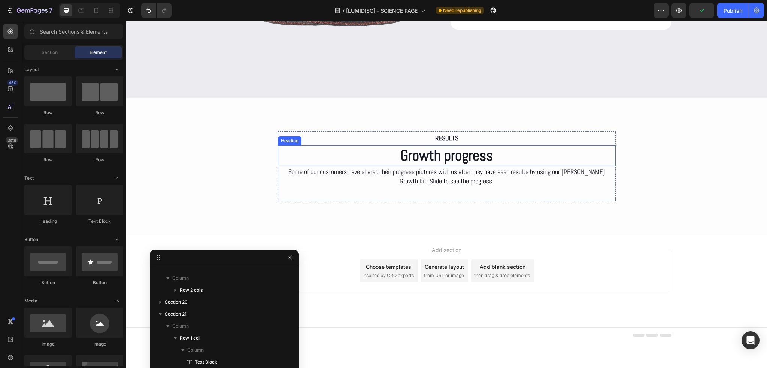
click at [439, 157] on h2 "Growth progress" at bounding box center [447, 155] width 338 height 21
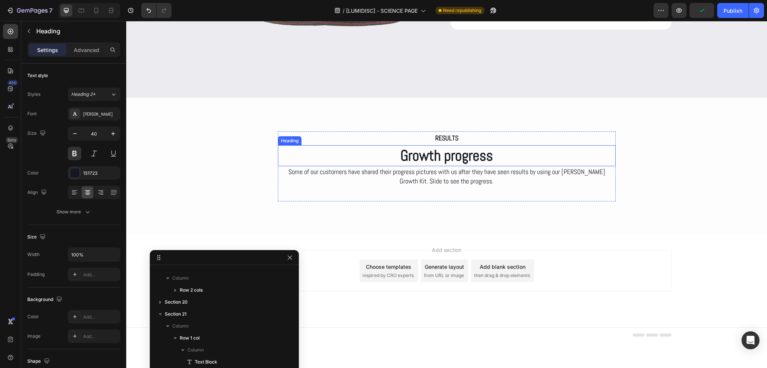
click at [439, 157] on h2 "Growth progress" at bounding box center [447, 155] width 338 height 21
click at [439, 157] on p "Growth progress" at bounding box center [447, 155] width 336 height 19
click at [492, 136] on p "RESULTS" at bounding box center [447, 138] width 336 height 12
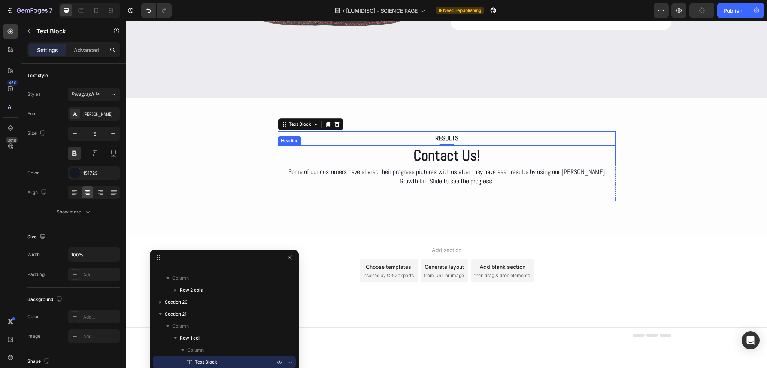
click at [453, 157] on p "Contact Us!" at bounding box center [447, 155] width 336 height 19
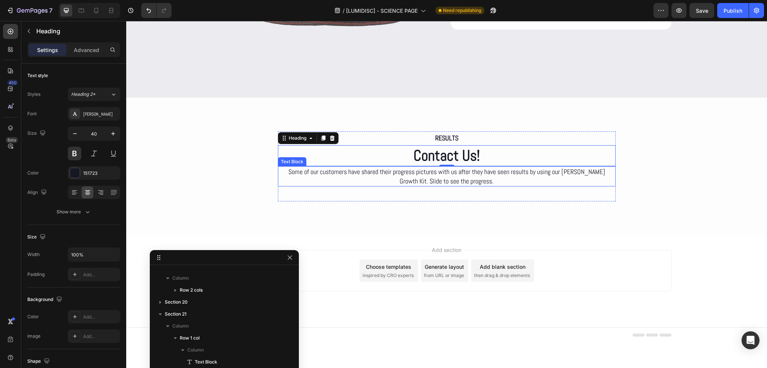
click at [415, 175] on p "Some of our customers have shared their progress pictures with us after they ha…" at bounding box center [447, 176] width 336 height 19
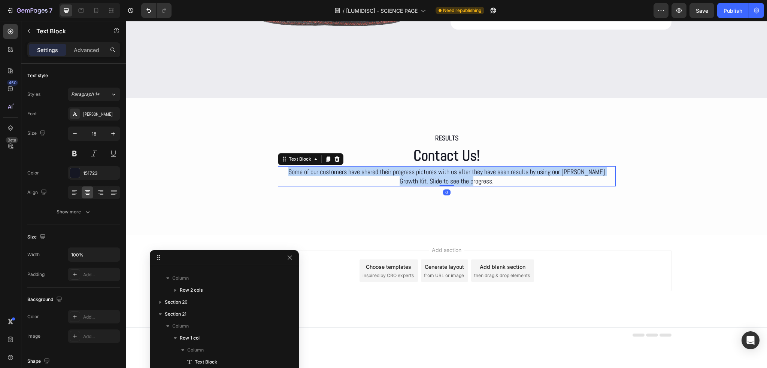
click at [415, 175] on p "Some of our customers have shared their progress pictures with us after they ha…" at bounding box center [447, 176] width 336 height 19
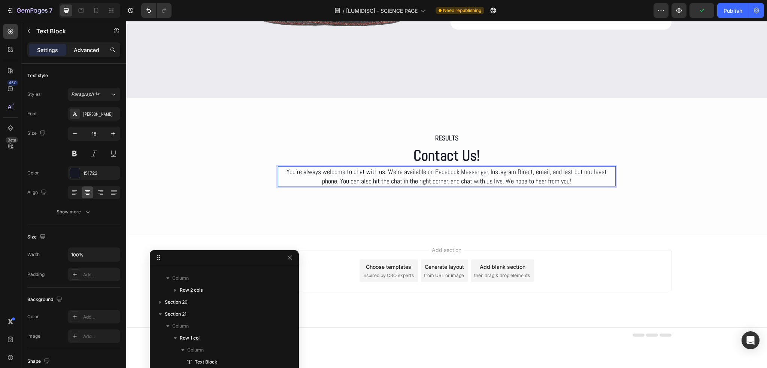
click at [83, 49] on p "Advanced" at bounding box center [86, 50] width 25 height 8
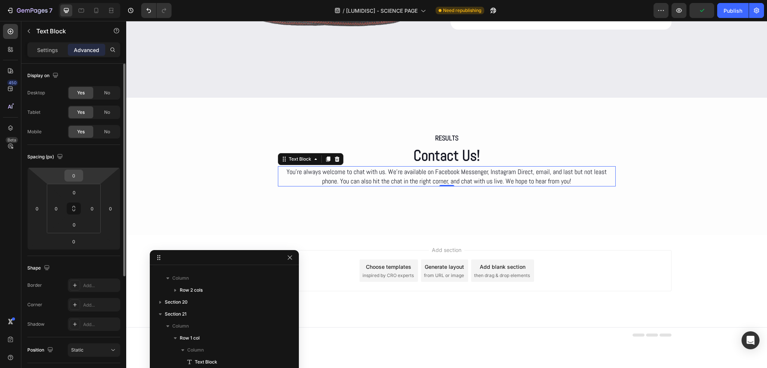
click at [76, 176] on input "0" at bounding box center [73, 175] width 15 height 11
type input "20"
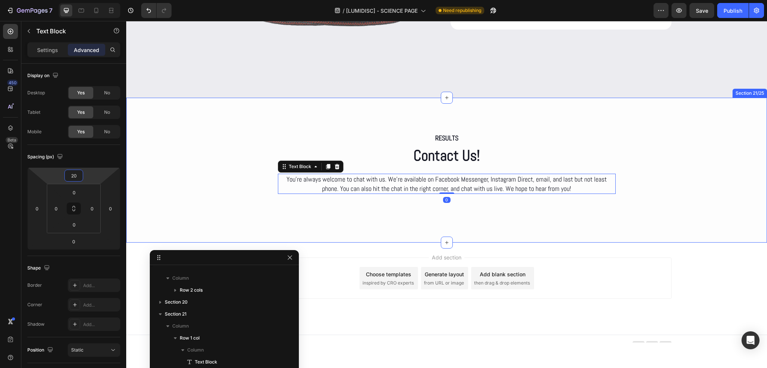
click at [236, 175] on div "RESULTS Text Block Contact Us! Heading You’re always welcome to chat with us. W…" at bounding box center [446, 170] width 641 height 78
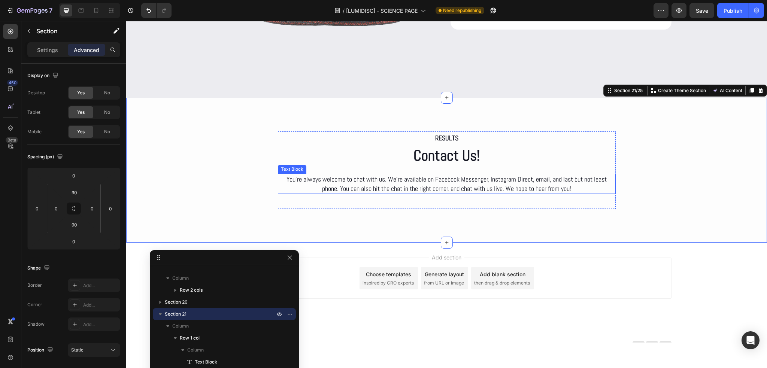
click at [416, 188] on p "You’re always welcome to chat with us. We’re available on Facebook Messenger, I…" at bounding box center [447, 183] width 336 height 19
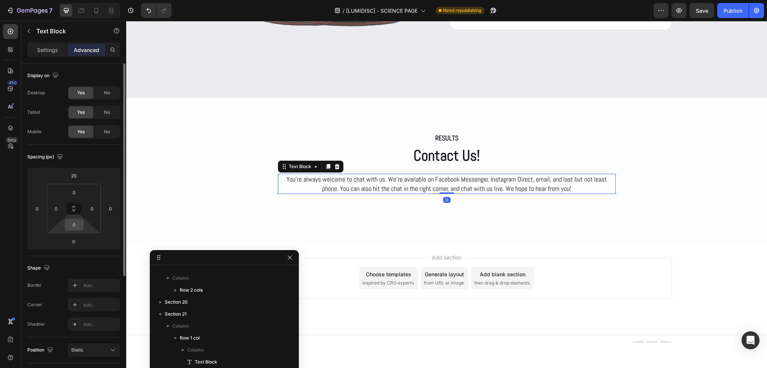
click at [78, 224] on input "0" at bounding box center [74, 224] width 15 height 11
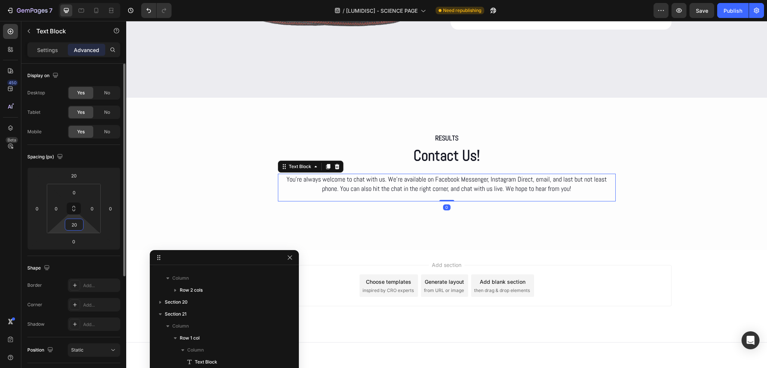
type input "20"
click at [97, 157] on div "Spacing (px)" at bounding box center [73, 157] width 93 height 12
click at [582, 120] on div "RESULTS Text Block Contact Us! Heading You’re always welcome to chat with us. W…" at bounding box center [446, 174] width 641 height 152
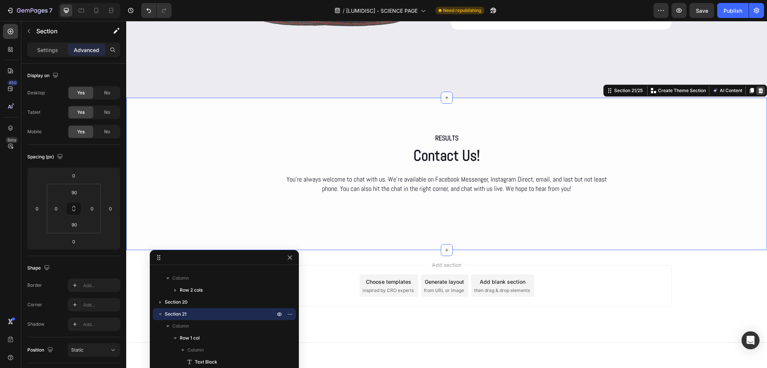
click at [758, 89] on icon at bounding box center [760, 90] width 5 height 5
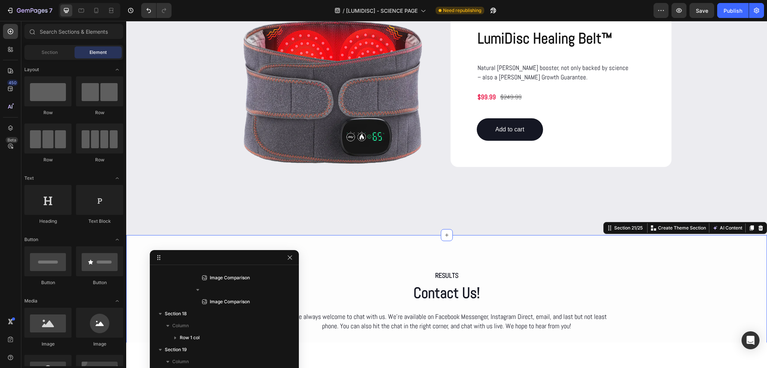
scroll to position [547, 0]
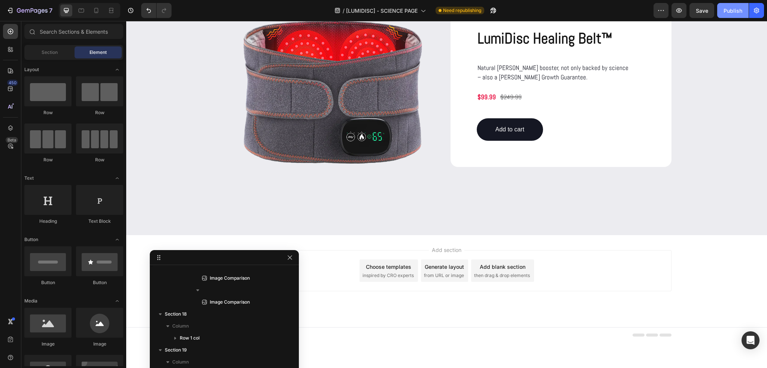
click at [728, 10] on div "Publish" at bounding box center [732, 11] width 19 height 8
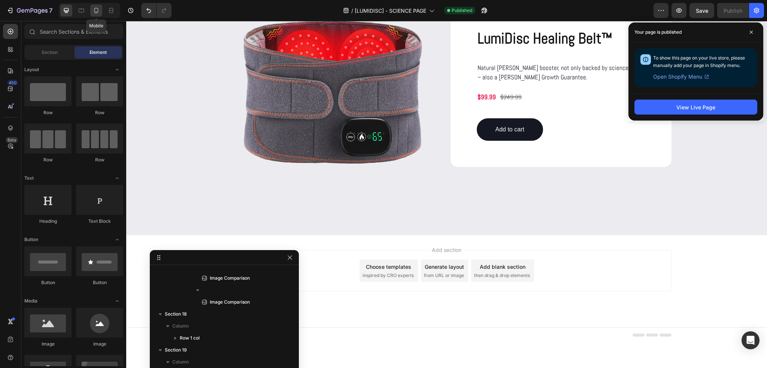
click at [98, 9] on icon at bounding box center [95, 10] width 7 height 7
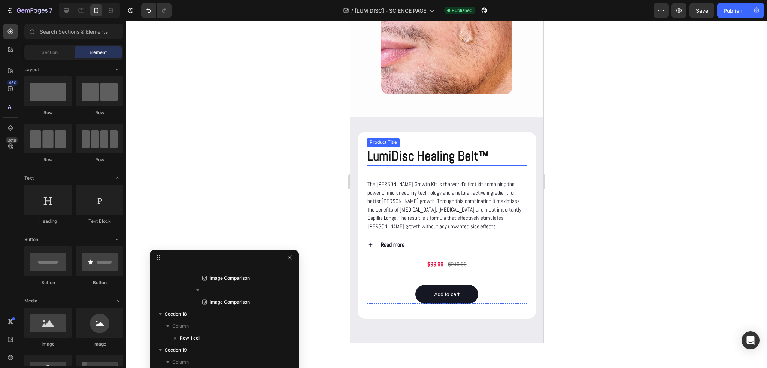
scroll to position [751, 0]
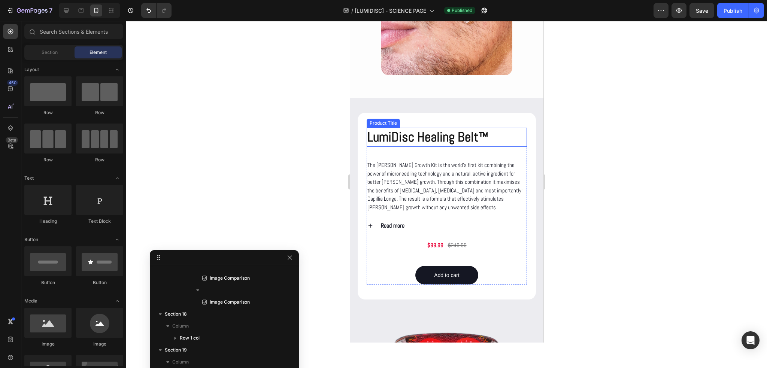
click at [433, 147] on h2 "LumiDisc Healing Belt™" at bounding box center [446, 137] width 160 height 19
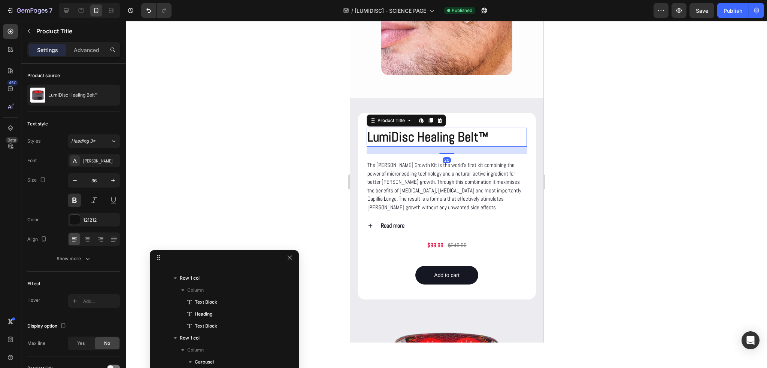
scroll to position [177, 0]
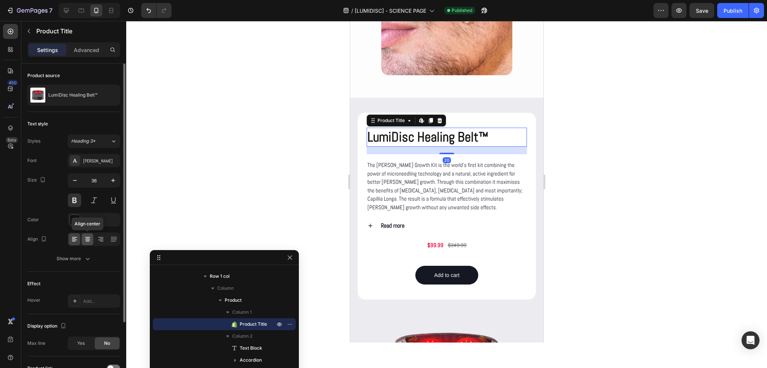
click at [86, 236] on icon at bounding box center [87, 239] width 7 height 7
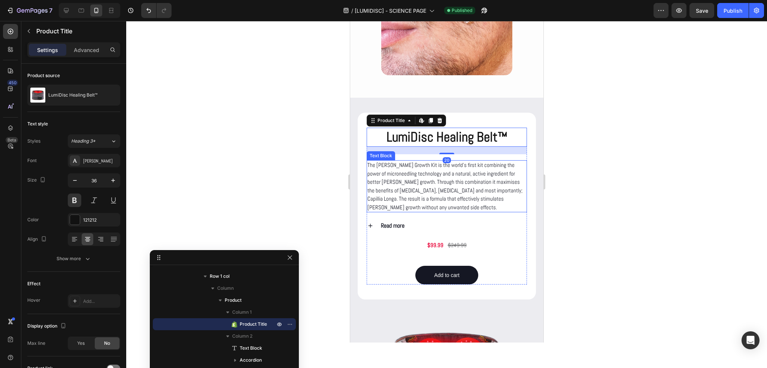
click at [434, 180] on p "The [PERSON_NAME] Growth Kit is the world’s first kit combining the power of mi…" at bounding box center [446, 186] width 159 height 51
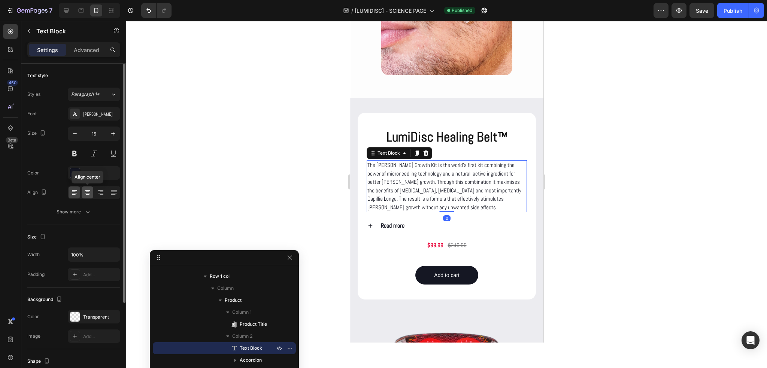
click at [88, 193] on icon at bounding box center [87, 192] width 7 height 7
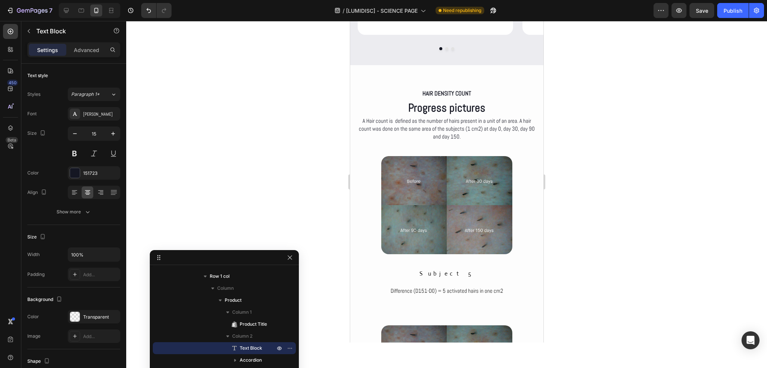
scroll to position [1687, 0]
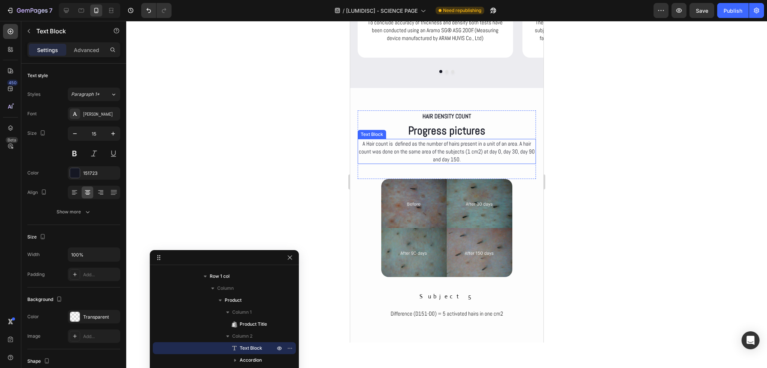
click at [436, 147] on p "A Hair count is defined as the number of hairs present in a unit of an area. A …" at bounding box center [446, 152] width 177 height 24
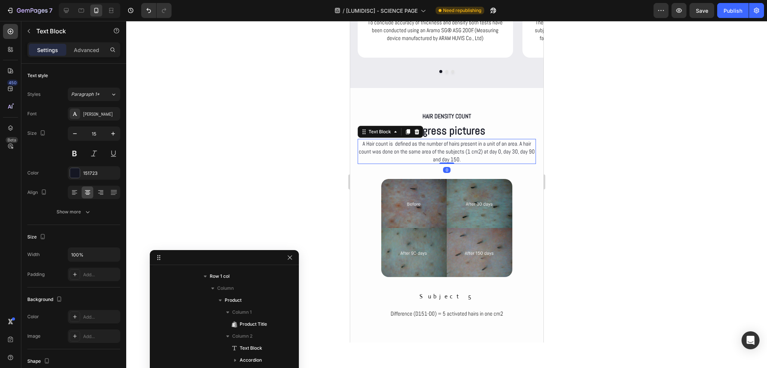
scroll to position [369, 0]
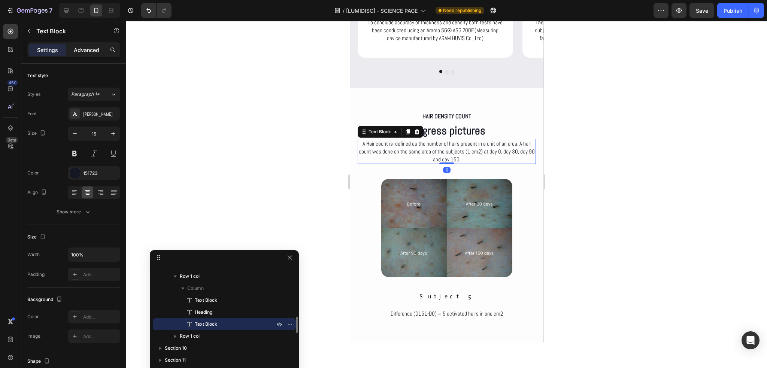
click at [84, 54] on div "Advanced" at bounding box center [86, 50] width 37 height 12
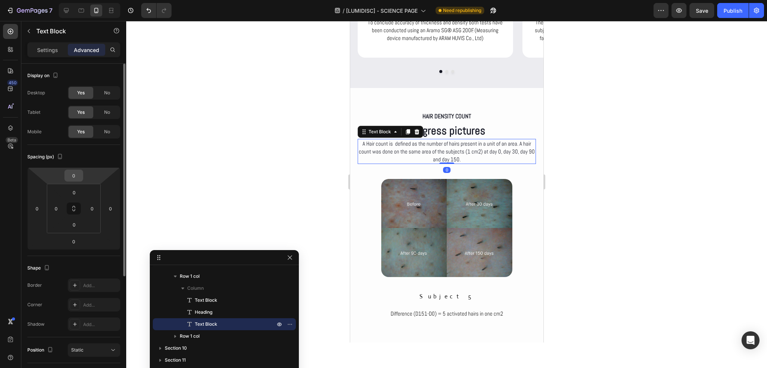
click at [75, 178] on input "0" at bounding box center [73, 175] width 15 height 11
type input "20"
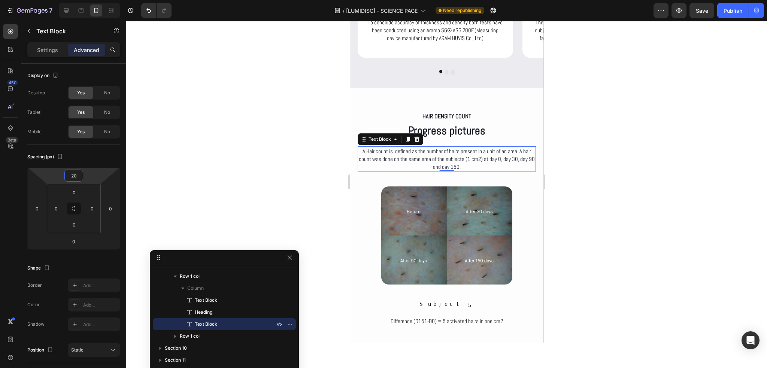
click at [265, 143] on div at bounding box center [446, 194] width 641 height 347
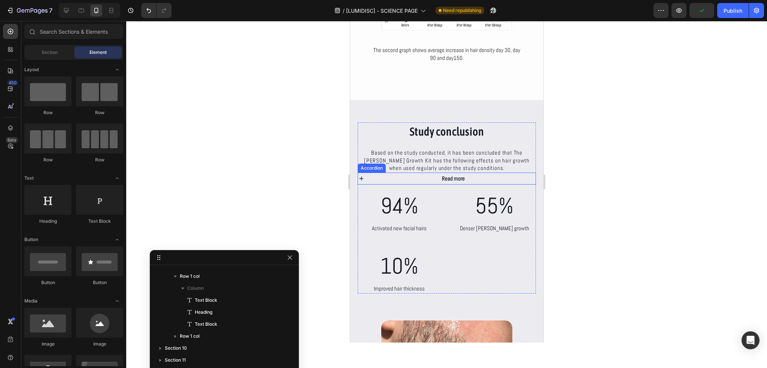
scroll to position [2960, 0]
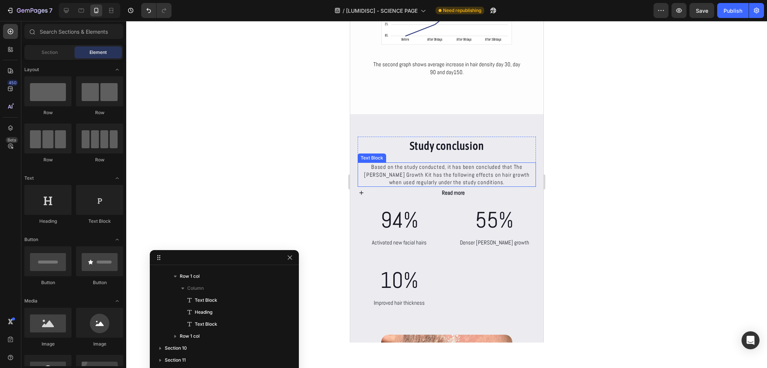
click at [451, 183] on p "Based on the study conducted, it has been concluded that The [PERSON_NAME] Grow…" at bounding box center [446, 174] width 177 height 23
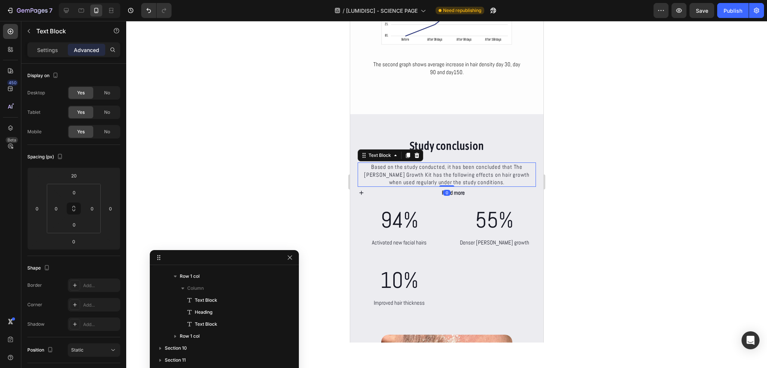
scroll to position [549, 0]
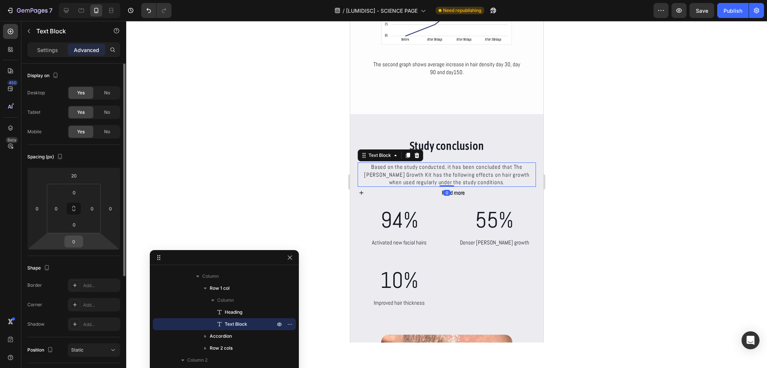
click at [74, 241] on input "0" at bounding box center [73, 241] width 15 height 11
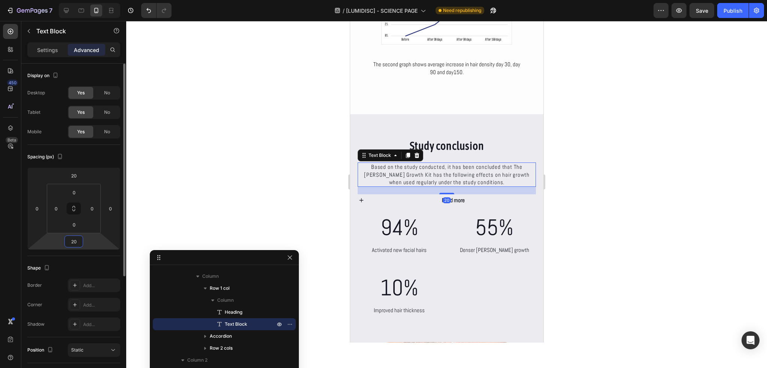
type input "20"
click at [82, 161] on div "Spacing (px)" at bounding box center [73, 157] width 93 height 12
click at [251, 184] on div at bounding box center [446, 194] width 641 height 347
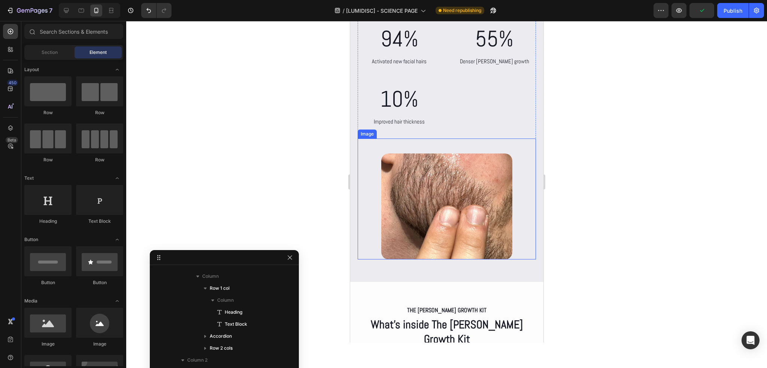
scroll to position [3335, 0]
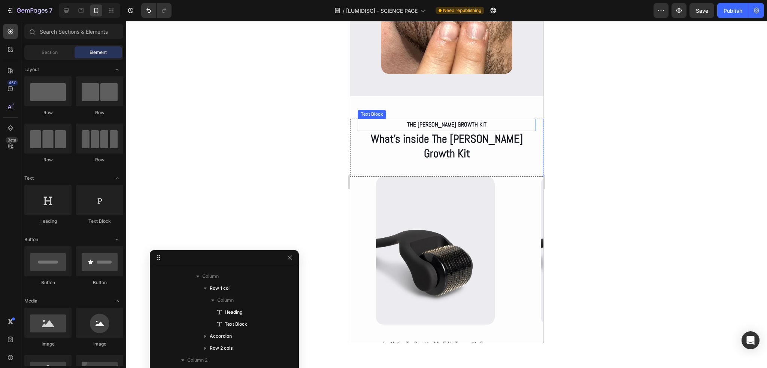
click at [451, 127] on p "The beard Growth kit" at bounding box center [446, 124] width 177 height 11
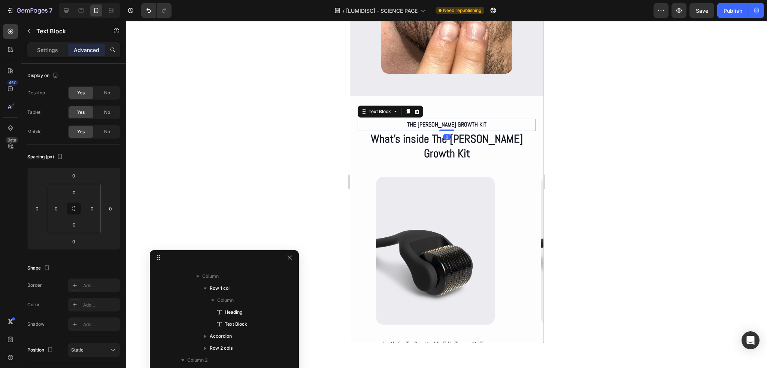
scroll to position [657, 0]
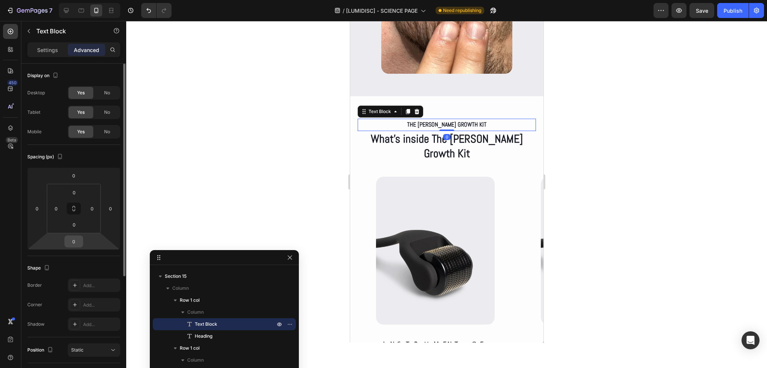
click at [79, 239] on input "0" at bounding box center [73, 241] width 15 height 11
type input "20"
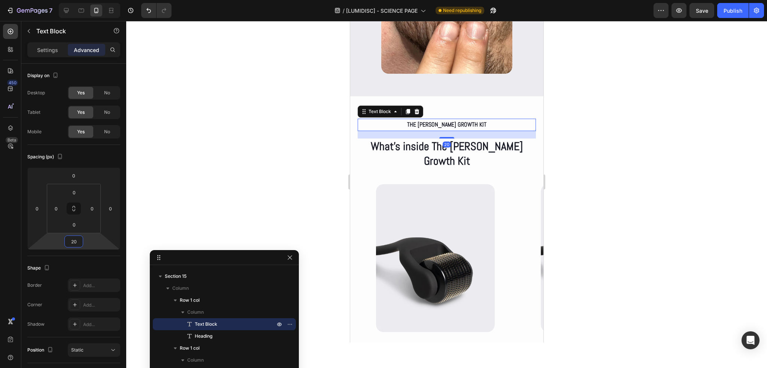
click at [286, 187] on div at bounding box center [446, 194] width 641 height 347
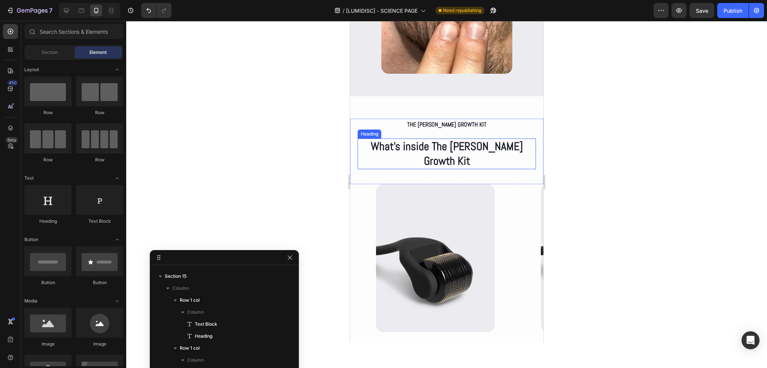
click at [494, 148] on h2 "What’s inside The Beard Growth Kit" at bounding box center [446, 154] width 178 height 31
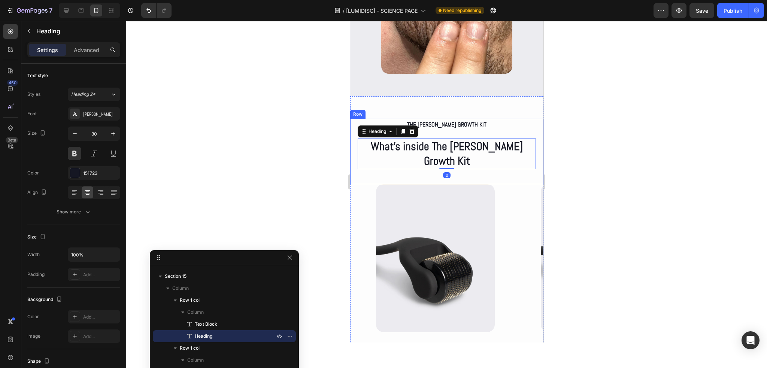
click at [475, 165] on div "The beard Growth kit Text Block What’s inside The Beard Growth Kit Heading 0 Row" at bounding box center [446, 152] width 193 height 66
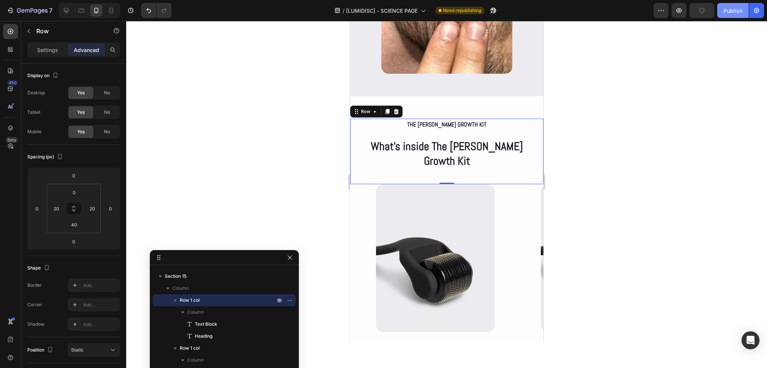
click at [726, 13] on div "Publish" at bounding box center [732, 11] width 19 height 8
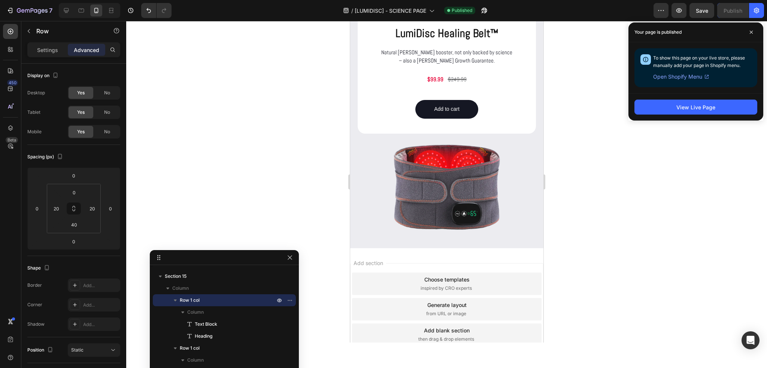
scroll to position [4346, 0]
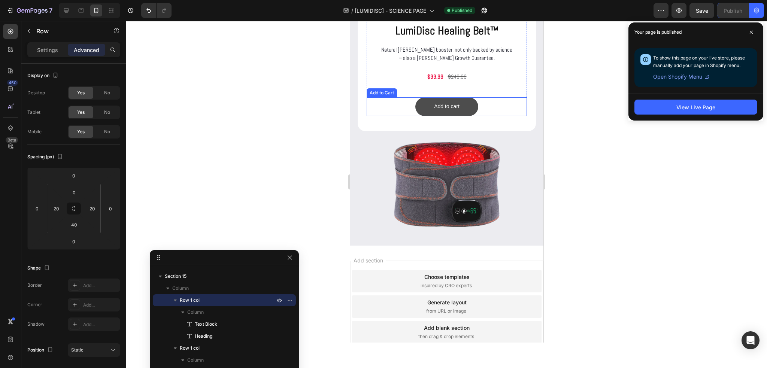
click at [466, 108] on button "Add to cart" at bounding box center [446, 106] width 63 height 19
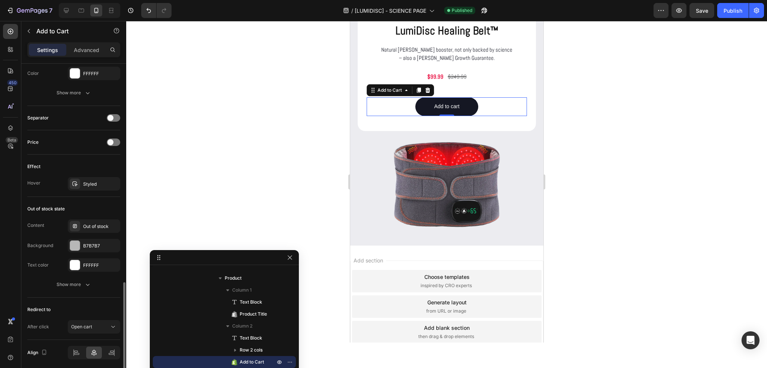
scroll to position [475, 0]
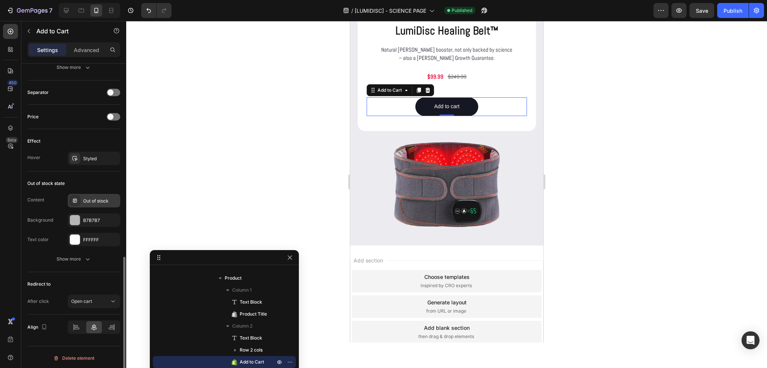
click at [89, 202] on div "Out of stock" at bounding box center [100, 201] width 35 height 7
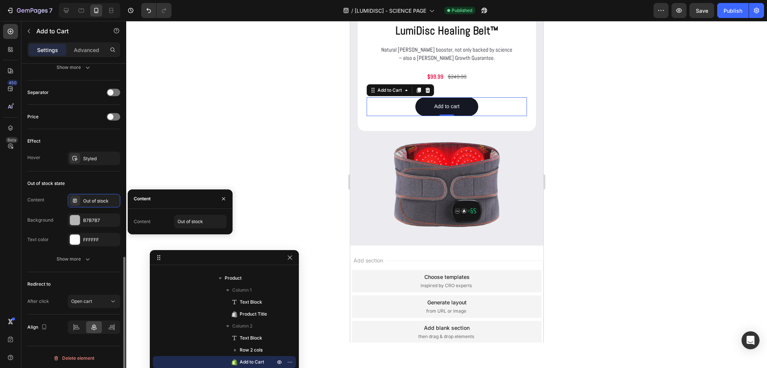
click at [62, 202] on div "Content Out of stock" at bounding box center [73, 200] width 93 height 13
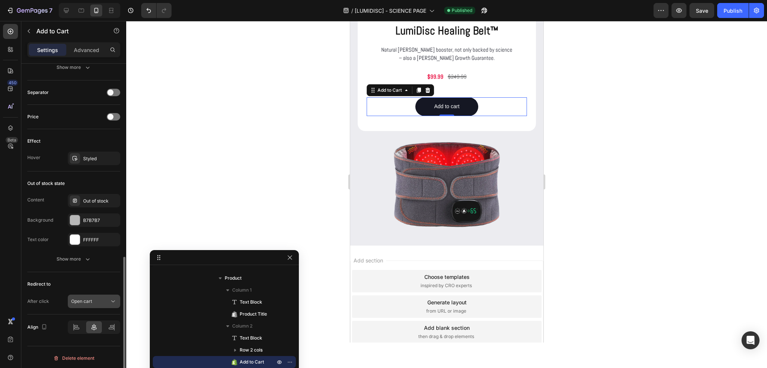
click at [100, 295] on button "Open cart" at bounding box center [94, 301] width 52 height 13
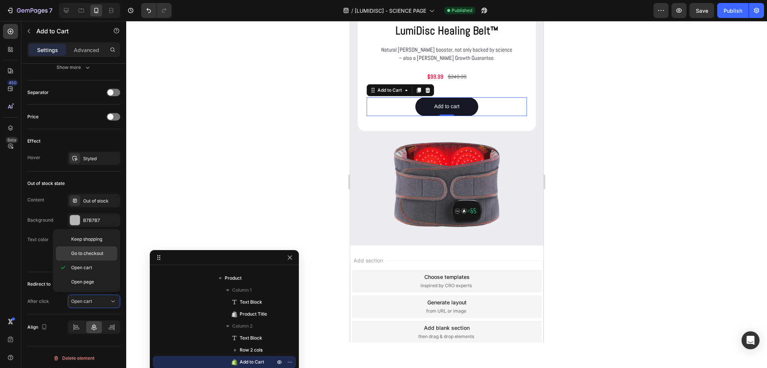
click at [90, 255] on span "Go to checkout" at bounding box center [87, 253] width 32 height 7
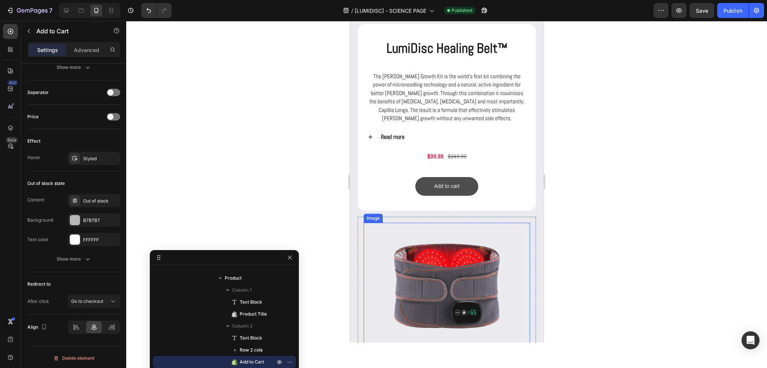
scroll to position [850, 0]
click at [466, 186] on button "Add to cart" at bounding box center [446, 186] width 63 height 19
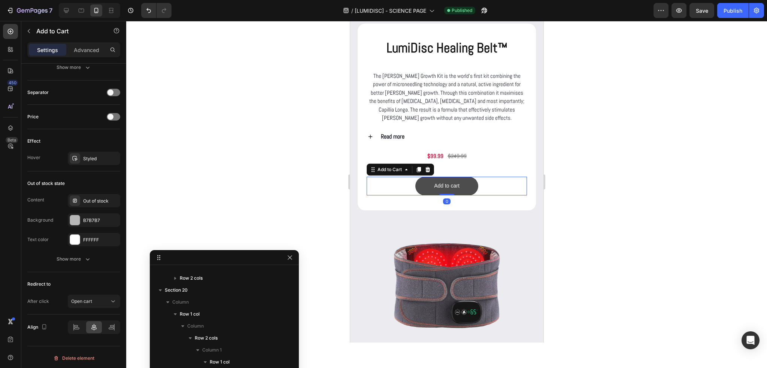
scroll to position [321, 0]
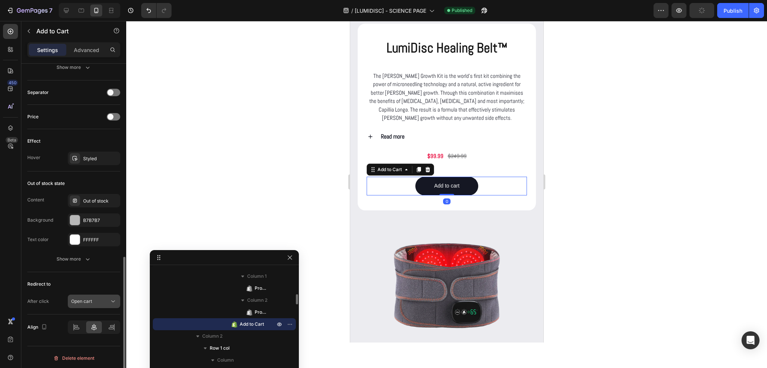
click at [99, 298] on div "Open cart" at bounding box center [90, 301] width 38 height 7
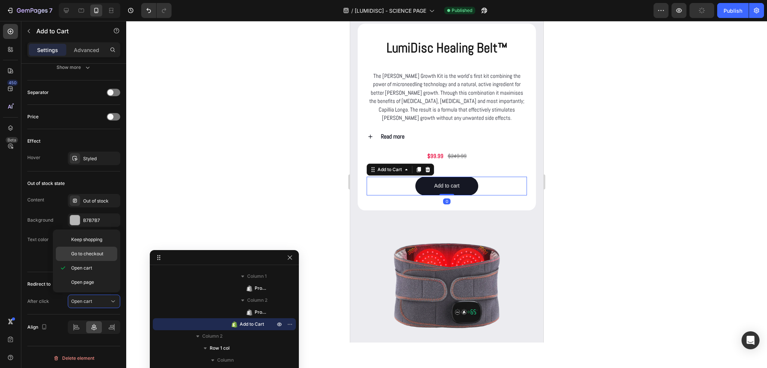
click at [88, 256] on span "Go to checkout" at bounding box center [87, 254] width 32 height 7
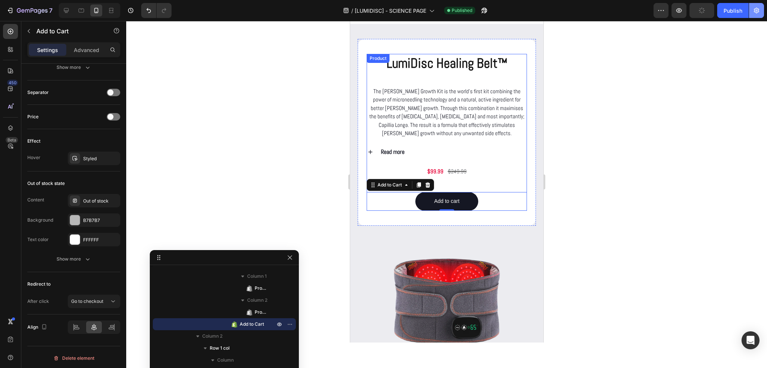
scroll to position [775, 0]
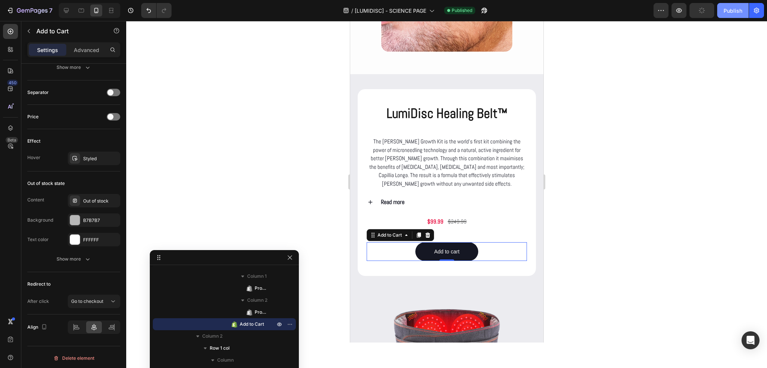
click at [735, 12] on div "Publish" at bounding box center [732, 11] width 19 height 8
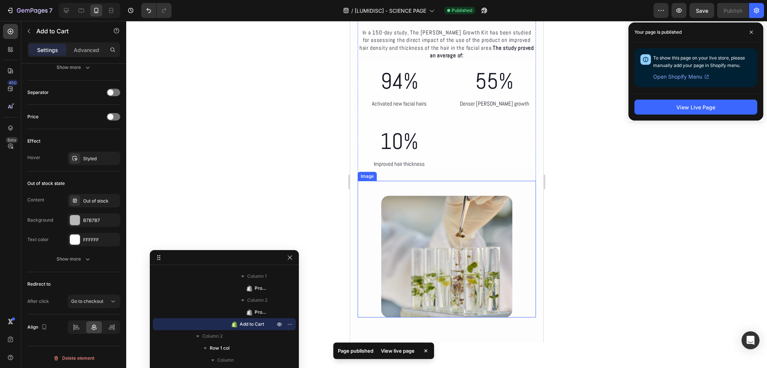
scroll to position [0, 0]
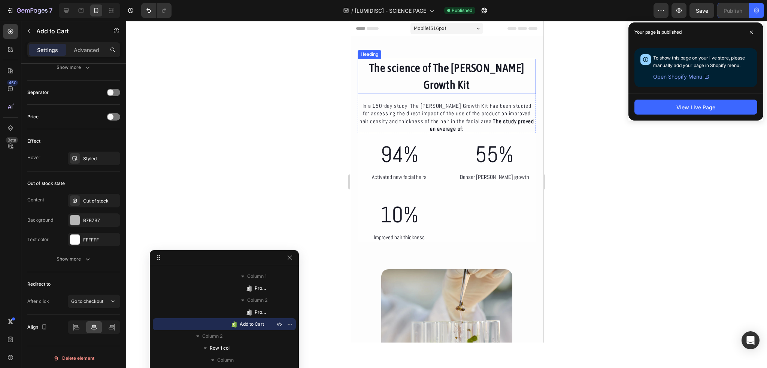
click at [432, 70] on h2 "The science of The Beard Growth Kit" at bounding box center [446, 76] width 178 height 35
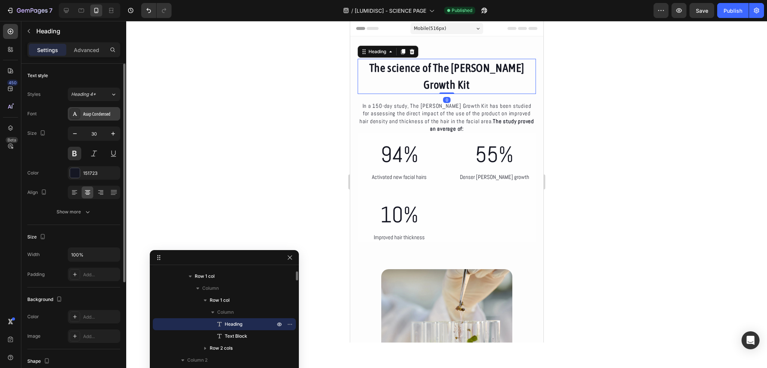
click at [93, 115] on div "Asap Condensed" at bounding box center [100, 114] width 35 height 7
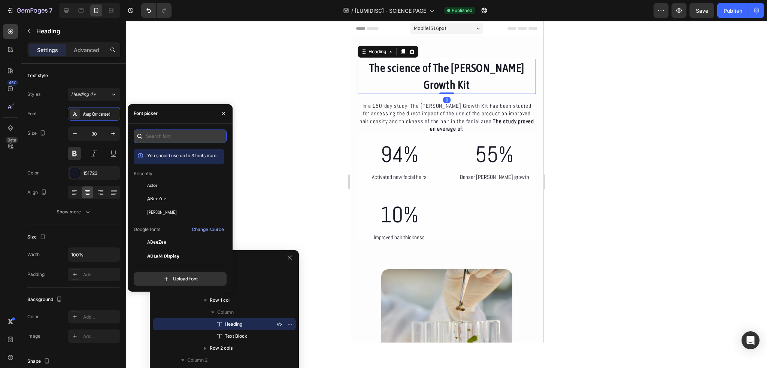
click at [153, 136] on input "text" at bounding box center [180, 136] width 93 height 13
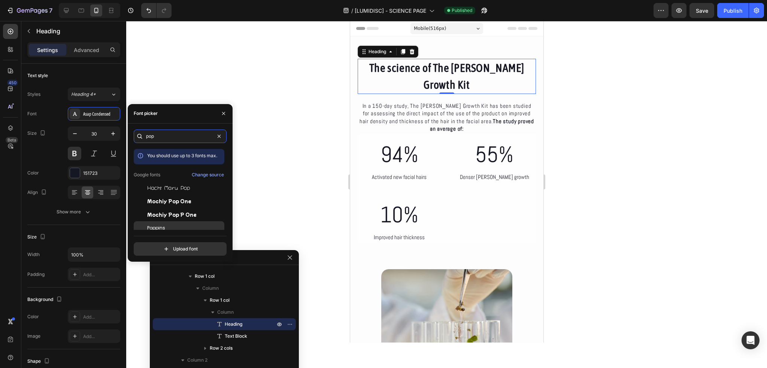
type input "pop"
click at [168, 223] on div "Poppins" at bounding box center [179, 227] width 91 height 13
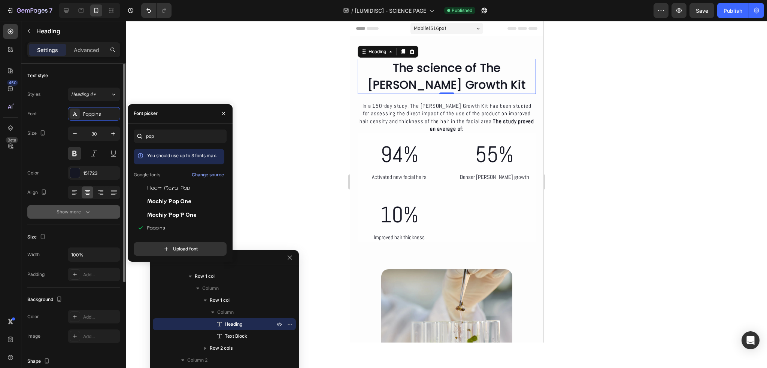
click at [91, 211] on button "Show more" at bounding box center [73, 211] width 93 height 13
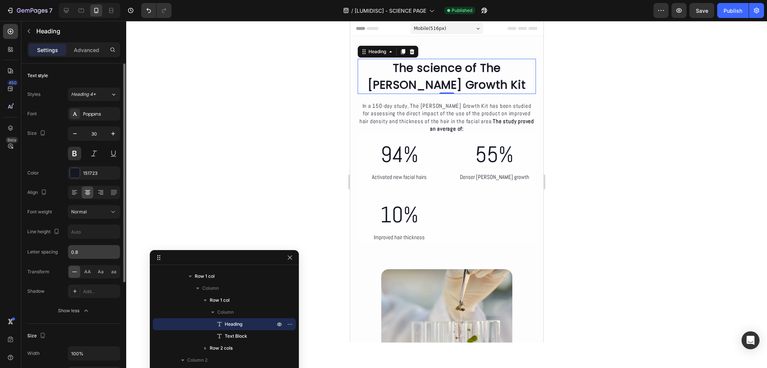
click at [88, 250] on input "0.8" at bounding box center [94, 251] width 52 height 13
click at [85, 249] on input "-0.2" at bounding box center [94, 251] width 52 height 13
click at [73, 251] on input "-0" at bounding box center [94, 251] width 52 height 13
click at [79, 252] on input "0" at bounding box center [94, 251] width 52 height 13
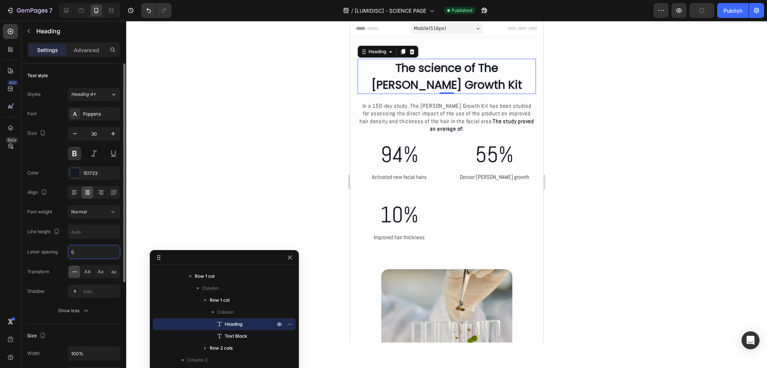
type input "0"
click at [60, 241] on div "Font Poppins Size 30 Color 151723 Align Font weight Normal Line height Letter s…" at bounding box center [73, 212] width 93 height 210
click at [475, 85] on h2 "The science of The Beard Growth Kit" at bounding box center [446, 76] width 178 height 35
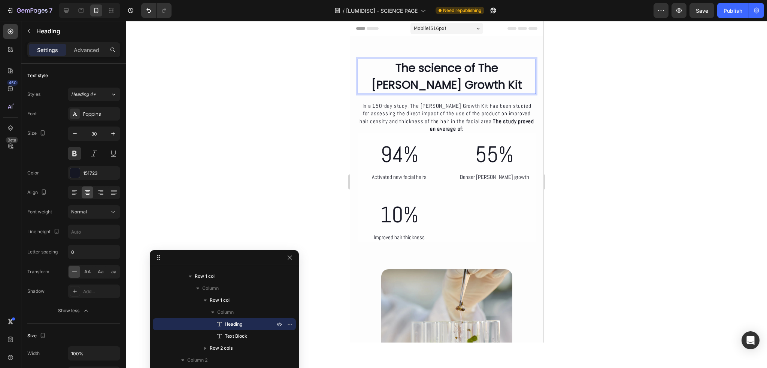
click at [578, 88] on div at bounding box center [446, 194] width 641 height 347
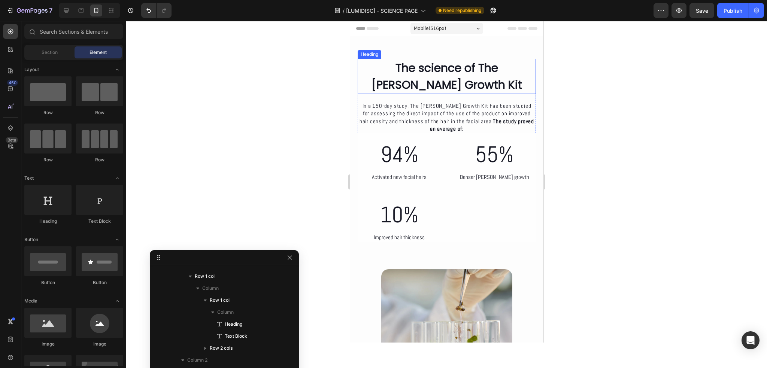
click at [458, 84] on p "The science of The Beard Growth Kit" at bounding box center [446, 77] width 177 height 34
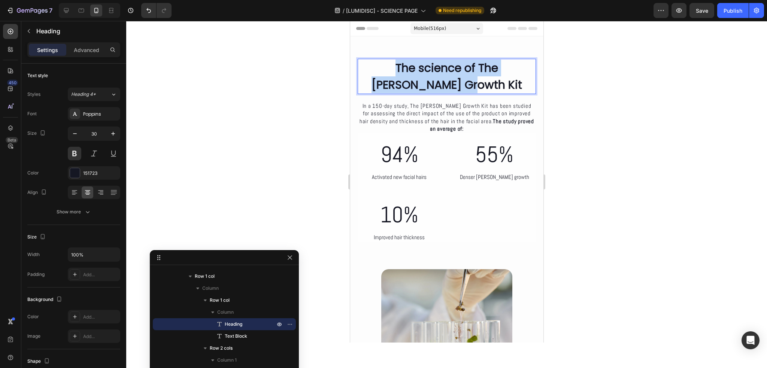
click at [458, 84] on p "The science of The Beard Growth Kit" at bounding box center [446, 77] width 177 height 34
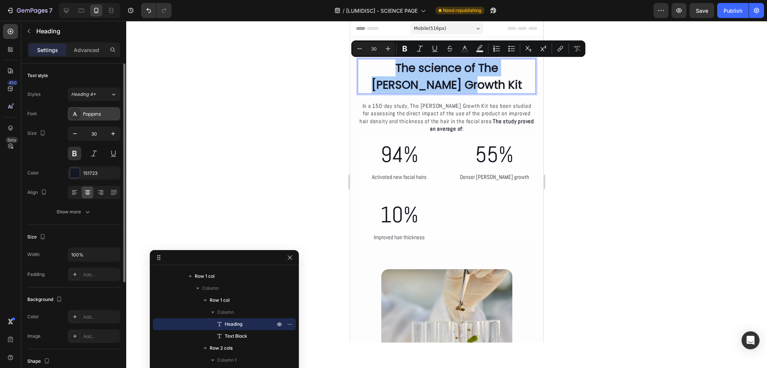
click at [98, 116] on div "Poppins" at bounding box center [100, 114] width 35 height 7
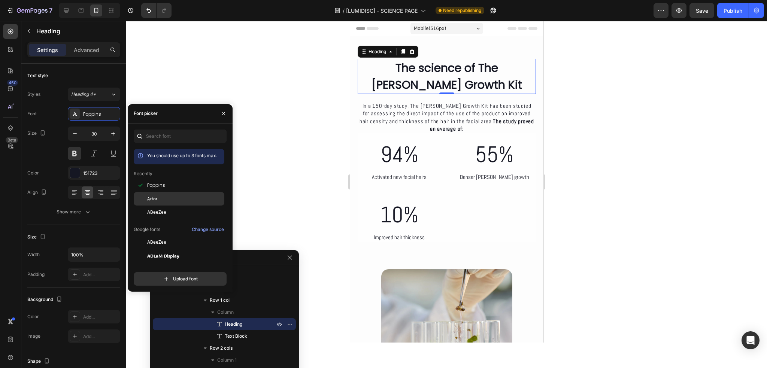
click at [157, 200] on div "Actor" at bounding box center [185, 198] width 76 height 7
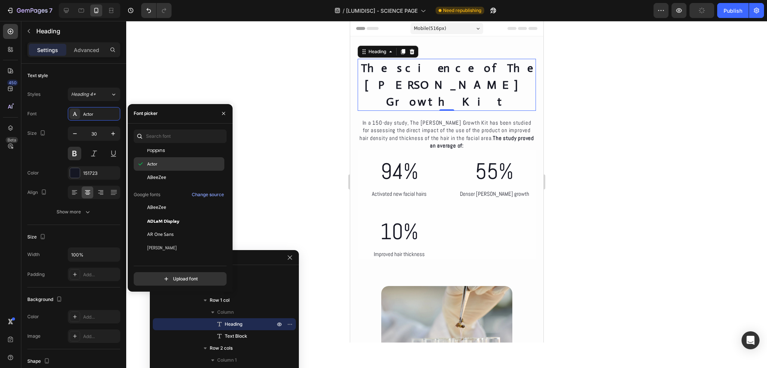
scroll to position [37, 0]
click at [160, 245] on div "[PERSON_NAME]" at bounding box center [185, 245] width 76 height 7
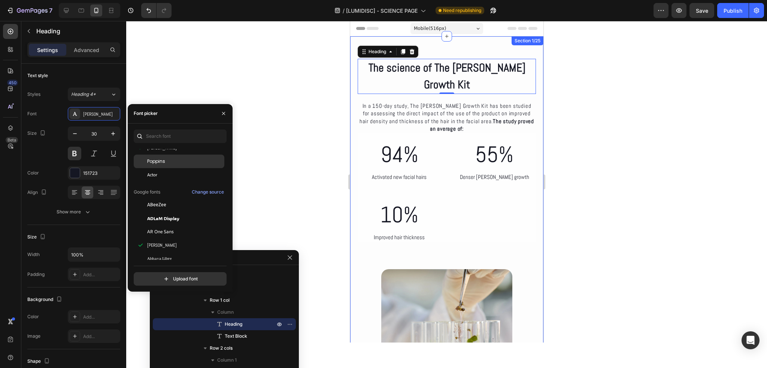
click at [163, 164] on span "Poppins" at bounding box center [156, 161] width 18 height 7
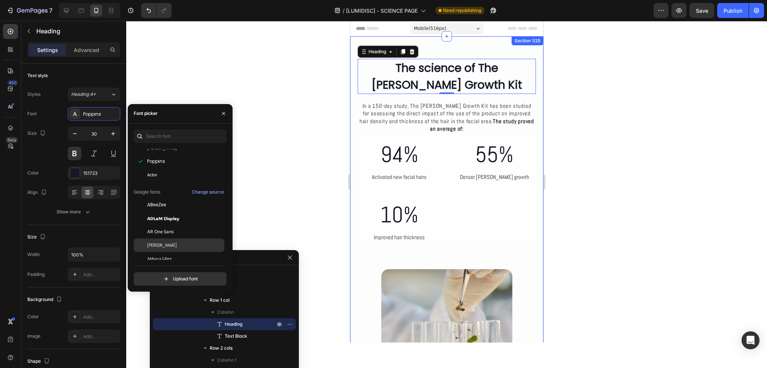
click at [168, 242] on div "[PERSON_NAME]" at bounding box center [185, 245] width 76 height 7
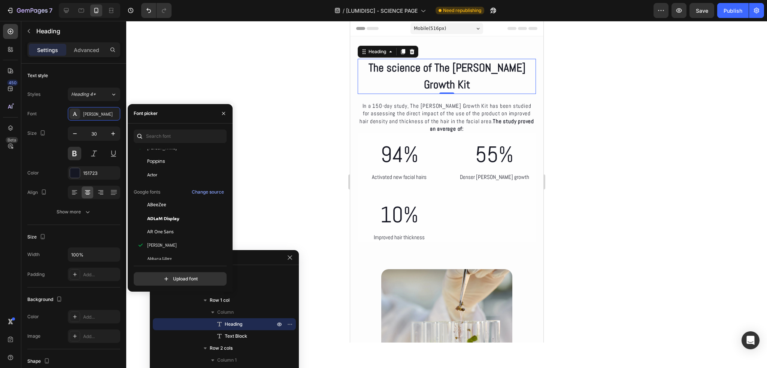
click at [585, 86] on div at bounding box center [446, 194] width 641 height 347
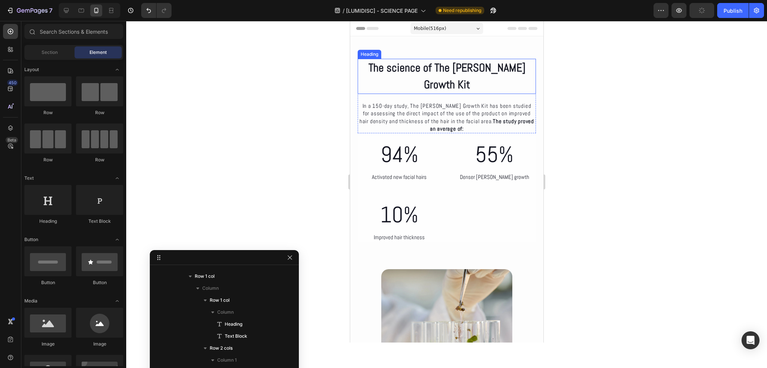
click at [463, 70] on p "The science of The Beard Growth Kit" at bounding box center [446, 77] width 177 height 34
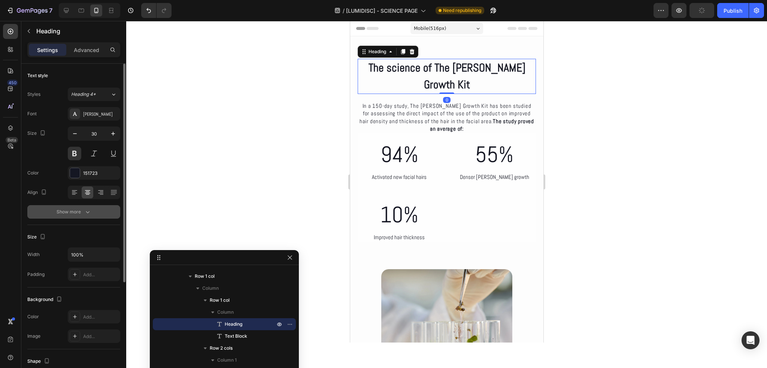
click at [85, 212] on icon "button" at bounding box center [87, 211] width 7 height 7
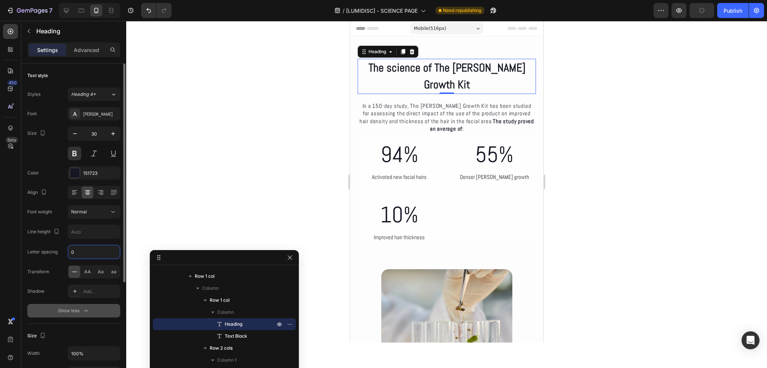
click at [88, 249] on input "0" at bounding box center [94, 251] width 52 height 13
type input "0.8"
click at [91, 241] on div "Font Abel Size 30 Color 151723 Align Font weight Normal Line height Letter spac…" at bounding box center [73, 212] width 93 height 210
click at [266, 170] on div at bounding box center [446, 194] width 641 height 347
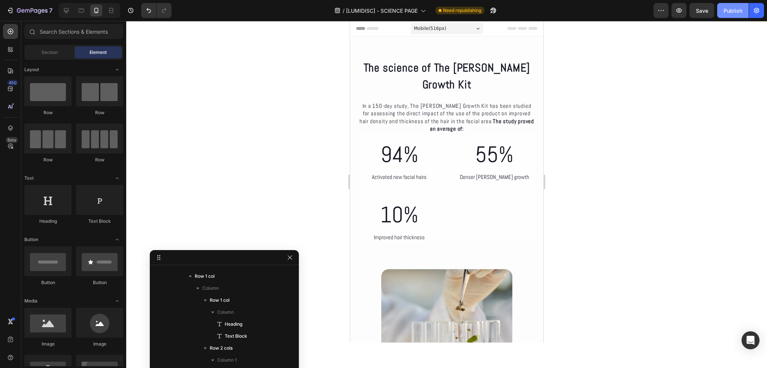
click at [734, 10] on div "Publish" at bounding box center [732, 11] width 19 height 8
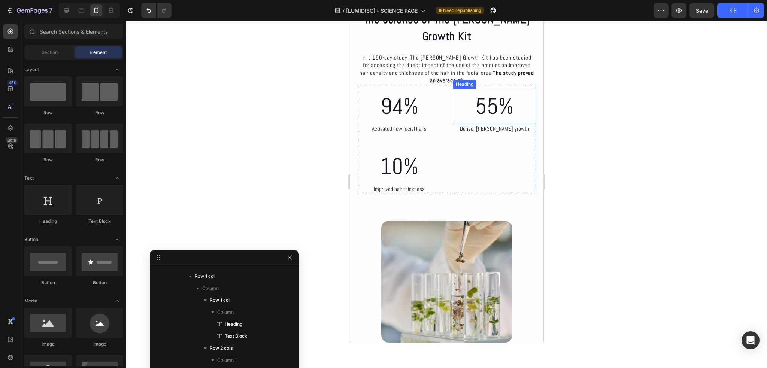
scroll to position [0, 0]
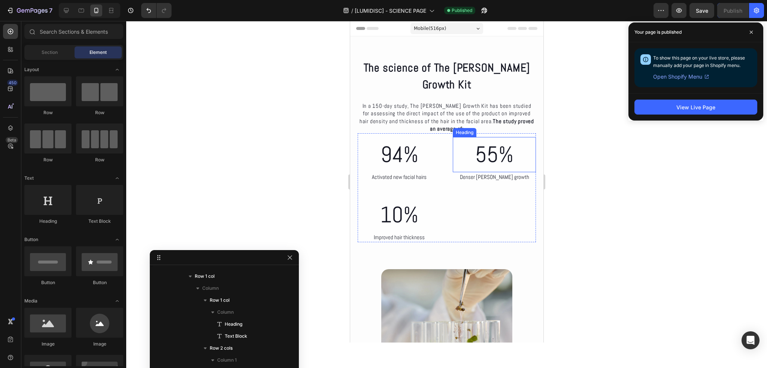
click at [580, 50] on div at bounding box center [446, 194] width 641 height 347
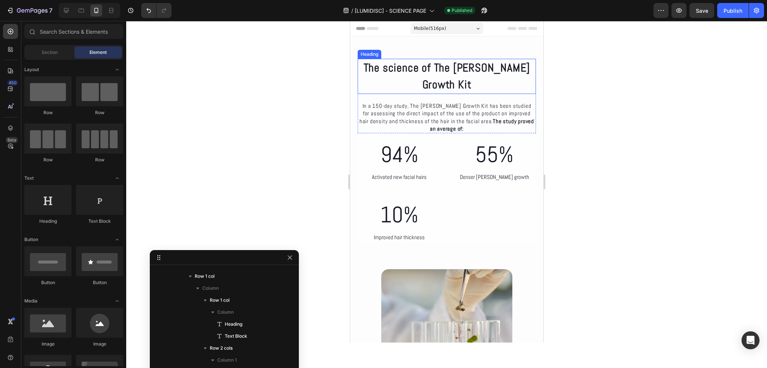
click at [425, 69] on h2 "The science of The Beard Growth Kit" at bounding box center [446, 76] width 178 height 35
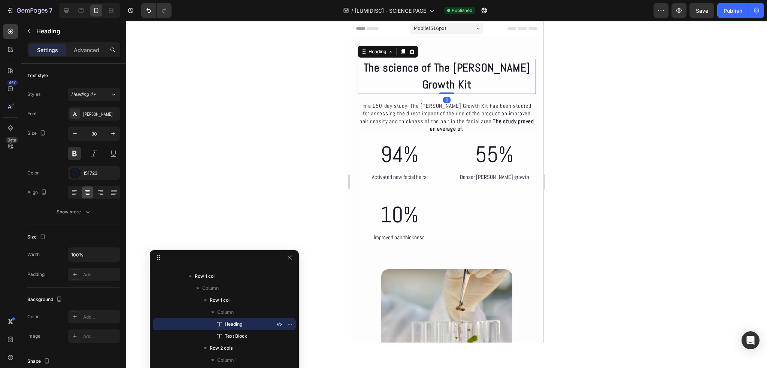
click at [425, 69] on h2 "The science of The Beard Growth Kit" at bounding box center [446, 76] width 178 height 35
click at [425, 69] on p "The science of The Beard Growth Kit" at bounding box center [446, 77] width 177 height 34
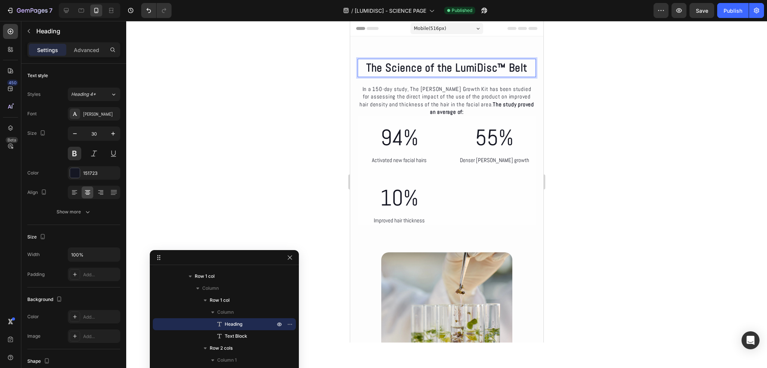
click at [502, 67] on p "The Science of the LumiDisc™ Belt" at bounding box center [446, 68] width 177 height 17
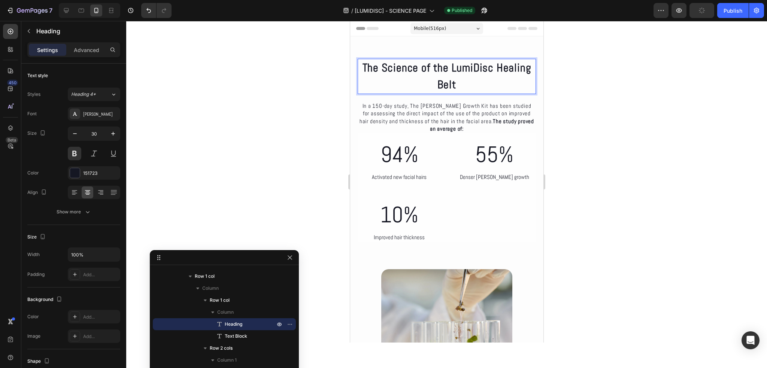
click at [450, 71] on p "The Science of the LumiDisc Healing Belt" at bounding box center [446, 77] width 177 height 34
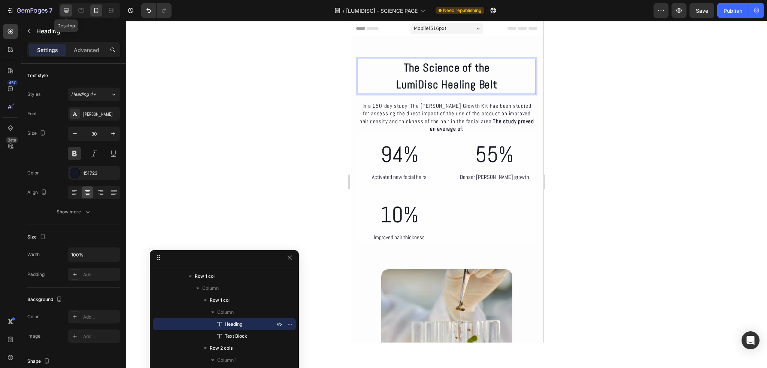
click at [64, 12] on icon at bounding box center [66, 10] width 5 height 5
type input "40"
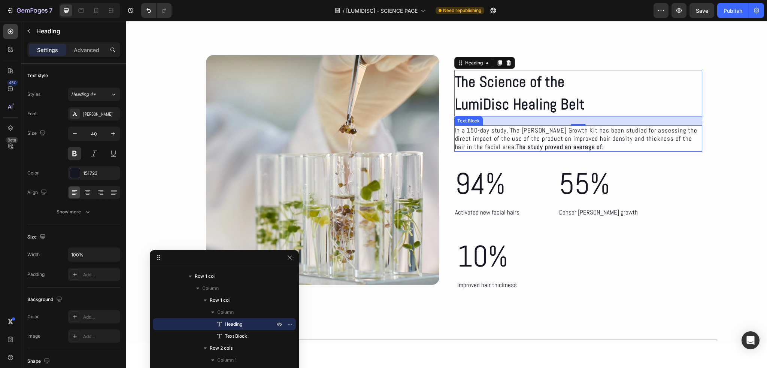
scroll to position [37, 0]
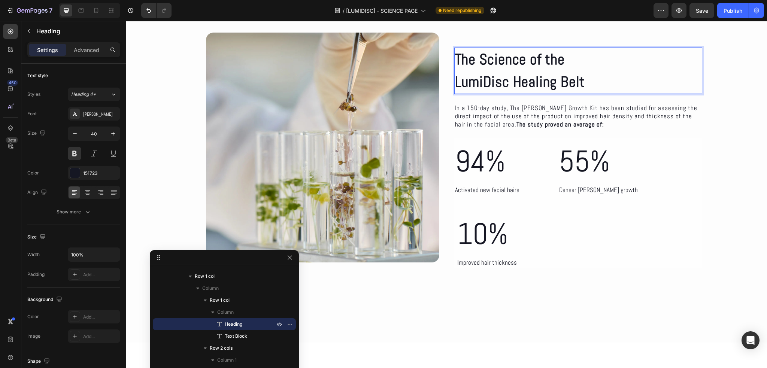
click at [455, 86] on p "The Science of the LumiDisc Healing Belt" at bounding box center [578, 70] width 247 height 45
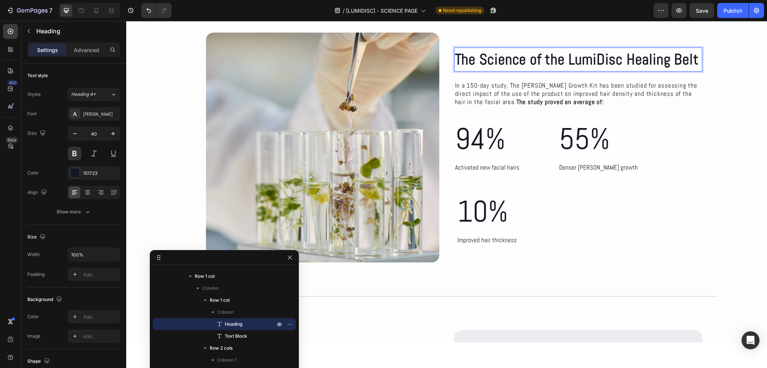
click at [664, 58] on p "The Science of the LumiDisc Healing Belt" at bounding box center [578, 59] width 247 height 22
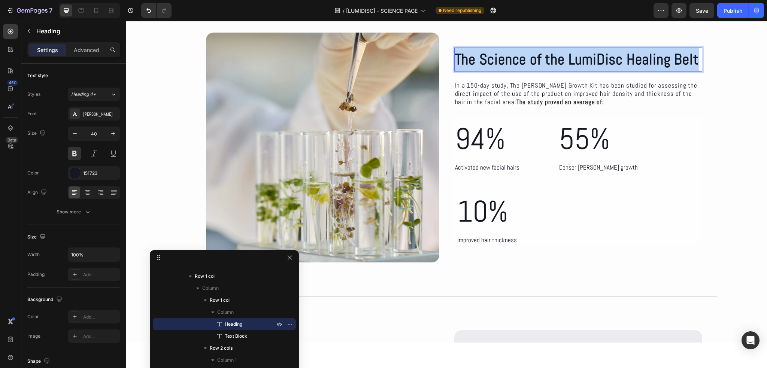
click at [664, 58] on p "The Science of the LumiDisc Healing Belt" at bounding box center [578, 59] width 247 height 22
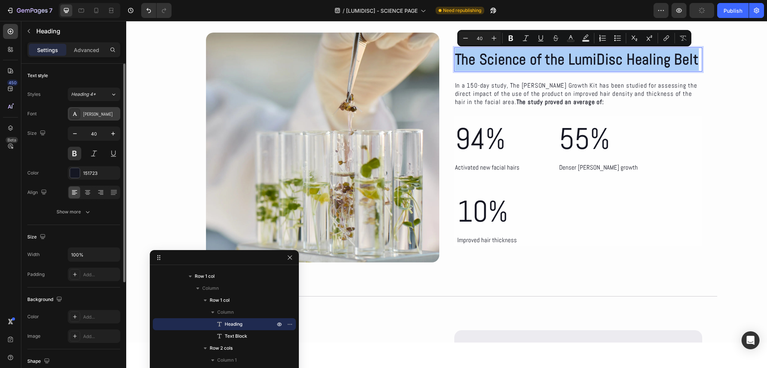
click at [94, 107] on div "[PERSON_NAME]" at bounding box center [94, 113] width 52 height 13
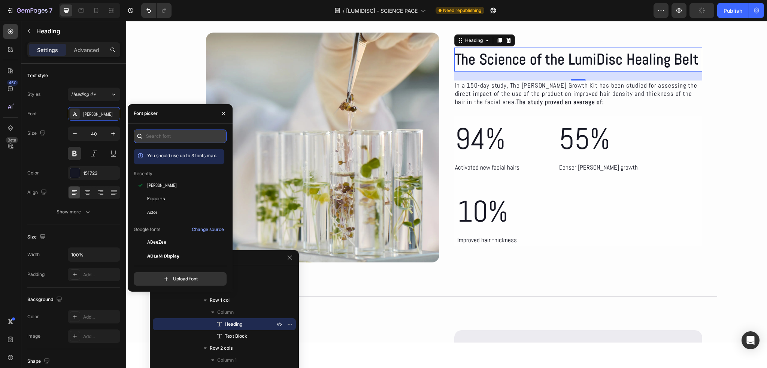
click at [152, 136] on input "text" at bounding box center [180, 136] width 93 height 13
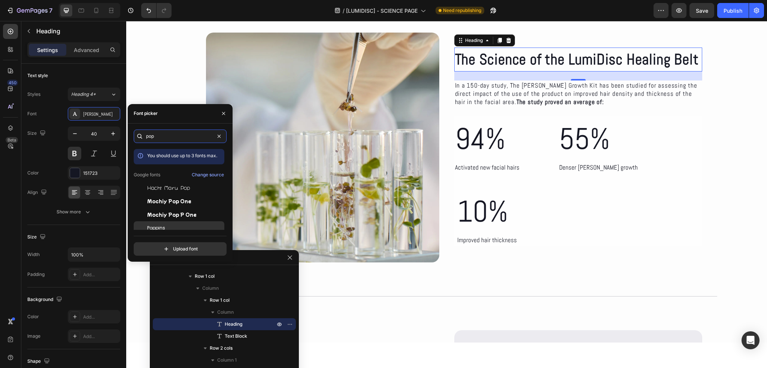
type input "pop"
click at [159, 225] on span "Poppins" at bounding box center [156, 228] width 18 height 7
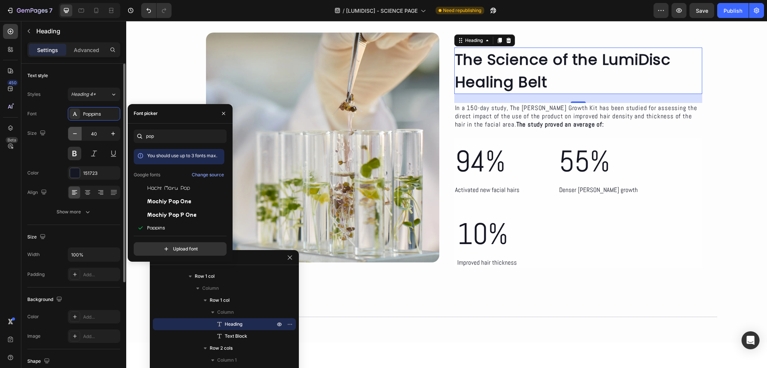
click at [76, 130] on icon "button" at bounding box center [74, 133] width 7 height 7
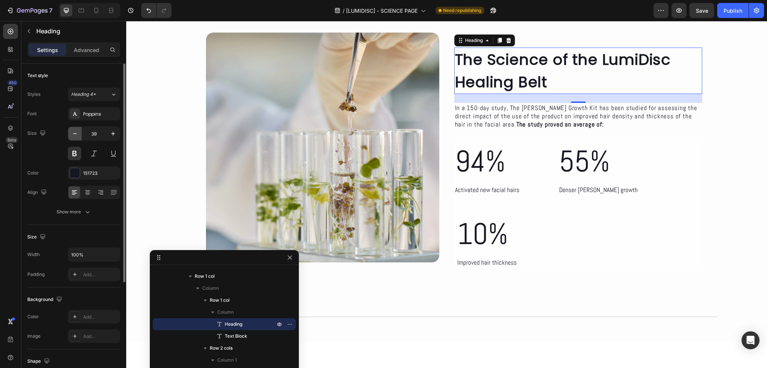
click at [76, 130] on icon "button" at bounding box center [74, 133] width 7 height 7
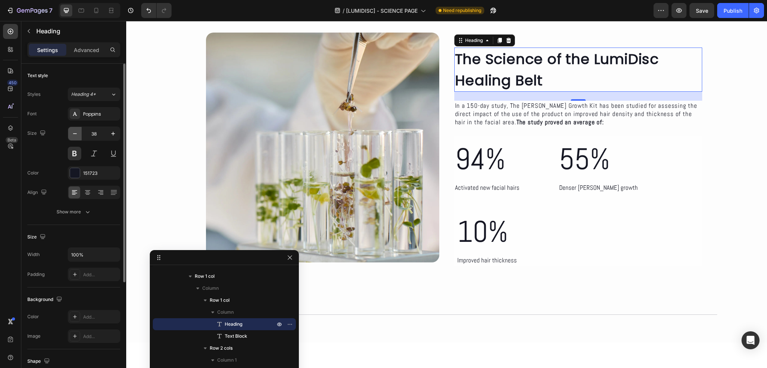
click at [76, 130] on icon "button" at bounding box center [74, 133] width 7 height 7
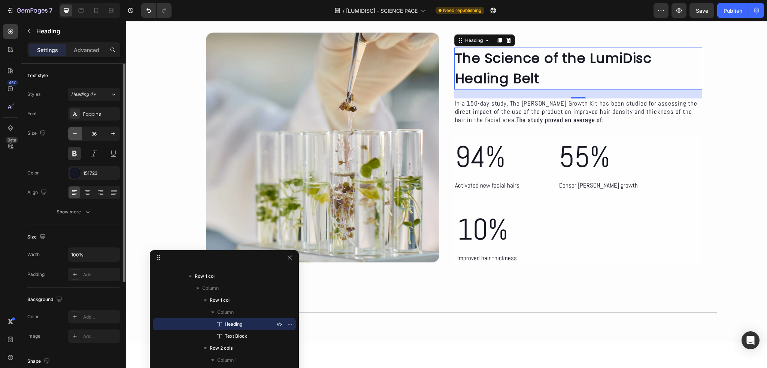
click at [76, 130] on icon "button" at bounding box center [74, 133] width 7 height 7
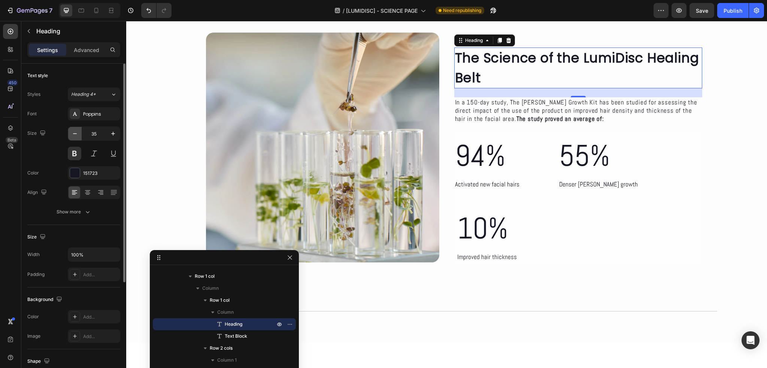
click at [76, 130] on icon "button" at bounding box center [74, 133] width 7 height 7
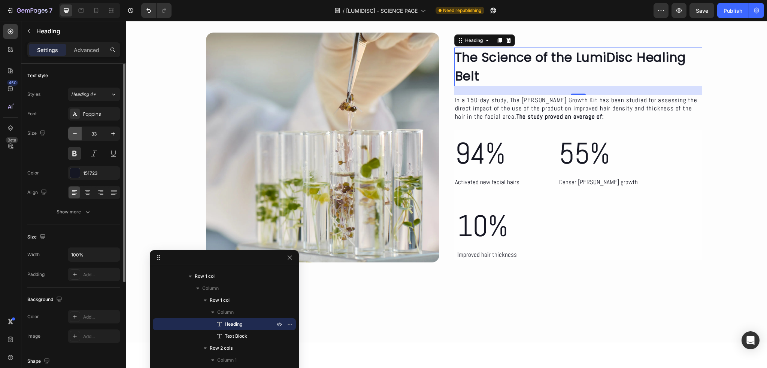
click at [76, 130] on icon "button" at bounding box center [74, 133] width 7 height 7
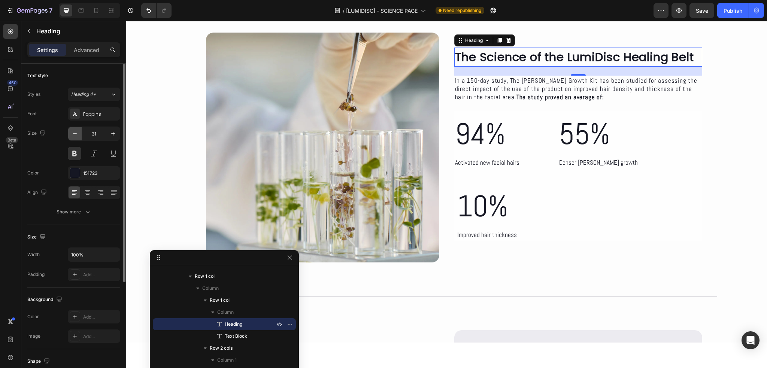
click at [76, 130] on icon "button" at bounding box center [74, 133] width 7 height 7
type input "30"
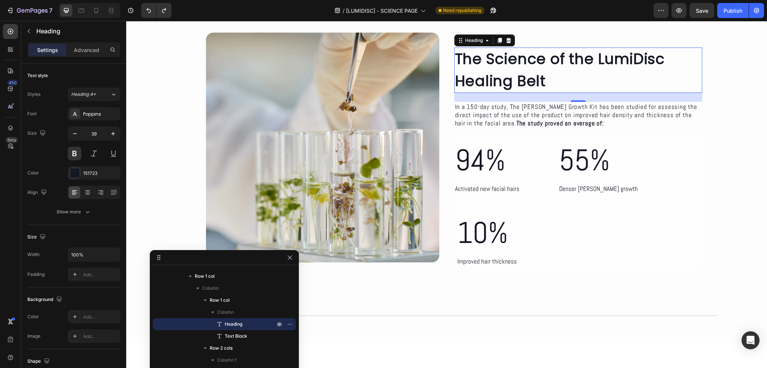
type input "40"
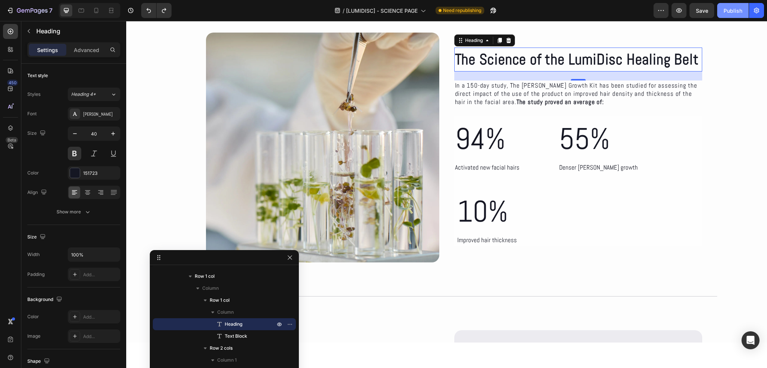
click at [743, 12] on button "Publish" at bounding box center [732, 10] width 31 height 15
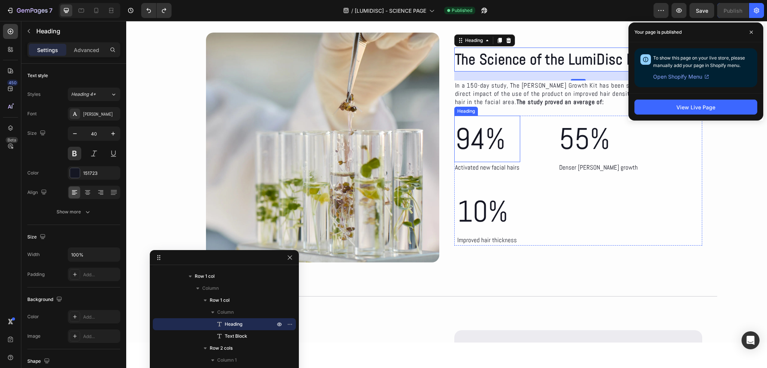
click at [468, 136] on h2 "94%" at bounding box center [487, 139] width 66 height 46
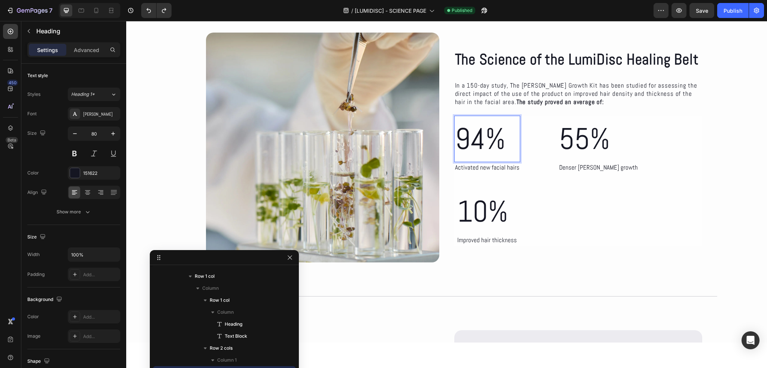
click at [468, 136] on h2 "94%" at bounding box center [487, 139] width 66 height 46
click at [463, 170] on div "Activated new facial hairs" at bounding box center [487, 167] width 66 height 11
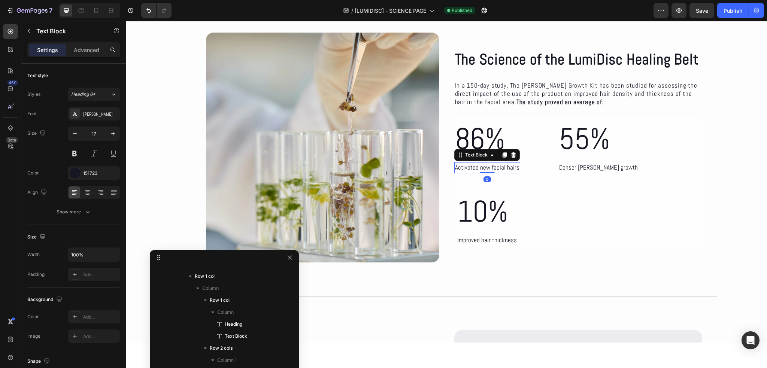
click at [463, 170] on div "Activated new facial hairs" at bounding box center [487, 167] width 66 height 11
click at [463, 170] on p "Activated new facial hairs" at bounding box center [487, 168] width 64 height 10
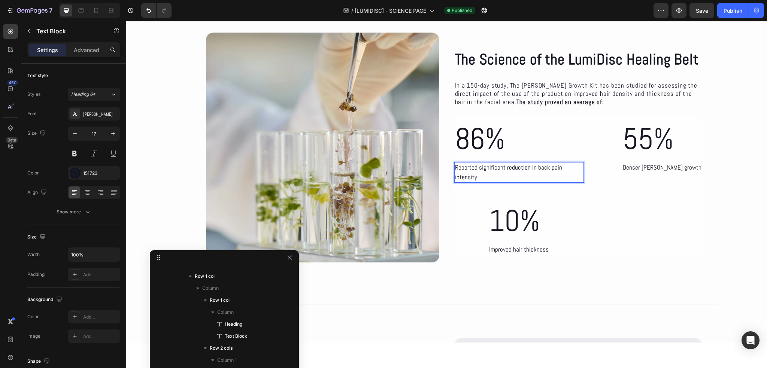
click at [527, 167] on p "Reported significant reduction in back pain intensity" at bounding box center [519, 172] width 128 height 19
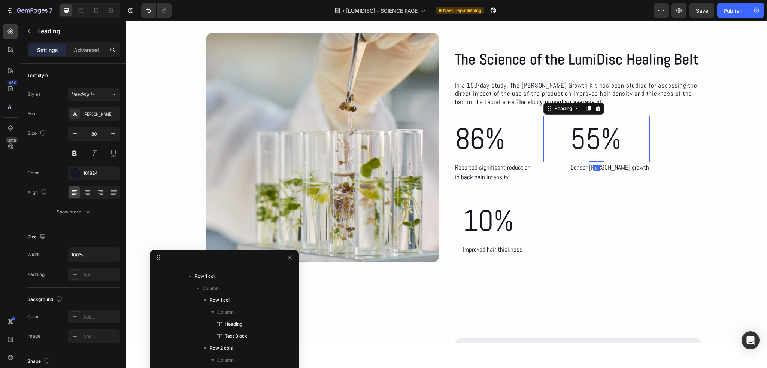
click at [573, 148] on h2 "55%" at bounding box center [610, 139] width 80 height 46
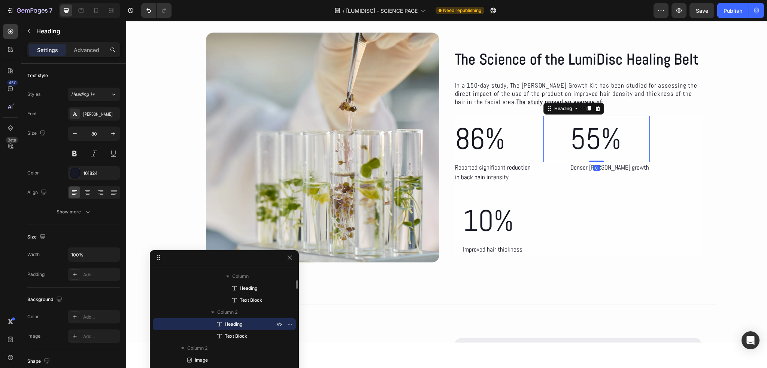
click at [573, 148] on h2 "55%" at bounding box center [610, 139] width 80 height 46
click at [575, 167] on div "Denser beard growth" at bounding box center [610, 167] width 80 height 11
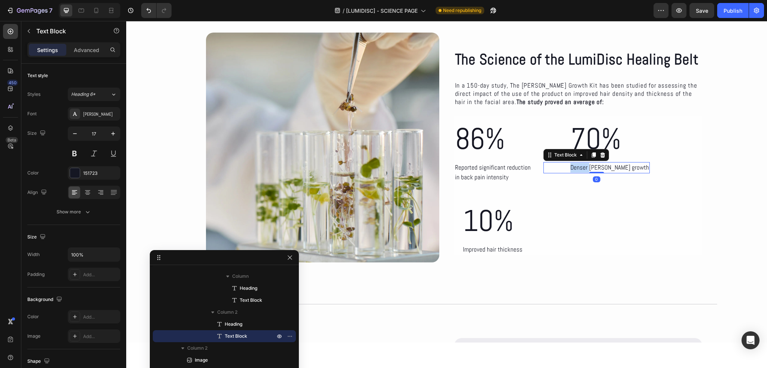
click at [575, 167] on div "Denser beard growth" at bounding box center [610, 167] width 80 height 11
click at [575, 167] on p "Denser beard growth" at bounding box center [609, 168] width 79 height 10
click at [631, 169] on p "Noticed improved mobility and daily comfort" at bounding box center [624, 168] width 109 height 10
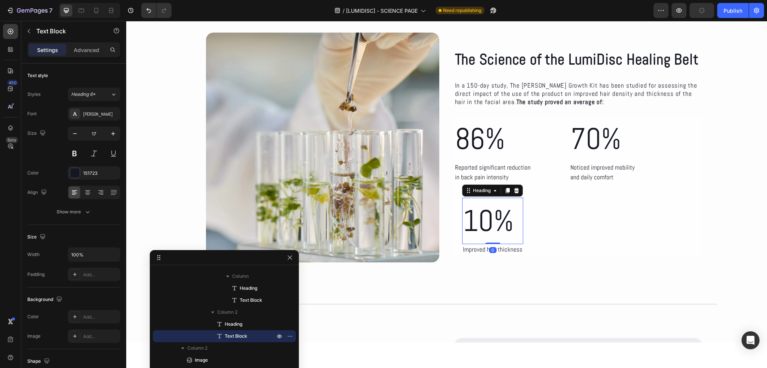
click at [479, 222] on h2 "10%" at bounding box center [492, 221] width 61 height 46
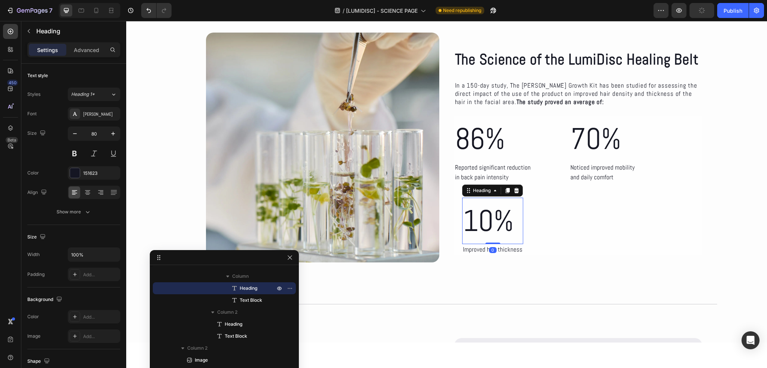
click at [479, 222] on h2 "10%" at bounding box center [492, 221] width 61 height 46
click at [476, 251] on div "Improved hair thickness" at bounding box center [492, 249] width 61 height 11
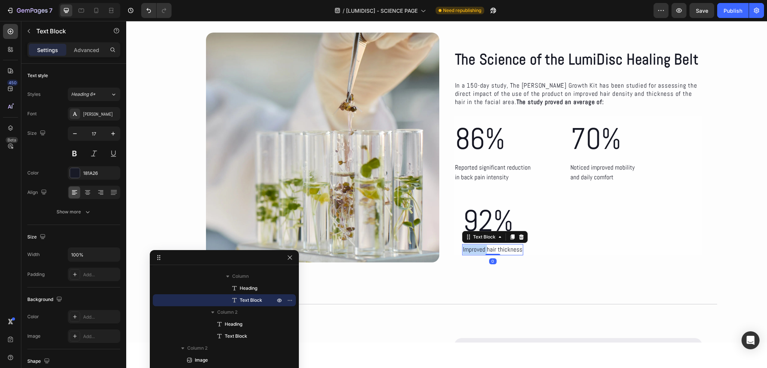
click at [476, 251] on div "Improved hair thickness" at bounding box center [492, 249] width 61 height 11
click at [476, 251] on p "Improved hair thickness" at bounding box center [493, 250] width 60 height 10
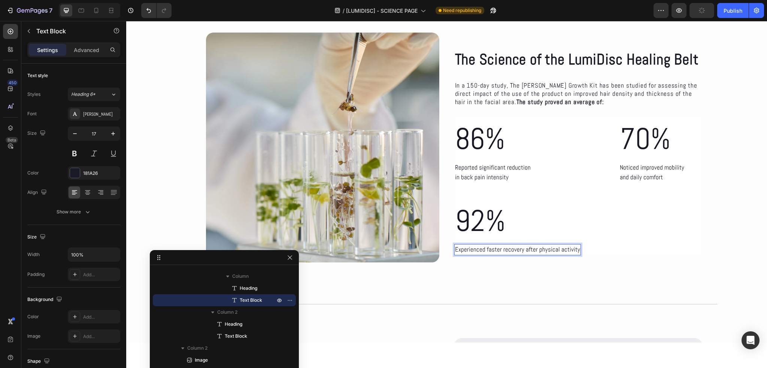
click at [522, 248] on p "Experienced faster recovery after physical activity" at bounding box center [517, 250] width 125 height 10
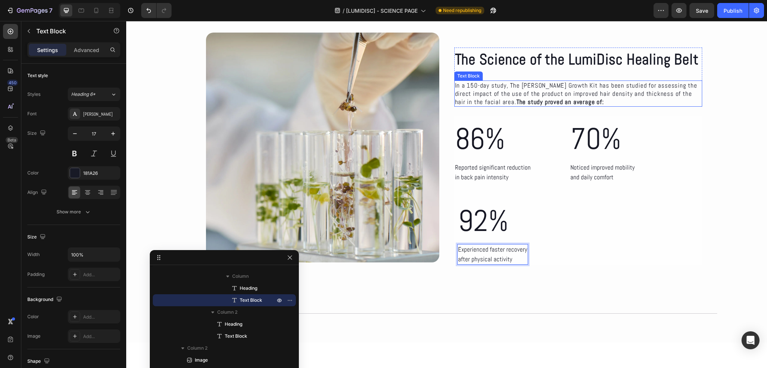
click at [516, 98] on strong "The study proved an average of:" at bounding box center [560, 102] width 88 height 8
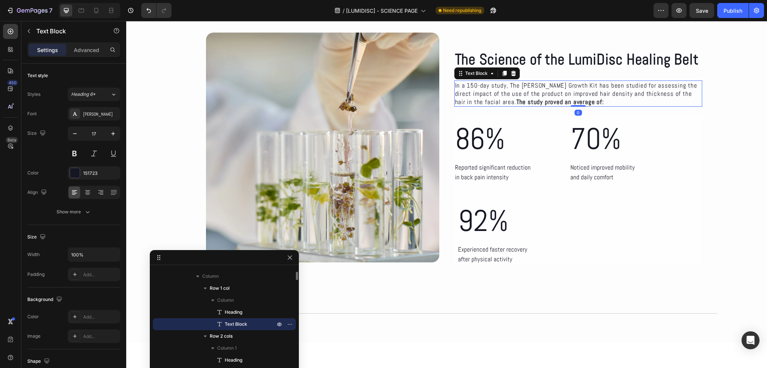
click at [516, 98] on strong "The study proved an average of:" at bounding box center [560, 102] width 88 height 8
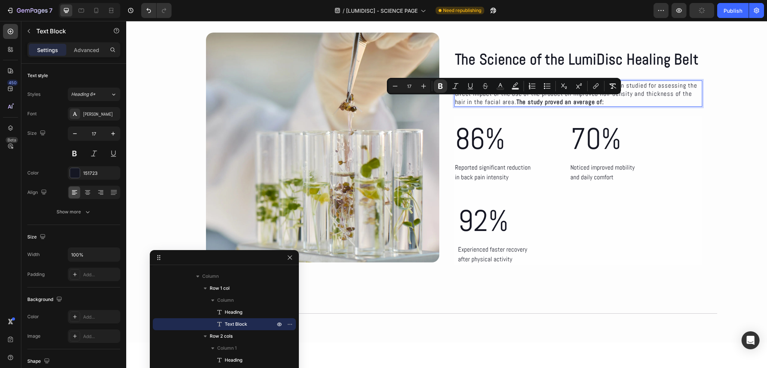
click at [564, 104] on p "In a 150-day study, The Beard Growth Kit has been studied for assessing the dir…" at bounding box center [578, 93] width 247 height 25
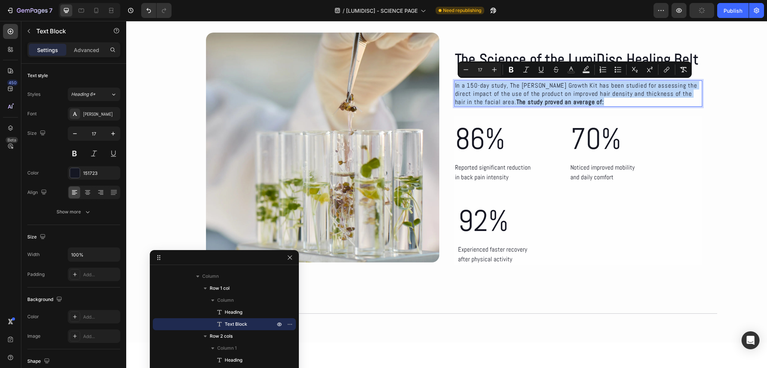
drag, startPoint x: 564, startPoint y: 104, endPoint x: 452, endPoint y: 88, distance: 113.4
click at [455, 88] on p "In a 150-day study, The Beard Growth Kit has been studied for assessing the dir…" at bounding box center [578, 93] width 247 height 25
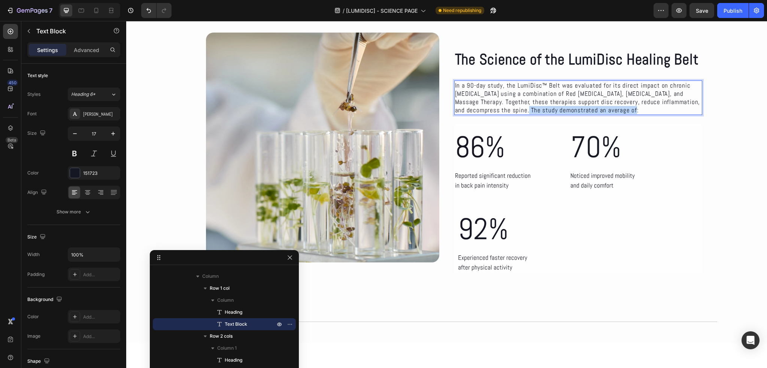
drag, startPoint x: 579, startPoint y: 112, endPoint x: 470, endPoint y: 110, distance: 108.6
click at [470, 110] on p "In a 90-day study, the LumiDisc™ Belt was evaluated for its direct impact on ch…" at bounding box center [578, 97] width 247 height 33
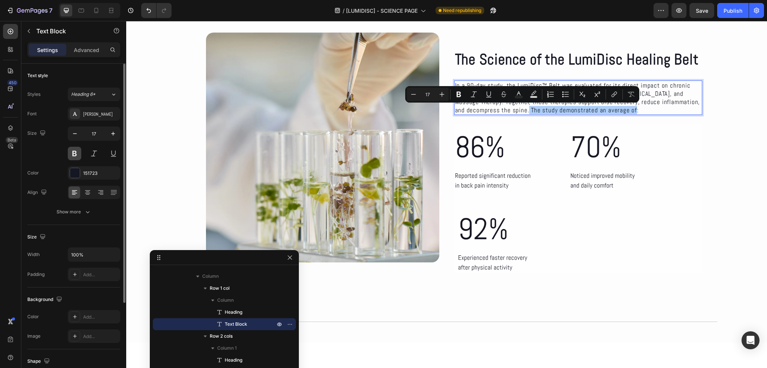
click at [76, 154] on button at bounding box center [74, 153] width 13 height 13
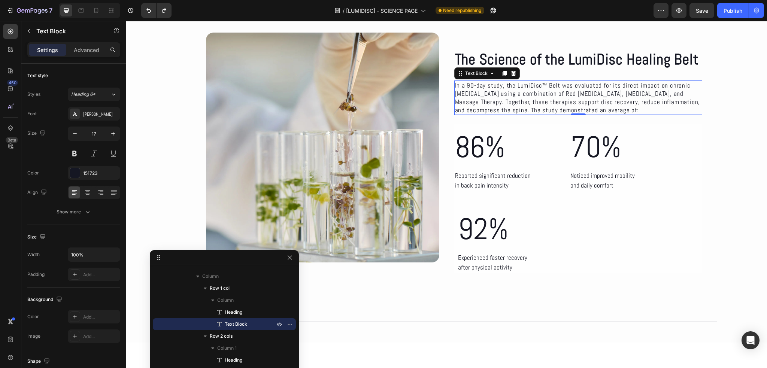
click at [580, 109] on p "In a 90-day study, the LumiDisc™ Belt was evaluated for its direct impact on ch…" at bounding box center [578, 97] width 247 height 33
drag, startPoint x: 583, startPoint y: 111, endPoint x: 469, endPoint y: 110, distance: 113.8
click at [469, 110] on p "In a 90-day study, the LumiDisc™ Belt was evaluated for its direct impact on ch…" at bounding box center [578, 97] width 247 height 33
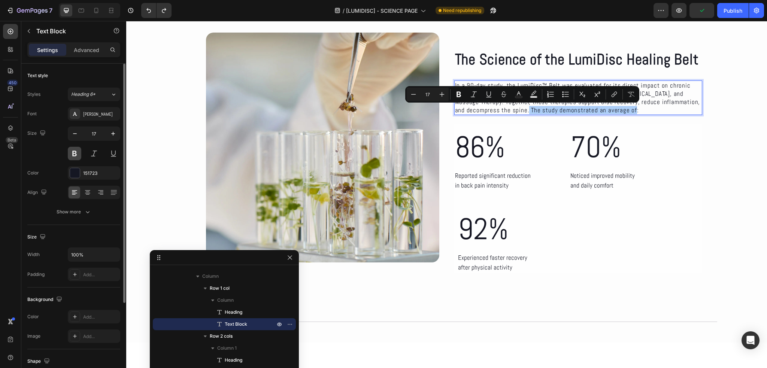
click at [78, 147] on button at bounding box center [74, 153] width 13 height 13
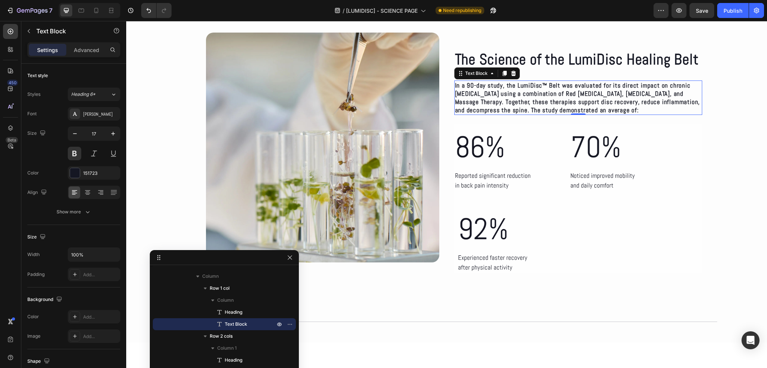
click at [472, 112] on p "In a 90-day study, the LumiDisc™ Belt was evaluated for its direct impact on ch…" at bounding box center [578, 97] width 247 height 33
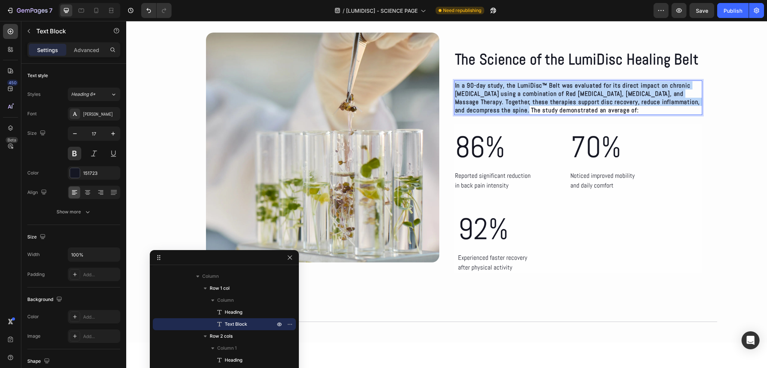
drag, startPoint x: 471, startPoint y: 110, endPoint x: 452, endPoint y: 86, distance: 30.8
click at [455, 86] on p "In a 90-day study, the LumiDisc™ Belt was evaluated for its direct impact on ch…" at bounding box center [578, 97] width 247 height 33
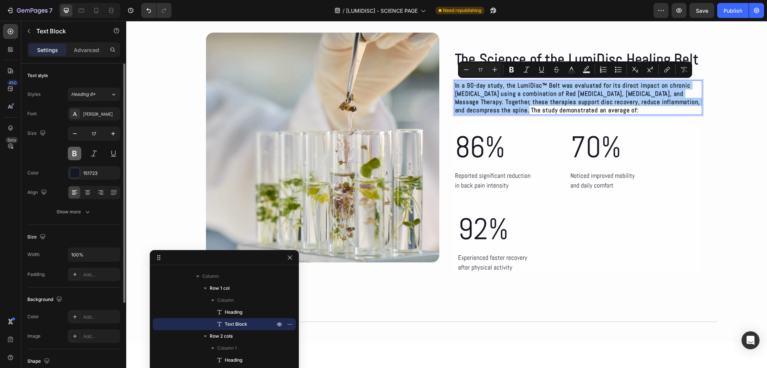
click at [75, 153] on button at bounding box center [74, 153] width 13 height 13
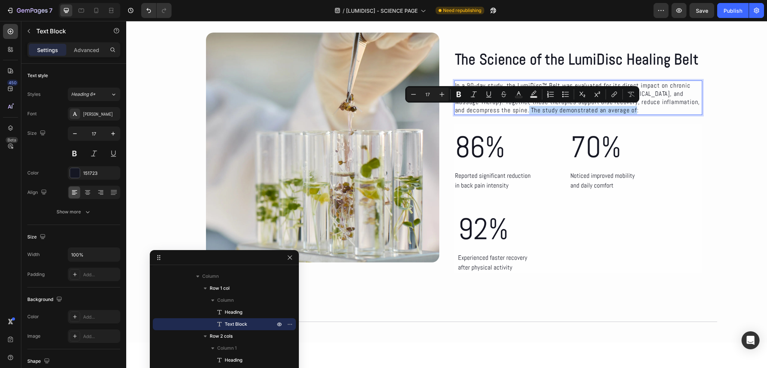
drag, startPoint x: 558, startPoint y: 110, endPoint x: 470, endPoint y: 114, distance: 87.7
click at [470, 114] on div "In a 90-day study, the LumiDisc™ Belt was evaluated for its direct impact on ch…" at bounding box center [578, 98] width 248 height 34
click at [460, 92] on icon "Editor contextual toolbar" at bounding box center [458, 95] width 4 height 6
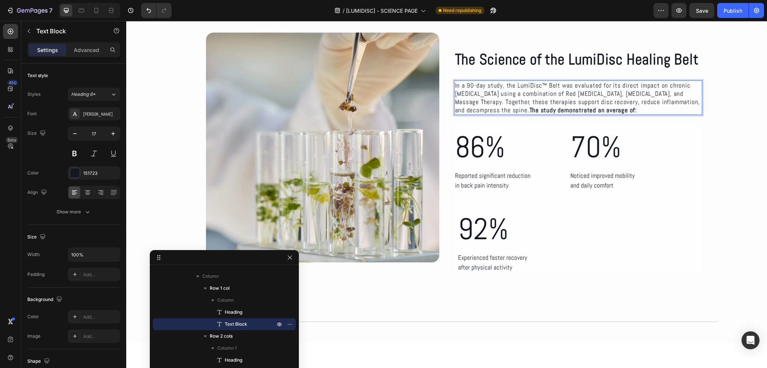
click at [593, 107] on p "In a 90-day study, the LumiDisc™ Belt was evaluated for its direct impact on ch…" at bounding box center [578, 97] width 247 height 33
click at [733, 11] on div "Publish" at bounding box center [732, 11] width 19 height 8
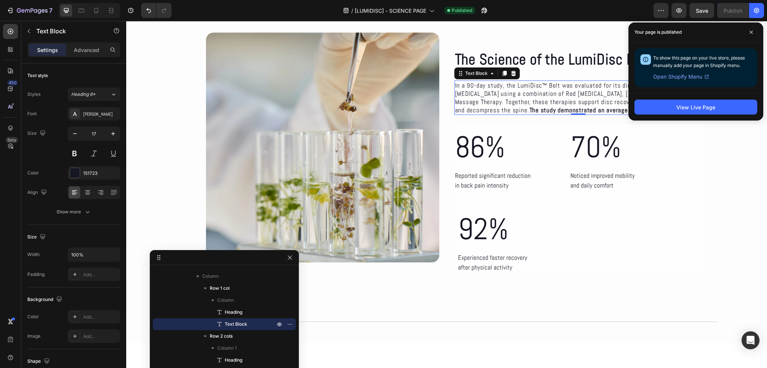
click at [94, 18] on div "7 Version history / [LUMIDISC] - SCIENCE PAGE Published Preview Save Publish" at bounding box center [383, 10] width 767 height 21
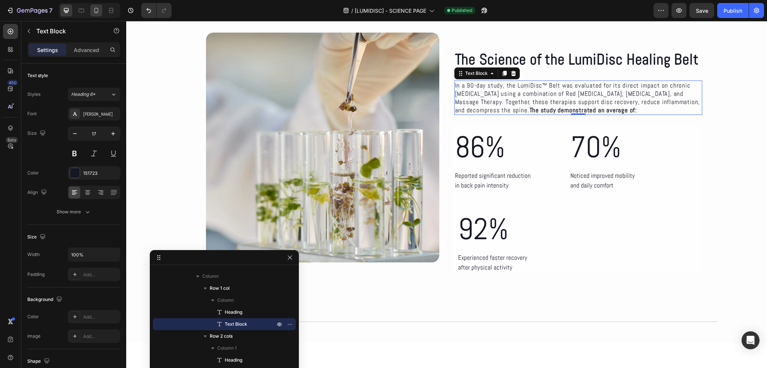
click at [95, 14] on icon at bounding box center [95, 10] width 7 height 7
type input "15"
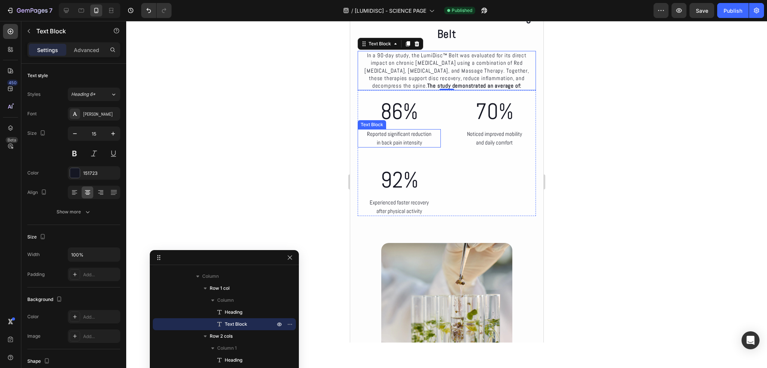
scroll to position [54, 0]
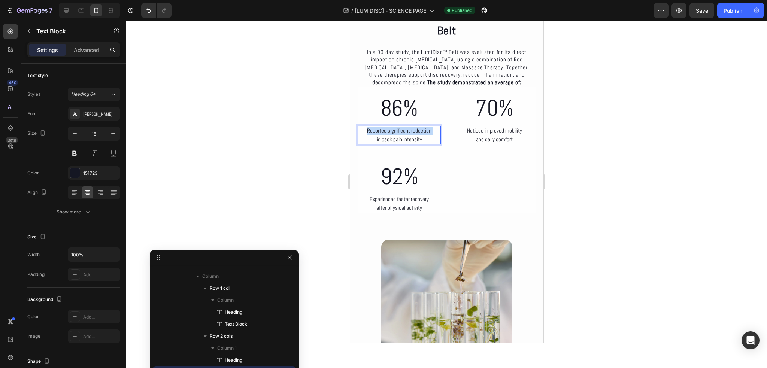
click at [389, 133] on p "Reported significant reduction" at bounding box center [399, 131] width 82 height 9
drag, startPoint x: 428, startPoint y: 137, endPoint x: 673, endPoint y: 151, distance: 246.0
click at [350, 130] on div "The Science of the LumiDisc Healing Belt Heading In a 90-day study, the LumiDis…" at bounding box center [446, 182] width 193 height 401
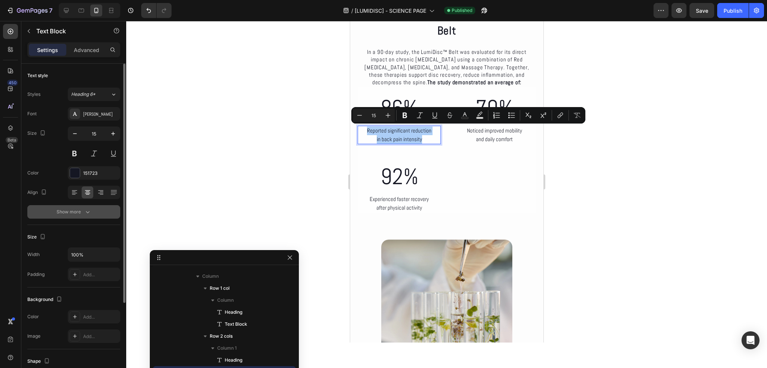
click at [81, 216] on button "Show more" at bounding box center [73, 211] width 93 height 13
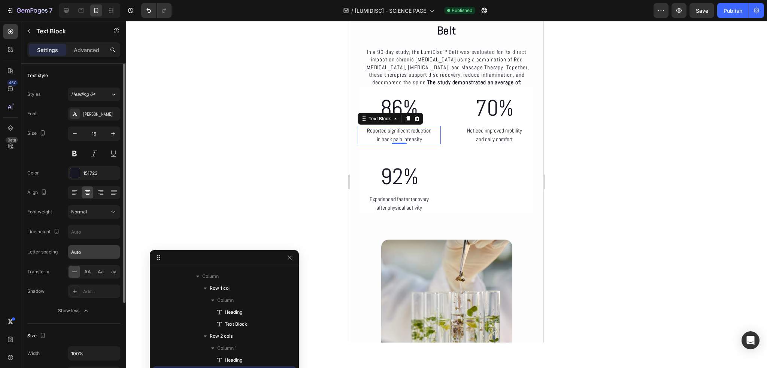
click at [89, 252] on input "Auto" at bounding box center [94, 251] width 52 height 13
click at [86, 232] on input "text" at bounding box center [94, 231] width 52 height 13
click at [116, 229] on icon "button" at bounding box center [112, 231] width 7 height 7
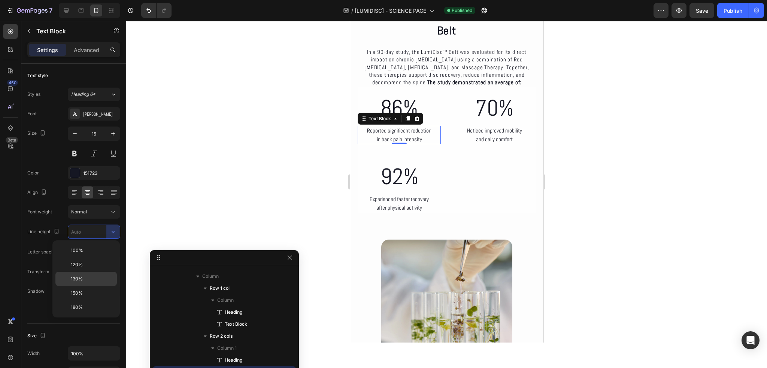
click at [81, 286] on div "130%" at bounding box center [85, 293] width 61 height 14
type input "130%"
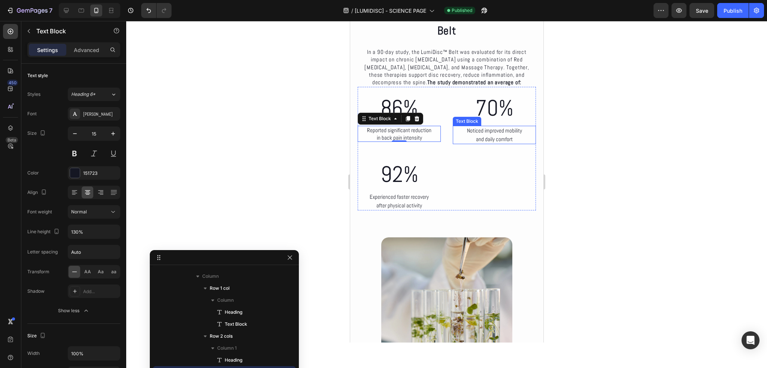
click at [475, 136] on p "and daily comfort" at bounding box center [494, 139] width 82 height 9
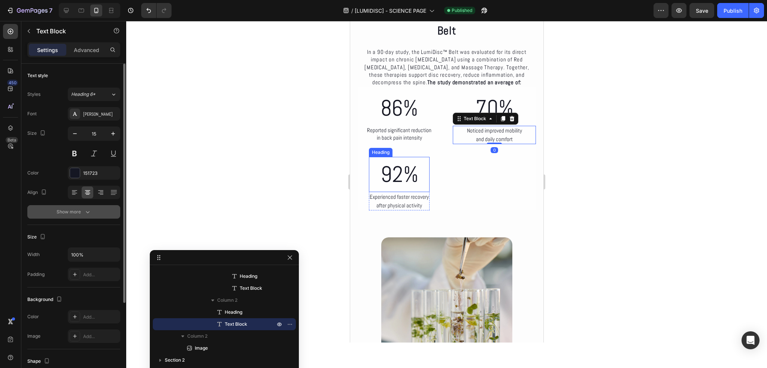
click at [79, 209] on div "Show more" at bounding box center [74, 211] width 35 height 7
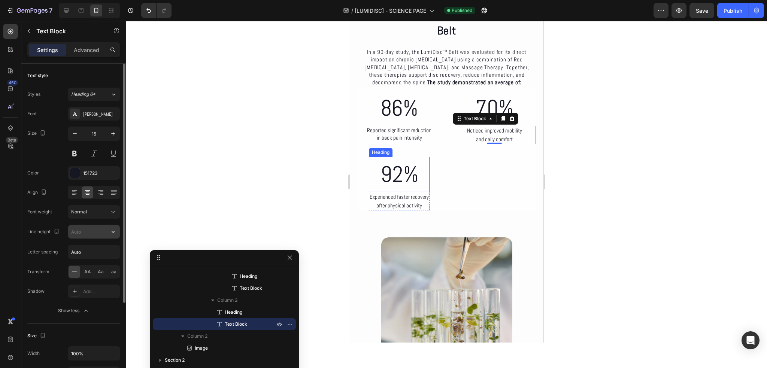
click at [115, 230] on icon "button" at bounding box center [112, 231] width 7 height 7
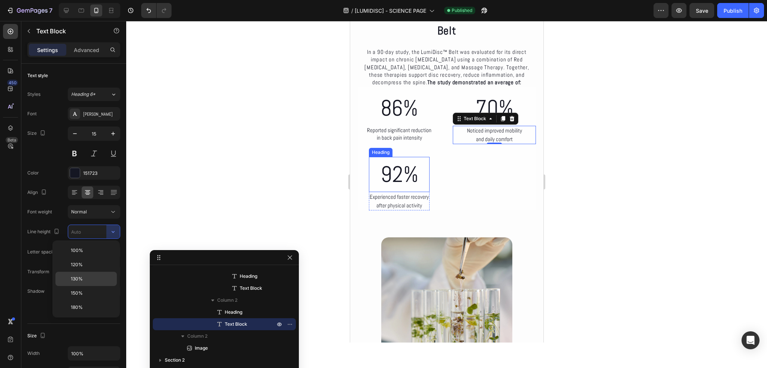
click at [69, 286] on div "130%" at bounding box center [85, 293] width 61 height 14
type input "130%"
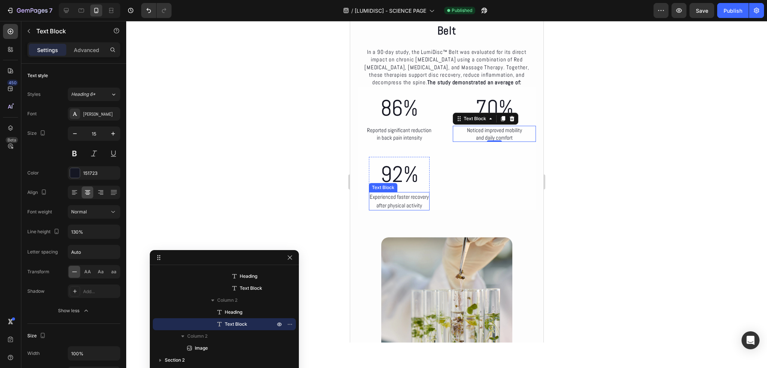
click at [404, 201] on p "after physical activity" at bounding box center [398, 205] width 59 height 9
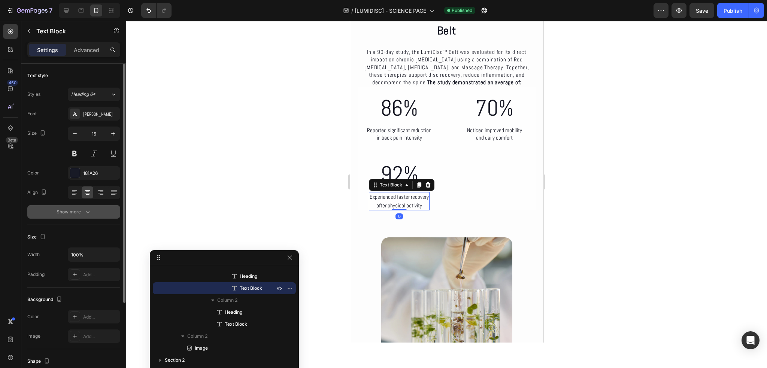
click at [78, 216] on button "Show more" at bounding box center [73, 211] width 93 height 13
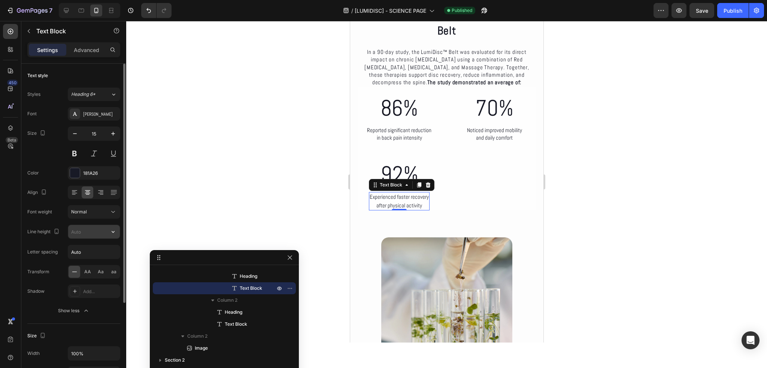
click at [103, 227] on input "text" at bounding box center [94, 231] width 52 height 13
click at [113, 231] on icon "button" at bounding box center [112, 231] width 7 height 7
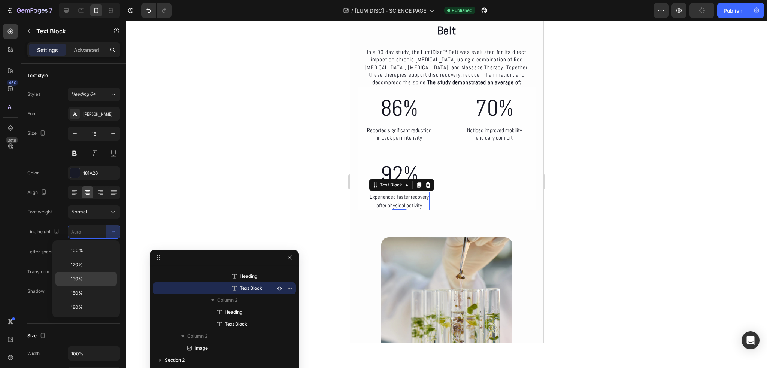
click at [82, 286] on div "130%" at bounding box center [85, 293] width 61 height 14
type input "130%"
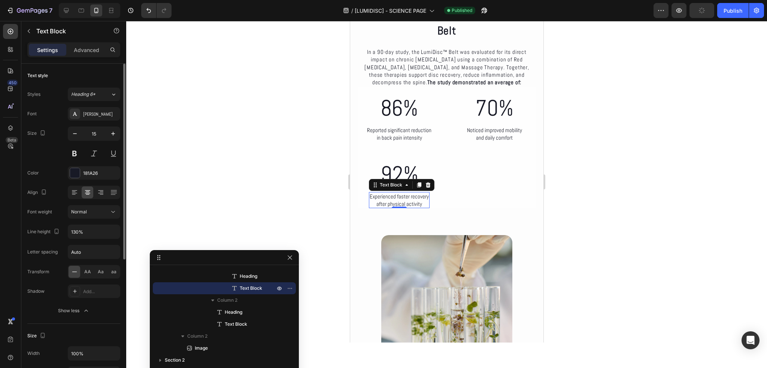
click at [66, 222] on div "Font Abel Size 15 Color 181A26 Align Font weight Normal Line height 130% Letter…" at bounding box center [73, 212] width 93 height 210
click at [725, 12] on div "Publish" at bounding box center [732, 11] width 19 height 8
click at [460, 57] on p "In a 90-day study, the LumiDisc™ Belt was evaluated for its direct impact on ch…" at bounding box center [446, 67] width 177 height 38
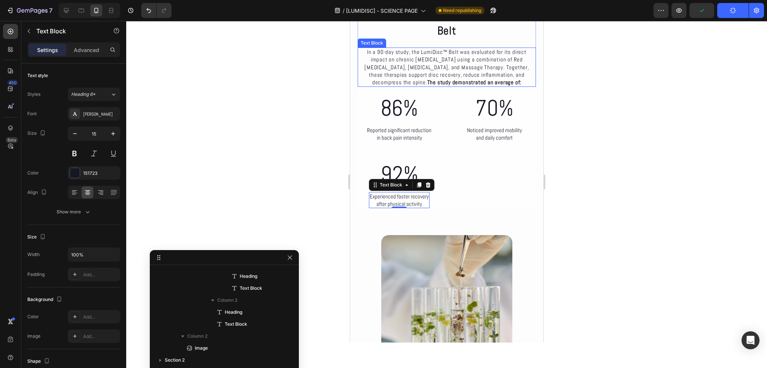
scroll to position [58, 0]
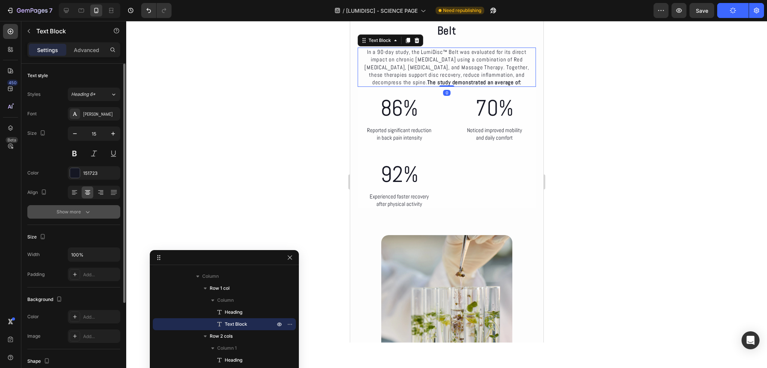
click at [81, 212] on div "Show more" at bounding box center [74, 211] width 35 height 7
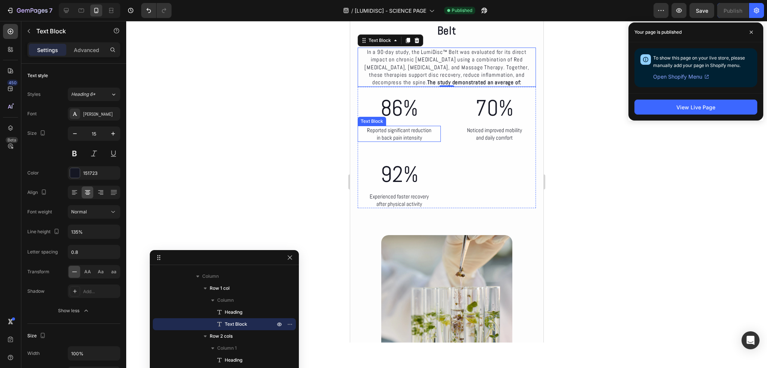
click at [398, 132] on p "Reported significant reduction" at bounding box center [399, 130] width 82 height 7
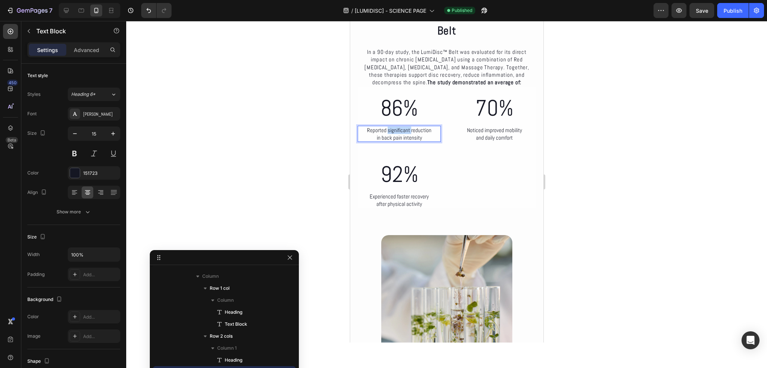
click at [398, 132] on p "Reported significant reduction" at bounding box center [399, 130] width 82 height 7
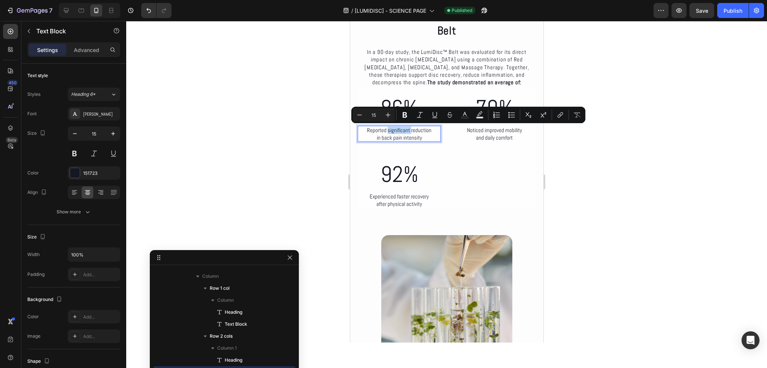
click at [398, 132] on p "Reported significant reduction" at bounding box center [399, 130] width 82 height 7
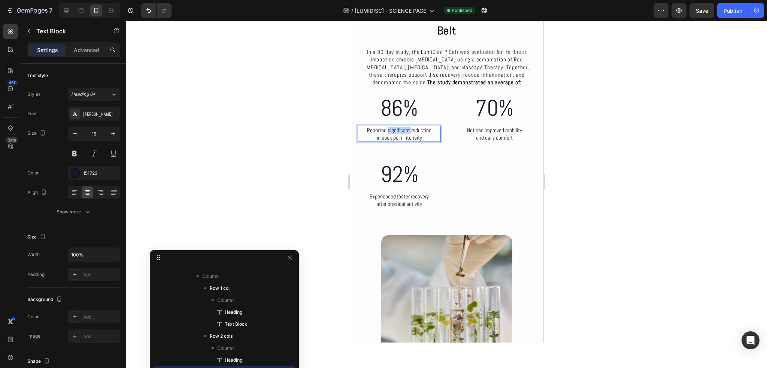
click at [398, 132] on p "Reported significant reduction" at bounding box center [399, 130] width 82 height 7
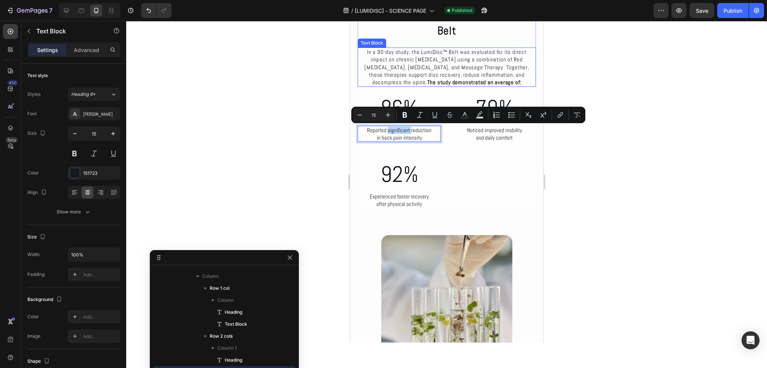
click at [424, 56] on p "In a 90-day study, the LumiDisc™ Belt was evaluated for its direct impact on ch…" at bounding box center [446, 67] width 177 height 38
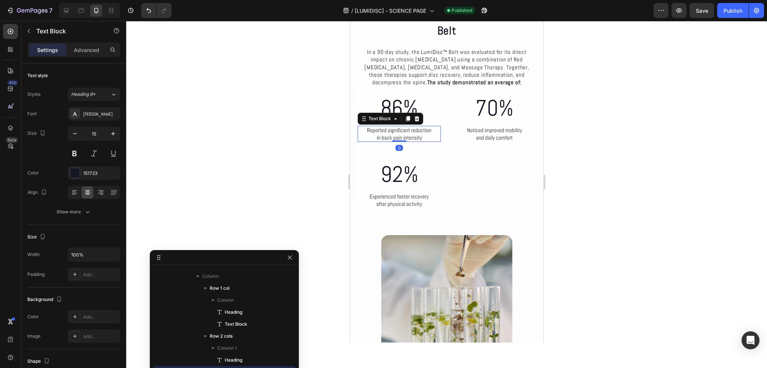
click at [405, 132] on p "Reported significant reduction" at bounding box center [399, 130] width 82 height 7
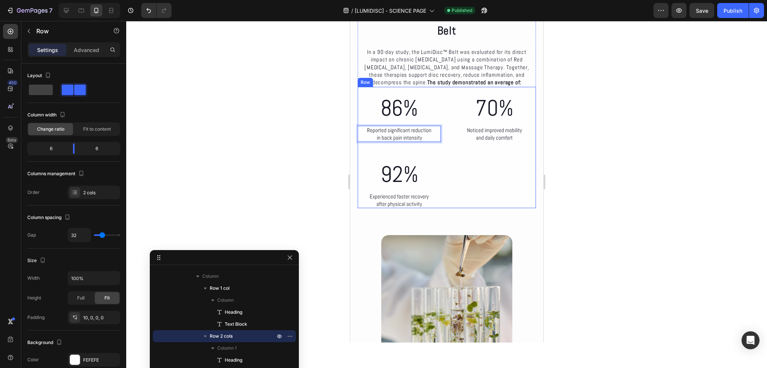
click at [447, 124] on div "86% Heading Reported significant reduction in back pain intensity Text Block 0 …" at bounding box center [446, 147] width 178 height 121
click at [66, 14] on div at bounding box center [66, 10] width 12 height 12
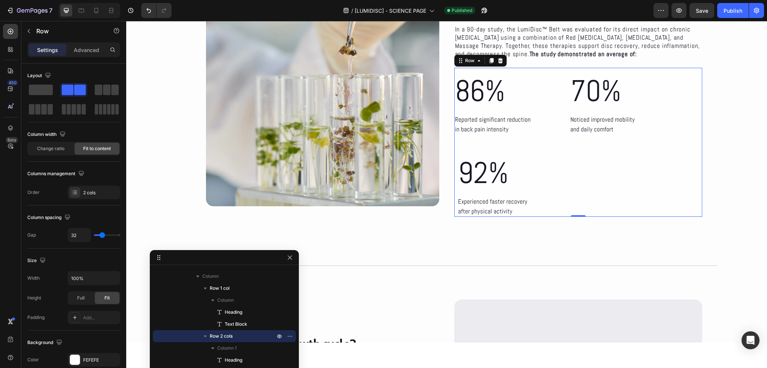
scroll to position [39, 0]
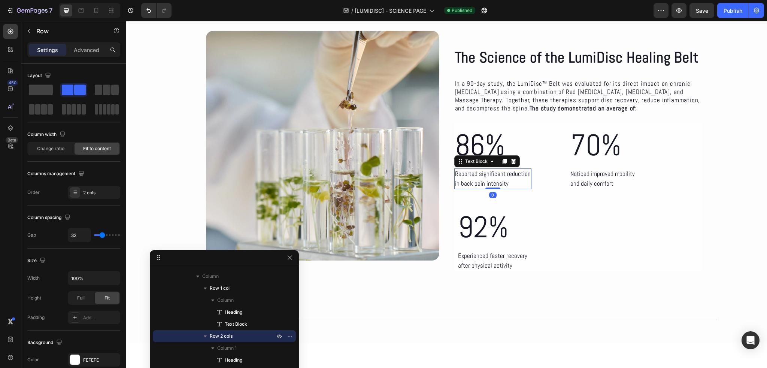
click at [485, 174] on p "Reported significant reduction" at bounding box center [493, 174] width 76 height 10
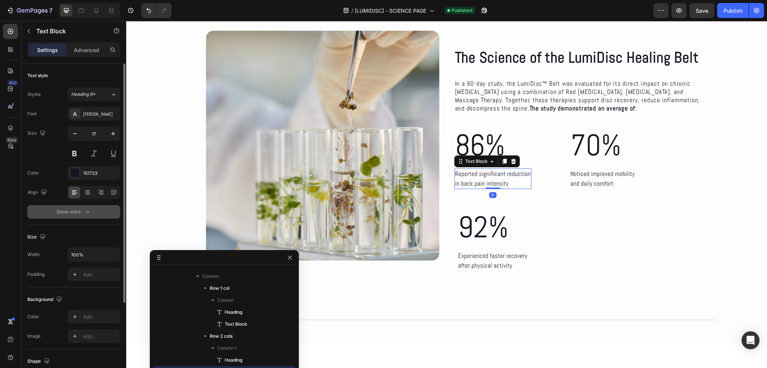
click at [90, 211] on icon "button" at bounding box center [87, 211] width 7 height 7
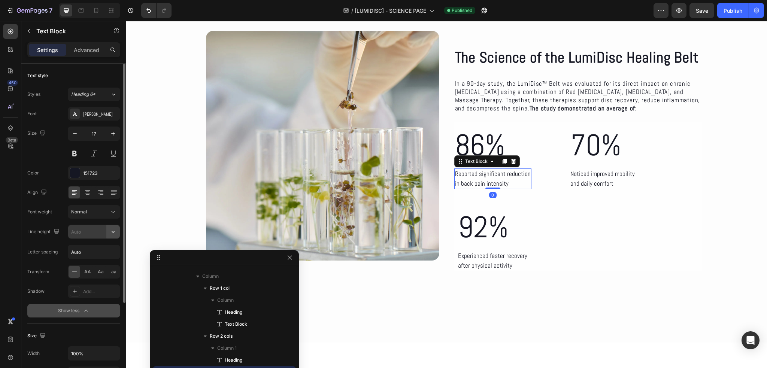
click at [110, 233] on icon "button" at bounding box center [112, 231] width 7 height 7
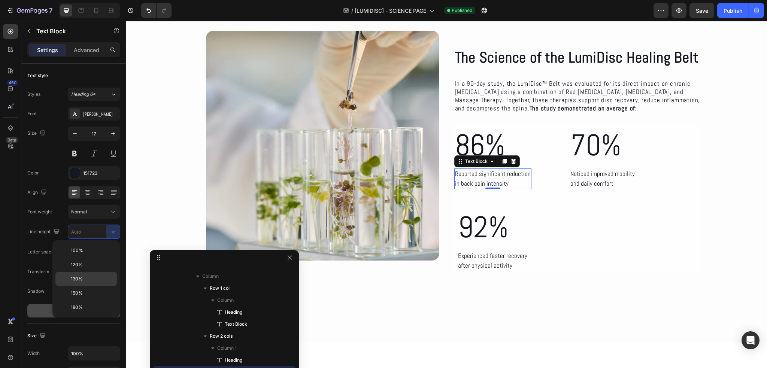
click at [91, 277] on p "130%" at bounding box center [92, 279] width 43 height 7
type input "130%"
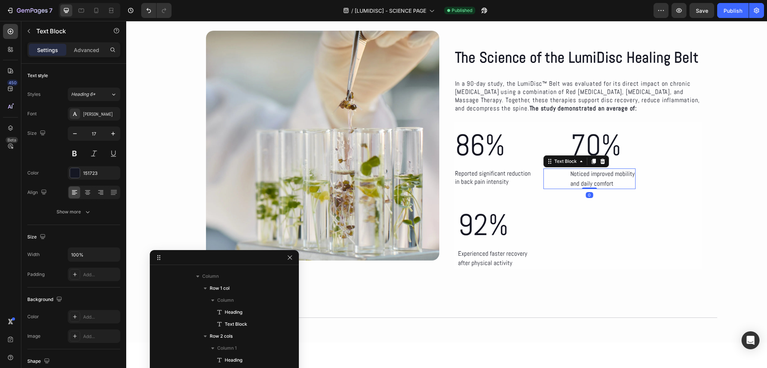
click at [570, 179] on p "and daily comfort" at bounding box center [602, 184] width 64 height 10
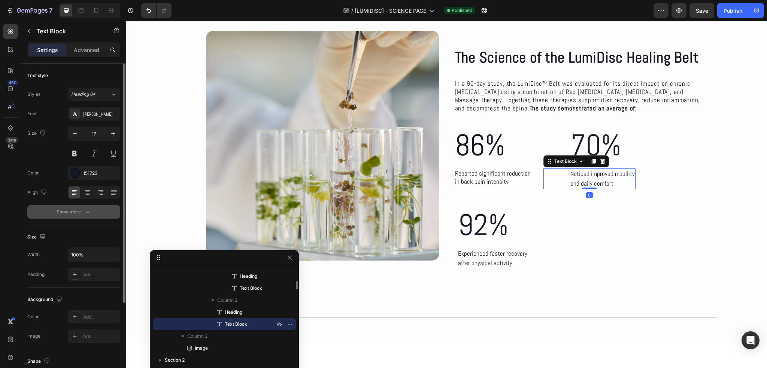
click at [93, 215] on button "Show more" at bounding box center [73, 211] width 93 height 13
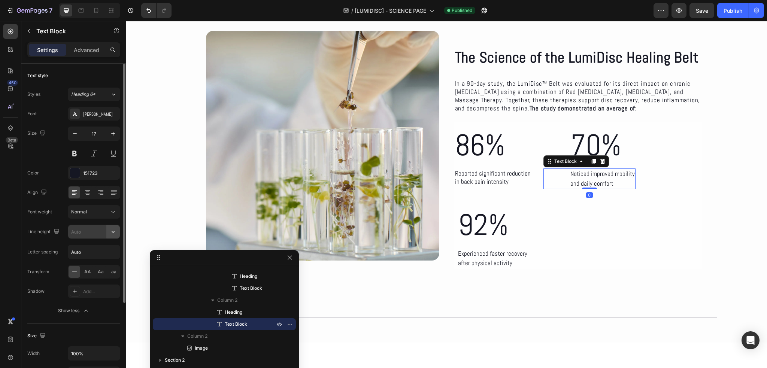
click at [114, 230] on icon "button" at bounding box center [112, 231] width 7 height 7
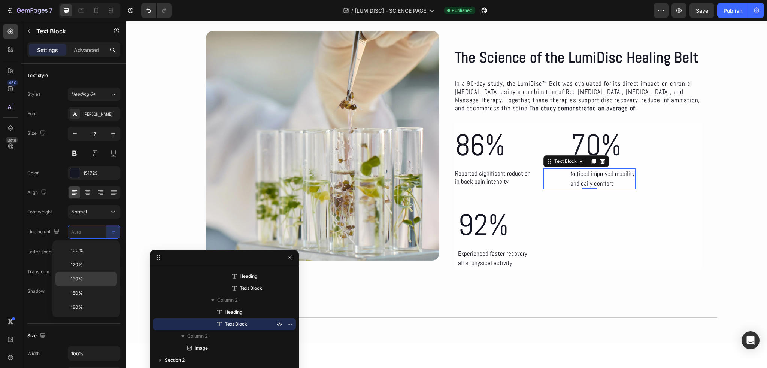
click at [84, 276] on p "130%" at bounding box center [92, 279] width 43 height 7
type input "130%"
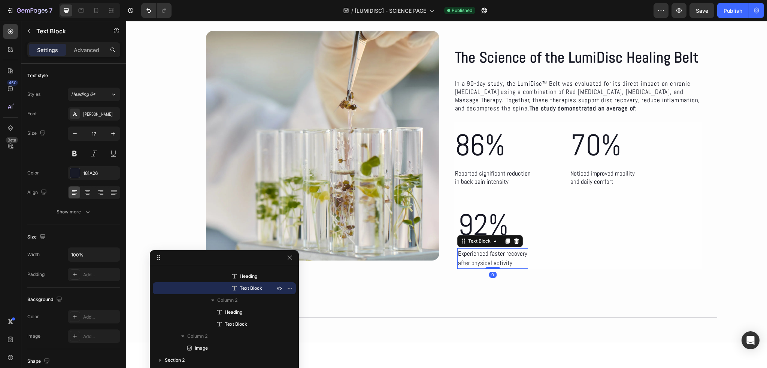
click at [470, 262] on p "after physical activity" at bounding box center [492, 263] width 69 height 10
click at [92, 210] on button "Show more" at bounding box center [73, 211] width 93 height 13
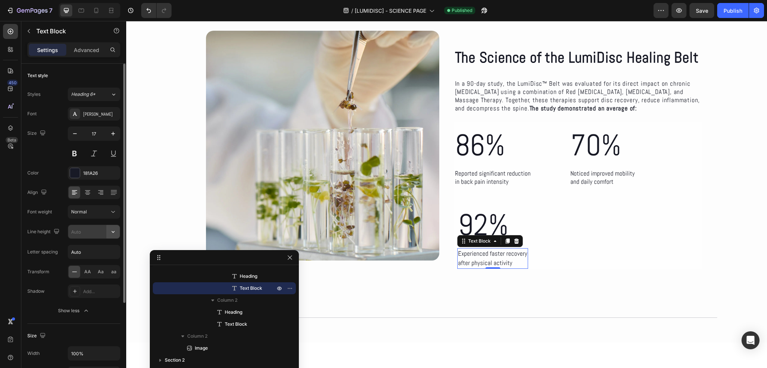
click at [112, 229] on icon "button" at bounding box center [112, 231] width 7 height 7
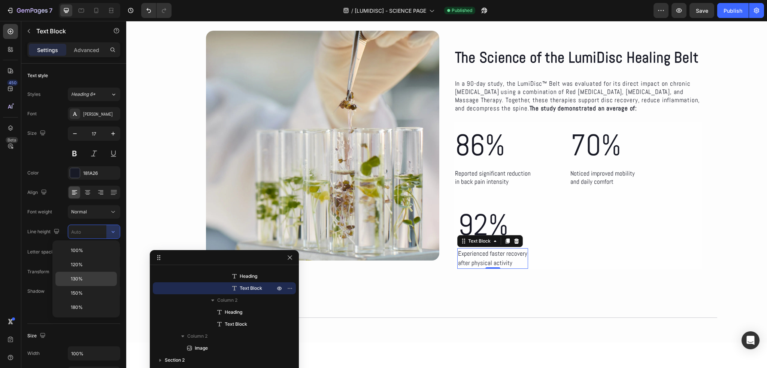
click at [74, 286] on div "130%" at bounding box center [85, 293] width 61 height 14
type input "130%"
click at [93, 5] on div at bounding box center [96, 10] width 12 height 12
type input "15"
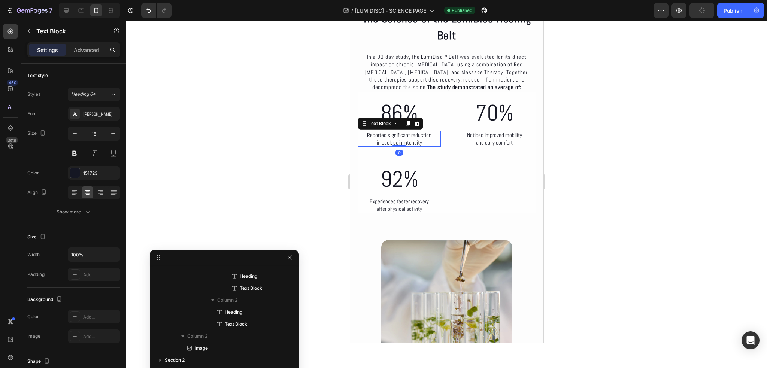
scroll to position [106, 0]
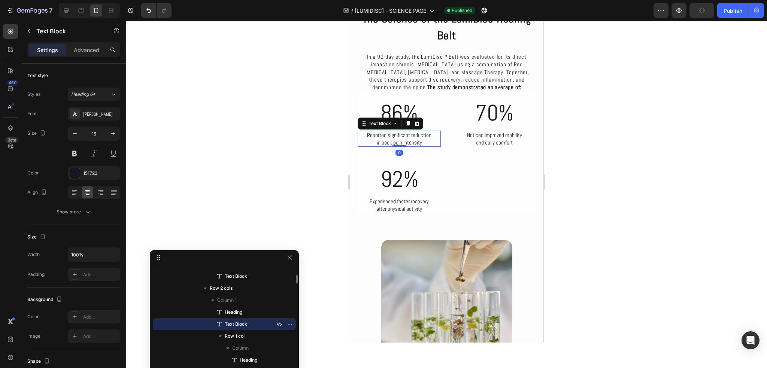
click at [401, 139] on p "in back pain intensity" at bounding box center [399, 142] width 82 height 7
click at [69, 9] on icon at bounding box center [66, 10] width 5 height 5
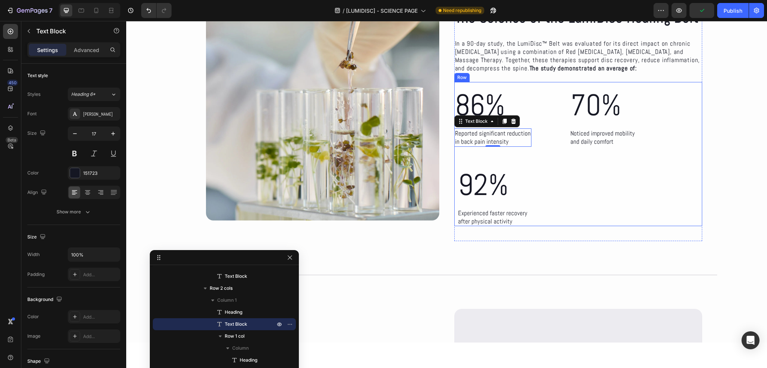
scroll to position [86, 0]
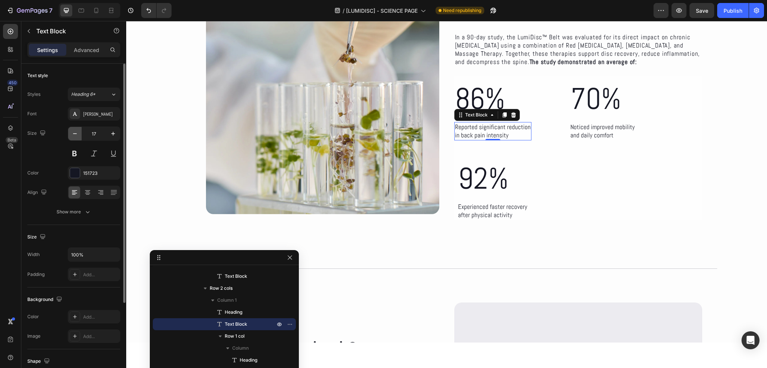
click at [75, 134] on icon "button" at bounding box center [74, 133] width 7 height 7
type input "16"
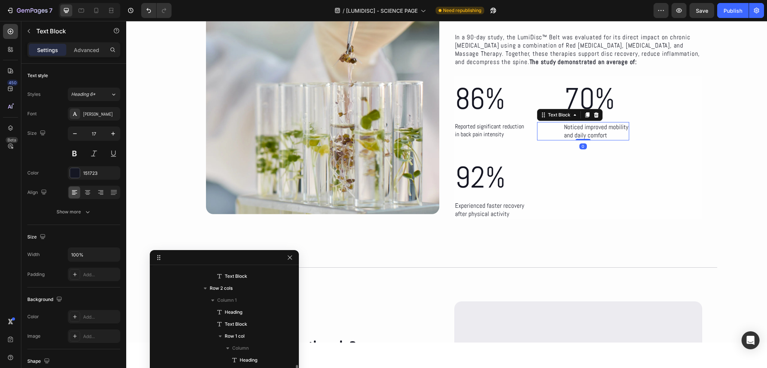
click at [587, 134] on p "and daily comfort" at bounding box center [596, 135] width 64 height 8
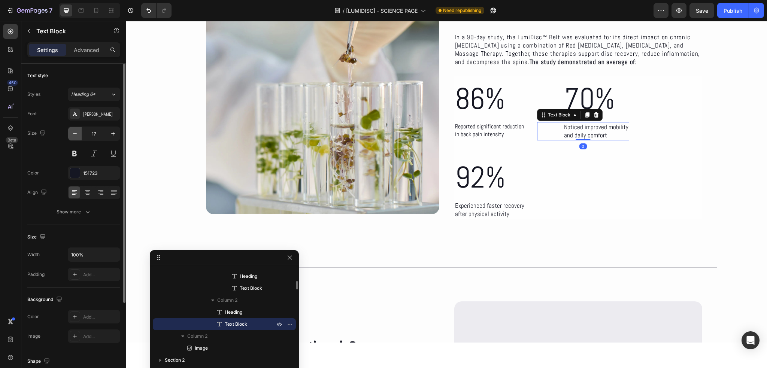
click at [75, 133] on icon "button" at bounding box center [74, 133] width 7 height 7
type input "16"
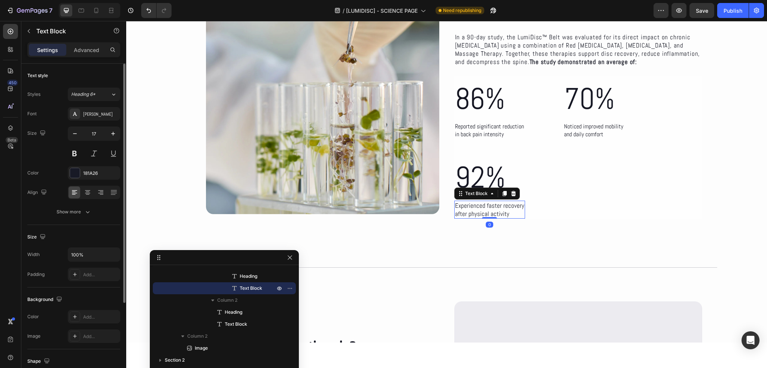
click at [462, 210] on p "after physical activity" at bounding box center [489, 214] width 69 height 8
click at [78, 131] on icon "button" at bounding box center [74, 133] width 7 height 7
type input "16"
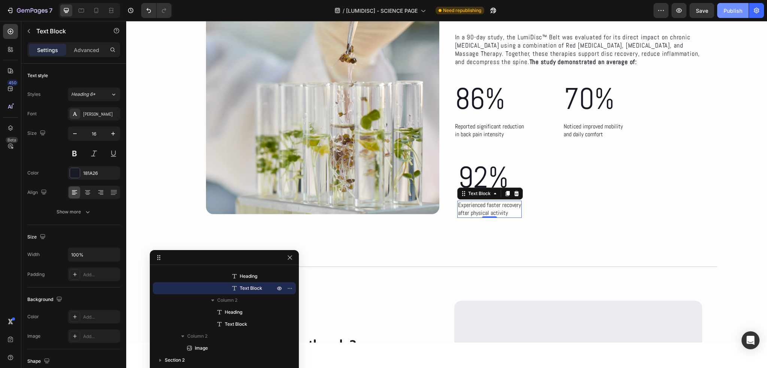
click at [722, 8] on button "Publish" at bounding box center [732, 10] width 31 height 15
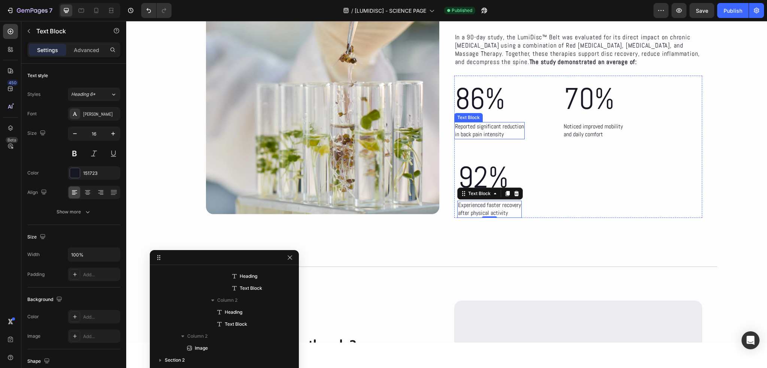
click at [497, 136] on p "in back pain intensity" at bounding box center [489, 135] width 69 height 8
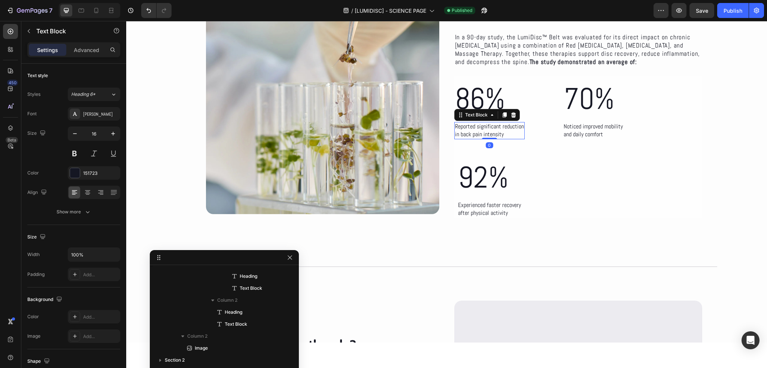
scroll to position [106, 0]
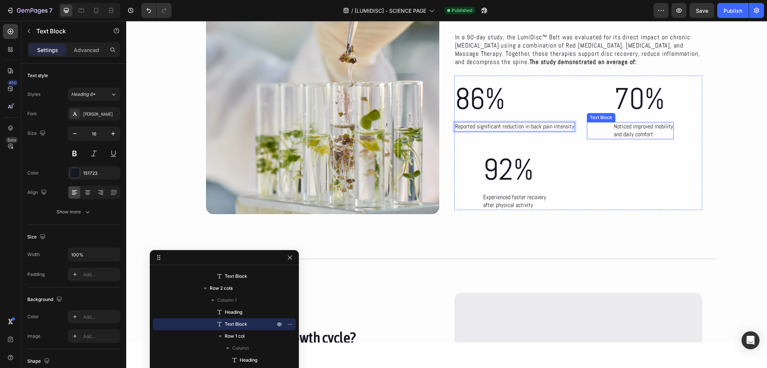
click at [613, 134] on div "Noticed improved mobility and daily comfort" at bounding box center [643, 130] width 61 height 17
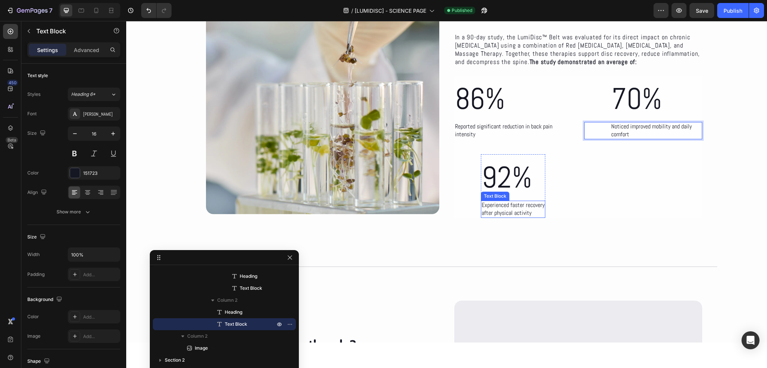
click at [483, 211] on p "after physical activity" at bounding box center [513, 213] width 63 height 8
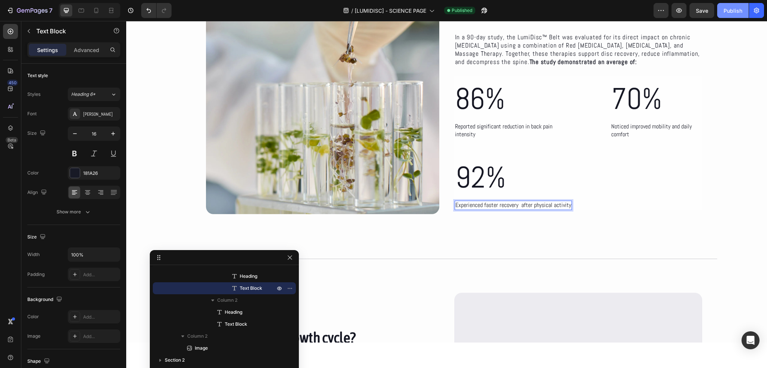
click at [732, 13] on div "Publish" at bounding box center [732, 11] width 19 height 8
click at [95, 7] on icon at bounding box center [95, 10] width 7 height 7
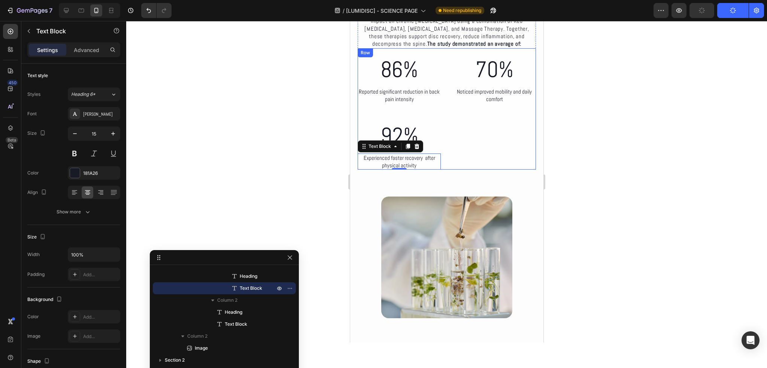
scroll to position [86, 0]
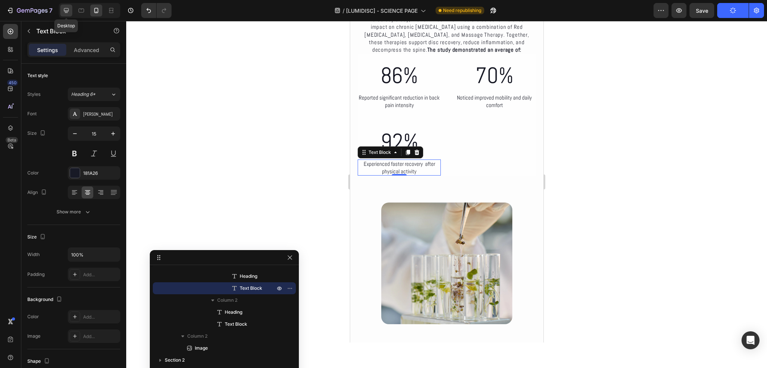
click at [61, 10] on div at bounding box center [66, 10] width 12 height 12
type input "16"
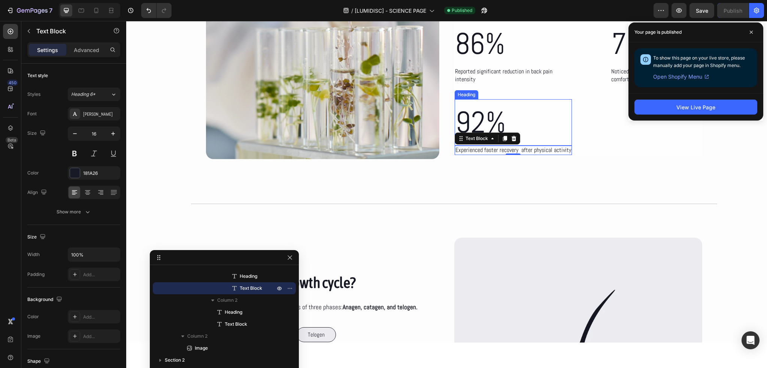
scroll to position [127, 0]
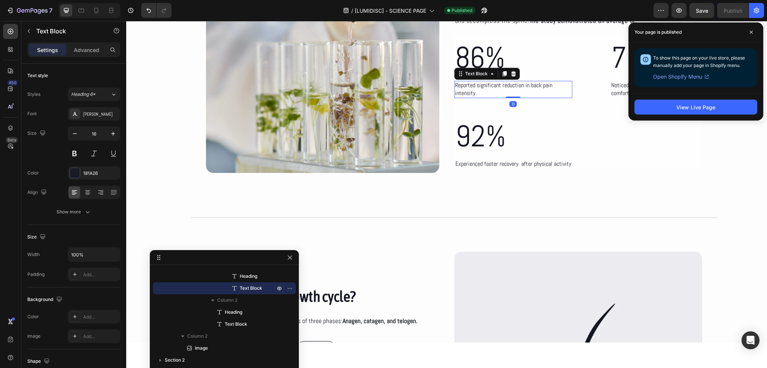
click at [494, 93] on p "Reported significant reduction in back pain intensity" at bounding box center [513, 90] width 116 height 16
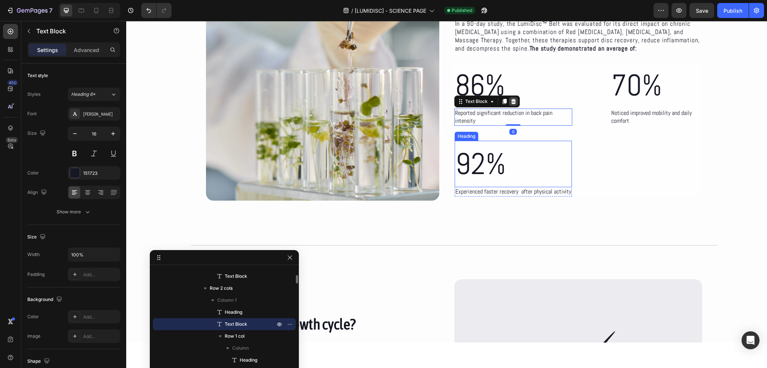
scroll to position [89, 0]
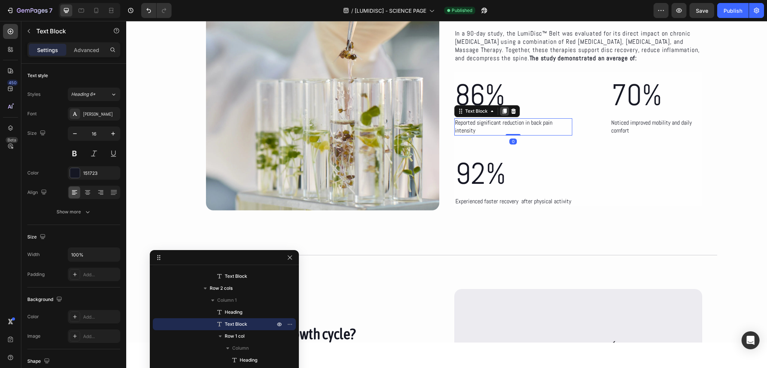
click at [502, 112] on icon at bounding box center [504, 111] width 4 height 5
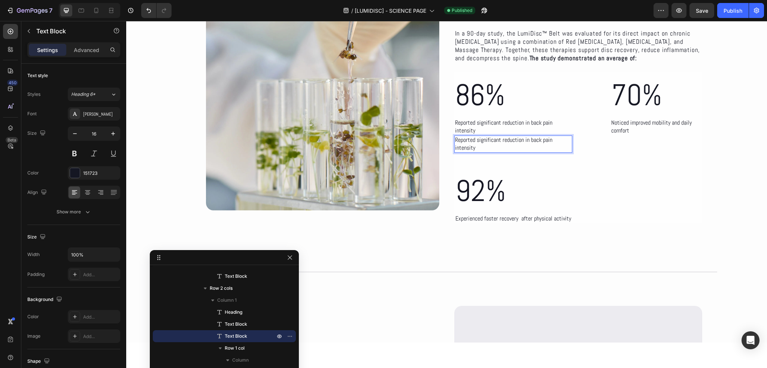
click at [522, 141] on p "Reported significant reduction in back pain intensity" at bounding box center [513, 144] width 116 height 16
click at [557, 128] on p "Reported significant reduction in back pain intensity" at bounding box center [513, 127] width 116 height 16
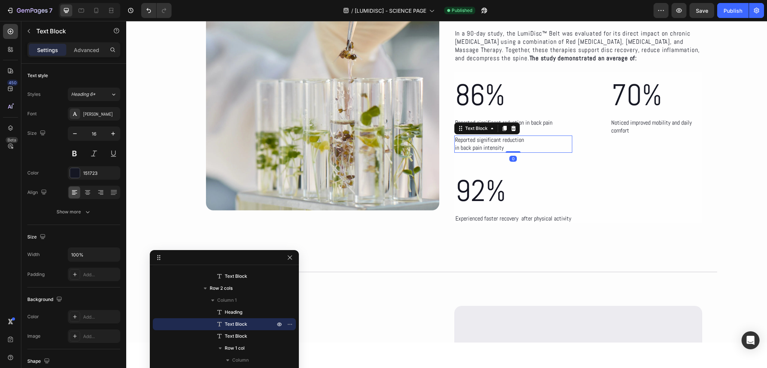
click at [552, 141] on p "Reported significant reduction" at bounding box center [513, 140] width 116 height 8
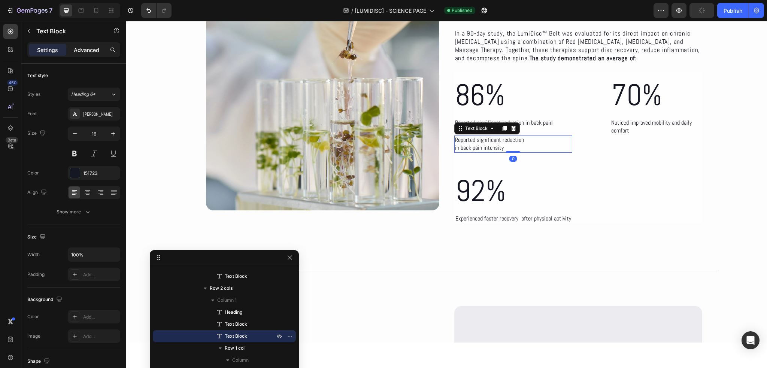
click at [90, 55] on div "Advanced" at bounding box center [86, 50] width 37 height 12
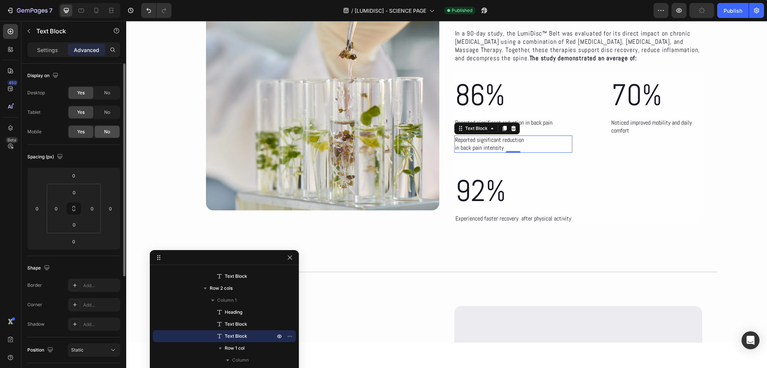
click at [108, 135] on div "No" at bounding box center [107, 132] width 25 height 12
click at [551, 128] on p "Reported significant reduction in back pain intensity" at bounding box center [513, 127] width 116 height 16
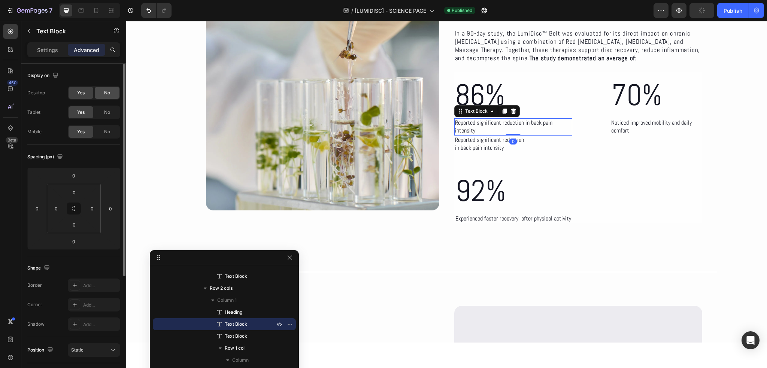
click at [111, 92] on div "No" at bounding box center [107, 93] width 25 height 12
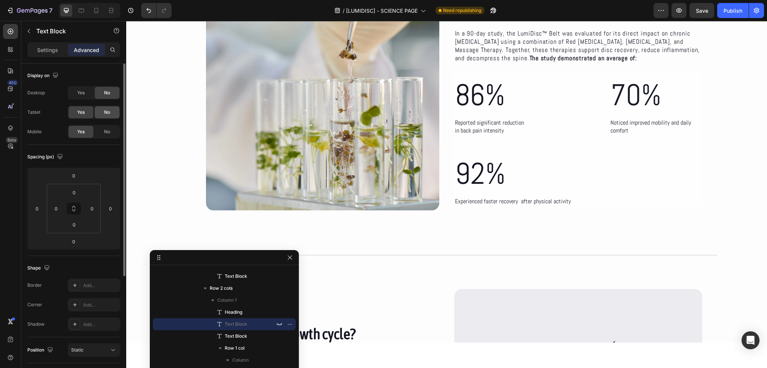
click at [112, 110] on div "No" at bounding box center [107, 112] width 25 height 12
click at [626, 131] on p "Noticed improved mobility and daily comfort" at bounding box center [655, 127] width 91 height 16
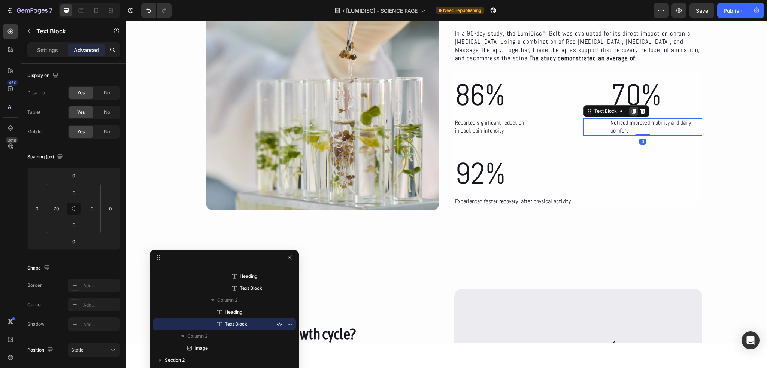
click at [631, 110] on icon at bounding box center [633, 111] width 4 height 5
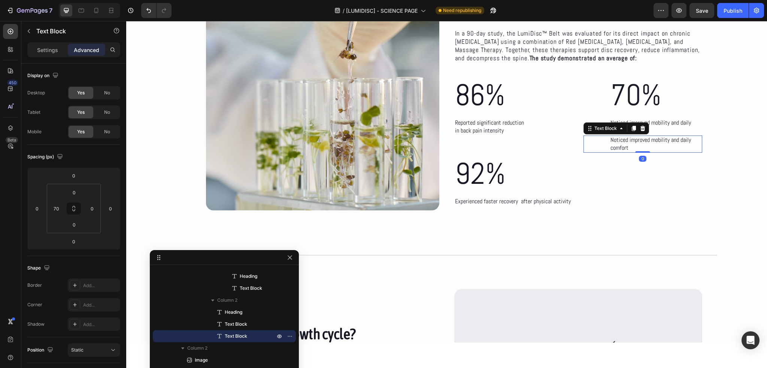
click at [668, 140] on p "Noticed improved mobility and daily comfort" at bounding box center [655, 144] width 91 height 16
click at [640, 129] on p "Noticed improved mobility and daily comfort" at bounding box center [655, 127] width 91 height 16
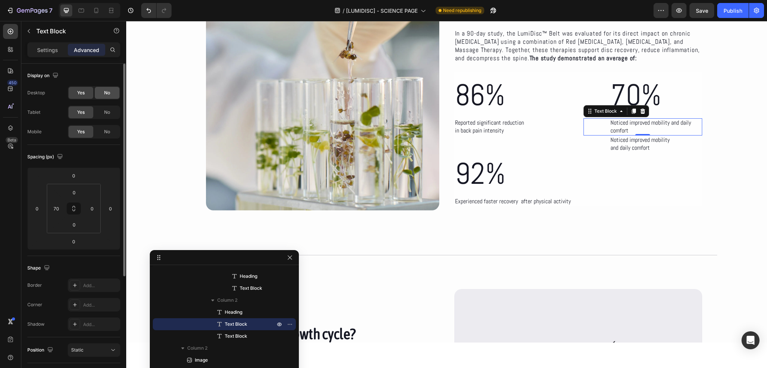
click at [112, 96] on div "No" at bounding box center [107, 93] width 25 height 12
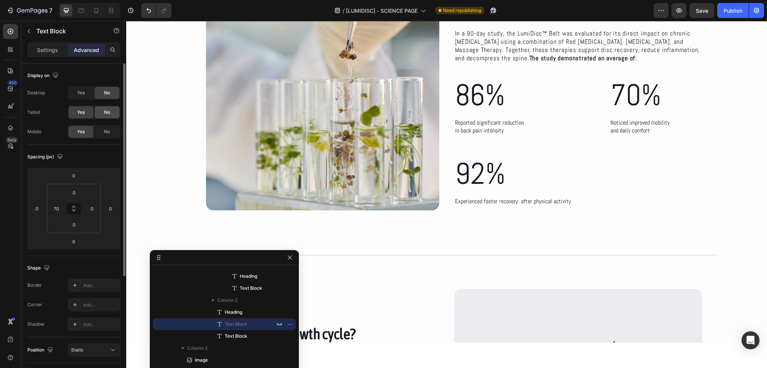
click at [111, 108] on div "No" at bounding box center [107, 112] width 25 height 12
click at [640, 123] on p "Noticed improved mobility" at bounding box center [639, 123] width 59 height 8
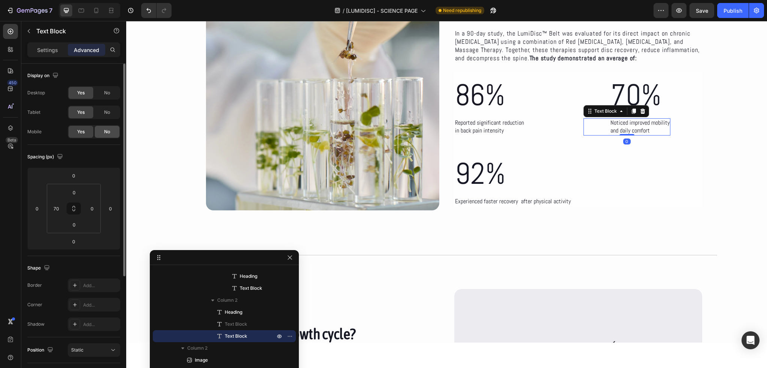
click at [106, 127] on div "No" at bounding box center [107, 132] width 25 height 12
click at [530, 203] on p "Experienced faster recovery after physical activity" at bounding box center [513, 202] width 116 height 8
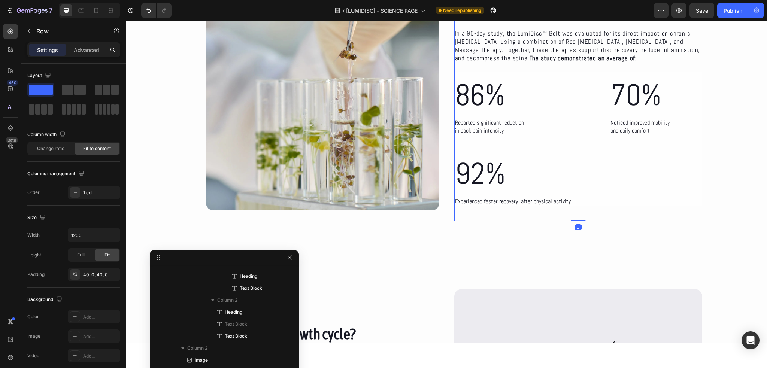
click at [572, 211] on div "The Science of the LumiDisc Healing Belt Heading In a 90-day study, the LumiDis…" at bounding box center [578, 101] width 248 height 241
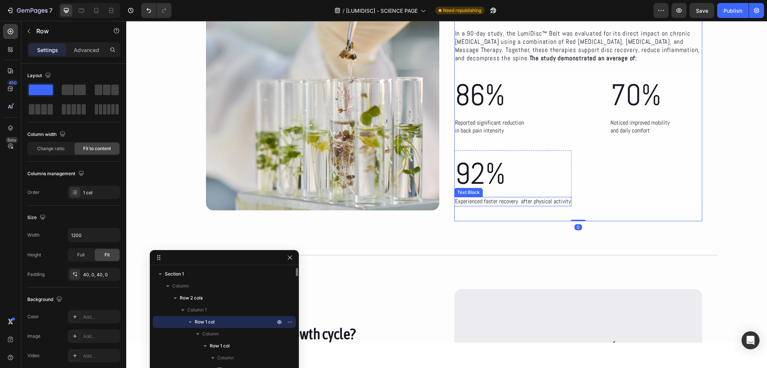
click at [544, 198] on p "Experienced faster recovery after physical activity" at bounding box center [513, 202] width 116 height 8
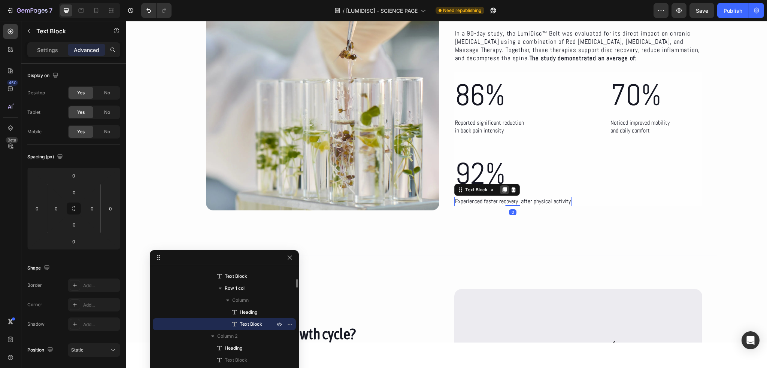
click at [501, 191] on icon at bounding box center [504, 190] width 6 height 6
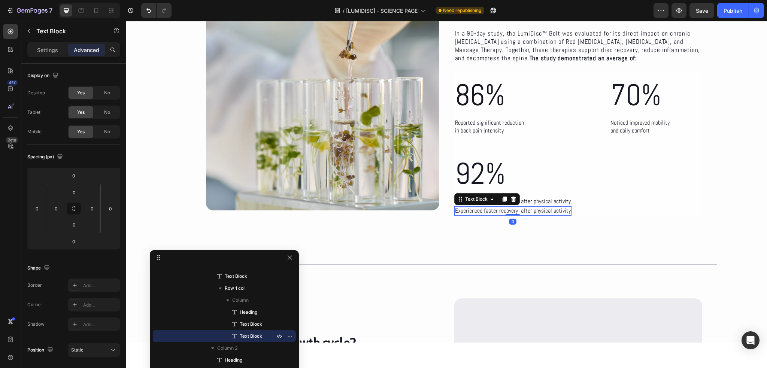
click at [531, 211] on p "Experienced faster recovery after physical activity" at bounding box center [513, 211] width 116 height 8
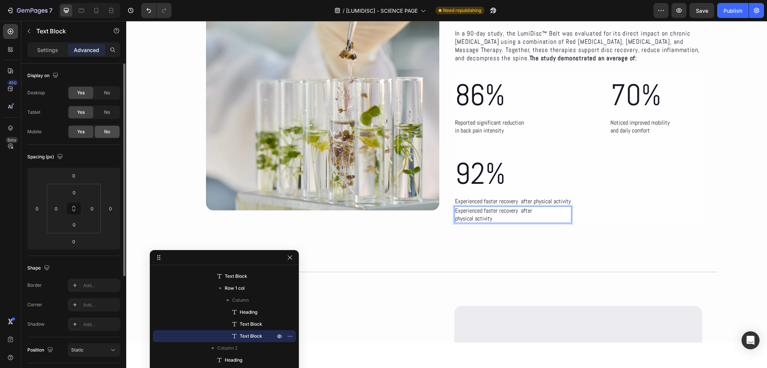
click at [113, 131] on div "No" at bounding box center [107, 132] width 25 height 12
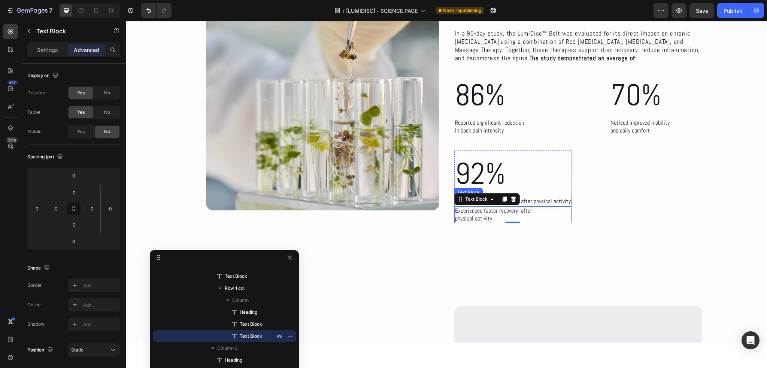
click at [539, 201] on p "Experienced faster recovery after physical activity" at bounding box center [513, 202] width 116 height 8
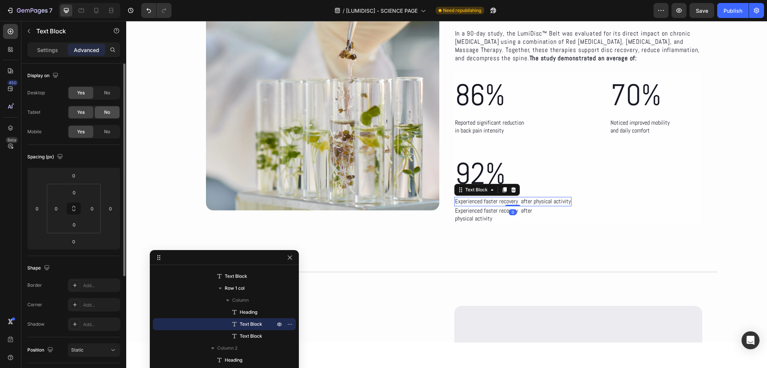
click at [99, 114] on div "No" at bounding box center [107, 112] width 25 height 12
click at [103, 95] on div "No" at bounding box center [107, 93] width 25 height 12
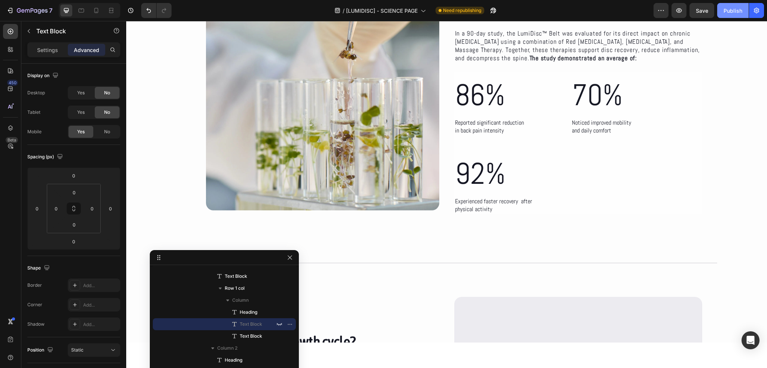
click at [728, 9] on div "Publish" at bounding box center [732, 11] width 19 height 8
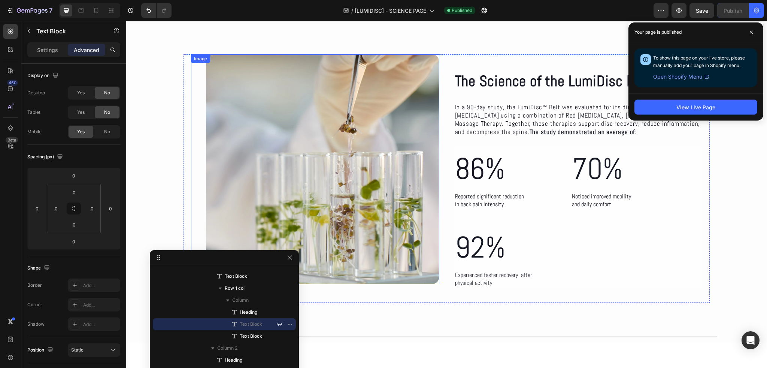
scroll to position [15, 0]
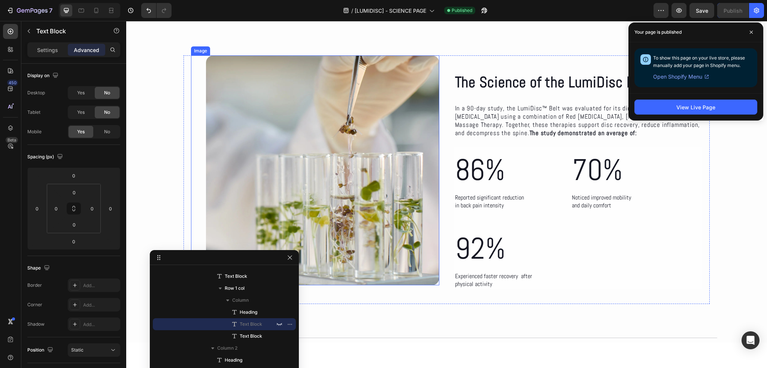
click at [328, 177] on img at bounding box center [322, 170] width 233 height 230
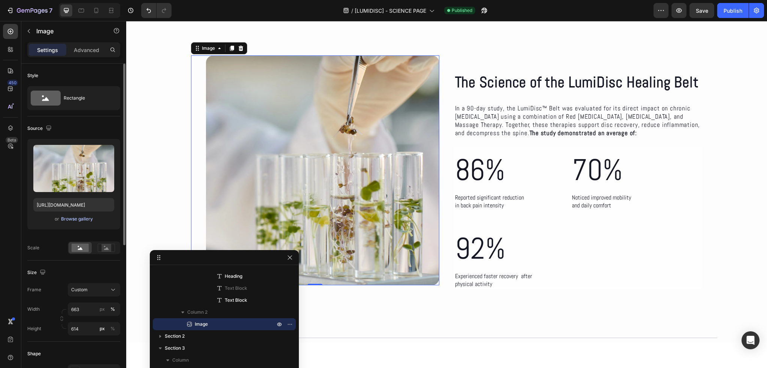
click at [71, 218] on div "Browse gallery" at bounding box center [77, 219] width 32 height 7
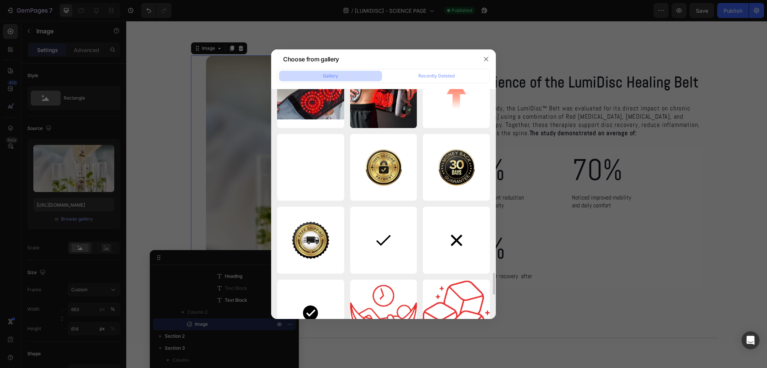
scroll to position [1854, 0]
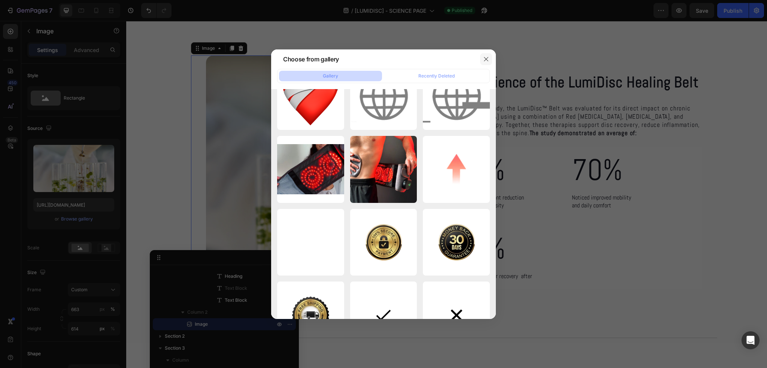
click at [487, 60] on icon "button" at bounding box center [486, 59] width 4 height 4
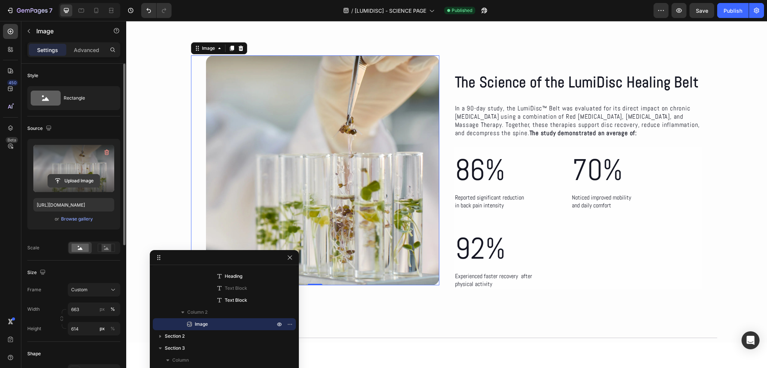
click at [72, 180] on input "file" at bounding box center [74, 180] width 52 height 13
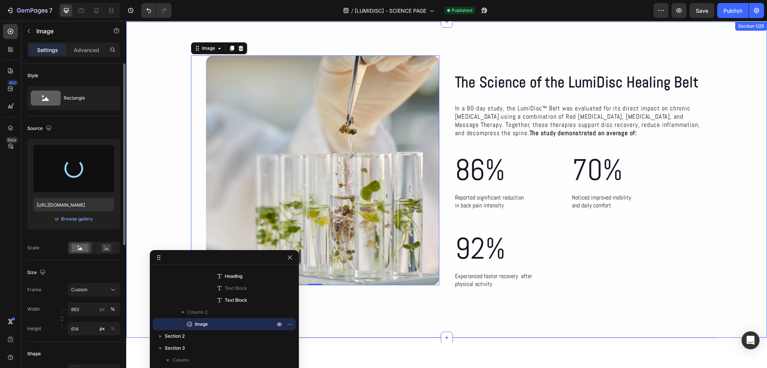
type input "https://cdn.shopify.com/s/files/1/0686/4712/5143/files/gempages_575915822975812…"
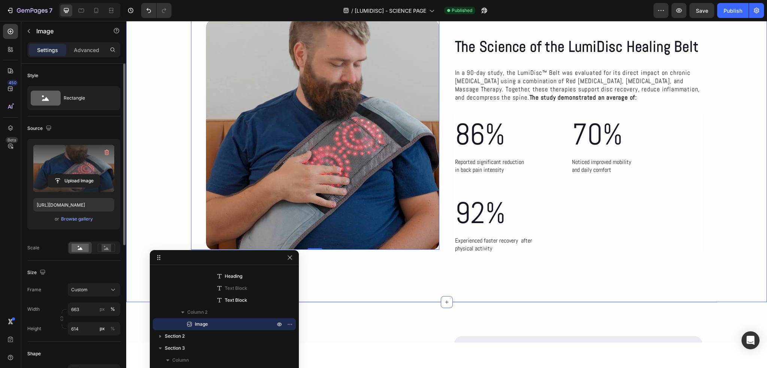
scroll to position [52, 0]
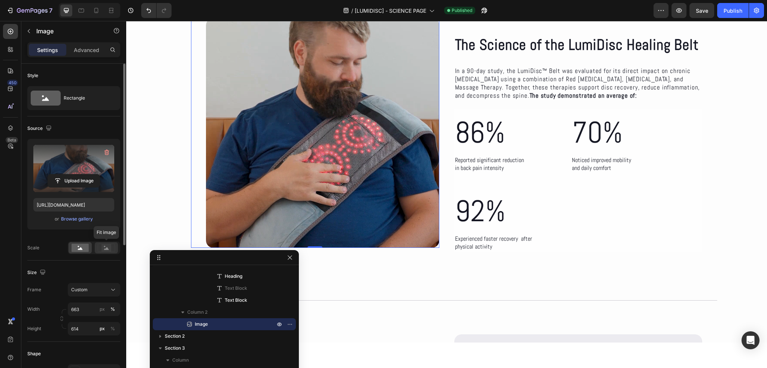
click at [103, 243] on div at bounding box center [106, 247] width 23 height 11
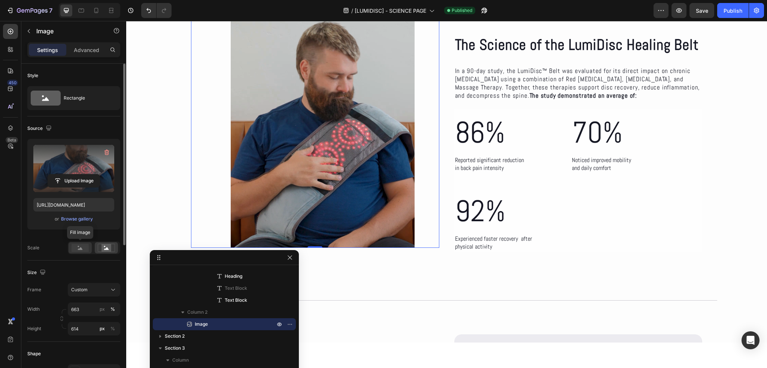
click at [81, 248] on icon at bounding box center [80, 248] width 5 height 3
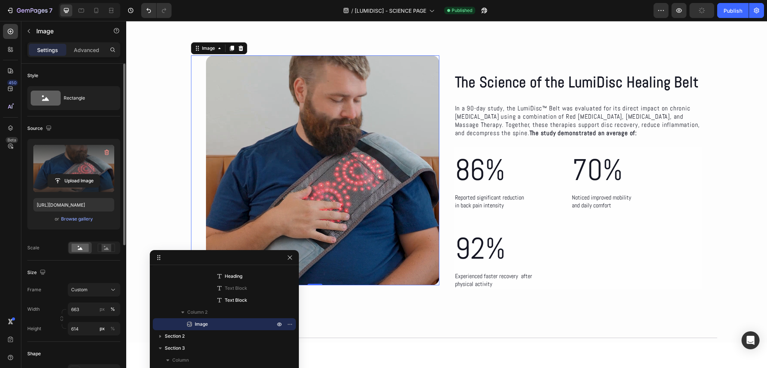
scroll to position [75, 0]
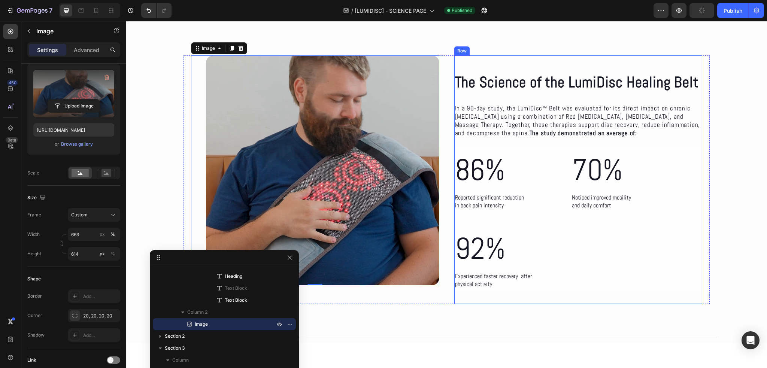
click at [487, 59] on div "The Science of the LumiDisc Healing Belt Heading In a 90-day study, the LumiDis…" at bounding box center [578, 179] width 248 height 249
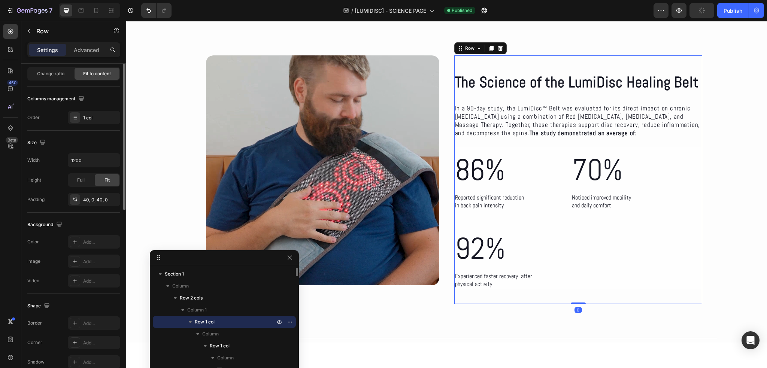
scroll to position [0, 0]
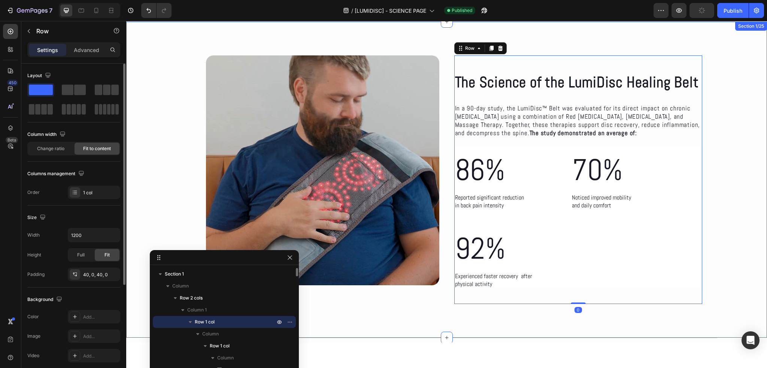
click at [533, 48] on div "The Science of the LumiDisc Healing Belt Heading In a 90-day study, the LumiDis…" at bounding box center [446, 180] width 641 height 316
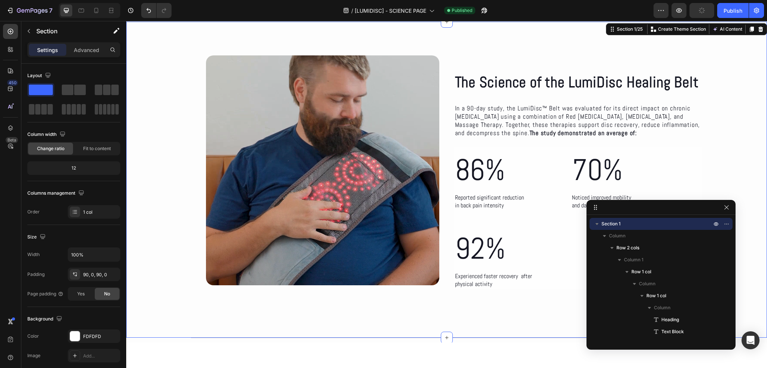
drag, startPoint x: 202, startPoint y: 257, endPoint x: 646, endPoint y: 190, distance: 449.2
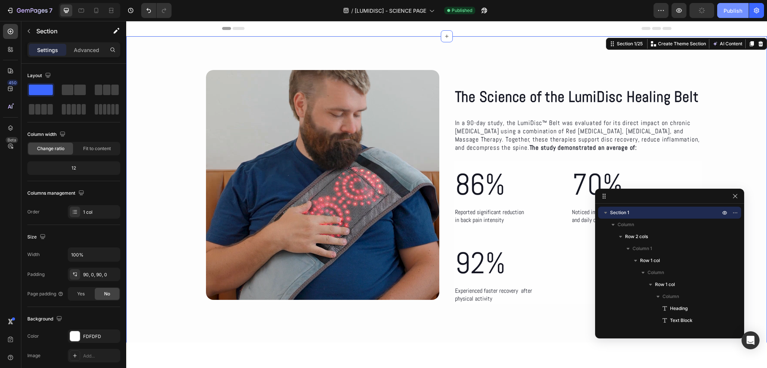
click at [728, 9] on div "Publish" at bounding box center [732, 11] width 19 height 8
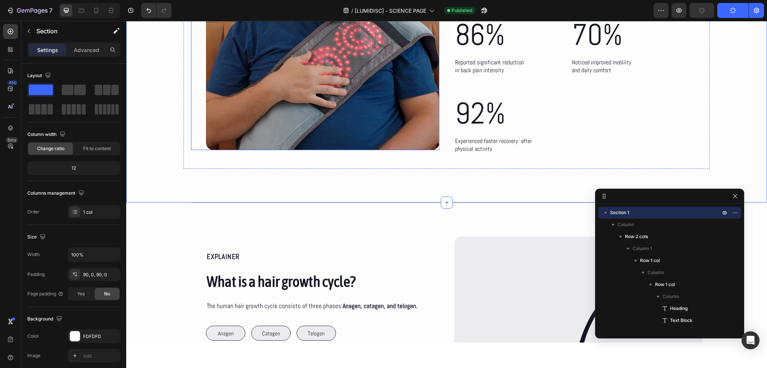
scroll to position [300, 0]
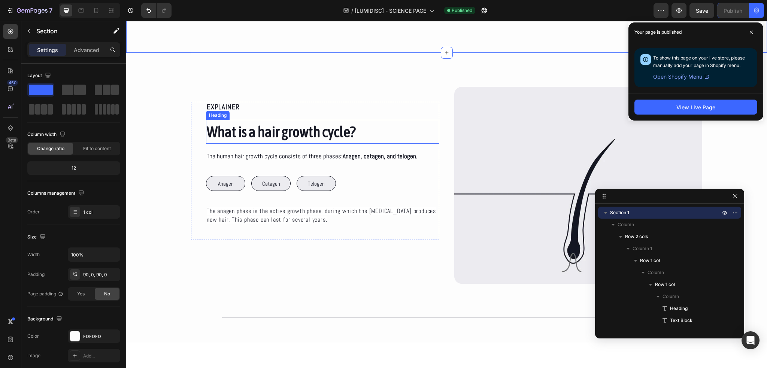
click at [287, 132] on h2 "What is a hair growth cycle?" at bounding box center [322, 132] width 233 height 24
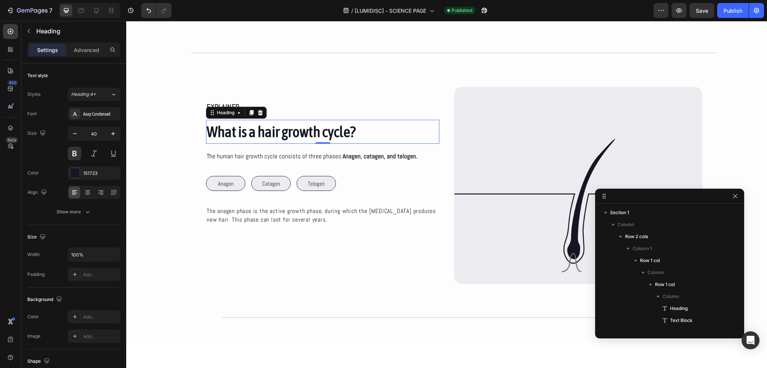
scroll to position [381, 0]
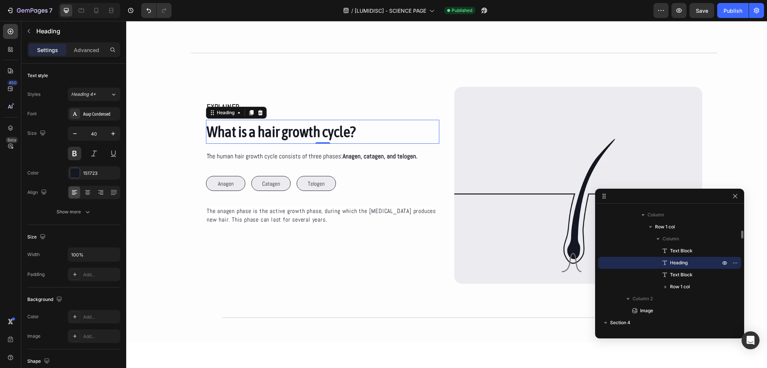
click at [287, 132] on h2 "What is a hair growth cycle?" at bounding box center [322, 132] width 233 height 24
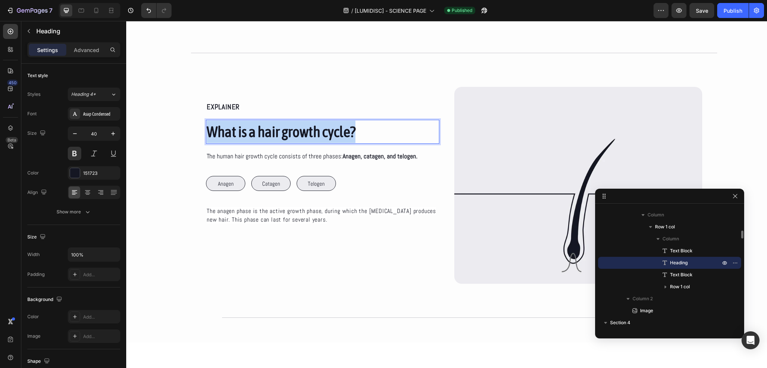
click at [287, 132] on p "What is a hair growth cycle?" at bounding box center [323, 132] width 232 height 22
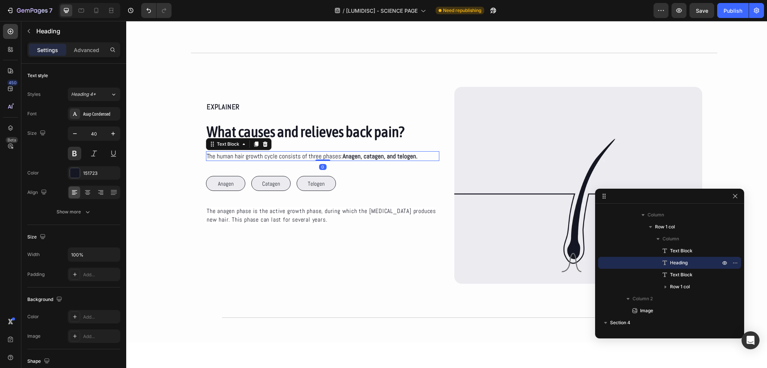
click at [226, 156] on p "The human hair growth cycle consists of three phases: Anagen, catagen, and telo…" at bounding box center [323, 156] width 232 height 8
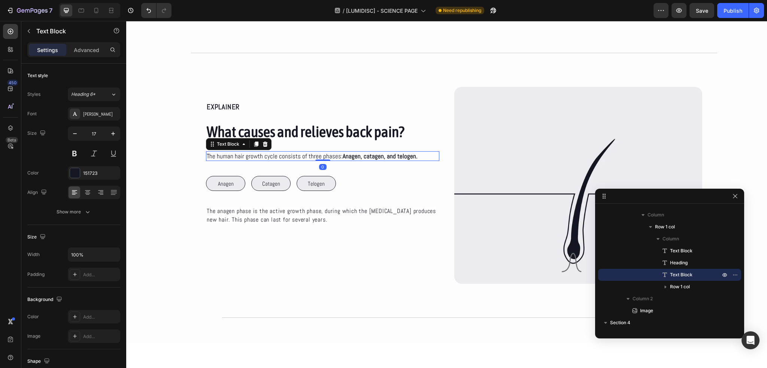
click at [226, 156] on p "The human hair growth cycle consists of three phases: Anagen, catagen, and telo…" at bounding box center [323, 156] width 232 height 8
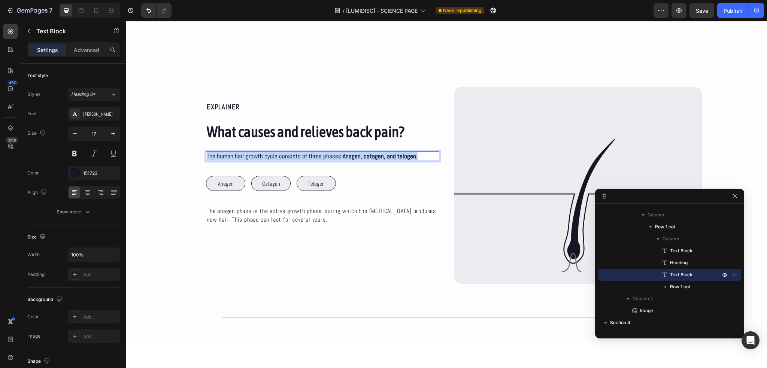
click at [226, 156] on p "The human hair growth cycle consists of three phases: Anagen, catagen, and telo…" at bounding box center [323, 156] width 232 height 8
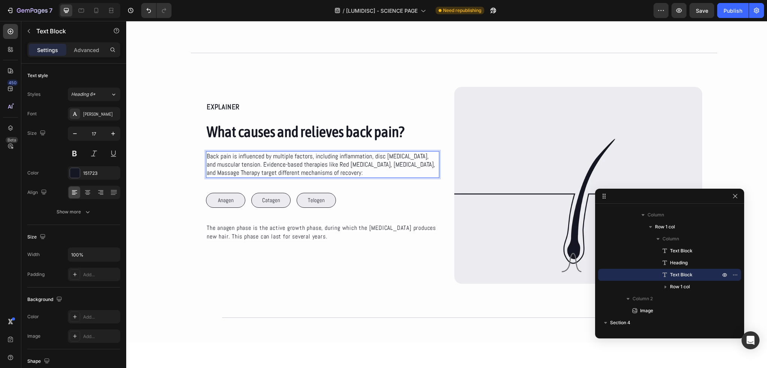
click at [378, 169] on p "Back pain is influenced by multiple factors, including inflammation, disc [MEDI…" at bounding box center [323, 164] width 232 height 25
click at [404, 95] on div "EXPLAINER Text Block What causes and relieves back pain? Heading Back pain is i…" at bounding box center [315, 179] width 248 height 185
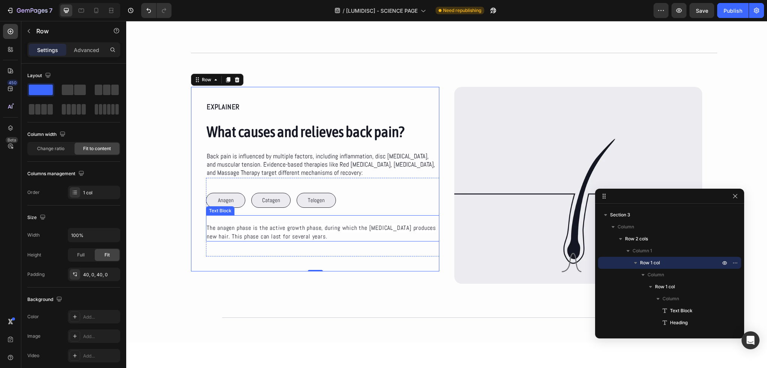
click at [243, 230] on span "The anagen phase is the active growth phase, during which the hair follicle pro…" at bounding box center [321, 232] width 229 height 16
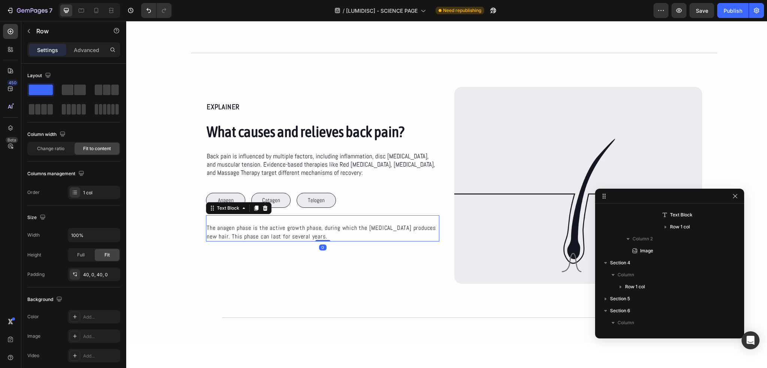
click at [243, 230] on span "The anagen phase is the active growth phase, during which the hair follicle pro…" at bounding box center [321, 232] width 229 height 16
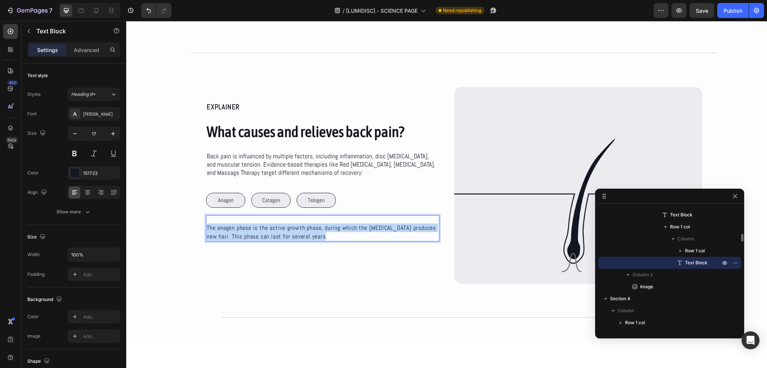
click at [243, 230] on span "The anagen phase is the active growth phase, during which the hair follicle pro…" at bounding box center [321, 232] width 229 height 16
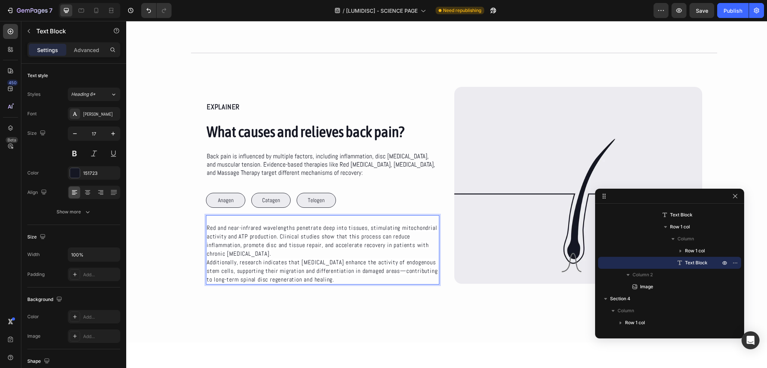
click at [433, 271] on span "Additionally, research indicates that photobiomodulation enhance the activity o…" at bounding box center [322, 270] width 231 height 25
click at [723, 9] on button "Publish" at bounding box center [732, 10] width 31 height 15
click at [258, 232] on span "Red and near-infrared wavelengths penetrate deep into tissues, stimulating mito…" at bounding box center [322, 241] width 230 height 34
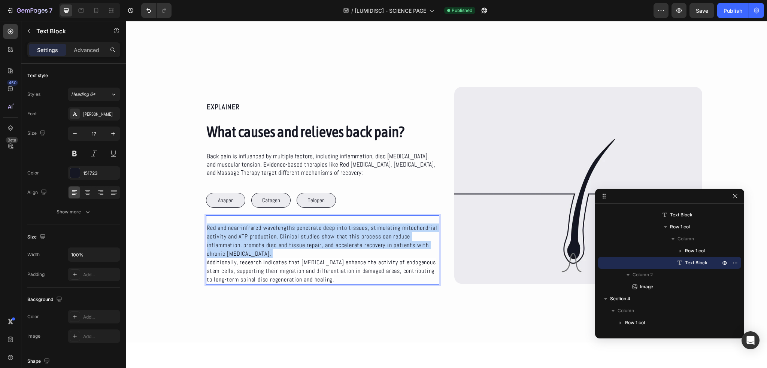
click at [258, 232] on span "Red and near-infrared wavelengths penetrate deep into tissues, stimulating mito…" at bounding box center [322, 241] width 230 height 34
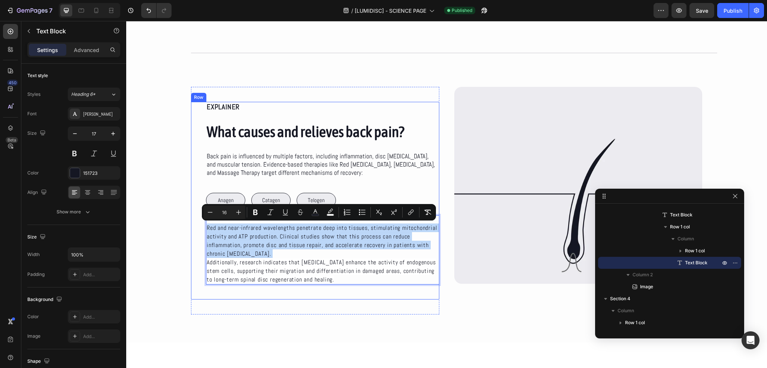
drag, startPoint x: 365, startPoint y: 277, endPoint x: 192, endPoint y: 221, distance: 181.9
click at [192, 221] on div "EXPLAINER Text Block What causes and relieves back pain? Heading Back pain is i…" at bounding box center [315, 201] width 248 height 198
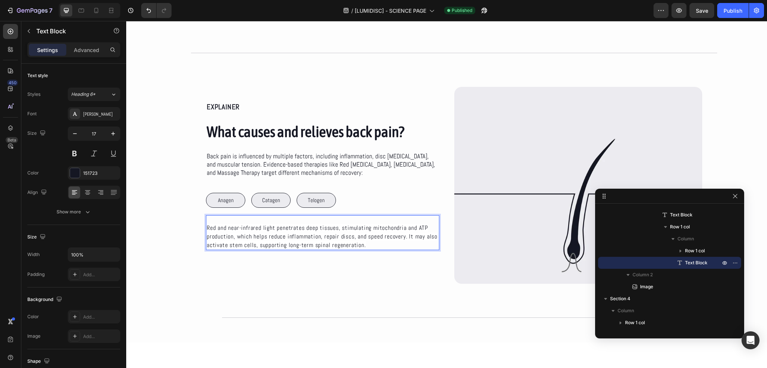
click at [209, 222] on div "Red and near-infrared light penetrates deep tissues, stimulating mitochondria a…" at bounding box center [322, 232] width 233 height 35
click at [178, 215] on div "EXPLAINER Text Block What causes and relieves back pain? Heading Back pain is i…" at bounding box center [446, 185] width 641 height 197
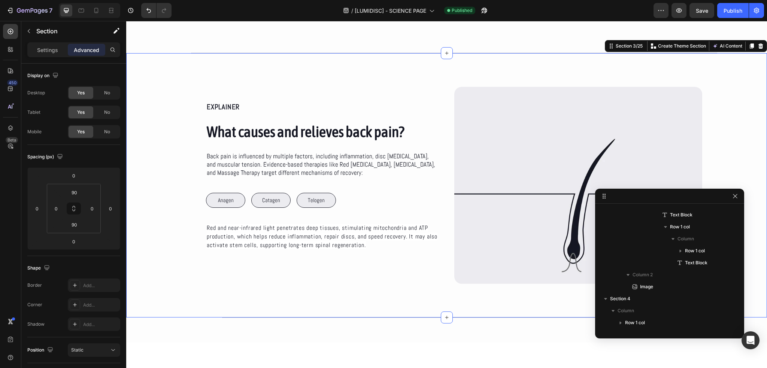
scroll to position [273, 0]
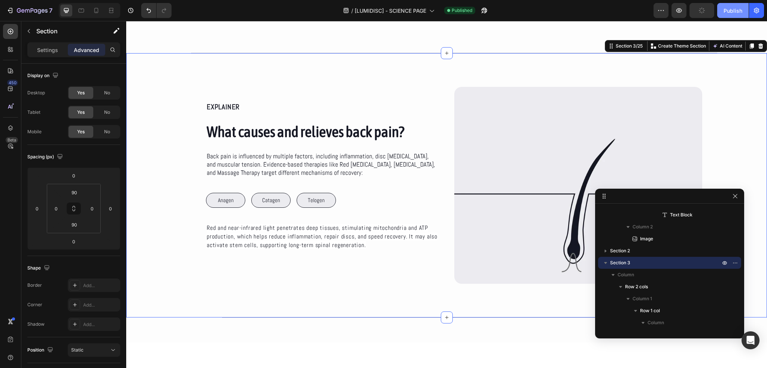
click at [729, 16] on button "Publish" at bounding box center [732, 10] width 31 height 15
click at [218, 201] on p "Anagen" at bounding box center [226, 200] width 16 height 10
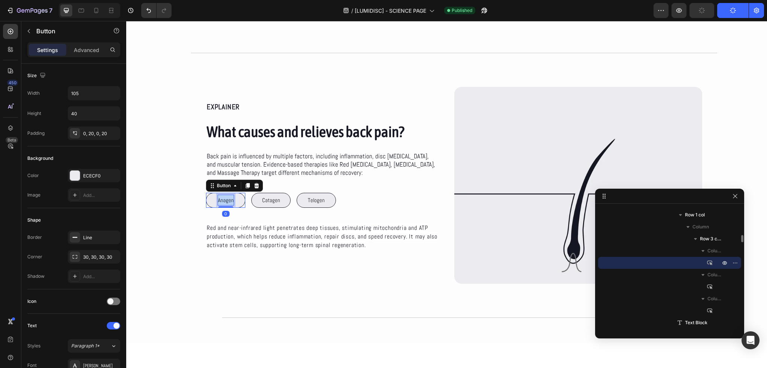
click at [218, 201] on p "Anagen" at bounding box center [226, 200] width 16 height 10
click at [206, 193] on button "Red" at bounding box center [225, 200] width 39 height 15
click at [206, 193] on button "Red Light" at bounding box center [225, 200] width 39 height 15
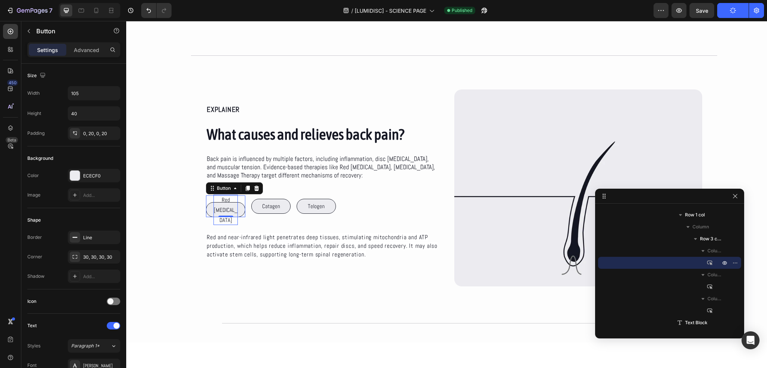
click at [242, 208] on div "Red Light Therapy Button 0" at bounding box center [225, 206] width 39 height 22
click at [91, 53] on p "Advanced" at bounding box center [86, 50] width 25 height 8
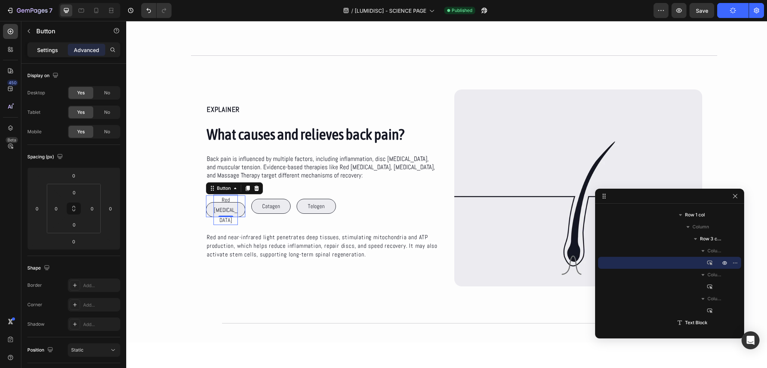
click at [43, 48] on p "Settings" at bounding box center [47, 50] width 21 height 8
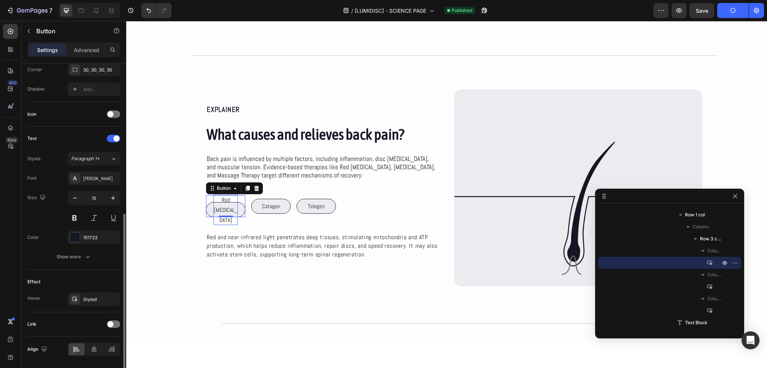
scroll to position [210, 0]
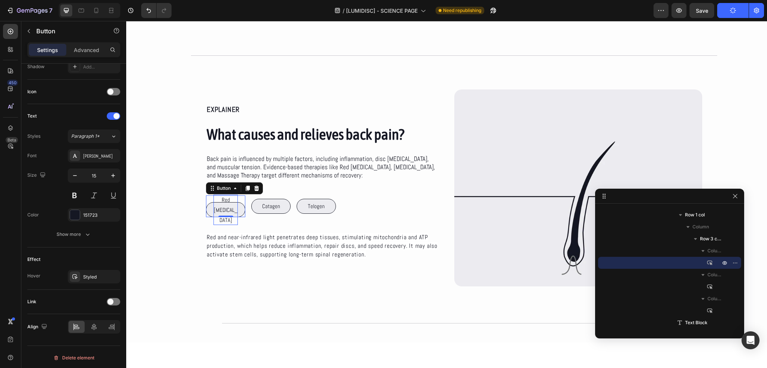
click at [207, 206] on button "Red [MEDICAL_DATA]" at bounding box center [225, 209] width 39 height 15
click at [97, 233] on button "Show more" at bounding box center [73, 234] width 93 height 13
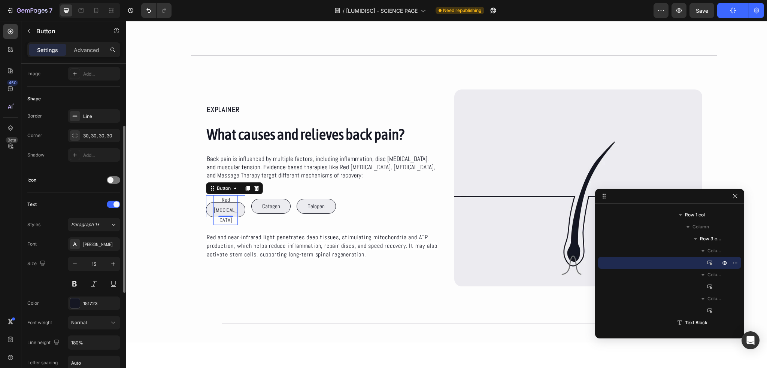
scroll to position [46, 0]
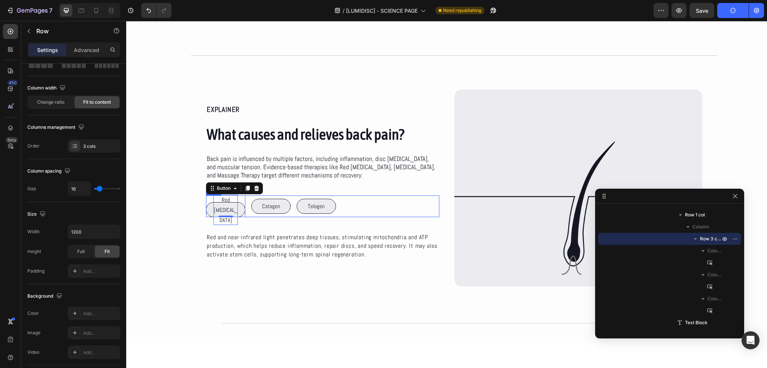
click at [246, 211] on div "Red Light Therapy Button 0 Catagen Button Telogen Button Row" at bounding box center [322, 206] width 233 height 22
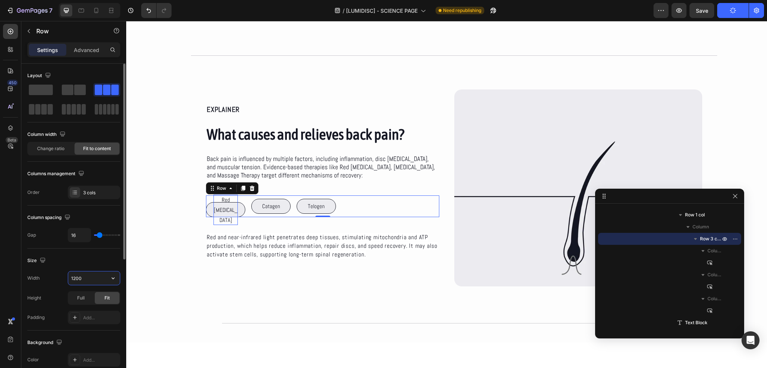
click at [88, 276] on input "1200" at bounding box center [94, 277] width 52 height 13
click at [115, 276] on icon "button" at bounding box center [112, 277] width 7 height 7
click at [103, 308] on span "100%" at bounding box center [107, 310] width 12 height 7
type input "100%"
click at [71, 259] on div "Size" at bounding box center [73, 261] width 93 height 12
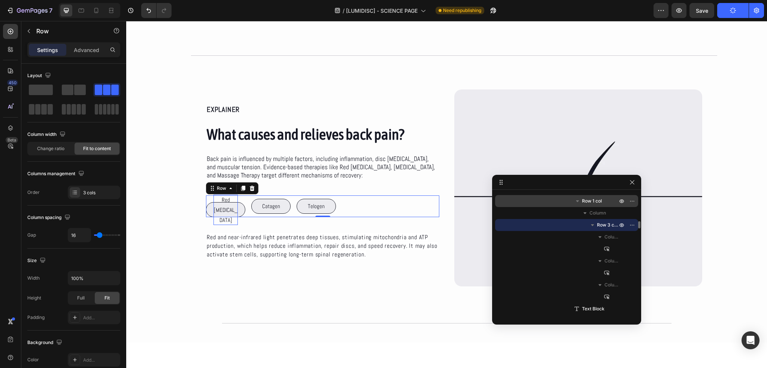
drag, startPoint x: 674, startPoint y: 201, endPoint x: 570, endPoint y: 195, distance: 104.3
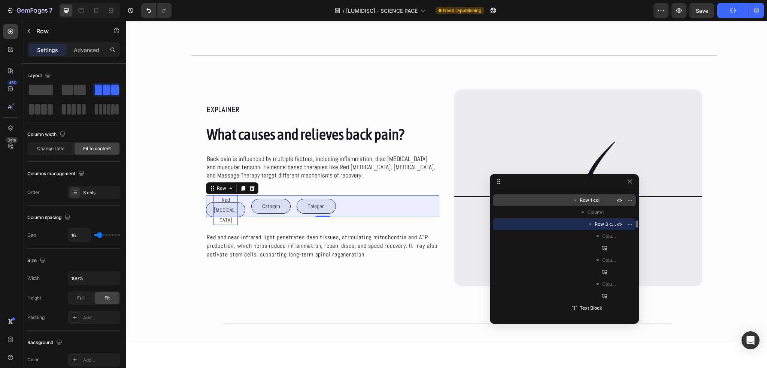
click at [589, 203] on span "Row 1 col" at bounding box center [590, 200] width 20 height 7
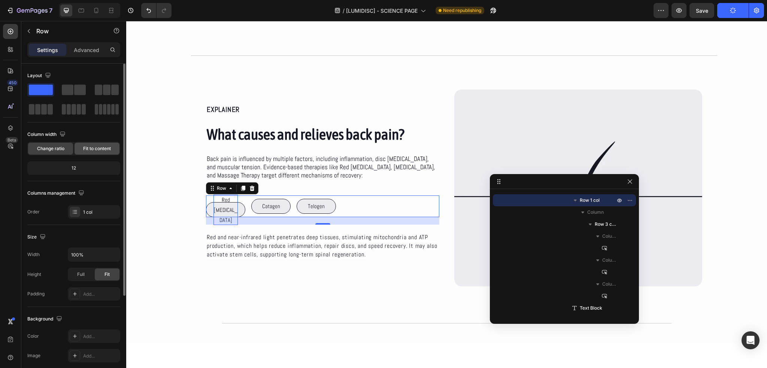
click at [95, 149] on span "Fit to content" at bounding box center [97, 148] width 28 height 7
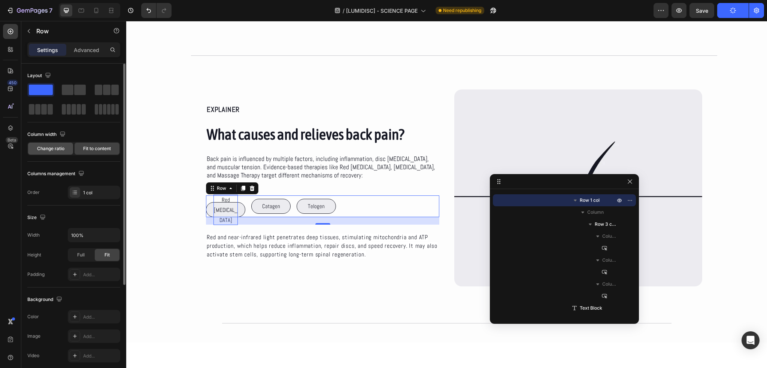
click at [54, 145] on span "Change ratio" at bounding box center [50, 148] width 27 height 7
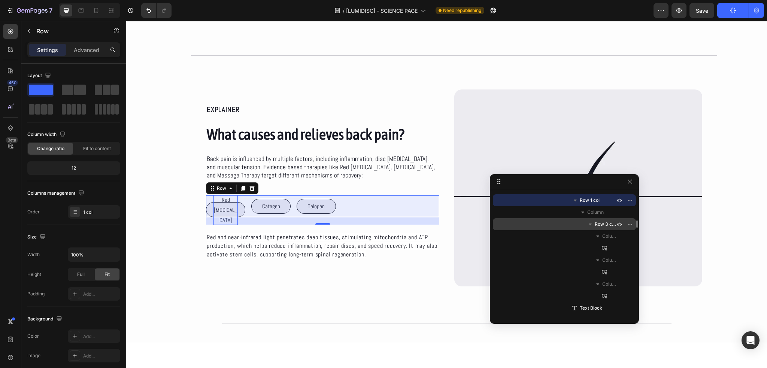
click at [599, 223] on span "Row 3 cols" at bounding box center [606, 224] width 22 height 7
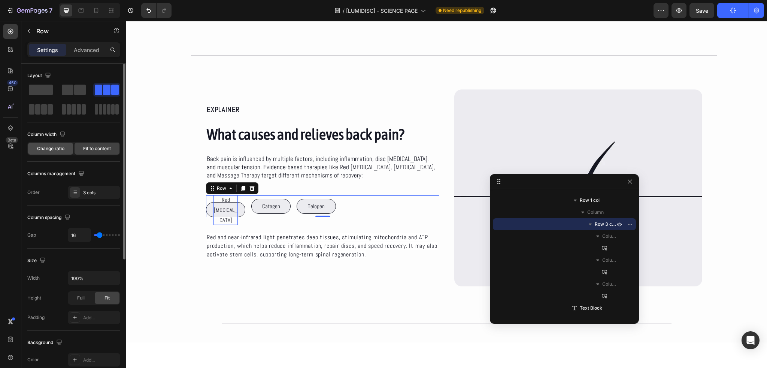
click at [64, 147] on div "Change ratio" at bounding box center [50, 149] width 45 height 12
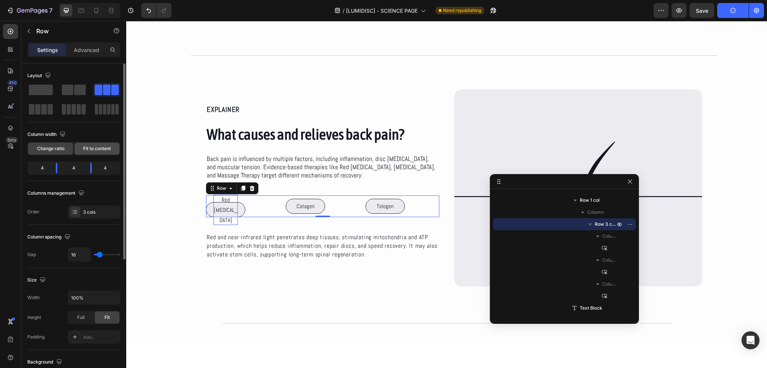
click at [79, 148] on div "Fit to content" at bounding box center [97, 149] width 45 height 12
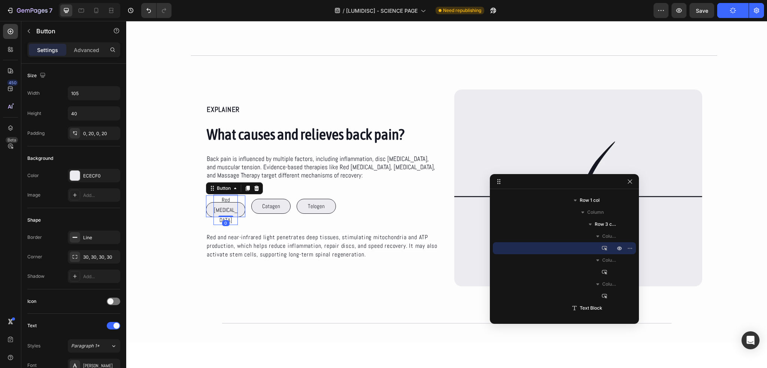
click at [239, 205] on button "Red [MEDICAL_DATA]" at bounding box center [225, 209] width 39 height 15
click at [85, 95] on input "105" at bounding box center [94, 92] width 52 height 13
click at [115, 94] on icon "button" at bounding box center [112, 92] width 7 height 7
click at [103, 119] on div "Fit content Auto" at bounding box center [85, 126] width 61 height 14
type input "Auto"
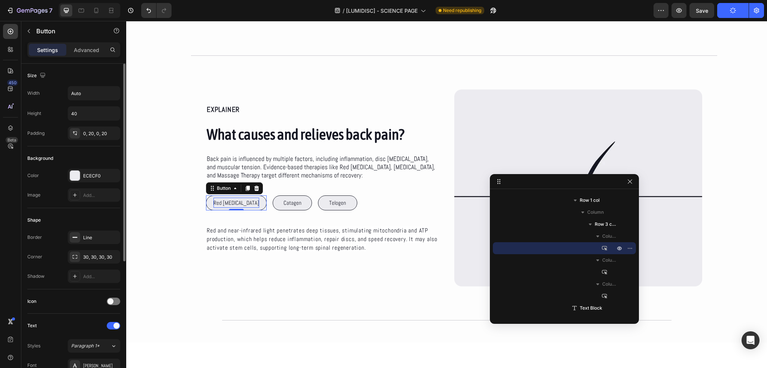
click at [77, 75] on div "Size" at bounding box center [73, 76] width 93 height 12
click at [283, 203] on p "Catagen" at bounding box center [292, 203] width 18 height 10
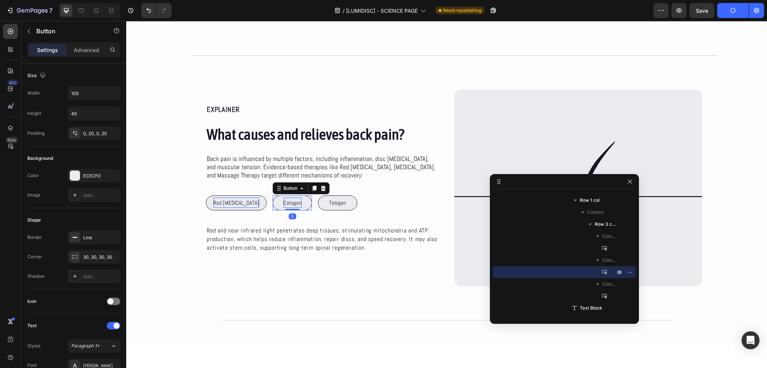
click at [283, 203] on p "Catagen" at bounding box center [292, 203] width 18 height 10
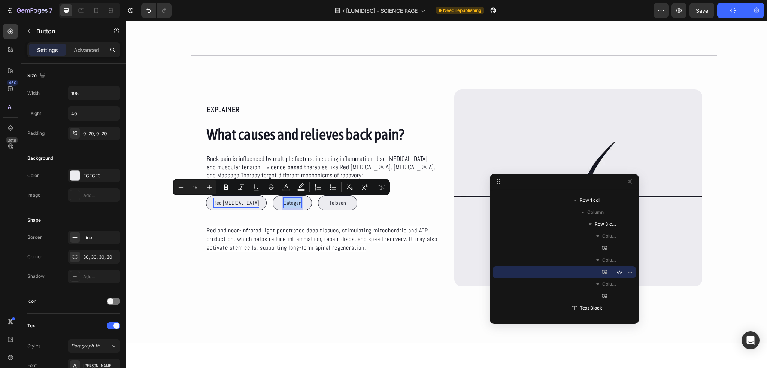
click at [273, 203] on button "Catagen" at bounding box center [292, 202] width 39 height 15
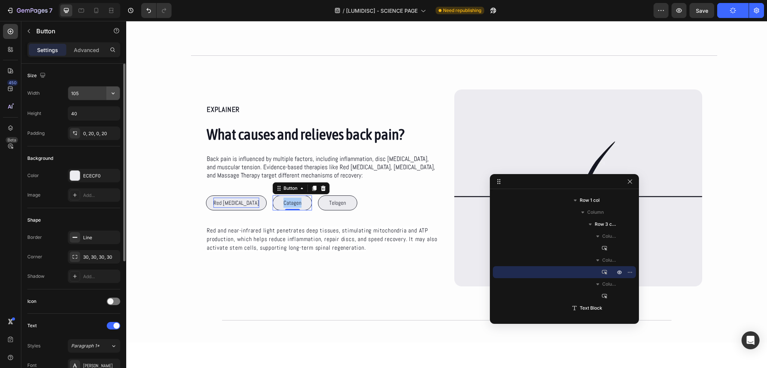
click at [112, 92] on icon "button" at bounding box center [112, 92] width 7 height 7
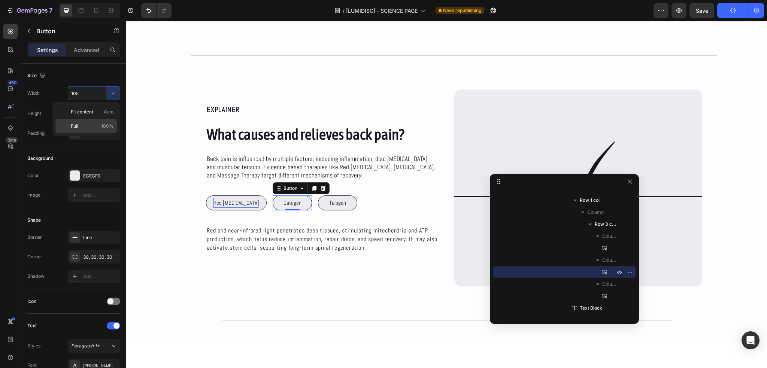
click at [96, 127] on p "Full 100%" at bounding box center [92, 126] width 43 height 7
click at [96, 93] on input "100%" at bounding box center [94, 92] width 52 height 13
click at [109, 95] on icon "button" at bounding box center [112, 92] width 7 height 7
click at [104, 112] on span "Auto" at bounding box center [109, 112] width 10 height 7
type input "Auto"
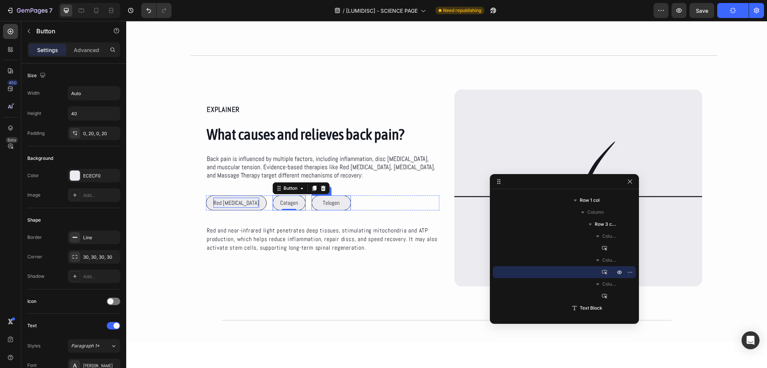
click at [333, 201] on button "Telogen" at bounding box center [331, 202] width 39 height 15
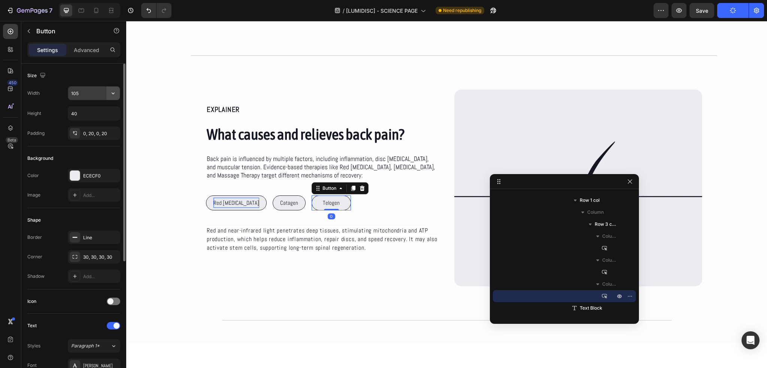
click at [113, 90] on icon "button" at bounding box center [112, 92] width 7 height 7
click at [98, 110] on p "Fit content Auto" at bounding box center [92, 112] width 43 height 7
type input "Auto"
click at [280, 202] on p "Catagen" at bounding box center [289, 203] width 18 height 10
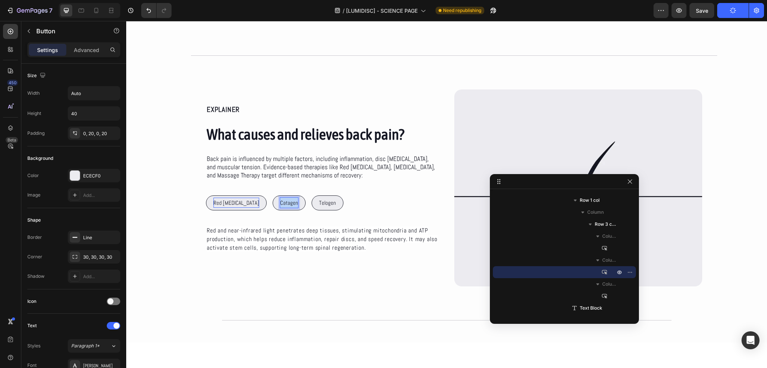
click at [280, 202] on p "Catagen" at bounding box center [289, 203] width 18 height 10
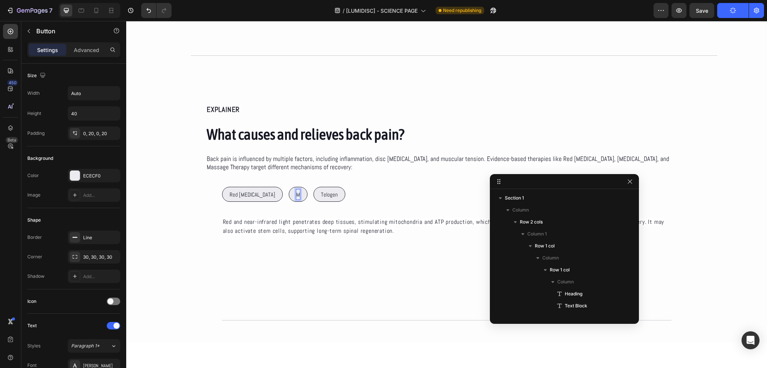
scroll to position [477, 0]
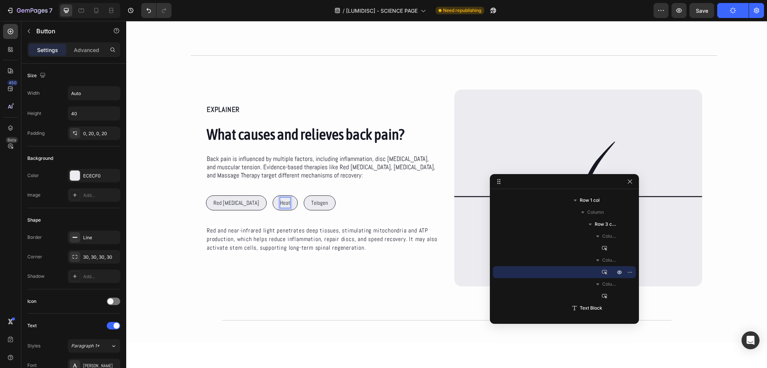
click at [273, 195] on button "Heat" at bounding box center [285, 202] width 25 height 15
click at [337, 200] on p "Telogen" at bounding box center [345, 203] width 17 height 10
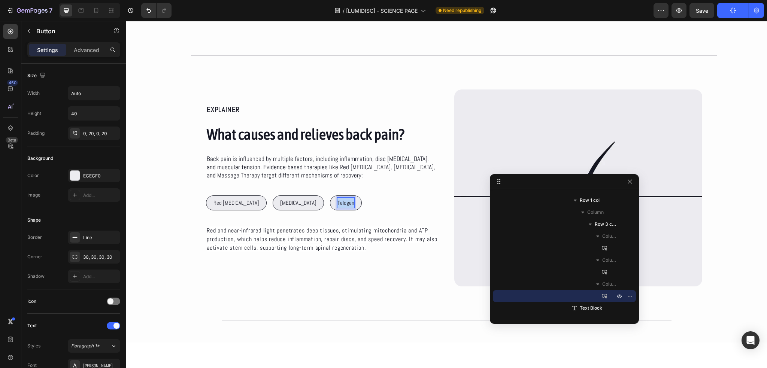
click at [337, 200] on p "Telogen" at bounding box center [345, 203] width 17 height 10
click at [330, 195] on button "Massage" at bounding box center [347, 202] width 34 height 15
click at [383, 188] on div "Red Light Therapy Button Heat Therapy Button Massage Therapy Button 0 Row Row R…" at bounding box center [322, 223] width 233 height 87
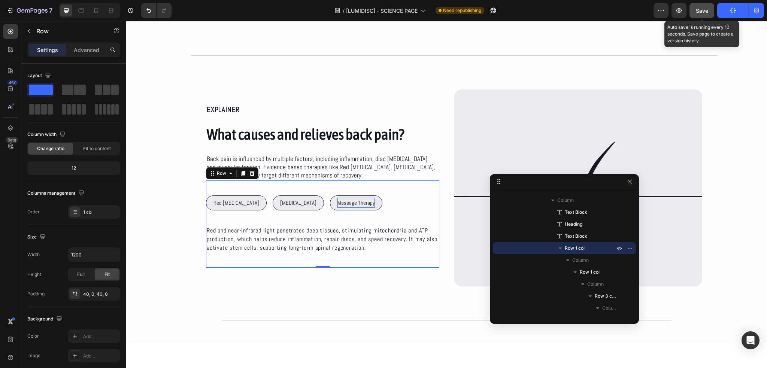
click at [702, 13] on span "Save" at bounding box center [702, 10] width 12 height 6
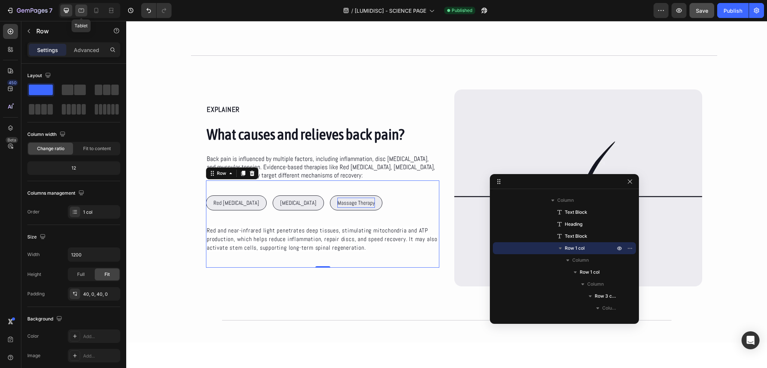
click at [82, 6] on div at bounding box center [81, 10] width 12 height 12
type input "100%"
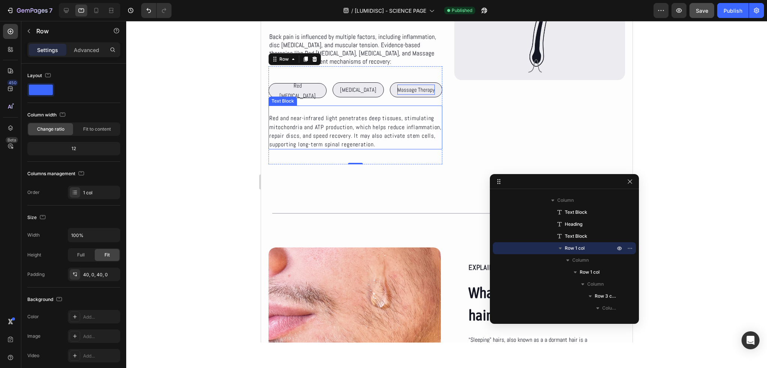
scroll to position [410, 0]
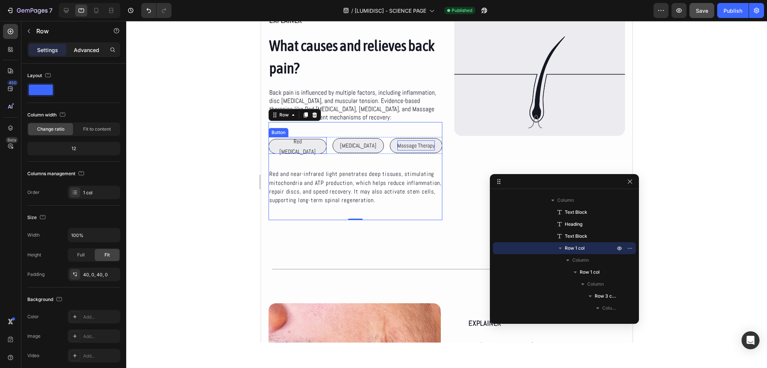
click at [82, 52] on p "Advanced" at bounding box center [86, 50] width 25 height 8
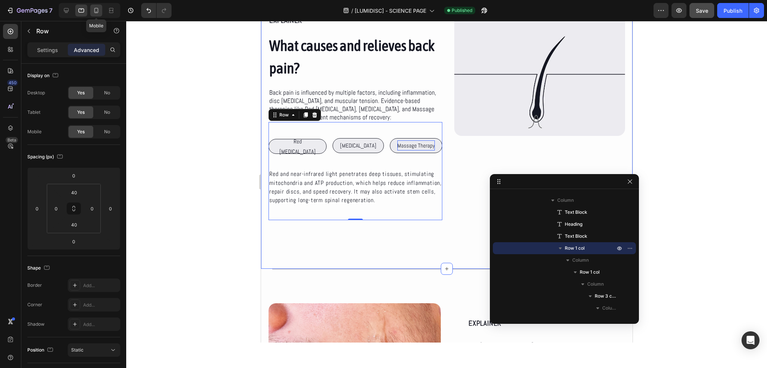
click at [101, 9] on div at bounding box center [96, 10] width 12 height 12
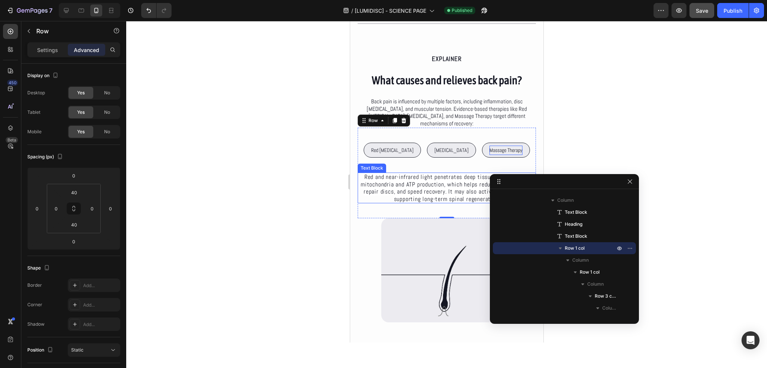
scroll to position [411, 0]
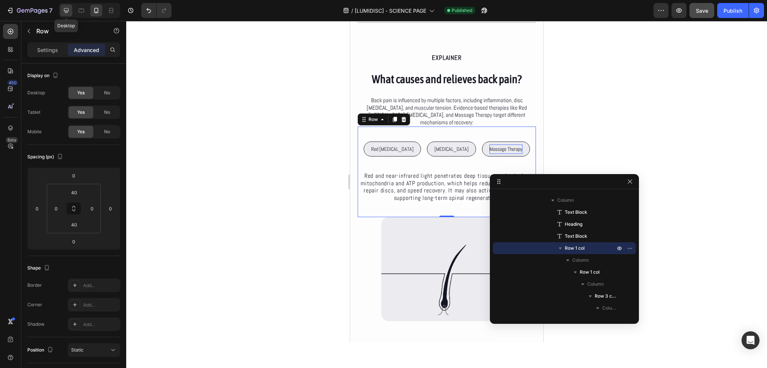
click at [67, 8] on div at bounding box center [66, 10] width 12 height 12
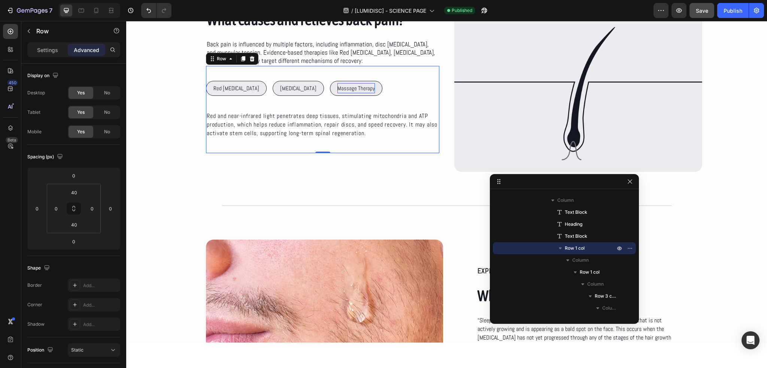
scroll to position [495, 0]
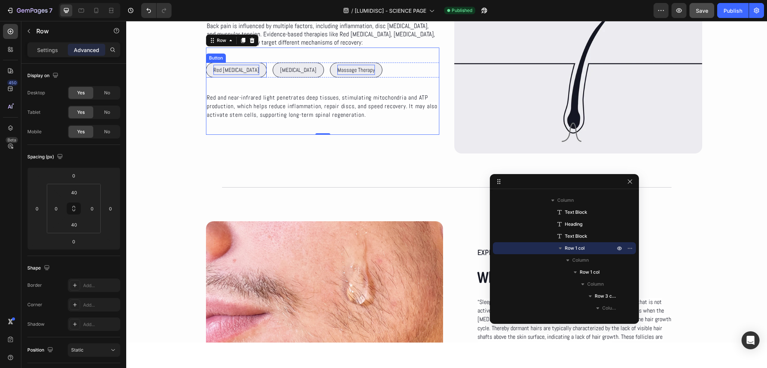
click at [236, 68] on p "Red Light Therapy" at bounding box center [236, 70] width 46 height 10
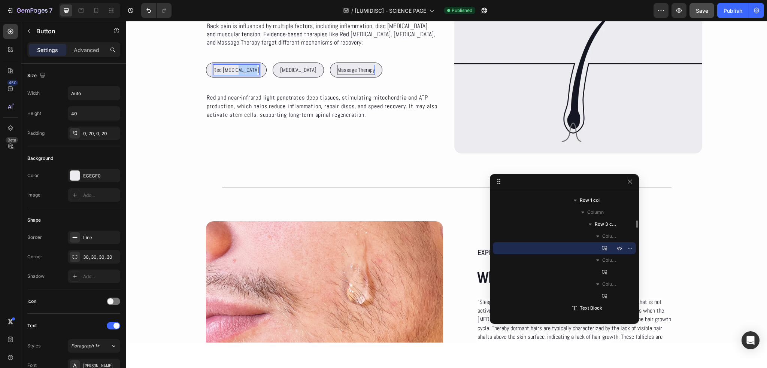
click at [242, 68] on p "Red Light Therapy" at bounding box center [236, 70] width 46 height 10
click at [275, 69] on p "Heat Therapy" at bounding box center [272, 70] width 36 height 10
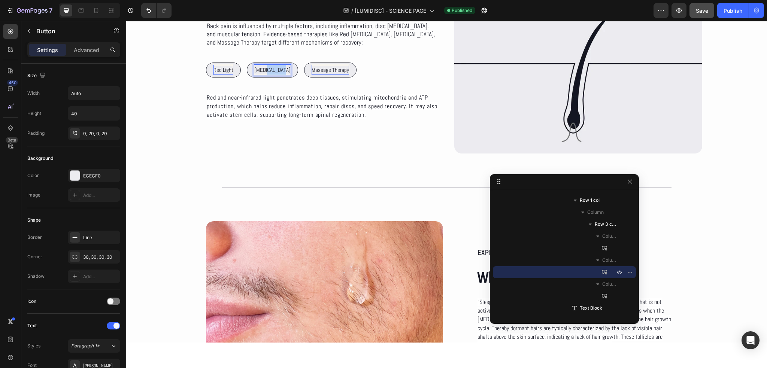
click at [272, 69] on p "Heat Therapy" at bounding box center [272, 70] width 36 height 10
click at [312, 67] on p "Massage Therapy" at bounding box center [303, 70] width 37 height 10
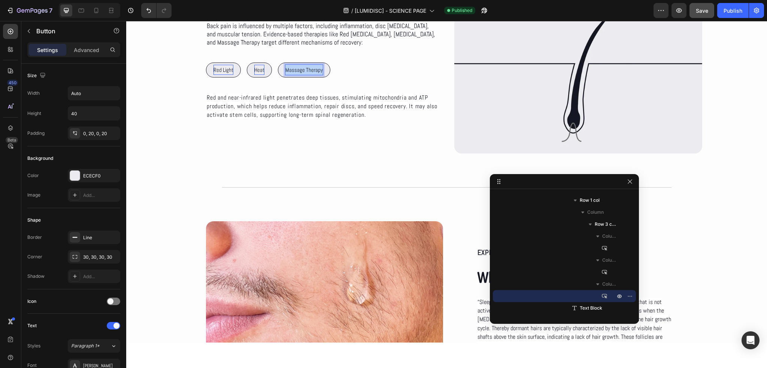
click at [312, 67] on p "Massage Therapy" at bounding box center [303, 70] width 37 height 10
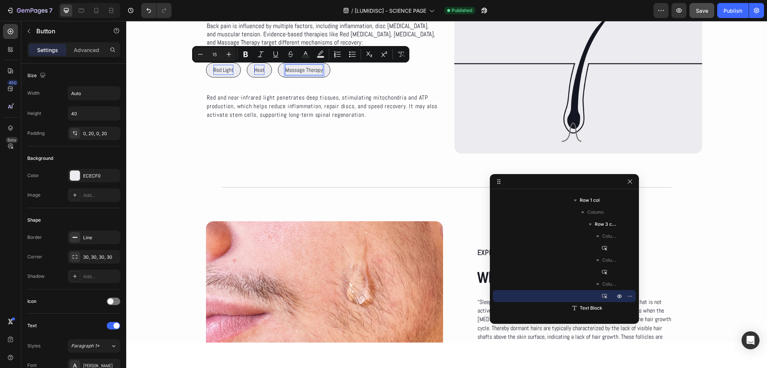
click at [311, 72] on p "Massage Therapy" at bounding box center [303, 70] width 37 height 10
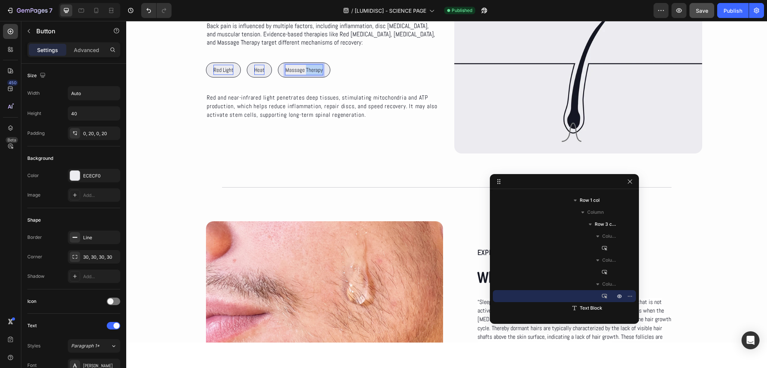
click at [311, 72] on p "Massage Therapy" at bounding box center [303, 70] width 37 height 10
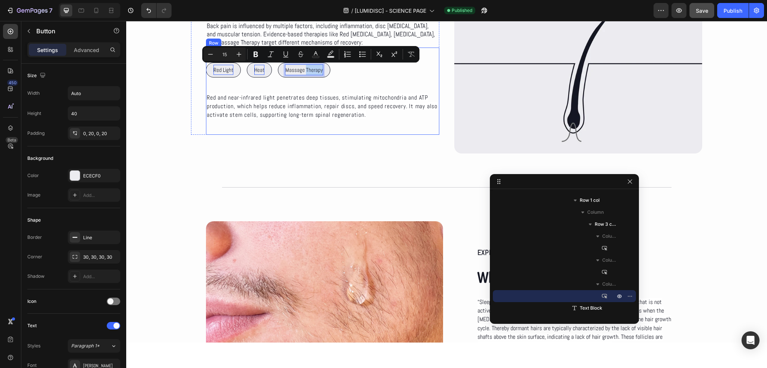
click at [338, 79] on div "Red Light Button Heat Button Massage Therapy Button 0 Row Row Red and near-infr…" at bounding box center [322, 91] width 233 height 57
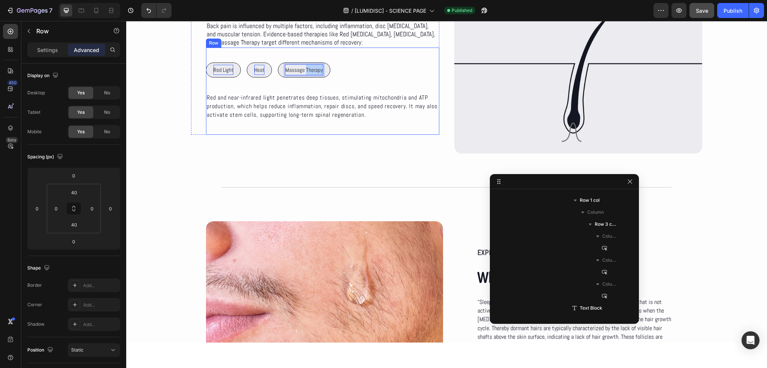
scroll to position [405, 0]
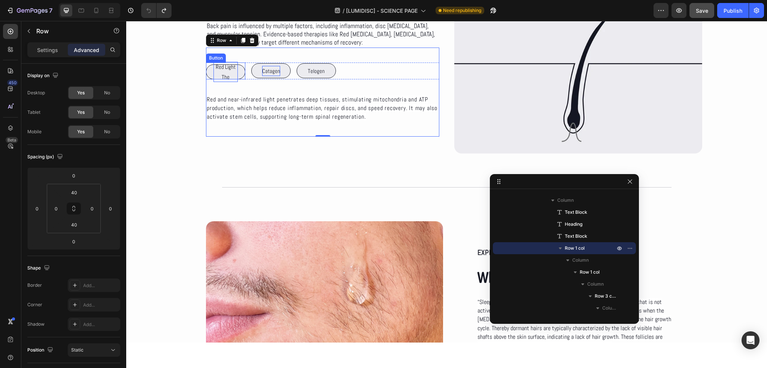
click at [241, 73] on button "Red Light The" at bounding box center [225, 71] width 39 height 15
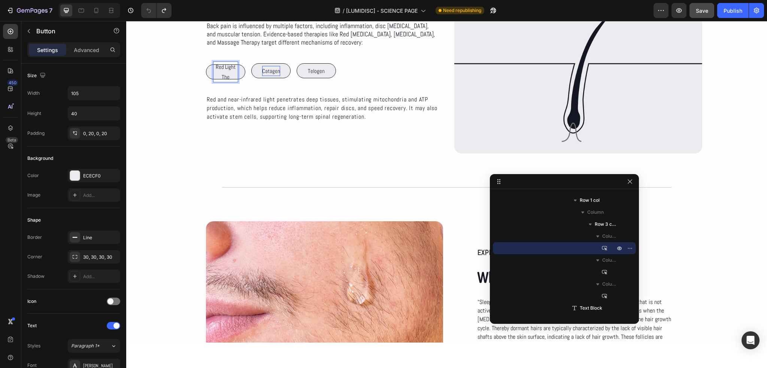
click at [225, 75] on p "Red Light The" at bounding box center [225, 72] width 24 height 20
click at [228, 75] on p "Red Light The" at bounding box center [225, 72] width 24 height 20
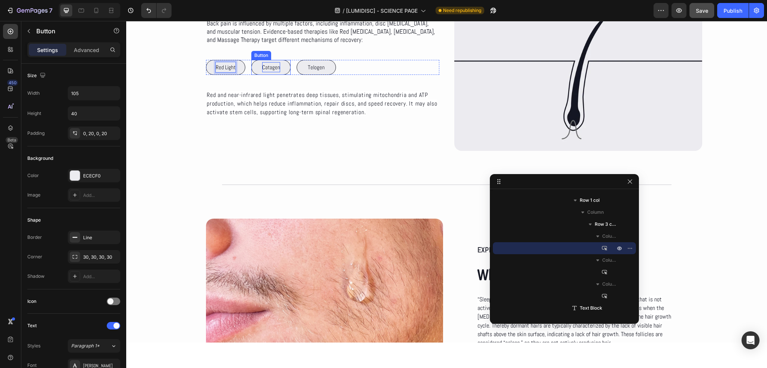
click at [275, 66] on p "Catagen" at bounding box center [271, 67] width 18 height 10
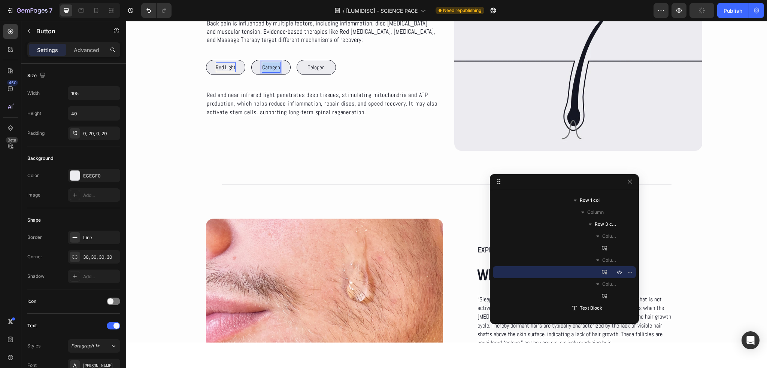
click at [273, 66] on p "Catagen" at bounding box center [271, 67] width 18 height 10
click at [314, 64] on p "Telogen" at bounding box center [316, 67] width 17 height 10
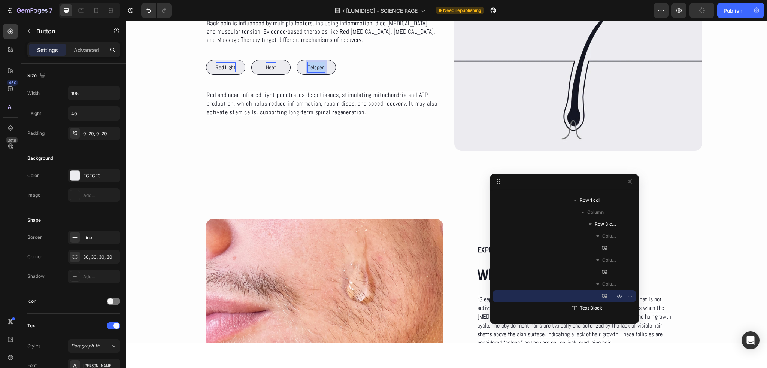
click at [314, 64] on p "Telogen" at bounding box center [316, 67] width 17 height 10
click at [353, 75] on div "Red Light Button Heat Button Massage Button 0 Row Row Red and near-infrared lig…" at bounding box center [322, 88] width 233 height 57
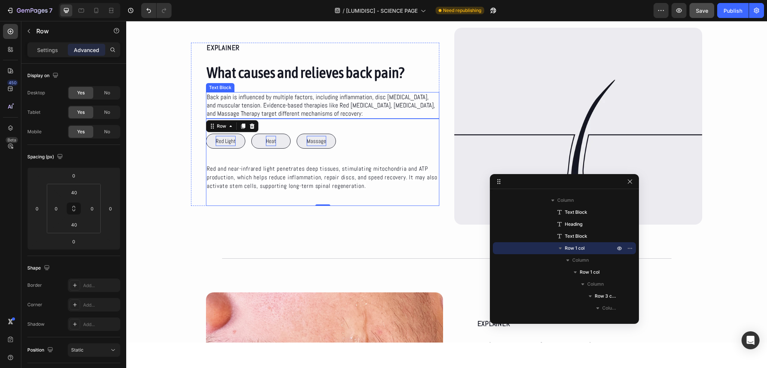
scroll to position [422, 0]
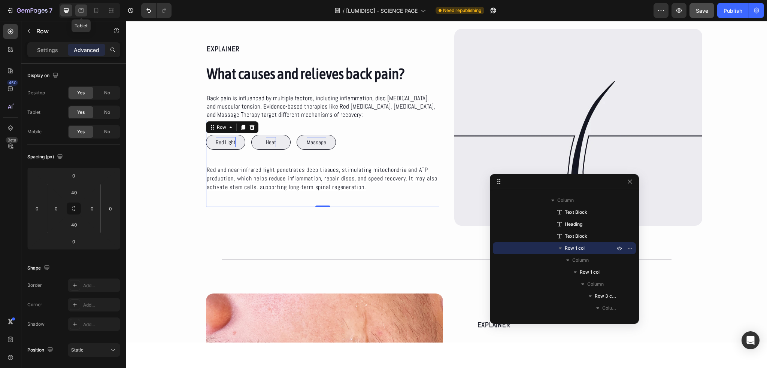
click at [81, 12] on icon at bounding box center [82, 11] width 6 height 4
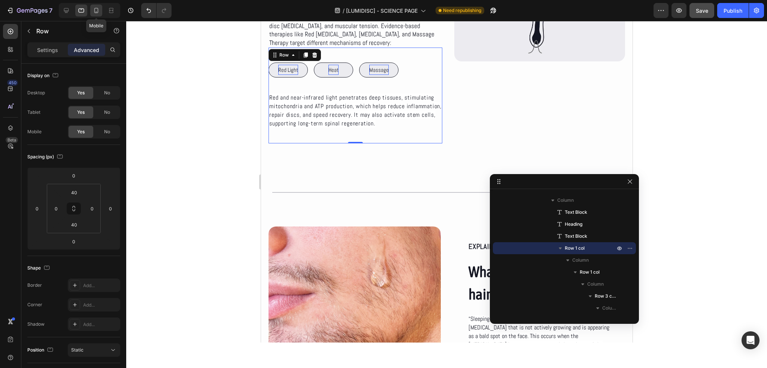
click at [100, 10] on div at bounding box center [96, 10] width 12 height 12
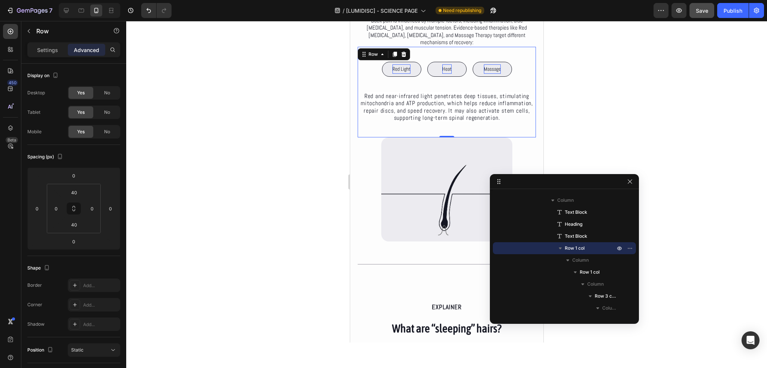
scroll to position [451, 0]
click at [66, 4] on div at bounding box center [66, 10] width 12 height 12
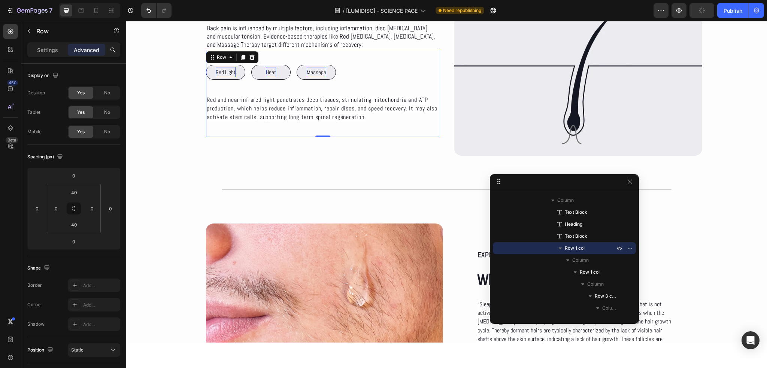
scroll to position [495, 0]
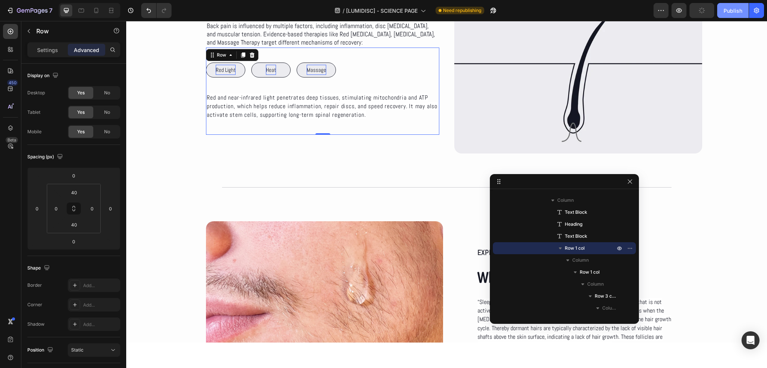
click at [735, 16] on button "Publish" at bounding box center [732, 10] width 31 height 15
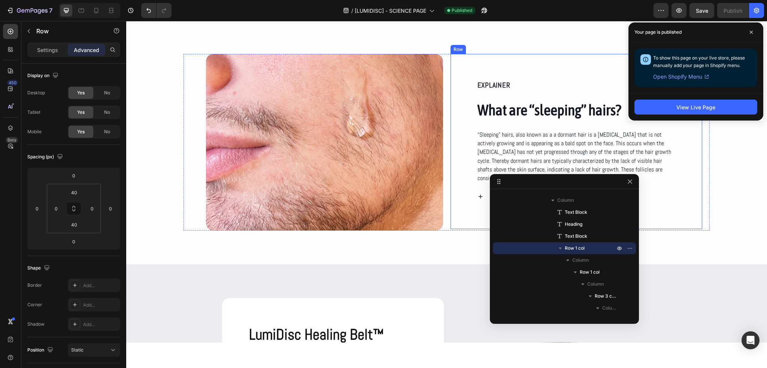
scroll to position [682, 0]
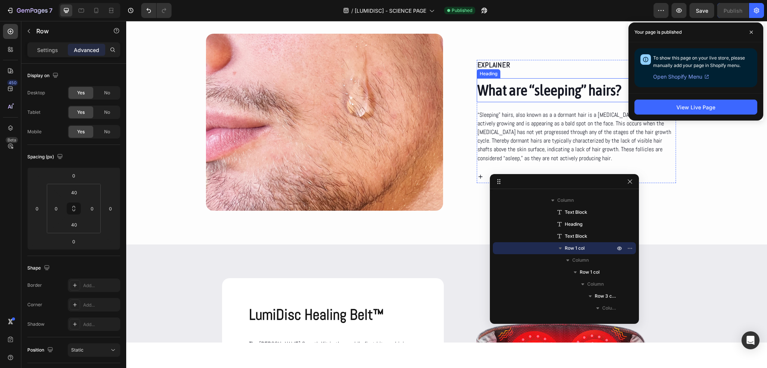
click at [507, 95] on h2 "What are “sleeping” hairs?" at bounding box center [577, 90] width 200 height 24
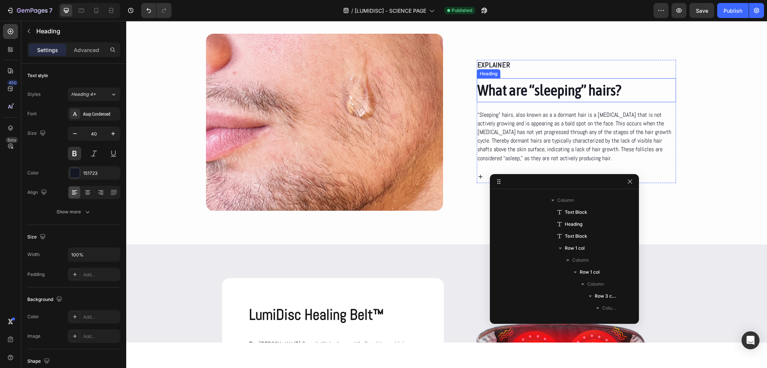
scroll to position [717, 0]
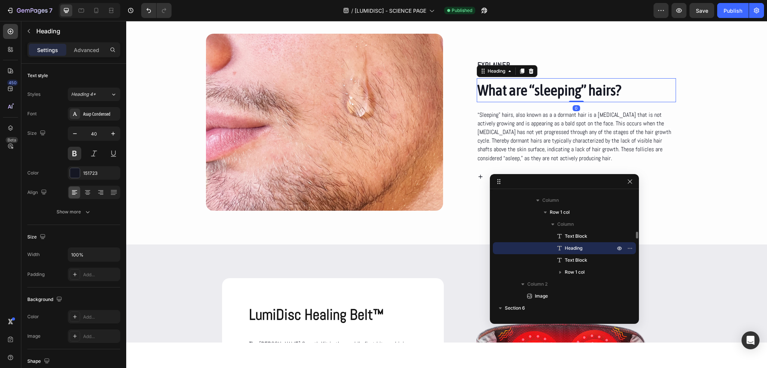
click at [507, 95] on h2 "What are “sleeping” hairs?" at bounding box center [577, 90] width 200 height 24
click at [507, 95] on p "What are “sleeping” hairs?" at bounding box center [576, 90] width 198 height 22
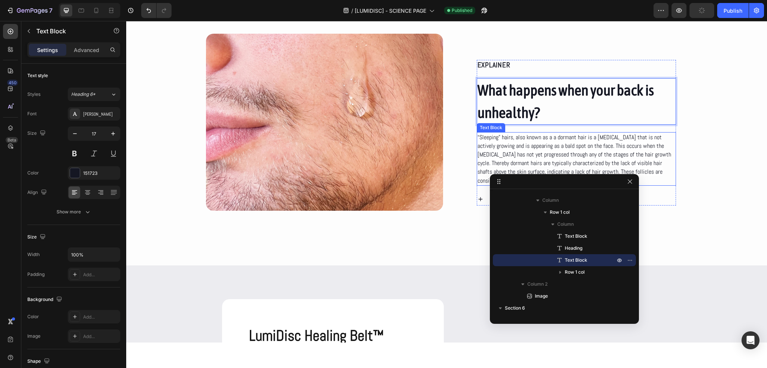
click at [498, 150] on span "“Sleeping” hairs, also known as a a dormant hair is a [MEDICAL_DATA] that is no…" at bounding box center [574, 158] width 194 height 51
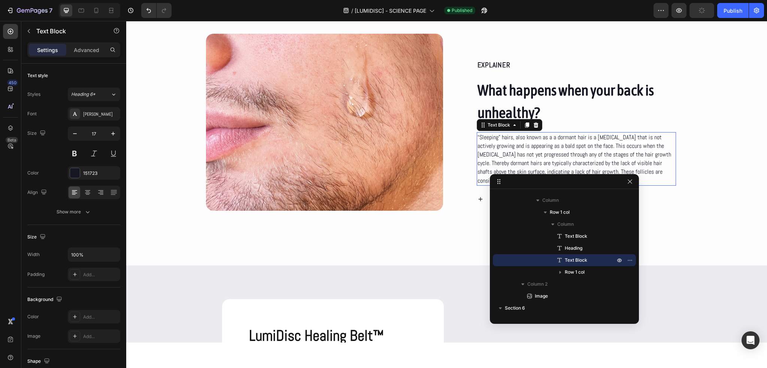
click at [498, 150] on span "“Sleeping” hairs, also known as a a dormant hair is a [MEDICAL_DATA] that is no…" at bounding box center [574, 158] width 194 height 51
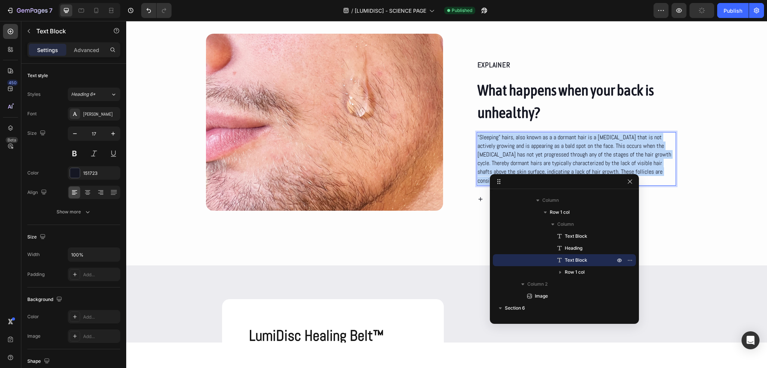
click at [498, 150] on span "“Sleeping” hairs, also known as a a dormant hair is a [MEDICAL_DATA] that is no…" at bounding box center [574, 158] width 194 height 51
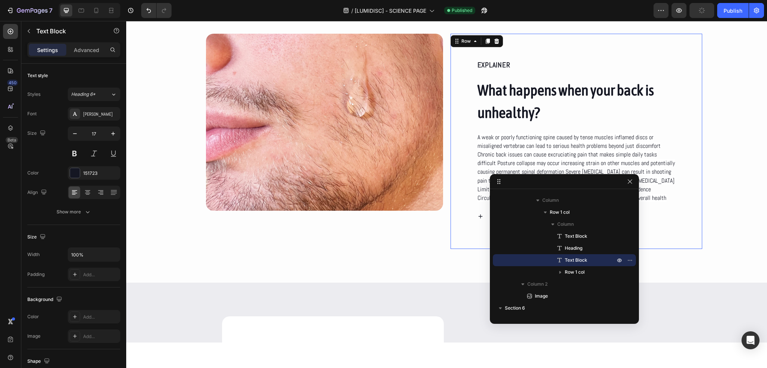
click at [691, 171] on div "EXPLAINER Text Block What happens when your back is unhealthy? Heading A weak o…" at bounding box center [576, 141] width 252 height 215
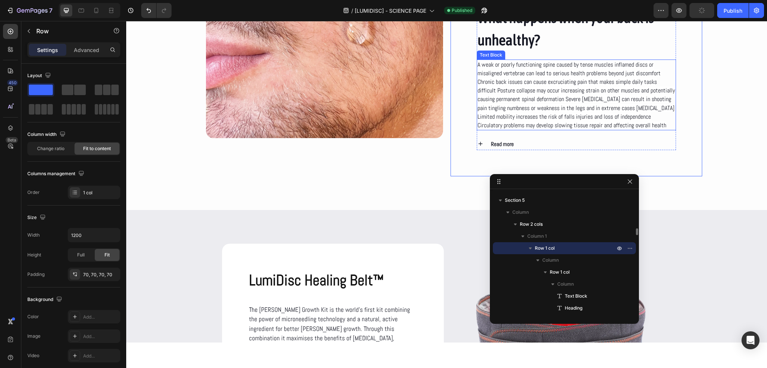
scroll to position [757, 0]
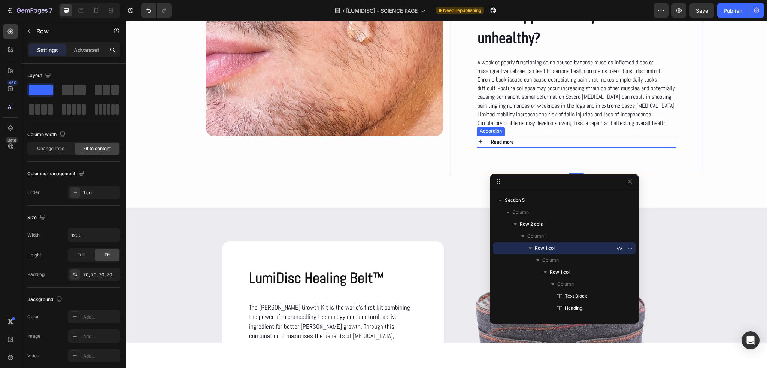
click at [481, 148] on div "Read more" at bounding box center [576, 142] width 199 height 12
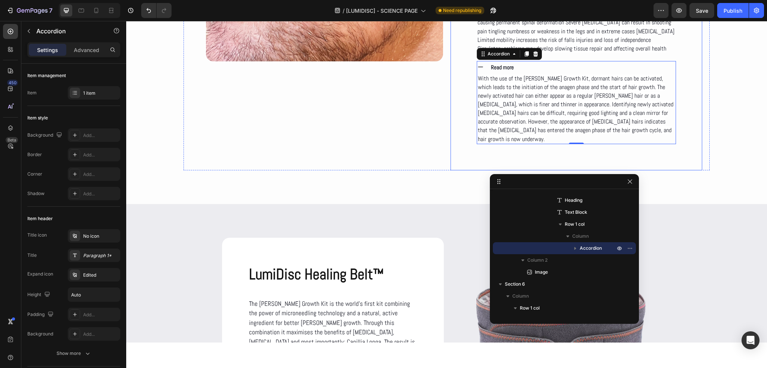
scroll to position [832, 0]
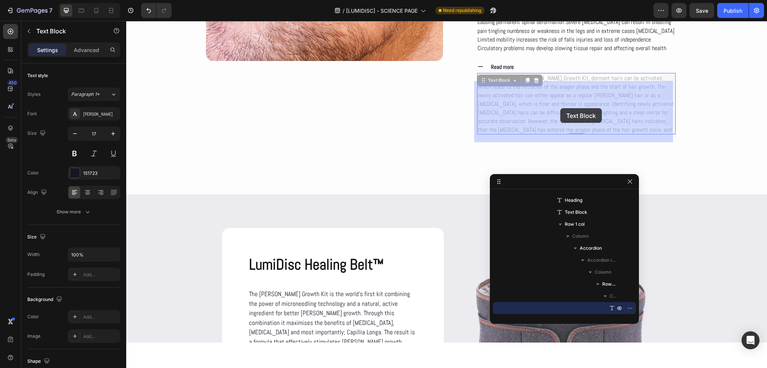
drag, startPoint x: 624, startPoint y: 135, endPoint x: 560, endPoint y: 108, distance: 69.3
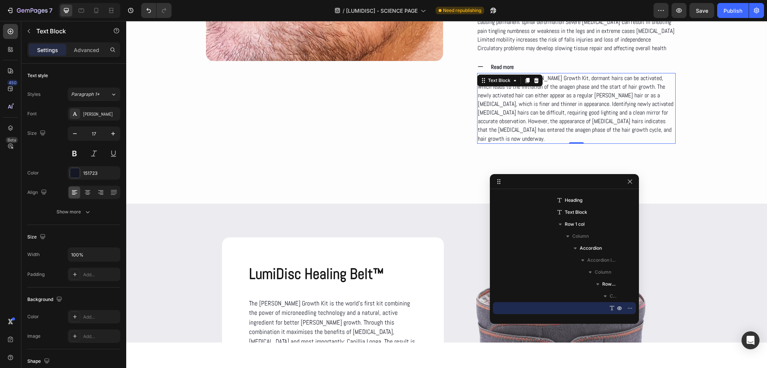
click at [565, 109] on span "With the use of the Beard Growth Kit, dormant hairs can be activated, which lea…" at bounding box center [575, 108] width 195 height 69
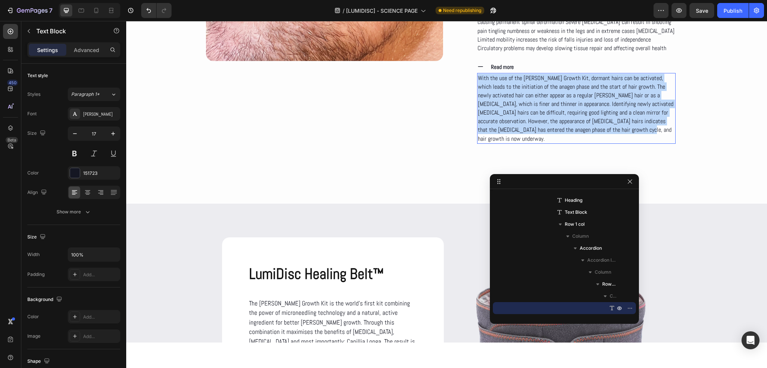
click at [565, 109] on span "With the use of the Beard Growth Kit, dormant hairs can be activated, which lea…" at bounding box center [575, 108] width 195 height 69
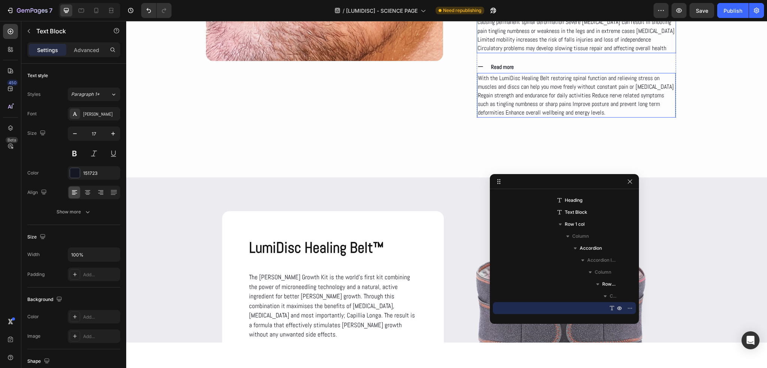
click at [559, 52] on p "A weak or poorly functioning spine caused by tense muscles inflamed discs or mi…" at bounding box center [576, 17] width 198 height 69
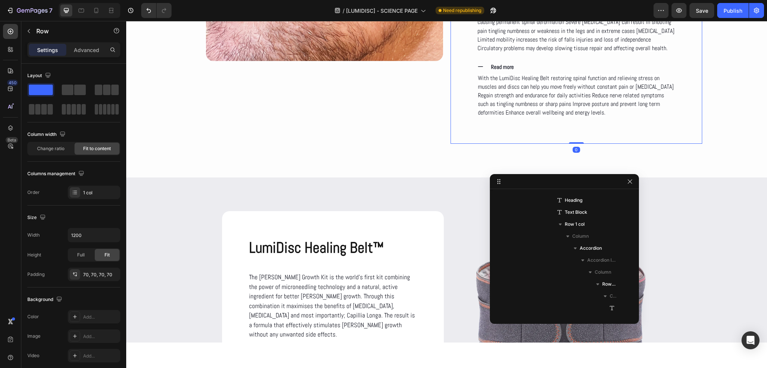
click at [599, 134] on div "EXPLAINER Text Block What happens when your back is unhealthy? Heading A weak o…" at bounding box center [576, 14] width 252 height 260
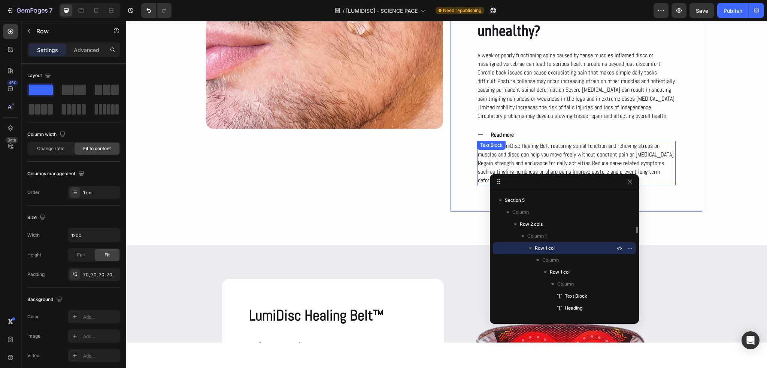
scroll to position [757, 0]
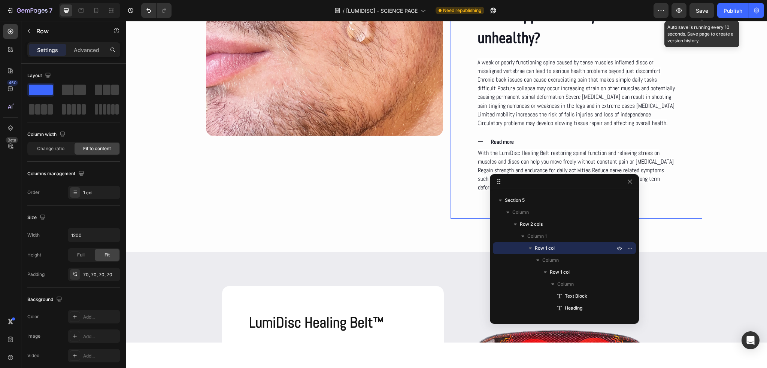
click at [701, 9] on span "Save" at bounding box center [702, 10] width 12 height 6
click at [723, 9] on button "Publish" at bounding box center [732, 10] width 31 height 15
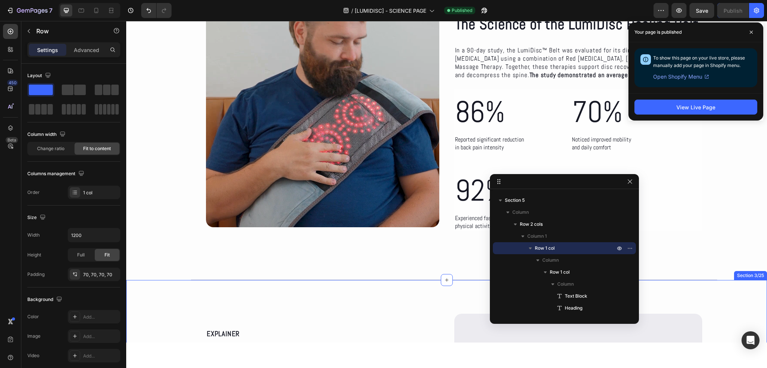
scroll to position [8, 0]
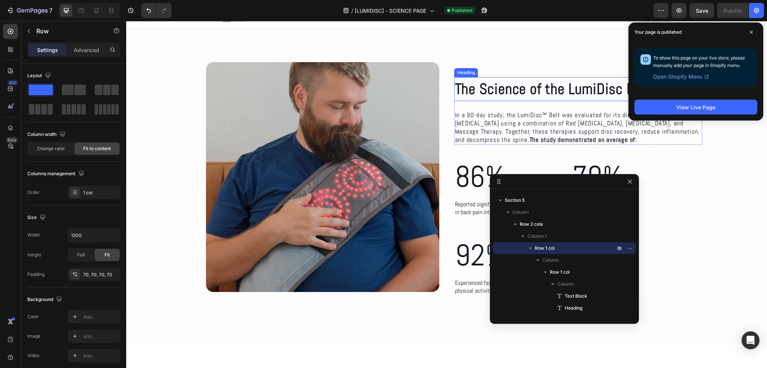
click at [471, 84] on h2 "The Science of the LumiDisc Healing Belt" at bounding box center [578, 89] width 248 height 24
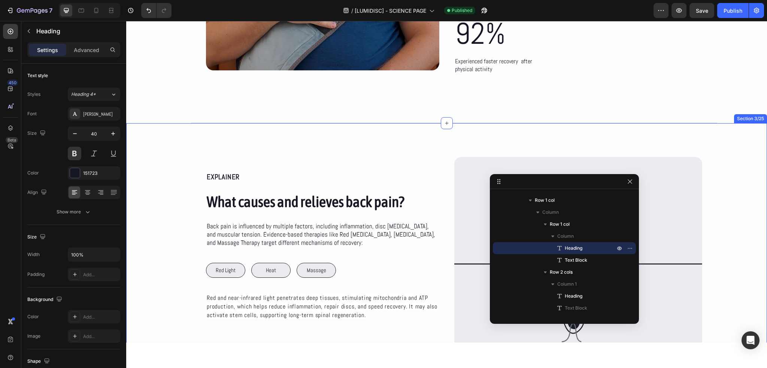
scroll to position [233, 0]
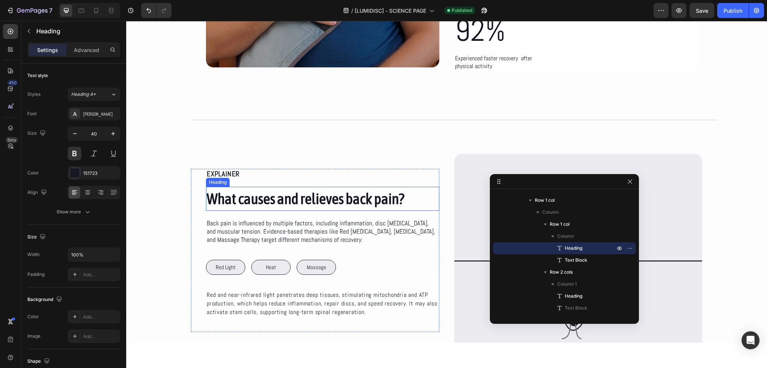
click at [288, 196] on h2 "What causes and relieves back pain?" at bounding box center [322, 199] width 233 height 24
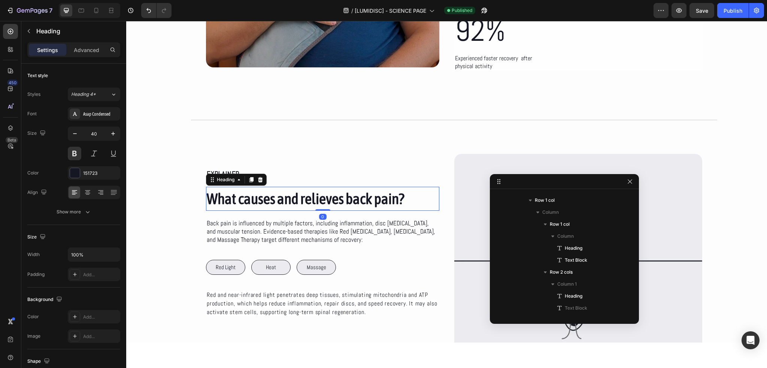
scroll to position [381, 0]
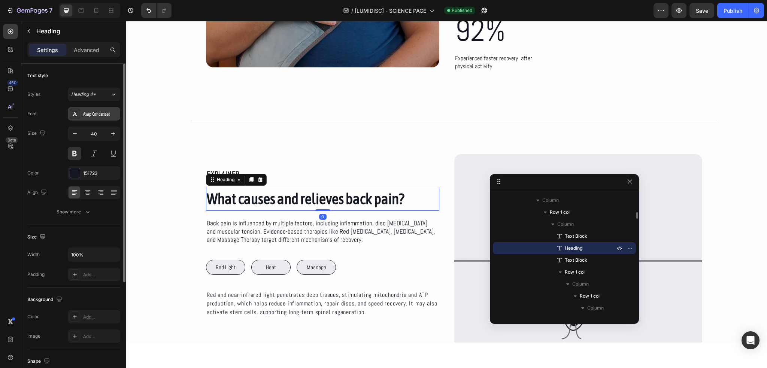
click at [103, 115] on div "Asap Condensed" at bounding box center [100, 114] width 35 height 7
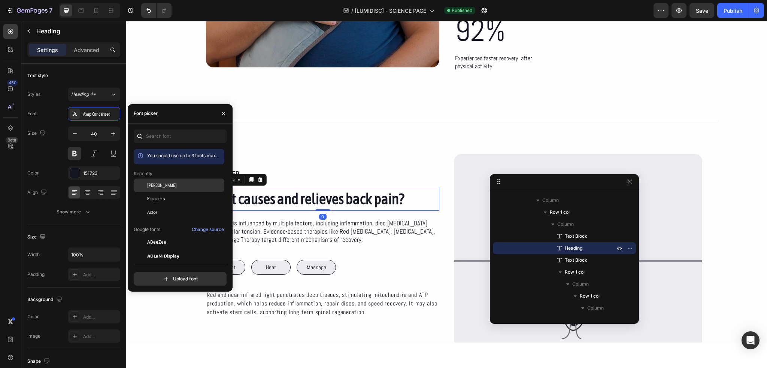
click at [158, 187] on div "[PERSON_NAME]" at bounding box center [185, 185] width 76 height 7
click at [387, 217] on div "EXPLAINER Text Block What causes and relieves back pain? Heading 0 Back pain is…" at bounding box center [322, 250] width 233 height 163
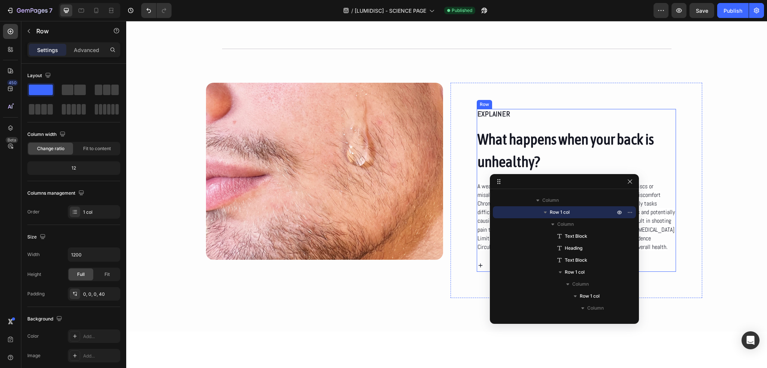
scroll to position [570, 0]
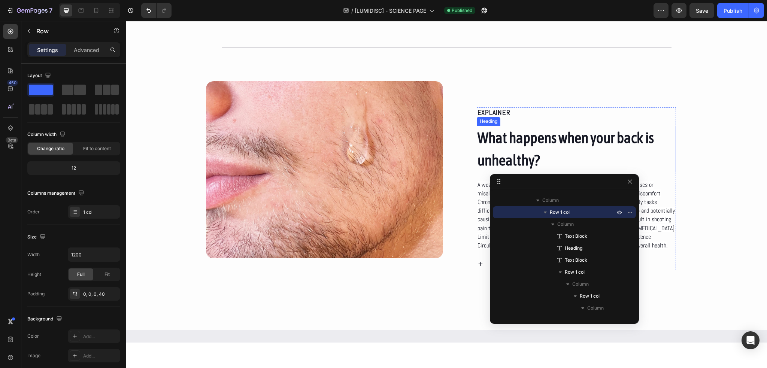
click at [546, 135] on h2 "What happens when your back is unhealthy?" at bounding box center [577, 149] width 200 height 46
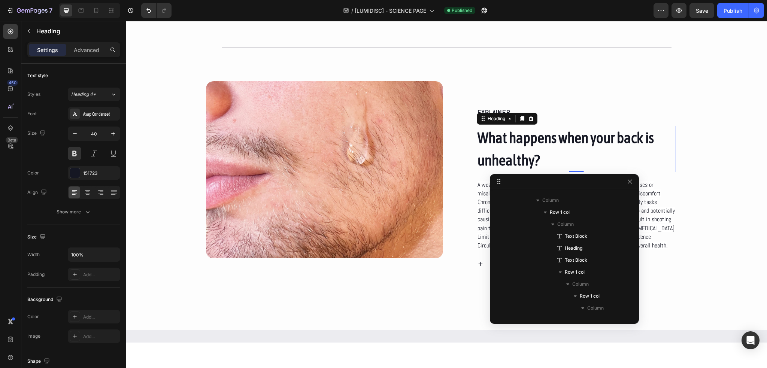
scroll to position [717, 0]
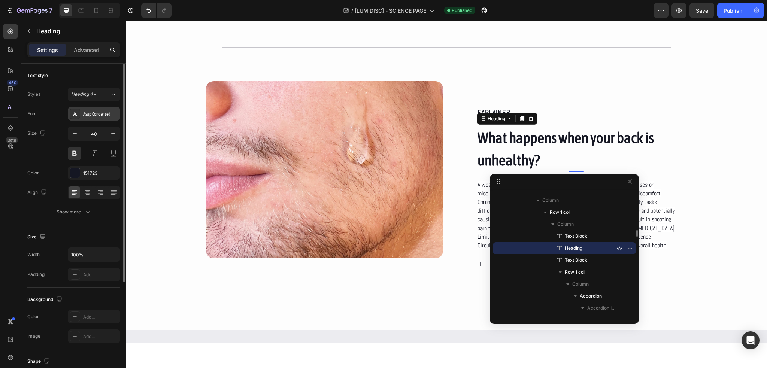
click at [90, 116] on div "Asap Condensed" at bounding box center [100, 114] width 35 height 7
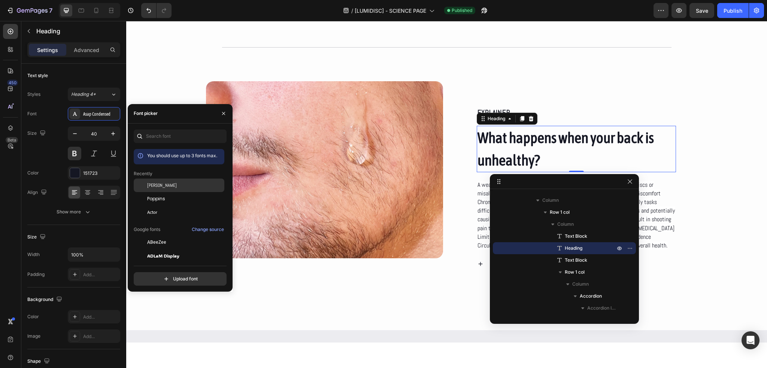
click at [151, 185] on span "[PERSON_NAME]" at bounding box center [162, 185] width 30 height 7
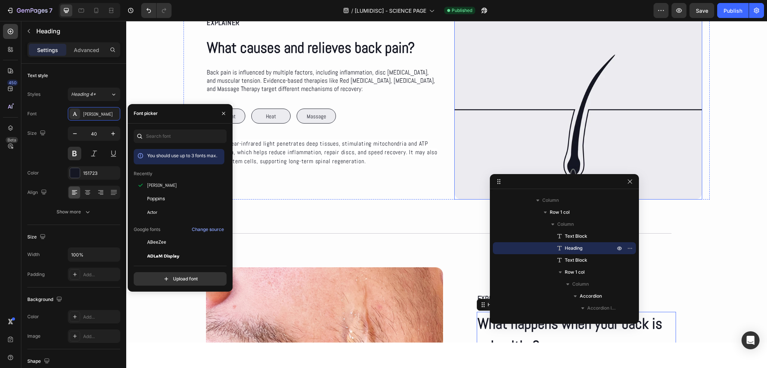
scroll to position [382, 0]
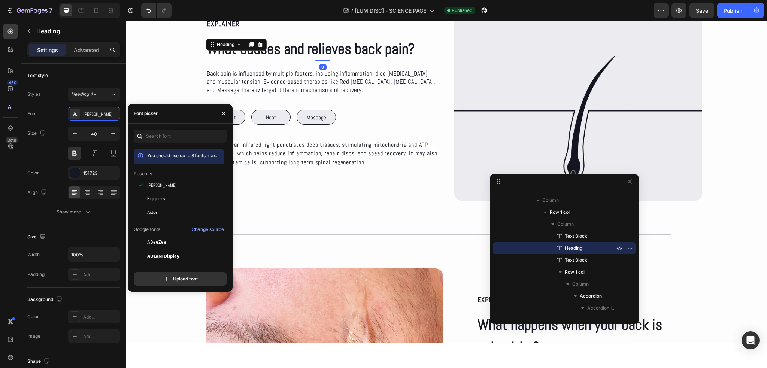
click at [359, 52] on h2 "What causes and relieves back pain?" at bounding box center [322, 49] width 233 height 24
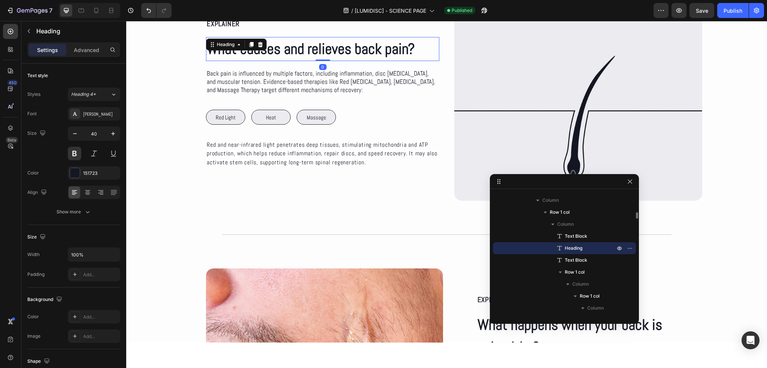
click at [359, 52] on h2 "What causes and relieves back pain?" at bounding box center [322, 49] width 233 height 24
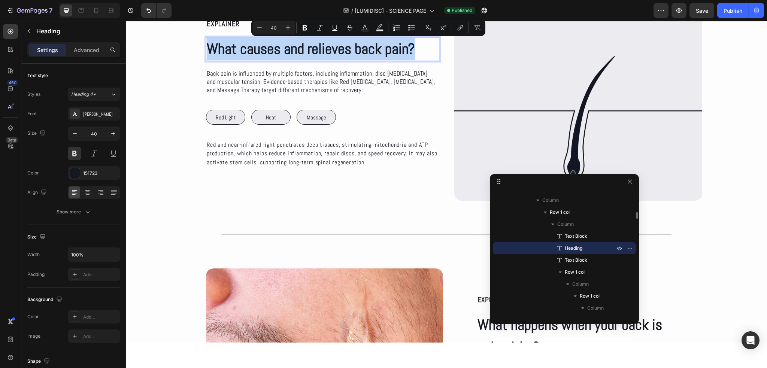
click at [359, 52] on p "What causes and relieves back pain?" at bounding box center [323, 49] width 232 height 22
click at [362, 51] on p "What causes and relieves back pain?" at bounding box center [323, 49] width 232 height 22
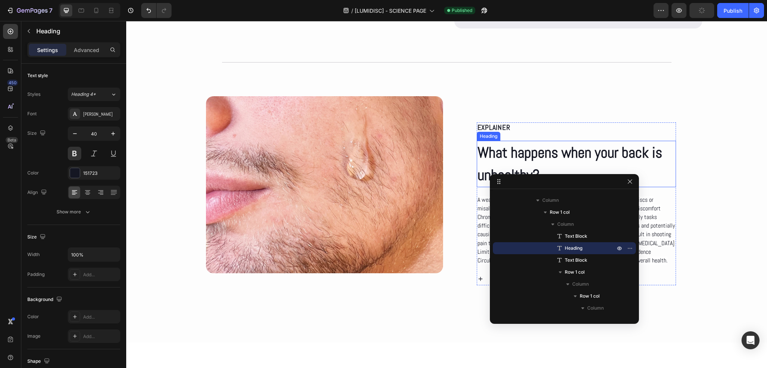
scroll to position [607, 0]
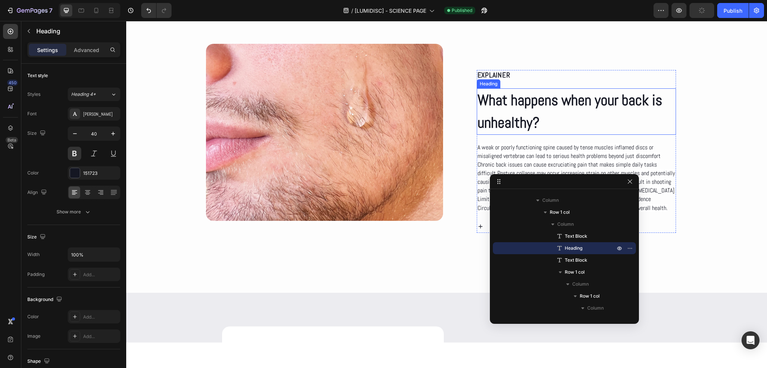
click at [623, 102] on h2 "What happens when your back is unhealthy?" at bounding box center [577, 111] width 200 height 46
click at [625, 100] on h2 "What happens when your back is unhealthy?" at bounding box center [577, 111] width 200 height 46
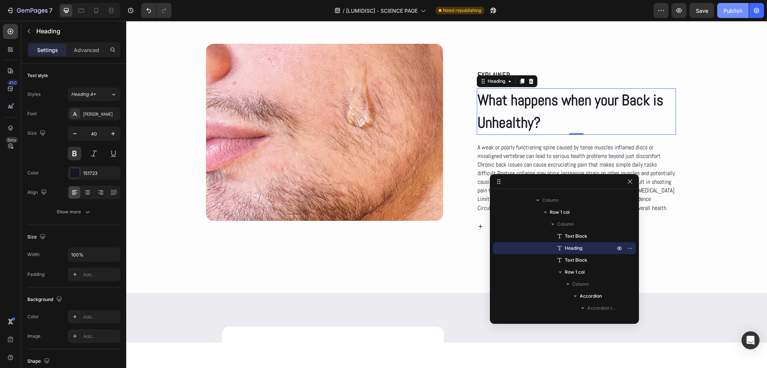
click at [729, 9] on div "Publish" at bounding box center [732, 11] width 19 height 8
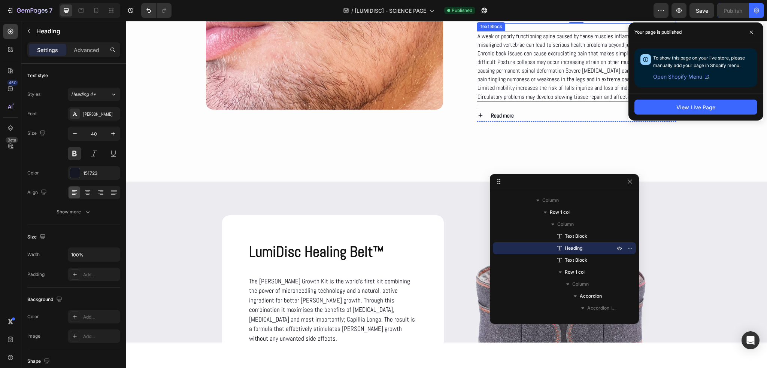
scroll to position [719, 0]
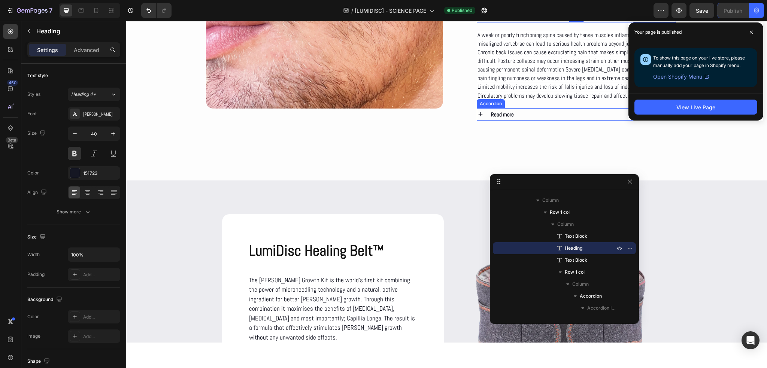
click at [477, 118] on icon at bounding box center [480, 114] width 7 height 7
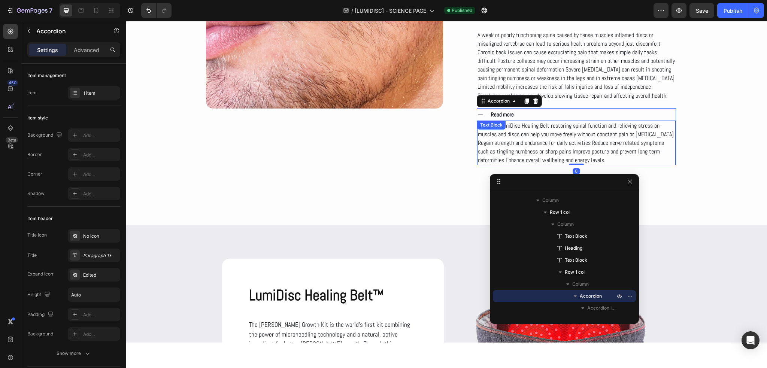
click at [547, 137] on span "With the LumiDisc Healing Belt restoring spinal function and relieving stress o…" at bounding box center [576, 143] width 196 height 42
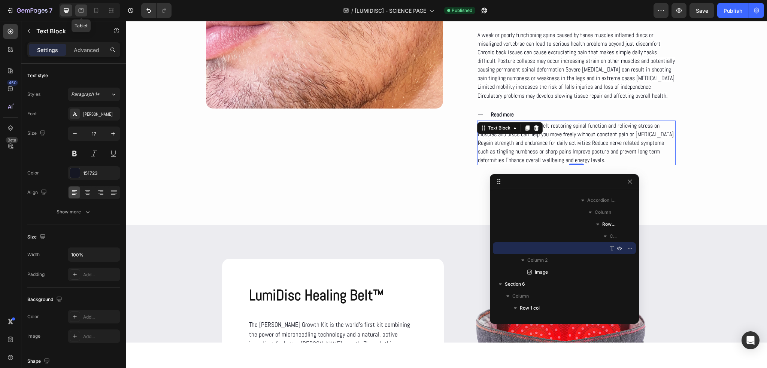
click at [87, 10] on div at bounding box center [81, 10] width 12 height 12
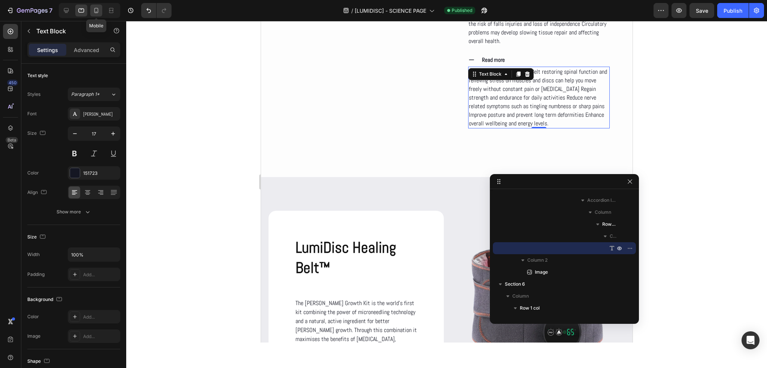
scroll to position [816, 0]
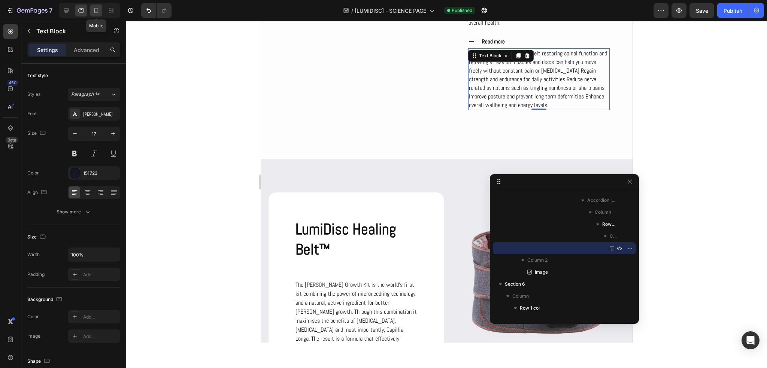
click at [94, 10] on icon at bounding box center [95, 10] width 7 height 7
type input "15"
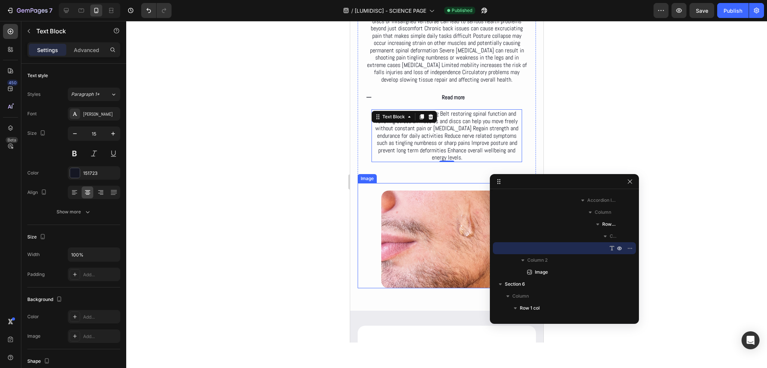
scroll to position [657, 0]
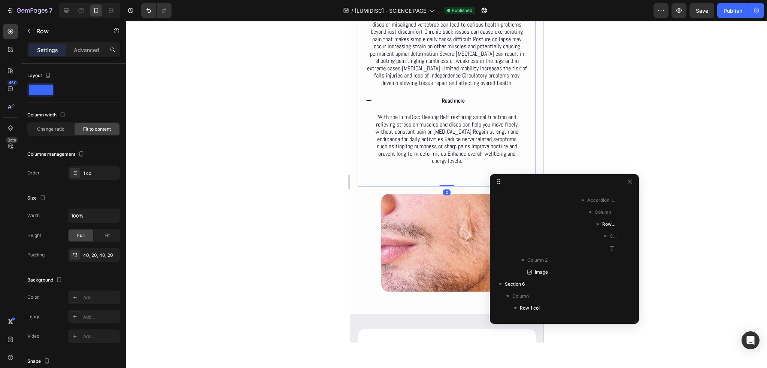
click at [359, 131] on div "EXPLAINER Text Block What happens when your Back is Unhealthy? Heading A weak o…" at bounding box center [446, 62] width 178 height 249
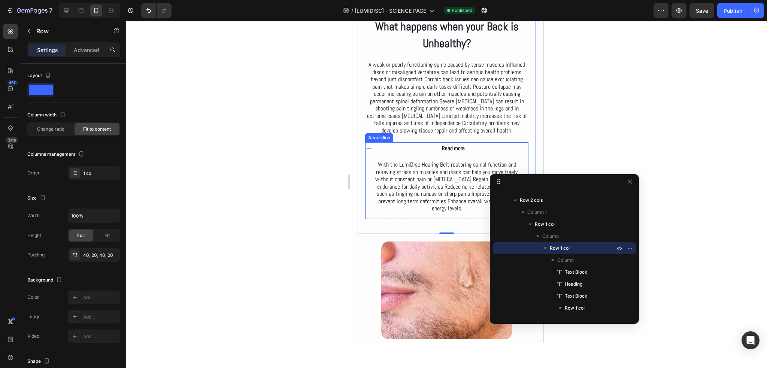
scroll to position [582, 0]
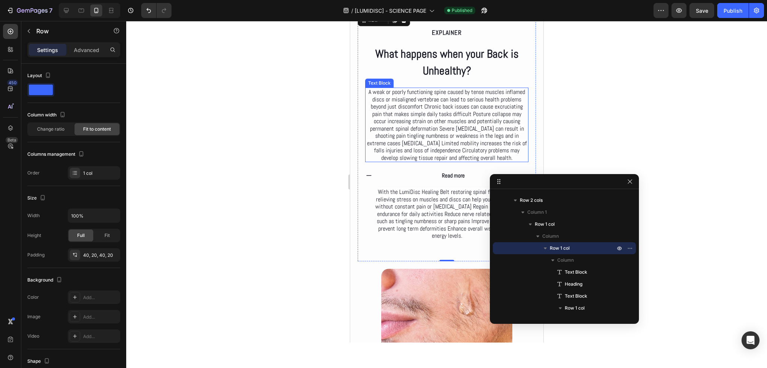
click at [422, 131] on span "A weak or poorly functioning spine caused by tense muscles inflamed discs or mi…" at bounding box center [447, 125] width 160 height 74
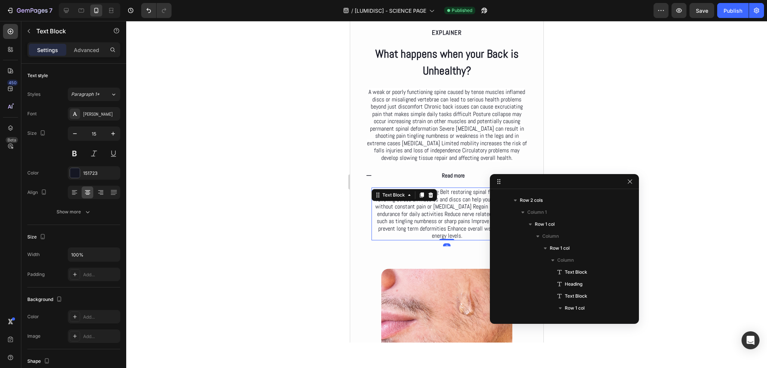
click at [425, 208] on div "With the LumiDisc Healing Belt restoring spinal function and relieving stress o…" at bounding box center [446, 214] width 151 height 53
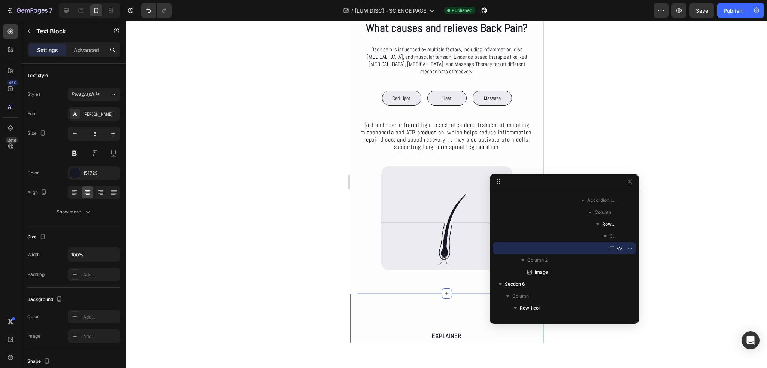
scroll to position [357, 0]
click at [424, 136] on span "Red and near-infrared light penetrates deep tissues, stimulating mitochondria a…" at bounding box center [446, 137] width 172 height 30
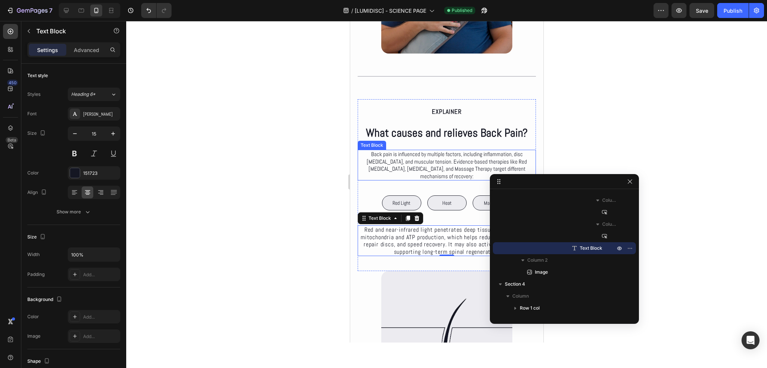
scroll to position [393, 0]
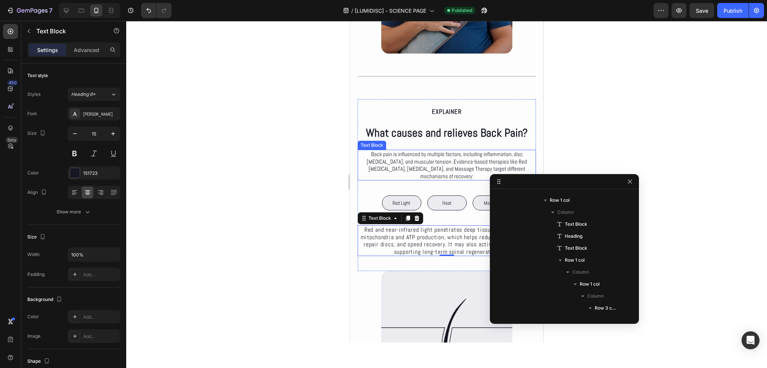
click at [435, 169] on p "Back pain is influenced by multiple factors, including inflammation, disc degen…" at bounding box center [446, 165] width 177 height 29
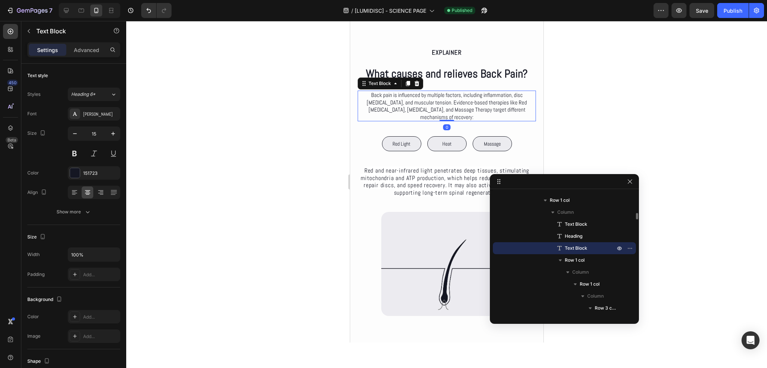
scroll to position [432, 0]
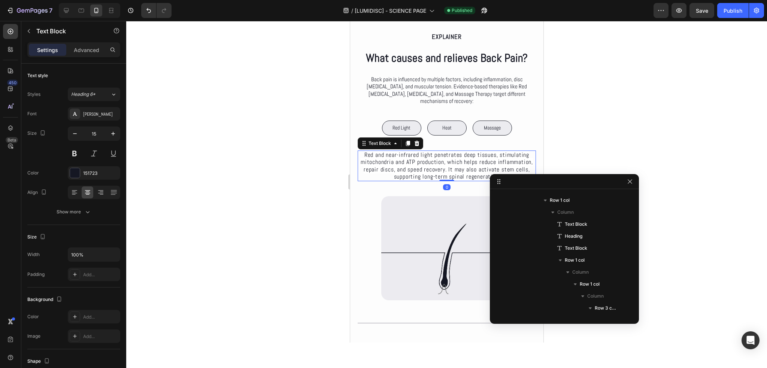
click at [429, 162] on span "Red and near-infrared light penetrates deep tissues, stimulating mitochondria a…" at bounding box center [446, 166] width 172 height 30
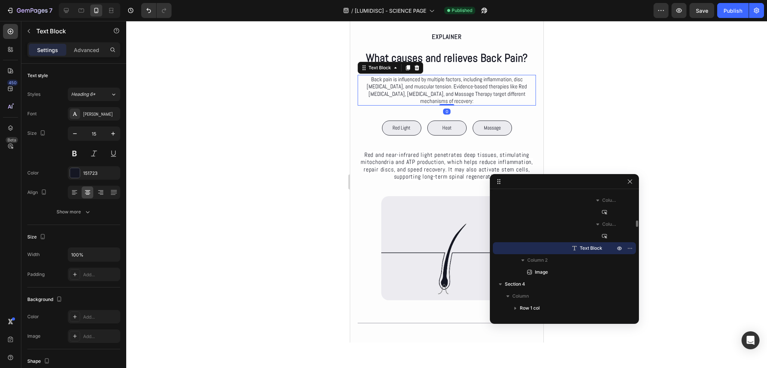
click at [443, 91] on p "Back pain is influenced by multiple factors, including inflammation, disc degen…" at bounding box center [446, 90] width 177 height 29
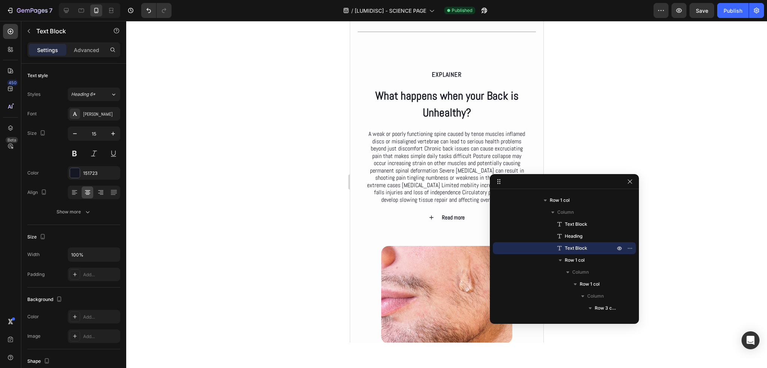
scroll to position [732, 0]
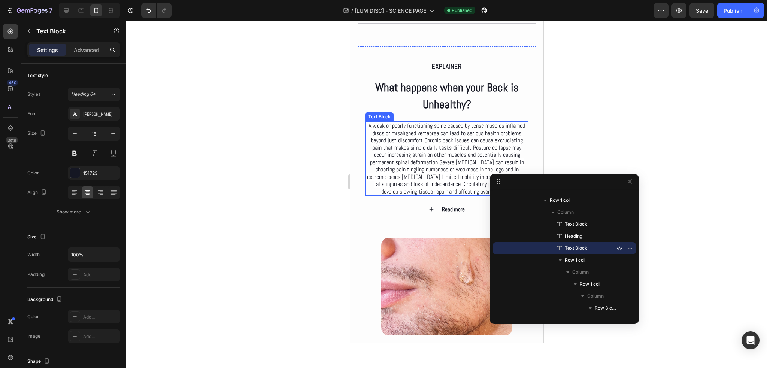
click at [456, 158] on span "A weak or poorly functioning spine caused by tense muscles inflamed discs or mi…" at bounding box center [447, 159] width 160 height 74
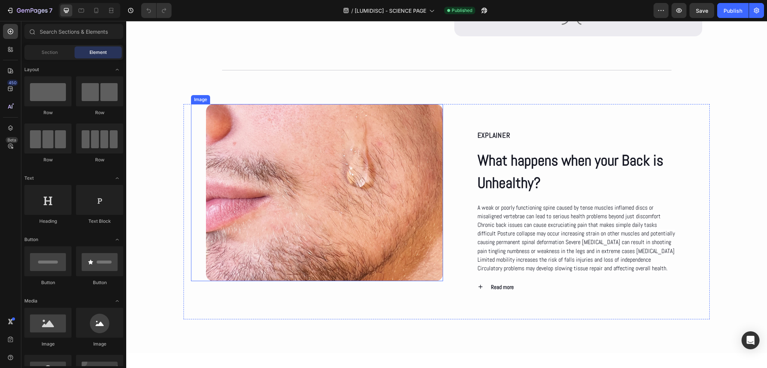
scroll to position [562, 0]
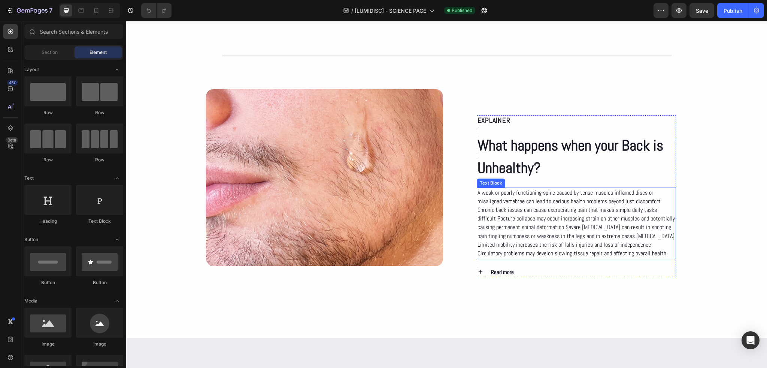
click at [552, 212] on span "A weak or poorly functioning spine caused by tense muscles inflamed discs or mi…" at bounding box center [575, 223] width 197 height 69
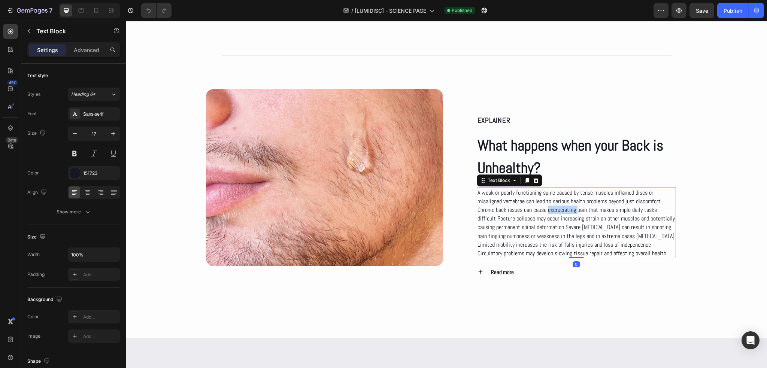
click at [552, 212] on span "A weak or poorly functioning spine caused by tense muscles inflamed discs or mi…" at bounding box center [575, 223] width 197 height 69
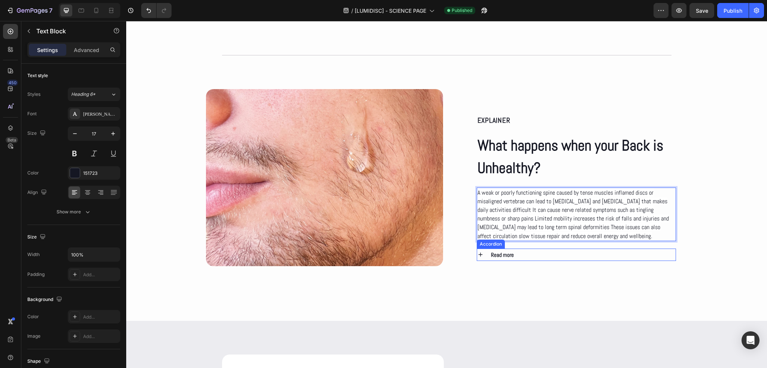
click at [477, 252] on icon at bounding box center [480, 254] width 7 height 7
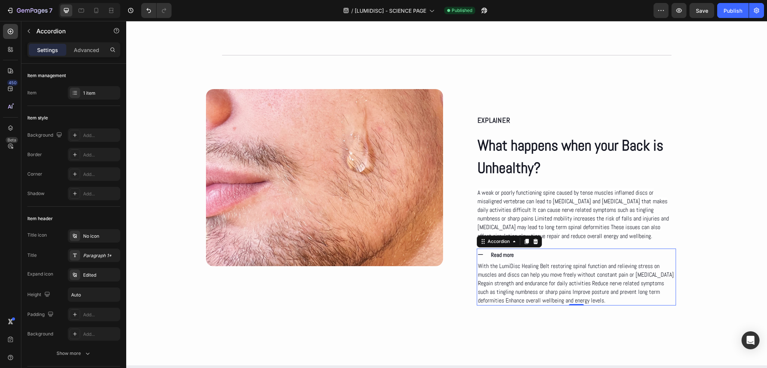
click at [477, 251] on icon at bounding box center [480, 254] width 7 height 7
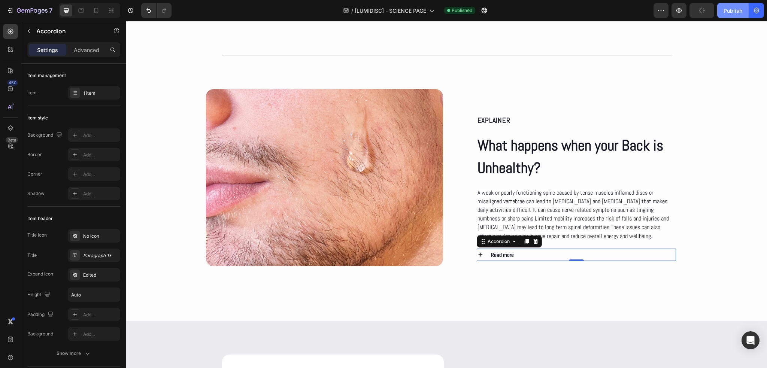
click at [725, 12] on div "Publish" at bounding box center [732, 11] width 19 height 8
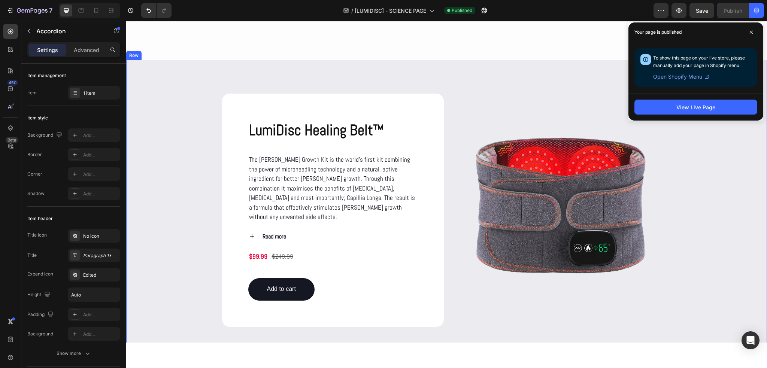
scroll to position [824, 0]
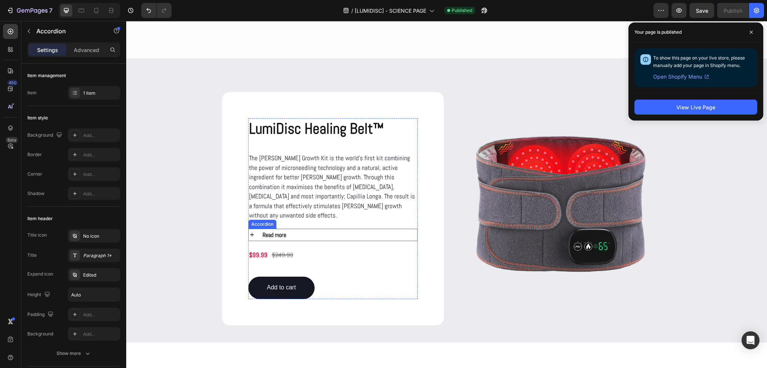
click at [251, 231] on icon at bounding box center [252, 234] width 7 height 7
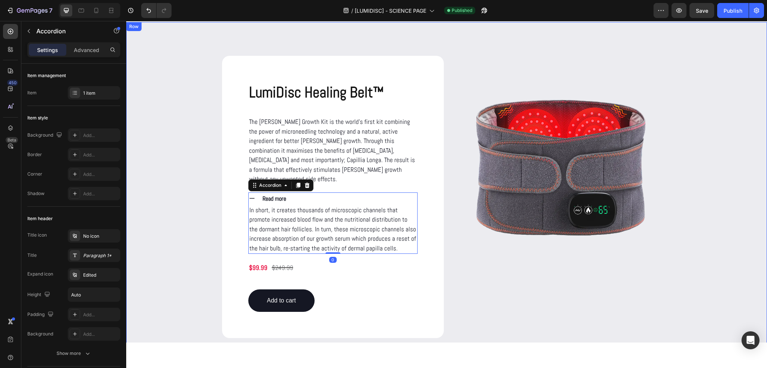
scroll to position [861, 0]
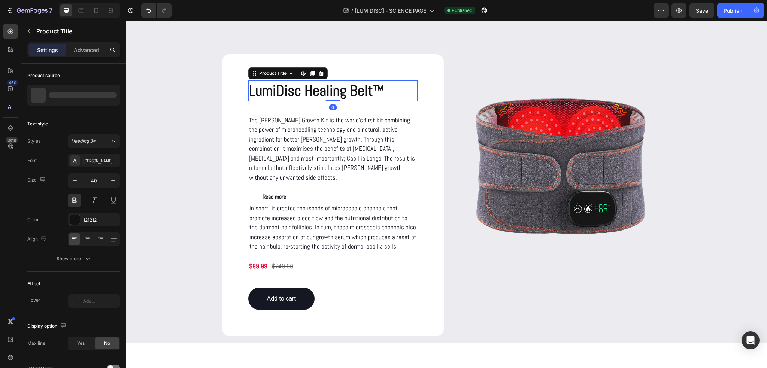
click at [289, 95] on h2 "LumiDisc Healing Belt™" at bounding box center [332, 91] width 169 height 21
click at [285, 135] on p "The [PERSON_NAME] Growth Kit is the world’s first kit combining the power of mi…" at bounding box center [333, 149] width 168 height 67
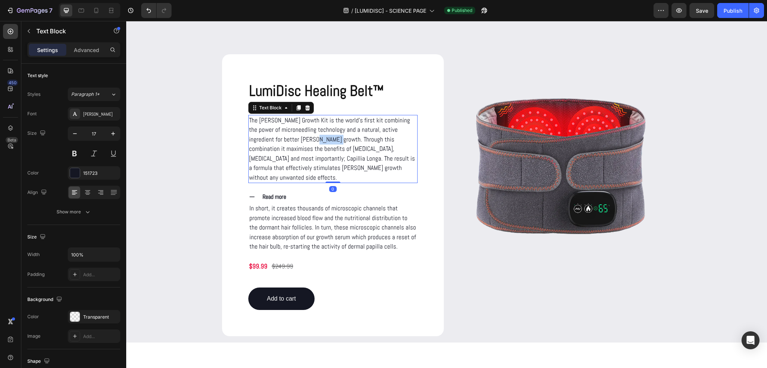
click at [285, 135] on p "The [PERSON_NAME] Growth Kit is the world’s first kit combining the power of mi…" at bounding box center [333, 149] width 168 height 67
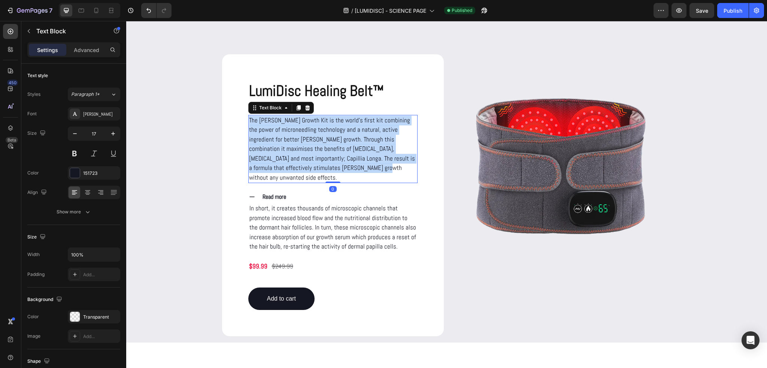
click at [285, 135] on p "The [PERSON_NAME] Growth Kit is the world’s first kit combining the power of mi…" at bounding box center [333, 149] width 168 height 67
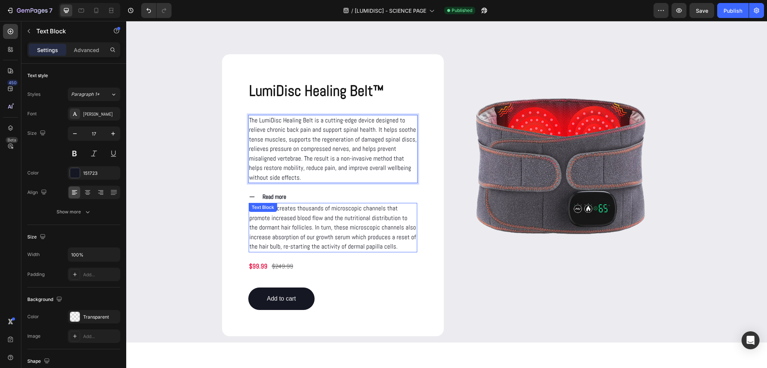
click at [307, 234] on p "In short, it creates thousands of microscopic channels that promote increased b…" at bounding box center [332, 228] width 167 height 48
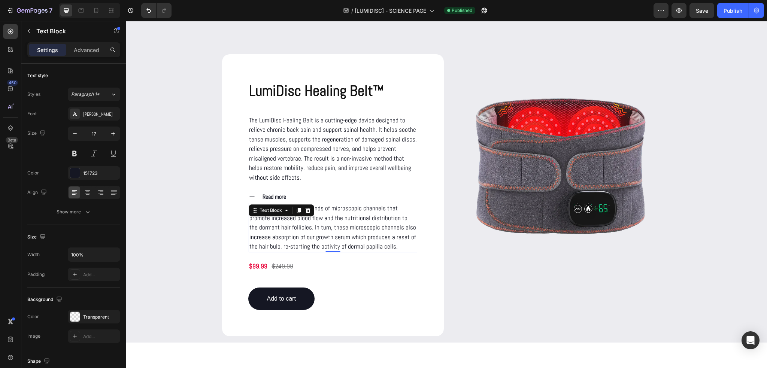
click at [307, 234] on p "In short, it creates thousands of microscopic channels that promote increased b…" at bounding box center [332, 228] width 167 height 48
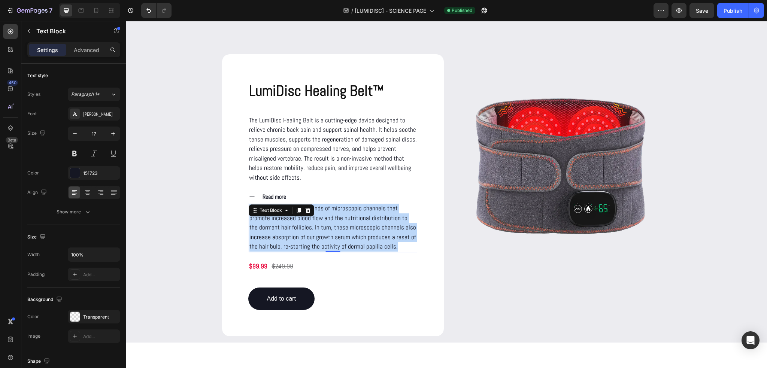
click at [307, 234] on p "In short, it creates thousands of microscopic channels that promote increased b…" at bounding box center [332, 228] width 167 height 48
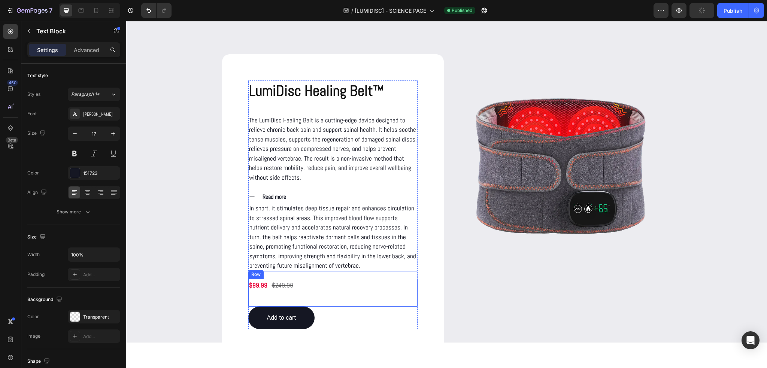
click at [403, 296] on div "$99.99 Product Price Product Price $249.99 Product Price Product Price Row" at bounding box center [332, 293] width 169 height 28
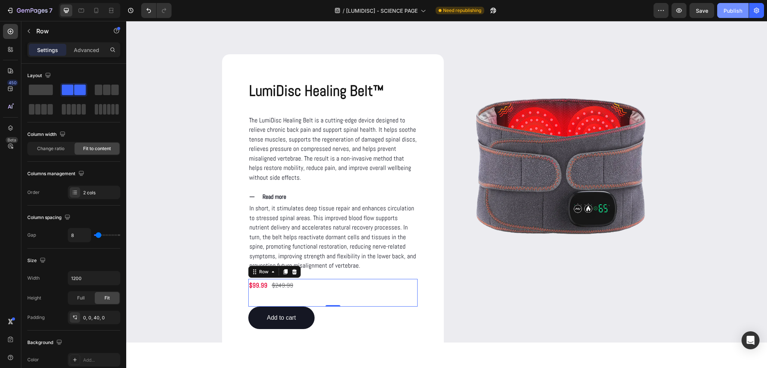
click at [723, 12] on button "Publish" at bounding box center [732, 10] width 31 height 15
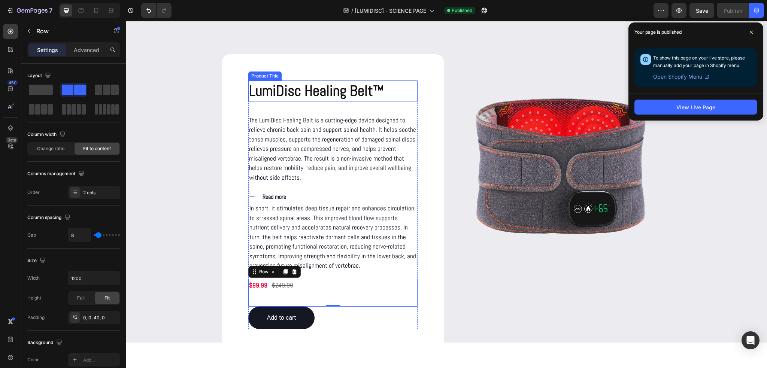
click at [301, 94] on h2 "LumiDisc Healing Belt™" at bounding box center [332, 91] width 169 height 21
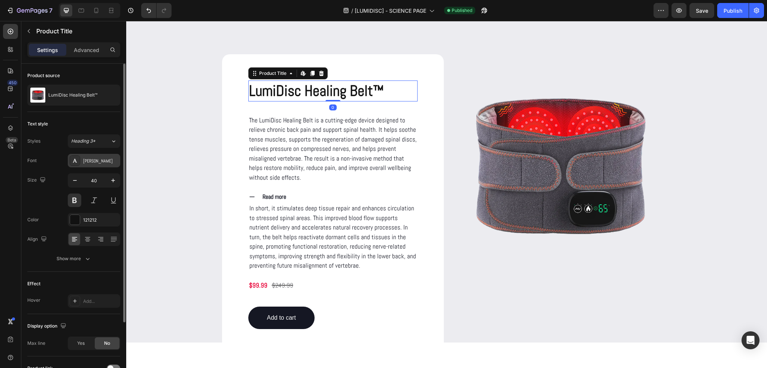
click at [91, 160] on div "[PERSON_NAME]" at bounding box center [100, 161] width 35 height 7
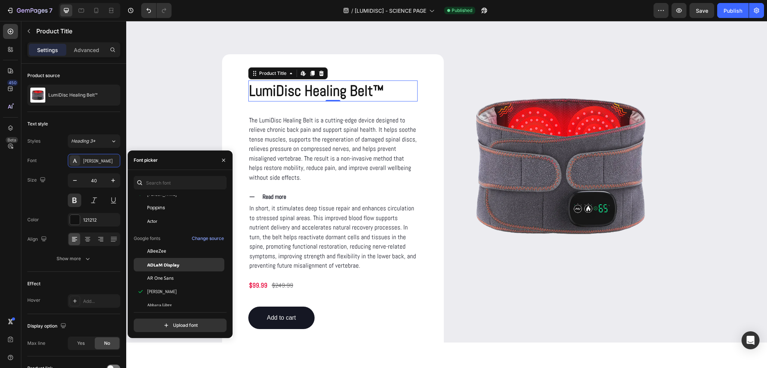
scroll to position [0, 0]
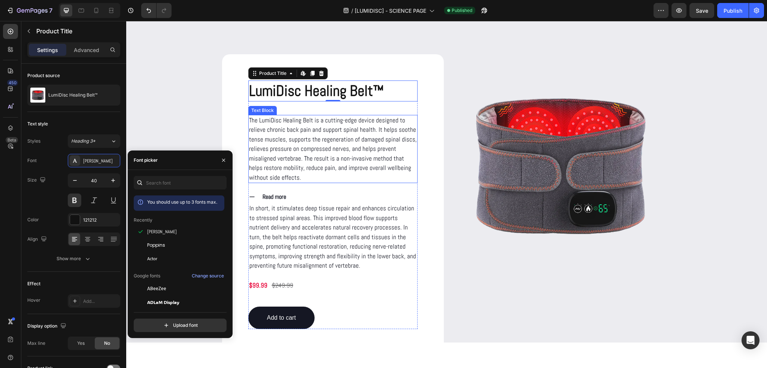
click at [330, 167] on p "The LumiDisc Healing Belt is a cutting-edge device designed to relieve chronic …" at bounding box center [333, 149] width 168 height 67
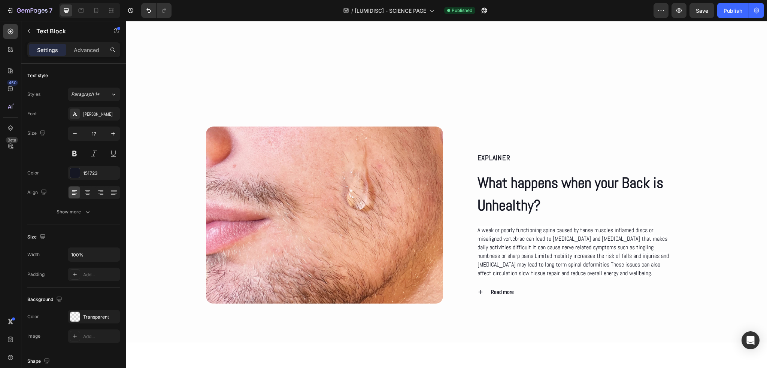
scroll to position [524, 0]
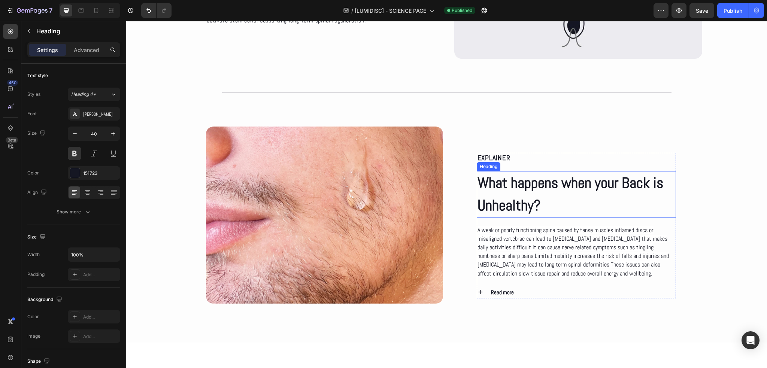
click at [520, 194] on h2 "What happens when your Back is Unhealthy?" at bounding box center [577, 194] width 200 height 46
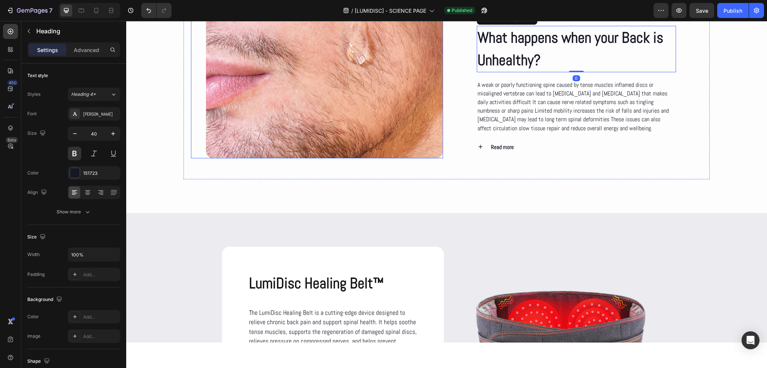
scroll to position [749, 0]
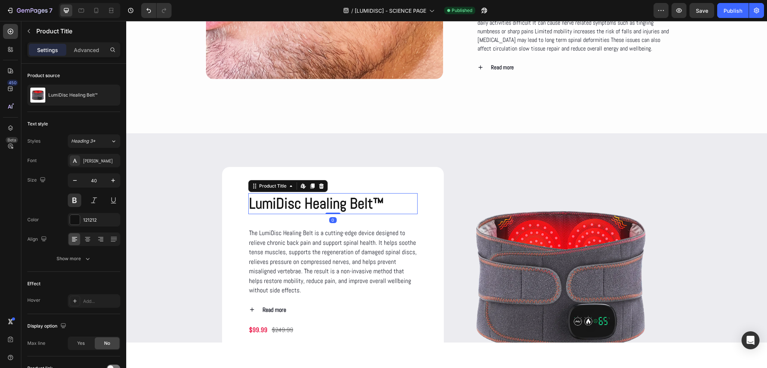
click at [284, 211] on h2 "LumiDisc Healing Belt™" at bounding box center [332, 203] width 169 height 21
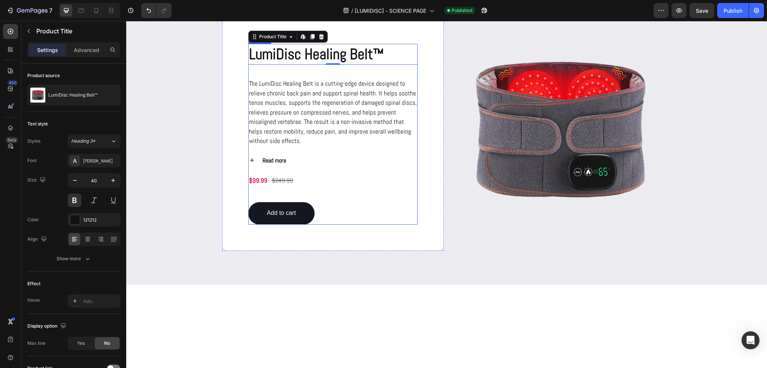
scroll to position [974, 0]
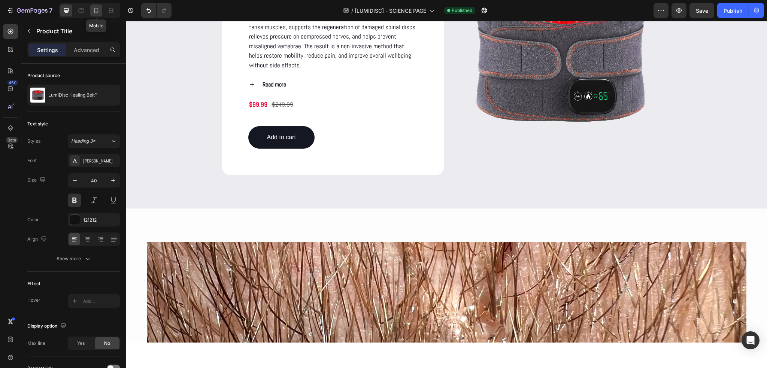
click at [94, 15] on div at bounding box center [96, 10] width 12 height 12
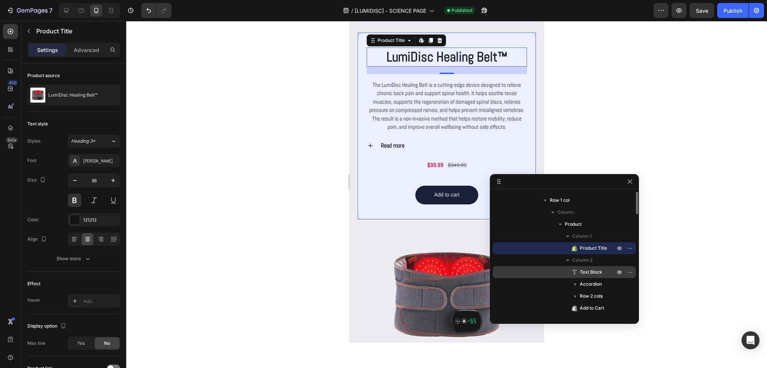
scroll to position [17, 0]
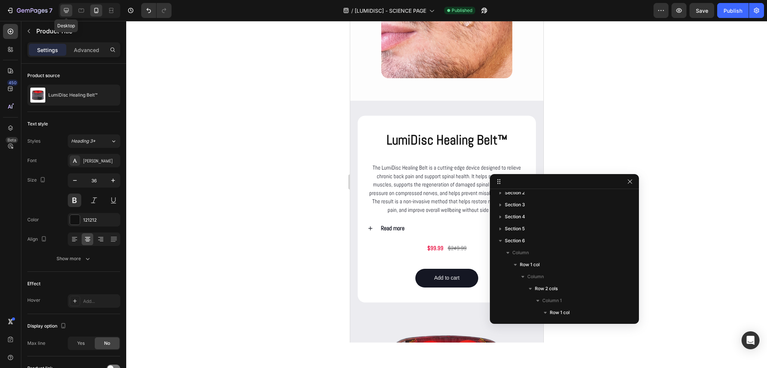
click at [60, 10] on div at bounding box center [66, 10] width 12 height 12
type input "40"
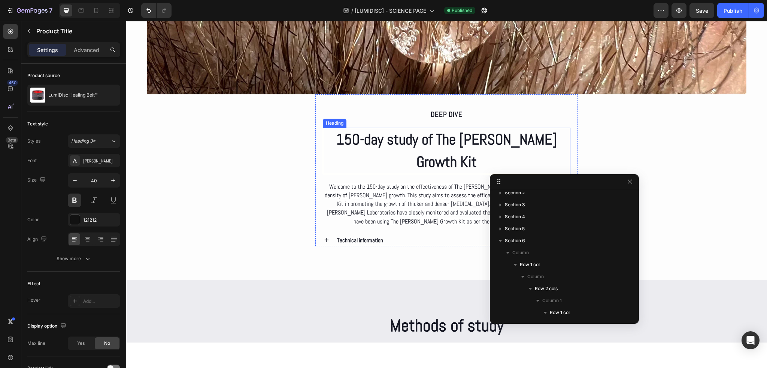
scroll to position [1424, 0]
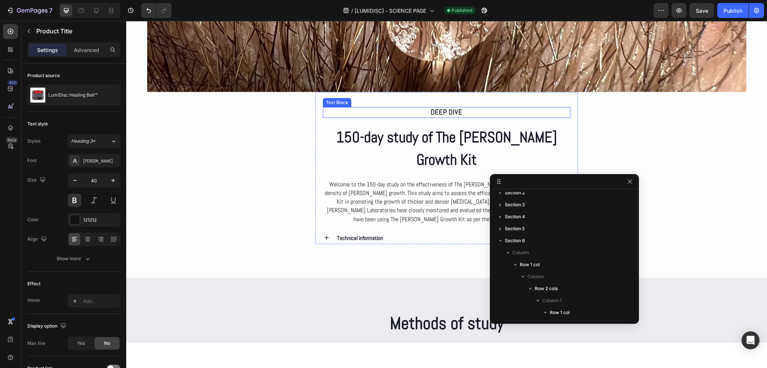
click at [441, 110] on p "Deep dive" at bounding box center [447, 112] width 246 height 9
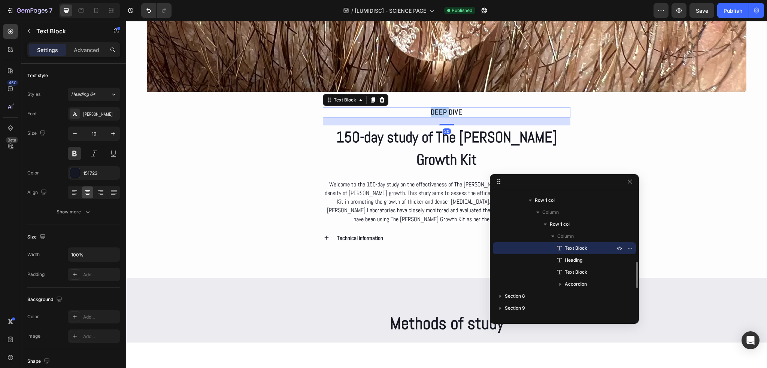
click at [441, 110] on p "Deep dive" at bounding box center [447, 112] width 246 height 9
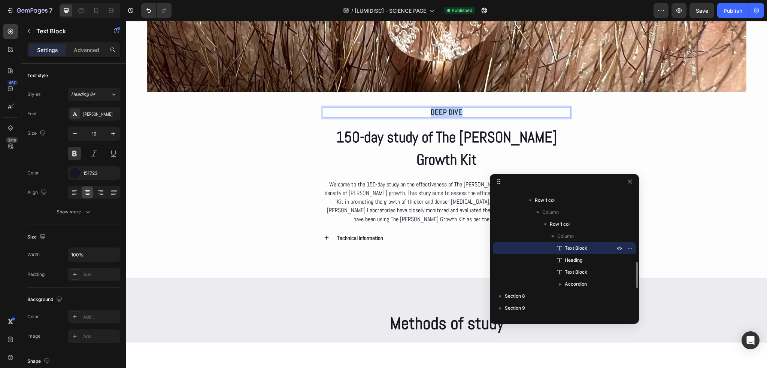
click at [441, 110] on p "Deep dive" at bounding box center [447, 112] width 246 height 9
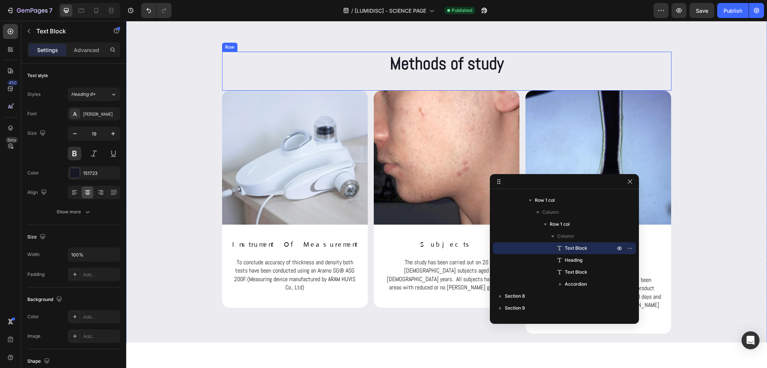
type input "16"
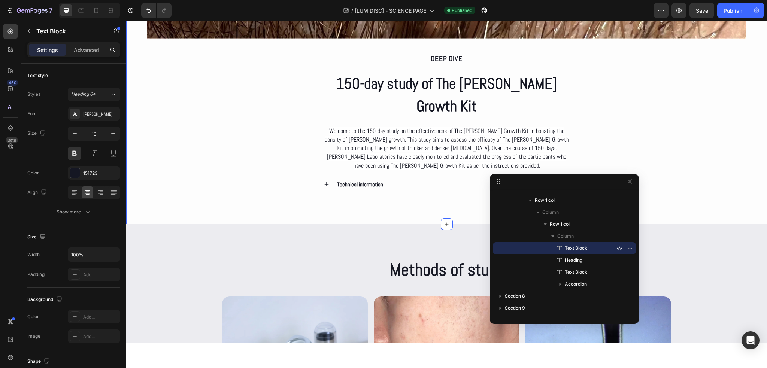
scroll to position [1462, 0]
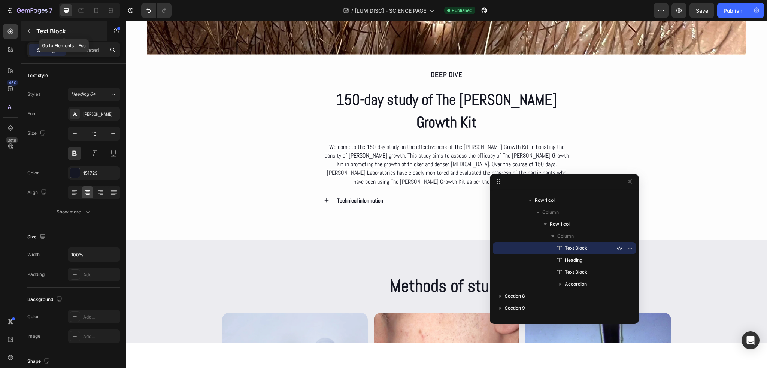
click at [25, 28] on button "button" at bounding box center [29, 31] width 12 height 12
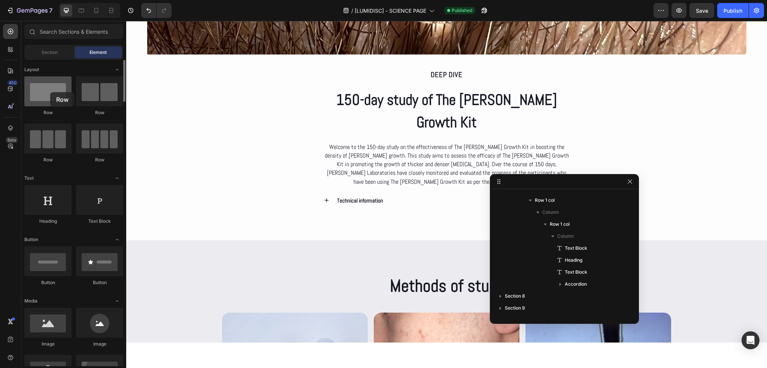
click at [51, 93] on div at bounding box center [47, 91] width 47 height 30
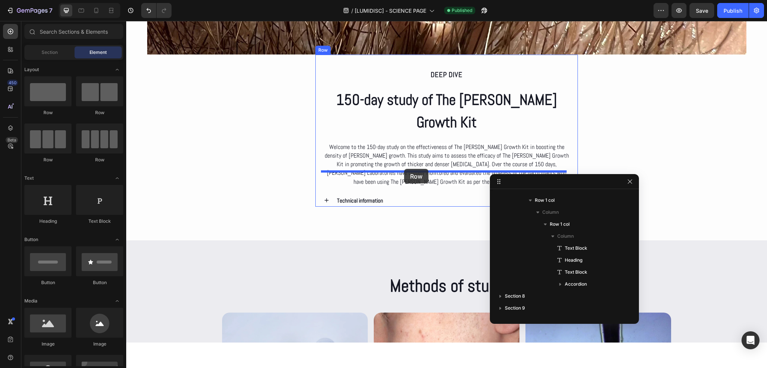
drag, startPoint x: 166, startPoint y: 118, endPoint x: 404, endPoint y: 169, distance: 243.2
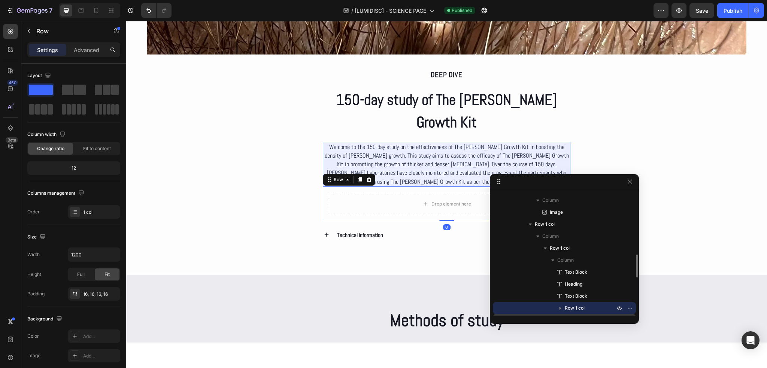
scroll to position [371, 0]
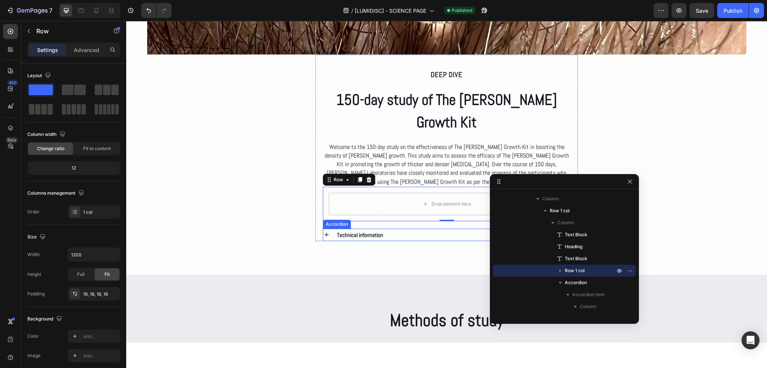
click at [400, 229] on div "Technical information" at bounding box center [453, 235] width 234 height 12
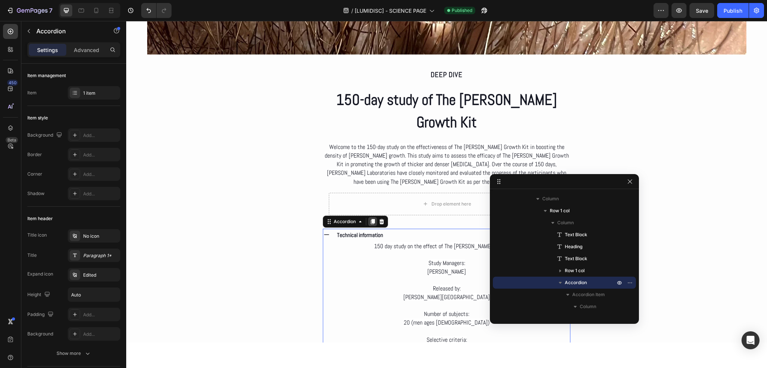
click at [371, 219] on icon at bounding box center [373, 221] width 4 height 5
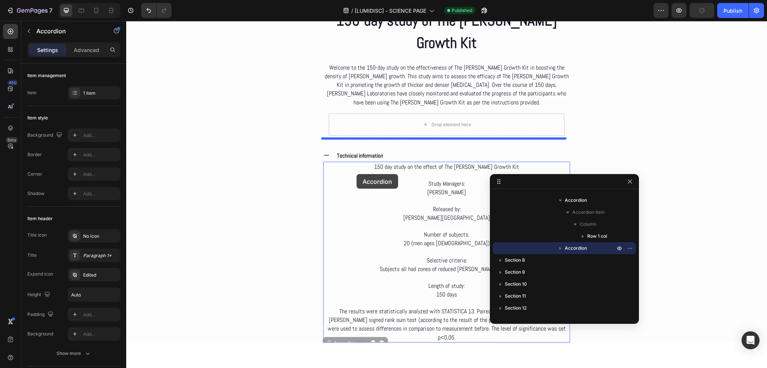
scroll to position [1512, 0]
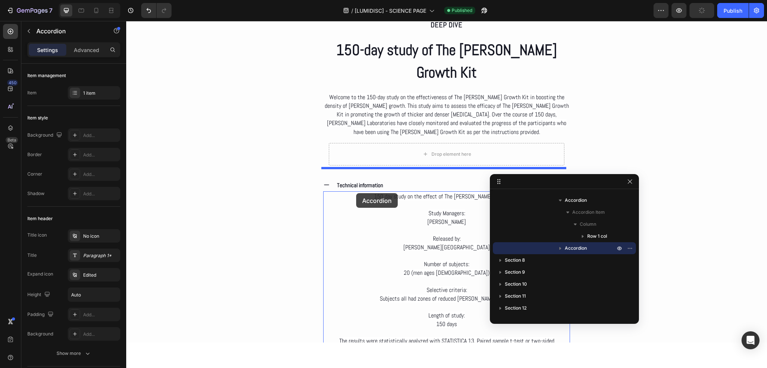
drag, startPoint x: 338, startPoint y: 190, endPoint x: 356, endPoint y: 193, distance: 17.9
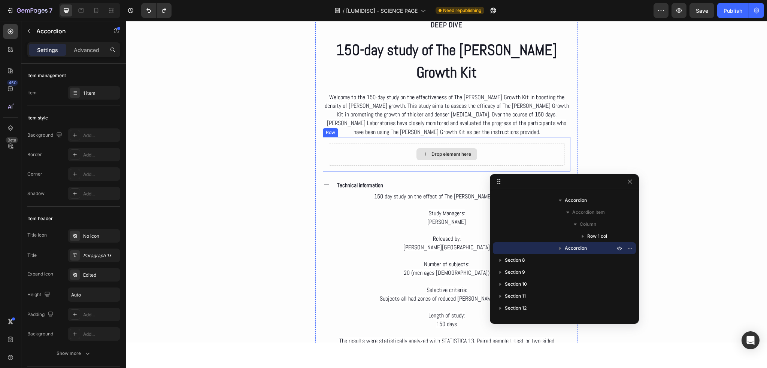
click at [416, 148] on div "Drop element here" at bounding box center [446, 154] width 61 height 12
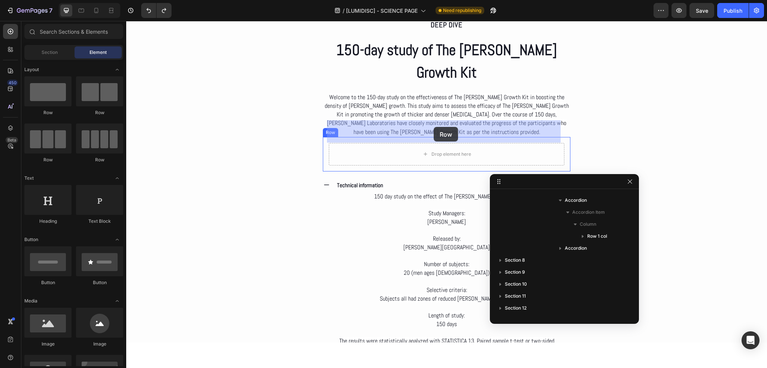
drag, startPoint x: 179, startPoint y: 166, endPoint x: 434, endPoint y: 127, distance: 257.2
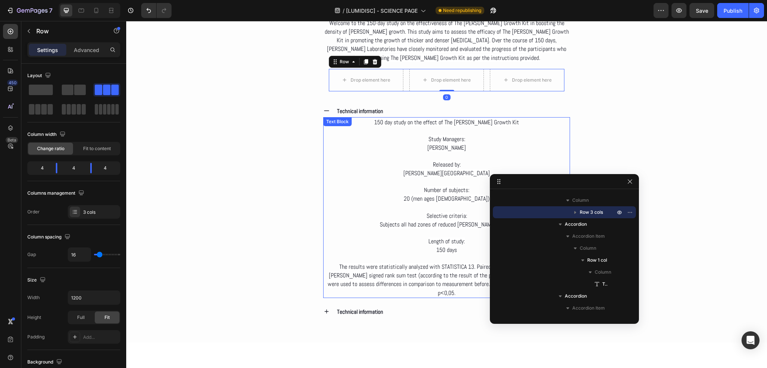
scroll to position [1587, 0]
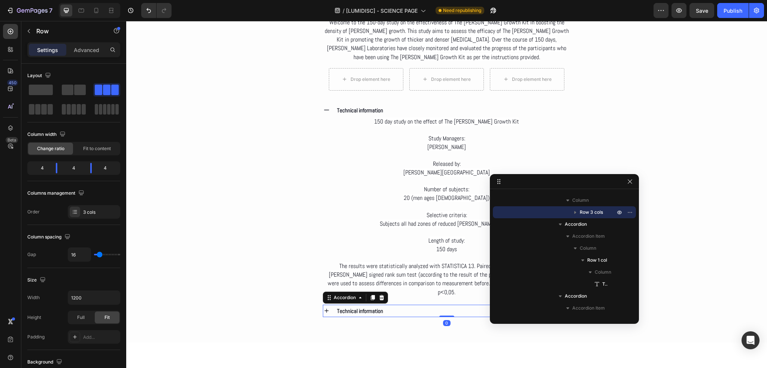
click at [402, 305] on div "Technical information" at bounding box center [453, 311] width 234 height 12
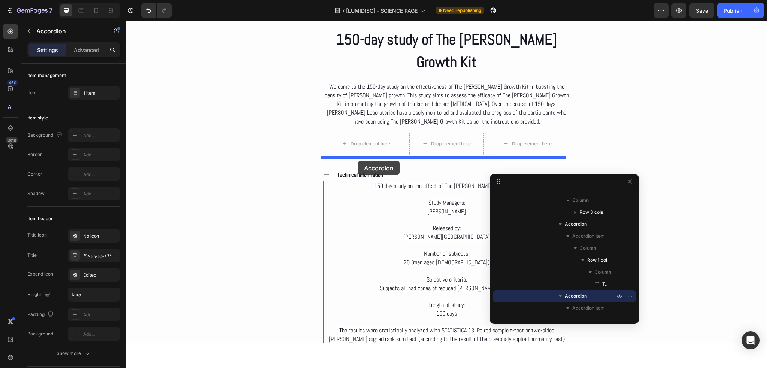
scroll to position [1512, 0]
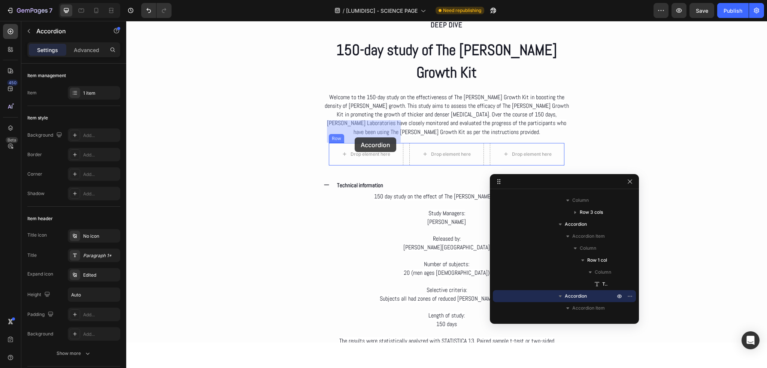
drag, startPoint x: 337, startPoint y: 267, endPoint x: 355, endPoint y: 137, distance: 130.7
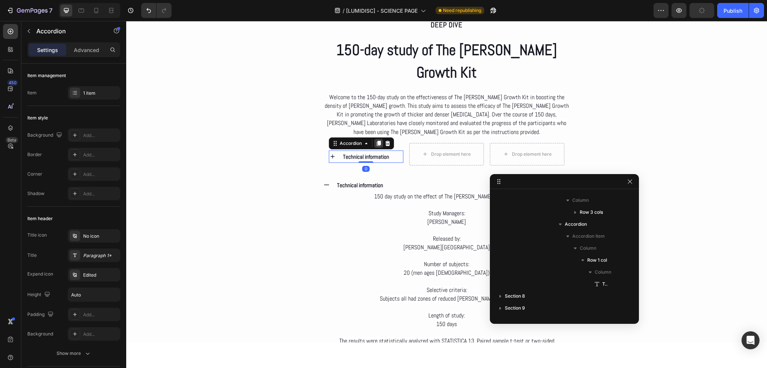
click at [376, 140] on icon at bounding box center [379, 143] width 6 height 6
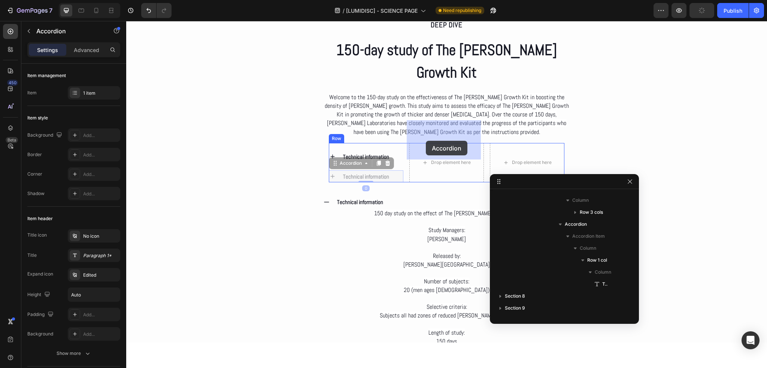
drag, startPoint x: 340, startPoint y: 143, endPoint x: 426, endPoint y: 141, distance: 85.8
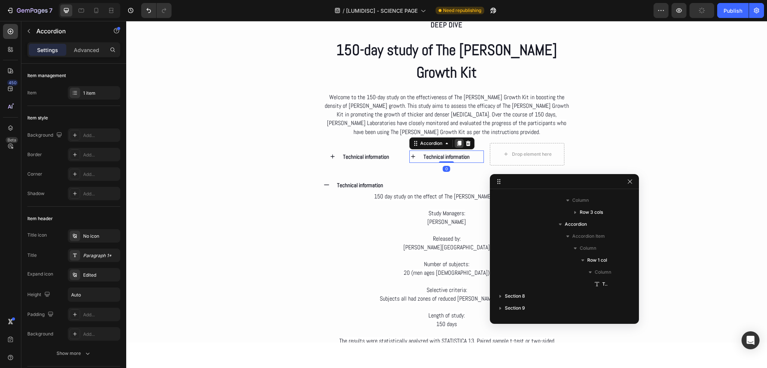
click at [457, 139] on div at bounding box center [459, 143] width 9 height 9
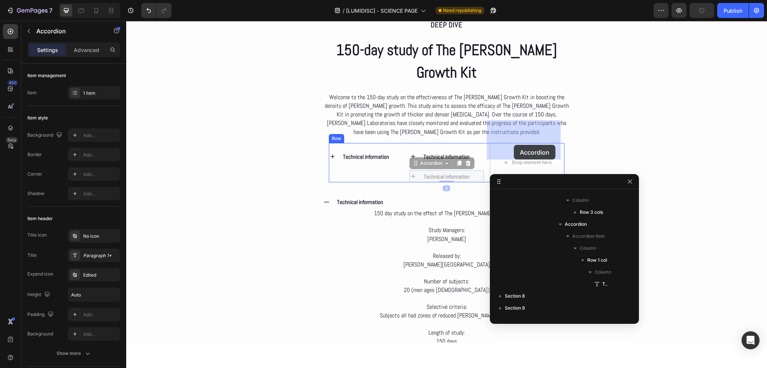
drag, startPoint x: 430, startPoint y: 141, endPoint x: 514, endPoint y: 142, distance: 84.3
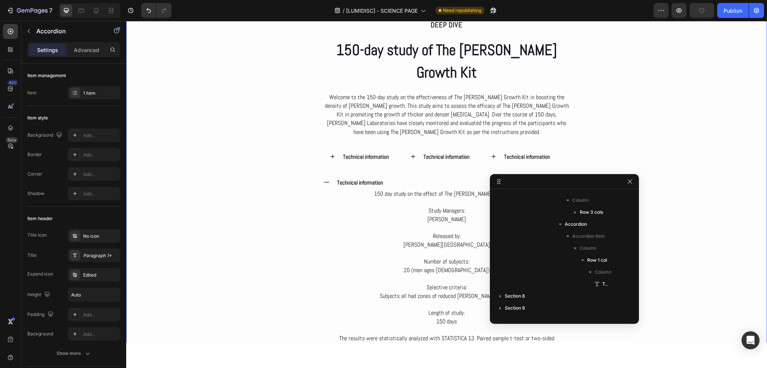
click at [625, 142] on div "Deep dive Text Block 150-day study of The [PERSON_NAME] Growth Kit Heading Welc…" at bounding box center [446, 187] width 641 height 364
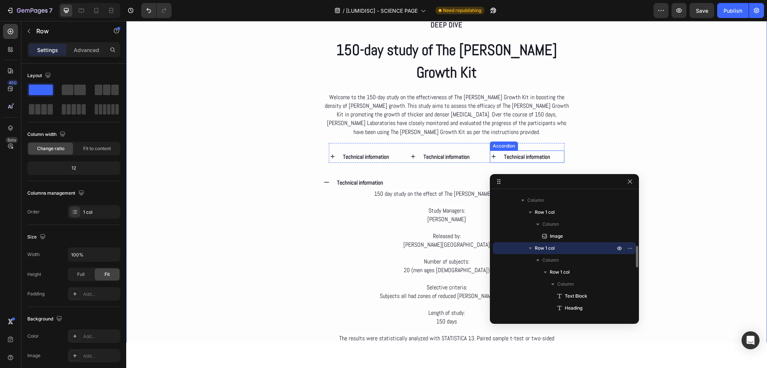
click at [493, 151] on div "Technical information" at bounding box center [527, 157] width 74 height 12
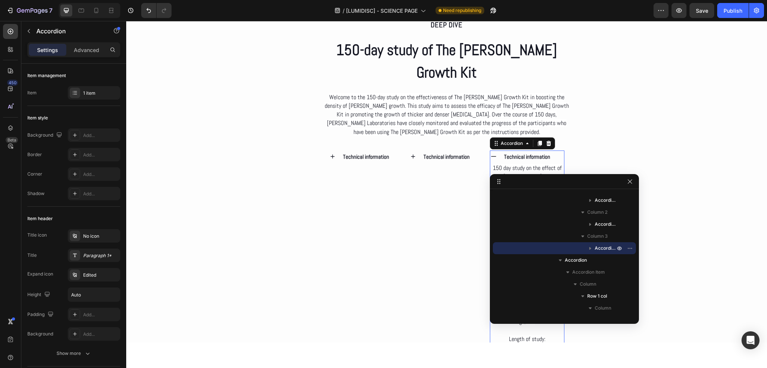
click at [491, 153] on icon at bounding box center [493, 156] width 7 height 7
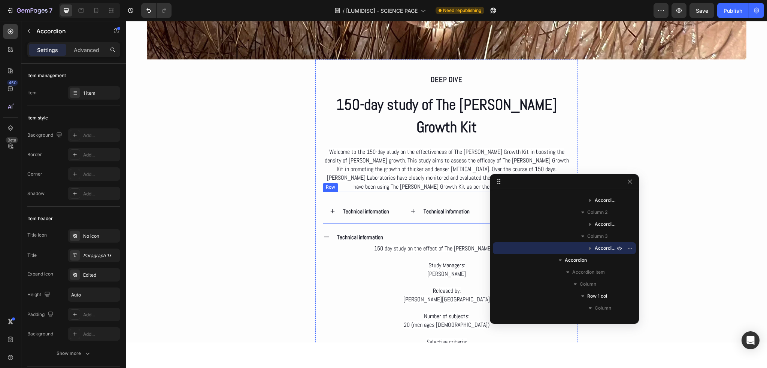
scroll to position [1399, 0]
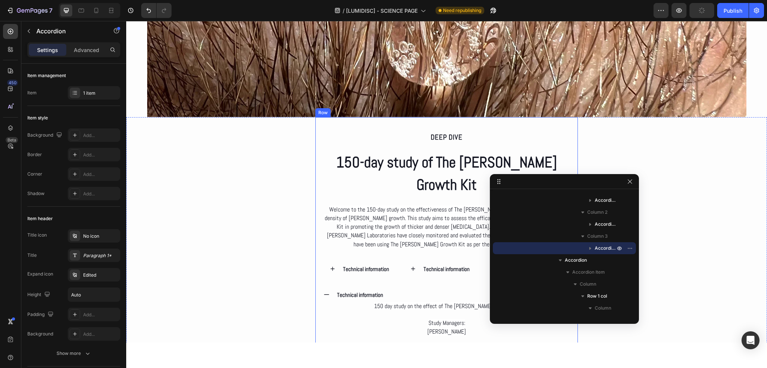
click at [319, 154] on div "Deep dive Text Block 150-day study of The [PERSON_NAME] Growth Kit Heading Welc…" at bounding box center [446, 299] width 263 height 364
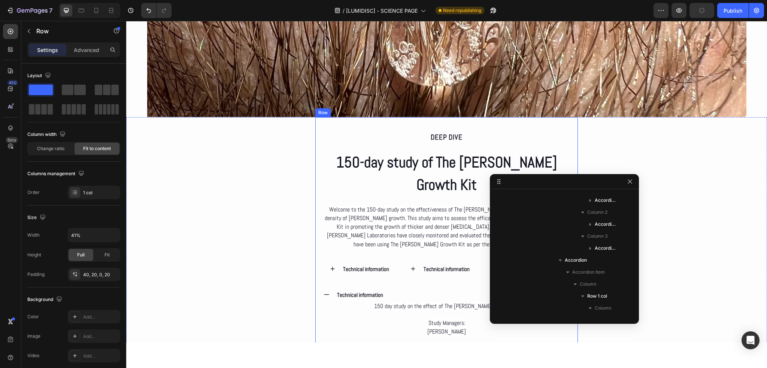
scroll to position [333, 0]
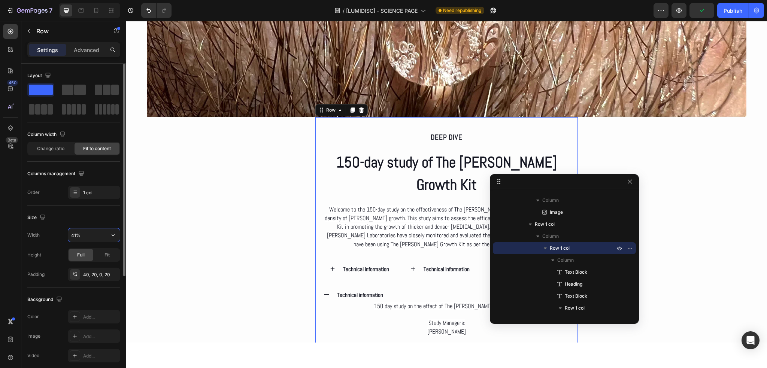
click at [91, 232] on input "41%" at bounding box center [94, 234] width 52 height 13
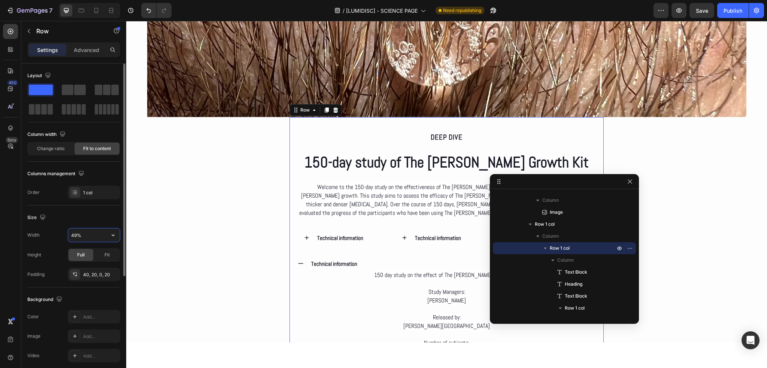
type input "50%"
click at [82, 218] on div "Size" at bounding box center [73, 218] width 93 height 12
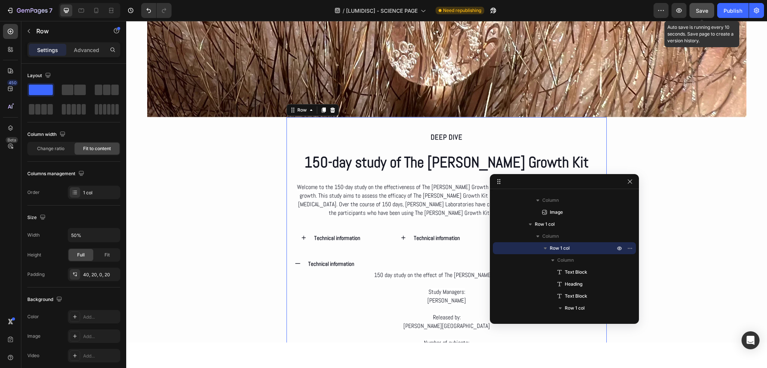
click at [704, 13] on span "Save" at bounding box center [702, 10] width 12 height 6
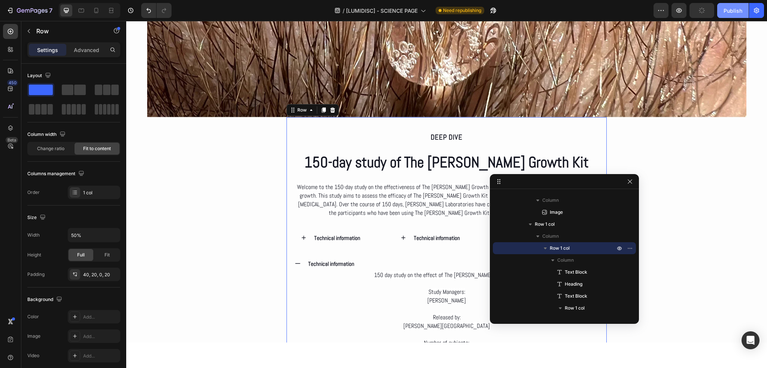
click at [729, 13] on div "Publish" at bounding box center [732, 11] width 19 height 8
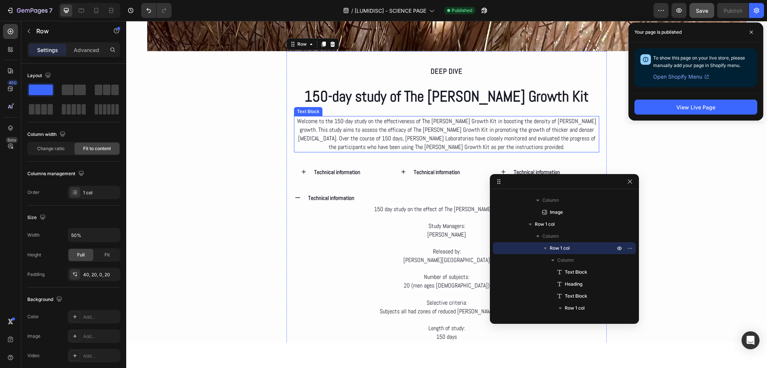
scroll to position [1474, 0]
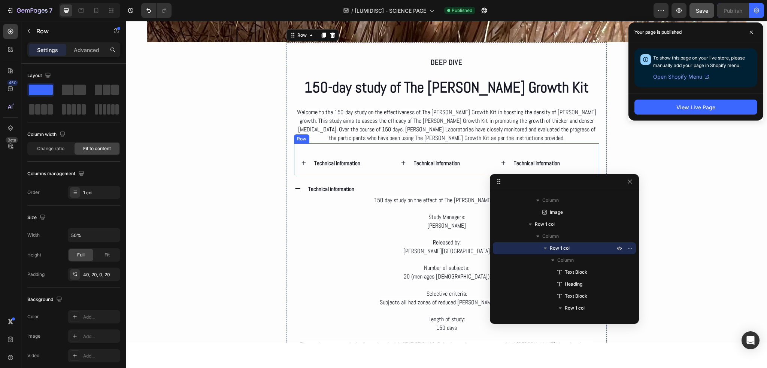
click at [350, 146] on div "Technical information Accordion Technical information Accordion Technical infor…" at bounding box center [447, 159] width 306 height 32
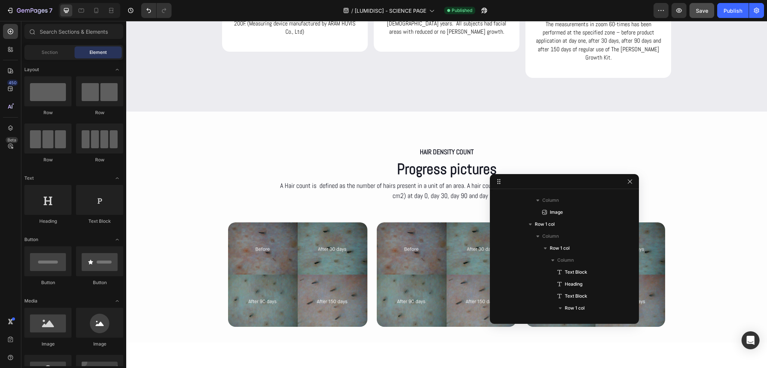
scroll to position [2128, 0]
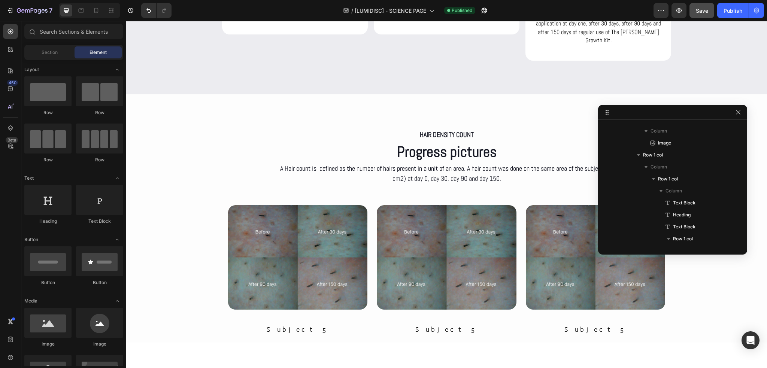
drag, startPoint x: 594, startPoint y: 187, endPoint x: 703, endPoint y: 118, distance: 129.4
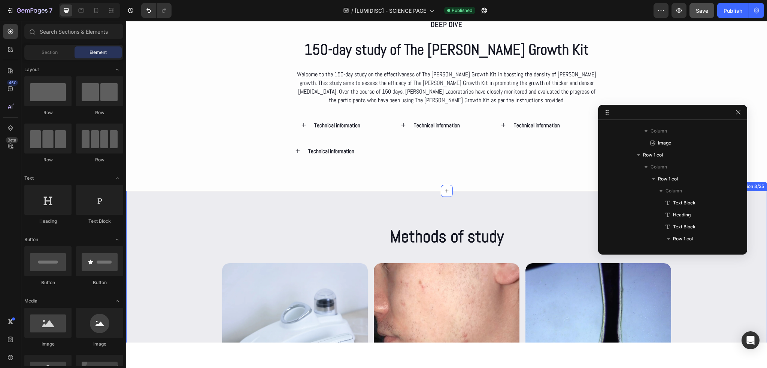
scroll to position [1454, 0]
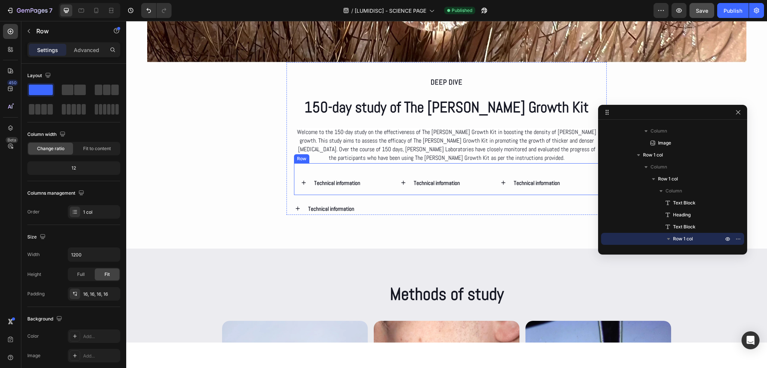
click at [374, 166] on div "Technical information Accordion Technical information Accordion Technical infor…" at bounding box center [447, 179] width 306 height 32
click at [338, 155] on icon at bounding box center [339, 155] width 5 height 5
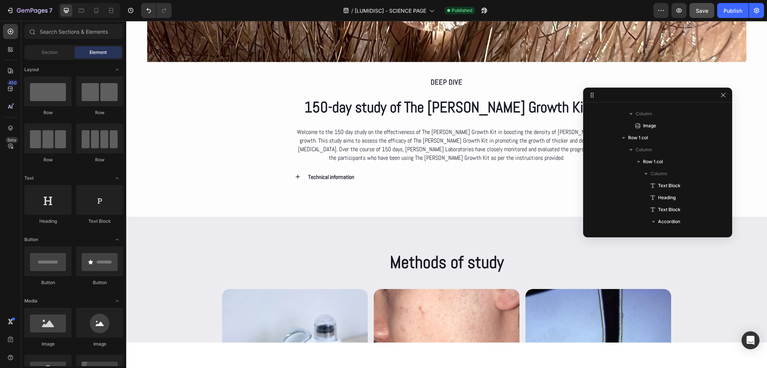
drag, startPoint x: 664, startPoint y: 116, endPoint x: 628, endPoint y: 72, distance: 57.5
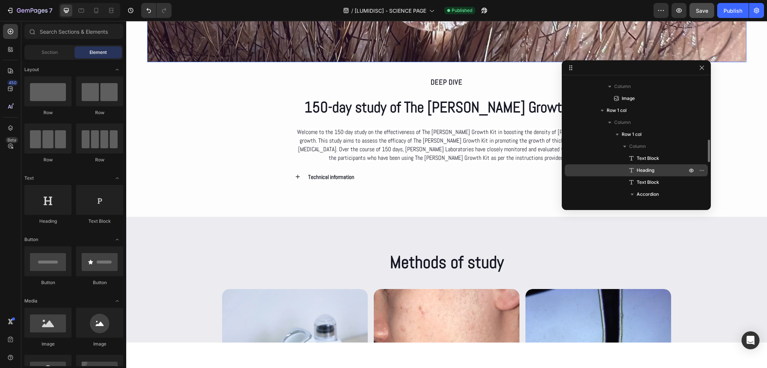
scroll to position [371, 0]
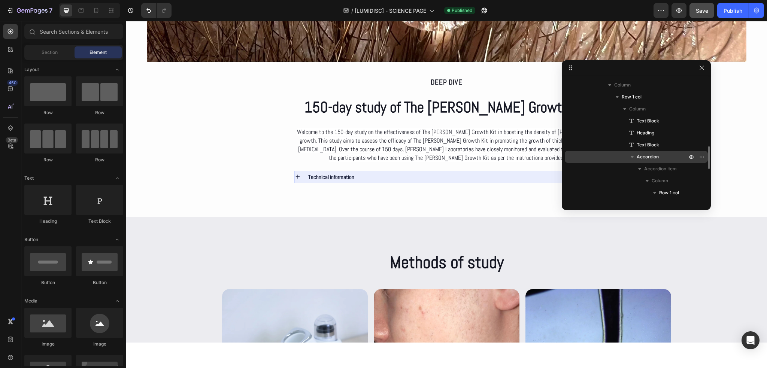
click at [634, 158] on icon "button" at bounding box center [631, 156] width 7 height 7
click at [634, 156] on icon "button" at bounding box center [631, 156] width 7 height 7
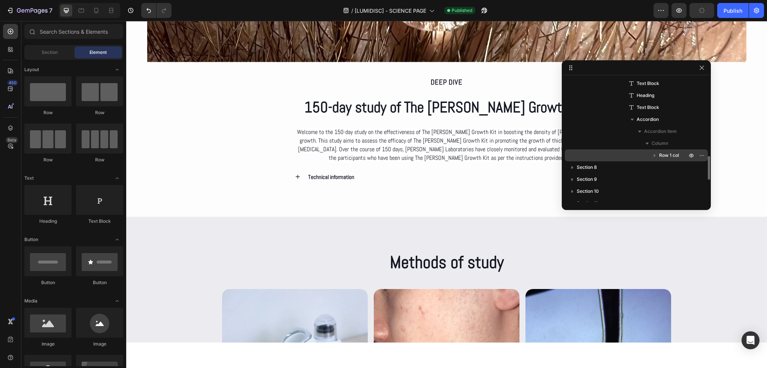
click at [654, 154] on icon "button" at bounding box center [655, 155] width 2 height 3
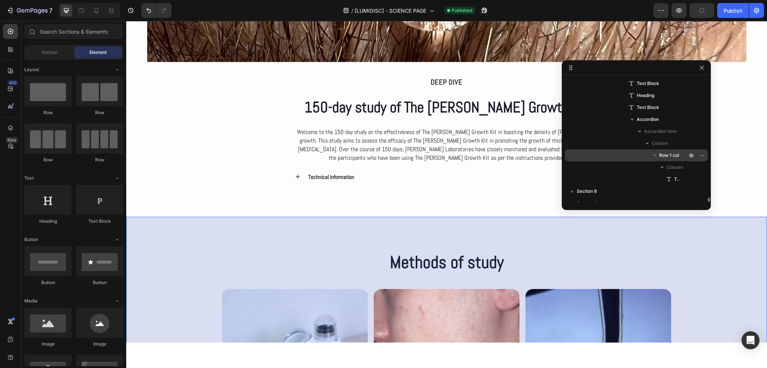
scroll to position [446, 0]
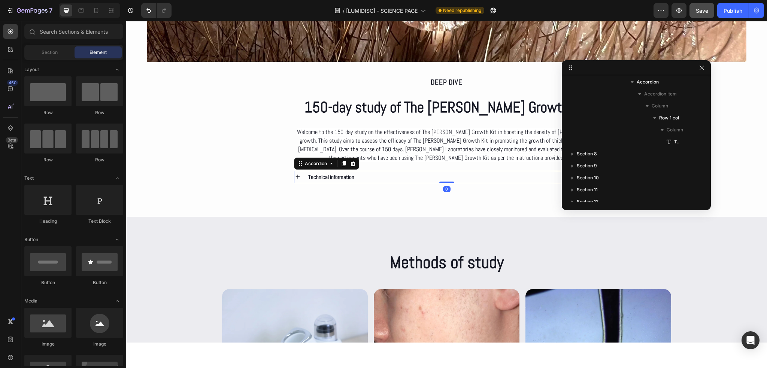
click at [373, 176] on div "Technical information" at bounding box center [453, 177] width 292 height 12
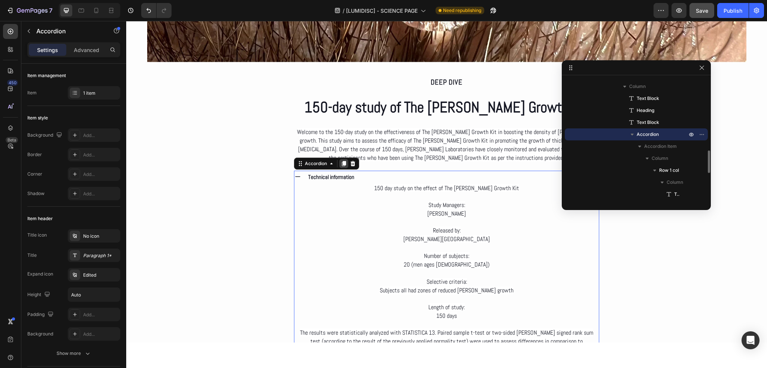
click at [341, 163] on icon at bounding box center [344, 164] width 6 height 6
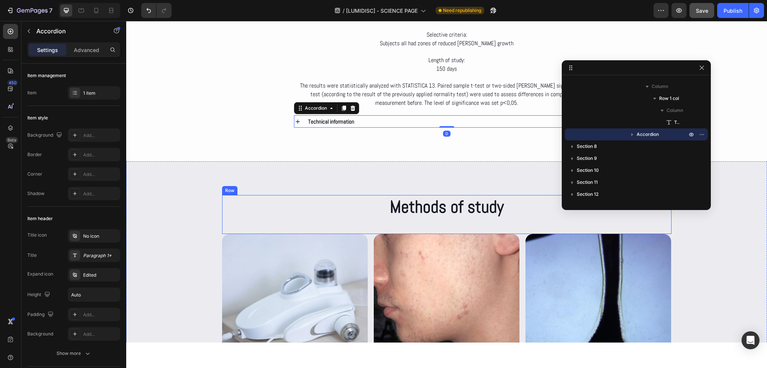
scroll to position [1656, 0]
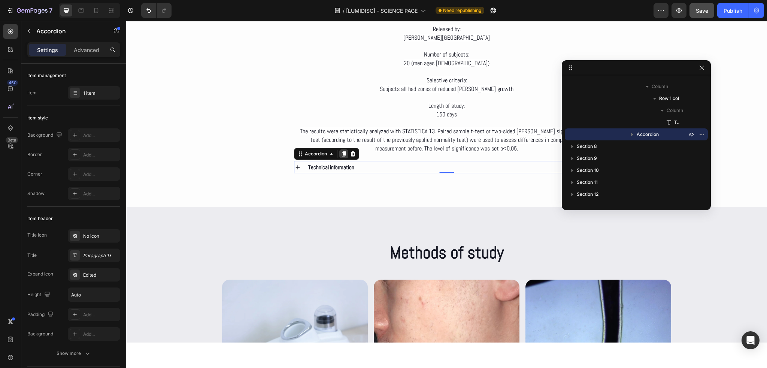
click at [343, 153] on icon at bounding box center [344, 154] width 4 height 5
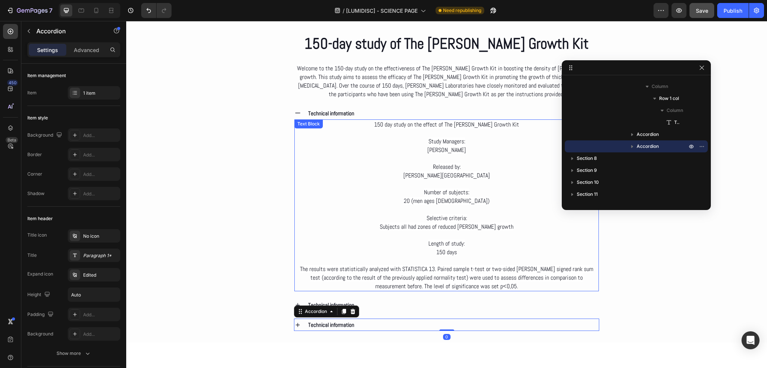
scroll to position [1506, 0]
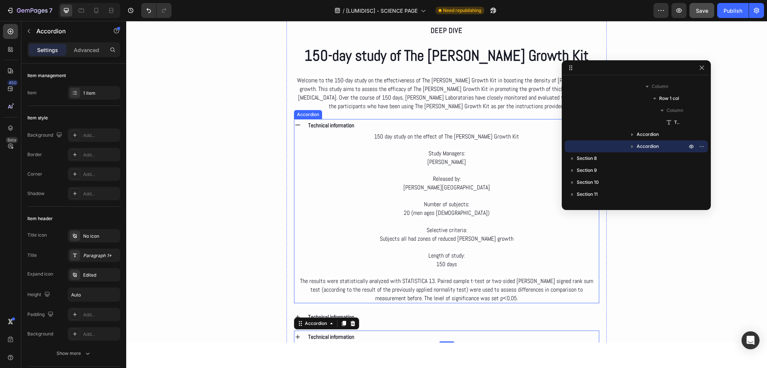
click at [324, 124] on p "Technical information" at bounding box center [331, 125] width 46 height 10
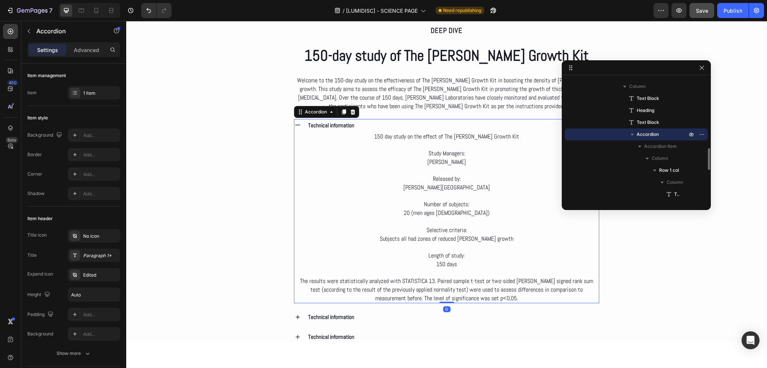
click at [300, 124] on div "Technical information" at bounding box center [446, 125] width 305 height 12
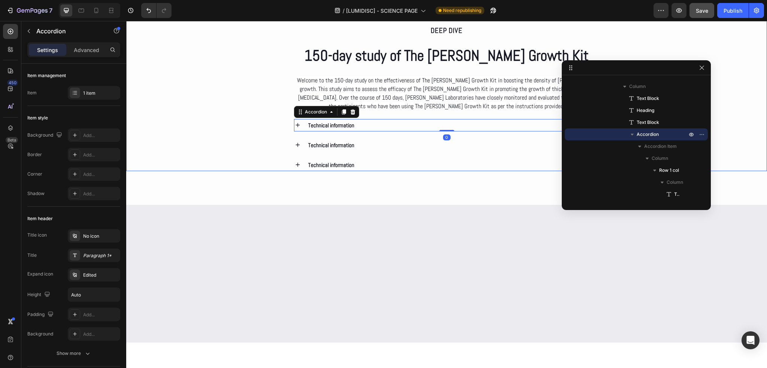
click at [258, 164] on div "Deep dive Text Block 150-day study of The [PERSON_NAME] Growth Kit Heading Welc…" at bounding box center [446, 90] width 641 height 160
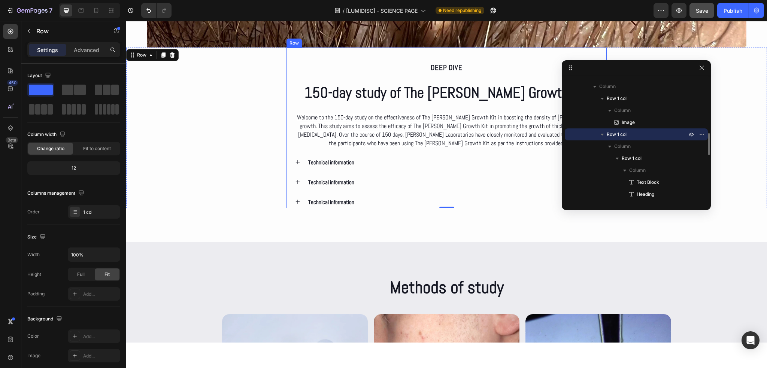
scroll to position [1469, 0]
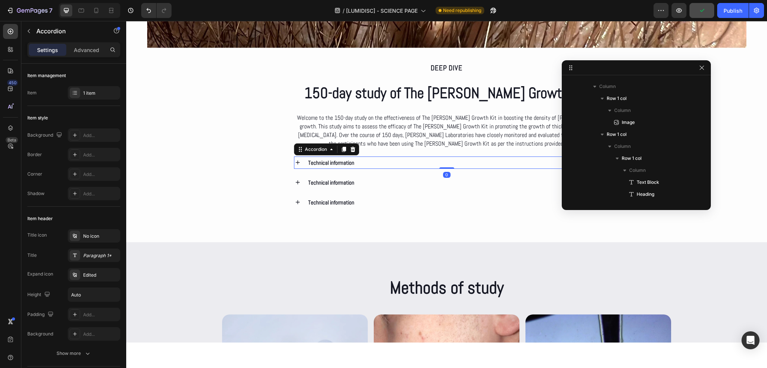
click at [341, 161] on p "Technical information" at bounding box center [331, 163] width 46 height 10
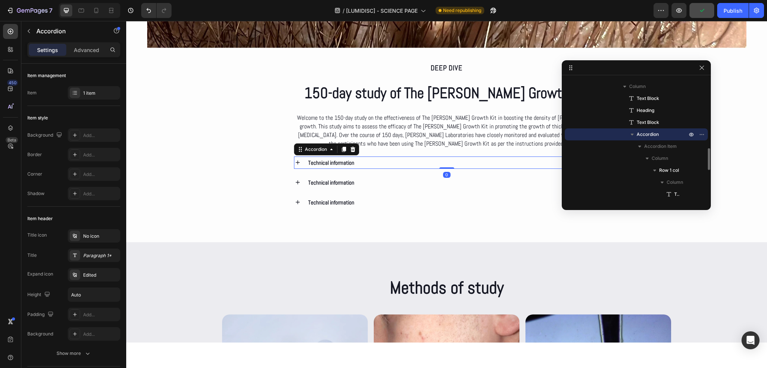
click at [341, 161] on p "Technical information" at bounding box center [331, 163] width 46 height 10
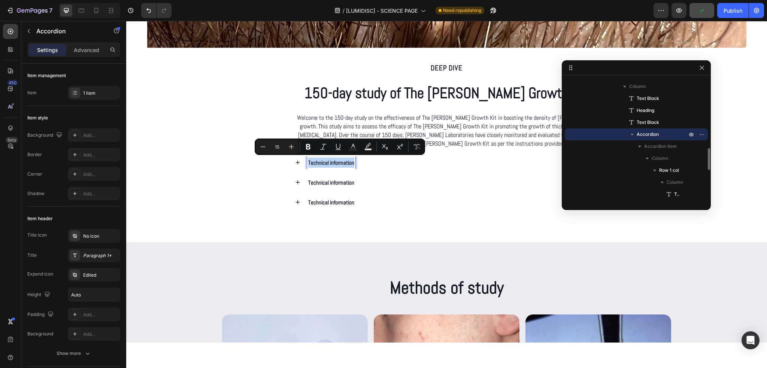
click at [341, 161] on p "Technical information" at bounding box center [331, 163] width 46 height 10
click at [327, 161] on p "Technical information" at bounding box center [331, 163] width 46 height 10
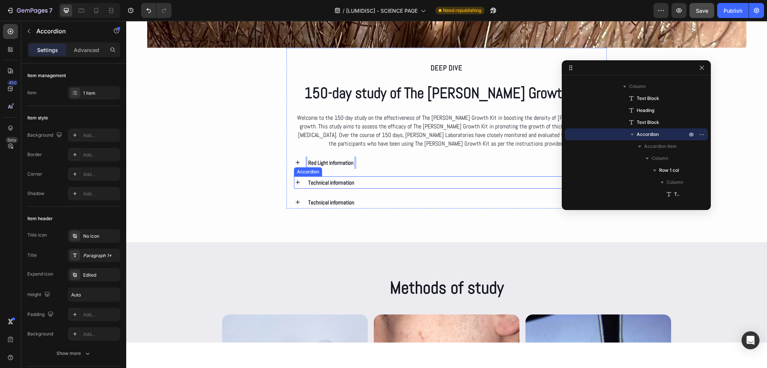
click at [324, 182] on p "Technical information" at bounding box center [331, 182] width 46 height 10
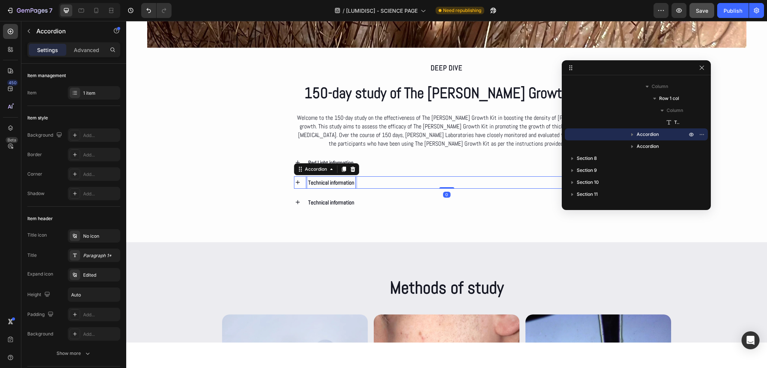
click at [326, 182] on p "Technical information" at bounding box center [331, 182] width 46 height 10
click at [327, 201] on p "Technical information" at bounding box center [331, 202] width 46 height 10
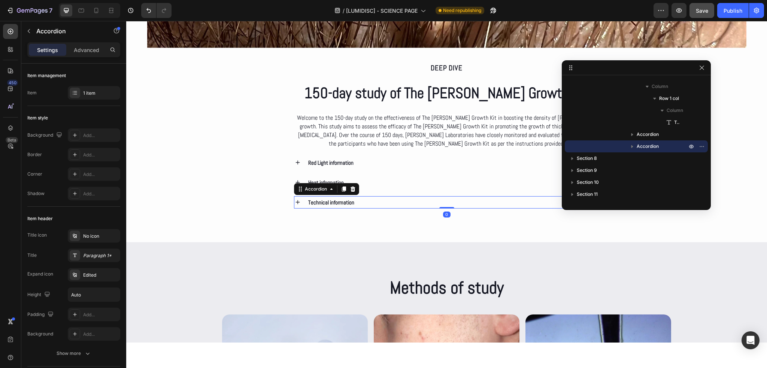
click at [326, 202] on p "Technical information" at bounding box center [331, 202] width 46 height 10
click at [344, 191] on div "Deep dive Text Block 150-day study of The [PERSON_NAME] Growth Kit Heading Welc…" at bounding box center [447, 135] width 306 height 145
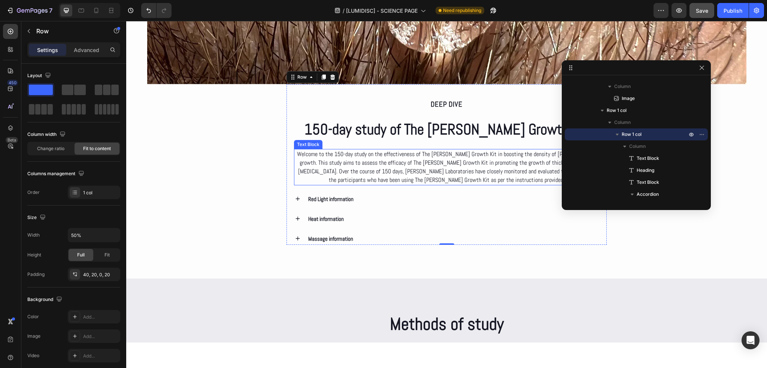
scroll to position [1431, 0]
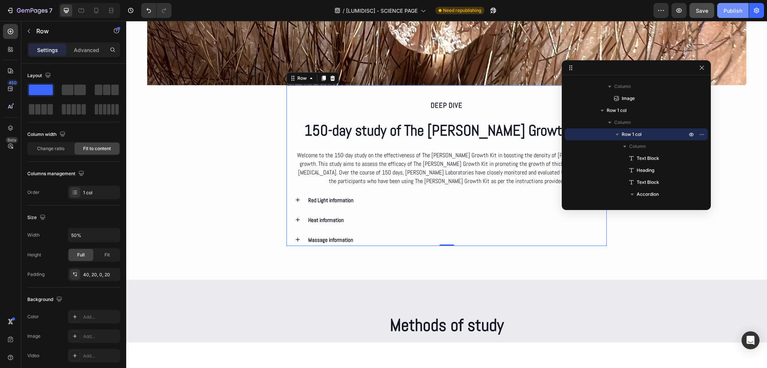
click at [725, 6] on button "Publish" at bounding box center [732, 10] width 31 height 15
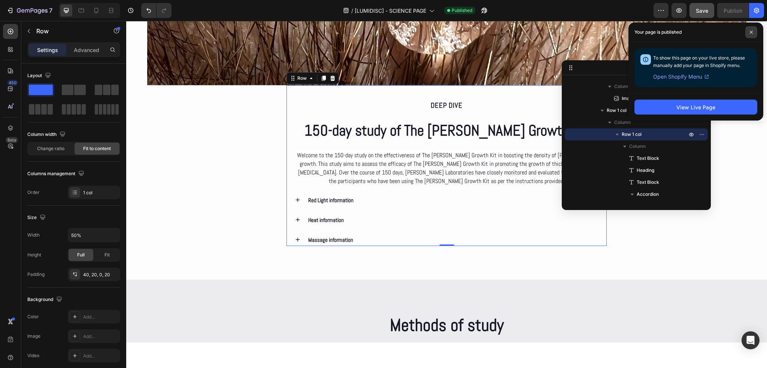
click at [750, 34] on icon at bounding box center [751, 32] width 4 height 4
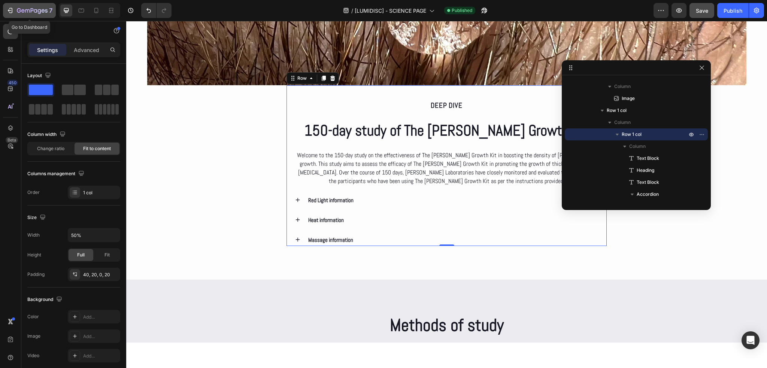
click at [15, 13] on div "7" at bounding box center [29, 10] width 46 height 9
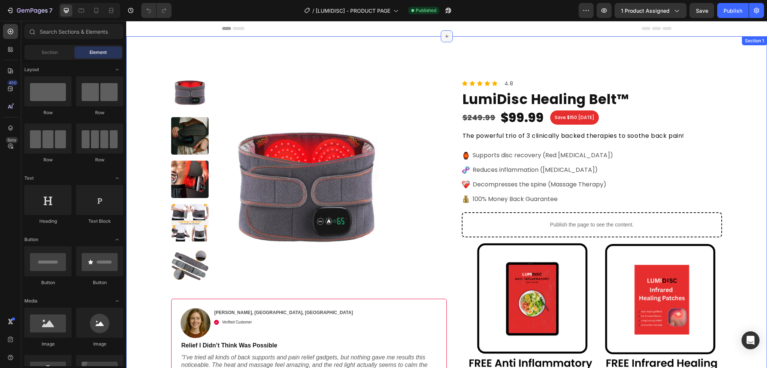
click at [447, 37] on div at bounding box center [447, 36] width 12 height 12
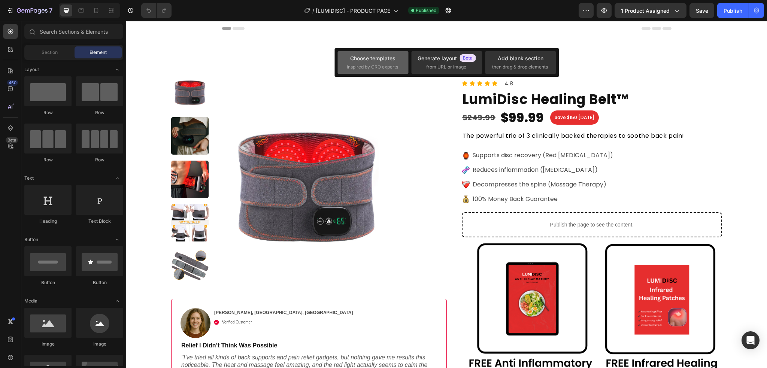
click at [371, 66] on span "inspired by CRO experts" at bounding box center [372, 67] width 51 height 7
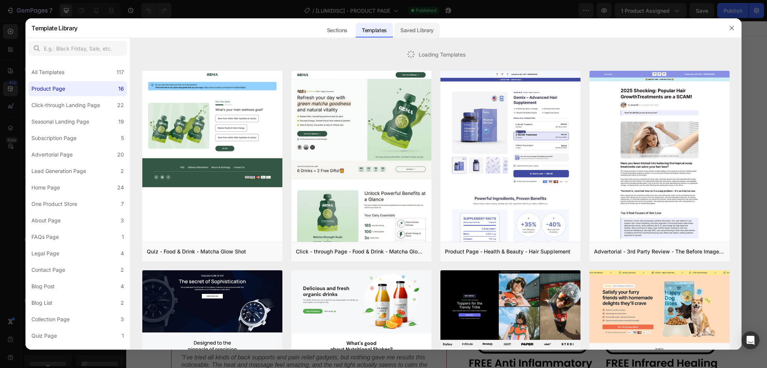
click at [427, 30] on div "Saved Library" at bounding box center [416, 30] width 45 height 15
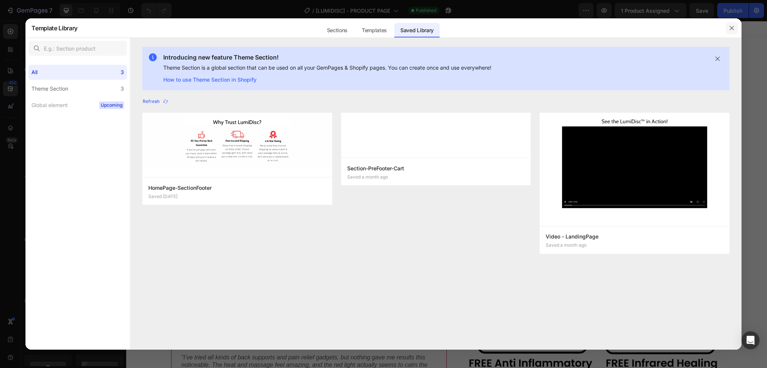
click at [731, 29] on icon "button" at bounding box center [731, 28] width 4 height 4
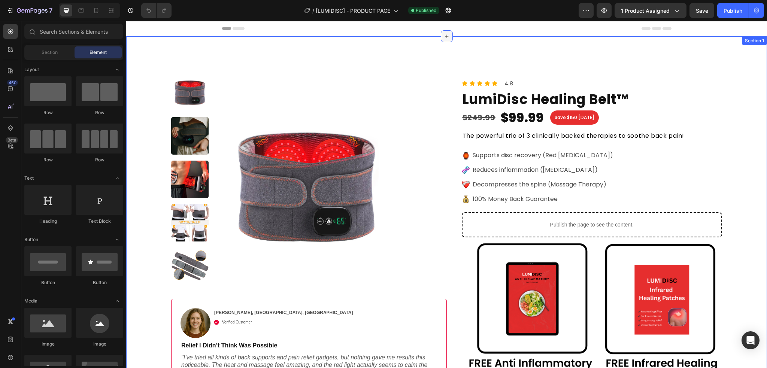
click at [444, 40] on div at bounding box center [447, 36] width 12 height 12
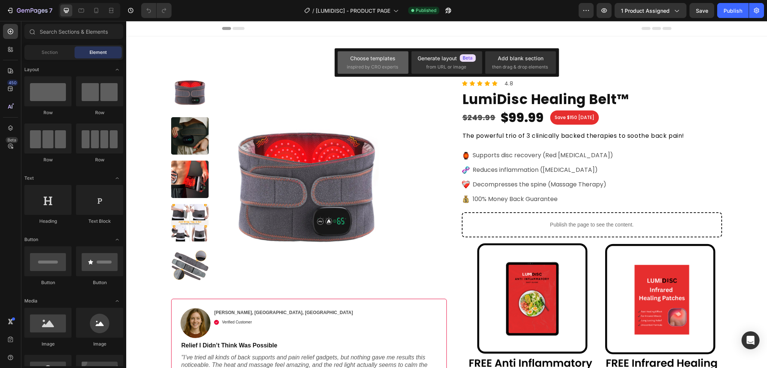
click at [383, 63] on div "Choose templates inspired by CRO experts" at bounding box center [373, 62] width 52 height 16
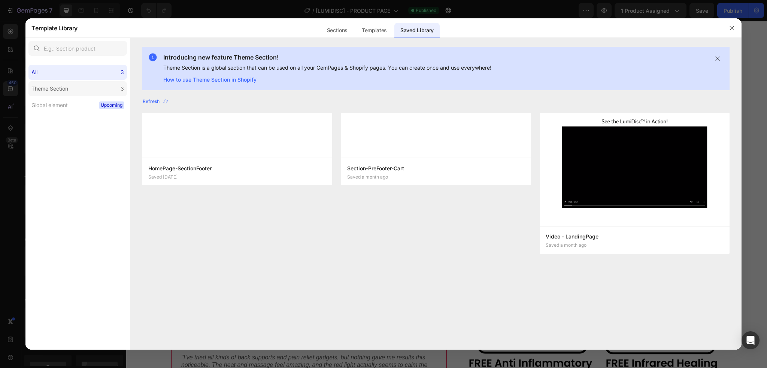
click at [106, 89] on label "Theme Section 3" at bounding box center [77, 88] width 98 height 15
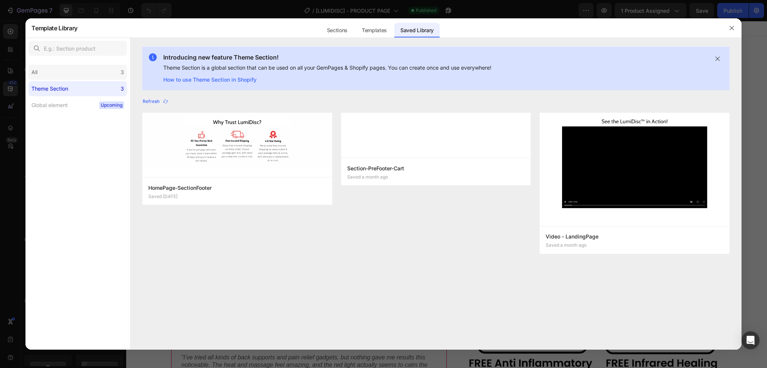
click at [96, 73] on div "All 3" at bounding box center [77, 72] width 98 height 15
click at [734, 30] on icon "button" at bounding box center [732, 28] width 6 height 6
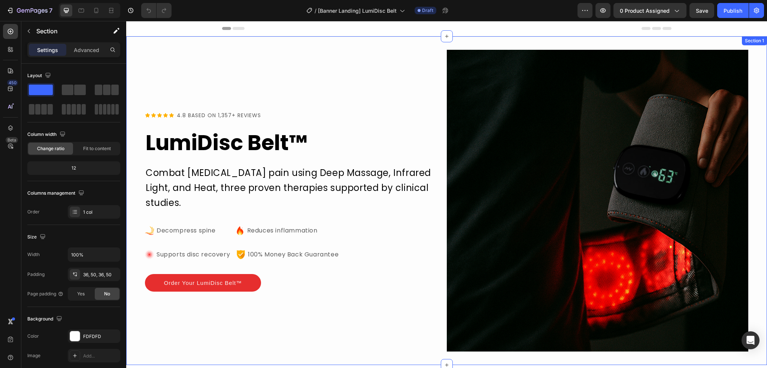
click at [726, 40] on div "Icon Icon Icon Icon Icon Icon List 4.8 BASED ON 1,357+ REVIEWS Text Block Row L…" at bounding box center [446, 200] width 641 height 329
click at [632, 42] on div "Section 1" at bounding box center [633, 43] width 22 height 7
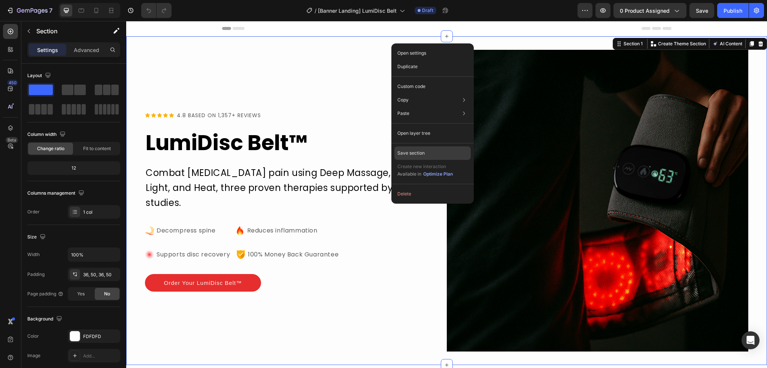
click at [429, 152] on div "Save section" at bounding box center [432, 152] width 76 height 13
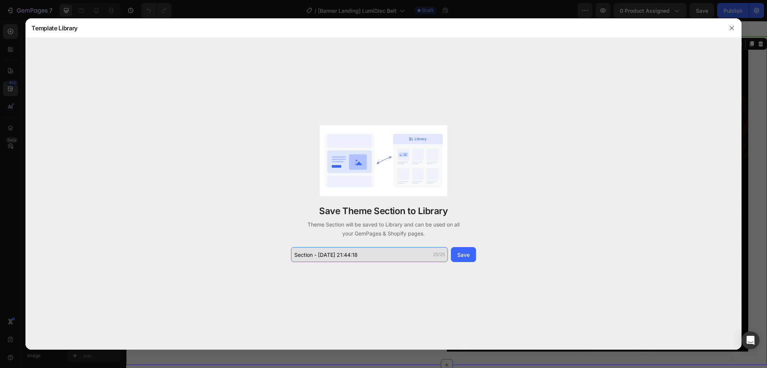
click at [376, 251] on input "Section - Aug 26 21:44:18" at bounding box center [369, 254] width 157 height 15
type input "L"
type input "BannerLanding-[LumiDisc]"
click at [455, 256] on button "Save" at bounding box center [463, 254] width 25 height 15
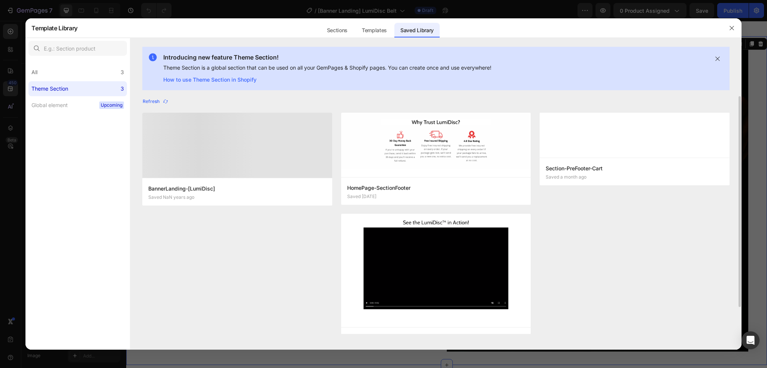
click at [221, 176] on div at bounding box center [236, 145] width 189 height 65
click at [167, 101] on icon "button" at bounding box center [165, 102] width 4 height 4
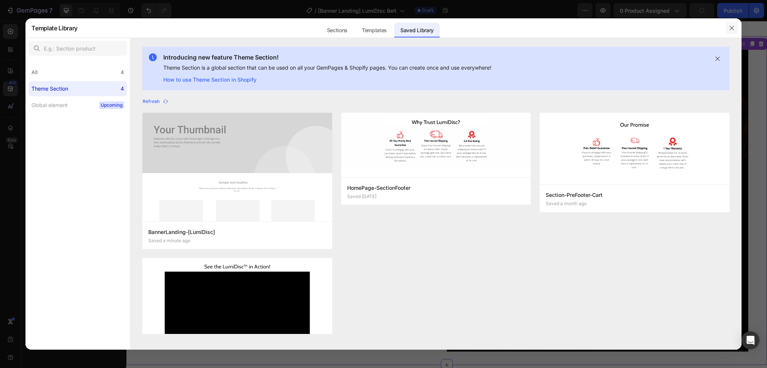
click at [731, 27] on icon "button" at bounding box center [732, 28] width 6 height 6
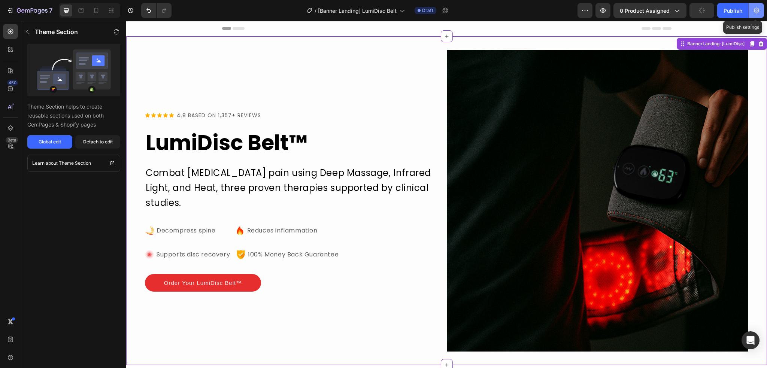
click at [756, 12] on icon "button" at bounding box center [756, 10] width 7 height 7
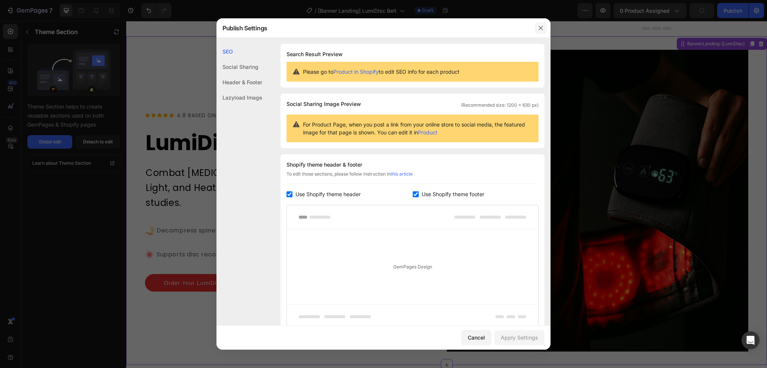
click at [542, 28] on icon "button" at bounding box center [541, 28] width 6 height 6
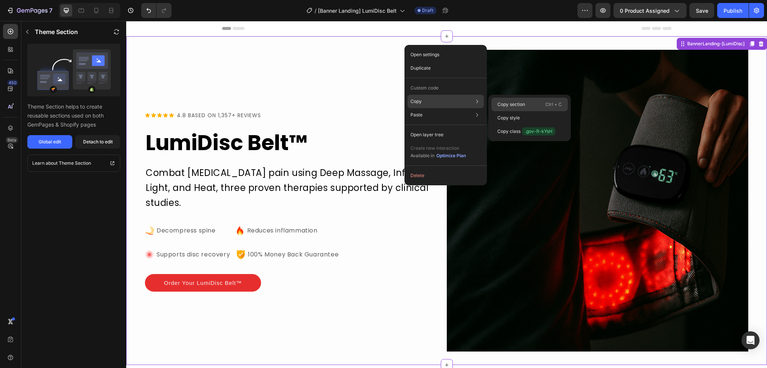
click at [496, 111] on div "Copy section Ctrl + C" at bounding box center [529, 117] width 76 height 13
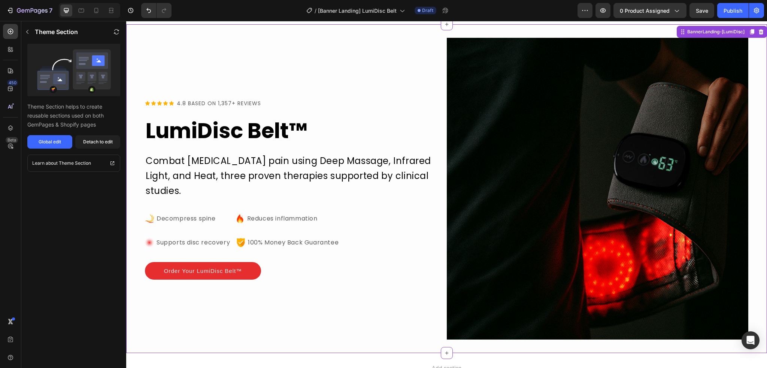
scroll to position [37, 0]
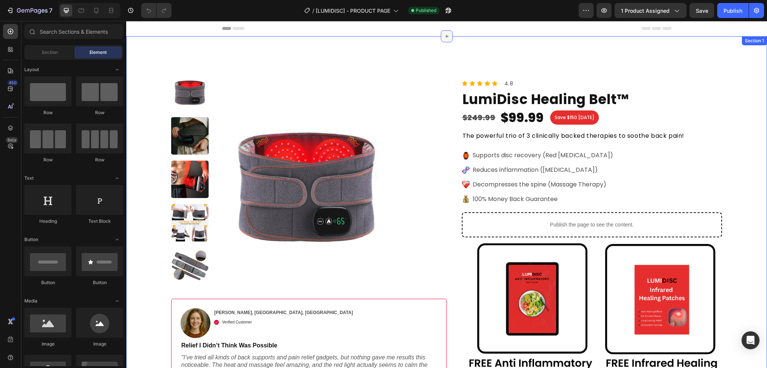
click at [443, 40] on div at bounding box center [447, 36] width 12 height 12
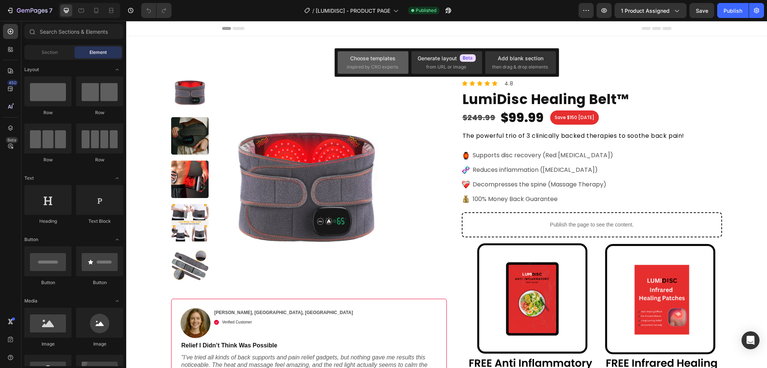
click at [376, 62] on div "Choose templates" at bounding box center [372, 58] width 45 height 8
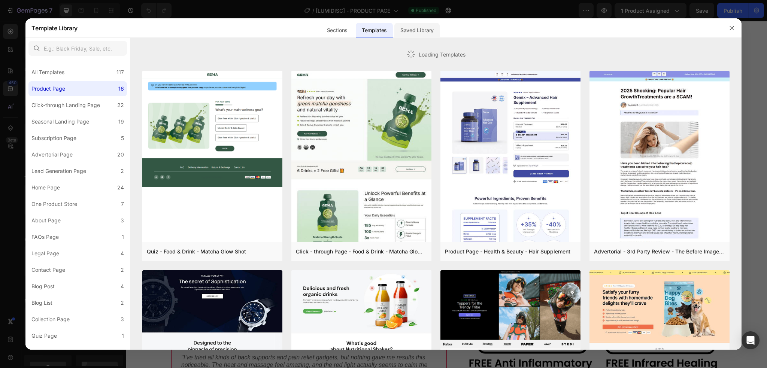
click at [404, 30] on div "Saved Library" at bounding box center [416, 30] width 45 height 15
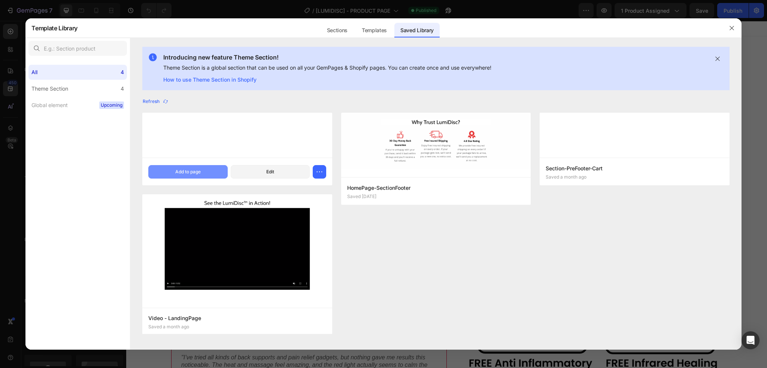
click at [198, 172] on div "Add to page" at bounding box center [187, 171] width 25 height 7
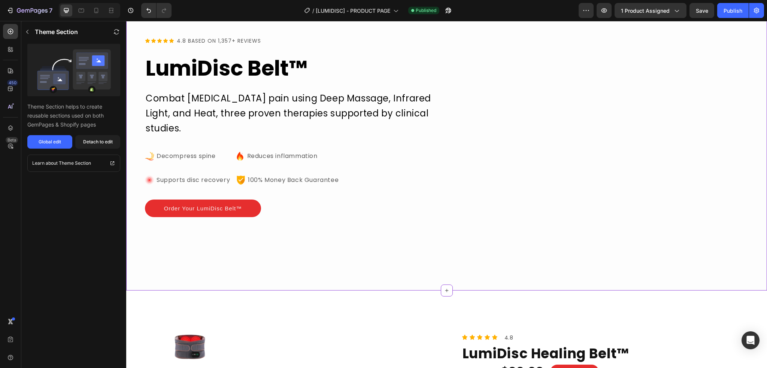
scroll to position [75, 0]
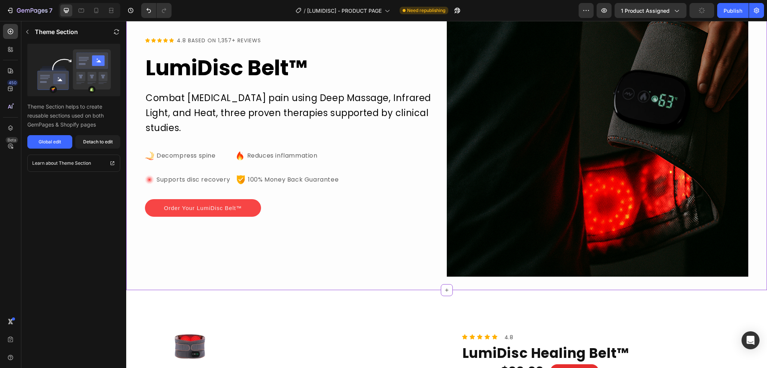
click at [234, 209] on p "Order Your LumiDisc Belt™" at bounding box center [203, 208] width 78 height 9
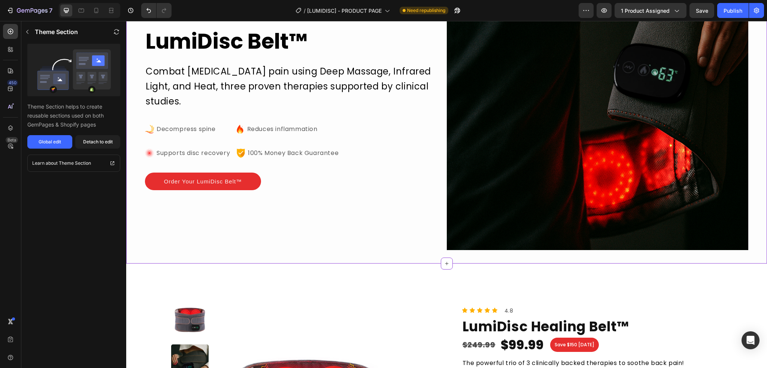
scroll to position [0, 0]
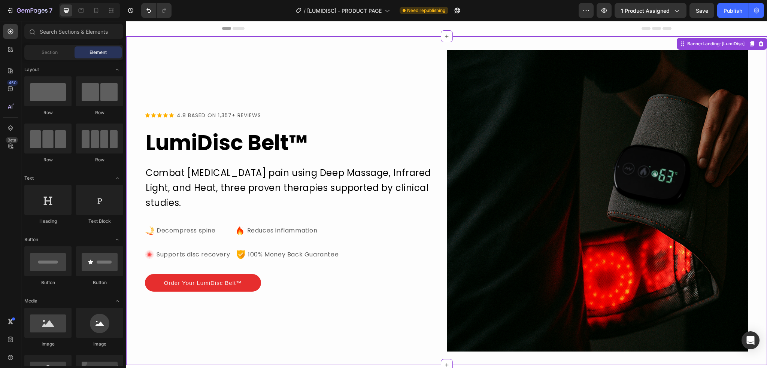
drag, startPoint x: 453, startPoint y: 33, endPoint x: 415, endPoint y: 54, distance: 44.1
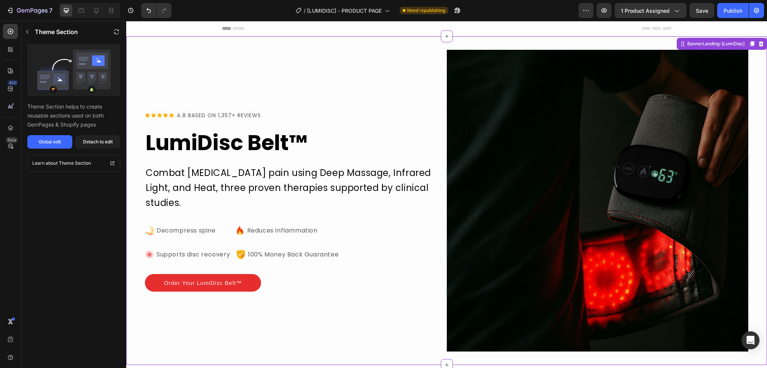
click at [369, 54] on div "Icon Icon Icon Icon Icon Icon List 4.8 BASED ON 1,357+ REVIEWS Text Block Row L…" at bounding box center [296, 201] width 302 height 302
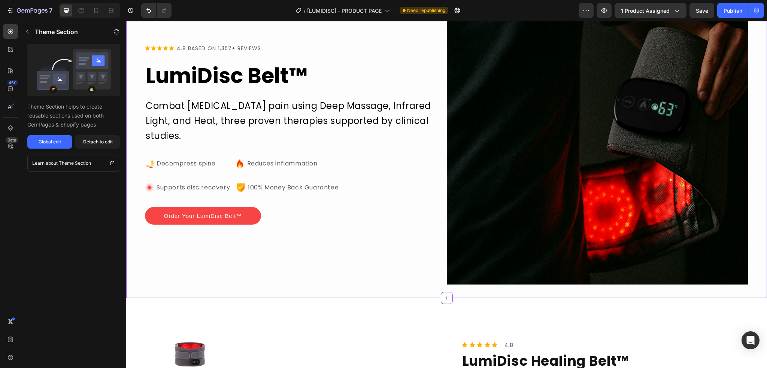
scroll to position [75, 0]
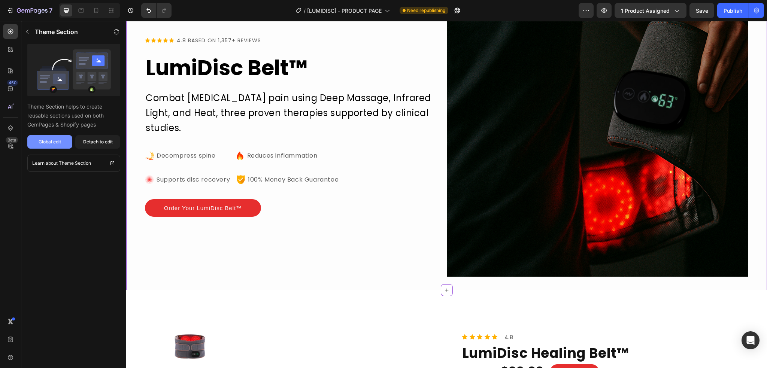
click at [60, 142] on div "Global edit" at bounding box center [50, 142] width 22 height 7
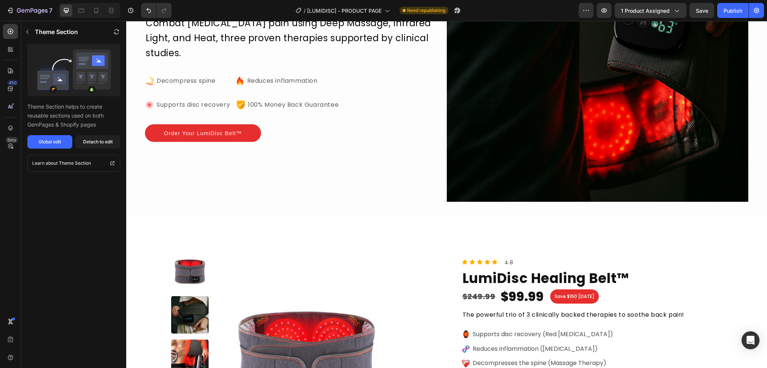
scroll to position [0, 0]
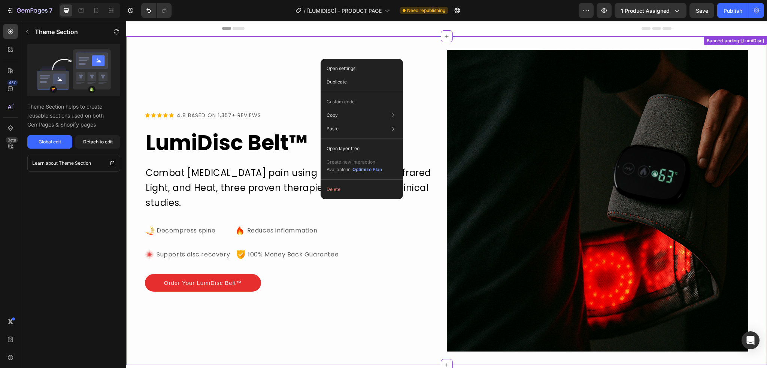
click at [419, 69] on div "Icon Icon Icon Icon Icon Icon List 4.8 BASED ON 1,357+ REVIEWS Text Block Row L…" at bounding box center [296, 201] width 302 height 302
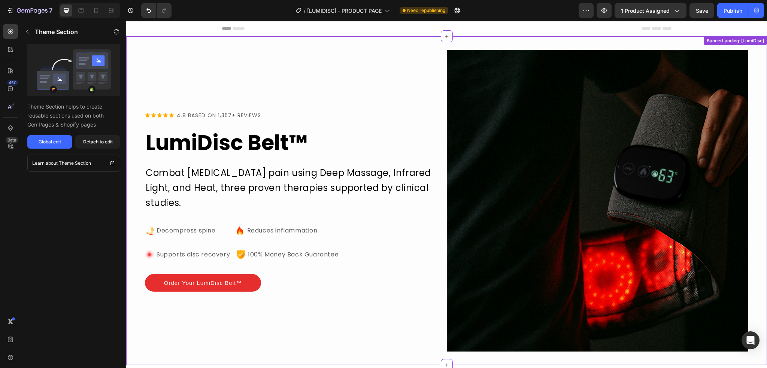
click at [659, 42] on div "Icon Icon Icon Icon Icon Icon List 4.8 BASED ON 1,357+ REVIEWS Text Block Row L…" at bounding box center [446, 200] width 641 height 329
click at [134, 14] on icon "button" at bounding box center [130, 10] width 7 height 7
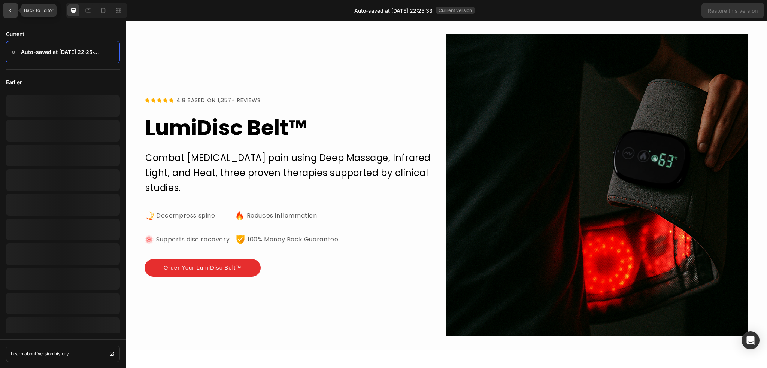
click at [12, 12] on icon at bounding box center [10, 10] width 6 height 6
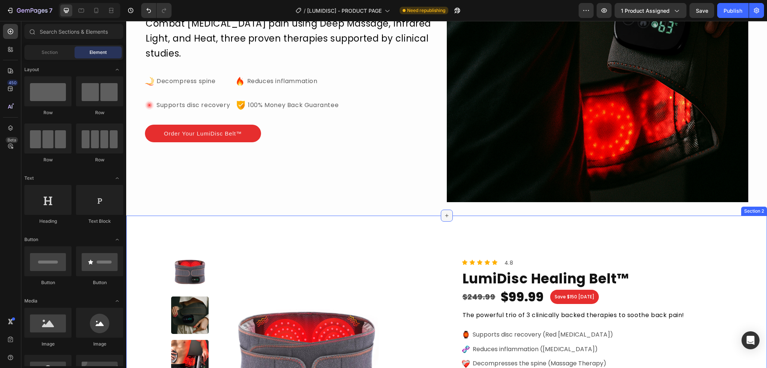
scroll to position [150, 0]
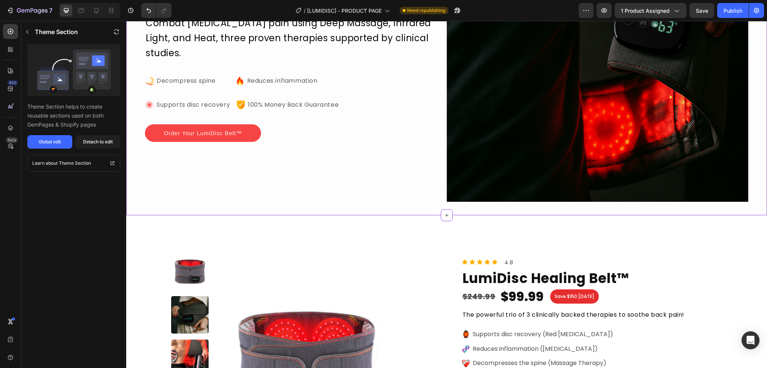
click at [237, 134] on p "Order Your LumiDisc Belt™" at bounding box center [203, 133] width 78 height 9
click at [94, 143] on div "Detach to edit" at bounding box center [98, 142] width 30 height 7
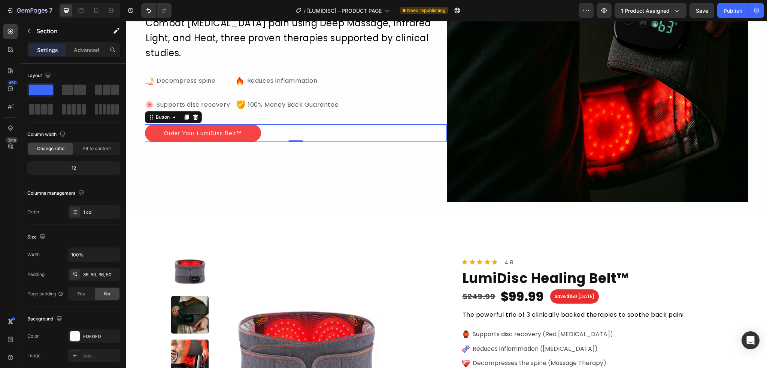
click at [251, 128] on link "Order Your LumiDisc Belt™" at bounding box center [203, 133] width 116 height 18
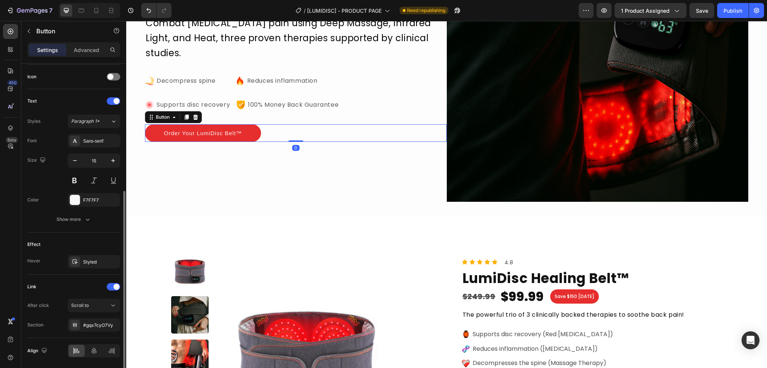
scroll to position [249, 0]
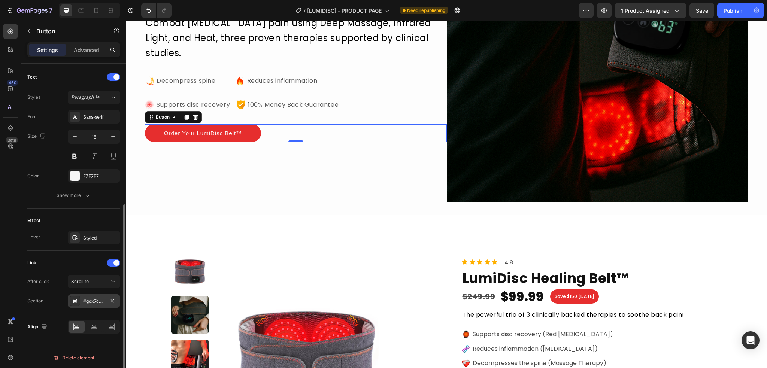
click at [104, 300] on div "#gqx7cyO7Vy" at bounding box center [94, 301] width 22 height 7
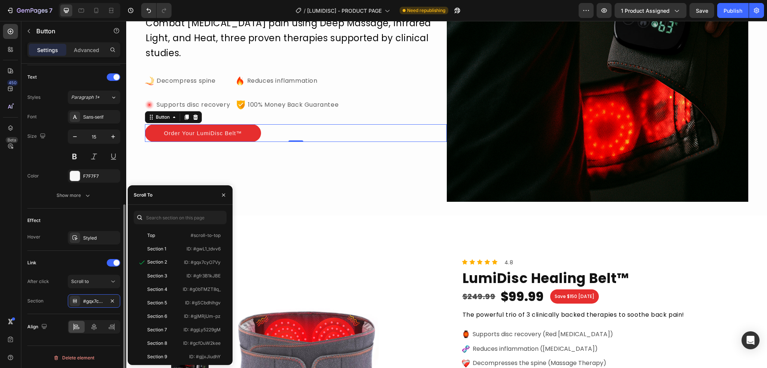
click at [111, 207] on div "Text Styles Paragraph 1* Font Sans-serif Size 15 Color F7F7F7 Show more" at bounding box center [73, 136] width 93 height 143
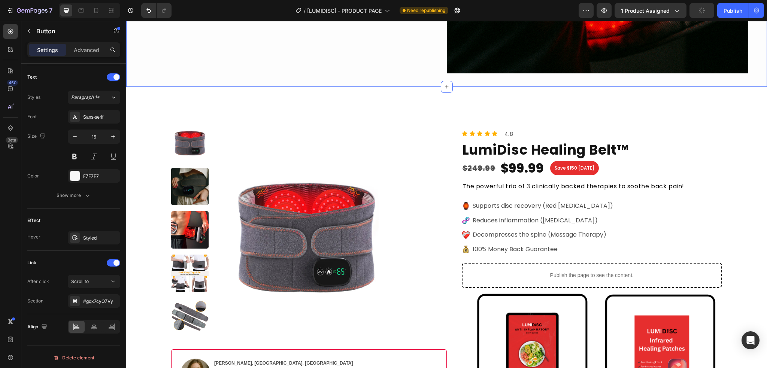
scroll to position [262, 0]
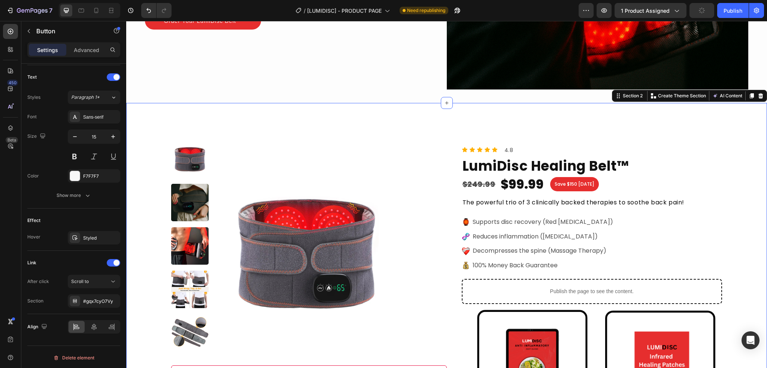
click at [146, 125] on div "Product Images Image Amanda Reynolds, Austin, TX Text Block Verified Customer I…" at bounding box center [446, 330] width 641 height 455
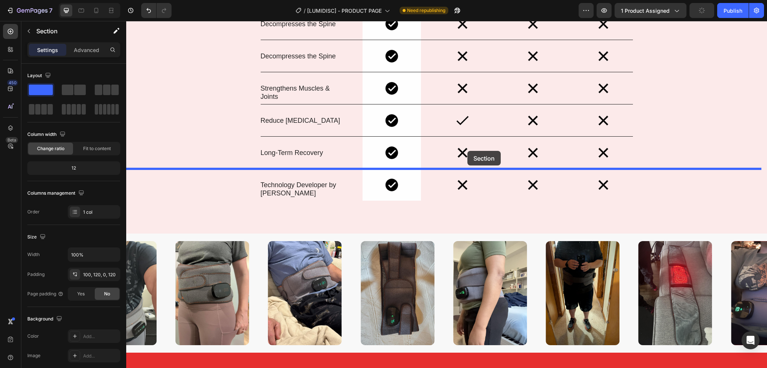
scroll to position [3145, 0]
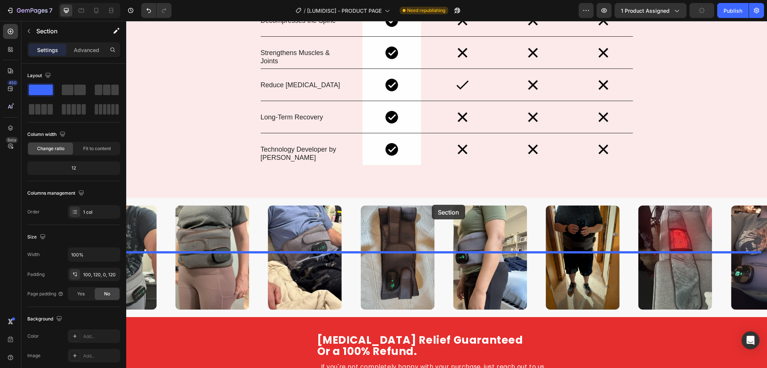
drag, startPoint x: 624, startPoint y: 93, endPoint x: 432, endPoint y: 205, distance: 222.1
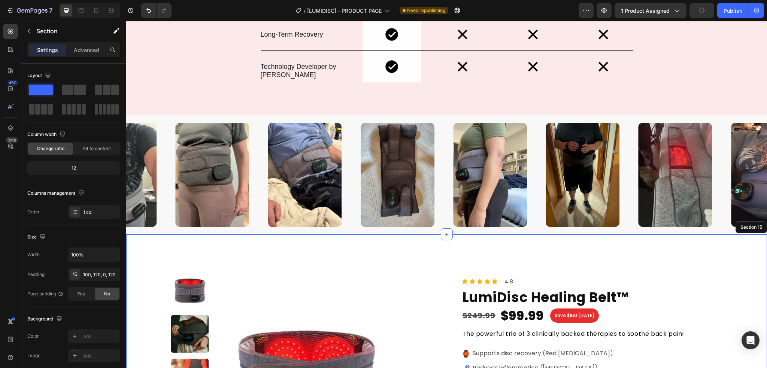
scroll to position [2811, 0]
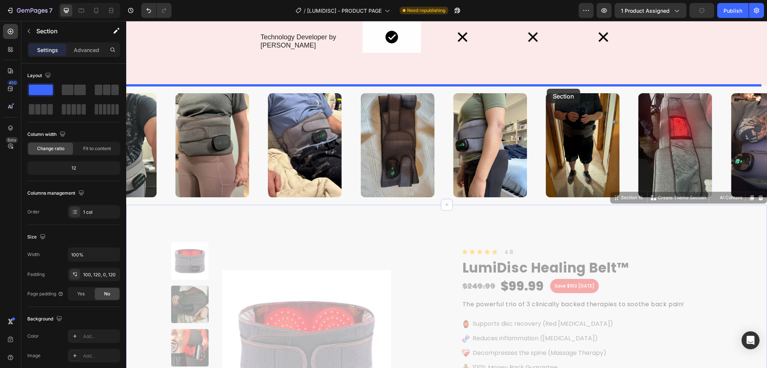
drag, startPoint x: 619, startPoint y: 200, endPoint x: 546, endPoint y: 87, distance: 134.1
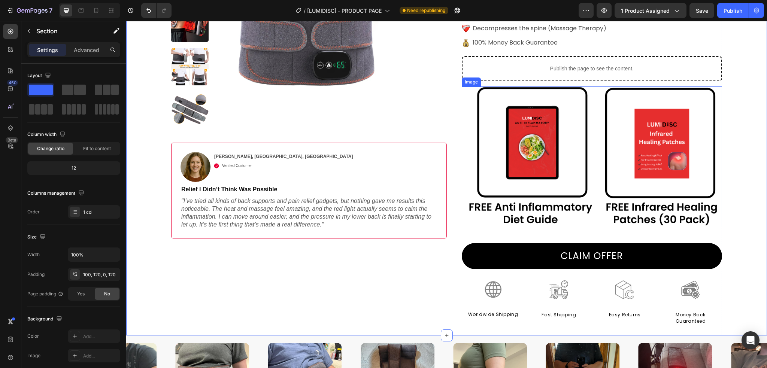
scroll to position [3035, 0]
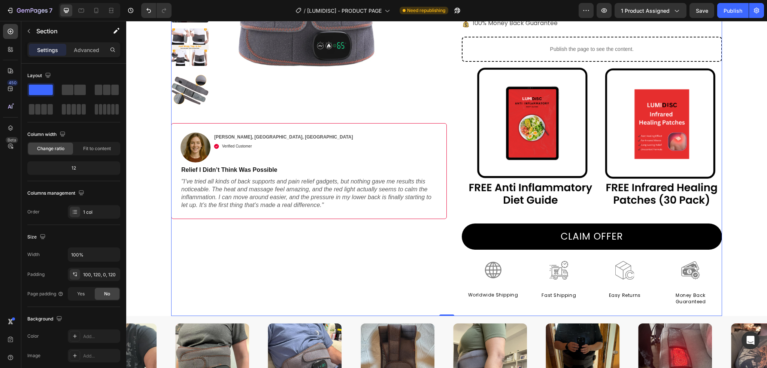
click at [381, 239] on div "Product Images Image Amanda Reynolds, Austin, TX Text Block Verified Customer I…" at bounding box center [309, 107] width 276 height 418
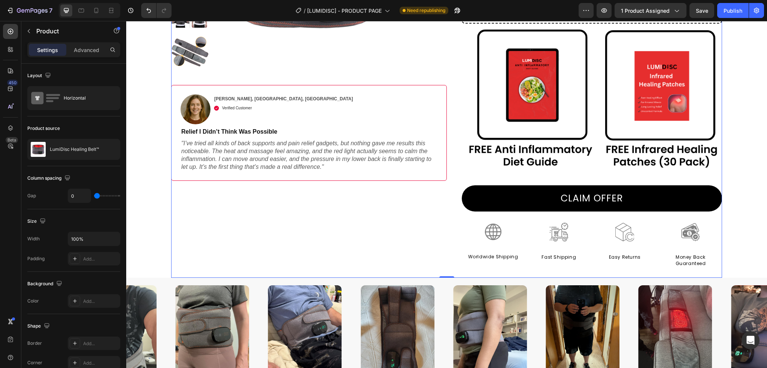
scroll to position [3073, 0]
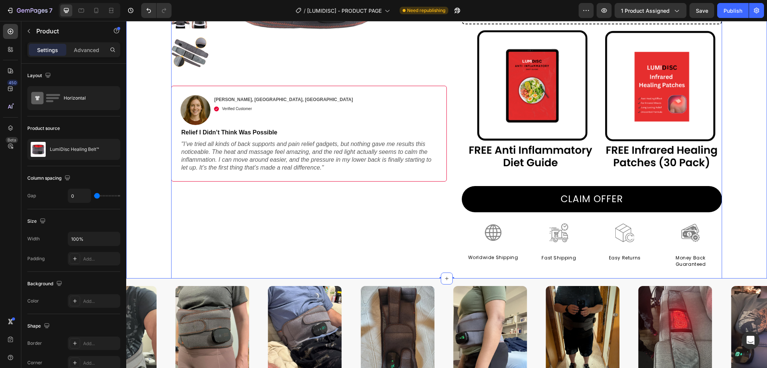
click at [738, 253] on div "Product Images Image Amanda Reynolds, Austin, TX Text Block Verified Customer I…" at bounding box center [446, 50] width 641 height 455
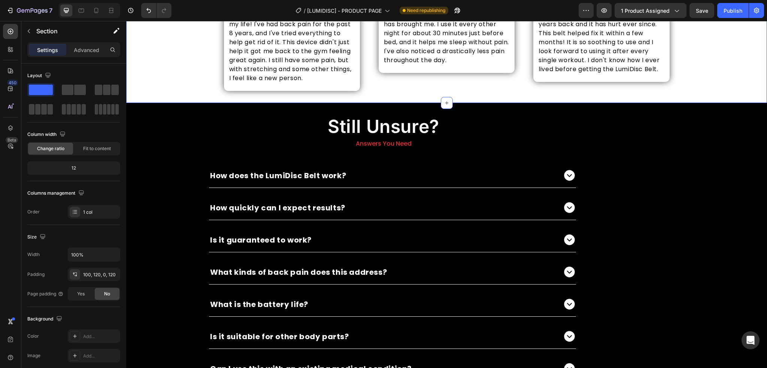
scroll to position [3747, 0]
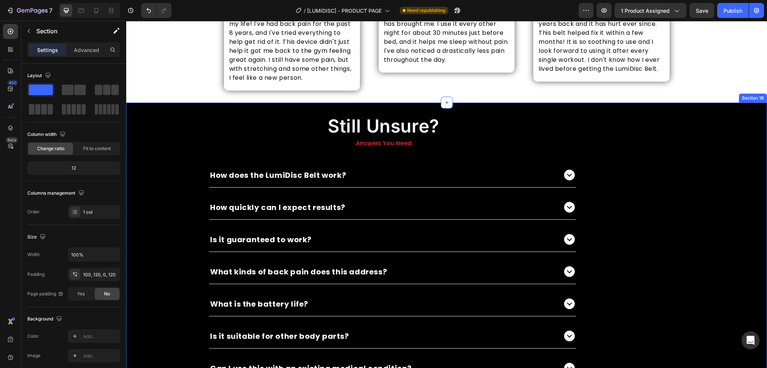
click at [706, 145] on div "Still Unsure? Heading Answers You Need Text Block How does the LumiDisc Belt wo…" at bounding box center [446, 283] width 641 height 336
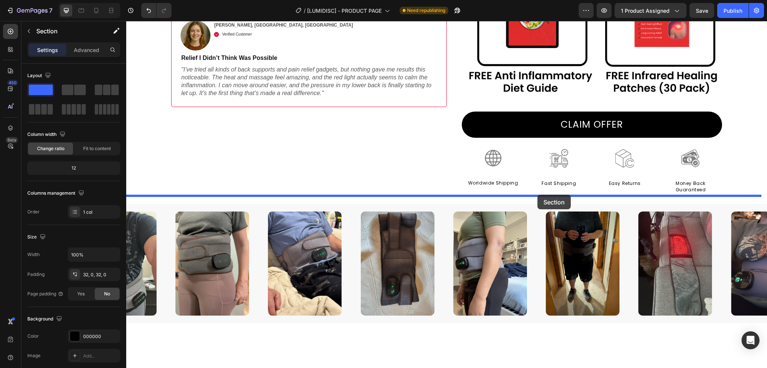
scroll to position [3148, 0]
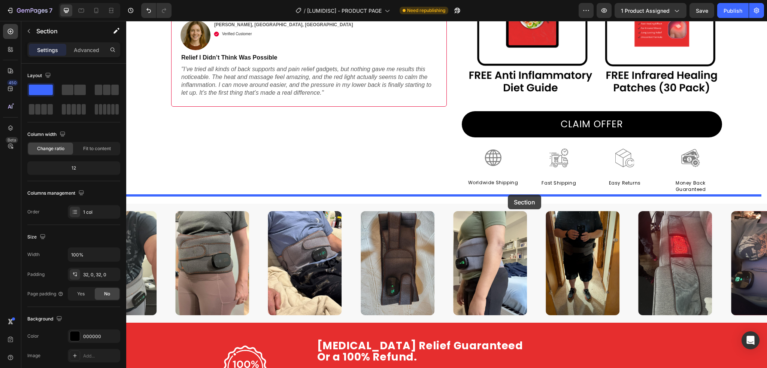
drag, startPoint x: 621, startPoint y: 95, endPoint x: 507, endPoint y: 195, distance: 151.0
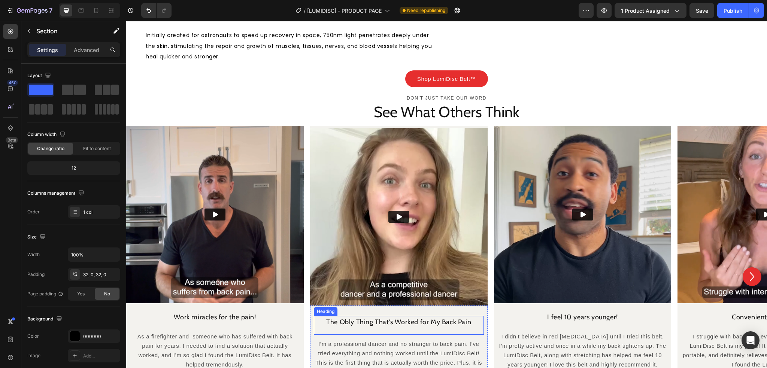
scroll to position [1562, 0]
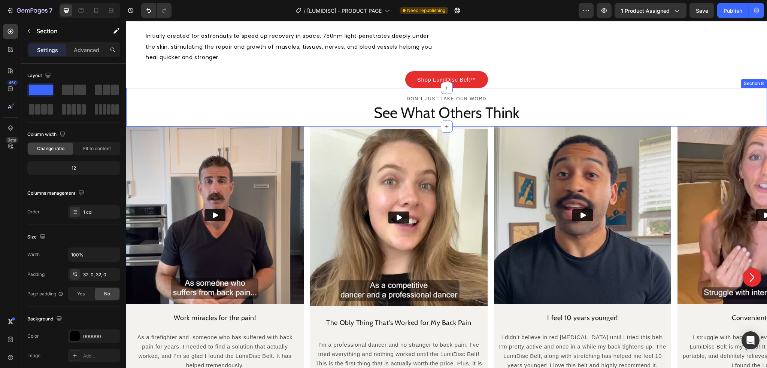
click at [176, 123] on div "Don’t just take our word Text Block See What Others Think Heading Row Row" at bounding box center [446, 109] width 641 height 28
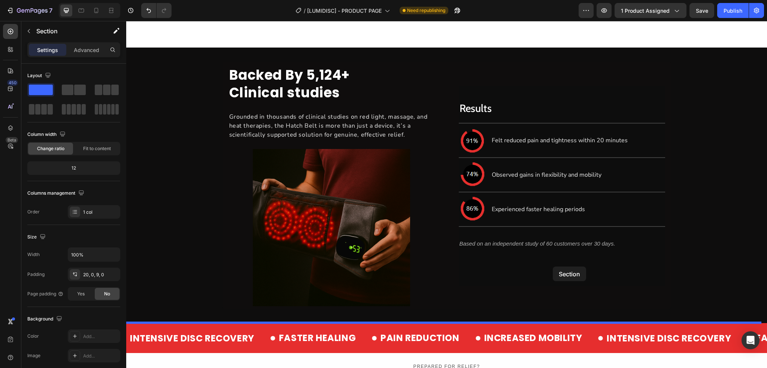
scroll to position [2161, 0]
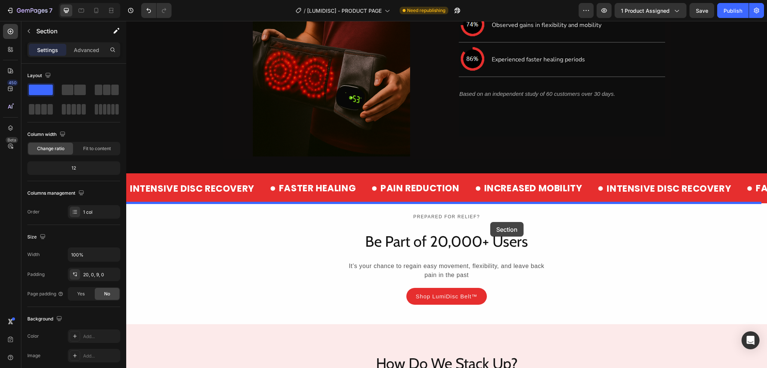
drag, startPoint x: 629, startPoint y: 148, endPoint x: 490, endPoint y: 222, distance: 157.0
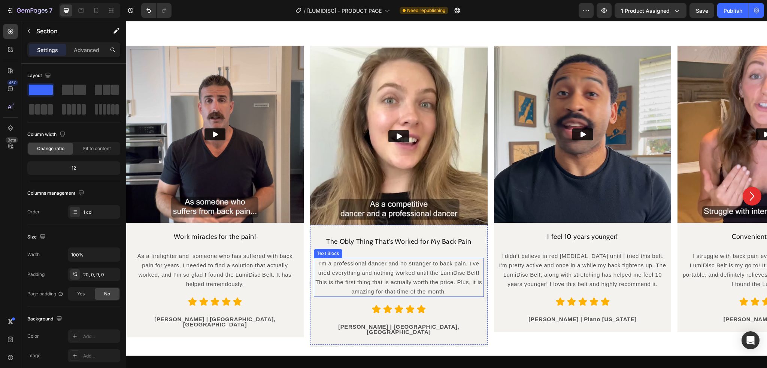
scroll to position [1561, 0]
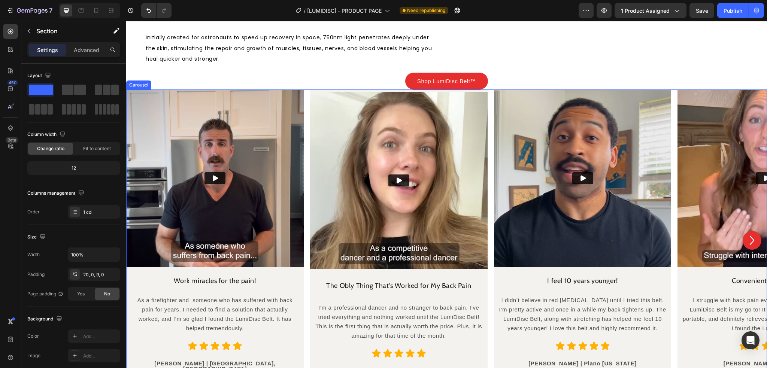
click at [307, 164] on div "Video Work miracles for the pain! Heading As a firefighter and someone who has …" at bounding box center [446, 239] width 641 height 301
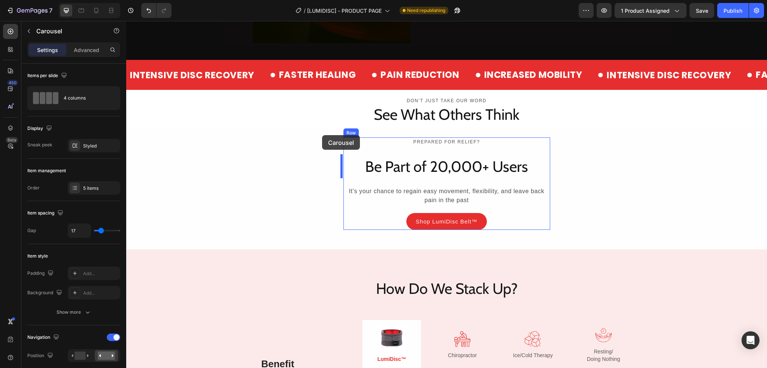
scroll to position [2235, 0]
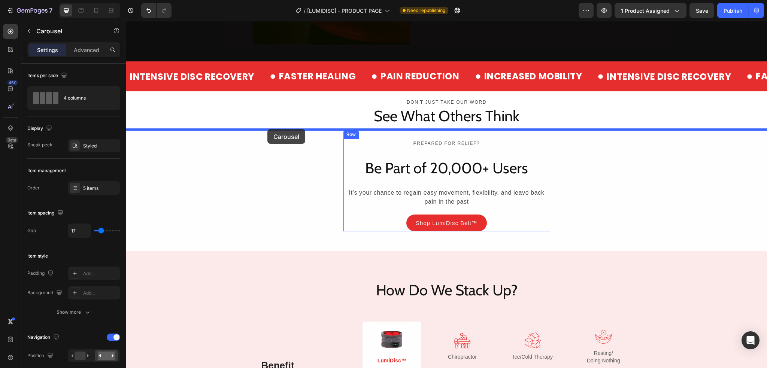
drag, startPoint x: 150, startPoint y: 148, endPoint x: 267, endPoint y: 129, distance: 119.1
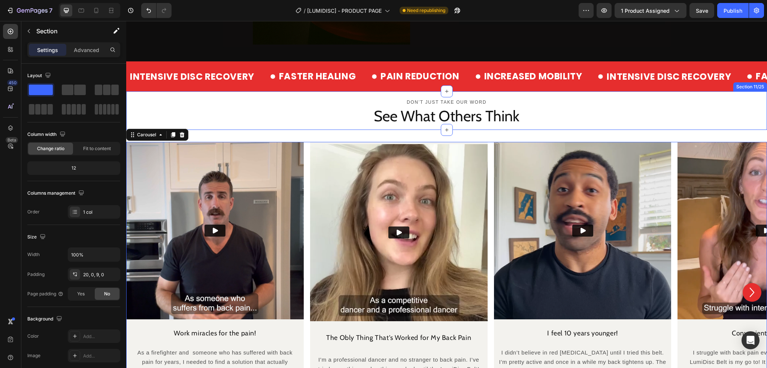
click at [189, 116] on div "Don’t just take our word Text Block See What Others Think Heading Row Row" at bounding box center [446, 113] width 641 height 28
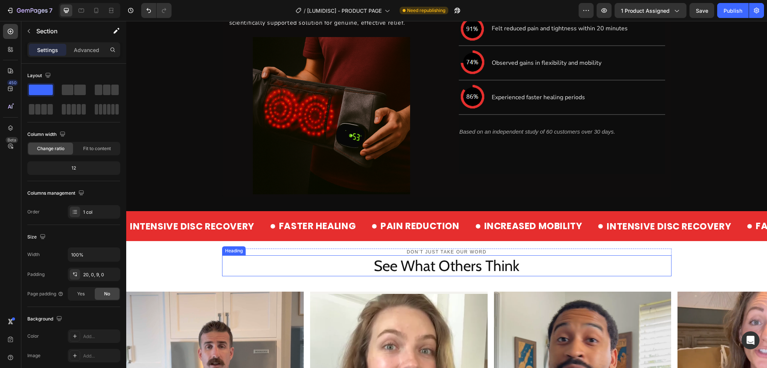
scroll to position [2122, 0]
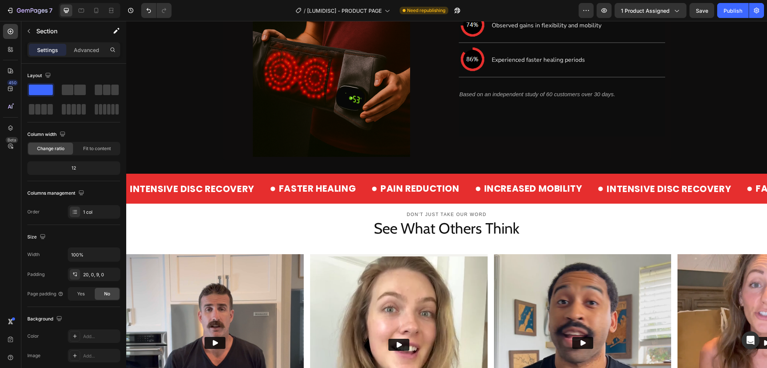
click at [192, 223] on div "Don’t just take our word Text Block See What Others Think Heading Row Row" at bounding box center [446, 225] width 641 height 28
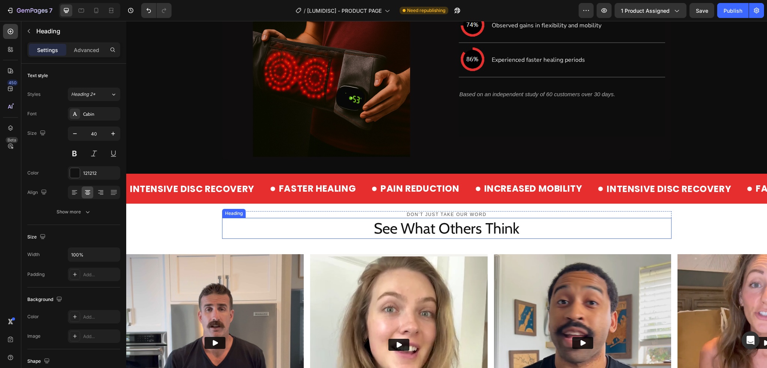
click at [278, 227] on h2 "See What Others Think" at bounding box center [446, 228] width 449 height 21
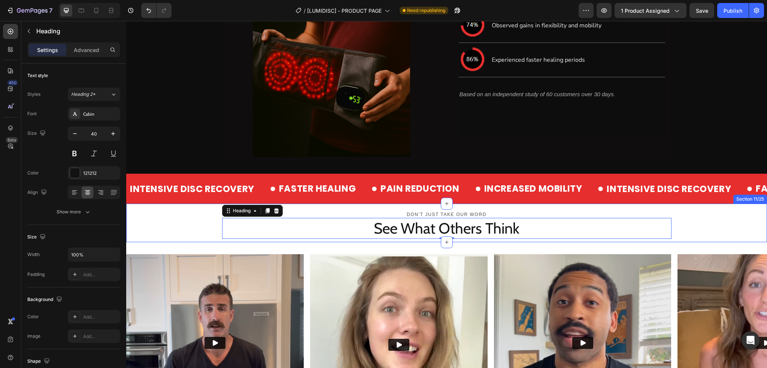
click at [382, 206] on div "Don’t just take our word Text Block See What Others Think Heading 0 Row Row Sec…" at bounding box center [446, 223] width 641 height 39
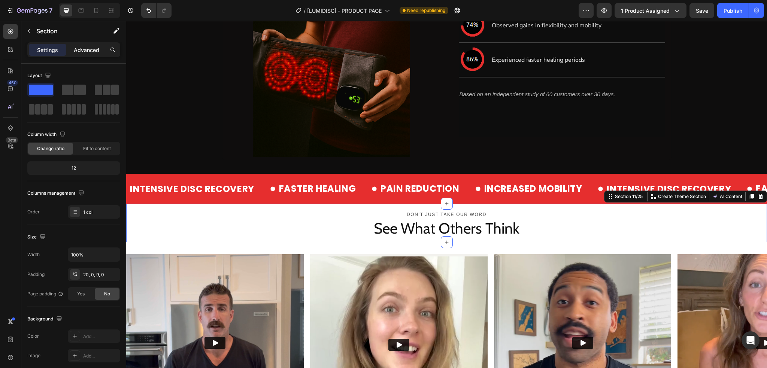
click at [87, 46] on p "Advanced" at bounding box center [86, 50] width 25 height 8
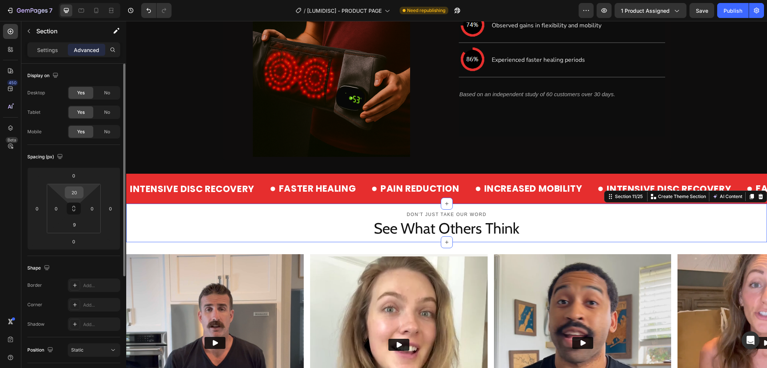
click at [78, 188] on input "20" at bounding box center [74, 192] width 15 height 11
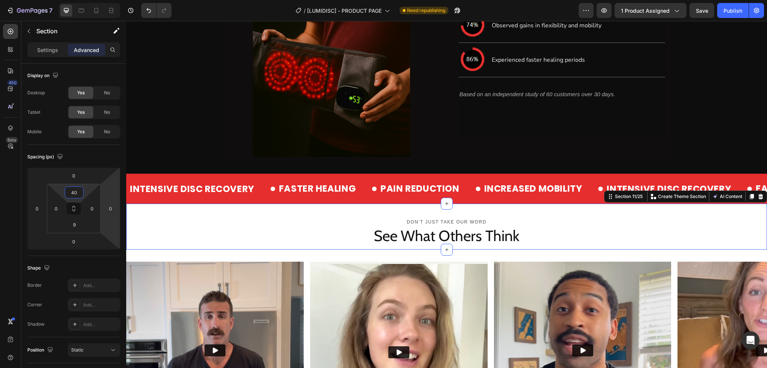
type input "40"
click at [206, 224] on div "Don’t just take our word Text Block See What Others Think Heading Row Row" at bounding box center [446, 233] width 641 height 28
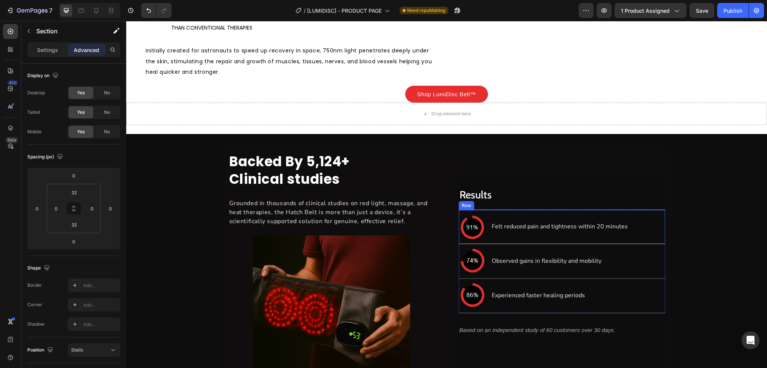
scroll to position [1523, 0]
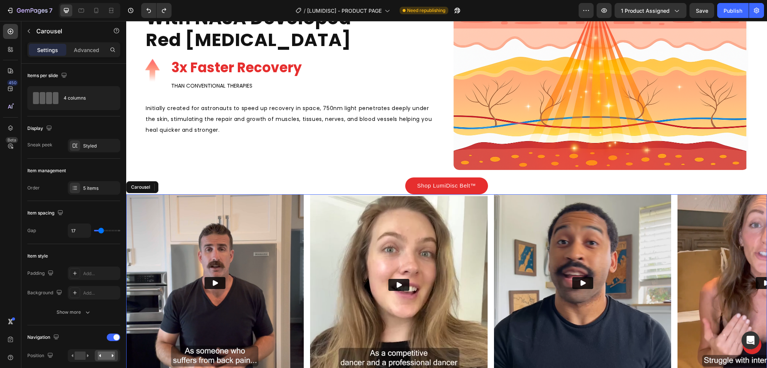
click at [307, 206] on div "Video Work miracles for the pain! Heading As a firefighter and someone who has …" at bounding box center [446, 344] width 641 height 301
click at [16, 128] on div at bounding box center [10, 128] width 15 height 15
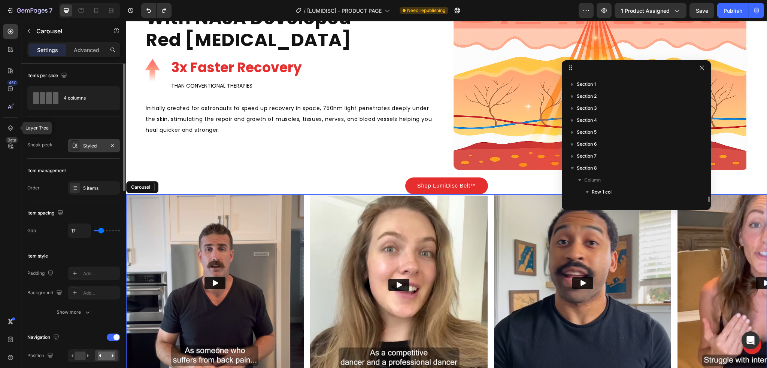
scroll to position [82, 0]
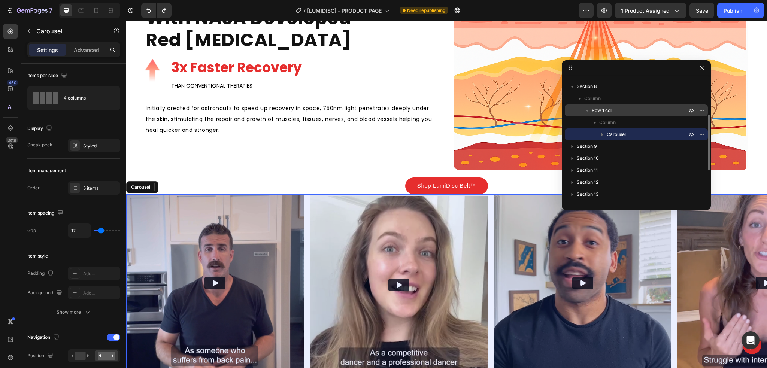
click at [602, 108] on span "Row 1 col" at bounding box center [602, 110] width 20 height 7
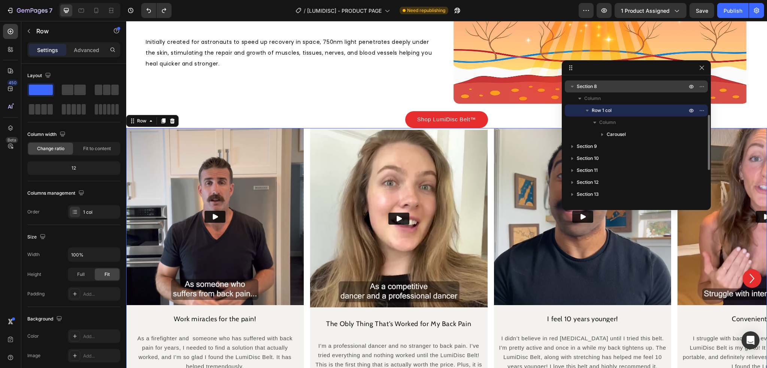
scroll to position [1668, 0]
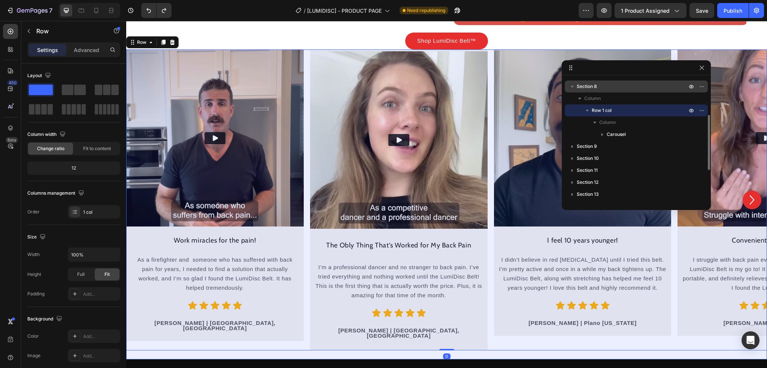
click at [596, 88] on span "Section 8" at bounding box center [587, 86] width 20 height 7
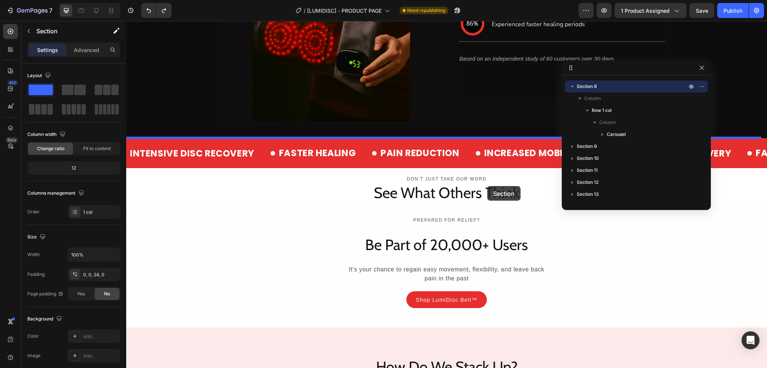
scroll to position [2192, 0]
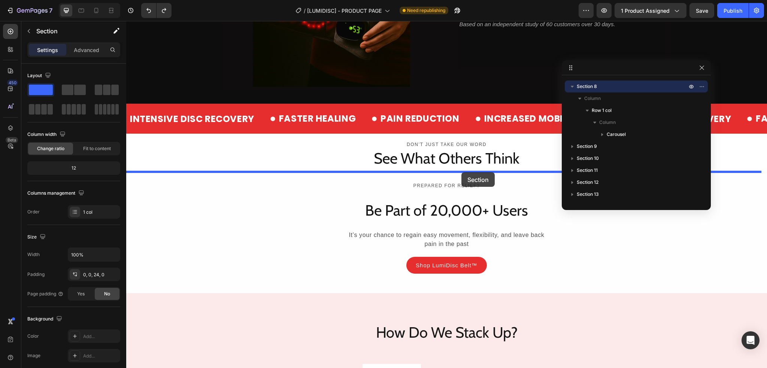
drag, startPoint x: 623, startPoint y: 39, endPoint x: 461, endPoint y: 172, distance: 209.4
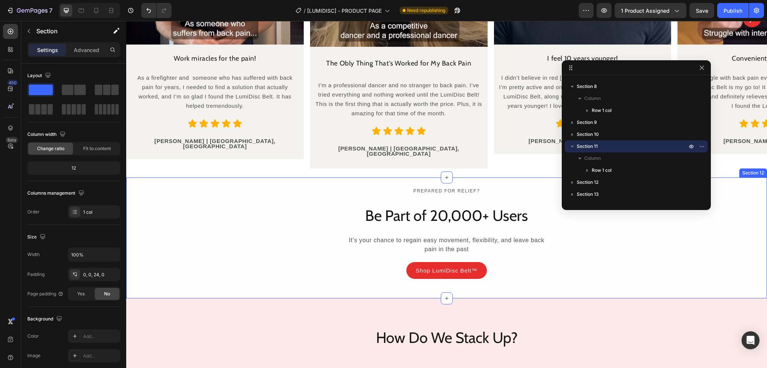
scroll to position [1887, 0]
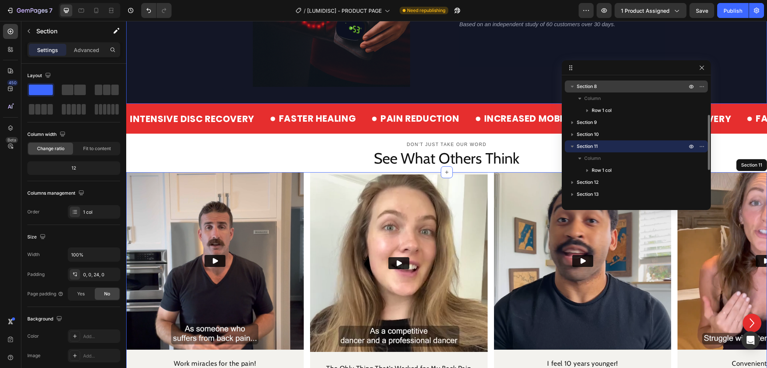
click at [574, 88] on icon "button" at bounding box center [571, 86] width 7 height 7
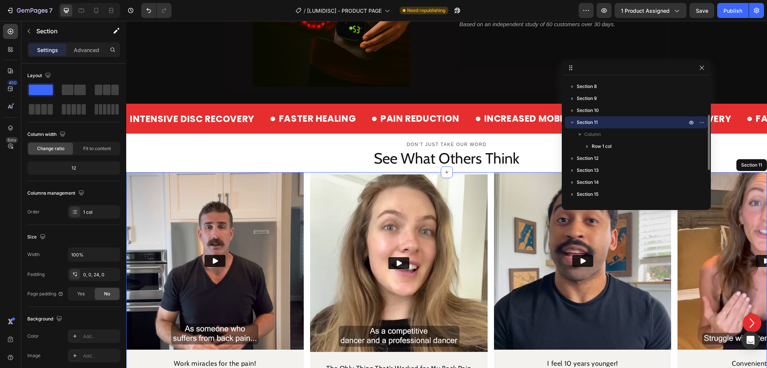
click at [570, 124] on icon "button" at bounding box center [571, 122] width 7 height 7
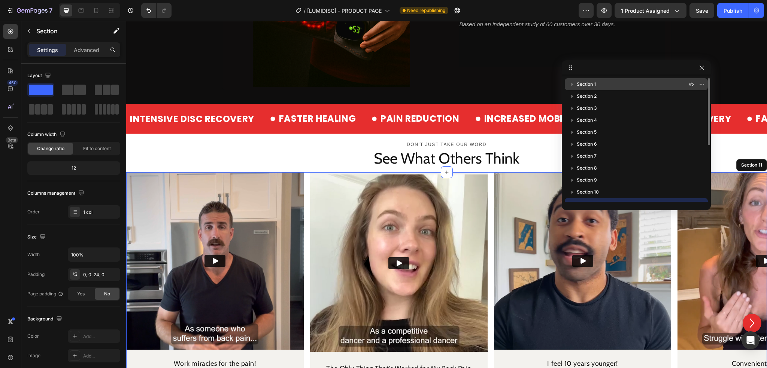
click at [591, 87] on span "Section 1" at bounding box center [586, 84] width 19 height 7
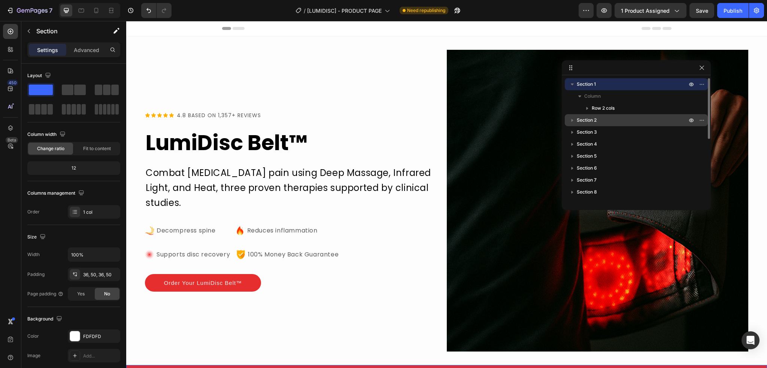
click at [586, 121] on span "Section 2" at bounding box center [587, 119] width 20 height 7
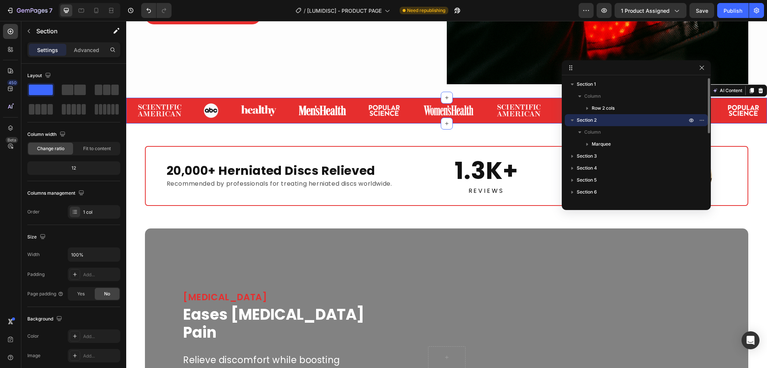
scroll to position [315, 0]
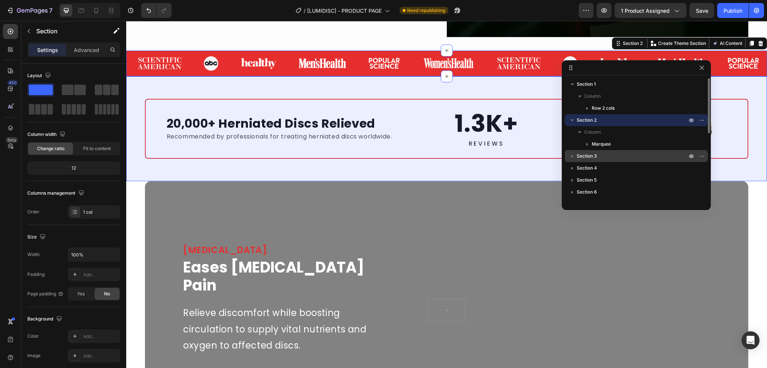
click at [593, 155] on span "Section 3" at bounding box center [587, 155] width 20 height 7
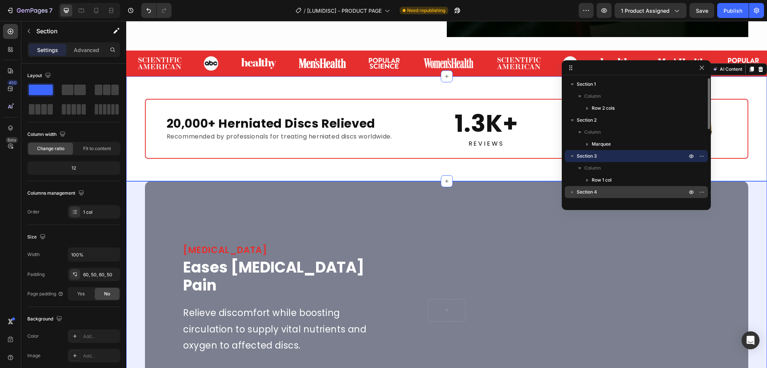
click at [596, 188] on span "Section 4" at bounding box center [587, 191] width 20 height 7
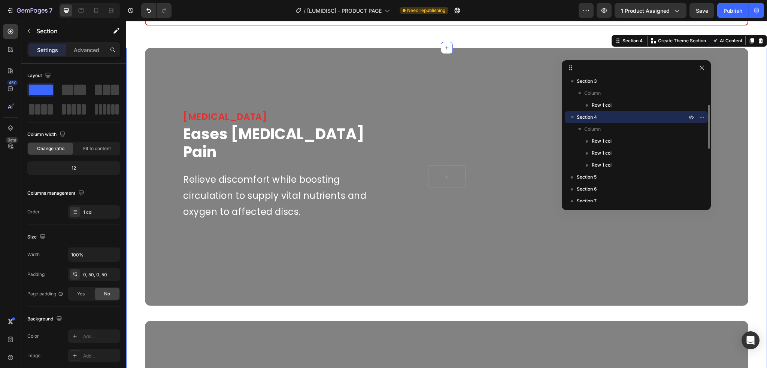
scroll to position [112, 0]
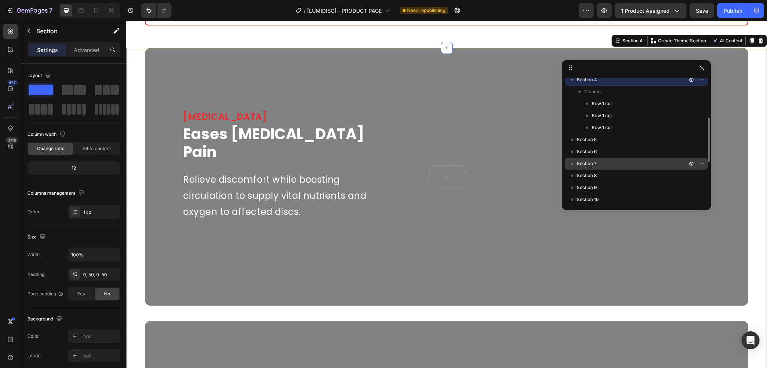
click at [597, 167] on p "Section 7" at bounding box center [633, 163] width 112 height 7
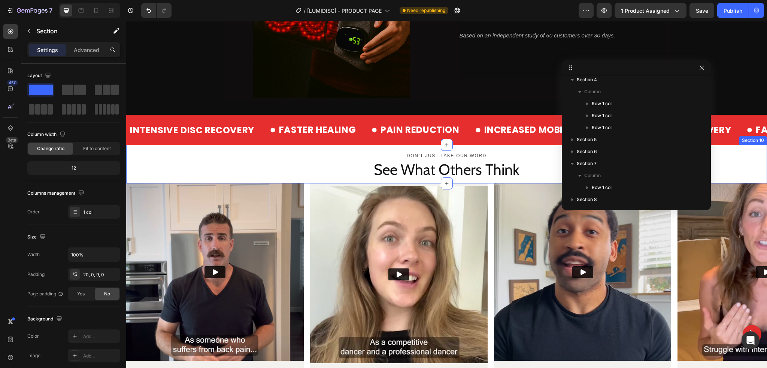
scroll to position [201, 0]
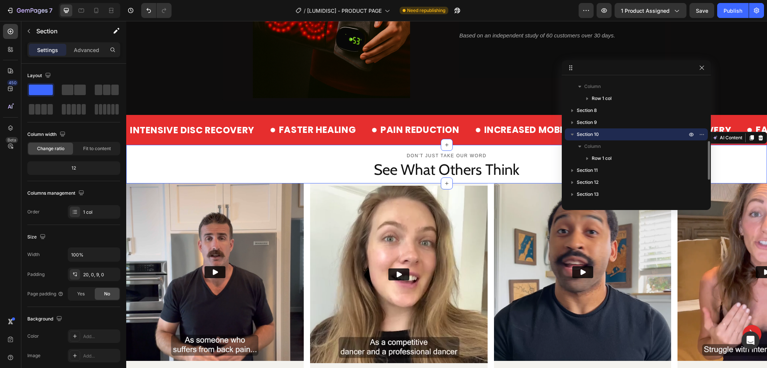
click at [413, 148] on div "Don’t just take our word Text Block See What Others Think Heading Row Row Secti…" at bounding box center [446, 164] width 641 height 39
click at [86, 54] on div "Advanced" at bounding box center [86, 50] width 37 height 12
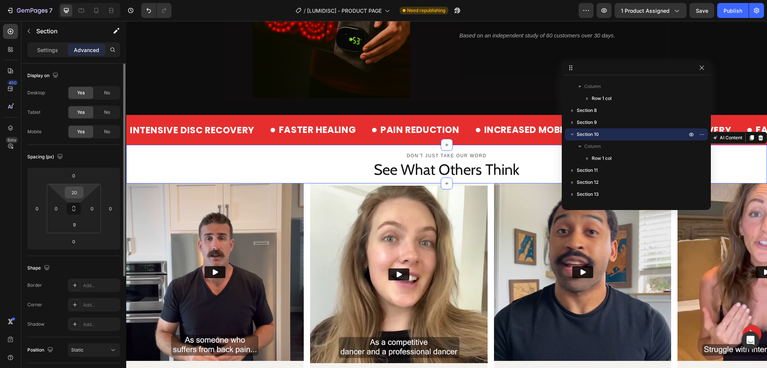
click at [79, 190] on input "20" at bounding box center [74, 192] width 15 height 11
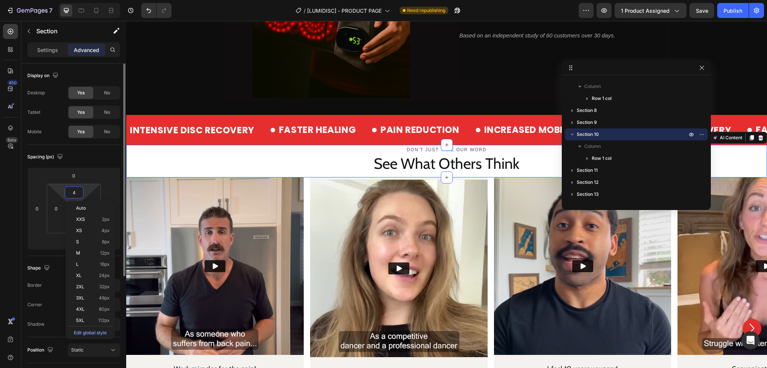
type input "40"
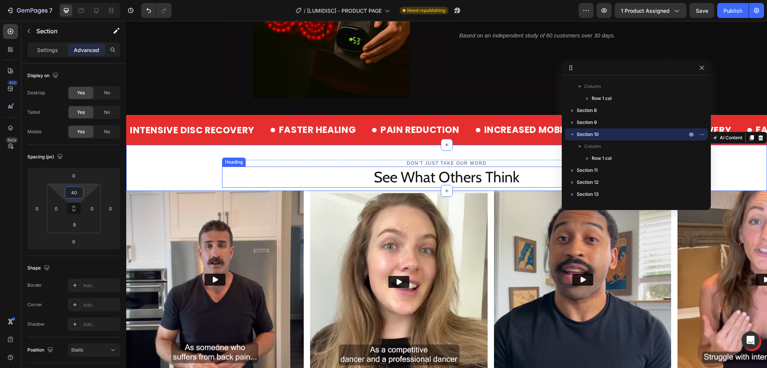
click at [260, 183] on h2 "See What Others Think" at bounding box center [446, 177] width 449 height 21
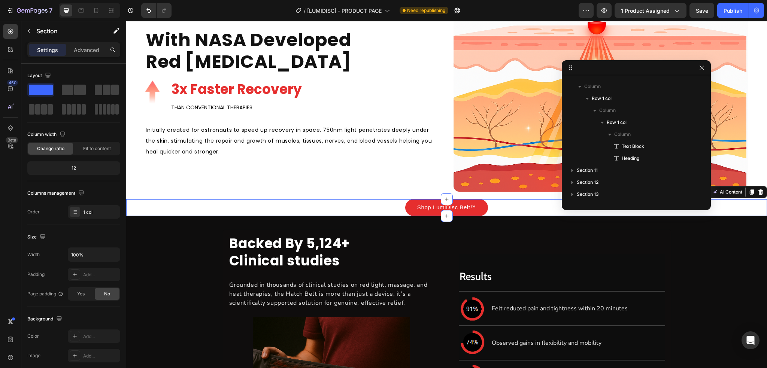
scroll to position [142, 0]
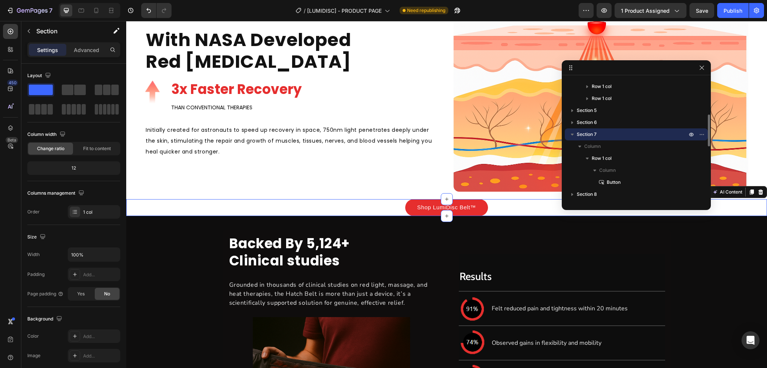
click at [191, 208] on div "Shop LumiDisc Belt™ Button Row" at bounding box center [446, 207] width 641 height 17
click at [82, 48] on p "Advanced" at bounding box center [86, 50] width 25 height 8
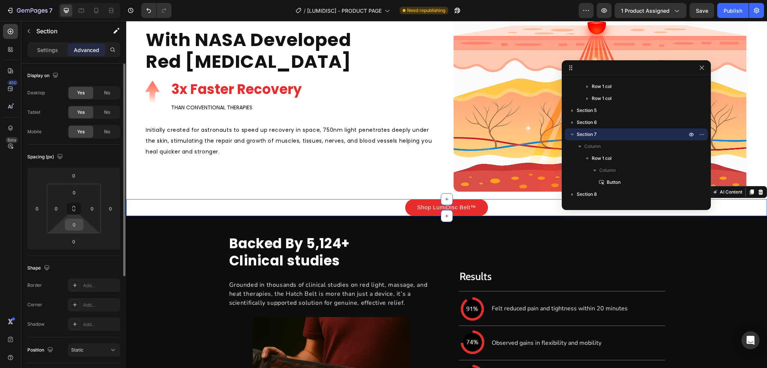
click at [76, 222] on input "0" at bounding box center [74, 224] width 15 height 11
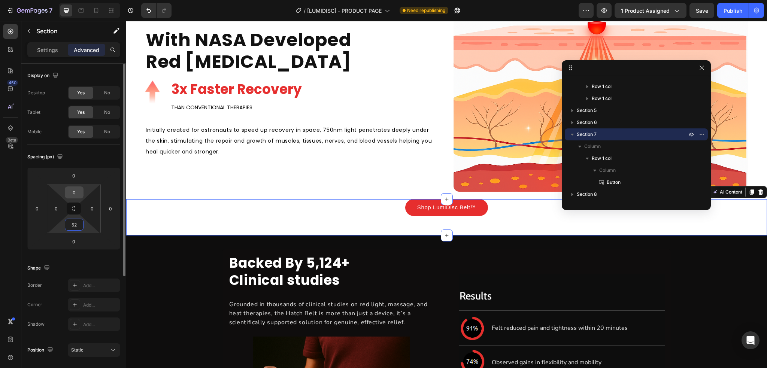
type input "52"
click at [79, 191] on input "0" at bounding box center [74, 192] width 15 height 11
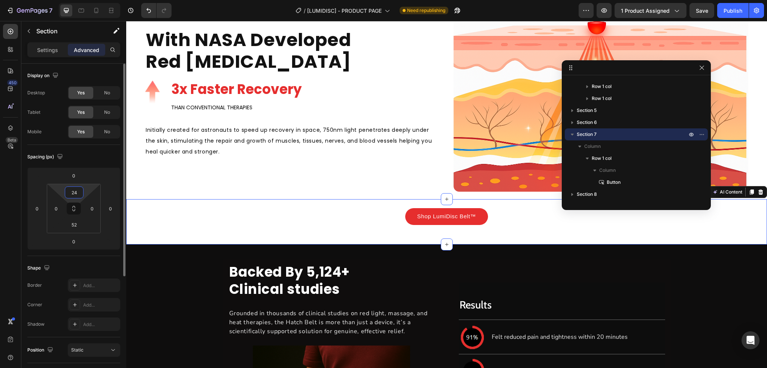
type input "24"
click at [85, 158] on div "Spacing (px)" at bounding box center [73, 157] width 93 height 12
click at [282, 209] on div "Shop LumiDisc Belt™ Button" at bounding box center [447, 216] width 412 height 17
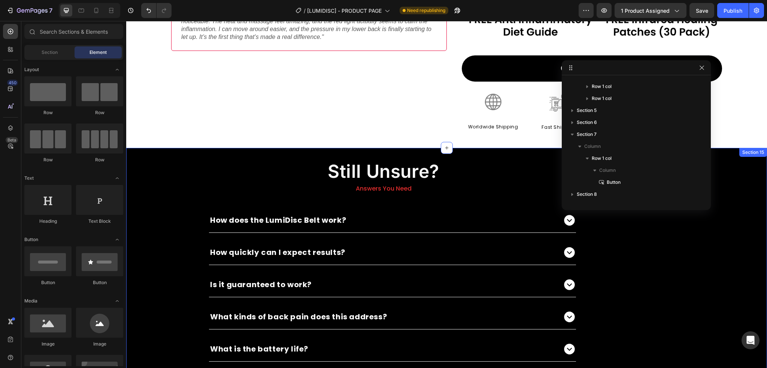
scroll to position [3260, 0]
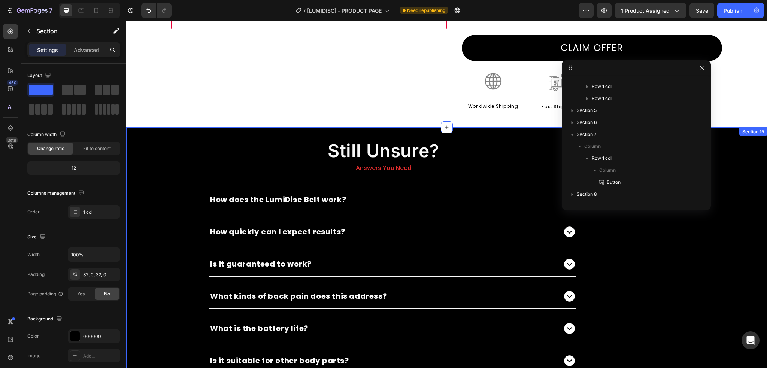
click at [674, 283] on div "Still Unsure? Heading Answers You Need Text Block How does the LumiDisc Belt wo…" at bounding box center [446, 307] width 641 height 336
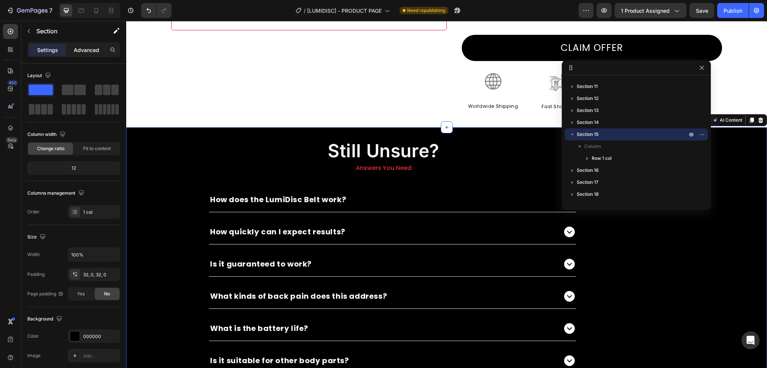
click at [77, 55] on div "Advanced" at bounding box center [86, 50] width 37 height 12
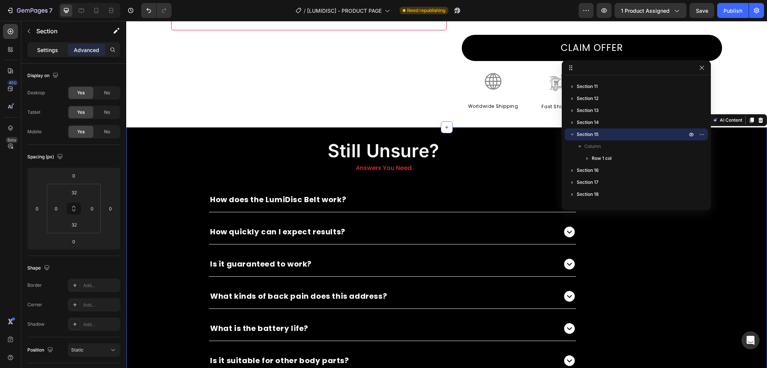
click at [55, 45] on div "Settings" at bounding box center [47, 50] width 37 height 12
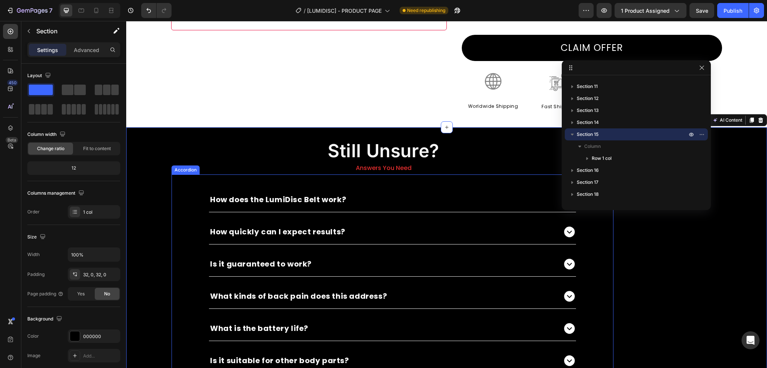
click at [195, 224] on div "How quickly can I expect results?" at bounding box center [392, 228] width 441 height 32
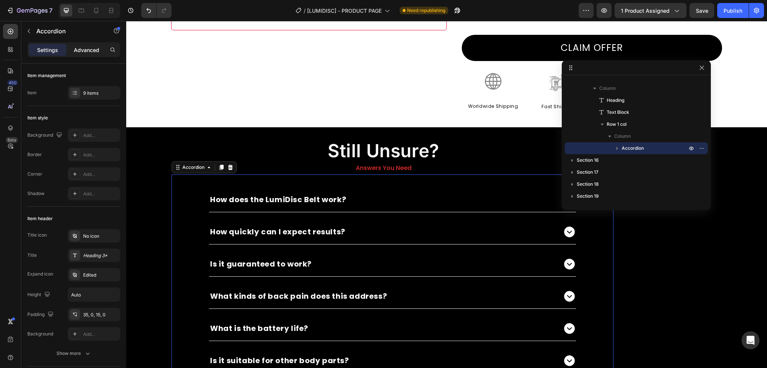
click at [82, 55] on div "Advanced" at bounding box center [86, 50] width 37 height 12
type input "100%"
type input "100"
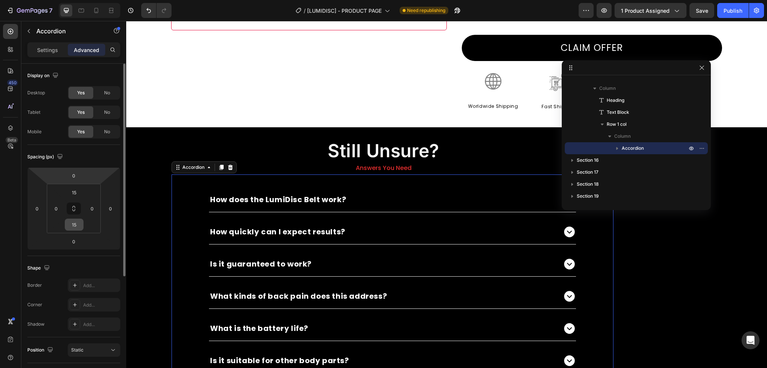
scroll to position [37, 0]
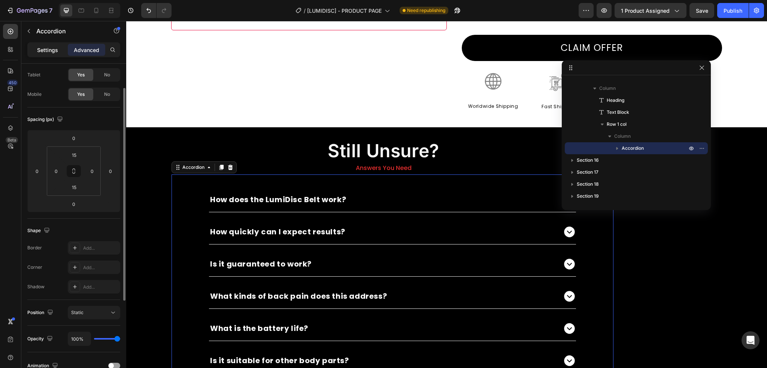
click at [55, 48] on p "Settings" at bounding box center [47, 50] width 21 height 8
type input "0"
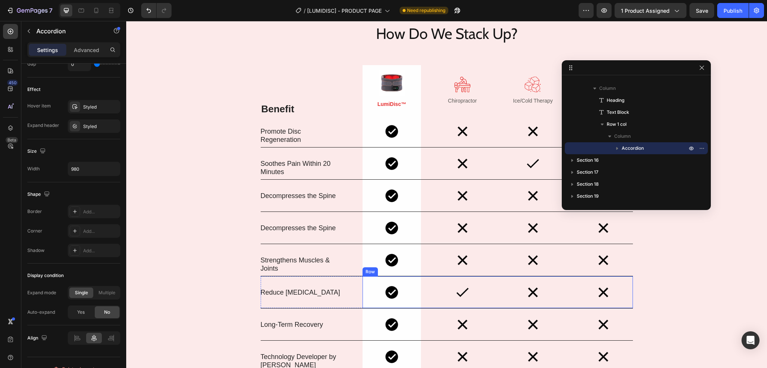
scroll to position [2436, 0]
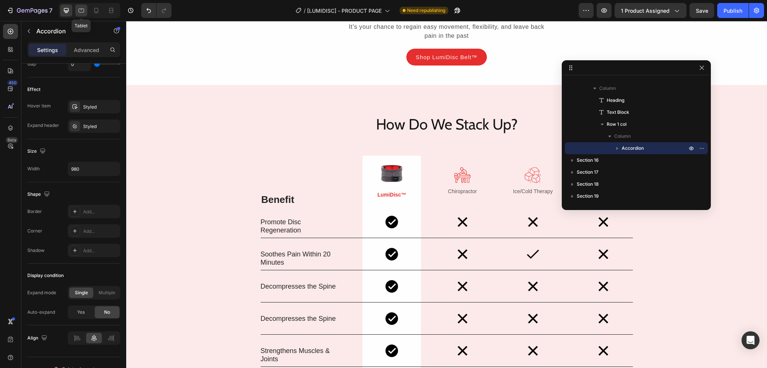
click at [82, 11] on icon at bounding box center [81, 10] width 7 height 7
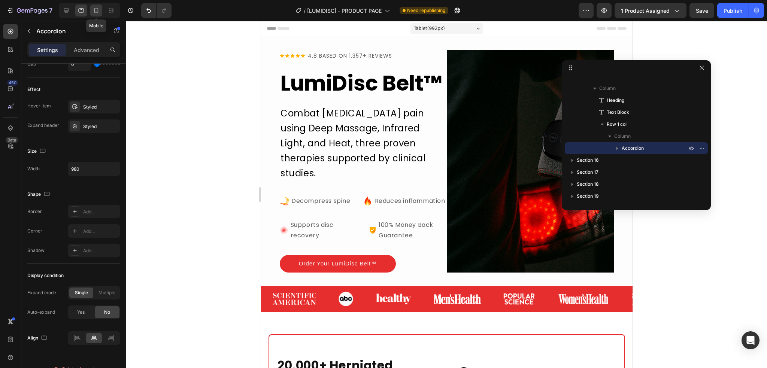
click at [93, 11] on icon at bounding box center [95, 10] width 7 height 7
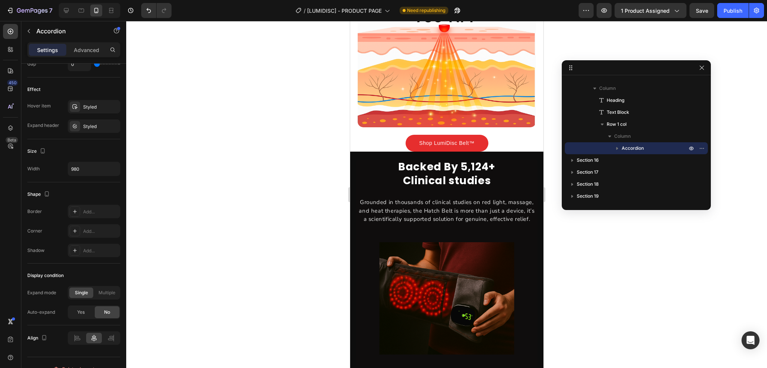
scroll to position [1311, 0]
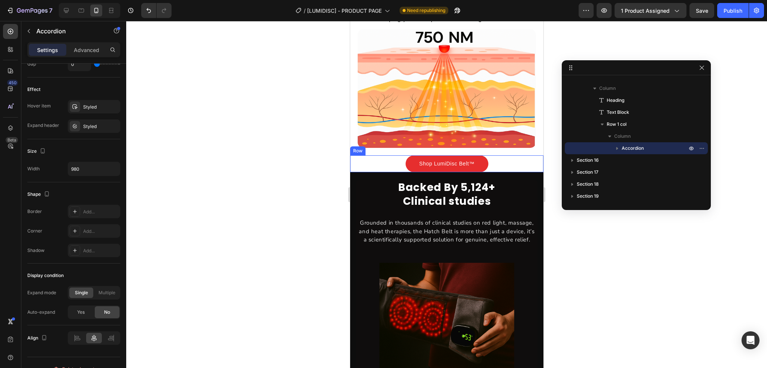
click at [534, 169] on div "Shop LumiDisc Belt™ Button Row" at bounding box center [446, 163] width 193 height 17
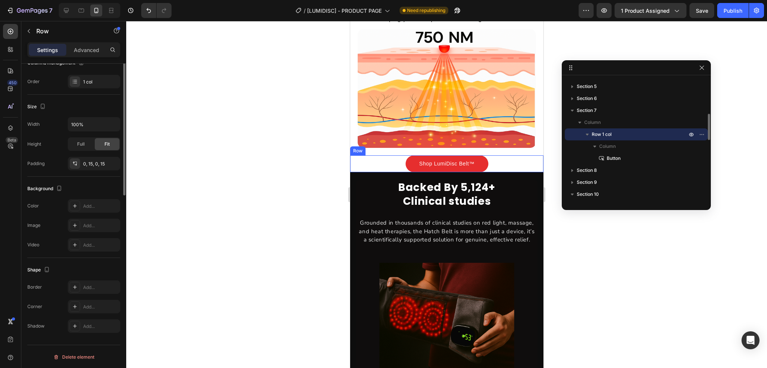
scroll to position [0, 0]
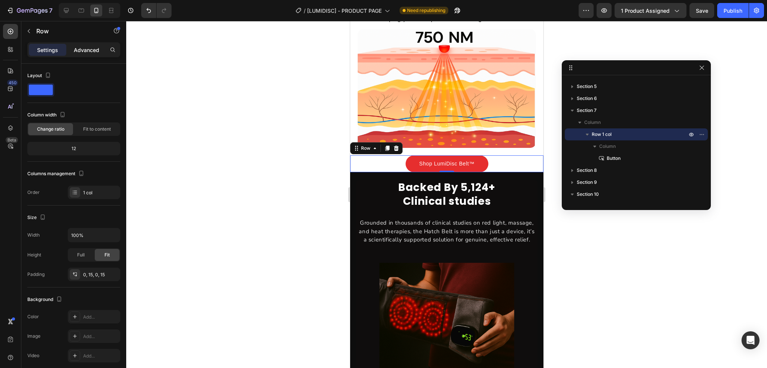
click at [83, 50] on p "Advanced" at bounding box center [86, 50] width 25 height 8
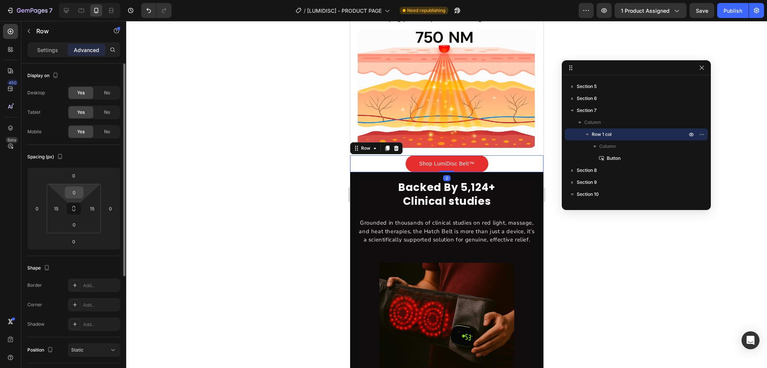
click at [78, 189] on input "0" at bounding box center [74, 192] width 15 height 11
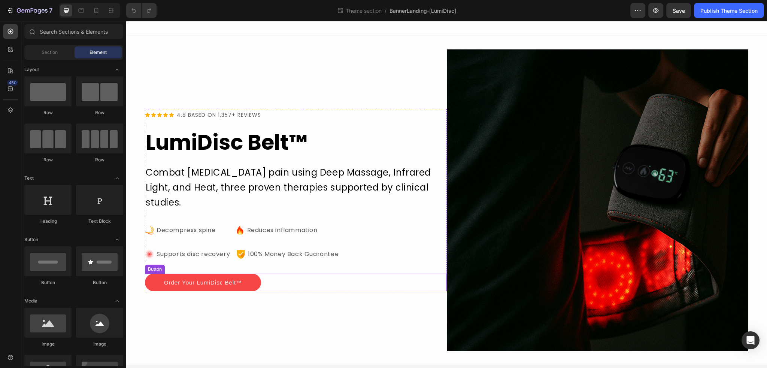
click at [256, 282] on link "Order Your LumiDisc Belt™" at bounding box center [203, 283] width 116 height 18
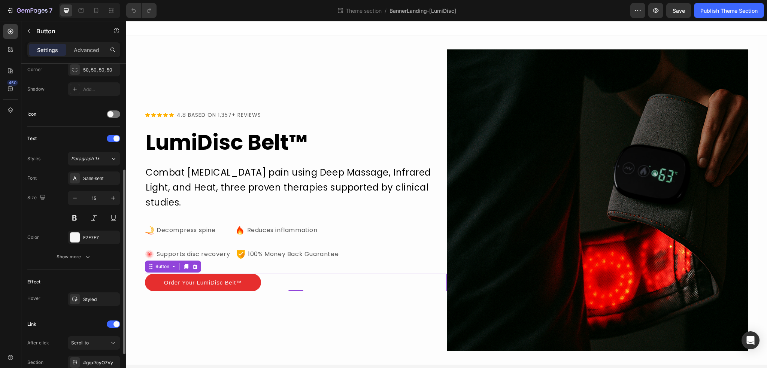
scroll to position [249, 0]
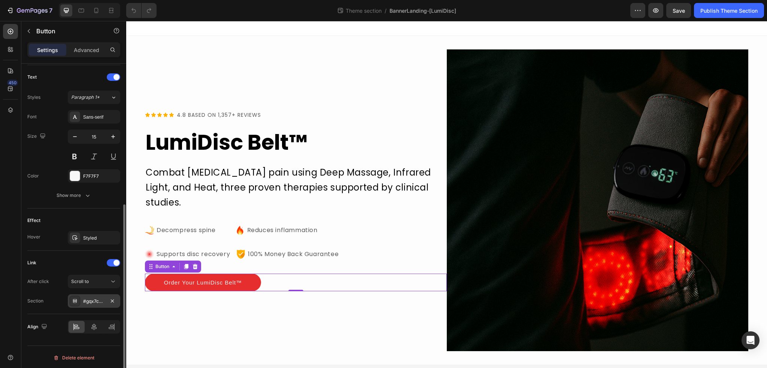
click at [94, 301] on div "#gqx7cyO7Vy" at bounding box center [94, 301] width 22 height 7
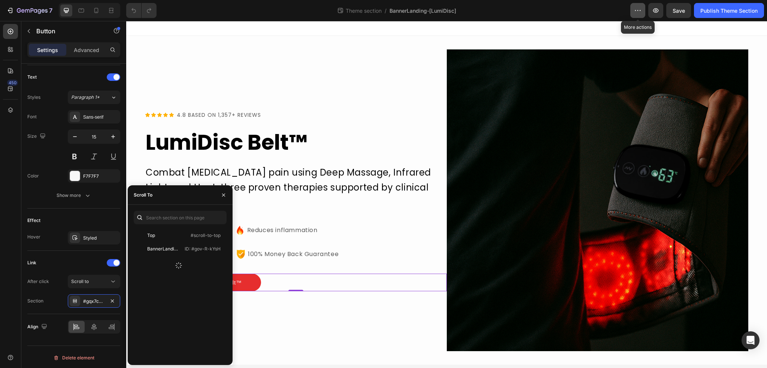
click at [639, 9] on icon "button" at bounding box center [637, 10] width 7 height 7
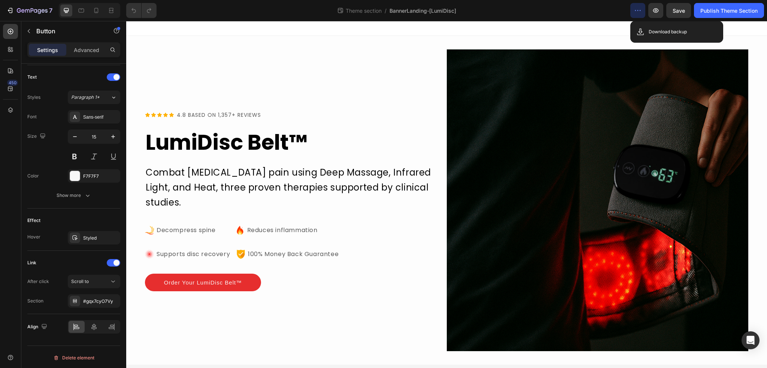
click at [602, 28] on div at bounding box center [446, 28] width 641 height 15
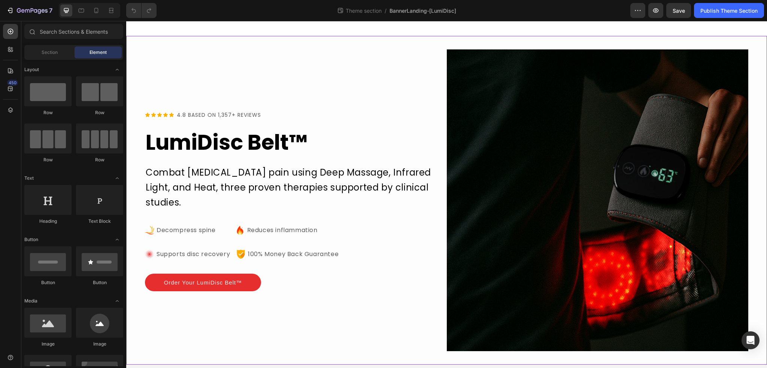
click at [288, 44] on div "Icon Icon Icon Icon Icon Icon List 4.8 BASED ON 1,357+ REVIEWS Text Block Row L…" at bounding box center [446, 200] width 641 height 329
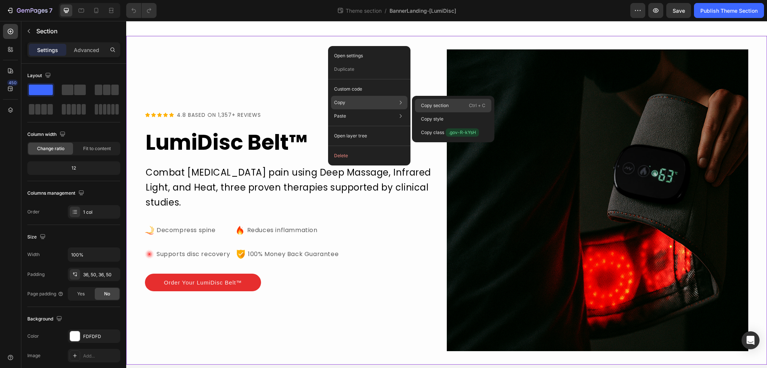
click at [426, 106] on p "Copy section" at bounding box center [435, 105] width 28 height 7
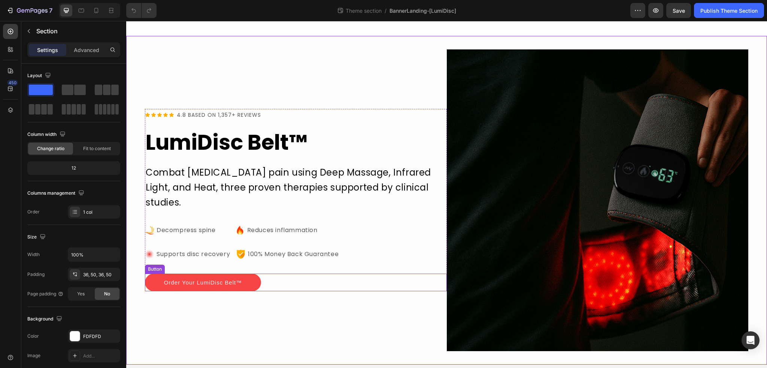
click at [256, 284] on link "Order Your LumiDisc Belt™" at bounding box center [203, 283] width 116 height 18
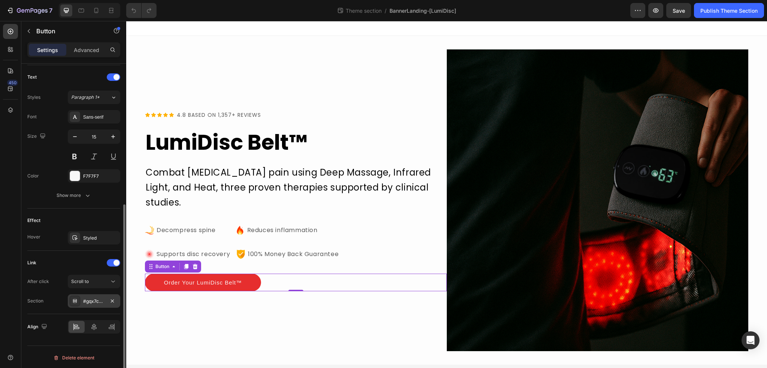
click at [98, 300] on div "#gqx7cyO7Vy" at bounding box center [94, 301] width 22 height 7
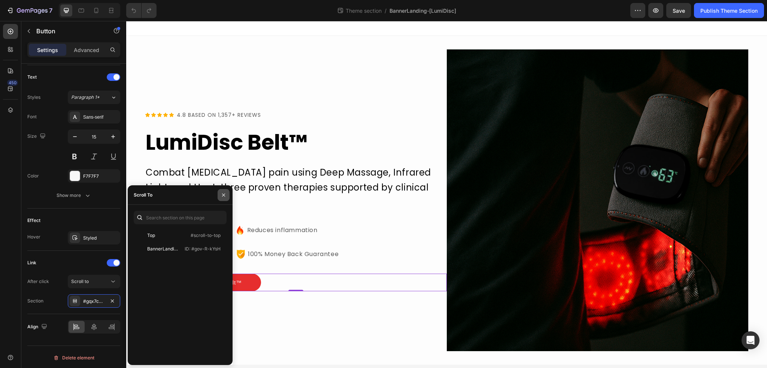
click at [225, 193] on icon "button" at bounding box center [224, 195] width 6 height 6
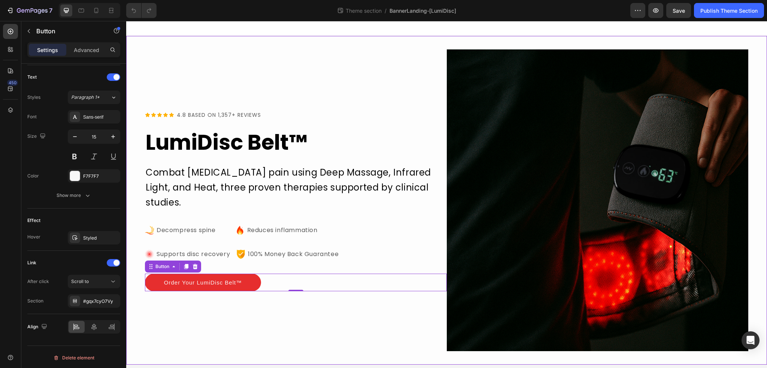
click at [168, 45] on div "Icon Icon Icon Icon Icon Icon List 4.8 BASED ON 1,357+ REVIEWS Text Block Row L…" at bounding box center [446, 200] width 641 height 329
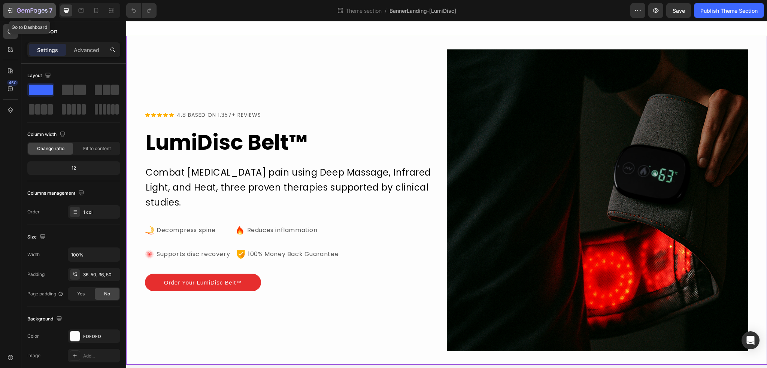
click at [15, 9] on div "7" at bounding box center [29, 10] width 46 height 9
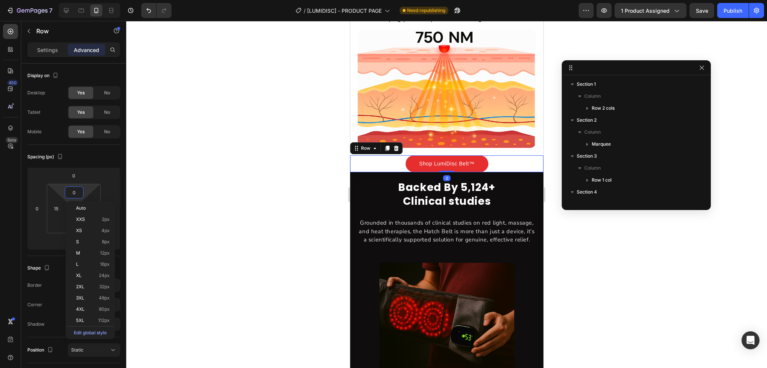
scroll to position [166, 0]
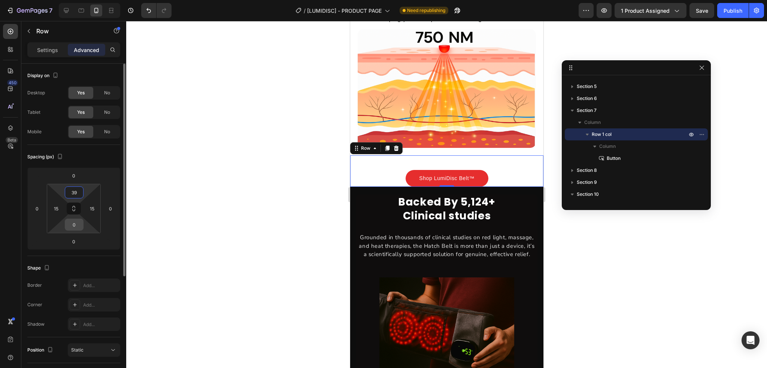
type input "39"
click at [75, 222] on input "0" at bounding box center [74, 224] width 15 height 11
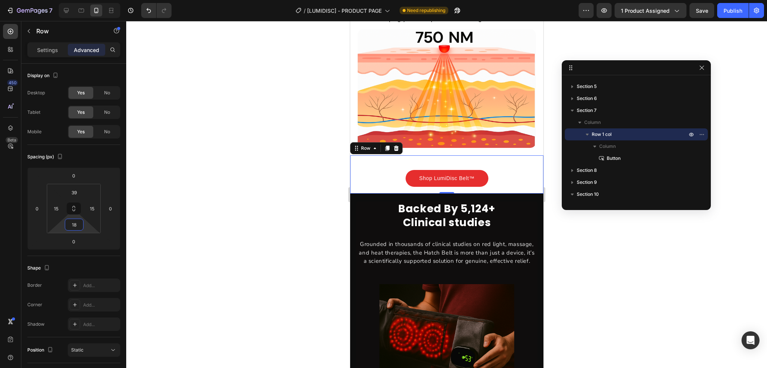
type input "18"
click at [78, 189] on input "39" at bounding box center [74, 192] width 15 height 11
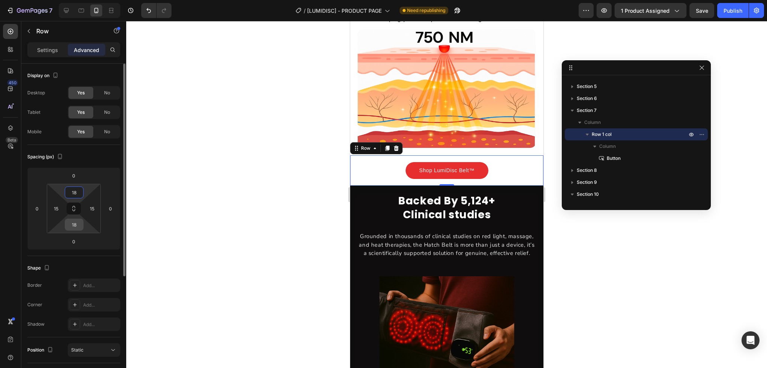
type input "18"
click at [73, 222] on input "18" at bounding box center [74, 224] width 15 height 11
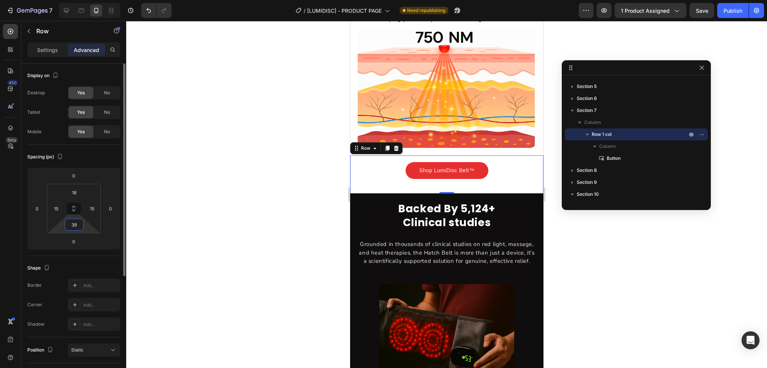
type input "39"
click at [89, 160] on div "Spacing (px)" at bounding box center [73, 157] width 93 height 12
click at [85, 9] on div at bounding box center [81, 10] width 12 height 12
type input "0"
type input "50"
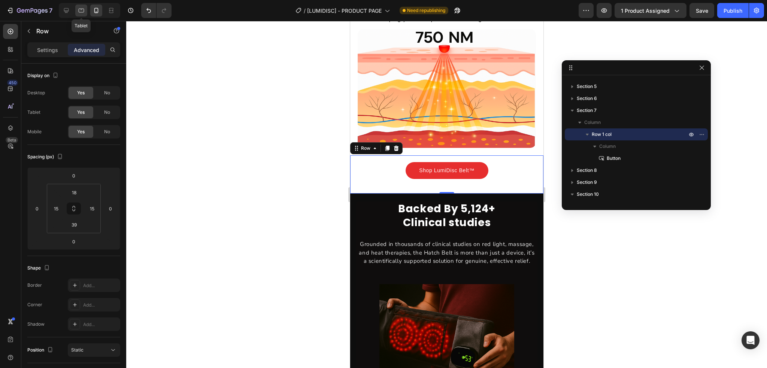
type input "0"
type input "50"
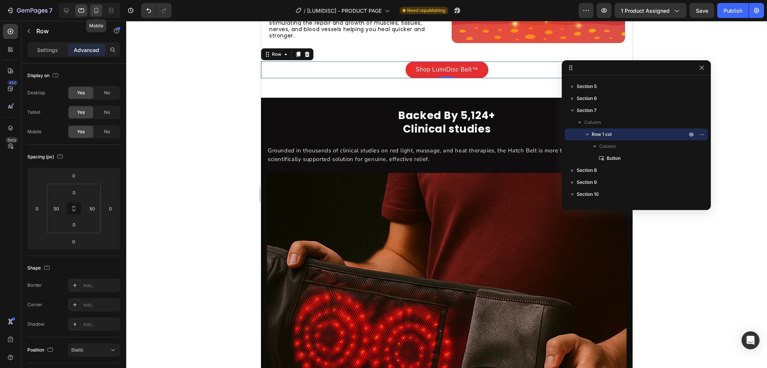
scroll to position [1440, 0]
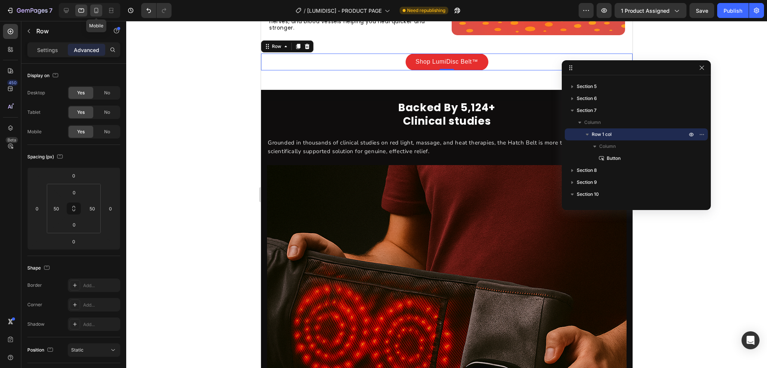
click at [94, 12] on icon at bounding box center [95, 10] width 7 height 7
type input "18"
type input "15"
type input "39"
type input "15"
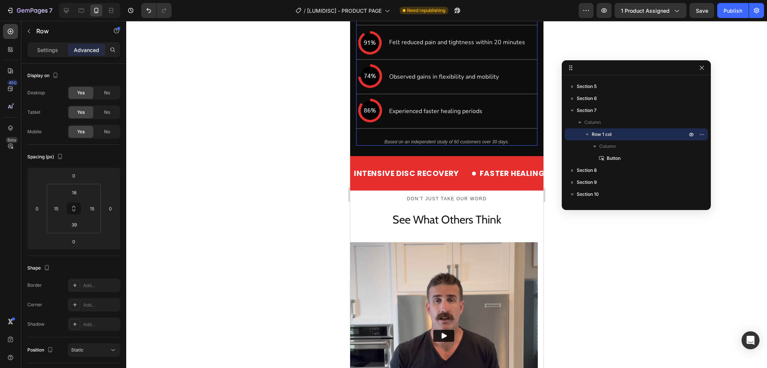
scroll to position [1720, 0]
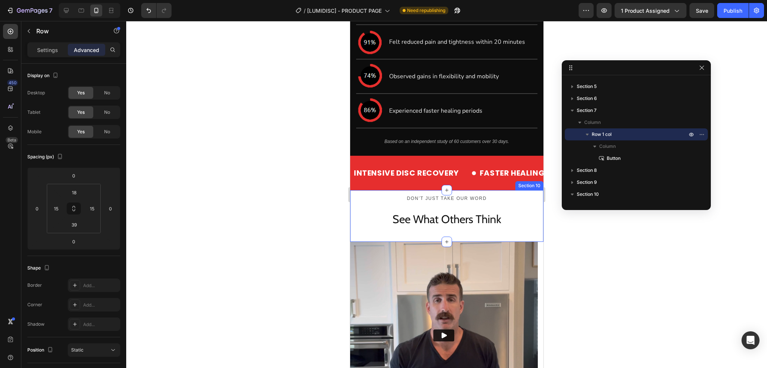
click at [391, 200] on div "Don’t just take our word Text Block See What Others Think Heading Row Row Secti…" at bounding box center [446, 216] width 193 height 52
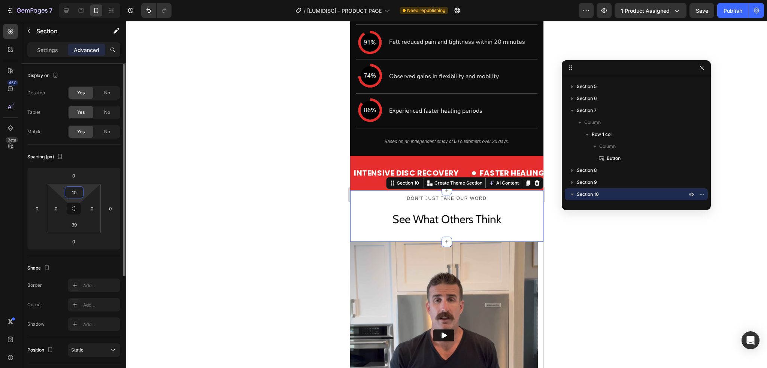
click at [73, 193] on input "10" at bounding box center [74, 192] width 15 height 11
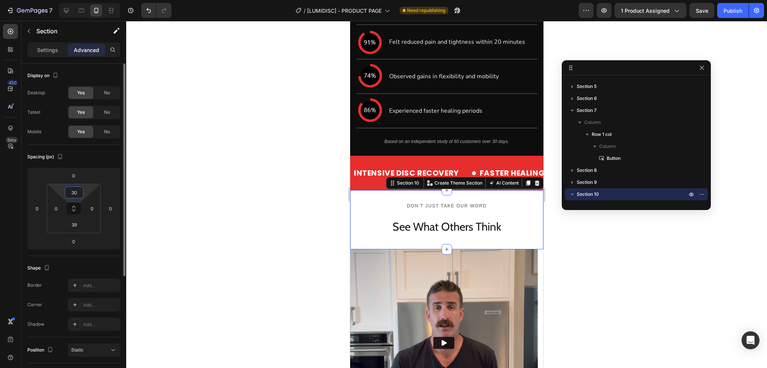
type input "30"
click at [89, 162] on div "Spacing (px)" at bounding box center [73, 157] width 93 height 12
click at [232, 228] on div at bounding box center [446, 194] width 641 height 347
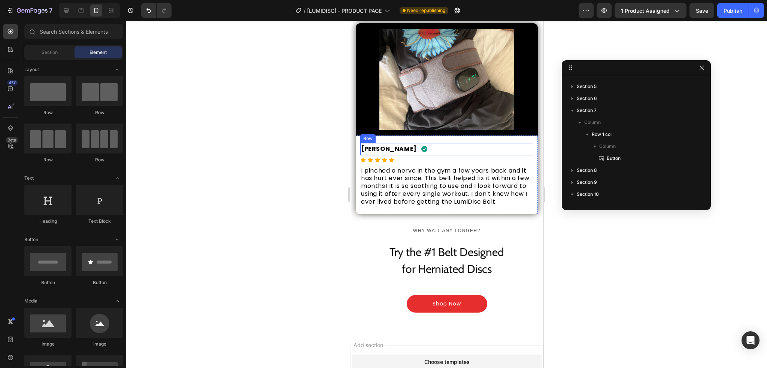
scroll to position [4191, 0]
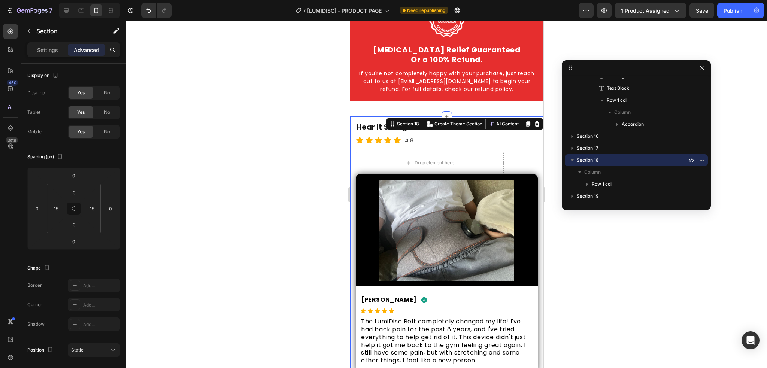
scroll to position [3629, 0]
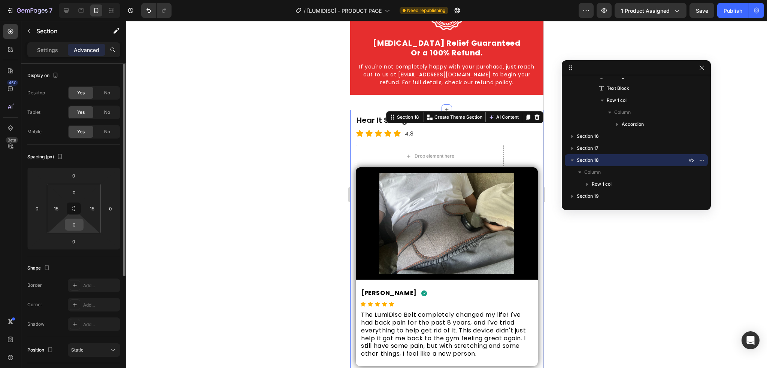
click at [76, 219] on input "0" at bounding box center [74, 224] width 15 height 11
type input "20"
click at [284, 196] on div at bounding box center [446, 194] width 641 height 347
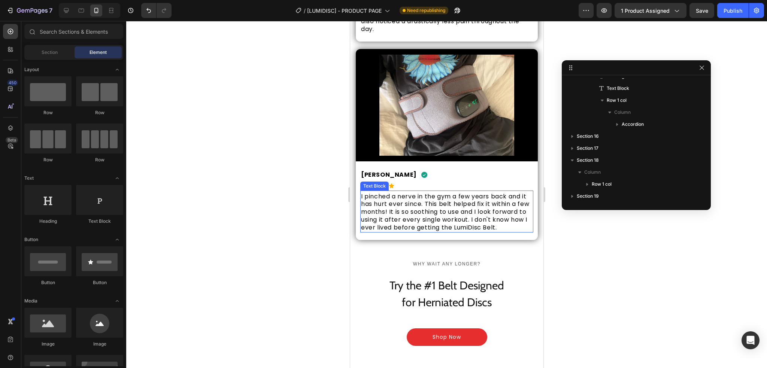
scroll to position [4154, 0]
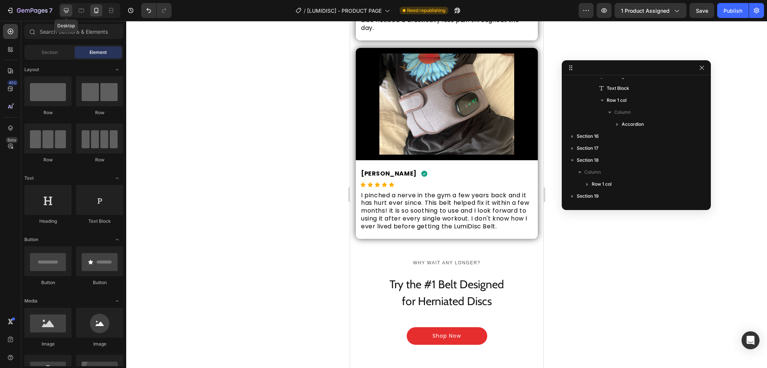
click at [63, 9] on icon at bounding box center [66, 10] width 7 height 7
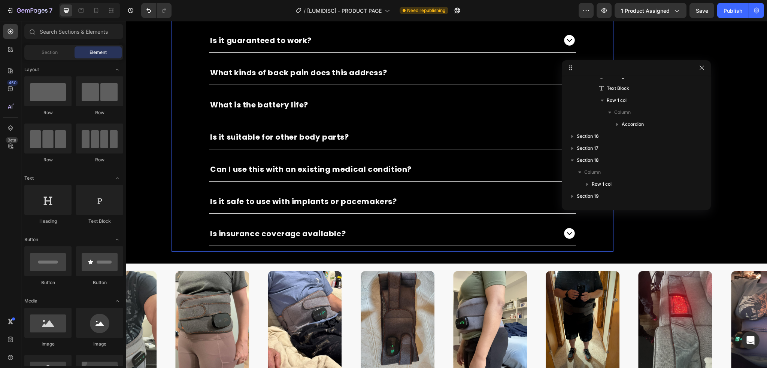
scroll to position [3515, 0]
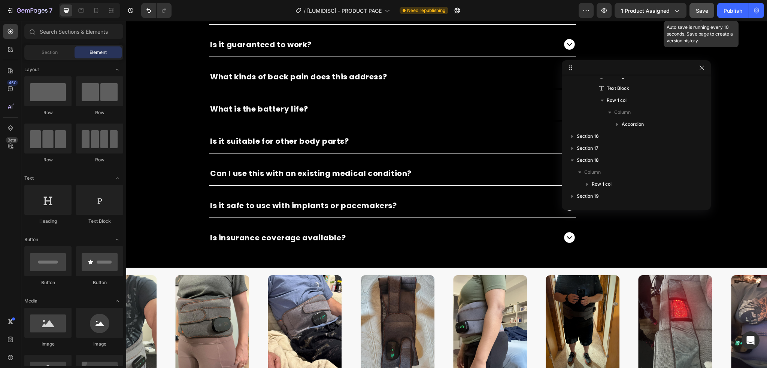
click at [710, 13] on button "Save" at bounding box center [701, 10] width 25 height 15
click at [610, 10] on button "button" at bounding box center [603, 10] width 15 height 15
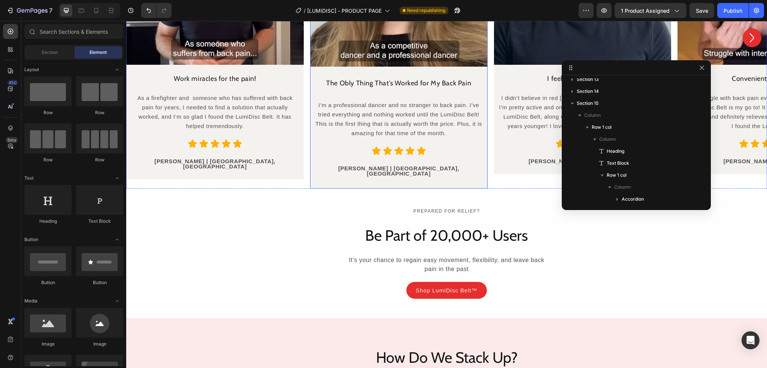
scroll to position [2209, 0]
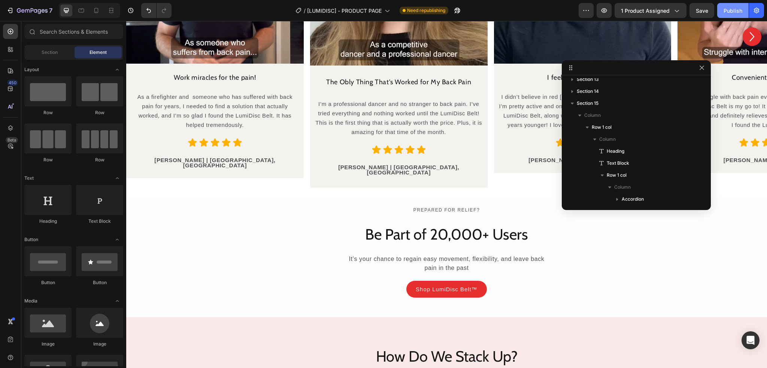
click at [732, 10] on div "Publish" at bounding box center [732, 11] width 19 height 8
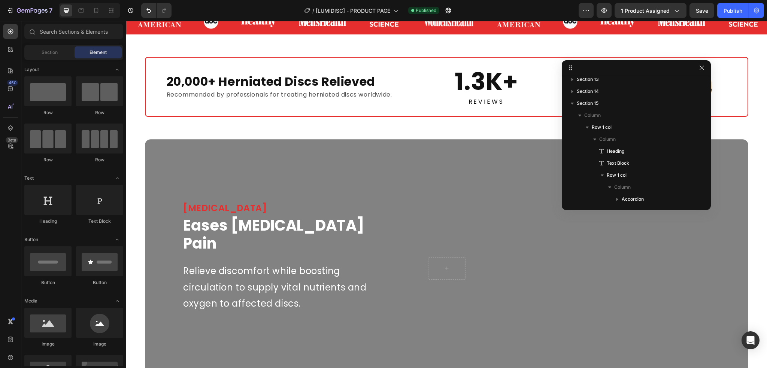
scroll to position [0, 0]
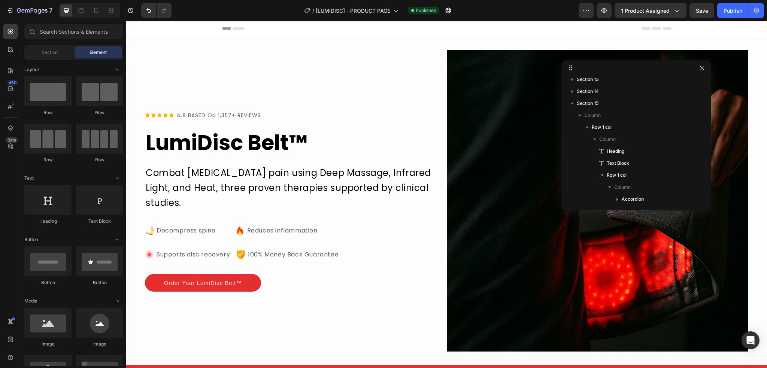
drag, startPoint x: 765, startPoint y: 177, endPoint x: 885, endPoint y: 34, distance: 187.2
click at [249, 144] on h2 "LumiDisc Belt ™" at bounding box center [296, 143] width 302 height 28
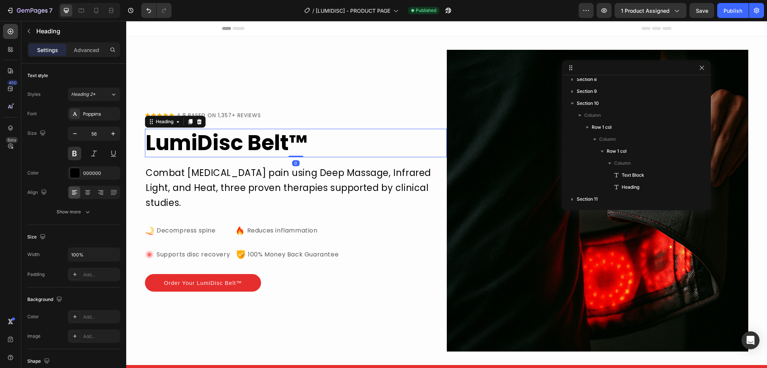
scroll to position [58, 0]
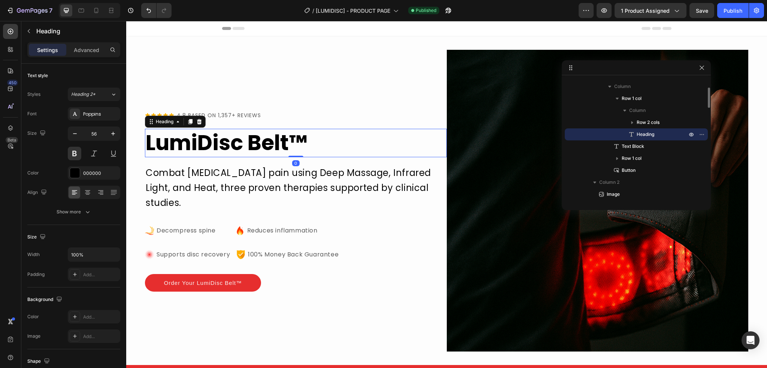
click at [247, 143] on h2 "LumiDisc Belt ™" at bounding box center [296, 143] width 302 height 28
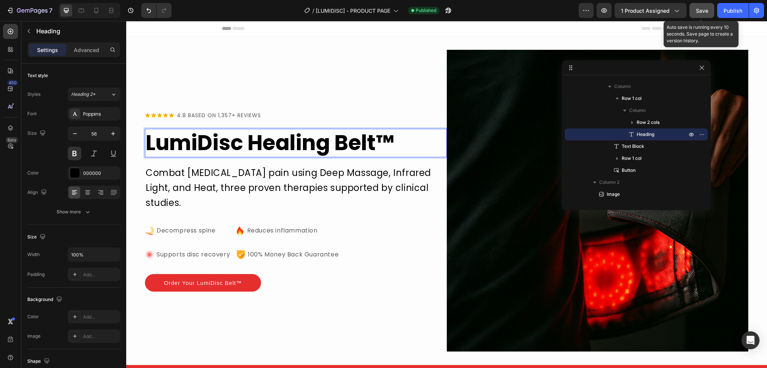
click at [701, 13] on span "Save" at bounding box center [702, 10] width 12 height 6
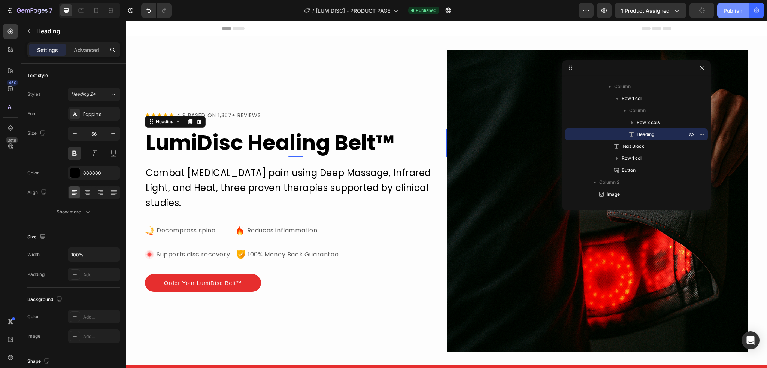
click at [729, 9] on div "Publish" at bounding box center [732, 11] width 19 height 8
click at [96, 14] on div at bounding box center [96, 10] width 12 height 12
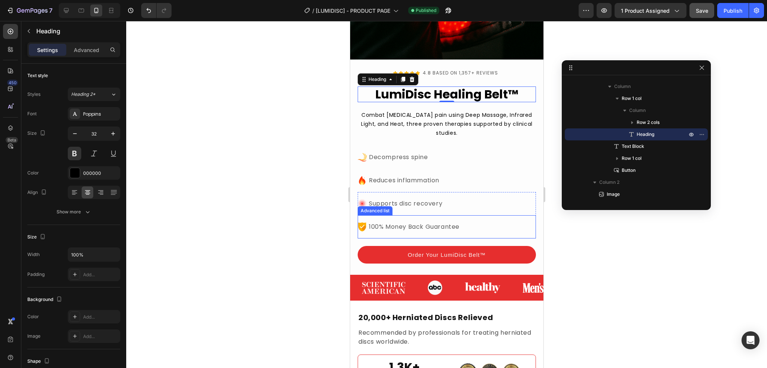
scroll to position [204, 0]
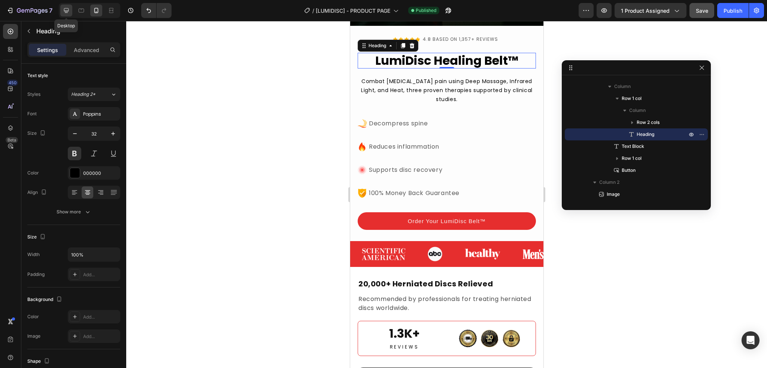
click at [69, 10] on icon at bounding box center [66, 10] width 7 height 7
type input "56"
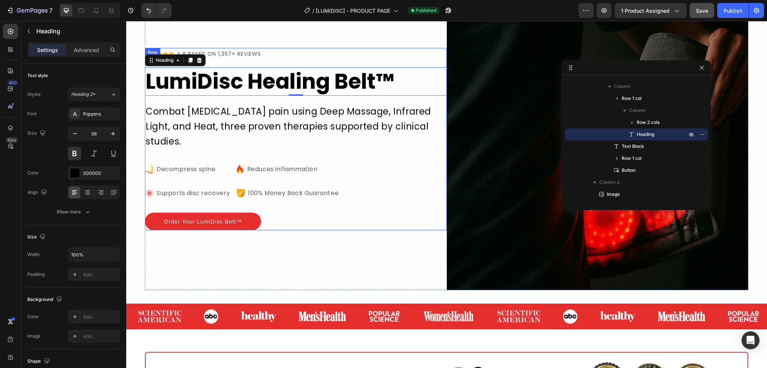
scroll to position [5, 0]
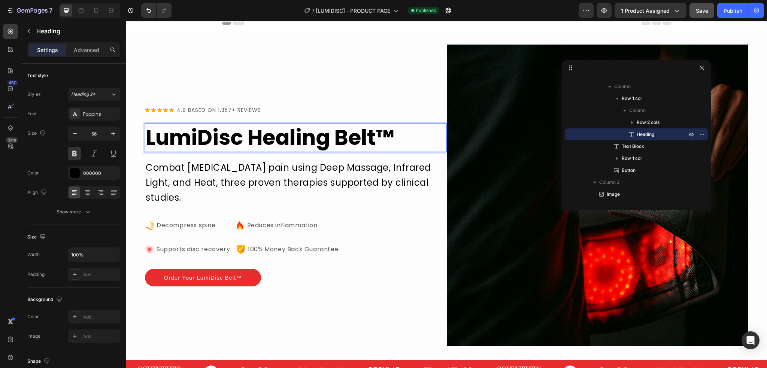
click at [249, 136] on p "LumiDisc Healing Belt ™" at bounding box center [296, 137] width 300 height 27
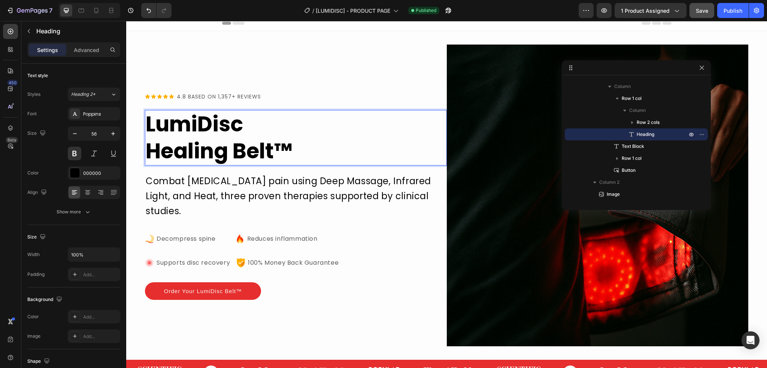
scroll to position [0, 0]
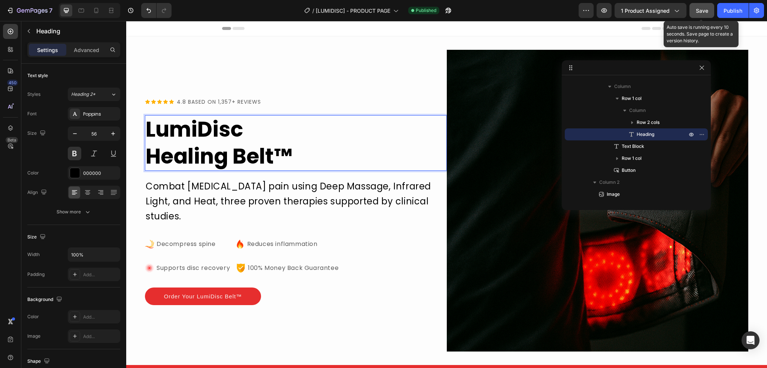
click at [705, 15] on button "Save" at bounding box center [701, 10] width 25 height 15
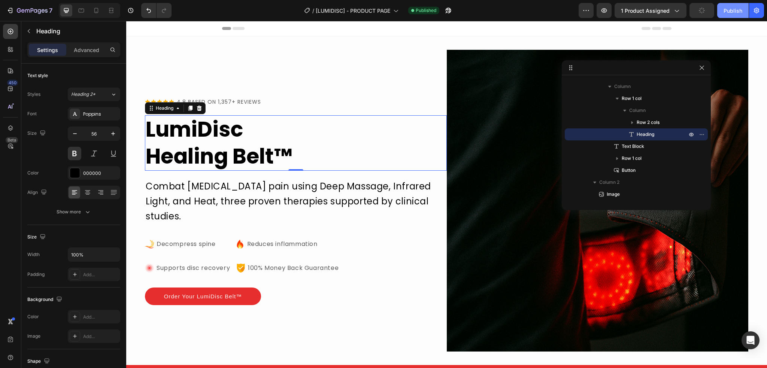
click at [729, 16] on button "Publish" at bounding box center [732, 10] width 31 height 15
click at [302, 152] on p "LumiDisc Healing Belt ™" at bounding box center [296, 143] width 300 height 54
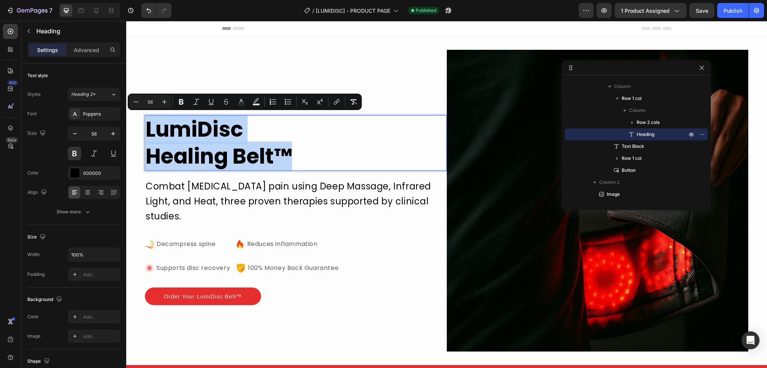
drag, startPoint x: 299, startPoint y: 157, endPoint x: 148, endPoint y: 124, distance: 154.1
click at [148, 124] on p "LumiDisc Healing Belt ™" at bounding box center [296, 143] width 300 height 54
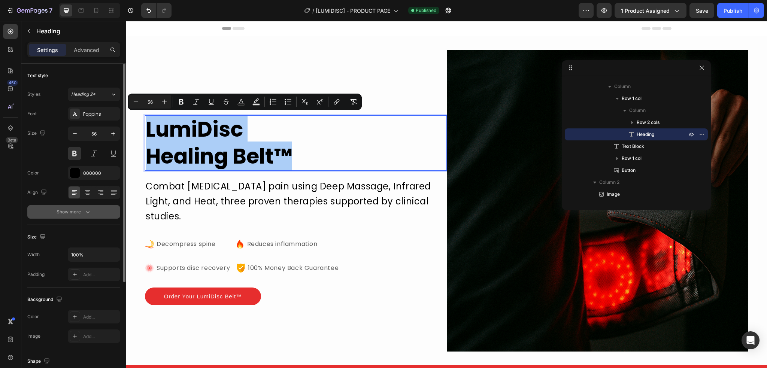
click at [94, 209] on button "Show more" at bounding box center [73, 211] width 93 height 13
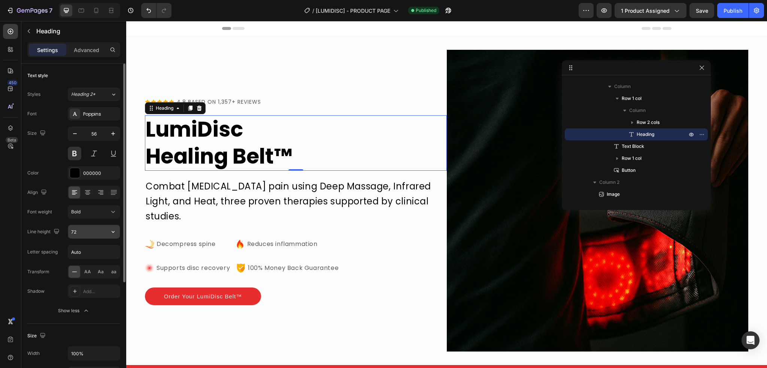
click at [103, 231] on input "72" at bounding box center [94, 231] width 52 height 13
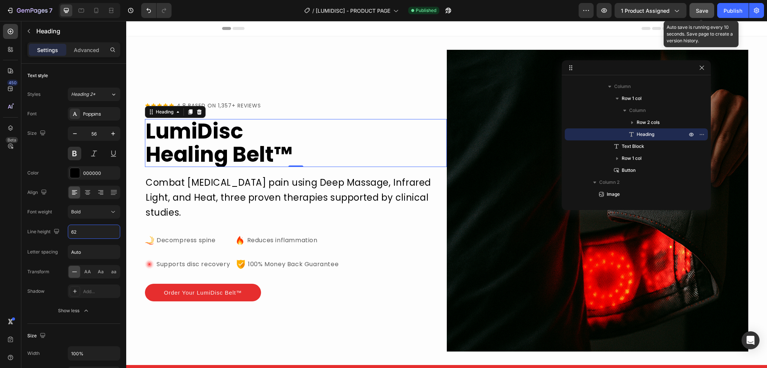
click at [713, 9] on button "Save" at bounding box center [701, 10] width 25 height 15
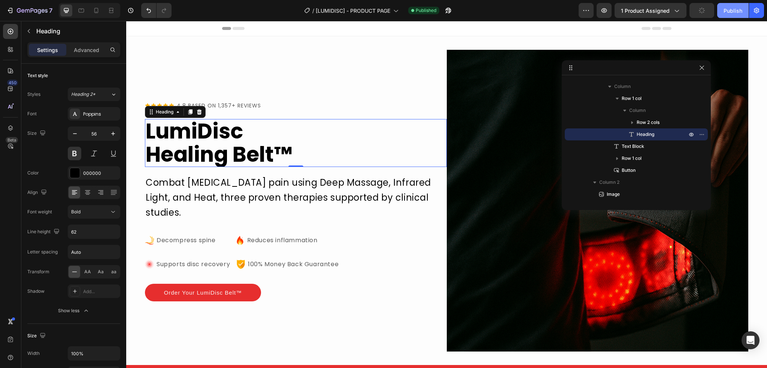
click at [731, 12] on div "Publish" at bounding box center [732, 11] width 19 height 8
click at [85, 236] on input "62" at bounding box center [94, 231] width 52 height 13
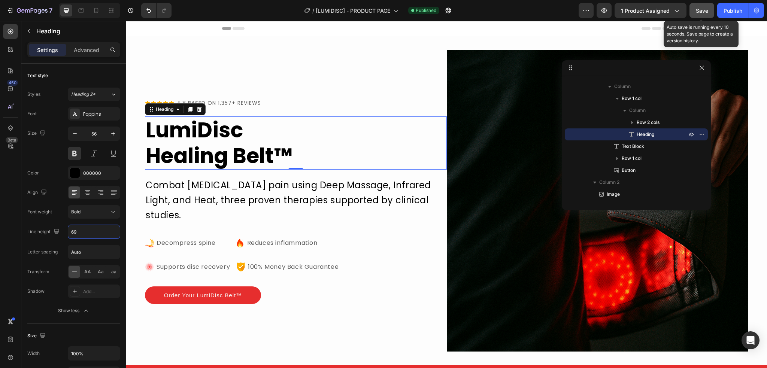
click at [702, 15] on button "Save" at bounding box center [701, 10] width 25 height 15
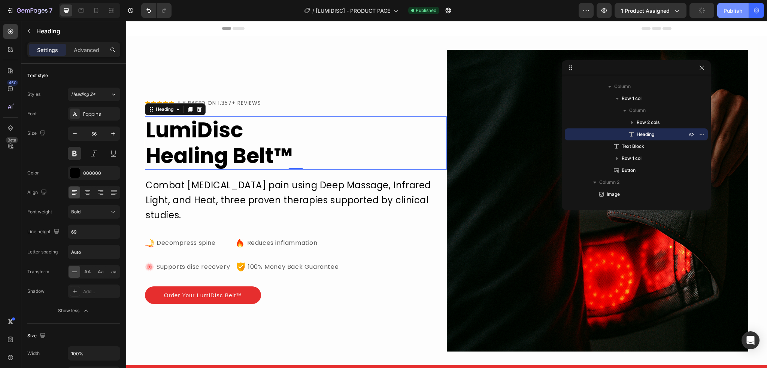
click at [721, 13] on button "Publish" at bounding box center [732, 10] width 31 height 15
click at [90, 232] on input "69" at bounding box center [94, 231] width 52 height 13
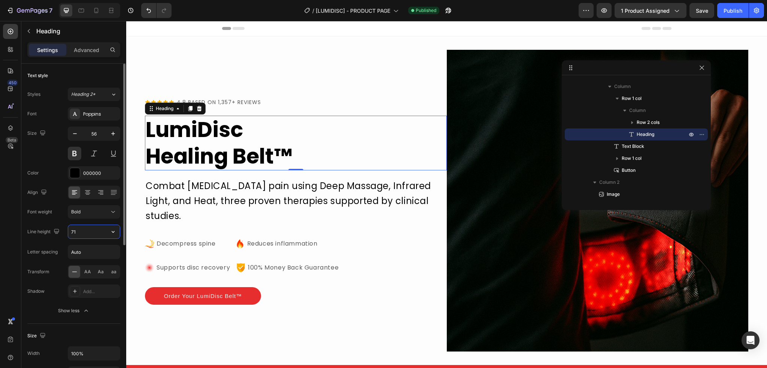
type input "72"
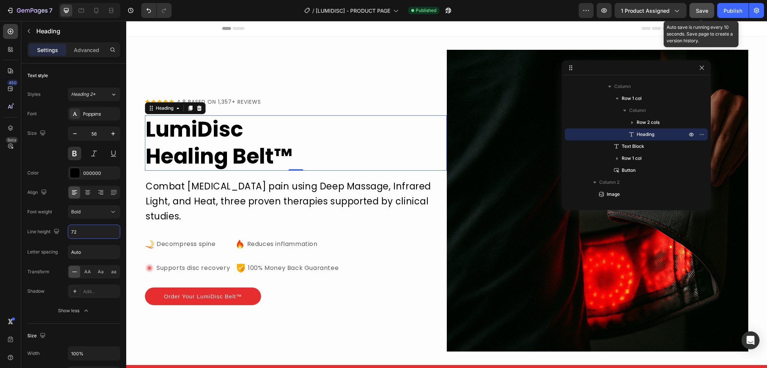
click at [713, 13] on button "Save" at bounding box center [701, 10] width 25 height 15
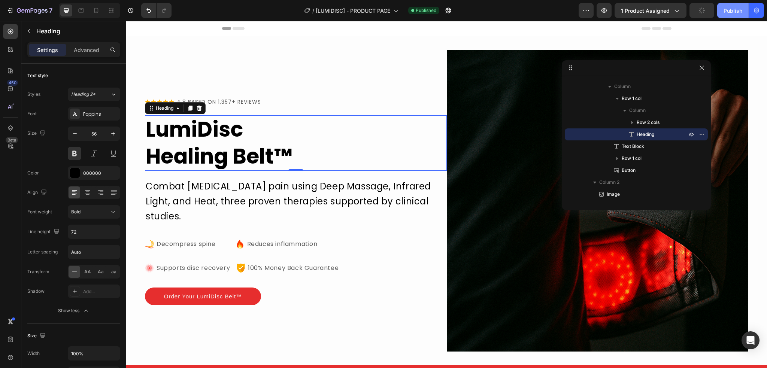
click at [725, 13] on div "Publish" at bounding box center [732, 11] width 19 height 8
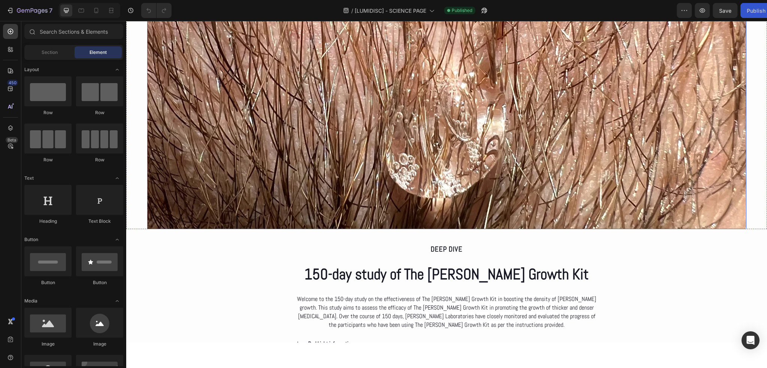
scroll to position [1311, 0]
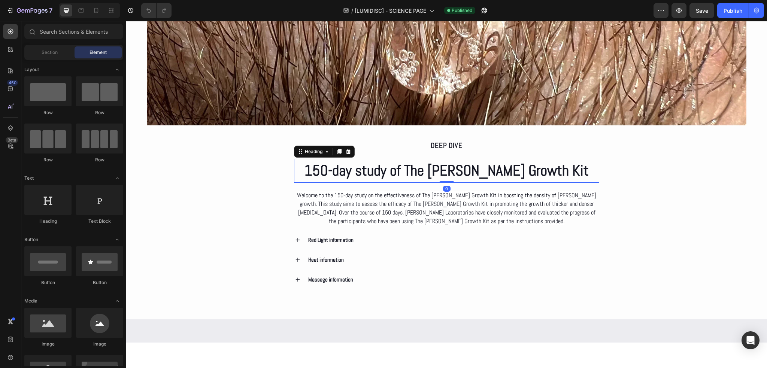
click at [512, 168] on h2 "150-day study of The [PERSON_NAME] Growth Kit" at bounding box center [447, 171] width 306 height 24
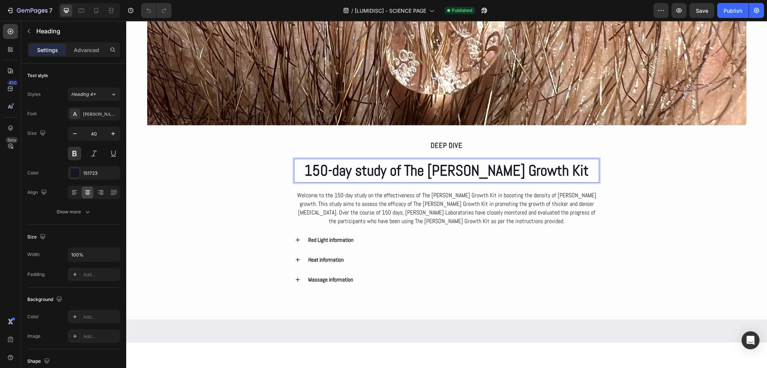
click at [512, 168] on h2 "150-day study of The [PERSON_NAME] Growth Kit" at bounding box center [447, 171] width 306 height 24
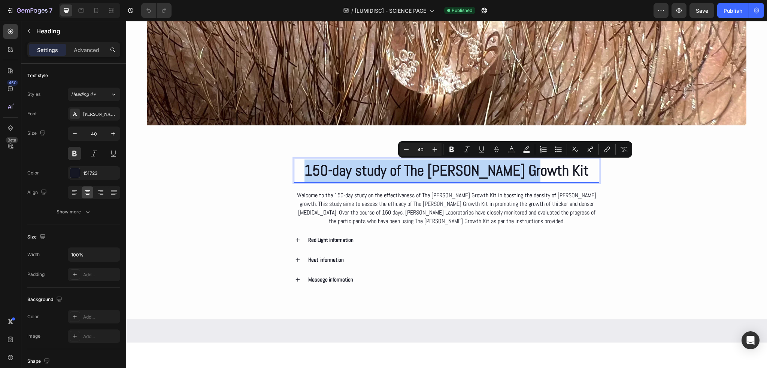
click at [512, 168] on p "150-day study of The [PERSON_NAME] Growth Kit" at bounding box center [447, 171] width 304 height 22
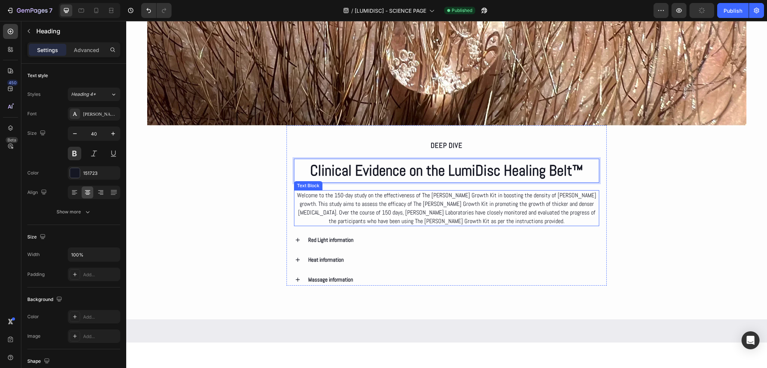
click at [406, 205] on span "Welcome to the 150-day study on the effectiveness of The [PERSON_NAME] Growth K…" at bounding box center [446, 208] width 299 height 34
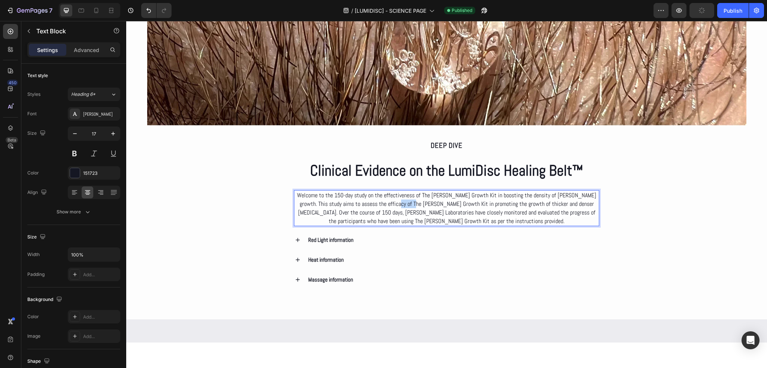
click at [406, 205] on span "Welcome to the 150-day study on the effectiveness of The [PERSON_NAME] Growth K…" at bounding box center [446, 208] width 299 height 34
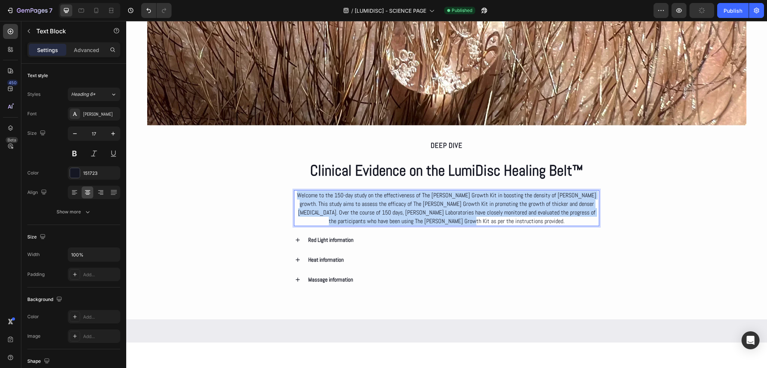
click at [406, 205] on span "Welcome to the 150-day study on the effectiveness of The [PERSON_NAME] Growth K…" at bounding box center [446, 208] width 299 height 34
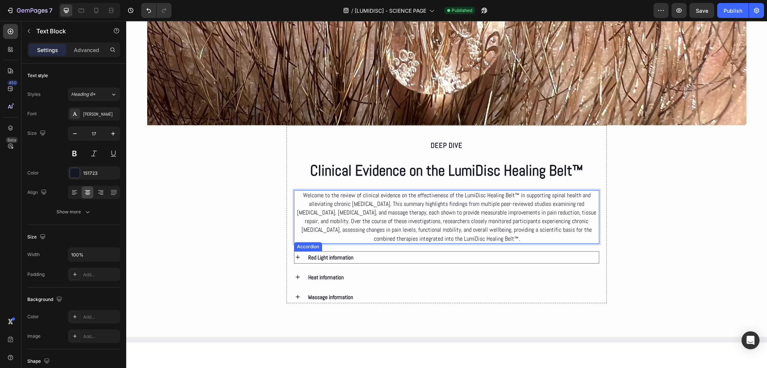
click at [387, 257] on div "Red Light information" at bounding box center [453, 257] width 292 height 12
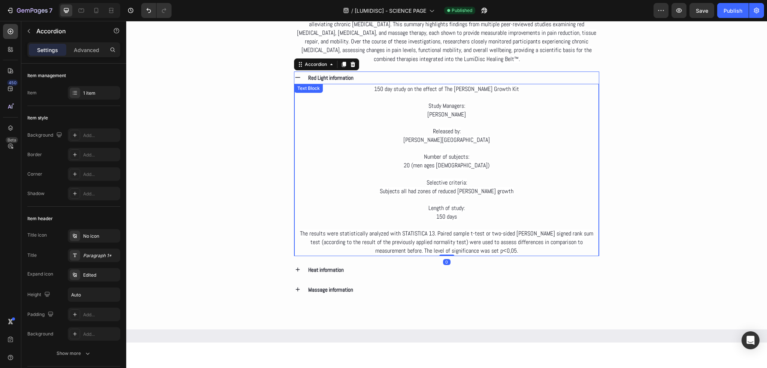
scroll to position [1498, 0]
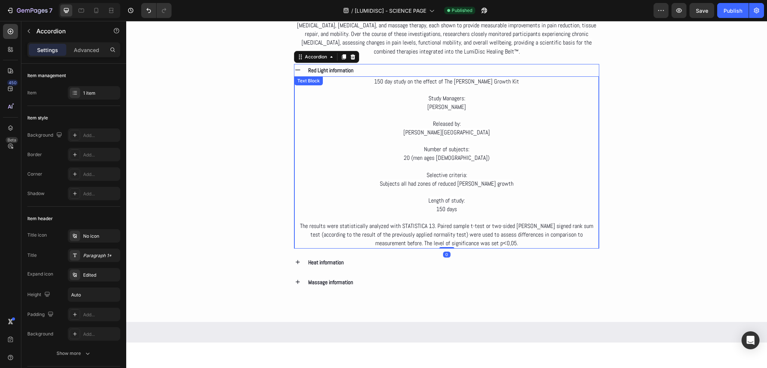
click at [503, 237] on p "The results were statistically analyzed with STATISTICA 13. Paired sample t-tes…" at bounding box center [446, 235] width 303 height 26
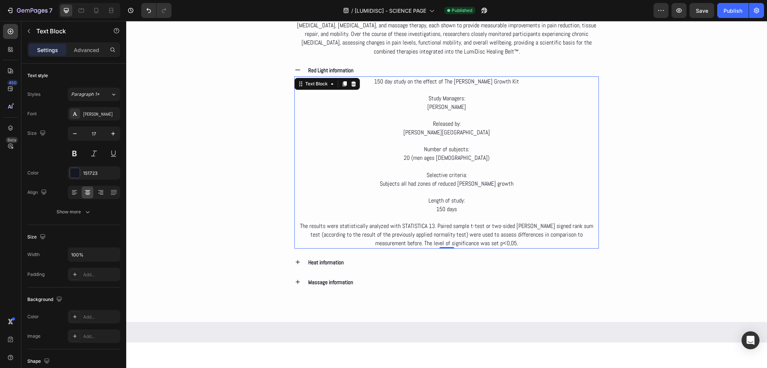
click at [500, 244] on p "The results were statistically analyzed with STATISTICA 13. Paired sample t-tes…" at bounding box center [446, 235] width 303 height 26
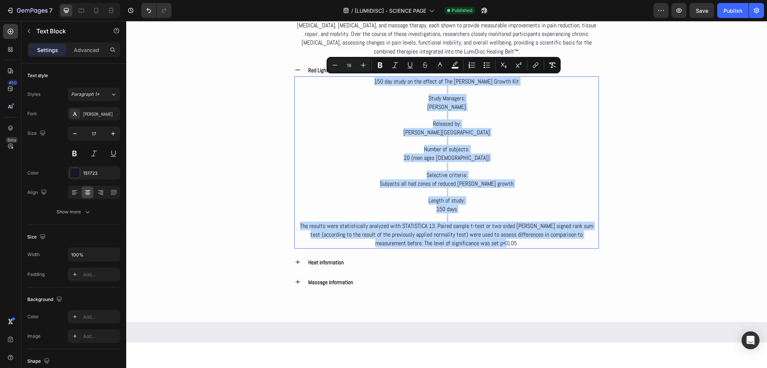
drag, startPoint x: 500, startPoint y: 243, endPoint x: 384, endPoint y: 81, distance: 198.8
click at [384, 81] on div "150 day study on the effect of The [PERSON_NAME] Growth Kit Study Managers: [PE…" at bounding box center [446, 162] width 305 height 172
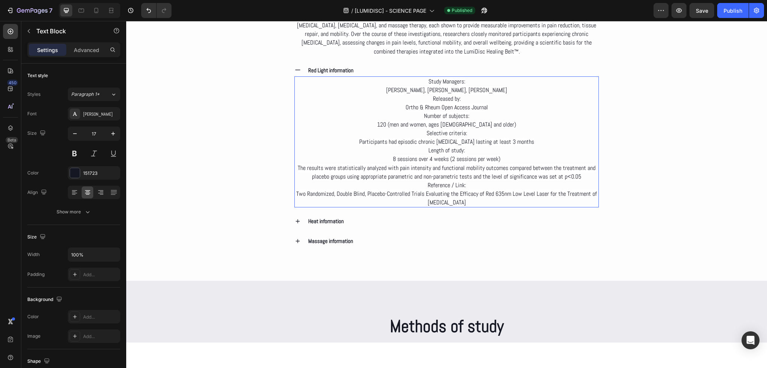
click at [504, 91] on p "Study Managers: [PERSON_NAME], [PERSON_NAME], [PERSON_NAME]" at bounding box center [446, 85] width 303 height 17
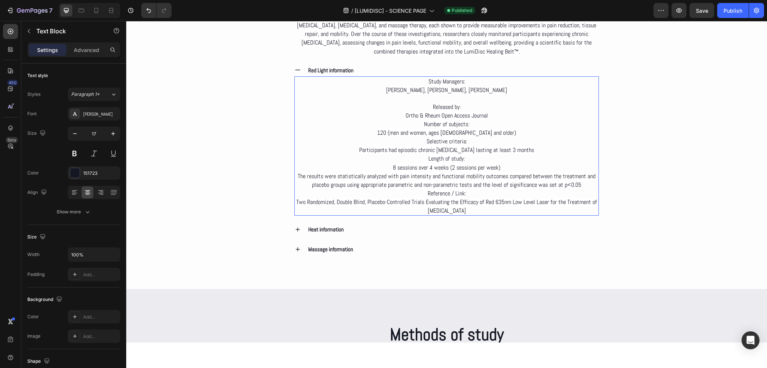
click at [495, 113] on p "Released by: Ortho & Rheum Open Access Journal" at bounding box center [446, 111] width 303 height 17
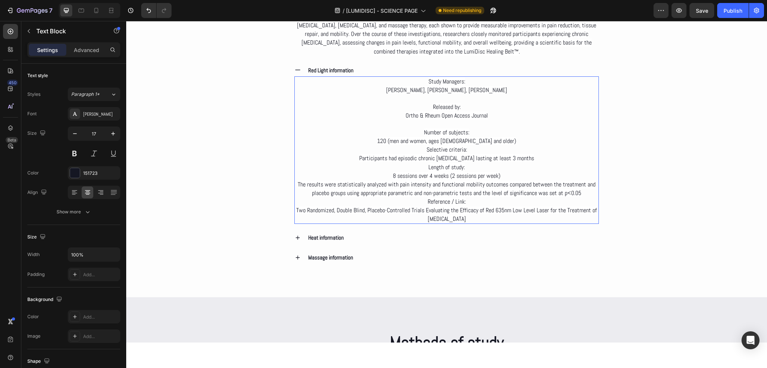
click at [497, 141] on p "Number of subjects: 120 (men and women, ages [DEMOGRAPHIC_DATA] and older)" at bounding box center [446, 136] width 303 height 17
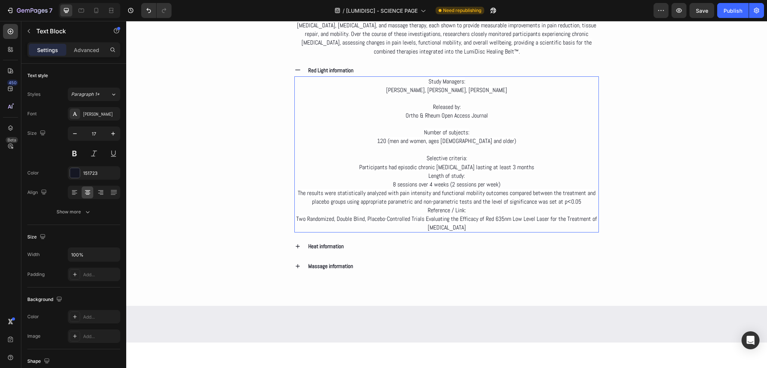
click at [530, 165] on p "Selective criteria: Participants had episodic chronic [MEDICAL_DATA] lasting at…" at bounding box center [446, 162] width 303 height 17
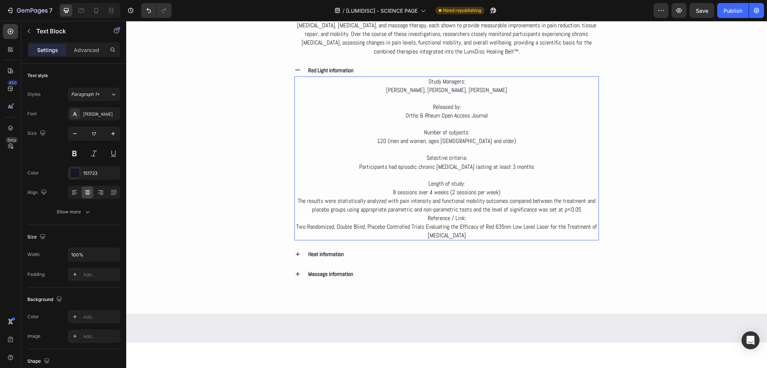
click at [512, 190] on p "Length of study: 8 sessions over 4 weeks (2 sessions per week)" at bounding box center [446, 187] width 303 height 17
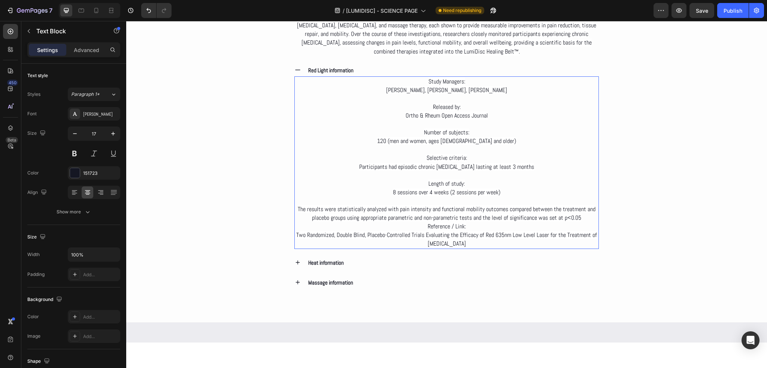
click at [584, 218] on p "The results were statistically analyzed with pain intensity and functional mobi…" at bounding box center [446, 213] width 303 height 17
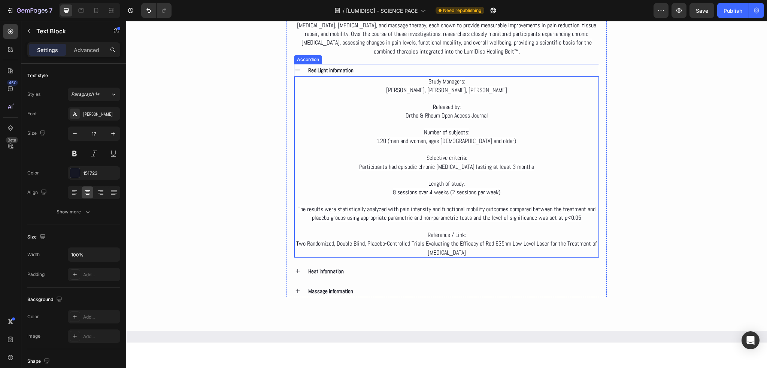
click at [296, 69] on icon at bounding box center [297, 70] width 7 height 7
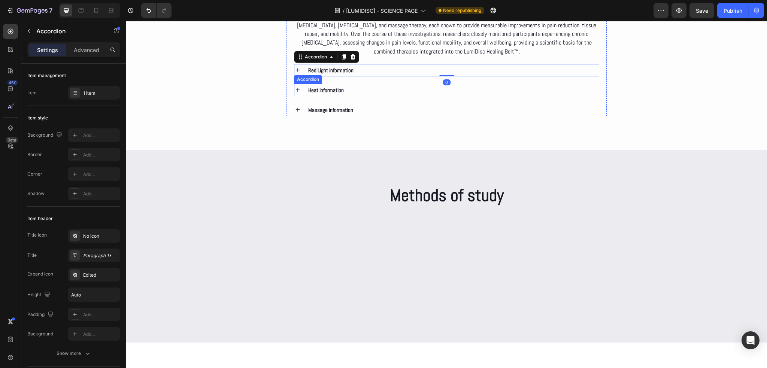
click at [299, 86] on icon at bounding box center [297, 89] width 7 height 7
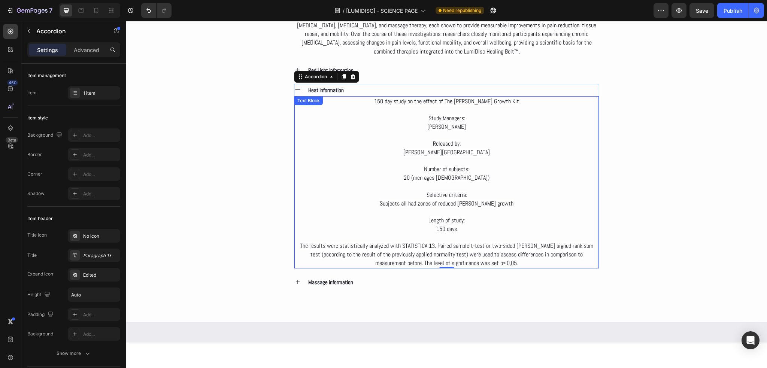
click at [502, 263] on p "The results were statistically analyzed with STATISTICA 13. Paired sample t-tes…" at bounding box center [446, 255] width 303 height 26
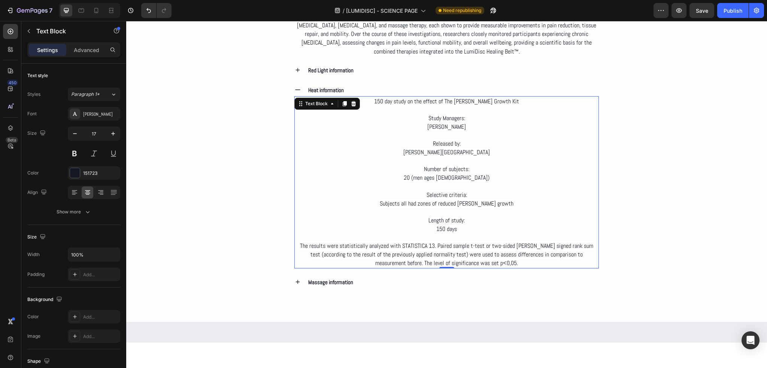
click at [503, 261] on p "The results were statistically analyzed with STATISTICA 13. Paired sample t-tes…" at bounding box center [446, 255] width 303 height 26
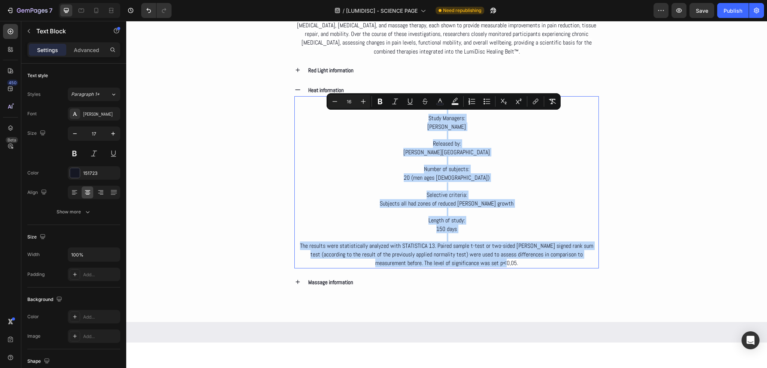
drag, startPoint x: 503, startPoint y: 261, endPoint x: 501, endPoint y: 125, distance: 135.9
click at [373, 106] on div "150 day study on the effect of The [PERSON_NAME] Growth Kit Study Managers: [PE…" at bounding box center [446, 182] width 305 height 172
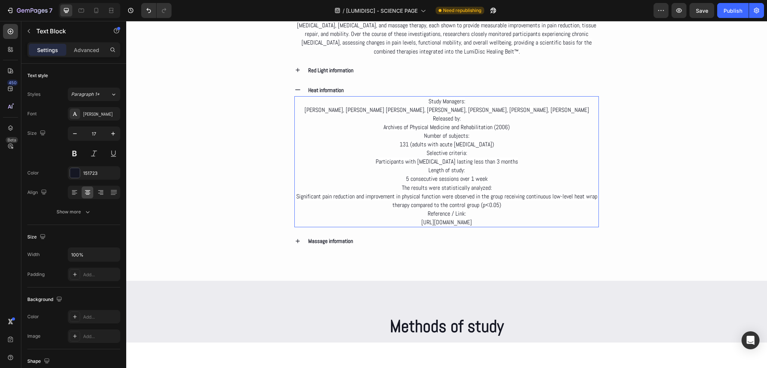
click at [580, 110] on p "Study Managers: [PERSON_NAME], [PERSON_NAME] [PERSON_NAME], [PERSON_NAME], [PER…" at bounding box center [446, 105] width 303 height 17
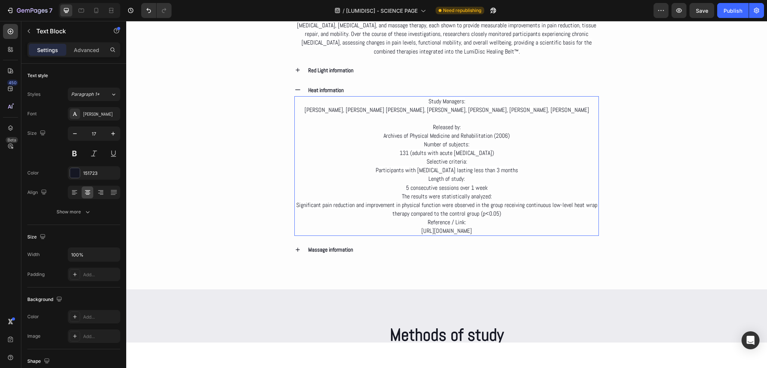
click at [543, 132] on p "Released by: Archives of Physical Medicine and Rehabilitation (2006)" at bounding box center [446, 131] width 303 height 17
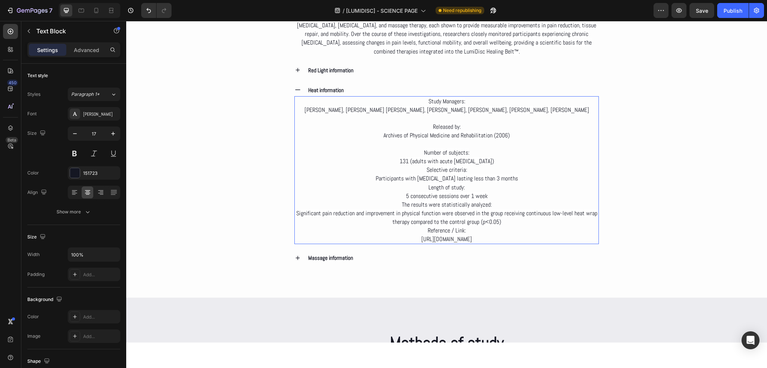
click at [495, 160] on p "Number of subjects: 131 (adults with acute [MEDICAL_DATA])" at bounding box center [446, 156] width 303 height 17
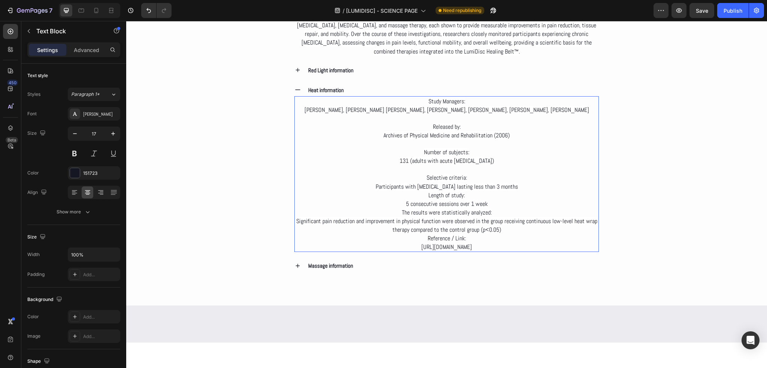
click at [516, 185] on p "Selective criteria: Participants with [MEDICAL_DATA] lasting less than 3 months" at bounding box center [446, 181] width 303 height 17
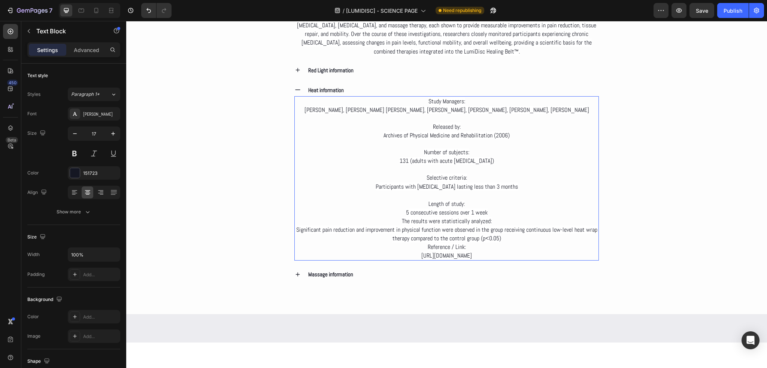
click at [496, 209] on p "Length of study: 5 consecutive sessions over 1 week" at bounding box center [446, 208] width 303 height 17
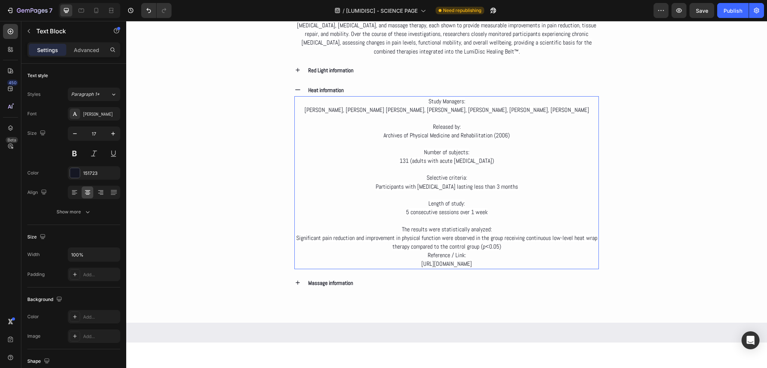
click at [515, 245] on p "The results were statistically analyzed: Significant pain reduction and improve…" at bounding box center [446, 238] width 303 height 26
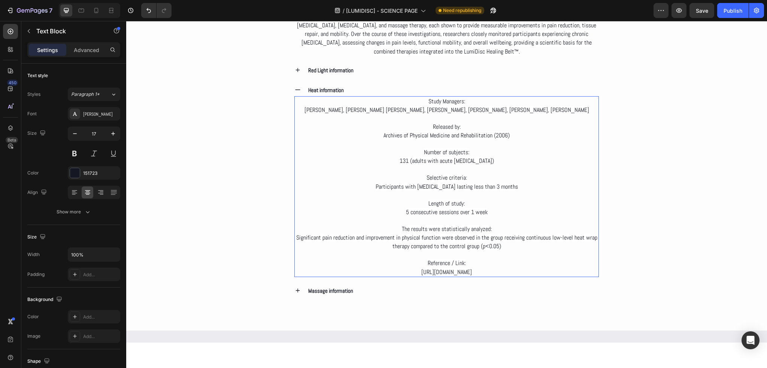
click at [528, 271] on p "Reference / Link: [URL][DOMAIN_NAME]" at bounding box center [446, 267] width 303 height 17
drag, startPoint x: 532, startPoint y: 271, endPoint x: 359, endPoint y: 268, distance: 173.0
click at [359, 268] on p "Reference / Link: [URL][DOMAIN_NAME]" at bounding box center [446, 267] width 303 height 17
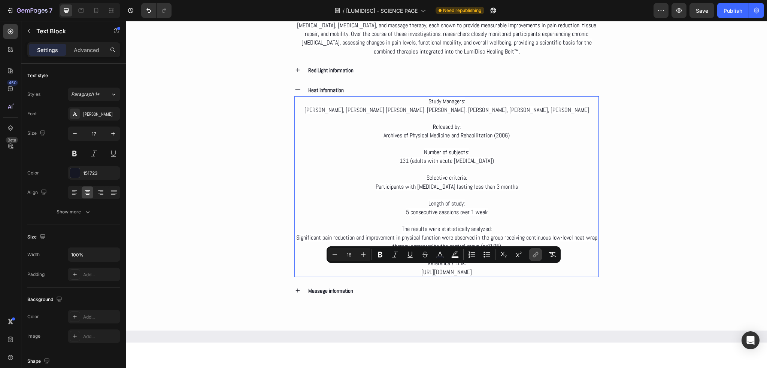
click at [533, 259] on button "link" at bounding box center [535, 254] width 13 height 13
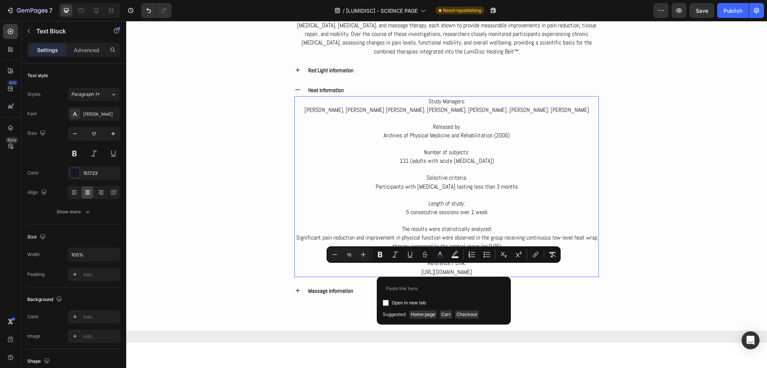
copy span "[URL][DOMAIN_NAME]"
click at [419, 291] on input "Editor contextual toolbar" at bounding box center [444, 289] width 122 height 12
type input "Study Managers: [PERSON_NAME], [PERSON_NAME] [PERSON_NAME], [PERSON_NAME], [PER…"
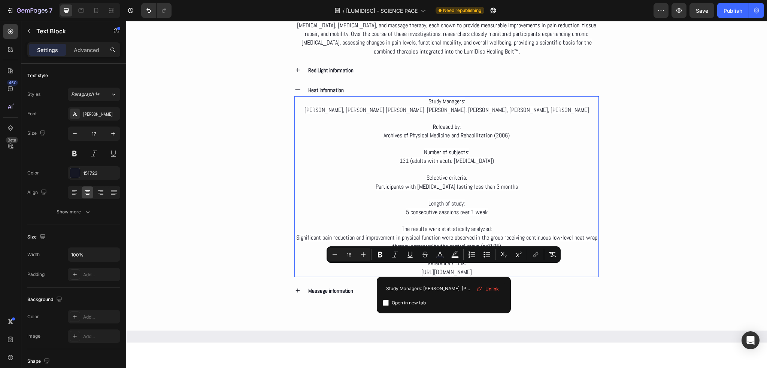
click at [410, 301] on span "Open in new tab" at bounding box center [409, 302] width 34 height 9
checkbox input "true"
click at [539, 264] on p "Reference / Link: [URL][DOMAIN_NAME]" at bounding box center [446, 267] width 303 height 17
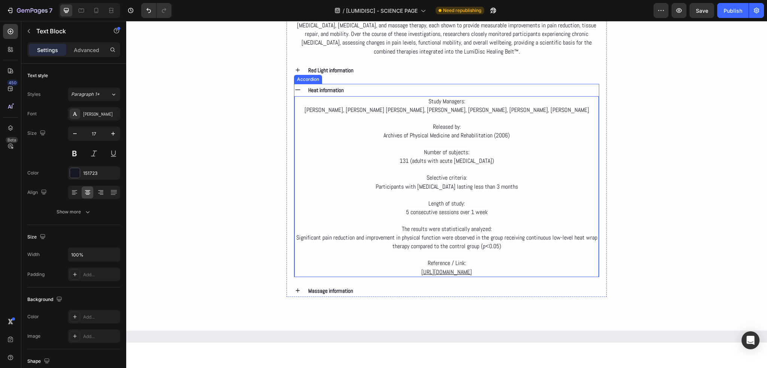
click at [299, 89] on icon at bounding box center [297, 89] width 7 height 7
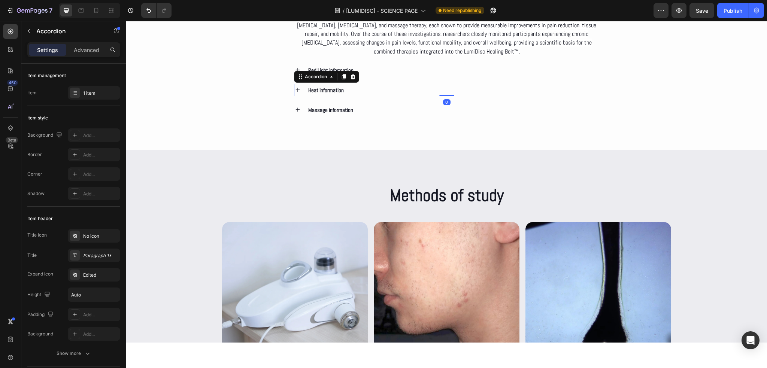
click at [299, 89] on icon at bounding box center [297, 89] width 7 height 7
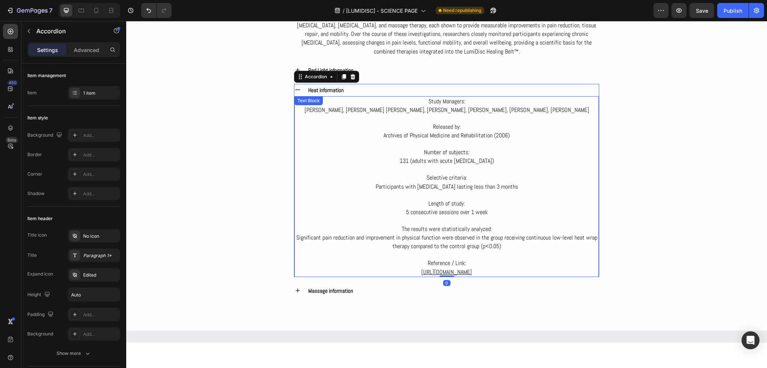
click at [472, 269] on u "[URL][DOMAIN_NAME]" at bounding box center [446, 272] width 51 height 8
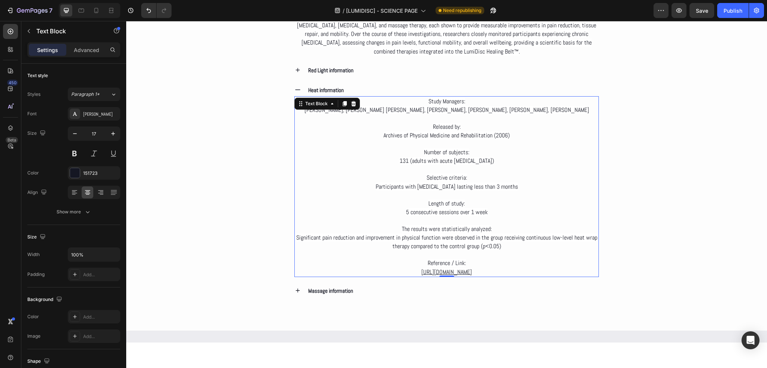
click at [472, 270] on u "[URL][DOMAIN_NAME]" at bounding box center [446, 272] width 51 height 8
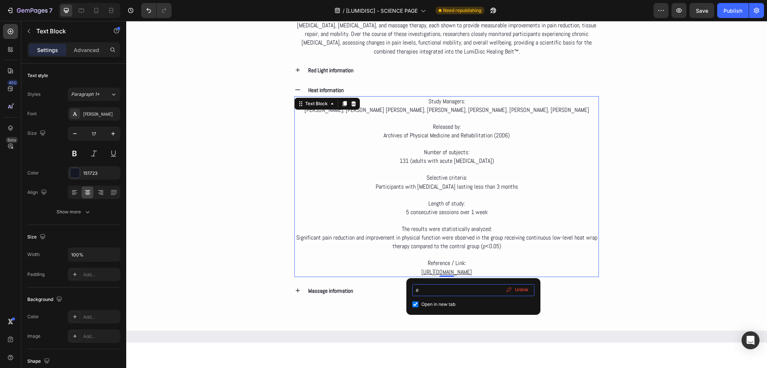
click at [426, 291] on input "#" at bounding box center [473, 290] width 122 height 12
click at [467, 289] on input "#" at bounding box center [473, 290] width 122 height 12
paste input "[URL][DOMAIN_NAME]"
type input "[URL][DOMAIN_NAME]"
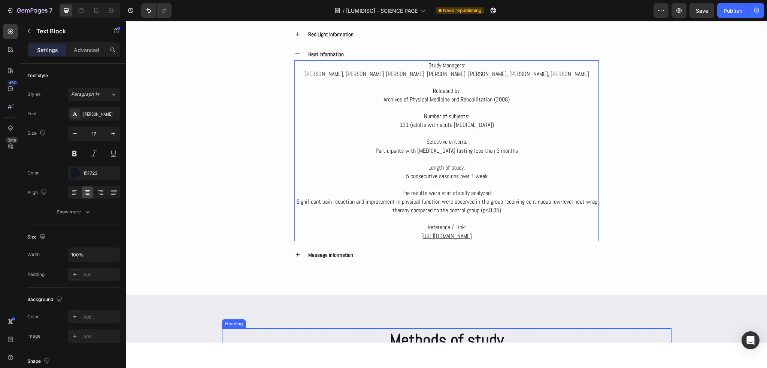
scroll to position [1535, 0]
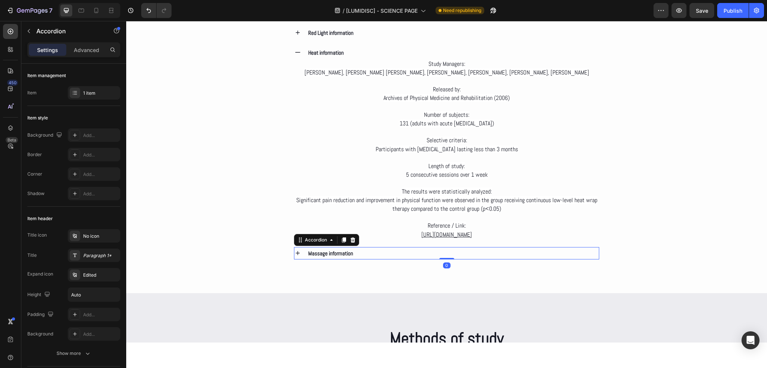
click at [305, 251] on div "Massage information" at bounding box center [446, 253] width 305 height 12
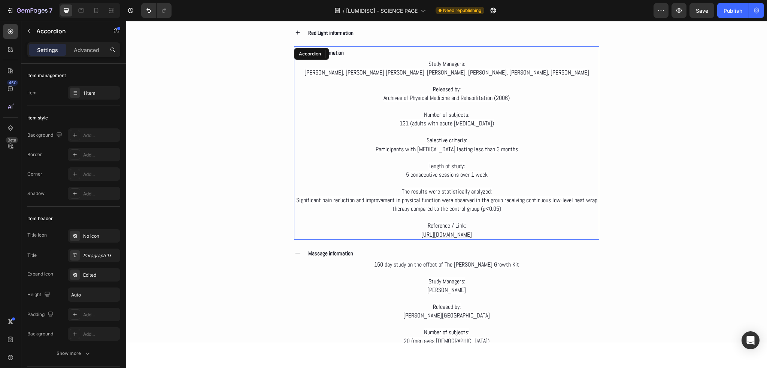
click at [302, 51] on div "Heat information Study Managers: [PERSON_NAME], [PERSON_NAME] [PERSON_NAME], [P…" at bounding box center [447, 142] width 306 height 193
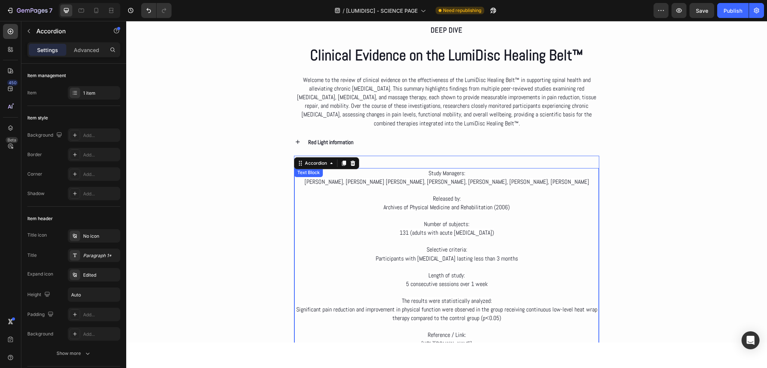
scroll to position [1423, 0]
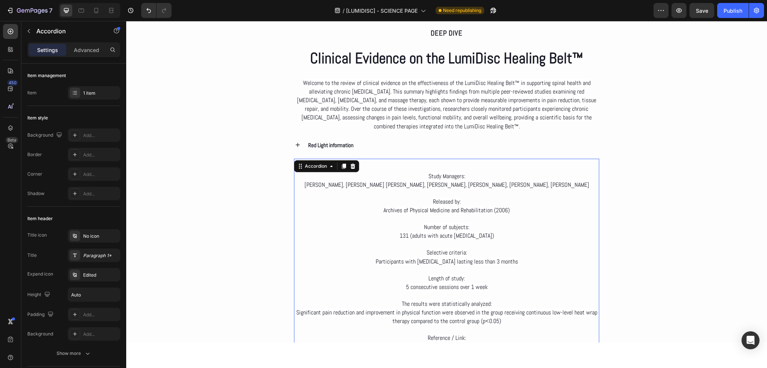
click at [394, 159] on div "Heat information" at bounding box center [453, 165] width 292 height 12
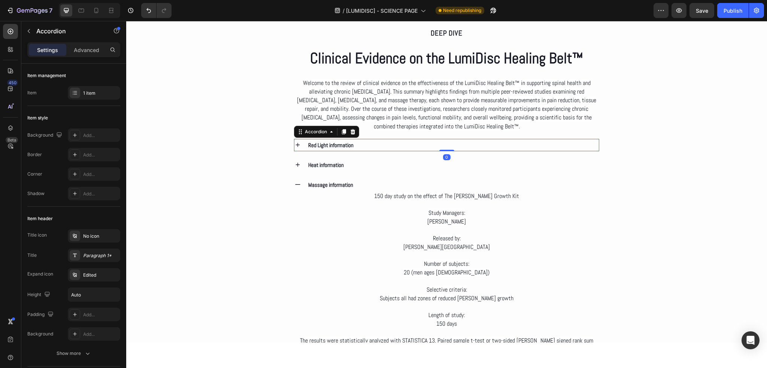
click at [382, 145] on div "Red Light information" at bounding box center [453, 145] width 292 height 12
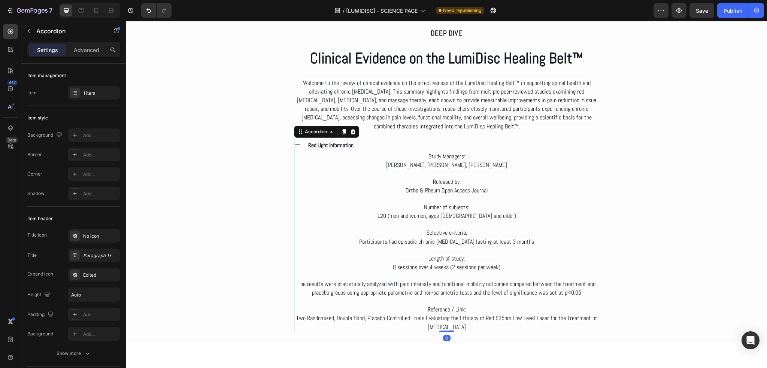
click at [295, 145] on icon at bounding box center [297, 145] width 7 height 7
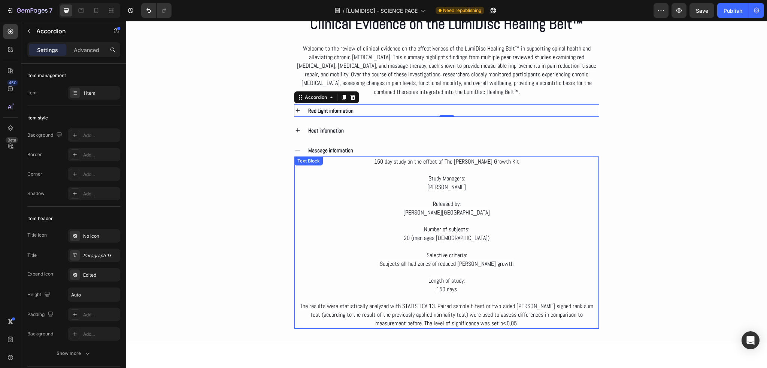
scroll to position [1460, 0]
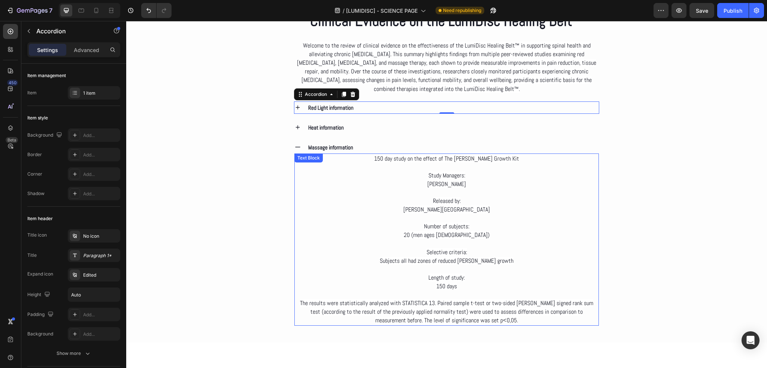
click at [510, 319] on p "The results were statistically analyzed with STATISTICA 13. Paired sample t-tes…" at bounding box center [446, 312] width 303 height 26
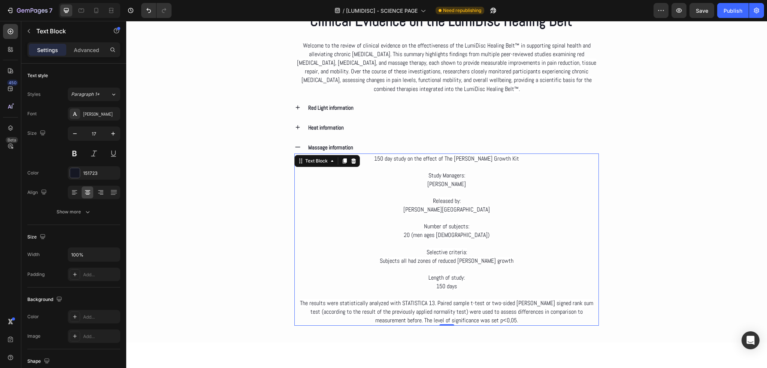
click at [510, 319] on p "The results were statistically analyzed with STATISTICA 13. Paired sample t-tes…" at bounding box center [446, 312] width 303 height 26
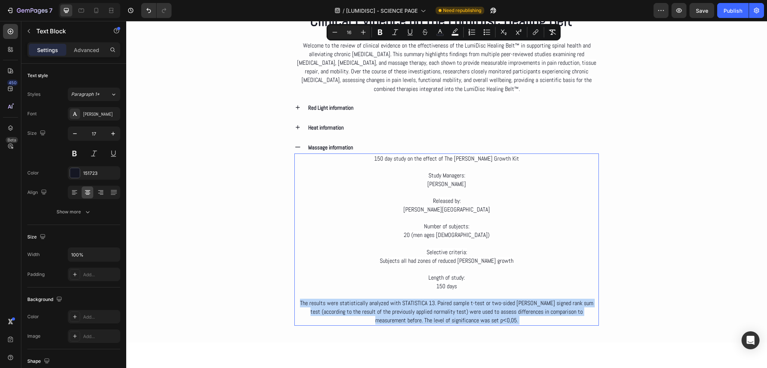
drag, startPoint x: 510, startPoint y: 319, endPoint x: 388, endPoint y: 162, distance: 199.1
click at [388, 163] on div "150 day study on the effect of The [PERSON_NAME] Growth Kit Study Managers: [PE…" at bounding box center [446, 240] width 305 height 172
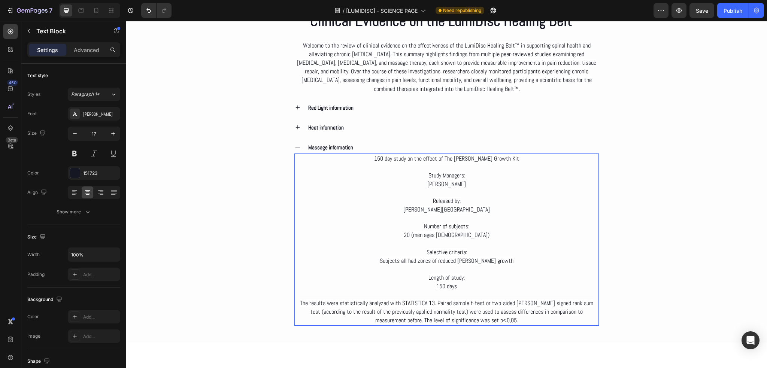
click at [383, 157] on p "150 day study on the effect of The [PERSON_NAME] Growth Kit" at bounding box center [446, 158] width 303 height 9
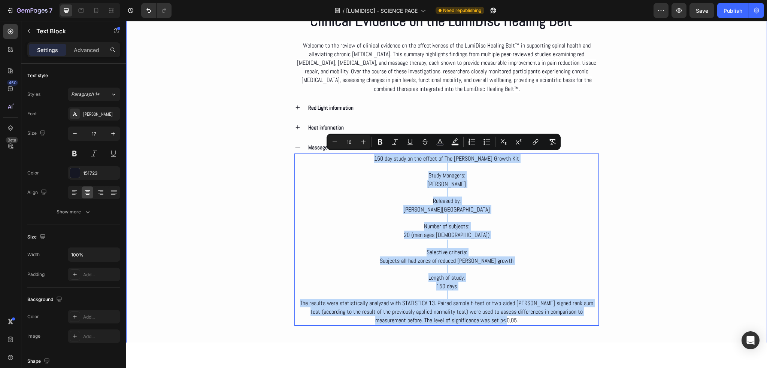
drag, startPoint x: 383, startPoint y: 156, endPoint x: 522, endPoint y: 324, distance: 217.8
click at [522, 324] on div "Image Row Deep dive Text Block Clinical Evidence on the LumiDisc Healing Belt™ …" at bounding box center [446, 40] width 641 height 637
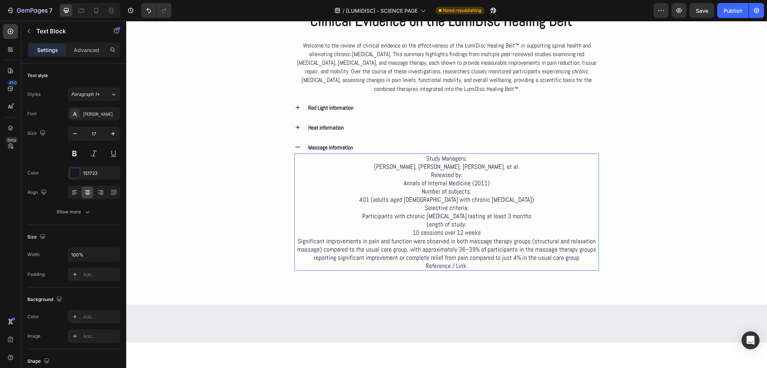
click at [525, 166] on p "Study Managers: [PERSON_NAME], [PERSON_NAME], [PERSON_NAME], et al." at bounding box center [446, 162] width 303 height 16
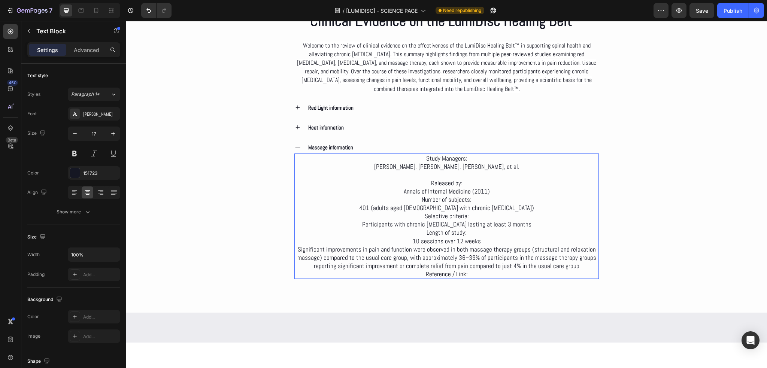
click at [514, 189] on p "Released by: Annals of Internal Medicine (2011)" at bounding box center [446, 187] width 303 height 16
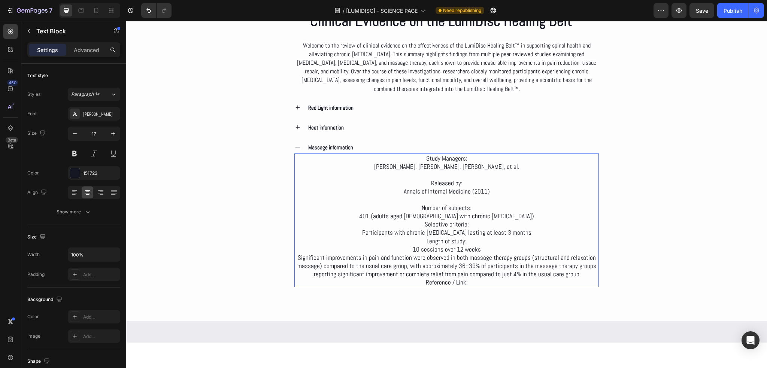
click at [517, 213] on p "Number of subjects: 401 (adults aged [DEMOGRAPHIC_DATA] with chronic [MEDICAL_D…" at bounding box center [446, 212] width 303 height 16
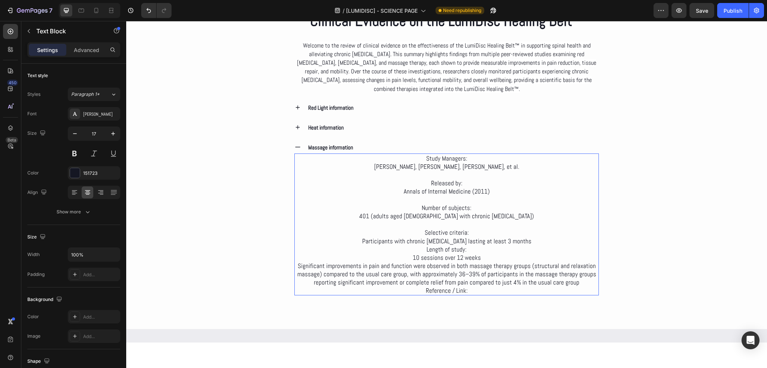
click at [525, 238] on p "Selective criteria: Participants with chronic [MEDICAL_DATA] lasting at least 3…" at bounding box center [446, 236] width 303 height 16
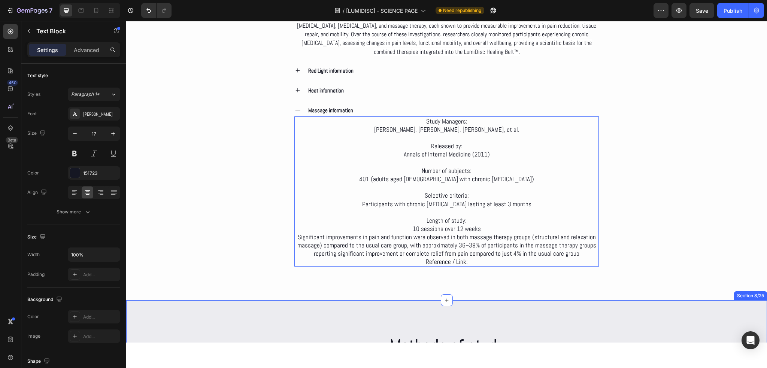
scroll to position [1498, 0]
click at [574, 254] on p "Significant improvements in pain and function were observed in both massage the…" at bounding box center [446, 245] width 303 height 25
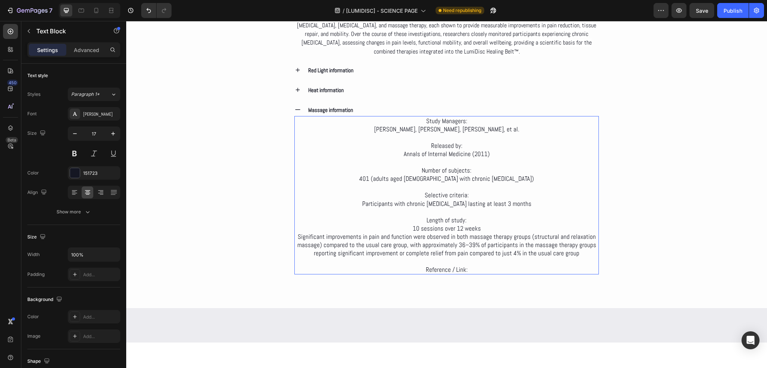
click at [473, 267] on p "Reference / Link:" at bounding box center [446, 269] width 303 height 8
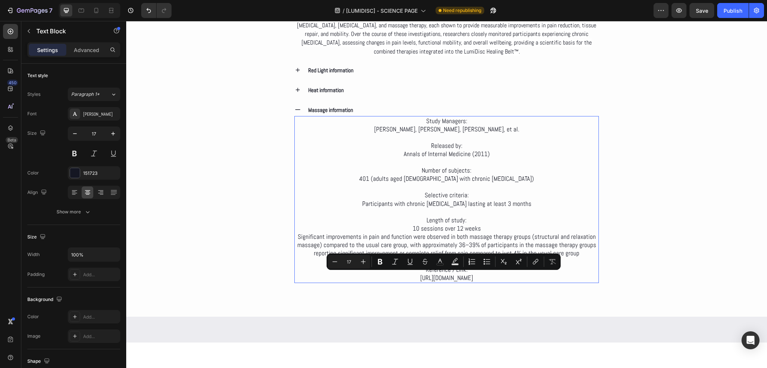
drag, startPoint x: 544, startPoint y: 276, endPoint x: 325, endPoint y: 279, distance: 219.1
click at [325, 279] on p "[URL][DOMAIN_NAME]" at bounding box center [446, 278] width 303 height 8
click at [532, 262] on icon "Editor contextual toolbar" at bounding box center [535, 261] width 7 height 7
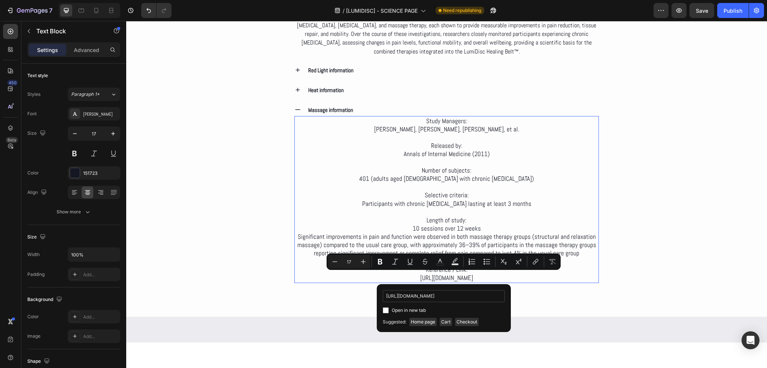
scroll to position [0, 82]
type input "[URL][DOMAIN_NAME]"
click at [410, 307] on span "Open in new tab" at bounding box center [409, 310] width 34 height 9
checkbox input "true"
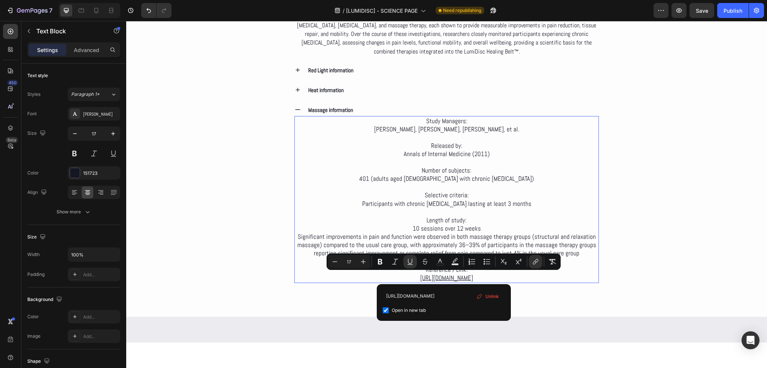
click at [561, 277] on p "[URL][DOMAIN_NAME]" at bounding box center [446, 278] width 303 height 8
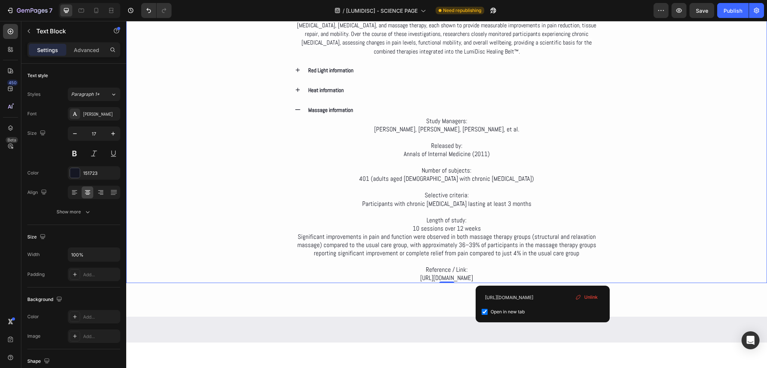
click at [643, 258] on div "Deep dive Text Block Clinical Evidence on the LumiDisc Healing Belt™ Heading We…" at bounding box center [446, 110] width 641 height 344
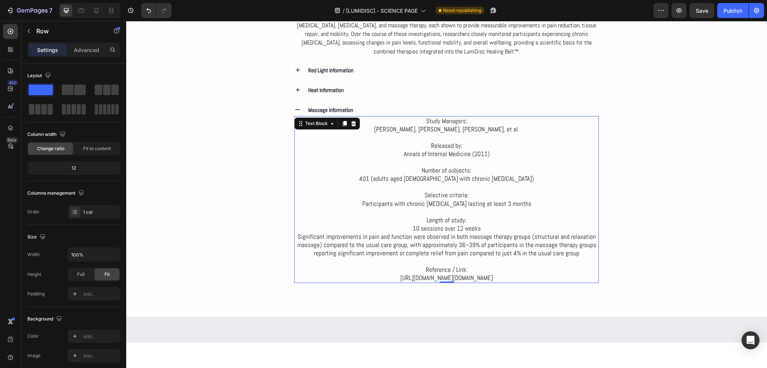
click at [559, 281] on p "[URL][DOMAIN_NAME][DOMAIN_NAME]" at bounding box center [446, 278] width 303 height 8
click at [623, 252] on div "Deep dive Text Block Clinical Evidence on the LumiDisc Healing Belt™ Heading We…" at bounding box center [446, 110] width 641 height 344
click at [481, 229] on p "Length of study: 10 sessions over 12 weeks" at bounding box center [446, 224] width 303 height 16
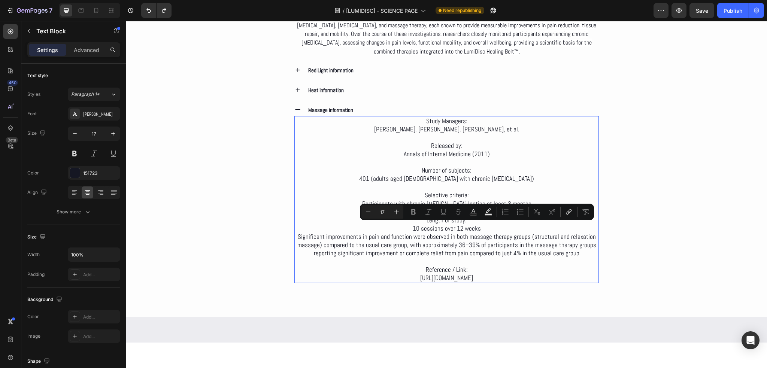
click at [479, 226] on p "Length of study: 10 sessions over 12 weeks" at bounding box center [446, 224] width 303 height 16
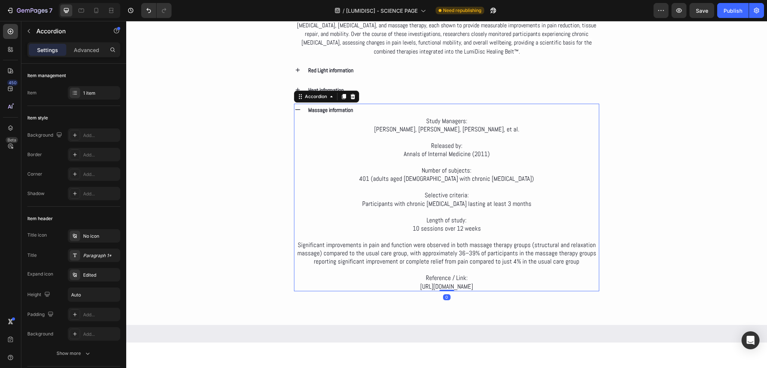
click at [297, 106] on icon at bounding box center [297, 109] width 7 height 7
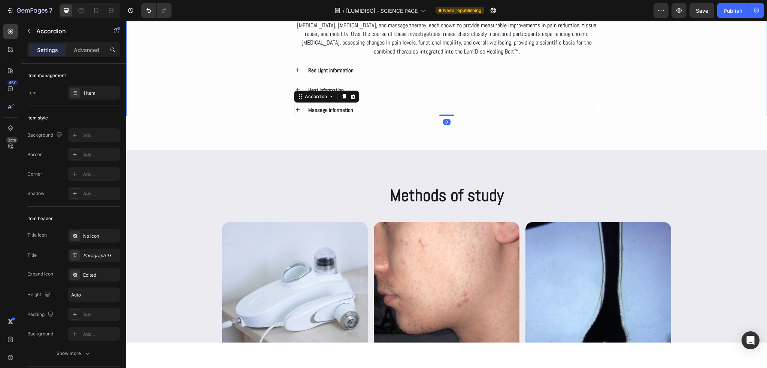
click at [242, 114] on div "Deep dive Text Block Clinical Evidence on the LumiDisc Healing Belt™ Heading We…" at bounding box center [446, 26] width 641 height 177
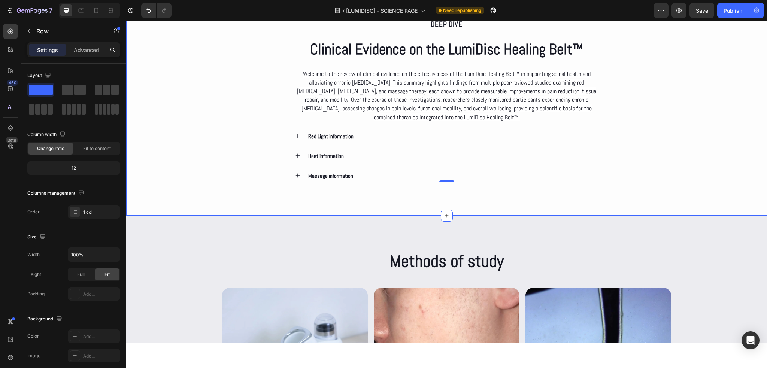
scroll to position [1423, 0]
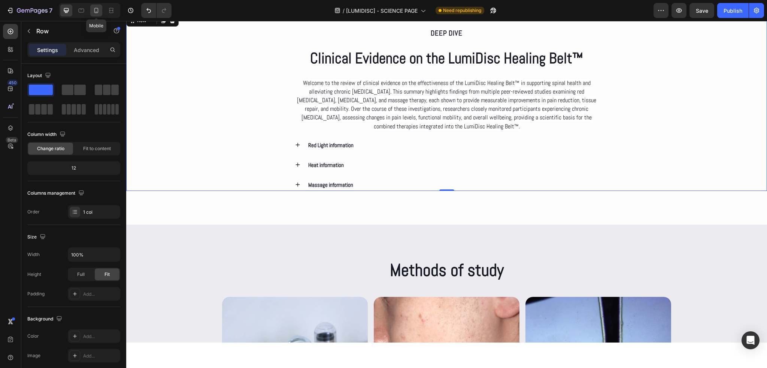
click at [98, 12] on icon at bounding box center [95, 10] width 7 height 7
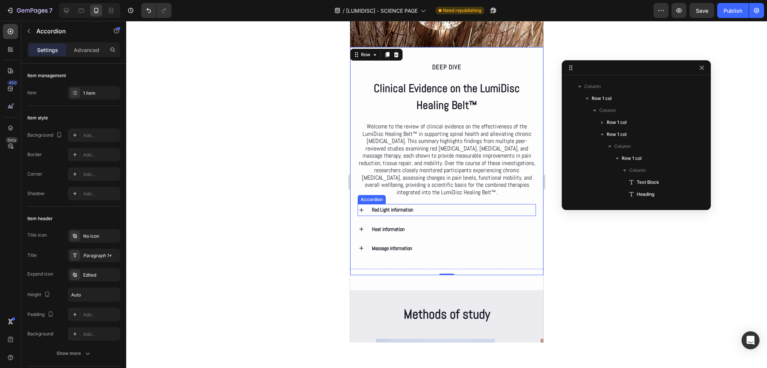
scroll to position [166, 0]
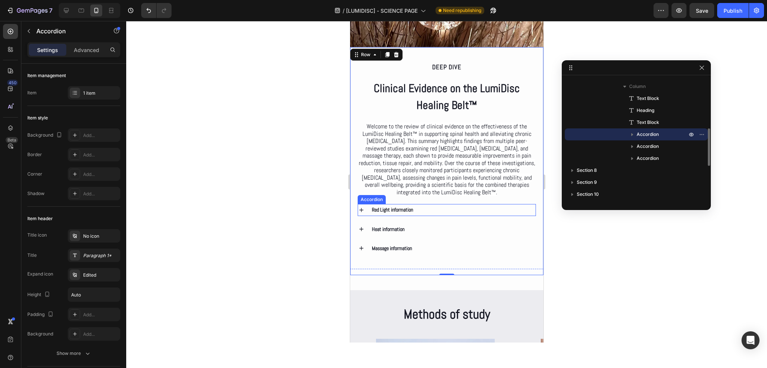
click at [362, 211] on icon at bounding box center [361, 210] width 7 height 7
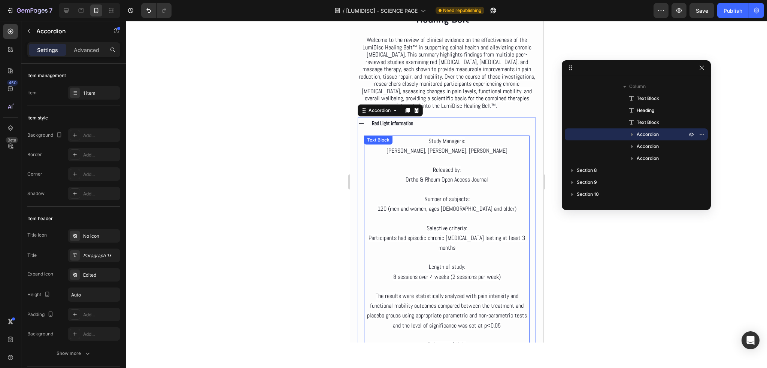
scroll to position [1279, 0]
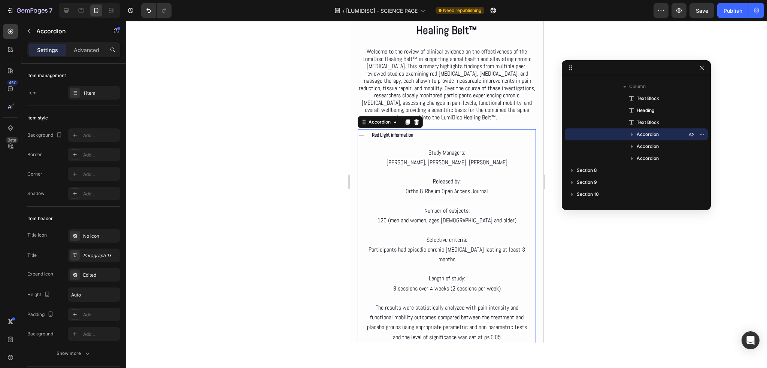
click at [363, 139] on icon at bounding box center [361, 135] width 7 height 7
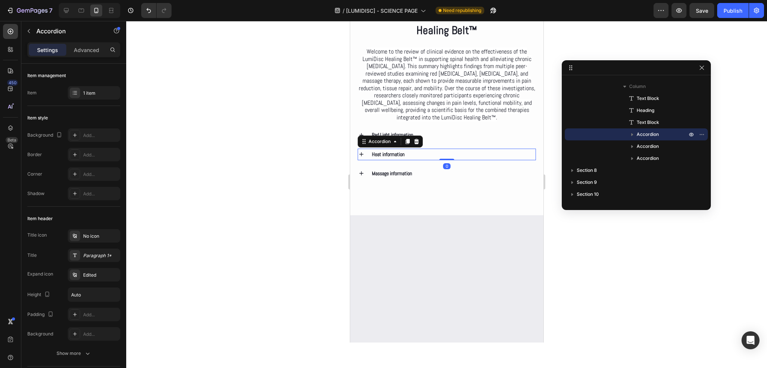
click at [363, 154] on icon at bounding box center [361, 154] width 7 height 7
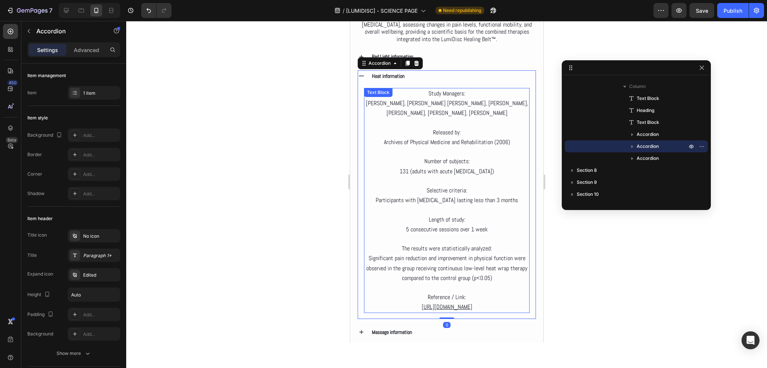
scroll to position [1354, 0]
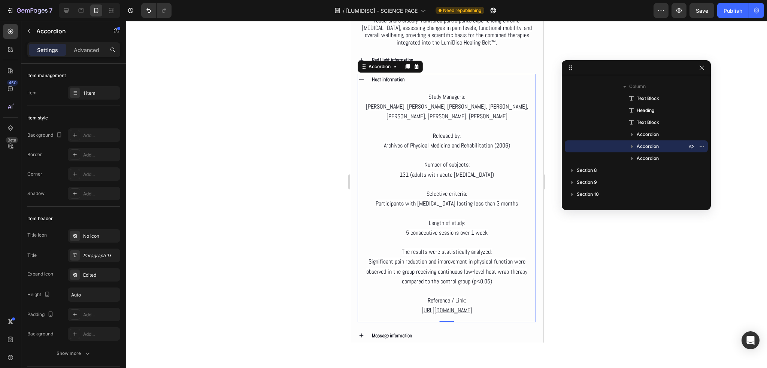
click at [364, 84] on div "Heat information" at bounding box center [446, 80] width 177 height 12
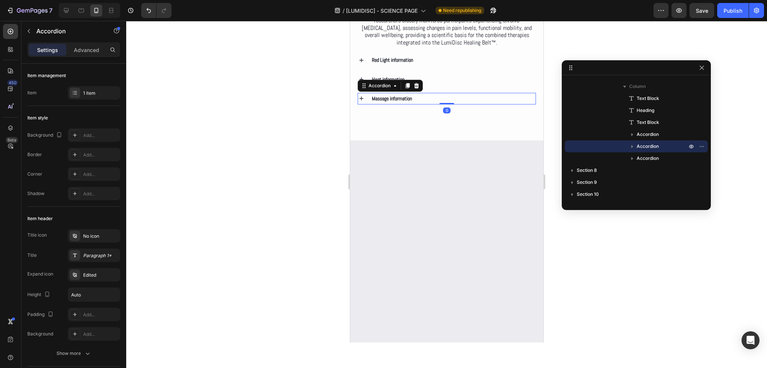
click at [360, 104] on div "Massage information" at bounding box center [446, 99] width 177 height 12
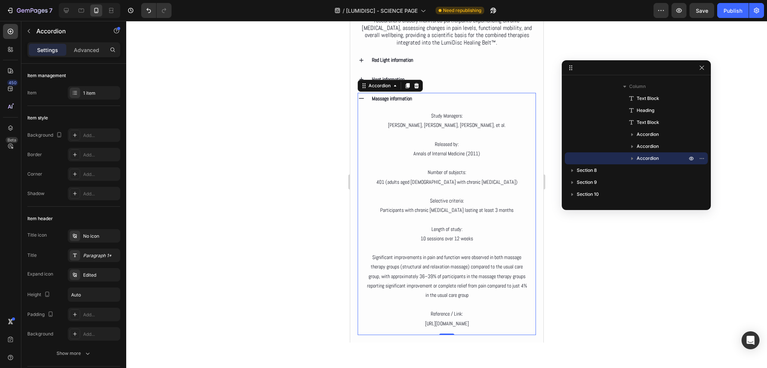
click at [364, 98] on div "Massage information" at bounding box center [446, 99] width 177 height 12
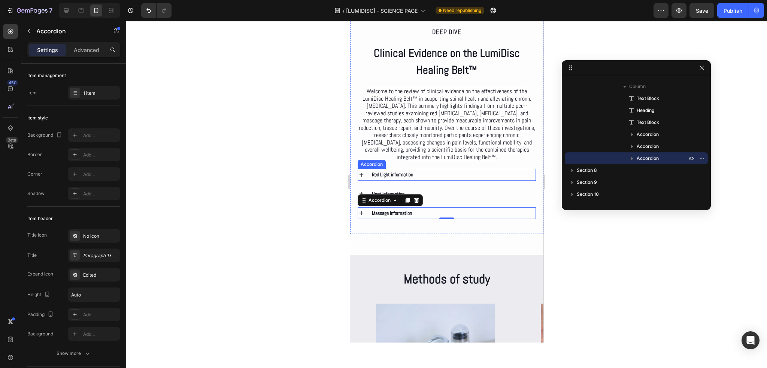
scroll to position [1205, 0]
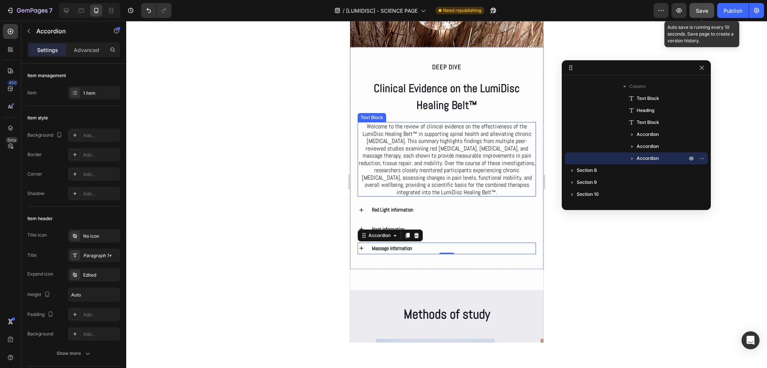
click at [700, 12] on span "Save" at bounding box center [702, 10] width 12 height 6
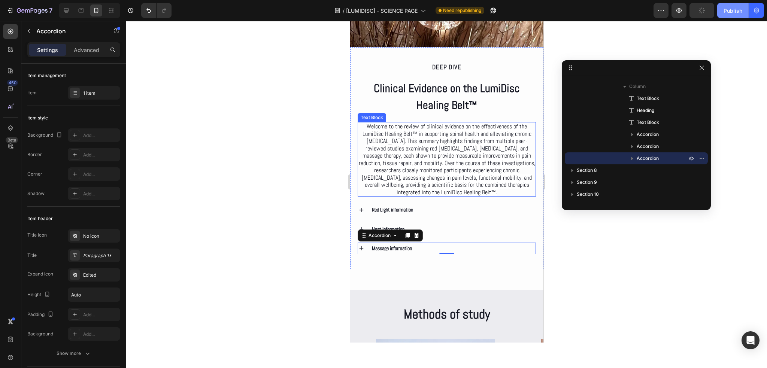
click at [734, 13] on div "Publish" at bounding box center [732, 11] width 19 height 8
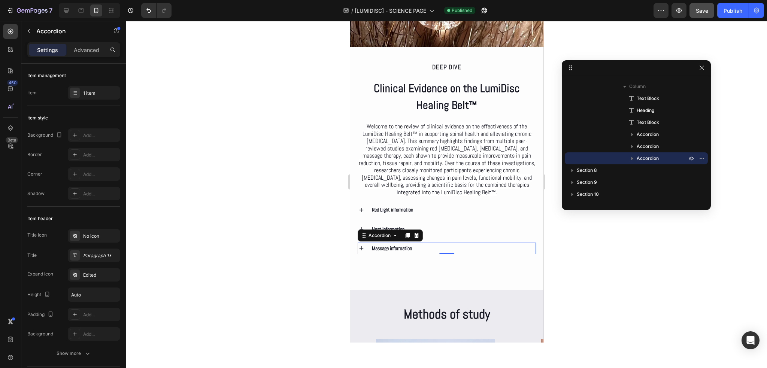
click at [362, 250] on icon at bounding box center [361, 248] width 7 height 7
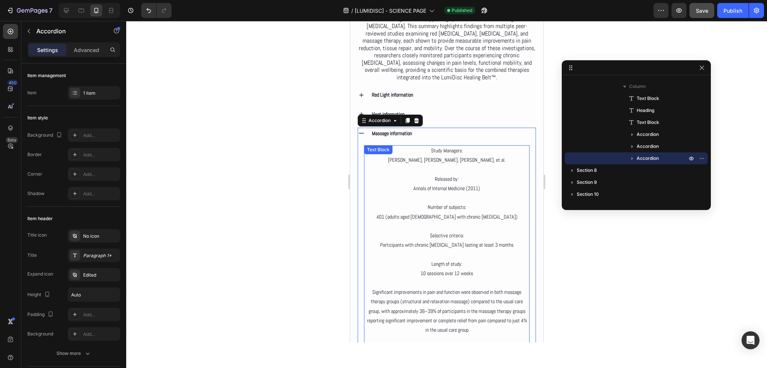
scroll to position [1317, 0]
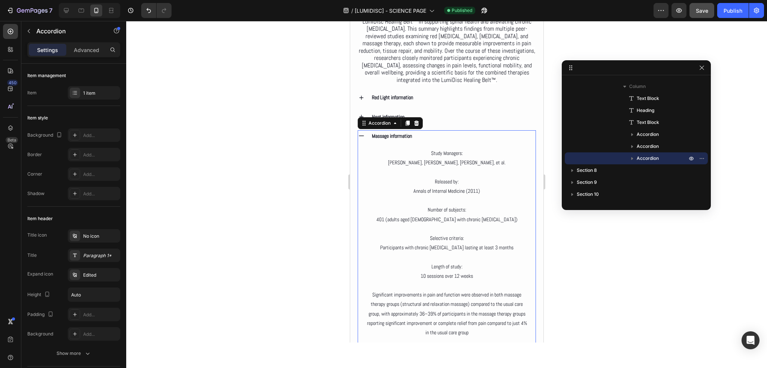
click at [375, 140] on p "Massage information" at bounding box center [391, 135] width 40 height 9
click at [362, 139] on icon at bounding box center [361, 136] width 7 height 7
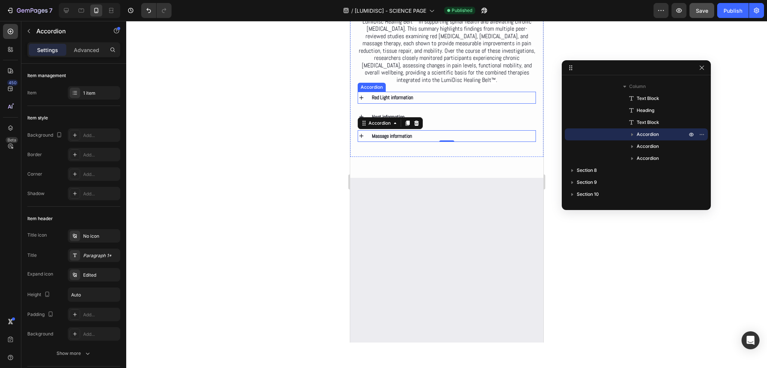
click at [358, 97] on icon at bounding box center [361, 97] width 7 height 7
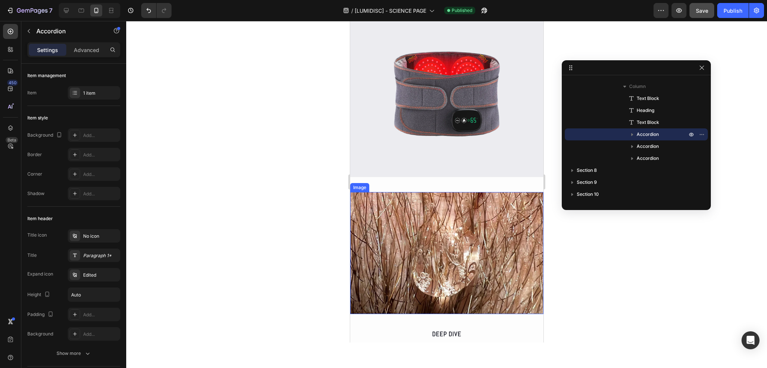
scroll to position [980, 0]
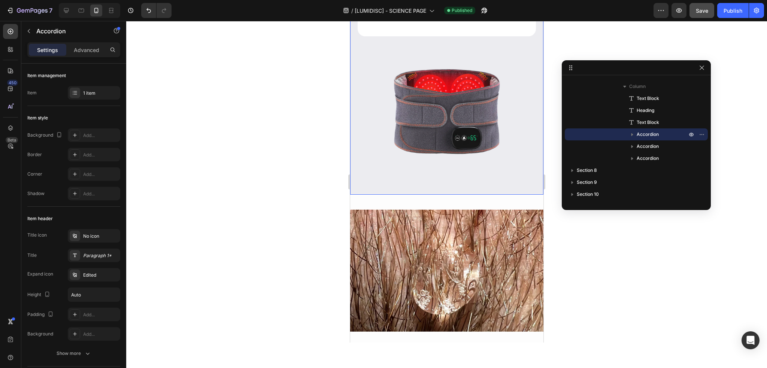
click at [356, 166] on div "LumiDisc Healing Belt™ Product Title The LumiDisc Healing Belt is a cutting-edg…" at bounding box center [446, 14] width 193 height 360
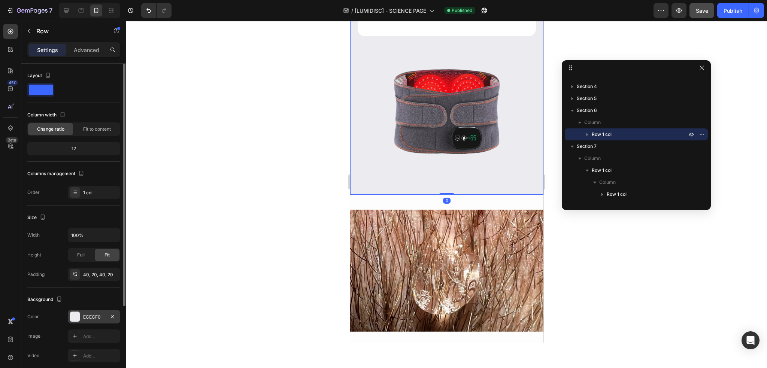
click at [88, 316] on div "ECECF0" at bounding box center [94, 317] width 22 height 7
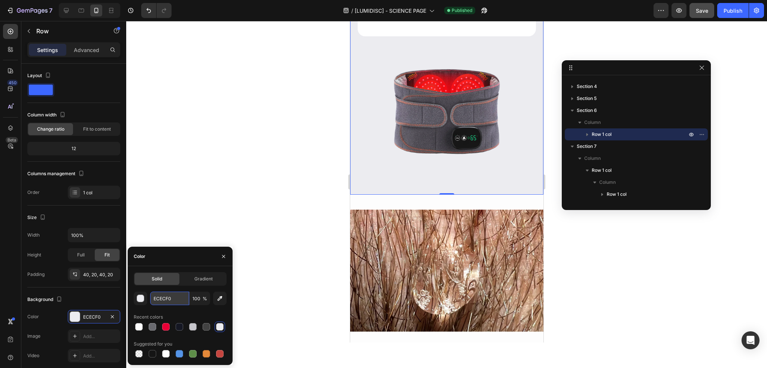
click at [171, 295] on input "ECECF0" at bounding box center [169, 298] width 39 height 13
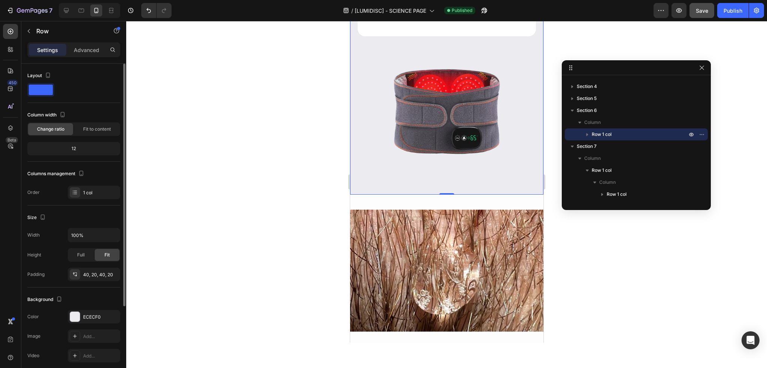
click at [112, 213] on div "Size" at bounding box center [73, 218] width 93 height 12
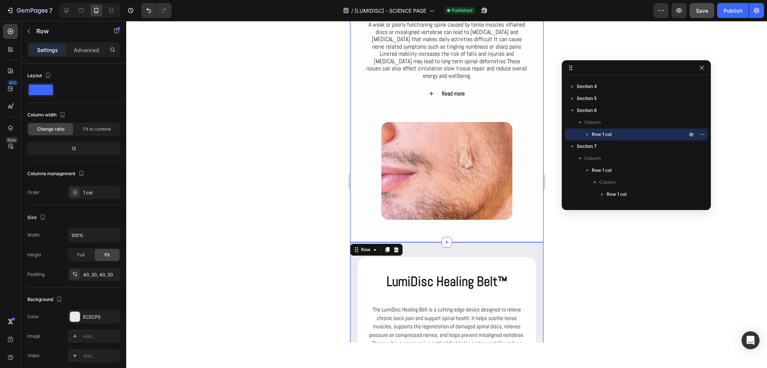
scroll to position [531, 0]
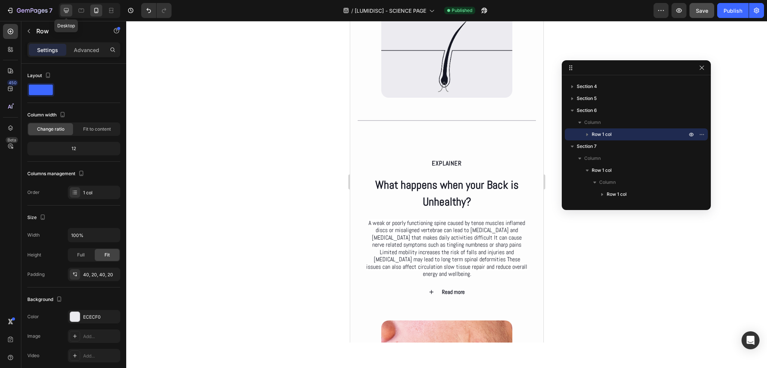
click at [61, 10] on div at bounding box center [66, 10] width 12 height 12
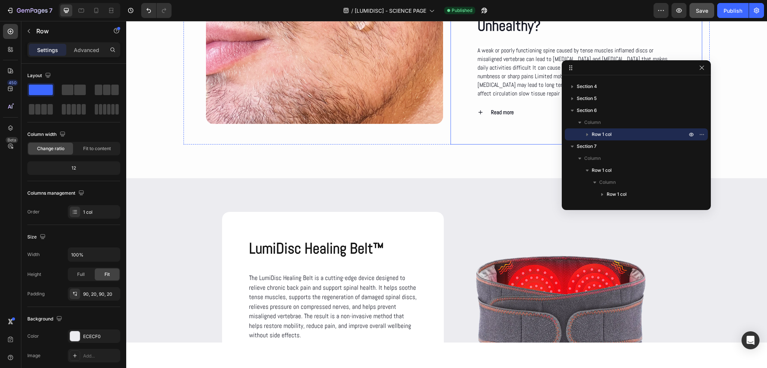
scroll to position [861, 0]
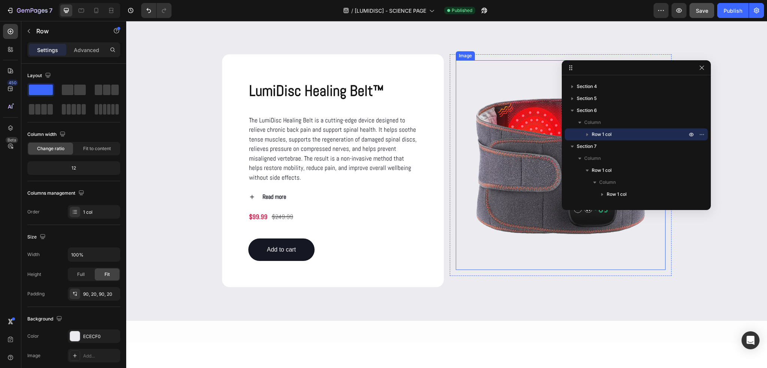
click at [503, 179] on img at bounding box center [561, 165] width 210 height 210
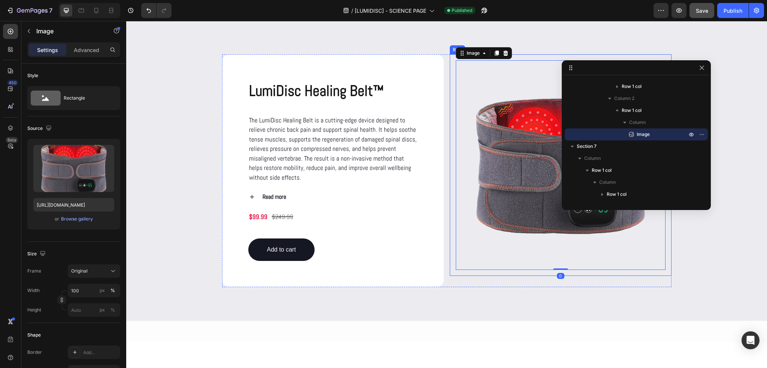
click at [450, 118] on div "Image 0 Row" at bounding box center [561, 165] width 222 height 222
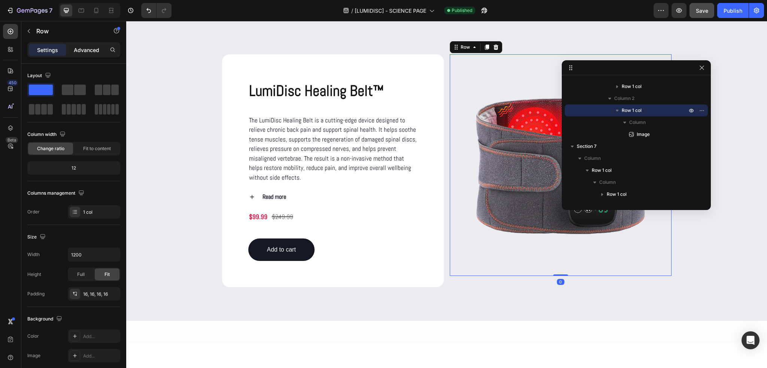
click at [86, 50] on p "Advanced" at bounding box center [86, 50] width 25 height 8
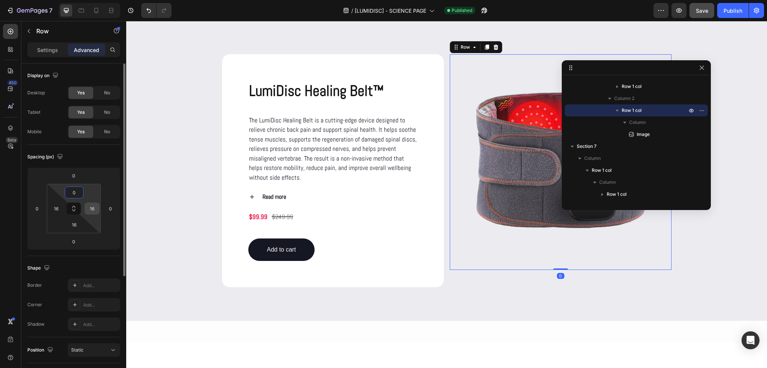
type input "0"
click at [87, 212] on input "16" at bounding box center [91, 208] width 11 height 11
type input "0"
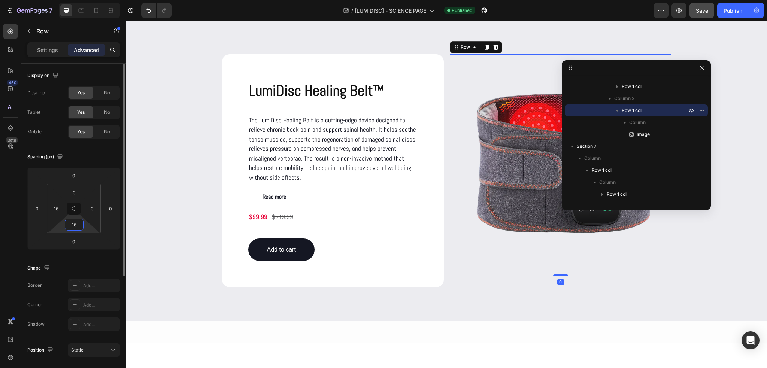
click at [73, 224] on input "16" at bounding box center [74, 224] width 15 height 11
type input "0"
click at [58, 211] on input "16" at bounding box center [56, 208] width 11 height 11
type input "0"
click at [536, 169] on img at bounding box center [564, 162] width 216 height 216
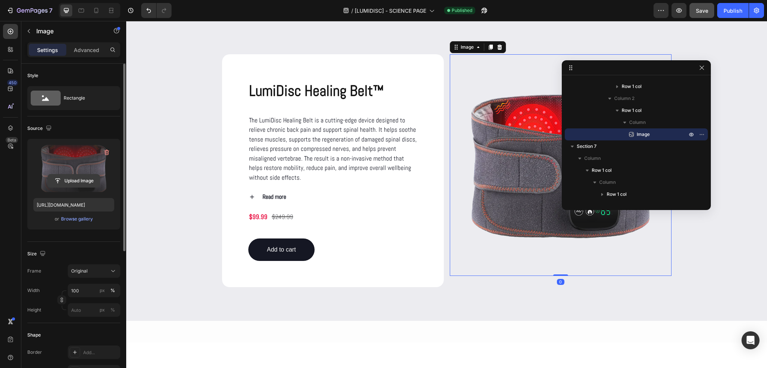
click at [87, 181] on input "file" at bounding box center [74, 180] width 52 height 13
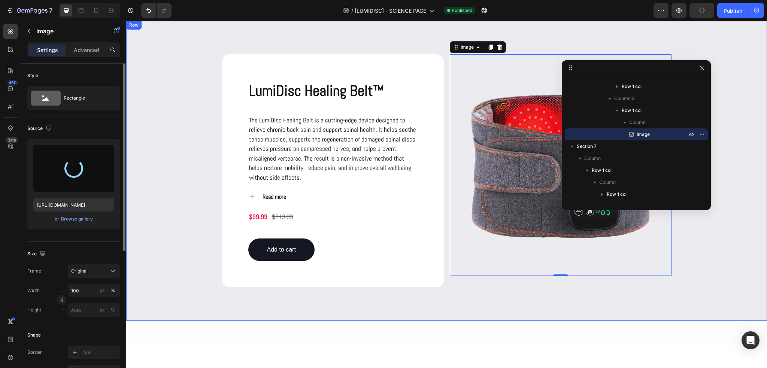
type input "[URL][DOMAIN_NAME]"
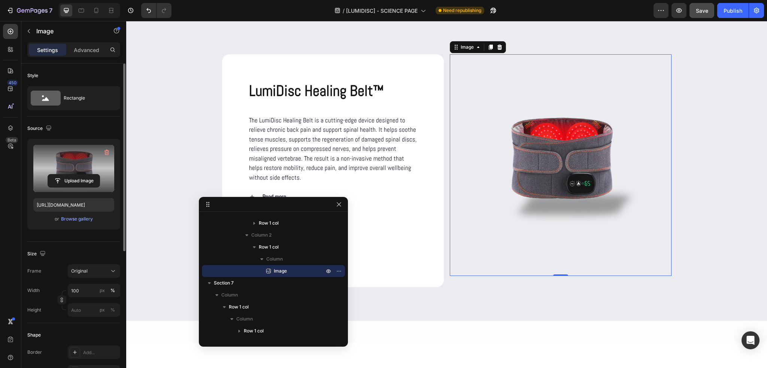
drag, startPoint x: 635, startPoint y: 67, endPoint x: 274, endPoint y: 203, distance: 385.5
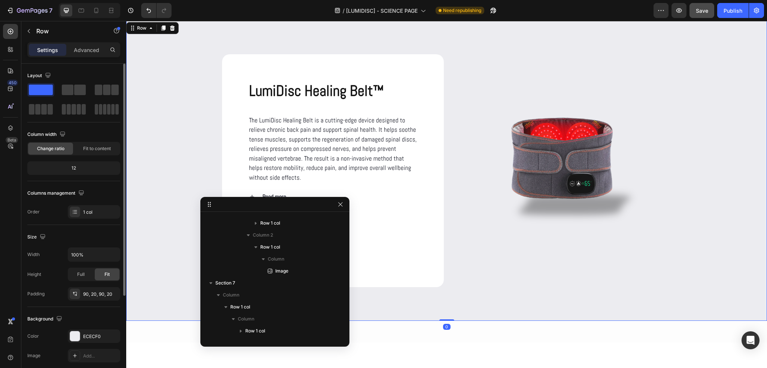
scroll to position [34, 0]
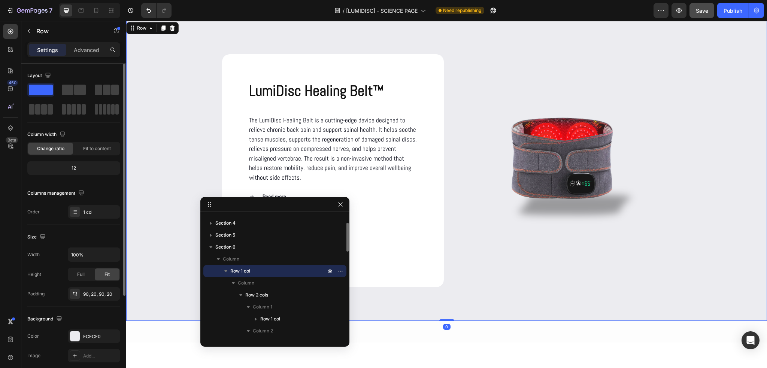
click at [193, 124] on div "LumiDisc Healing Belt™ Product Title The LumiDisc Healing Belt is a cutting-edg…" at bounding box center [447, 170] width 626 height 233
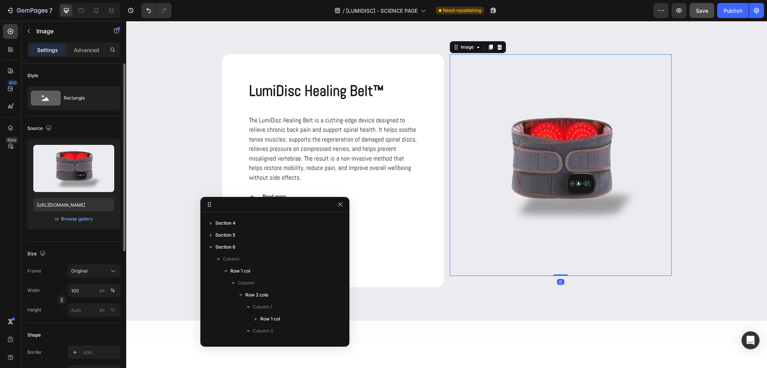
scroll to position [130, 0]
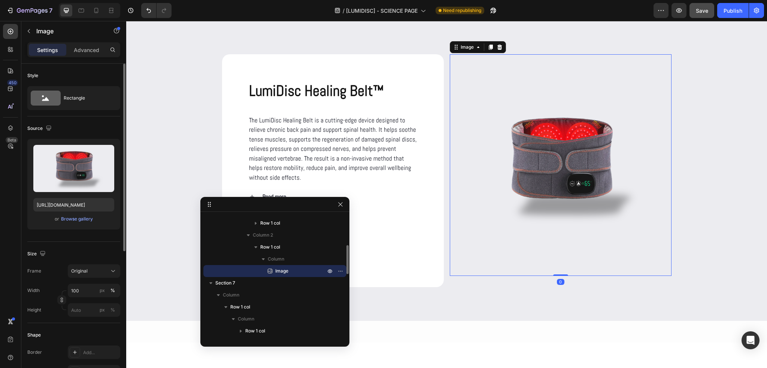
click at [568, 147] on img at bounding box center [561, 165] width 222 height 222
click at [97, 274] on div "Original" at bounding box center [89, 271] width 37 height 7
click at [65, 249] on div "Size" at bounding box center [73, 254] width 93 height 12
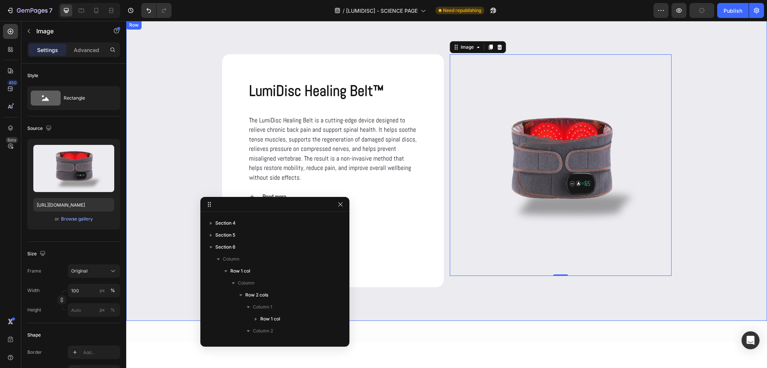
click at [699, 105] on div "LumiDisc Healing Belt™ Product Title The LumiDisc Healing Belt is a cutting-edg…" at bounding box center [447, 170] width 626 height 233
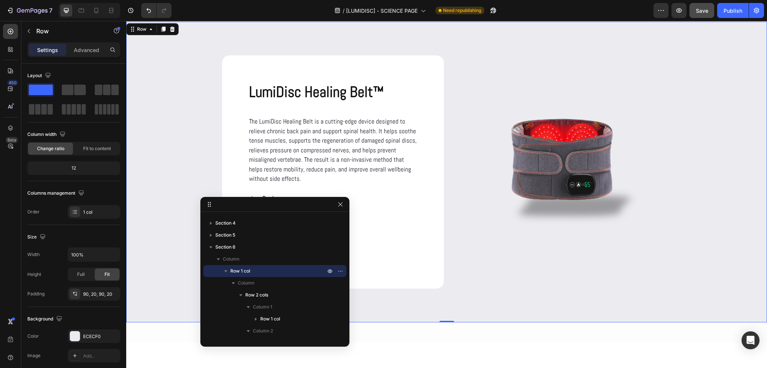
scroll to position [861, 0]
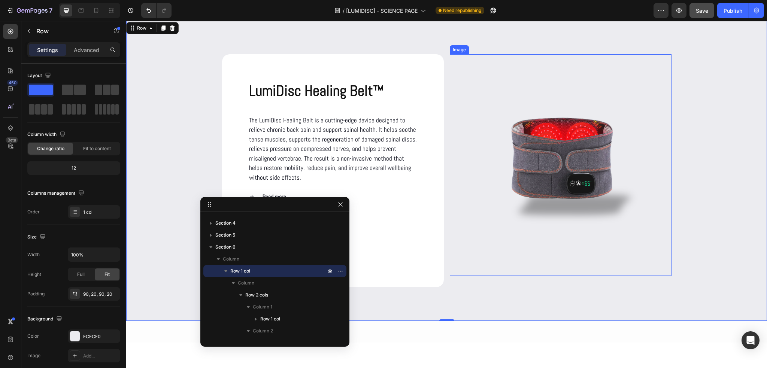
click at [601, 178] on img at bounding box center [561, 165] width 222 height 222
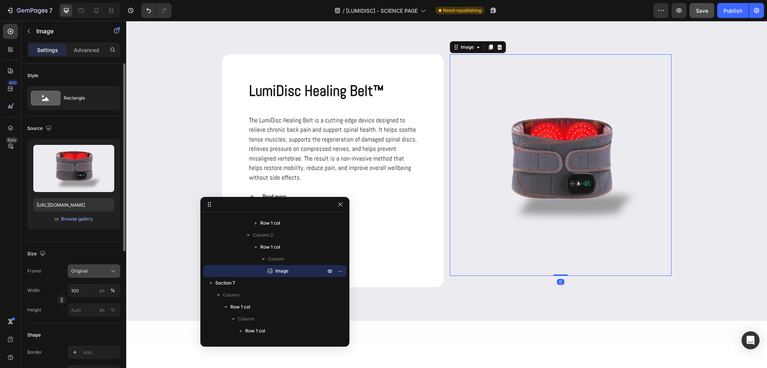
click at [106, 275] on button "Original" at bounding box center [94, 270] width 52 height 13
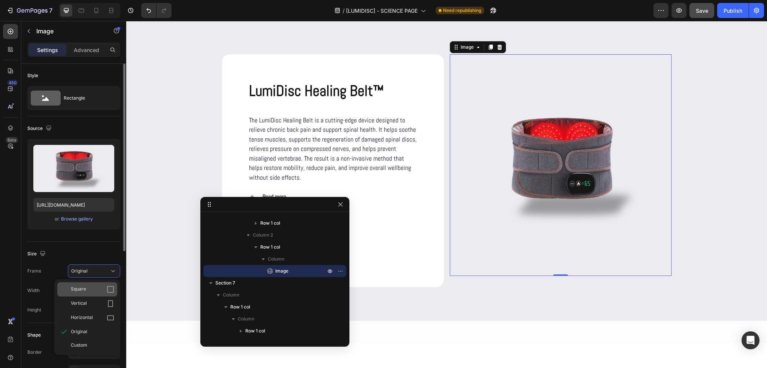
click at [98, 286] on div "Square" at bounding box center [92, 289] width 43 height 7
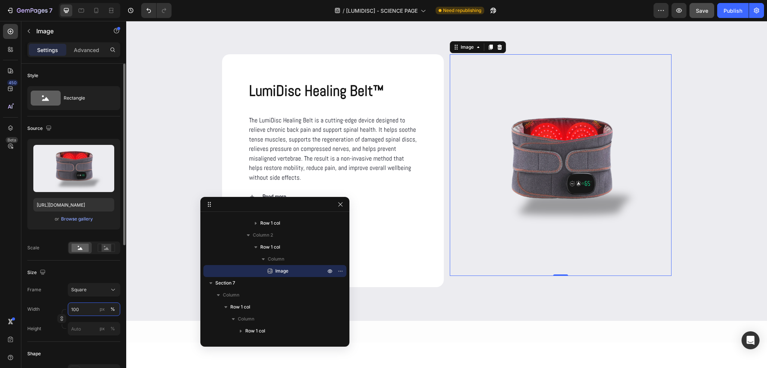
click at [93, 306] on input "100" at bounding box center [94, 309] width 52 height 13
click at [80, 268] on div "Size" at bounding box center [73, 273] width 93 height 12
click at [93, 293] on div "Square" at bounding box center [89, 289] width 37 height 7
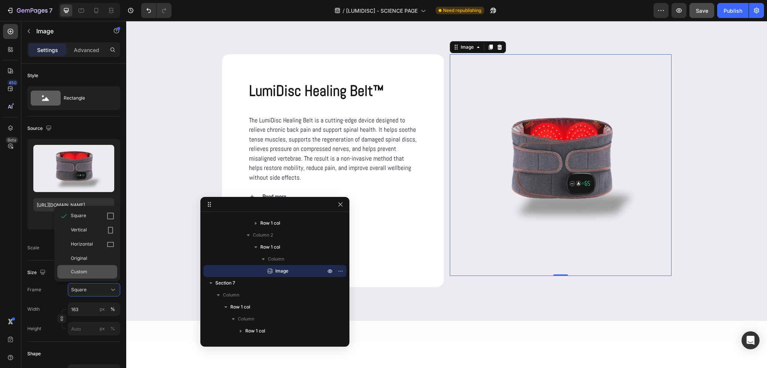
click at [86, 273] on span "Custom" at bounding box center [79, 271] width 16 height 7
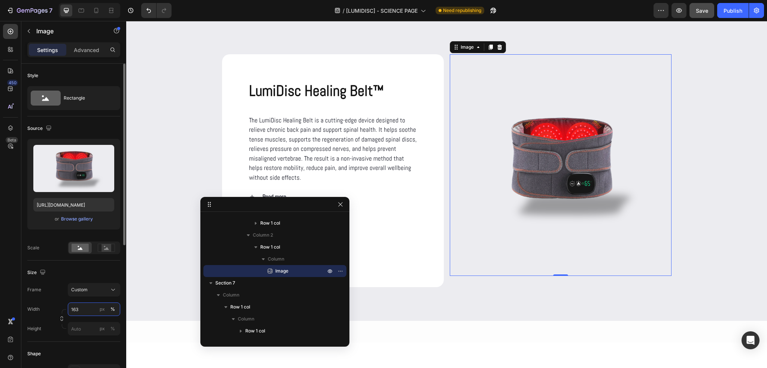
click at [87, 307] on input "163" at bounding box center [94, 309] width 52 height 13
type input "194"
click at [88, 331] on input "px %" at bounding box center [94, 328] width 52 height 13
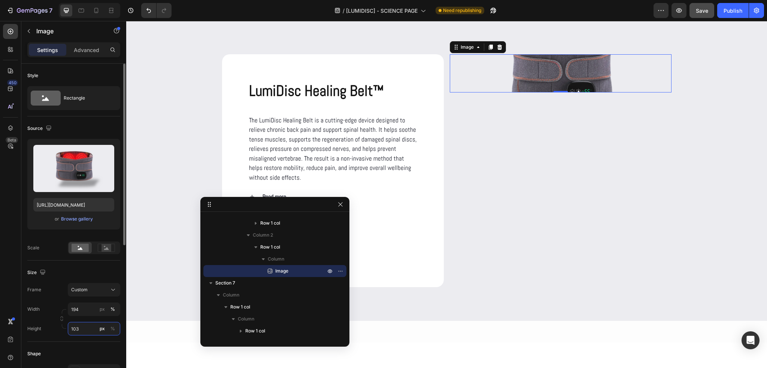
type input "104"
type input "163"
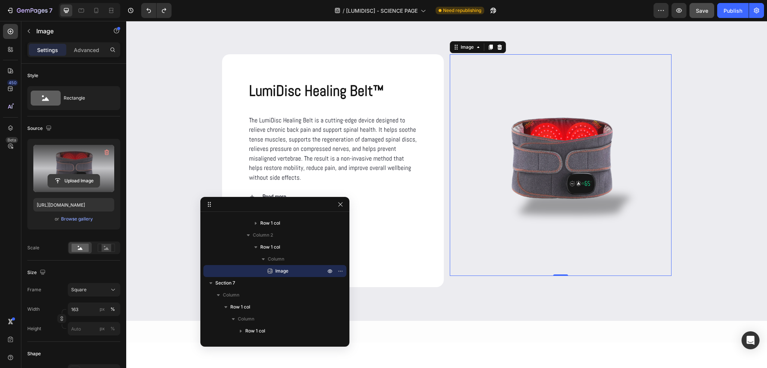
click at [65, 185] on input "file" at bounding box center [74, 180] width 52 height 13
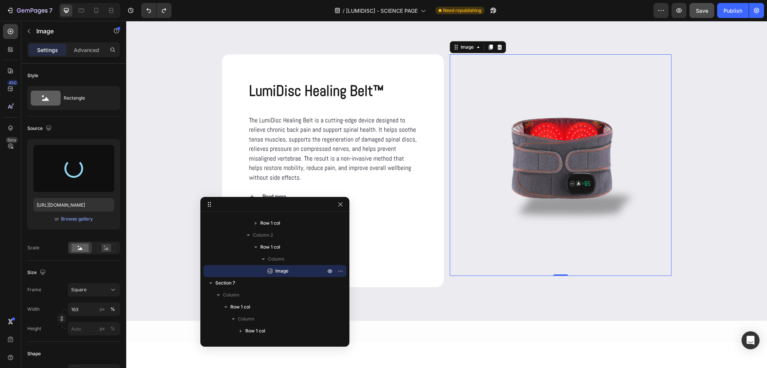
type input "https://cdn.shopify.com/s/files/1/0686/4712/5143/files/gempages_575915822975812…"
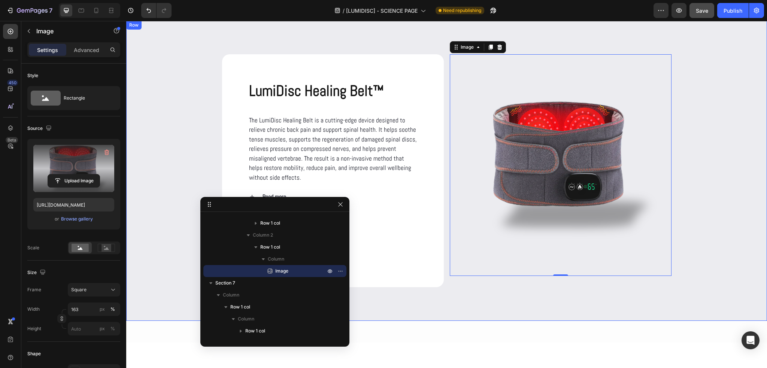
click at [756, 187] on div "LumiDisc Healing Belt™ Product Title The LumiDisc Healing Belt is a cutting-edg…" at bounding box center [446, 171] width 641 height 300
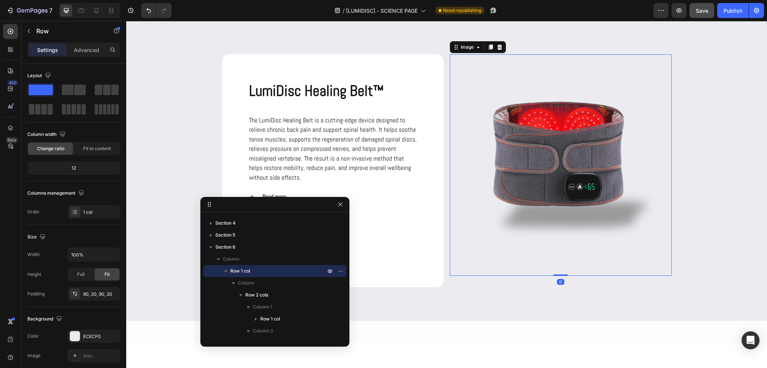
click at [538, 152] on img at bounding box center [561, 165] width 222 height 222
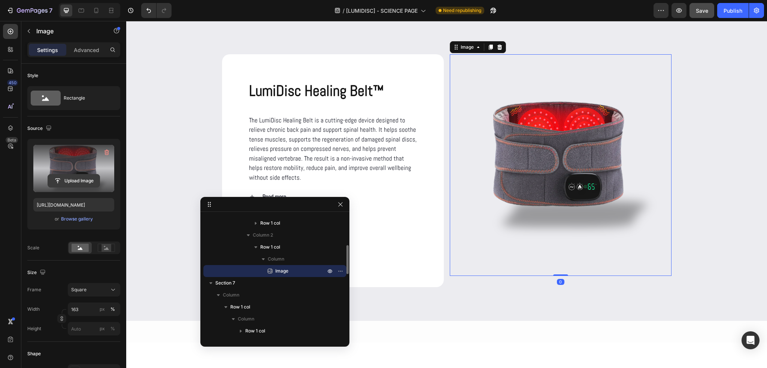
click at [85, 181] on input "file" at bounding box center [74, 180] width 52 height 13
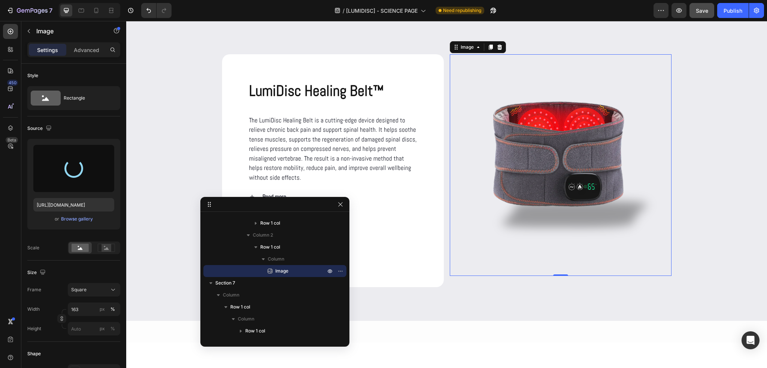
type input "https://cdn.shopify.com/s/files/1/0686/4712/5143/files/gempages_575915822975812…"
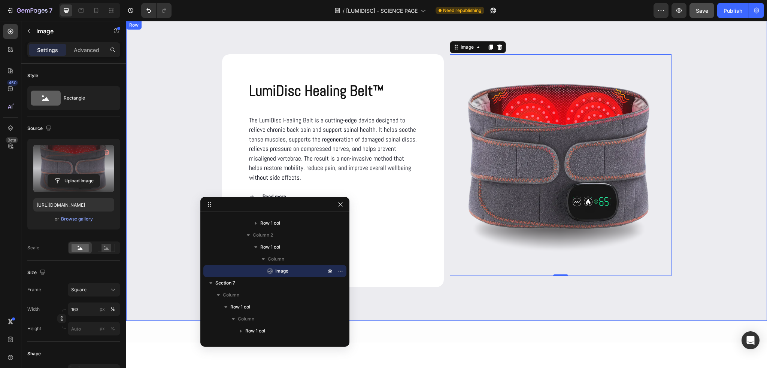
scroll to position [34, 0]
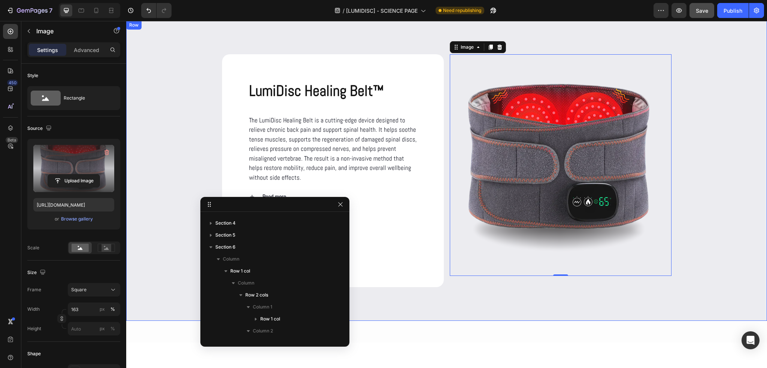
click at [737, 236] on div "LumiDisc Healing Belt™ Product Title The LumiDisc Healing Belt is a cutting-edg…" at bounding box center [447, 170] width 626 height 233
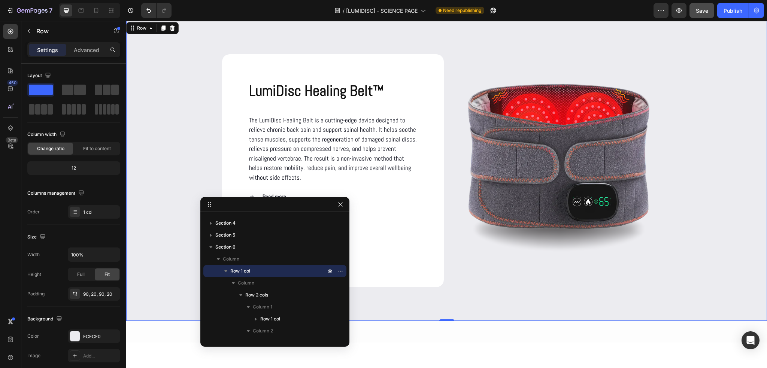
click at [737, 236] on div "LumiDisc Healing Belt™ Product Title The LumiDisc Healing Belt is a cutting-edg…" at bounding box center [447, 170] width 626 height 233
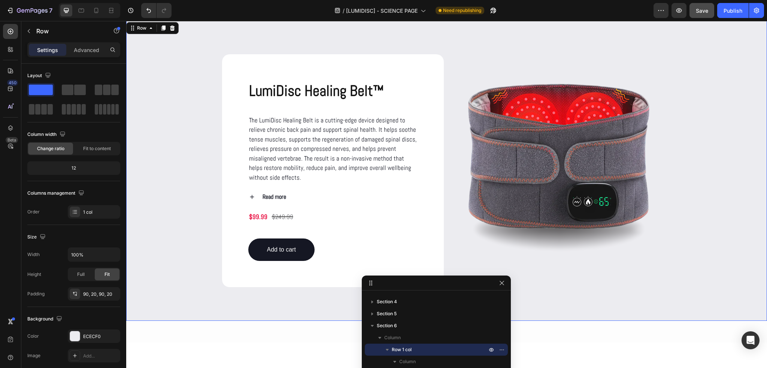
drag, startPoint x: 248, startPoint y: 202, endPoint x: 434, endPoint y: 277, distance: 200.7
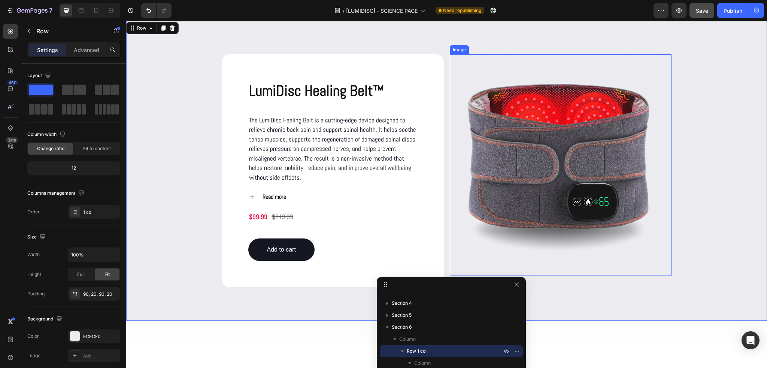
scroll to position [130, 0]
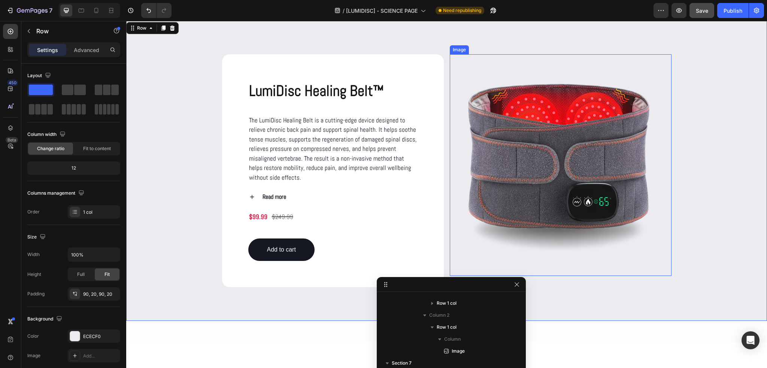
click at [487, 152] on img at bounding box center [561, 165] width 222 height 222
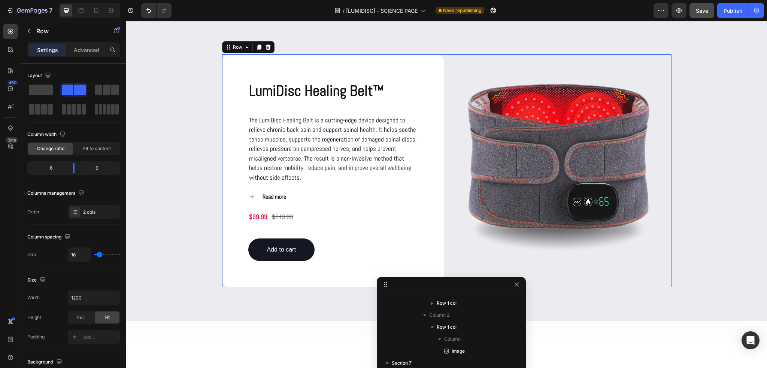
click at [444, 140] on div "LumiDisc Healing Belt™ Product Title The LumiDisc Healing Belt is a cutting-edg…" at bounding box center [446, 170] width 449 height 233
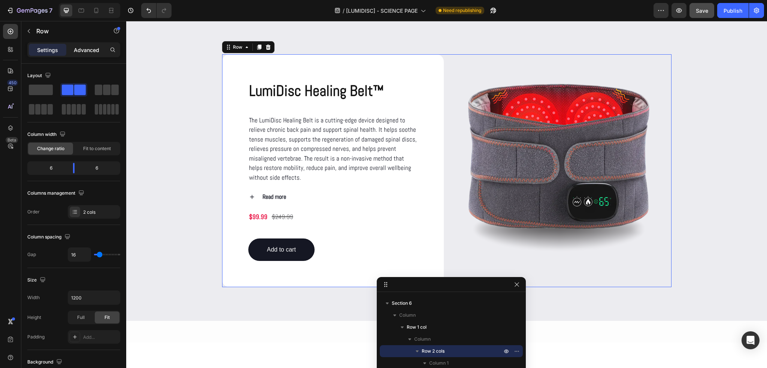
click at [81, 55] on div "Advanced" at bounding box center [86, 50] width 37 height 12
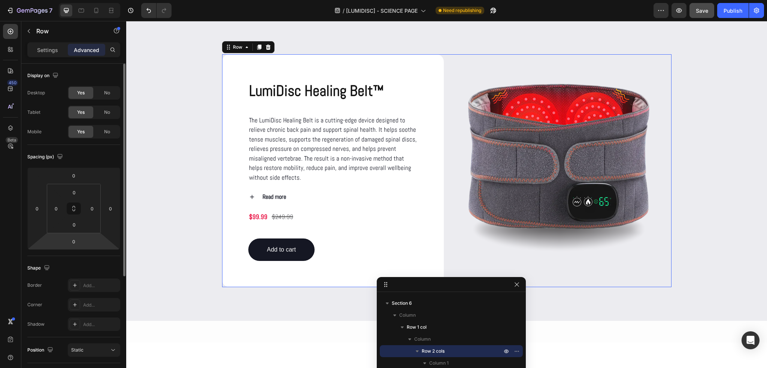
scroll to position [37, 0]
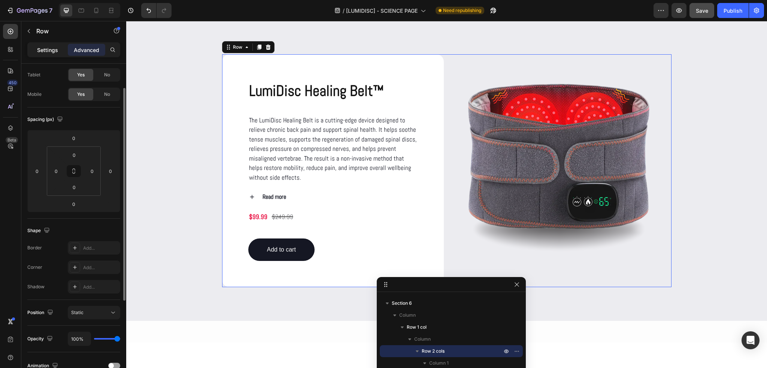
click at [58, 55] on div "Settings" at bounding box center [47, 50] width 37 height 12
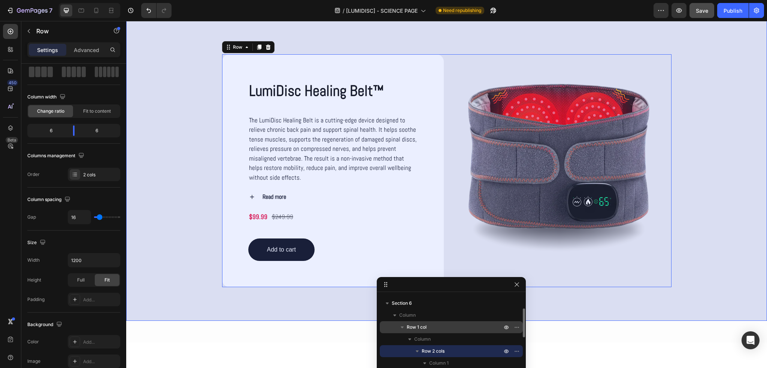
click at [452, 322] on div "Row 1 col" at bounding box center [451, 327] width 137 height 12
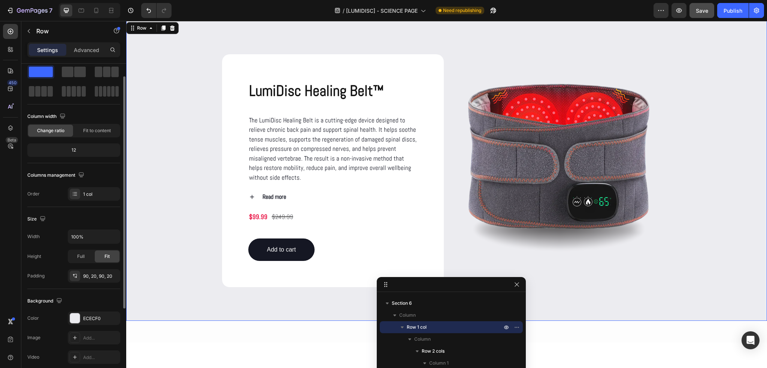
scroll to position [0, 0]
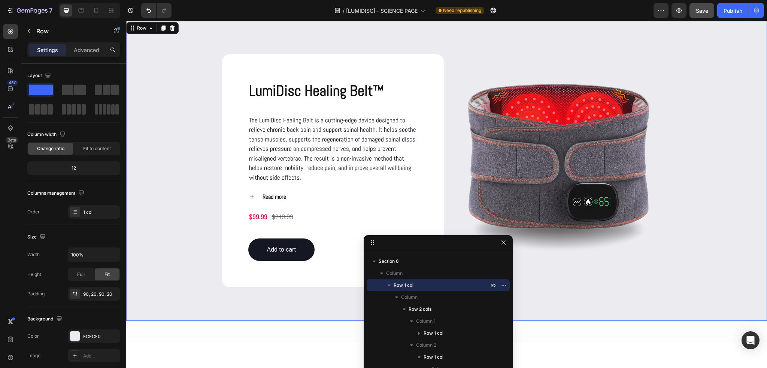
drag, startPoint x: 451, startPoint y: 283, endPoint x: 431, endPoint y: 208, distance: 77.6
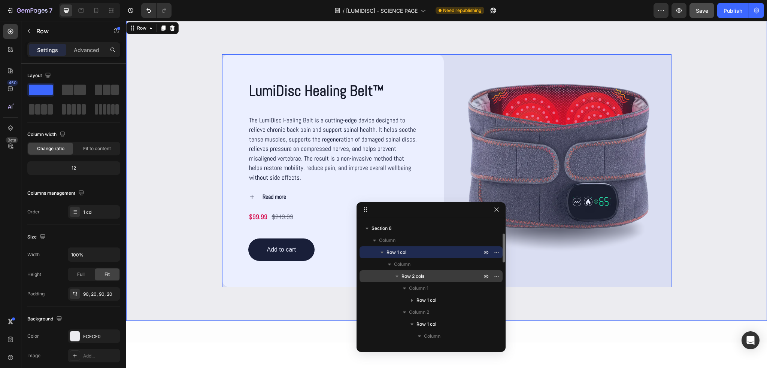
click at [422, 273] on span "Row 2 cols" at bounding box center [412, 276] width 23 height 7
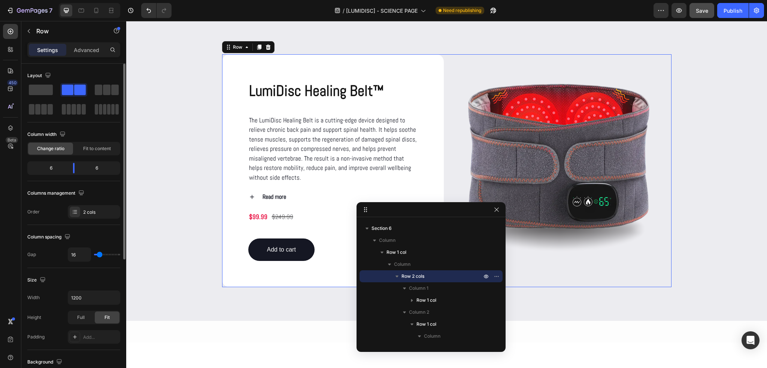
scroll to position [37, 0]
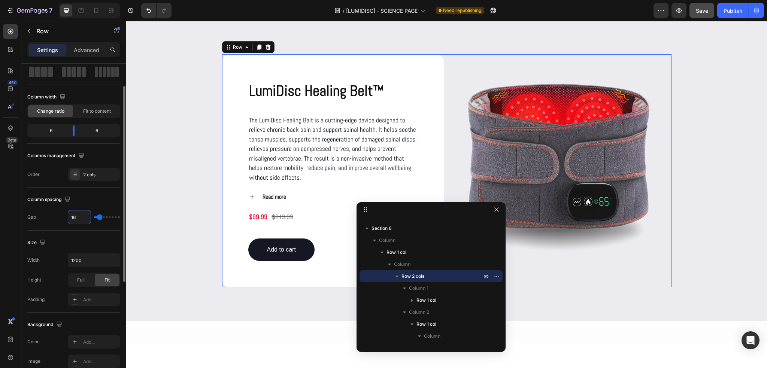
click at [75, 219] on input "16" at bounding box center [79, 216] width 22 height 13
type input "3"
type input "30"
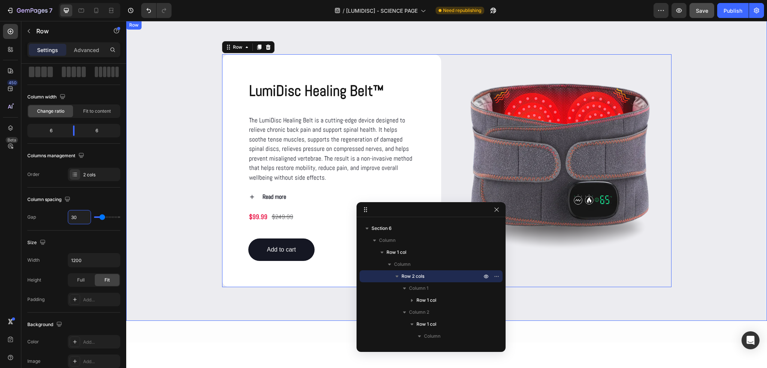
click at [716, 157] on div "LumiDisc Healing Belt™ Product Title The LumiDisc Healing Belt is a cutting-edg…" at bounding box center [447, 170] width 626 height 233
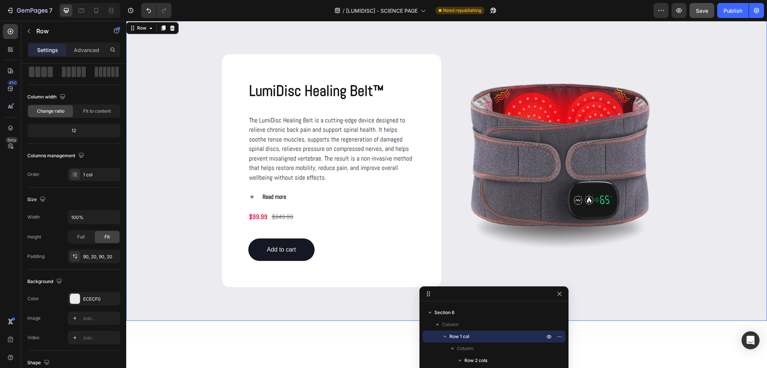
drag, startPoint x: 438, startPoint y: 214, endPoint x: 501, endPoint y: 298, distance: 105.1
click at [98, 9] on icon at bounding box center [96, 10] width 4 height 5
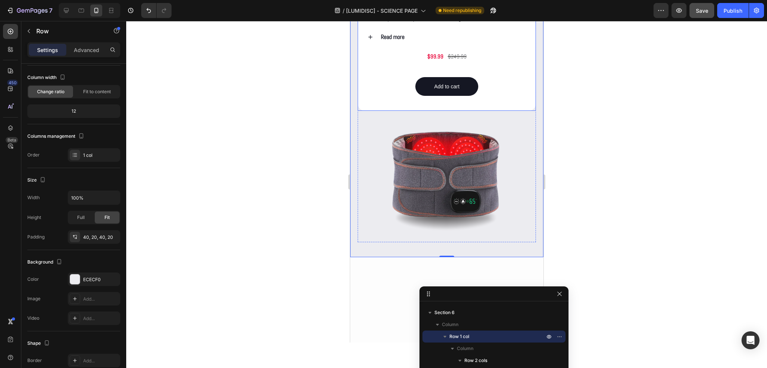
scroll to position [992, 0]
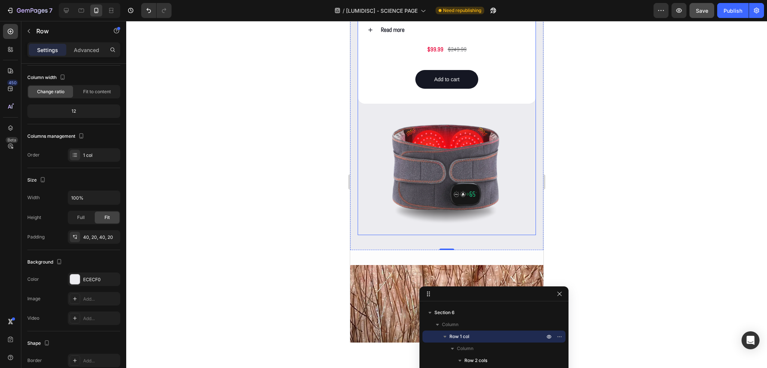
click at [441, 115] on div "LumiDisc Healing Belt™ Product Title The LumiDisc Healing Belt is a cutting-edg…" at bounding box center [446, 76] width 178 height 318
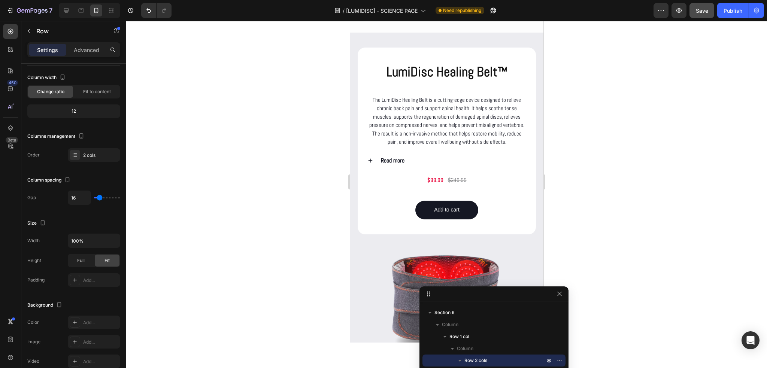
scroll to position [1029, 0]
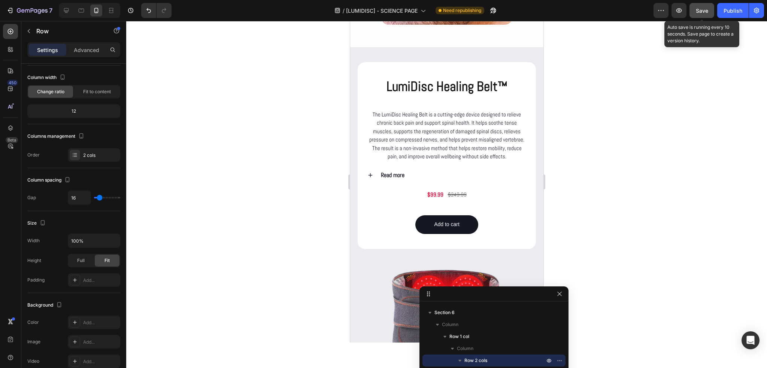
click at [707, 10] on span "Save" at bounding box center [702, 10] width 12 height 6
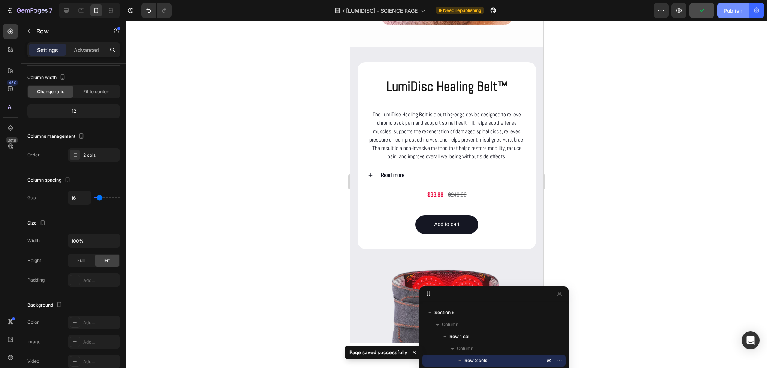
click at [728, 12] on div "Publish" at bounding box center [732, 11] width 19 height 8
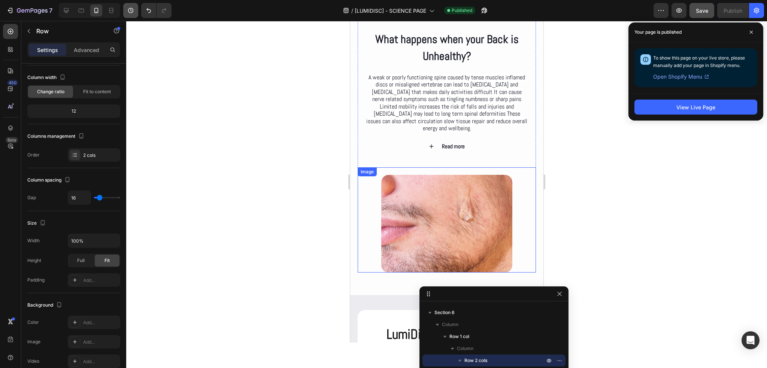
scroll to position [767, 0]
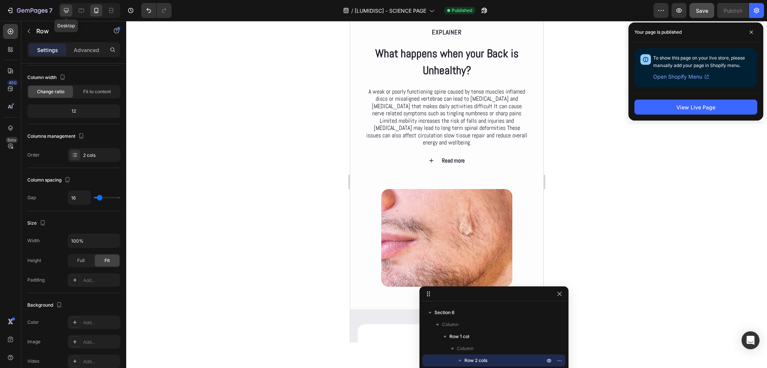
click at [63, 7] on icon at bounding box center [66, 10] width 7 height 7
type input "30"
type input "1200"
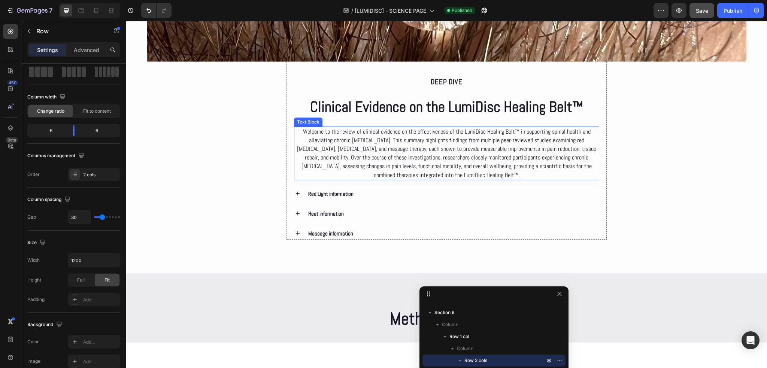
scroll to position [1348, 0]
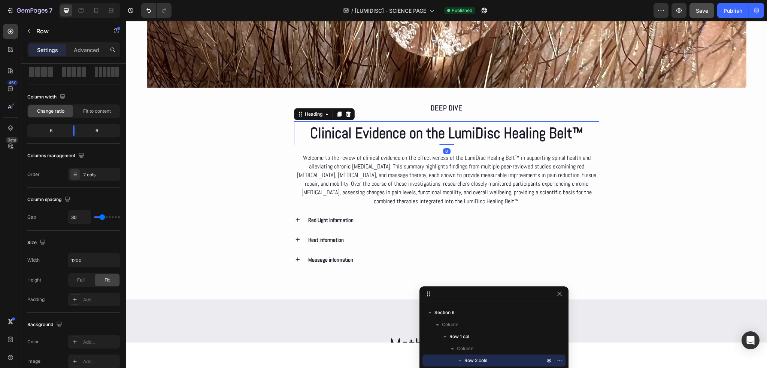
click at [445, 133] on h2 "Clinical Evidence on the LumiDisc Healing Belt™" at bounding box center [447, 133] width 306 height 24
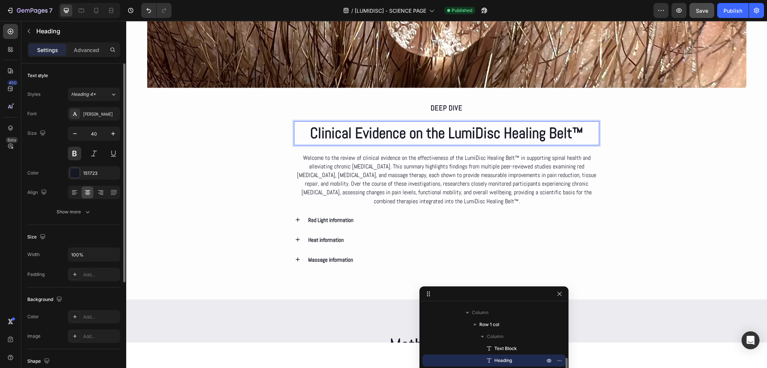
click at [446, 133] on h2 "Clinical Evidence on the LumiDisc Healing Belt™" at bounding box center [447, 133] width 306 height 24
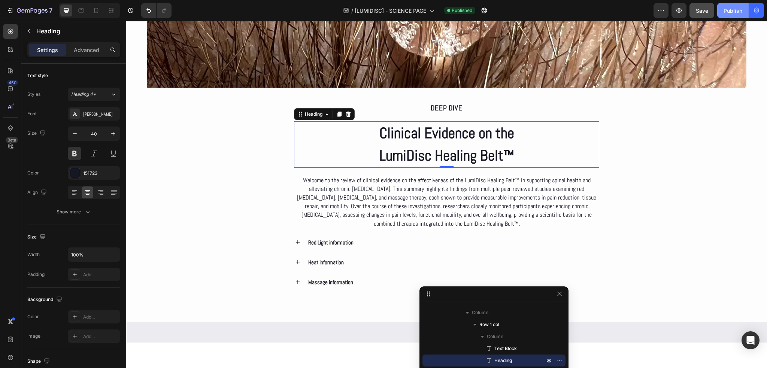
click at [738, 16] on button "Publish" at bounding box center [732, 10] width 31 height 15
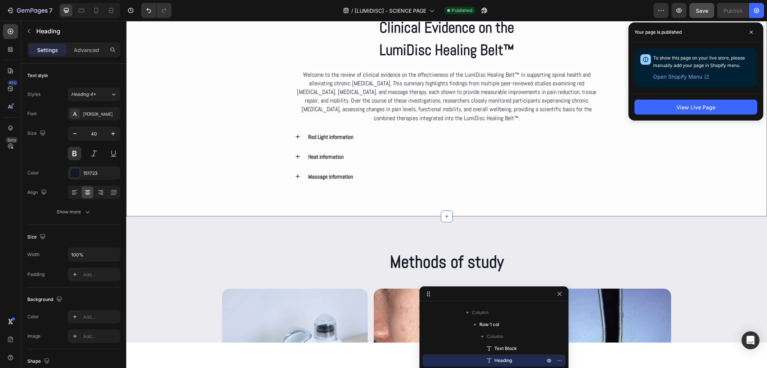
scroll to position [1423, 0]
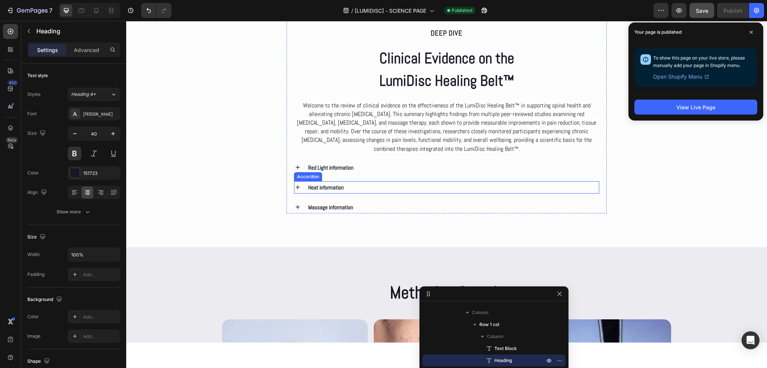
drag, startPoint x: 313, startPoint y: 190, endPoint x: 304, endPoint y: 187, distance: 9.8
click at [313, 190] on p "Heat information" at bounding box center [326, 187] width 36 height 10
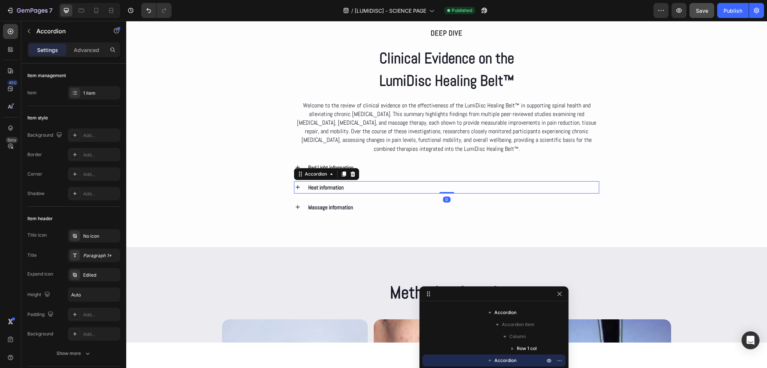
click at [303, 187] on div "Heat information" at bounding box center [446, 187] width 305 height 12
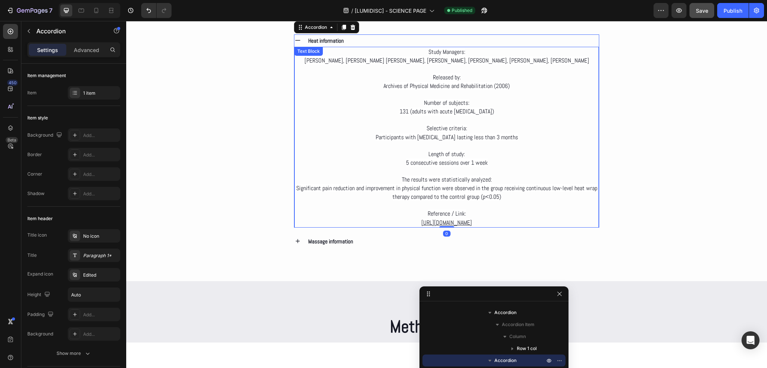
scroll to position [1573, 0]
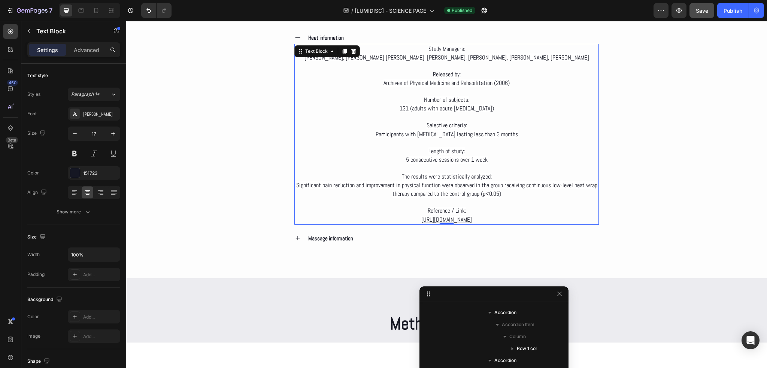
click at [537, 218] on p "Reference / Link: https://www.archives-pmr.org/article/S0003-9993(06)00845-8/ab…" at bounding box center [446, 214] width 303 height 17
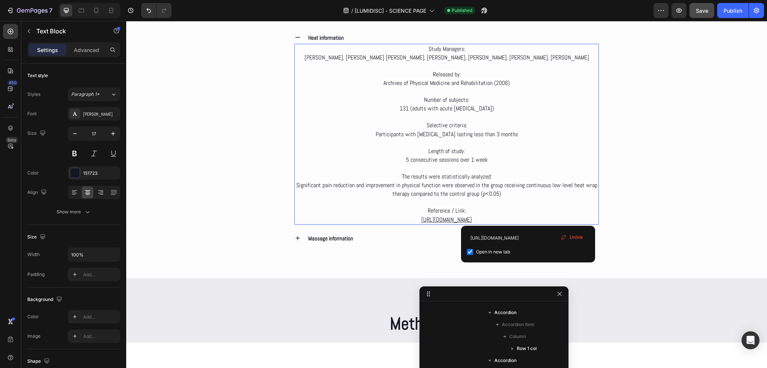
click at [533, 217] on p "Reference / Link: https://www.archives-pmr.org/article/S0003-9993(06)00845-8/ab…" at bounding box center [446, 214] width 303 height 17
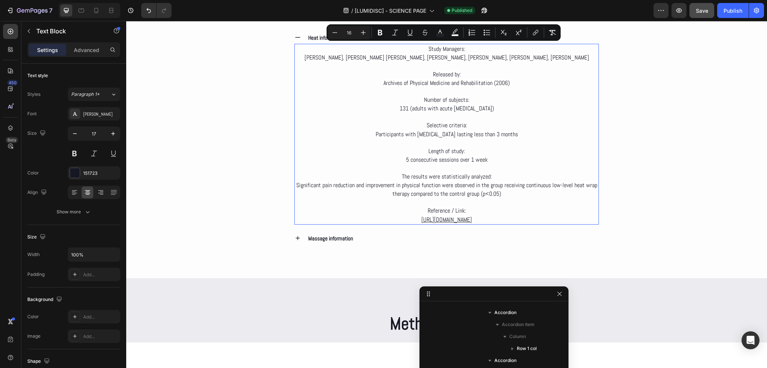
drag, startPoint x: 533, startPoint y: 217, endPoint x: 313, endPoint y: 49, distance: 277.1
click at [313, 49] on div "Study Managers: John M. Mayer, Vert Mooney, Leonard N. Matheson, Geetha N. Eras…" at bounding box center [446, 134] width 305 height 181
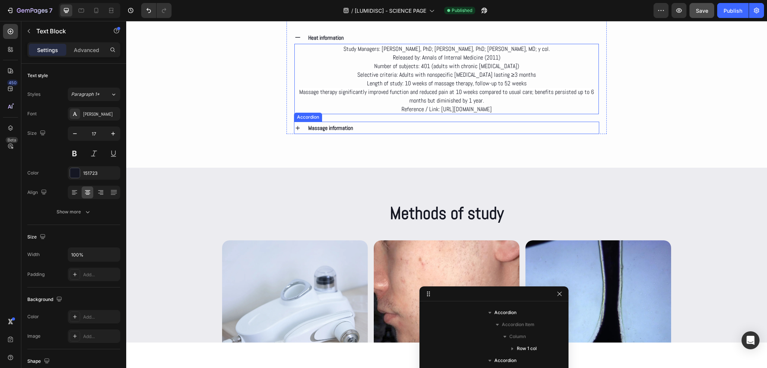
click at [295, 127] on icon at bounding box center [297, 128] width 7 height 7
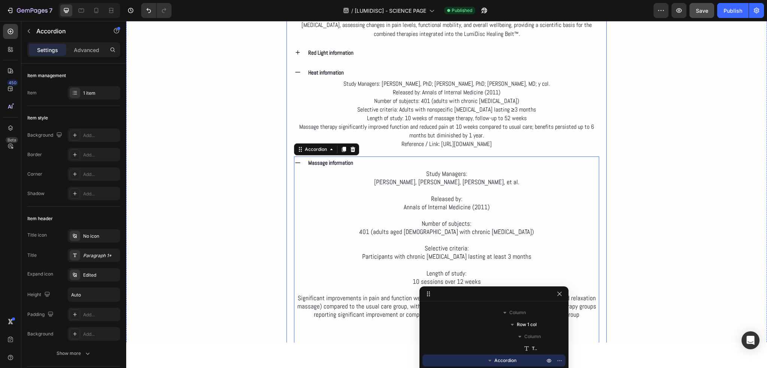
scroll to position [1535, 0]
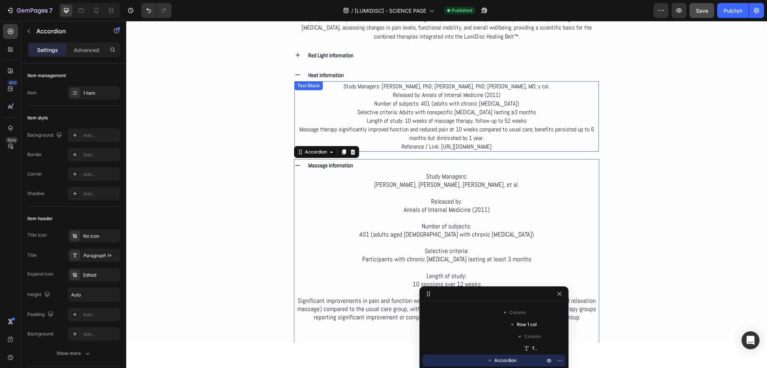
click at [381, 85] on span "Study Managers: Daniel C. Cherkin, PhD; Karen J. Sherman, PhD; Richard A. Deyo,…" at bounding box center [446, 86] width 206 height 8
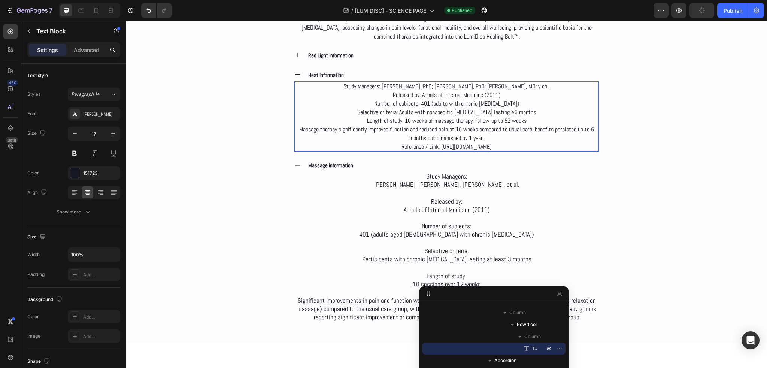
click at [380, 85] on span "Study Managers: Daniel C. Cherkin, PhD; Karen J. Sherman, PhD; Richard A. Deyo,…" at bounding box center [446, 86] width 206 height 8
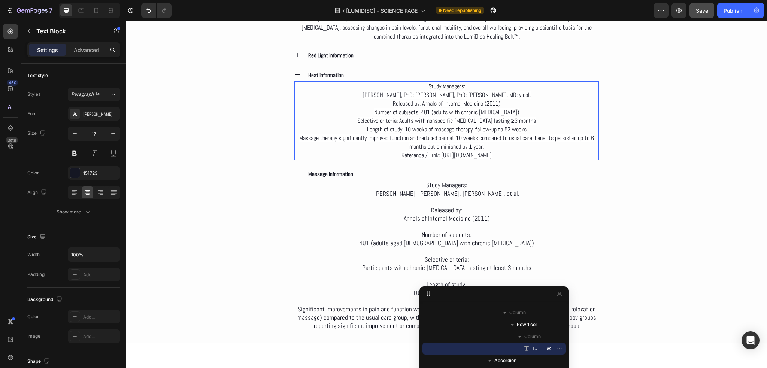
click at [531, 92] on p "Daniel C. Cherkin, PhD; Karen J. Sherman, PhD; Richard A. Deyo, MD; y col." at bounding box center [446, 95] width 303 height 9
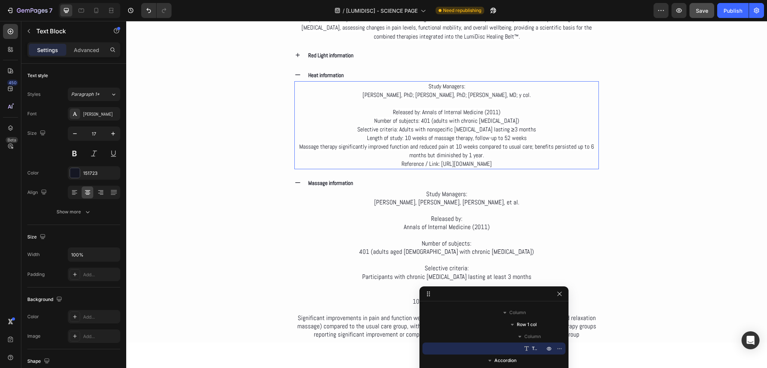
click at [421, 110] on span "Released by: Annals of Internal Medicine (2011)" at bounding box center [446, 112] width 107 height 8
click at [419, 110] on span "Released by: Annals of Internal Medicine (2011)" at bounding box center [446, 112] width 107 height 8
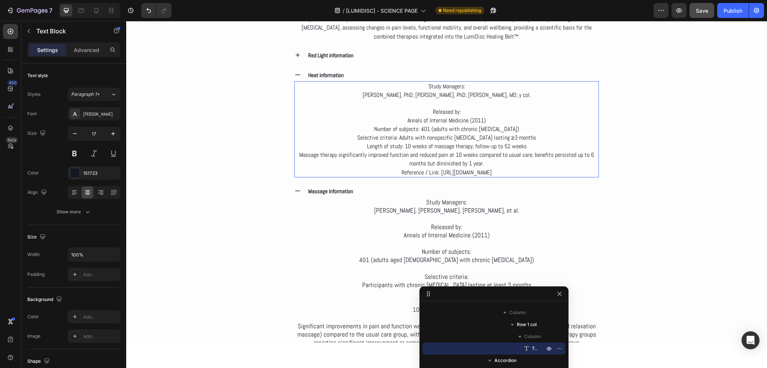
click at [494, 119] on p "Annals of Internal Medicine (2011) Number of subjects: 401 (adults with chronic…" at bounding box center [446, 142] width 303 height 52
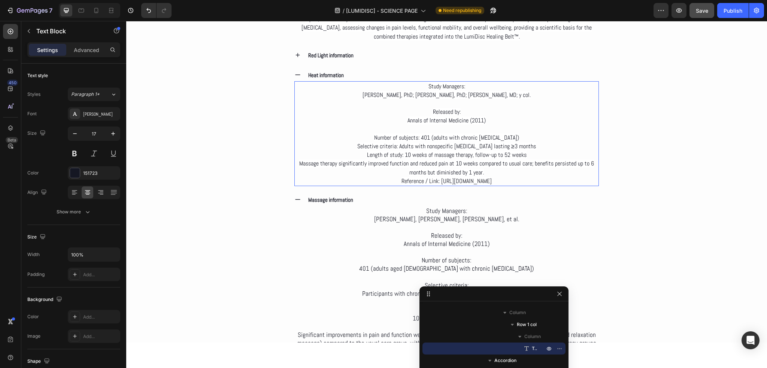
click at [423, 137] on span "Number of subjects: 401 (adults with chronic low back pain)" at bounding box center [446, 138] width 145 height 8
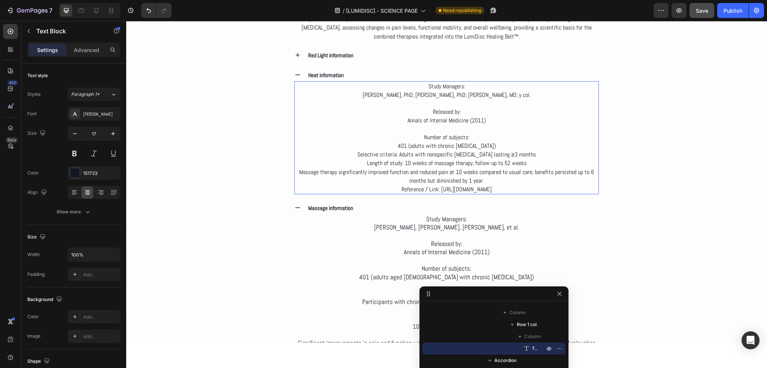
click at [498, 147] on p "401 (adults with chronic low back pain) Selective criteria: Adults with nonspec…" at bounding box center [446, 163] width 303 height 43
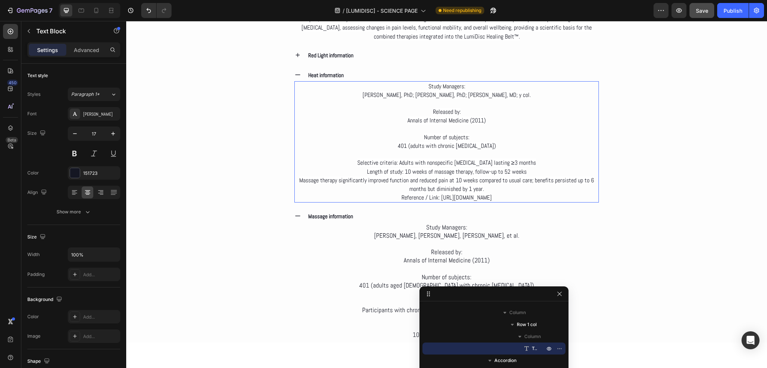
click at [400, 161] on span "Selective criteria: Adults with nonspecific low back pain lasting ≥3 months" at bounding box center [446, 163] width 179 height 8
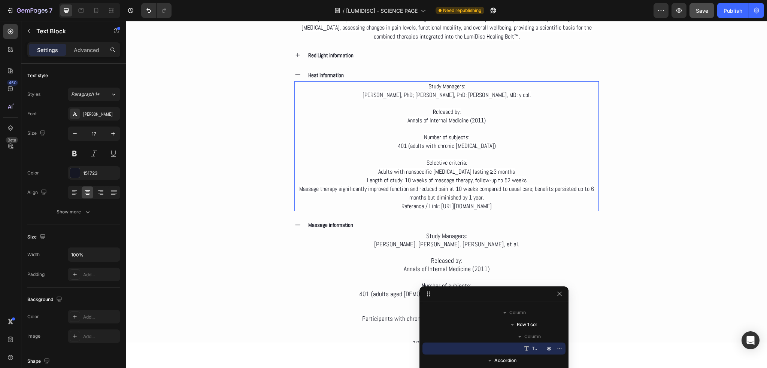
click at [518, 172] on p "Adults with nonspecific low back pain lasting ≥3 months Length of study: 10 wee…" at bounding box center [446, 184] width 303 height 34
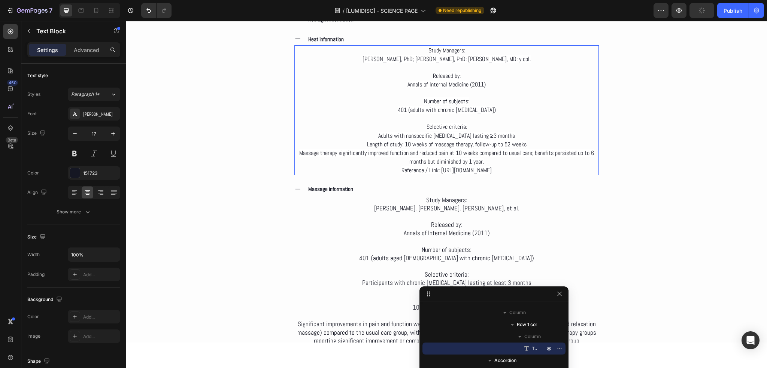
scroll to position [1573, 0]
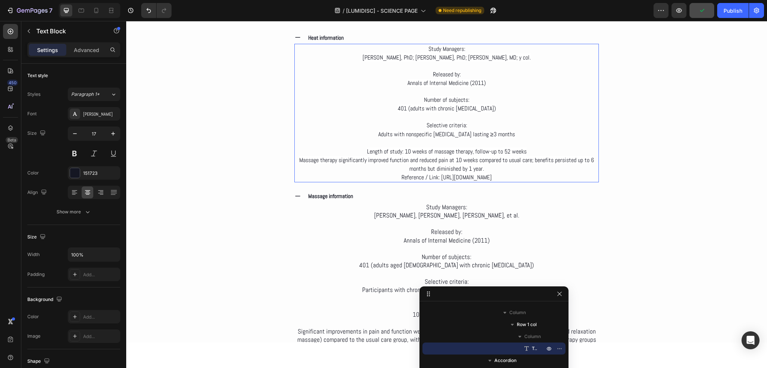
click at [402, 150] on span "Length of study: 10 weeks of massage therapy, follow-up to 52 weeks" at bounding box center [447, 152] width 160 height 8
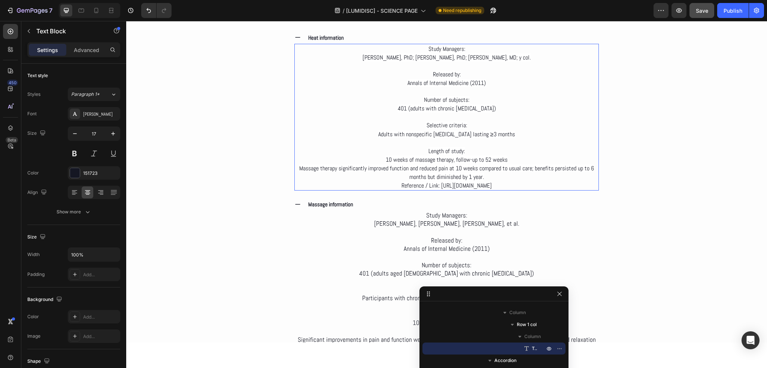
click at [513, 160] on p "10 weeks of massage therapy, follow-up to 52 weeks Massage therapy significantl…" at bounding box center [446, 168] width 303 height 26
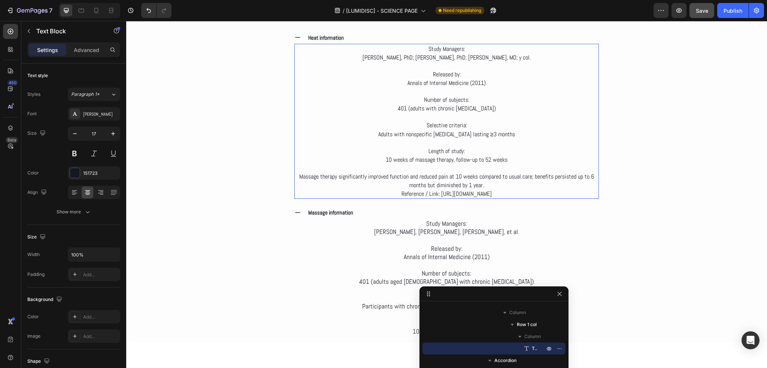
click at [498, 184] on p "Massage therapy significantly improved function and reduced pain at 10 weeks co…" at bounding box center [446, 176] width 303 height 25
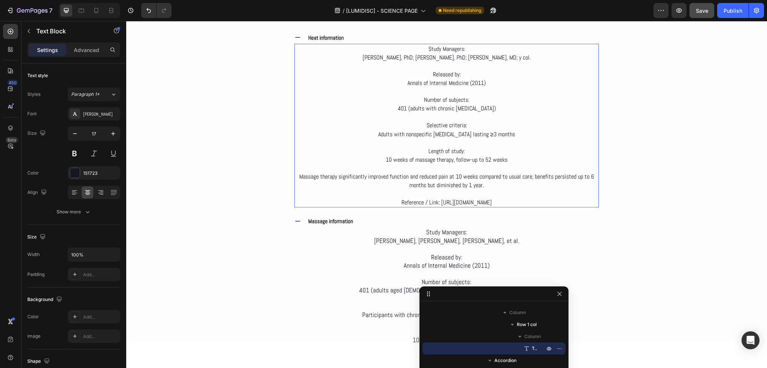
click at [413, 201] on span "Reference / Link: https://pubmed.ncbi.nlm.nih.gov/21727288/" at bounding box center [446, 202] width 90 height 8
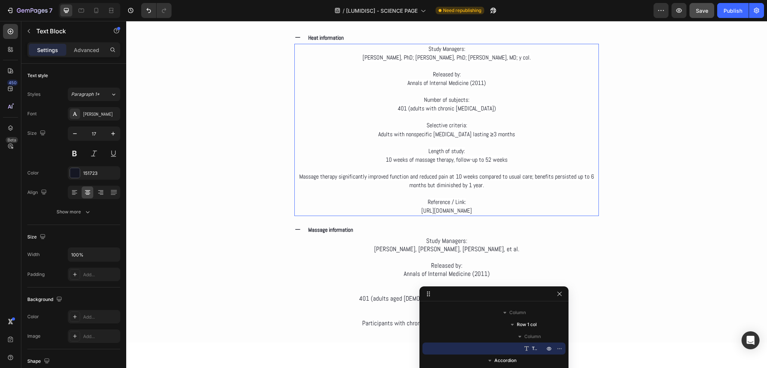
drag, startPoint x: 460, startPoint y: 207, endPoint x: 390, endPoint y: 211, distance: 70.5
click at [390, 211] on p "https://pubmed.ncbi.nlm.nih.gov/21727288/" at bounding box center [446, 210] width 303 height 9
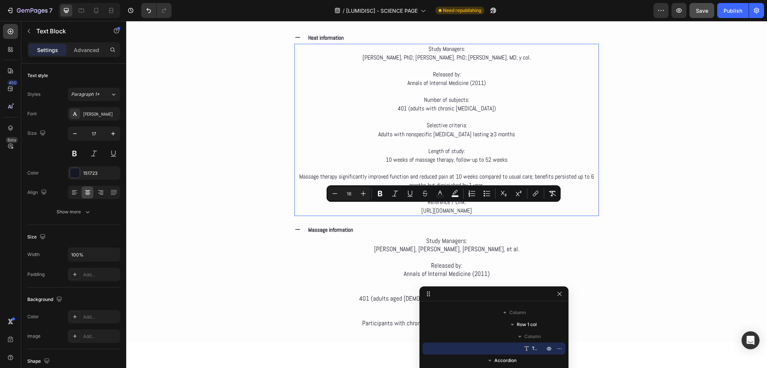
copy span "https://pubmed.ncbi.nlm.nih.gov/21727288/"
click at [538, 193] on icon "Editor contextual toolbar" at bounding box center [536, 193] width 3 height 4
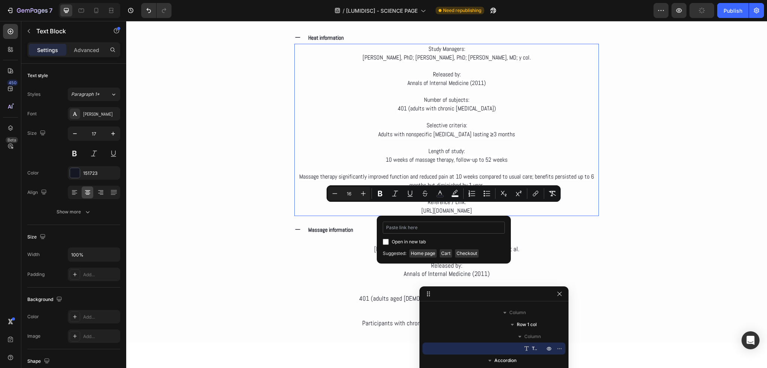
click at [424, 227] on input "Editor contextual toolbar" at bounding box center [444, 228] width 122 height 12
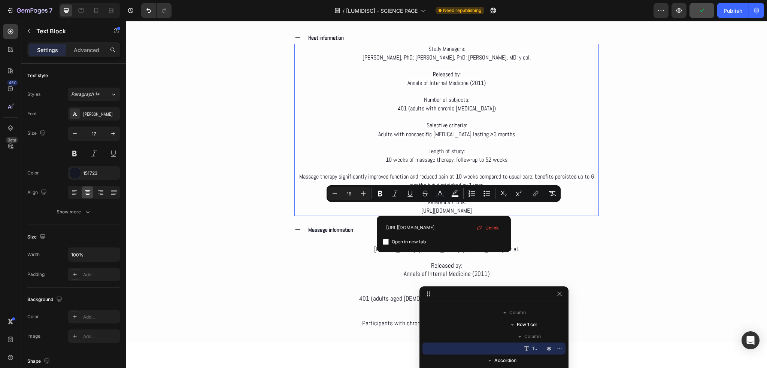
type input "https://pubmed.ncbi.nlm.nih.gov/21727288/"
click at [386, 240] on input "Editor contextual toolbar" at bounding box center [386, 242] width 6 height 6
checkbox input "true"
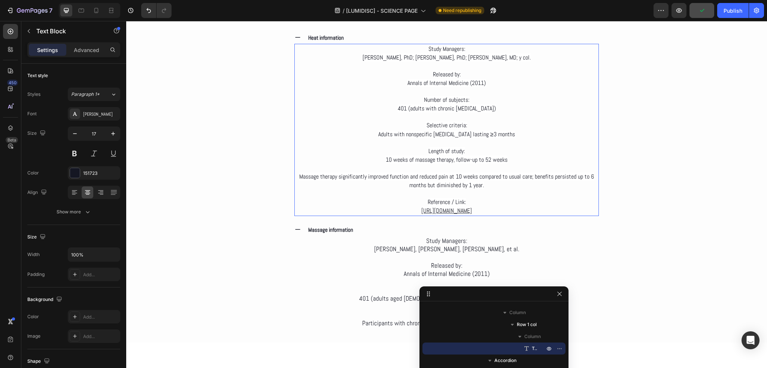
click at [523, 208] on p "https://pubmed.ncbi.nlm.nih.gov/21727288/" at bounding box center [446, 210] width 303 height 9
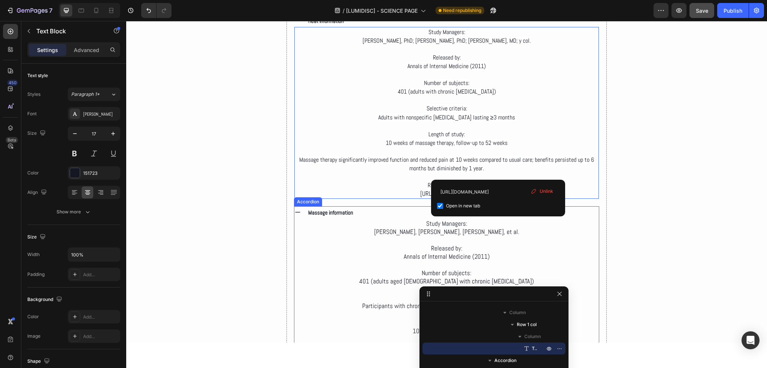
scroll to position [1573, 0]
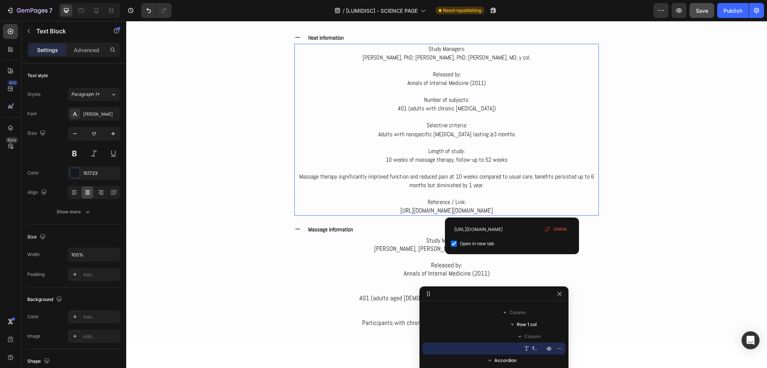
drag, startPoint x: 511, startPoint y: 207, endPoint x: 462, endPoint y: 145, distance: 78.7
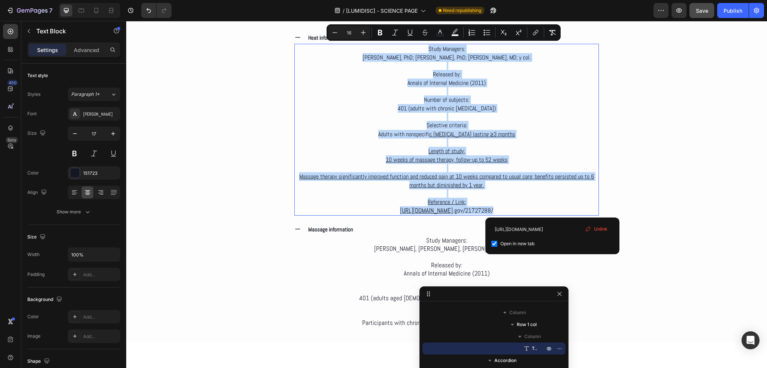
drag, startPoint x: 556, startPoint y: 208, endPoint x: 350, endPoint y: 50, distance: 259.1
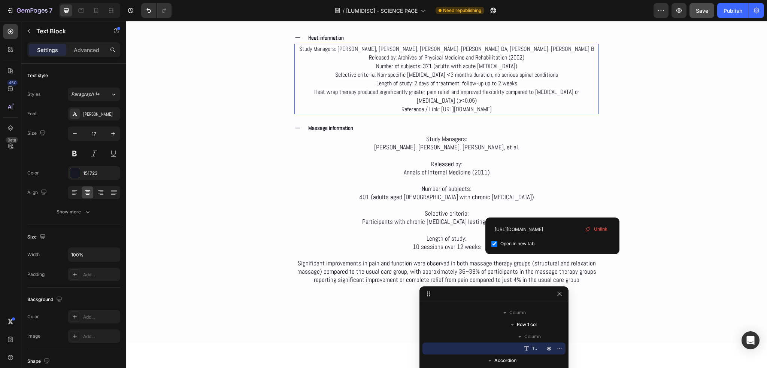
click at [388, 48] on span "Study Managers: Nadler SF, Steiner DJ, Erasala GN, Hengehold DA, Hinkle RT, Sar…" at bounding box center [446, 49] width 295 height 8
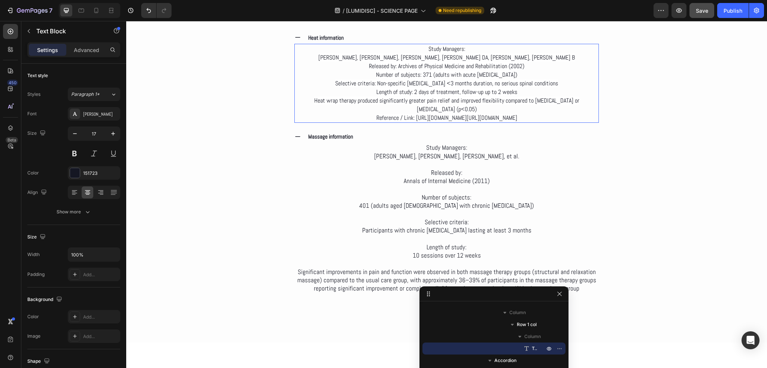
click at [530, 55] on p "Nadler SF, Steiner DJ, Erasala GN, Hengehold DA, Hinkle RT, Sarno B Released by…" at bounding box center [446, 83] width 303 height 61
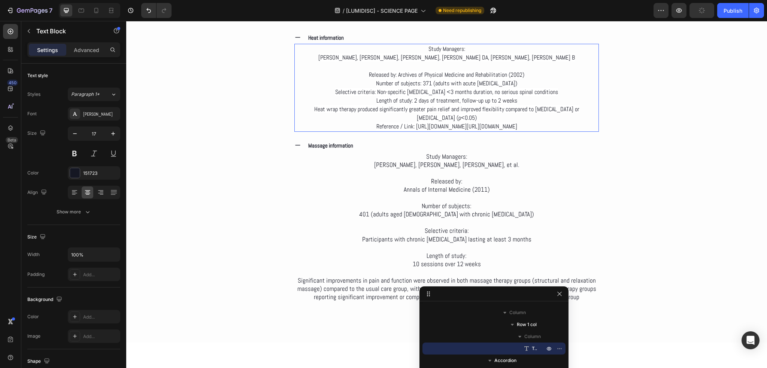
click at [396, 73] on span "Released by: Archives of Physical Medicine and Rehabilitation (2002)" at bounding box center [446, 75] width 155 height 8
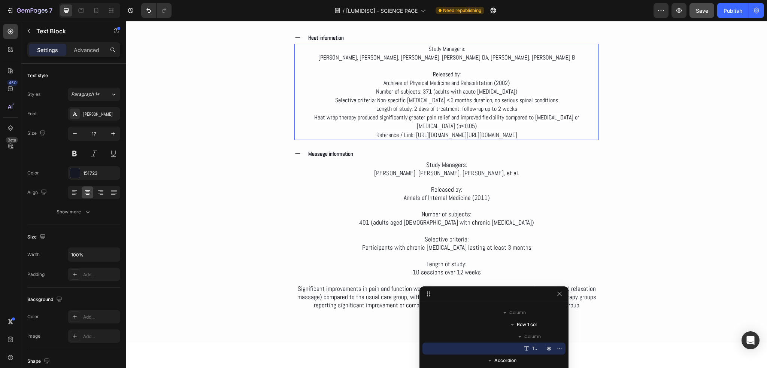
click at [523, 80] on p "Archives of Physical Medicine and Rehabilitation (2002) Number of subjects: 371…" at bounding box center [446, 105] width 303 height 52
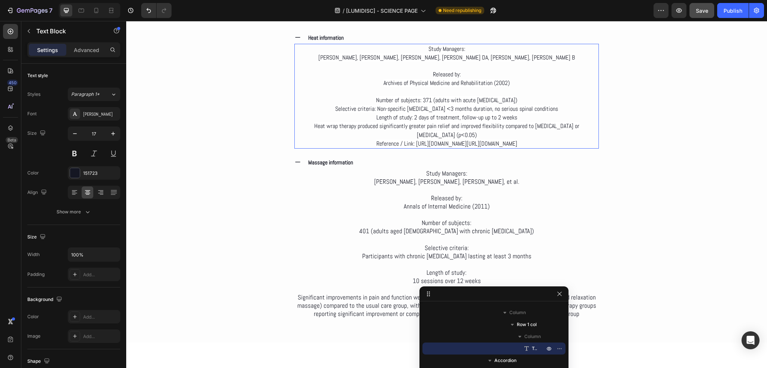
click at [425, 100] on span "Number of subjects: 371 (adults with acute low back pain)" at bounding box center [446, 100] width 141 height 8
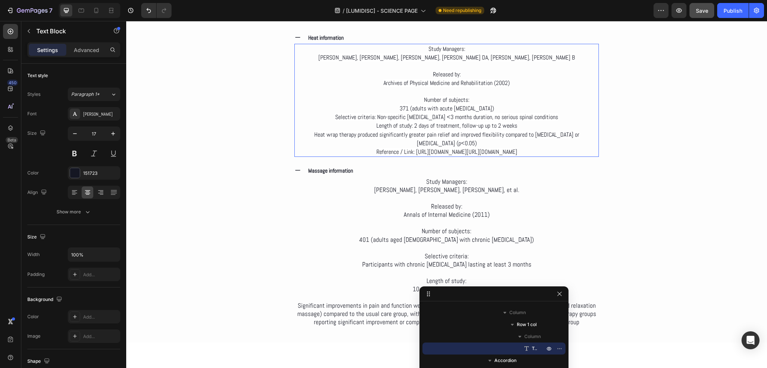
click at [515, 107] on p "371 (adults with acute low back pain) Selective criteria: Non-specific low back…" at bounding box center [446, 125] width 303 height 43
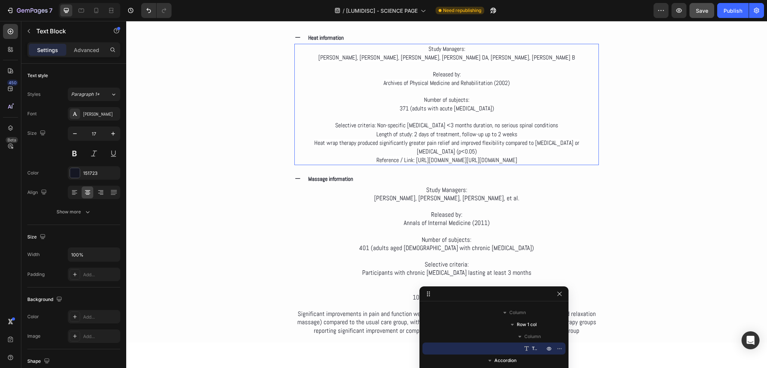
click at [379, 125] on span "Selective criteria: Non-specific low back pain <3 months duration, no serious s…" at bounding box center [446, 125] width 223 height 8
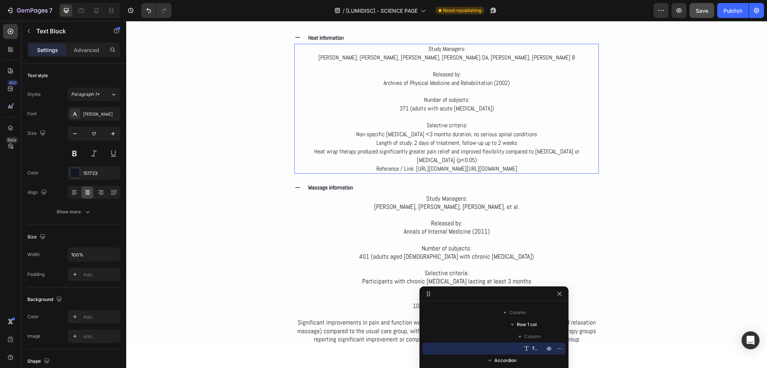
click at [546, 136] on p "Non-specific low back pain <3 months duration, no serious spinal conditions Len…" at bounding box center [446, 147] width 303 height 34
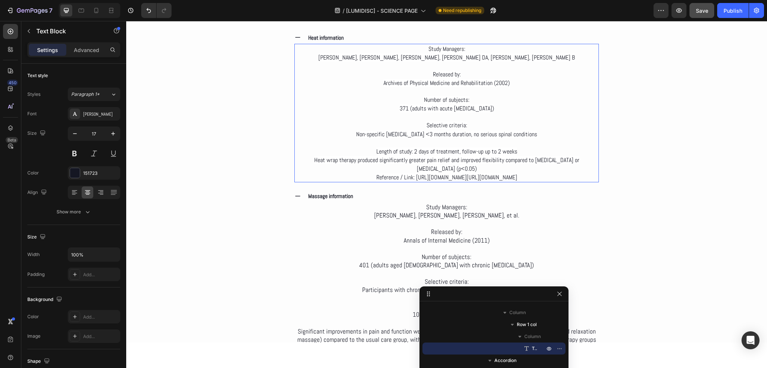
click at [412, 151] on span "Length of study: 2 days of treatment, follow-up up to 2 weeks" at bounding box center [446, 152] width 141 height 8
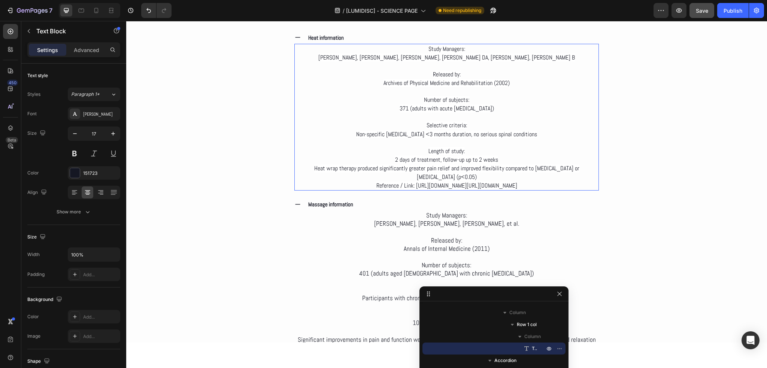
click at [520, 158] on p "2 days of treatment, follow-up up to 2 weeks Heat wrap therapy produced signifi…" at bounding box center [446, 168] width 303 height 26
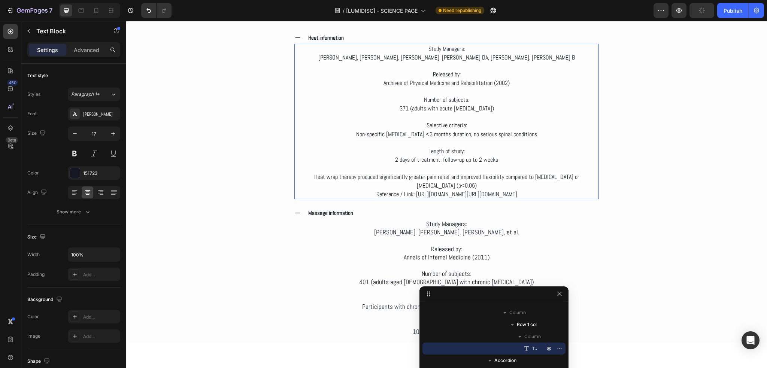
drag, startPoint x: 480, startPoint y: 184, endPoint x: 417, endPoint y: 193, distance: 64.0
click at [480, 184] on p "⁠⁠⁠⁠⁠⁠⁠ Heat wrap therapy produced significantly greater pain relief and improv…" at bounding box center [446, 177] width 303 height 26
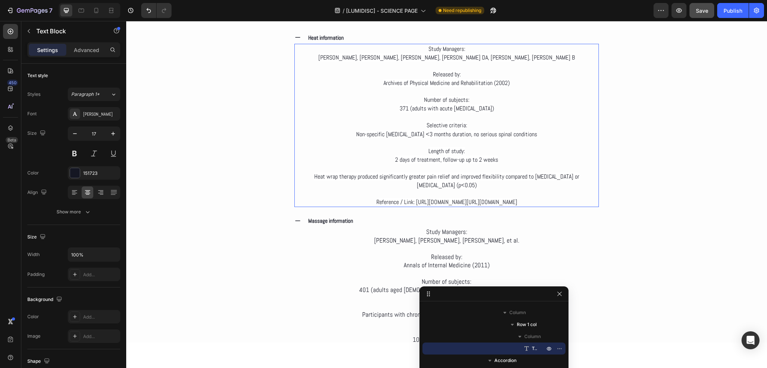
click at [376, 202] on span "Reference / Link: https://pubmed.ncbi.nlm.nih.gov/15996609/" at bounding box center [421, 202] width 90 height 8
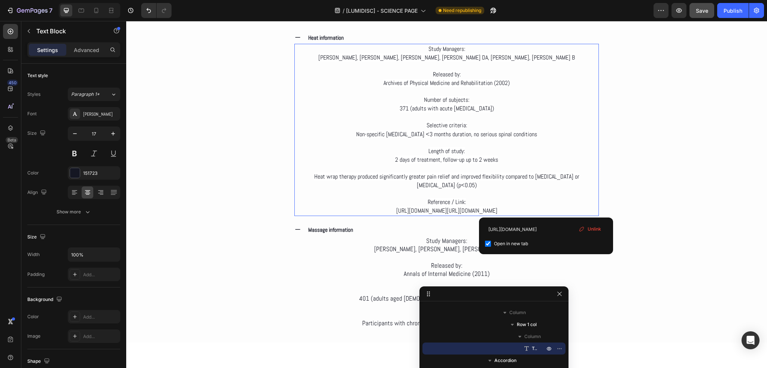
drag, startPoint x: 555, startPoint y: 208, endPoint x: 338, endPoint y: 207, distance: 216.8
click at [338, 207] on p "https://pubmed.ncbi.nlm.nih.gov/15996609/ https://pubmed.ncbi.nlm.nih.gov/21727…" at bounding box center [446, 210] width 303 height 9
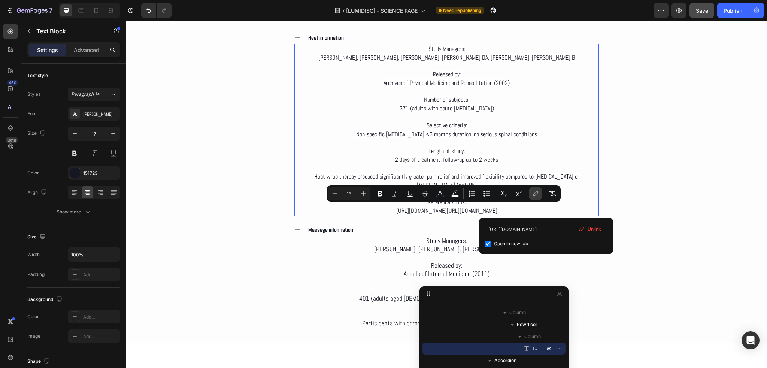
click at [541, 194] on button "link" at bounding box center [535, 193] width 13 height 13
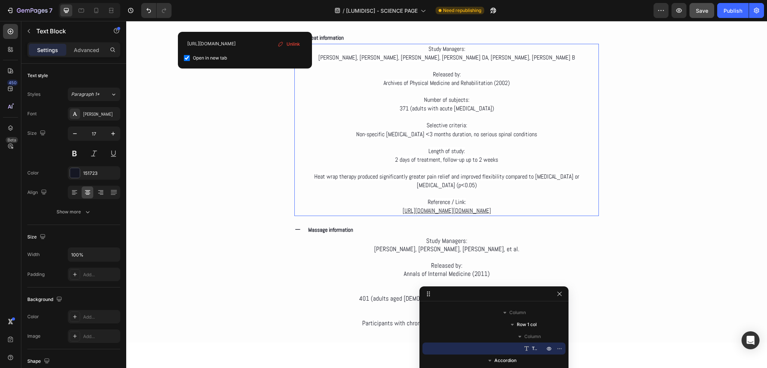
scroll to position [0, 8]
drag, startPoint x: 598, startPoint y: 249, endPoint x: 351, endPoint y: 224, distance: 248.1
drag, startPoint x: 474, startPoint y: 208, endPoint x: 480, endPoint y: 211, distance: 6.4
click at [476, 209] on u "https://pubmed.ncbi.nlm.nih.gov/15996609/https://pubmed.ncbi.nlm.nih.gov/217272…" at bounding box center [447, 211] width 88 height 8
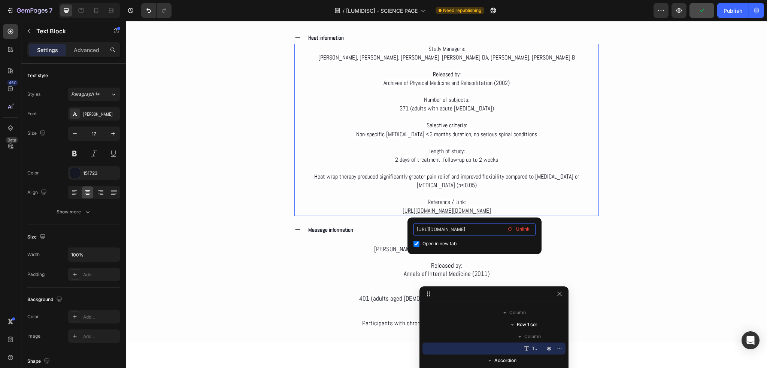
click at [480, 229] on input "https://pubmed.ncbi.nlm.nih.gov/21727288/" at bounding box center [474, 230] width 122 height 12
type input "https://pubmed.ncbi.nlm.nih.gov/15996609/https://pubmed.ncbi.nlm.nih.gov/217272…"
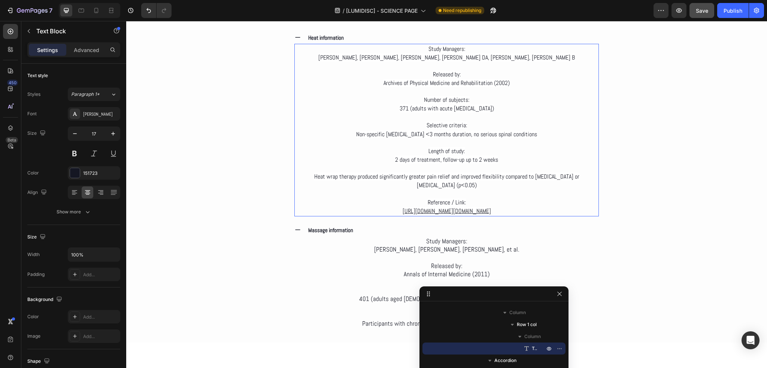
click at [512, 194] on p "Rich Text Editor. Editing area: main" at bounding box center [446, 193] width 303 height 9
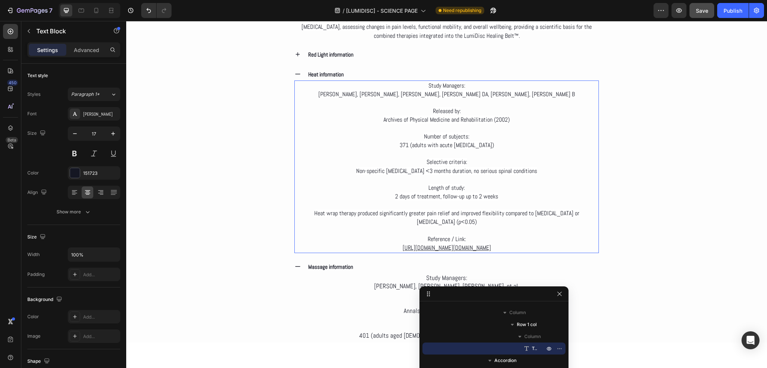
scroll to position [1535, 0]
click at [299, 73] on icon at bounding box center [297, 75] width 7 height 7
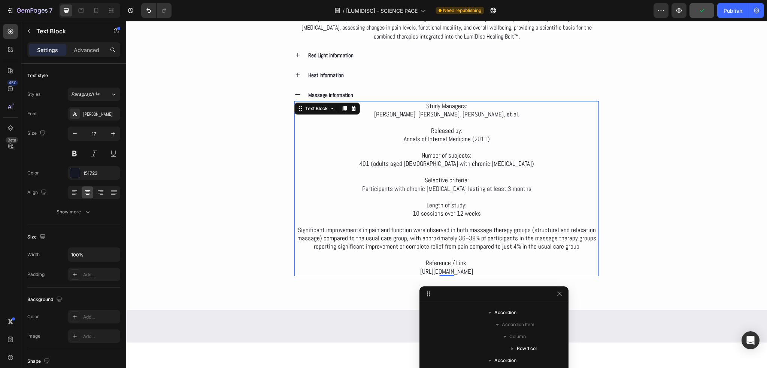
click at [550, 270] on p "https://www.acpjournals.org/doi/10.7326/0003-4819-155-1-201107050-00003" at bounding box center [446, 271] width 303 height 8
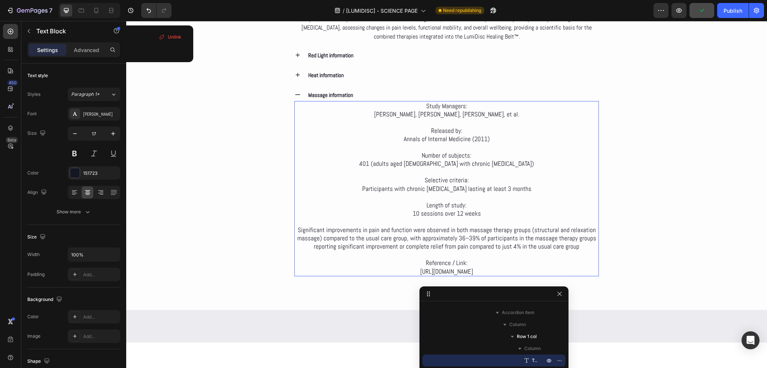
click at [551, 270] on p "https://www.acpjournals.org/doi/10.7326/0003-4819-155-1-201107050-00003" at bounding box center [446, 271] width 303 height 8
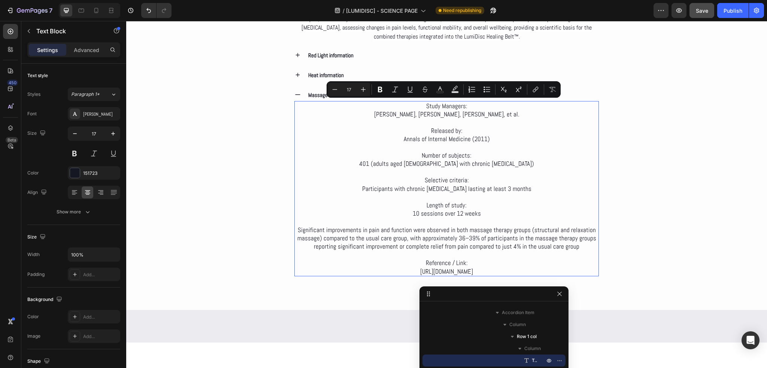
drag, startPoint x: 550, startPoint y: 269, endPoint x: 355, endPoint y: 105, distance: 255.4
click at [355, 105] on div "Study Managers: Daniel C. Cherkin, Robert B. Sherman, David J. Balderson, et al…" at bounding box center [446, 188] width 305 height 175
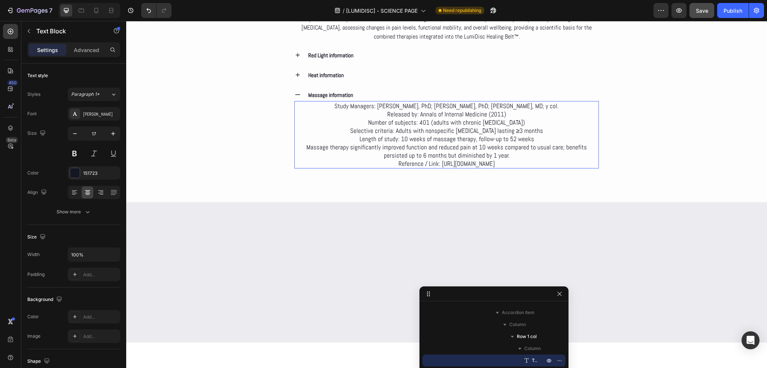
click at [376, 103] on p "Study Managers: Daniel C. Cherkin, PhD; Karen J. Sherman, PhD; Richard A. Deyo,…" at bounding box center [446, 106] width 303 height 8
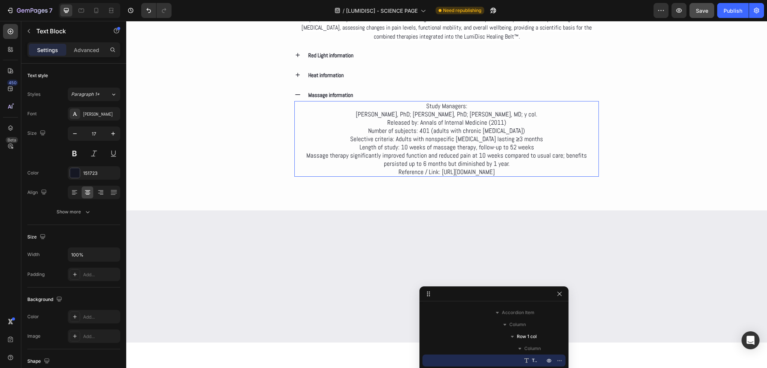
click at [534, 112] on p "Daniel C. Cherkin, PhD; Karen J. Sherman, PhD; Richard A. Deyo, MD; y col." at bounding box center [446, 114] width 303 height 8
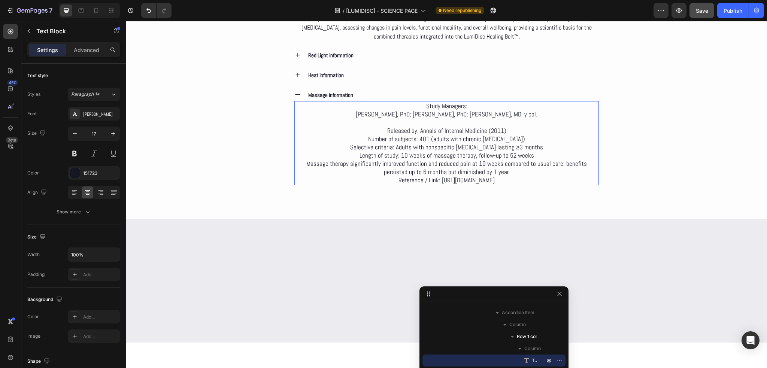
click at [509, 131] on p "Released by: Annals of Internal Medicine (2011) Number of subjects: 401 (adults…" at bounding box center [446, 152] width 303 height 50
click at [419, 130] on p "Released by: Annals of Internal Medicine (2011) Number of subjects: 401 (adults…" at bounding box center [446, 152] width 303 height 50
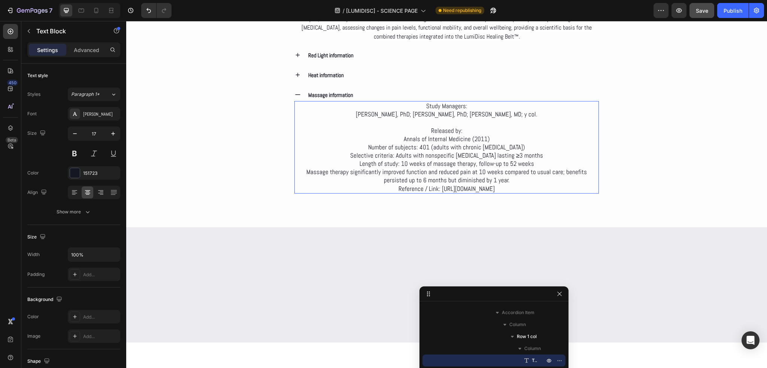
click at [491, 136] on p "Annals of Internal Medicine (2011) Number of subjects: 401 (adults with chronic…" at bounding box center [446, 160] width 303 height 50
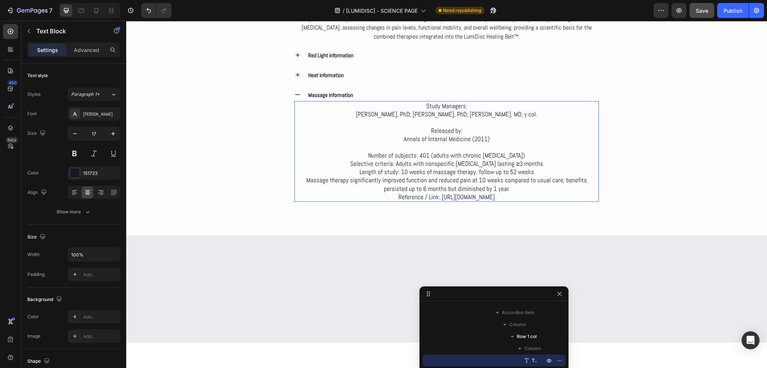
click at [420, 154] on p "⁠⁠⁠⁠⁠⁠⁠ Number of subjects: 401 (adults with chronic low back pain) Selective c…" at bounding box center [446, 168] width 303 height 50
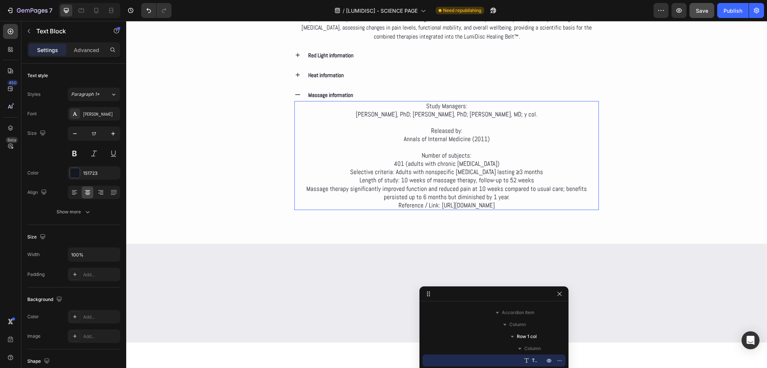
click at [499, 162] on p "401 (adults with chronic low back pain) Selective criteria: Adults with nonspec…" at bounding box center [446, 180] width 303 height 41
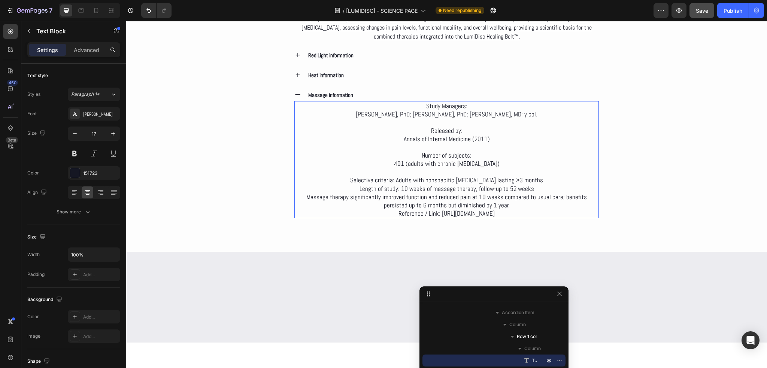
click at [399, 180] on p "⁠⁠⁠⁠⁠⁠⁠ Selective criteria: Adults with nonspecific low back pain lasting ≥3 mo…" at bounding box center [446, 188] width 303 height 41
click at [398, 179] on p "Selective criteria: Adults with nonspecific low back pain lasting ≥3 months Len…" at bounding box center [446, 188] width 303 height 41
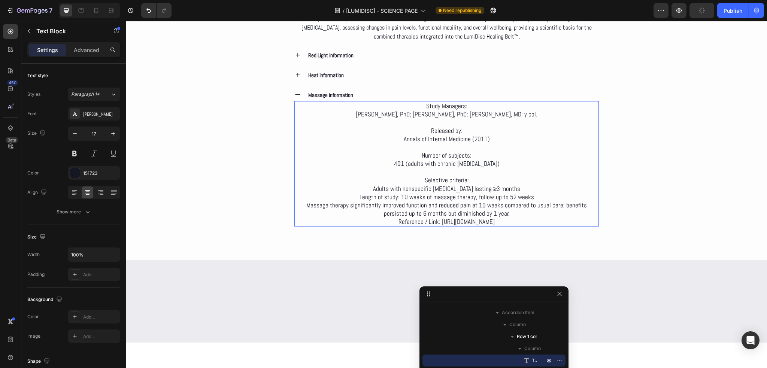
click at [528, 188] on p "Adults with nonspecific low back pain lasting ≥3 months Length of study: 10 wee…" at bounding box center [446, 201] width 303 height 33
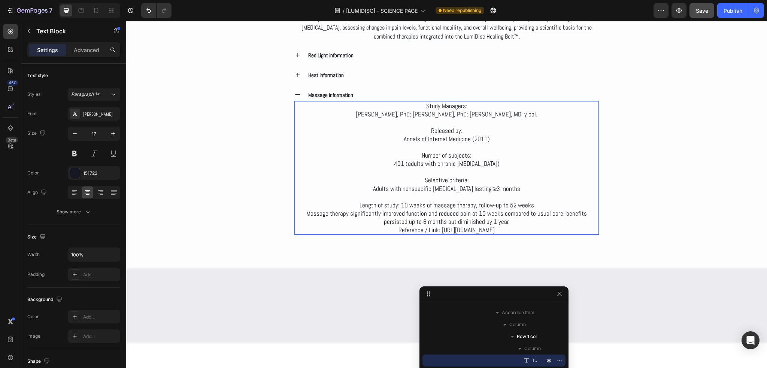
click at [401, 205] on p "⁠⁠⁠⁠⁠⁠⁠ Length of study: 10 weeks of massage therapy, follow-up to 52 weeks Mas…" at bounding box center [446, 209] width 303 height 33
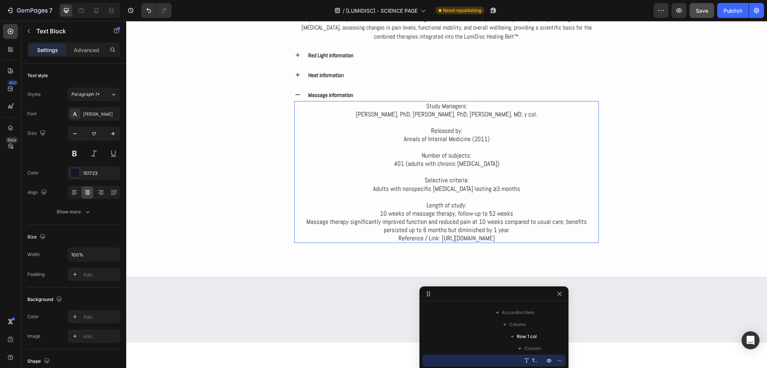
click at [512, 214] on p "10 weeks of massage therapy, follow-up to 52 weeks Massage therapy significantl…" at bounding box center [446, 221] width 303 height 25
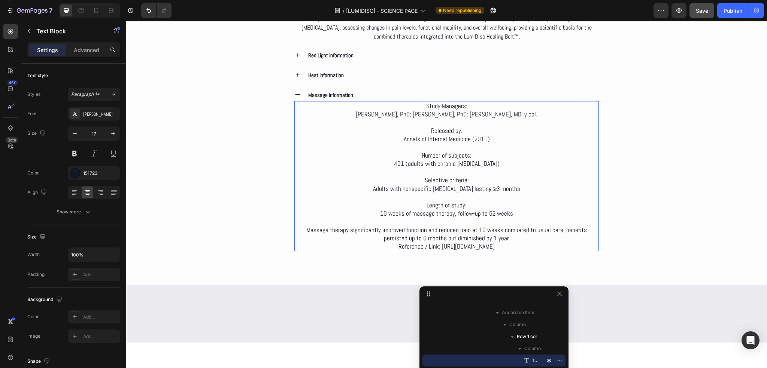
click at [499, 237] on p "⁠⁠⁠⁠⁠⁠⁠ Massage therapy significantly improved function and reduced pain at 10 …" at bounding box center [446, 230] width 303 height 25
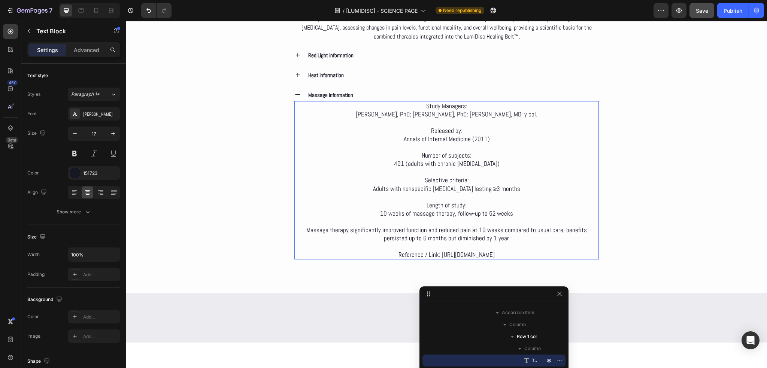
click at [412, 255] on p "Reference / Link: https://pubmed.ncbi.nlm.nih.gov/21727288/" at bounding box center [446, 255] width 303 height 8
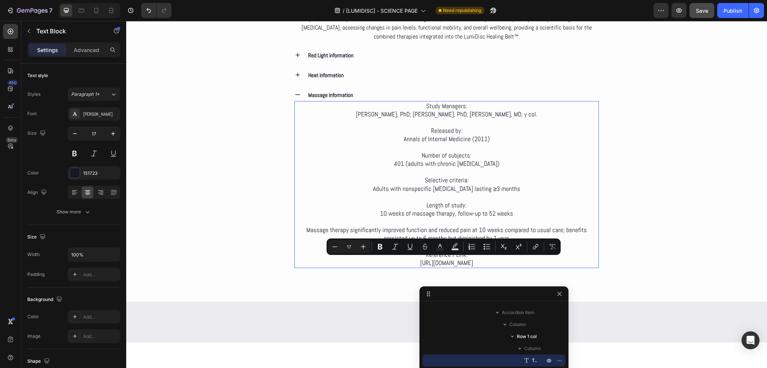
drag, startPoint x: 502, startPoint y: 262, endPoint x: 391, endPoint y: 264, distance: 111.6
click at [391, 264] on p "https://pubmed.ncbi.nlm.nih.gov/21727288/" at bounding box center [446, 263] width 303 height 8
copy p "https://pubmed.ncbi.nlm.nih.gov/21727288/"
click at [538, 246] on icon "Editor contextual toolbar" at bounding box center [535, 246] width 7 height 7
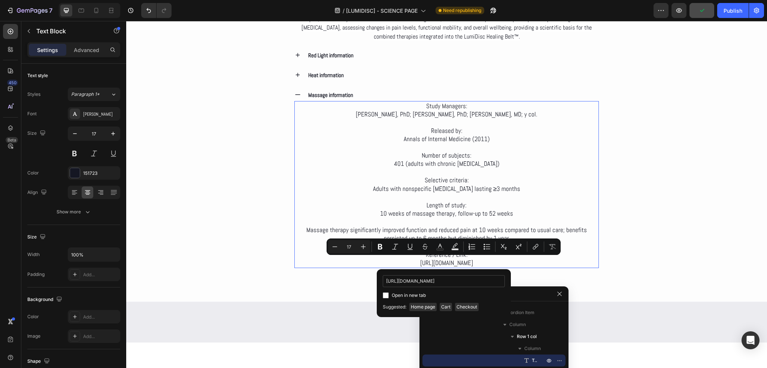
scroll to position [0, 8]
type input "https://pubmed.ncbi.nlm.nih.gov/21727288/"
click at [409, 296] on span "Open in new tab" at bounding box center [409, 295] width 34 height 9
checkbox input "true"
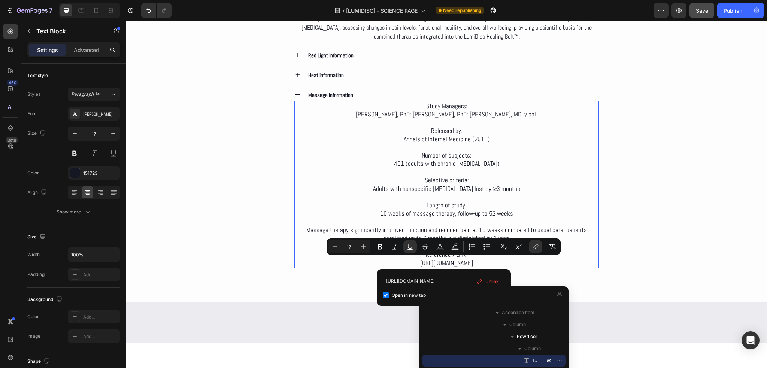
click at [532, 265] on p "https://pubmed.ncbi.nlm.nih.gov/21727288/" at bounding box center [446, 263] width 303 height 8
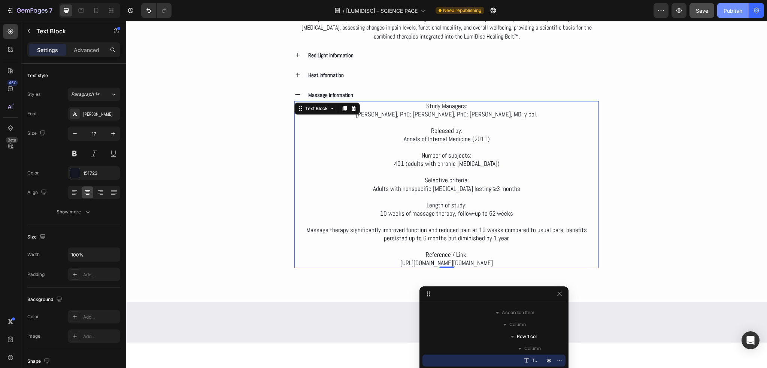
click at [741, 13] on div "Publish" at bounding box center [732, 11] width 19 height 8
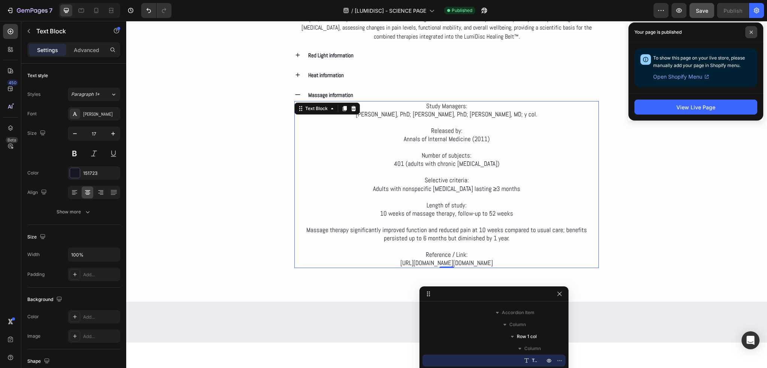
click at [750, 31] on icon at bounding box center [751, 32] width 4 height 4
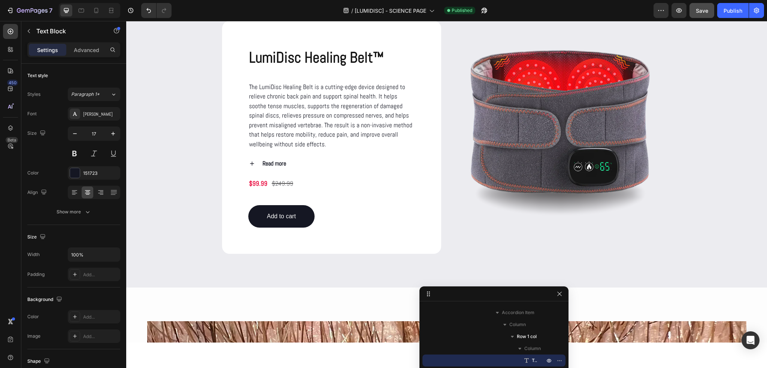
scroll to position [786, 0]
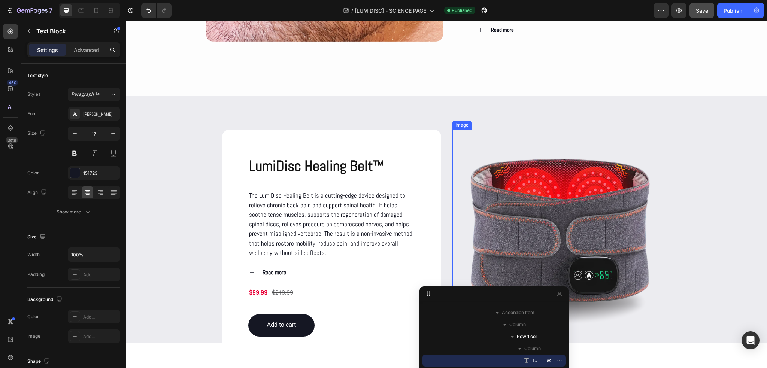
click at [532, 215] on img at bounding box center [561, 239] width 219 height 219
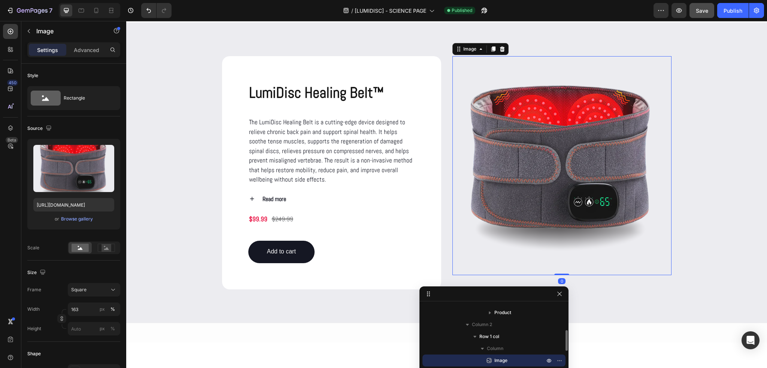
scroll to position [861, 0]
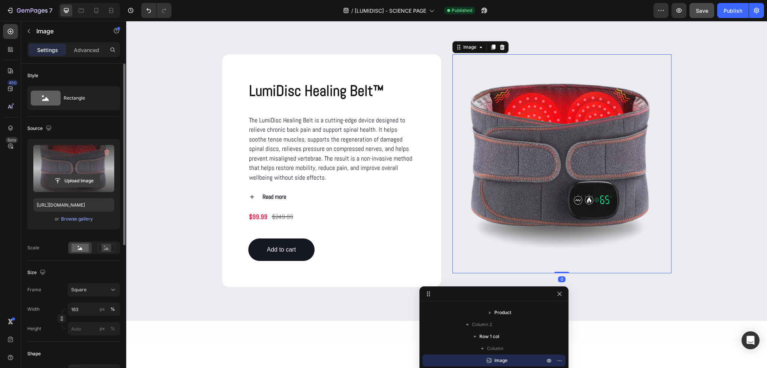
click at [80, 185] on input "file" at bounding box center [74, 180] width 52 height 13
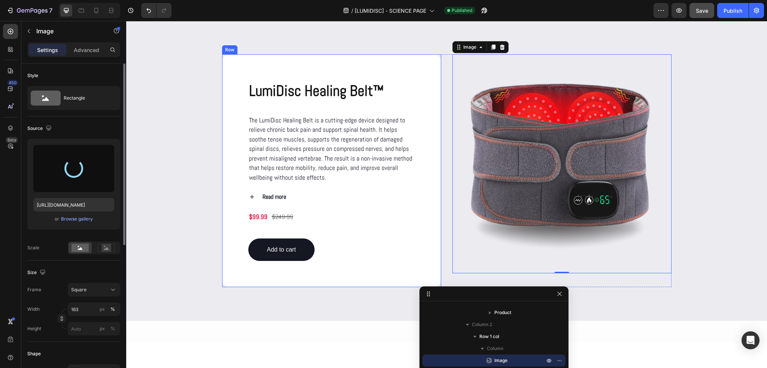
type input "https://cdn.shopify.com/s/files/1/0686/4712/5143/files/gempages_575915822975812…"
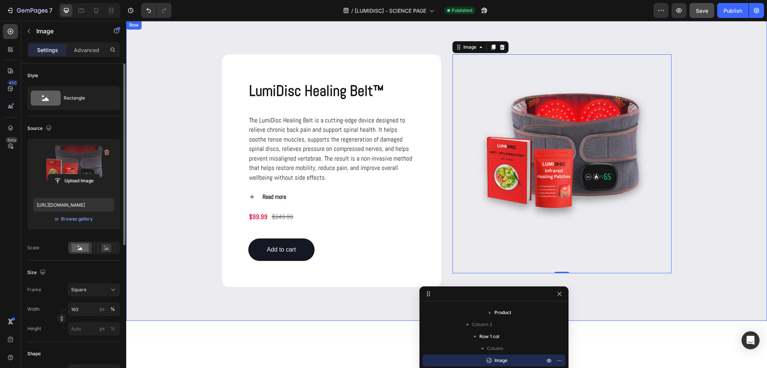
scroll to position [34, 0]
click at [693, 151] on div "LumiDisc Healing Belt™ Product Title The LumiDisc Healing Belt is a cutting-edg…" at bounding box center [447, 170] width 626 height 233
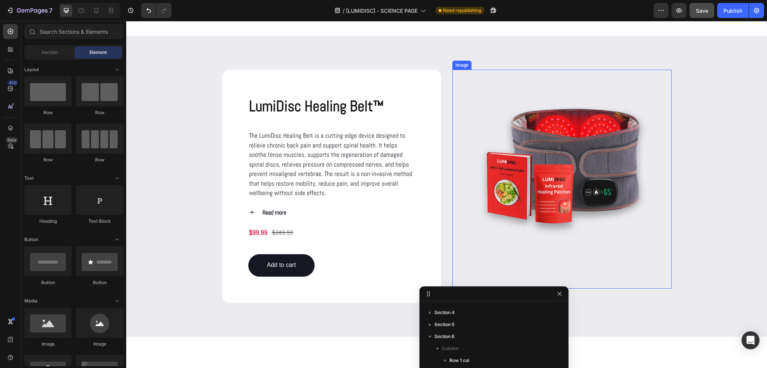
scroll to position [237, 0]
click at [624, 137] on img at bounding box center [561, 179] width 219 height 219
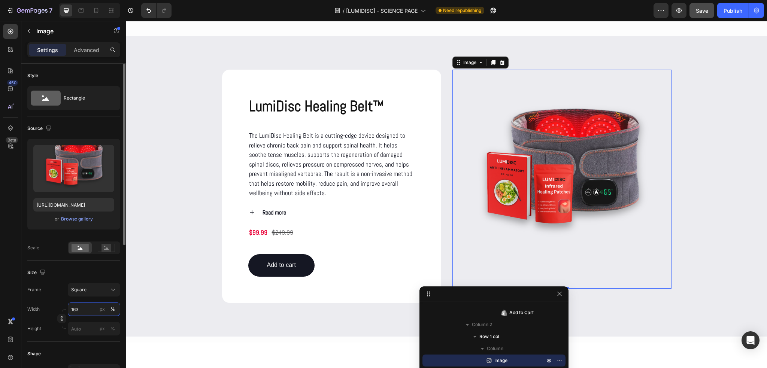
click at [81, 307] on input "163" at bounding box center [94, 309] width 52 height 13
type input "180"
click at [722, 10] on button "Publish" at bounding box center [732, 10] width 31 height 15
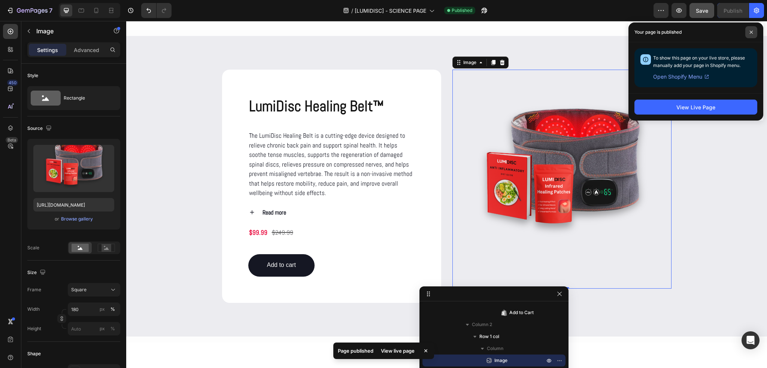
click at [748, 33] on span at bounding box center [751, 32] width 12 height 12
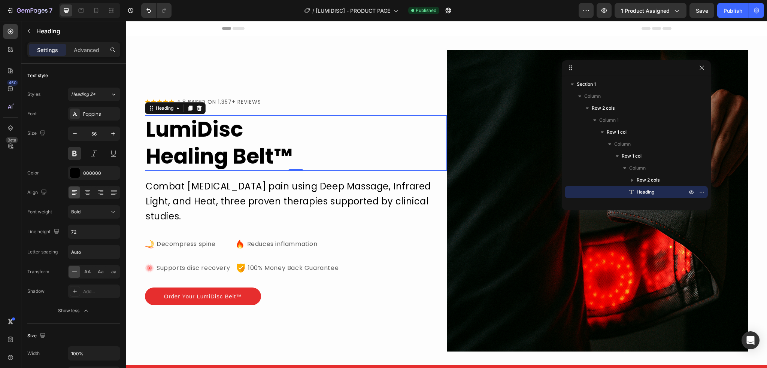
scroll to position [58, 0]
